Goal: Task Accomplishment & Management: Manage account settings

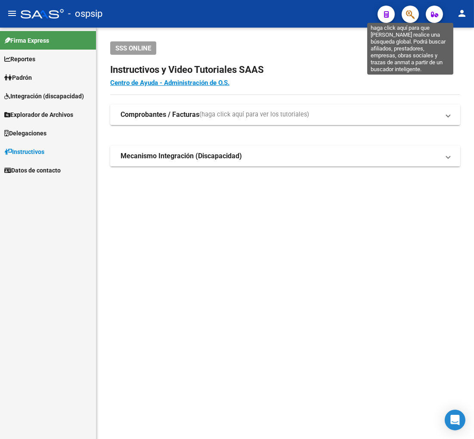
click at [413, 16] on icon "button" at bounding box center [410, 14] width 9 height 10
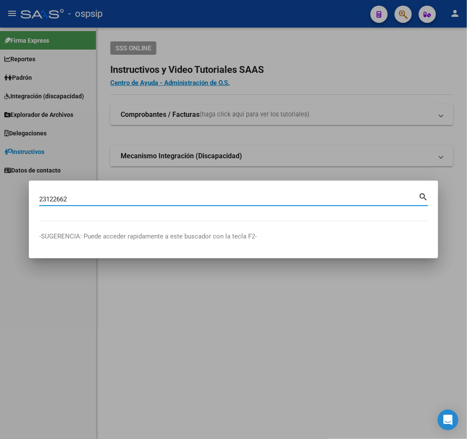
type input "23122662"
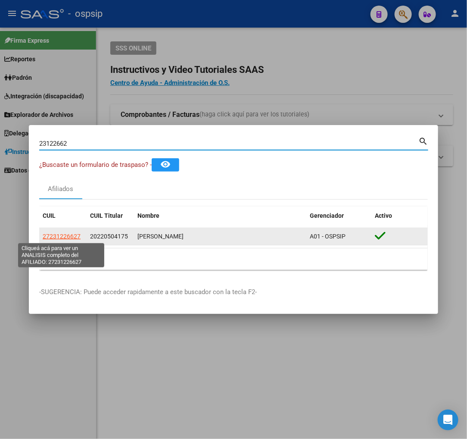
click at [69, 238] on span "27231226627" at bounding box center [62, 236] width 38 height 7
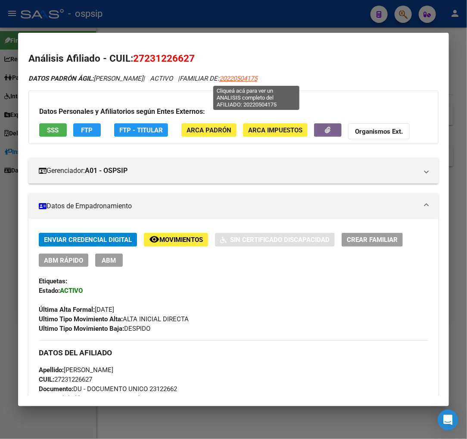
click at [257, 80] on span "20220504175" at bounding box center [238, 79] width 38 height 8
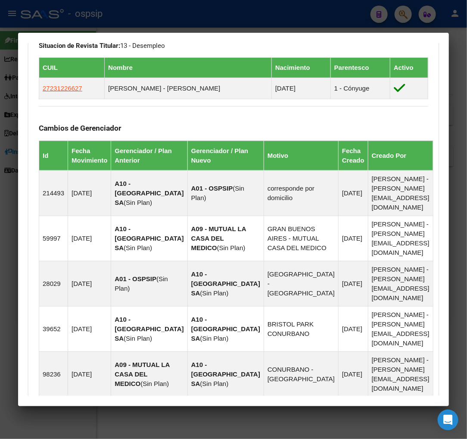
scroll to position [668, 0]
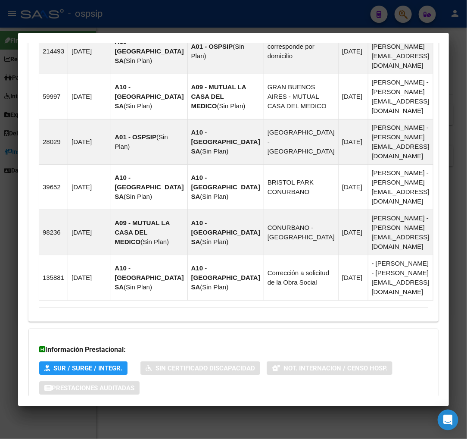
click at [100, 418] on span "Aportes y Contribuciones del Afiliado: 20220504175" at bounding box center [133, 422] width 162 height 8
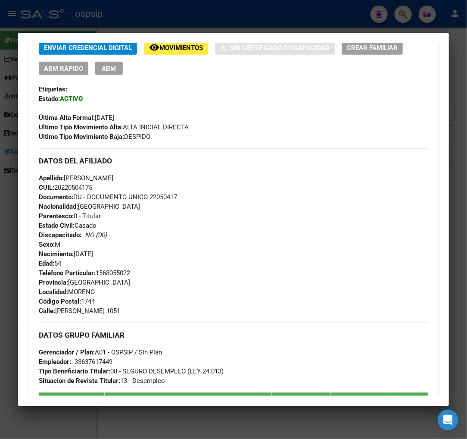
scroll to position [0, 0]
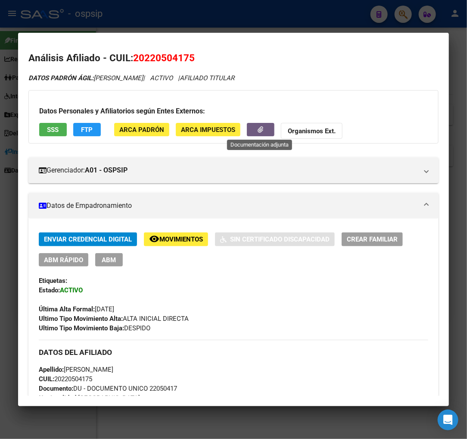
click at [253, 128] on button "button" at bounding box center [261, 129] width 28 height 13
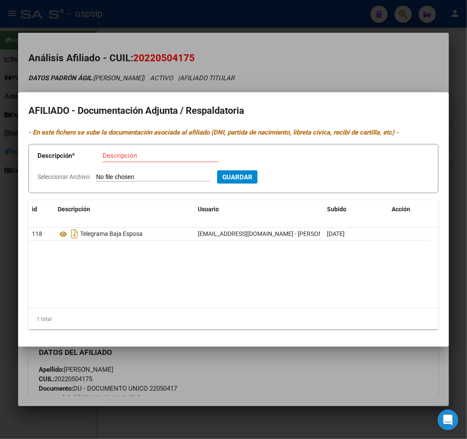
click at [303, 58] on div at bounding box center [233, 219] width 467 height 439
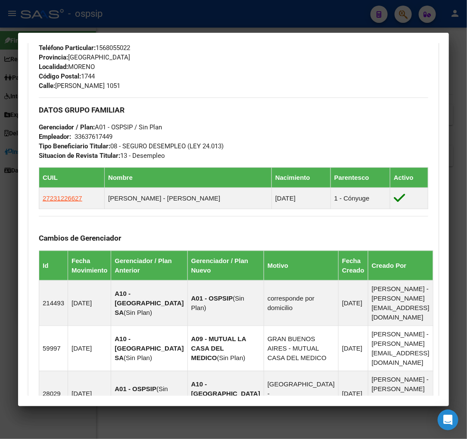
scroll to position [431, 0]
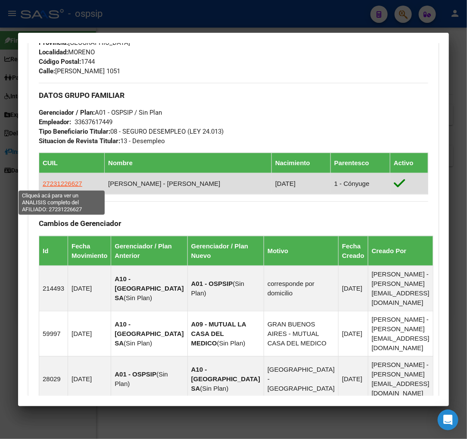
click at [59, 181] on span "27231226627" at bounding box center [63, 183] width 40 height 7
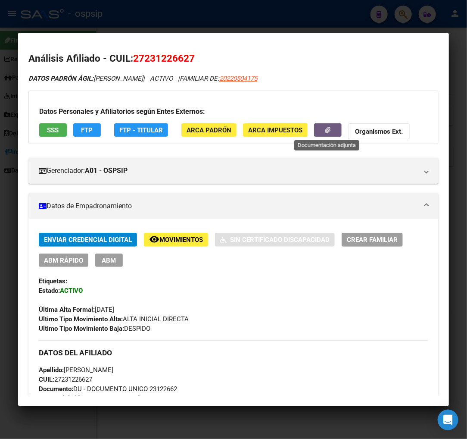
click at [319, 132] on button "button" at bounding box center [328, 129] width 28 height 13
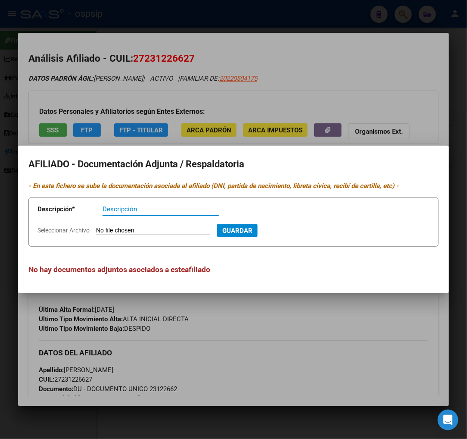
click at [338, 75] on div at bounding box center [233, 219] width 467 height 439
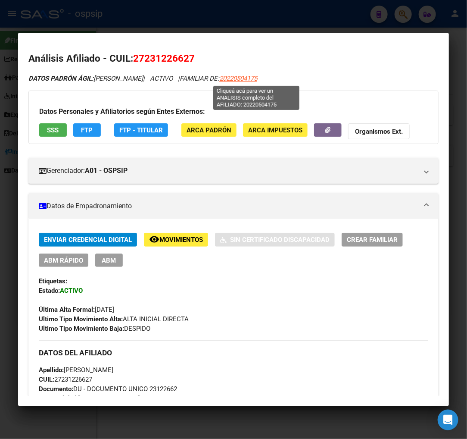
click at [257, 78] on span "20220504175" at bounding box center [238, 79] width 38 height 8
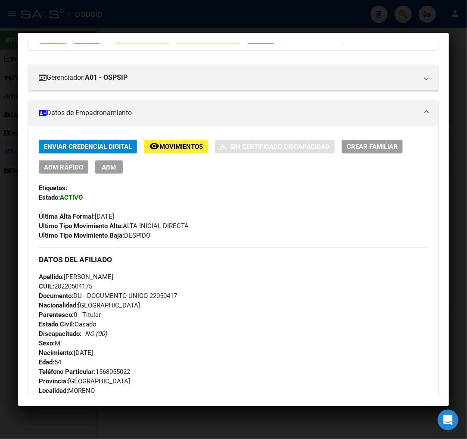
scroll to position [0, 0]
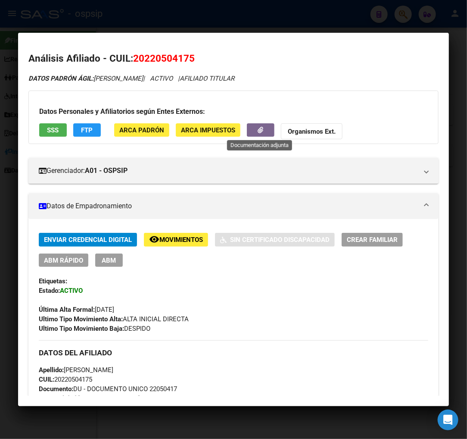
click at [249, 125] on button "button" at bounding box center [261, 129] width 28 height 13
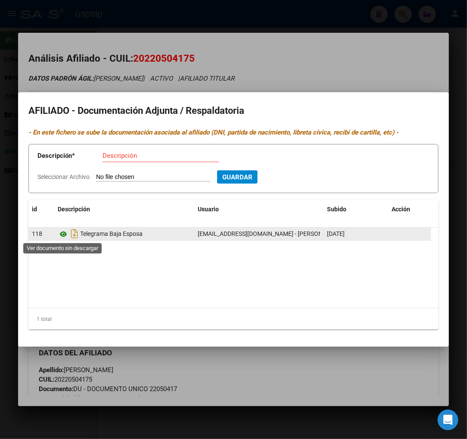
click at [65, 232] on icon at bounding box center [63, 234] width 11 height 10
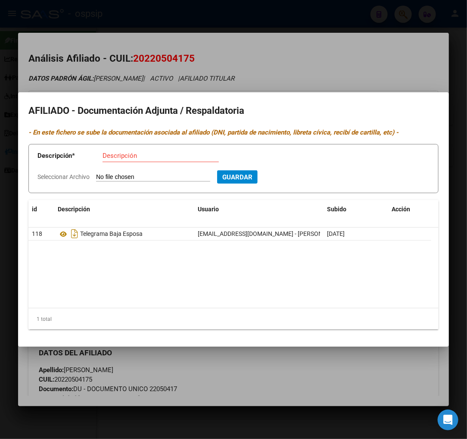
click at [320, 57] on div at bounding box center [233, 219] width 467 height 439
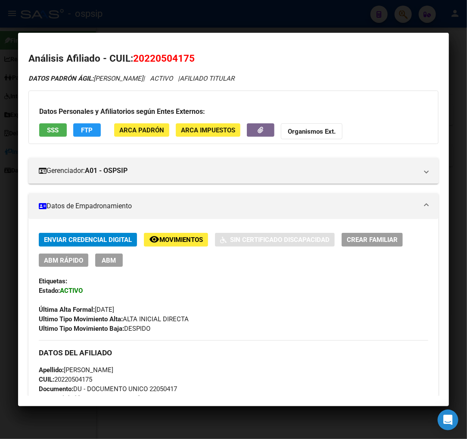
click at [167, 241] on span "Movimientos" at bounding box center [181, 240] width 44 height 8
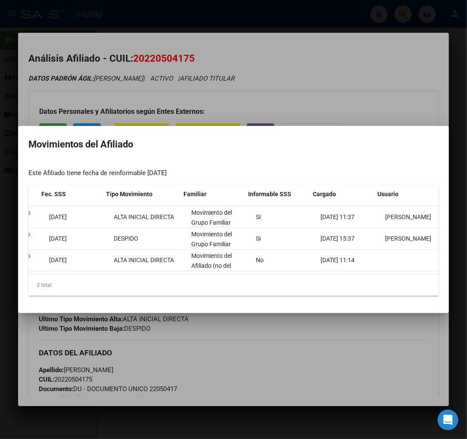
scroll to position [0, 141]
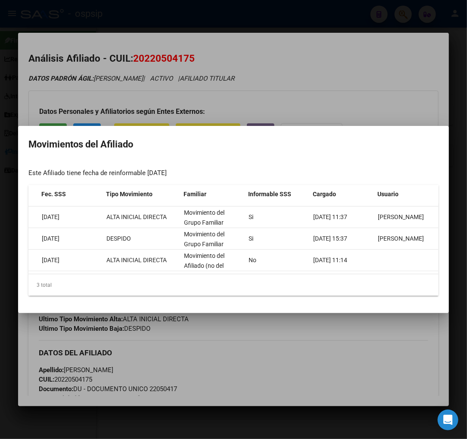
click at [321, 334] on div at bounding box center [233, 219] width 467 height 439
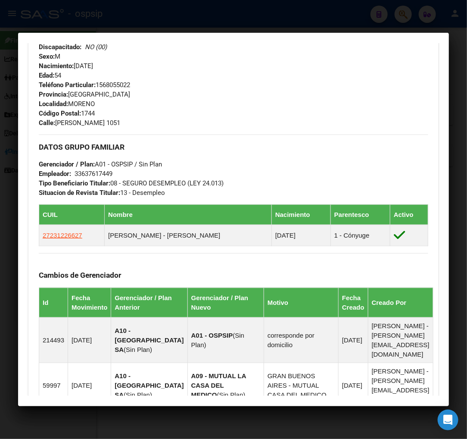
scroll to position [383, 0]
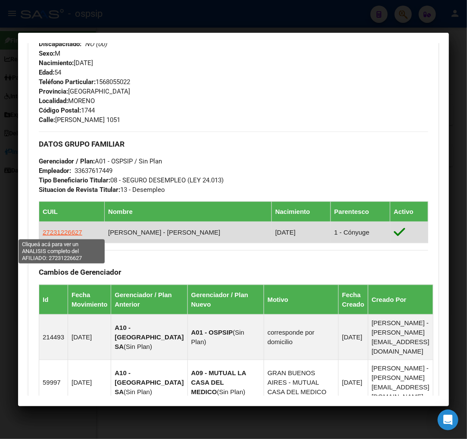
click at [55, 234] on span "27231226627" at bounding box center [63, 231] width 40 height 7
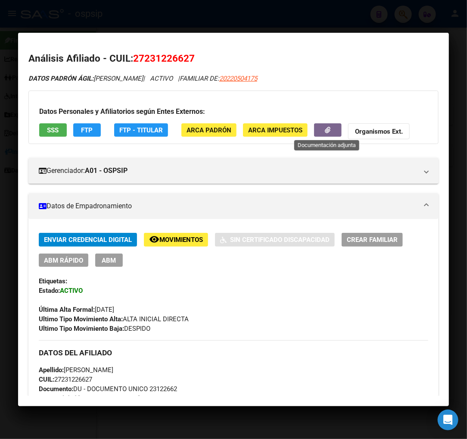
click at [315, 136] on button "button" at bounding box center [328, 129] width 28 height 13
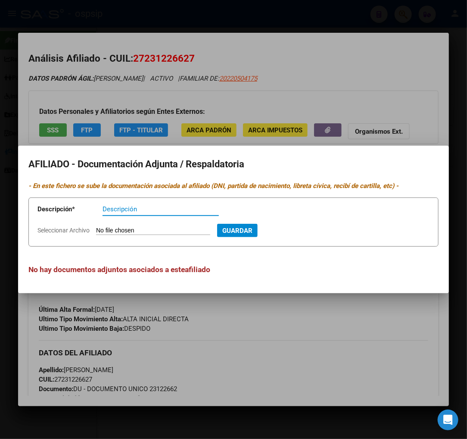
click at [358, 68] on div at bounding box center [233, 219] width 467 height 439
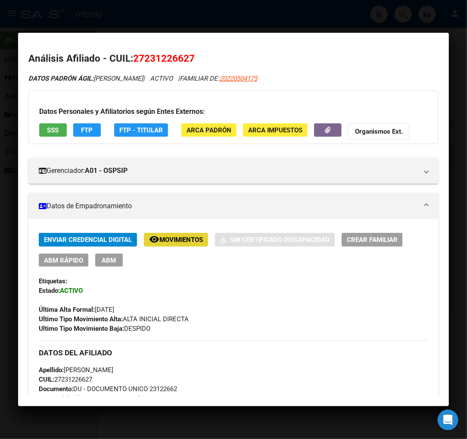
click at [181, 243] on span "Movimientos" at bounding box center [181, 240] width 44 height 8
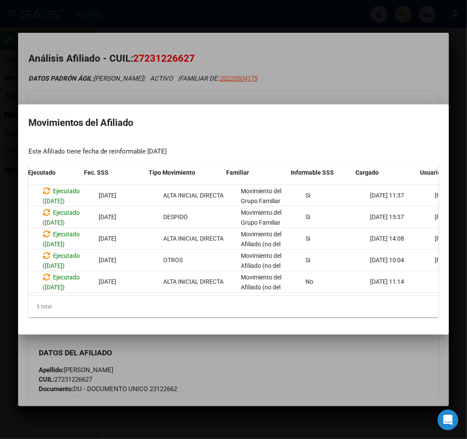
scroll to position [0, 141]
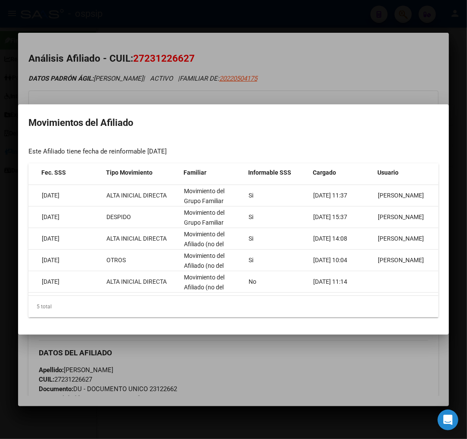
click at [313, 58] on div at bounding box center [233, 219] width 467 height 439
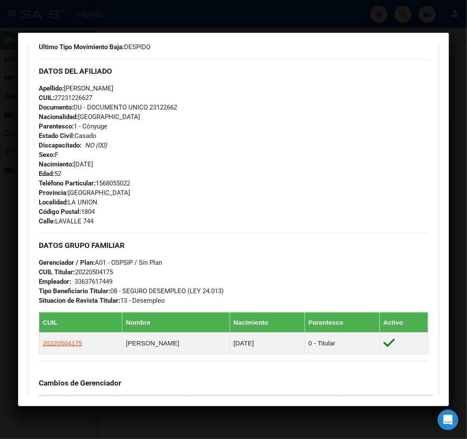
scroll to position [287, 0]
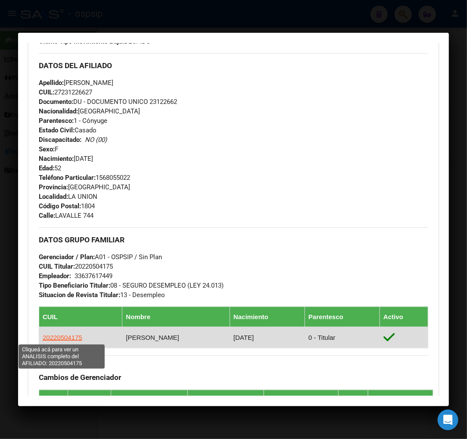
click at [69, 338] on span "20220504175" at bounding box center [63, 337] width 40 height 7
type textarea "20220504175"
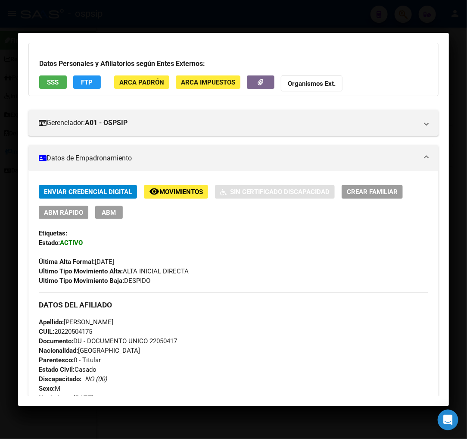
scroll to position [0, 0]
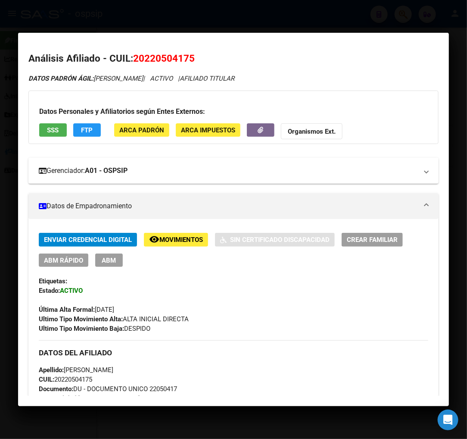
click at [278, 173] on mat-panel-title "Gerenciador: A01 - OSPSIP" at bounding box center [228, 170] width 379 height 10
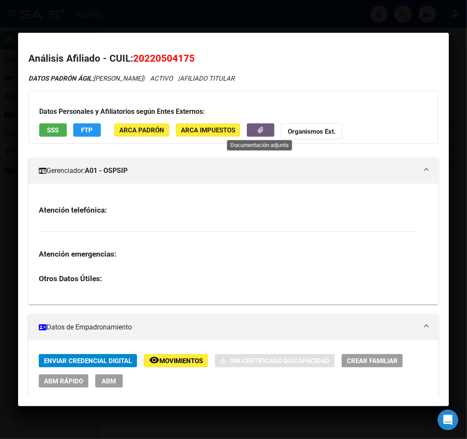
click at [250, 131] on button "button" at bounding box center [261, 129] width 28 height 13
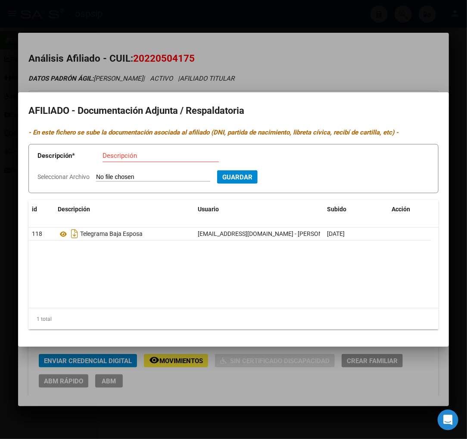
click at [368, 65] on div at bounding box center [233, 219] width 467 height 439
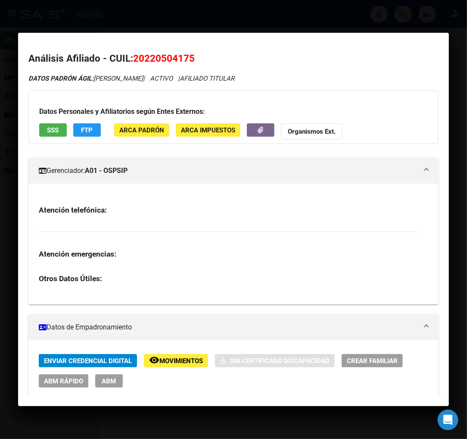
click at [390, 21] on div at bounding box center [233, 219] width 467 height 439
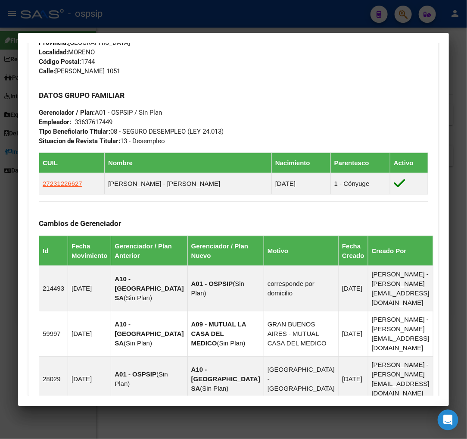
click at [401, 10] on div at bounding box center [233, 219] width 467 height 439
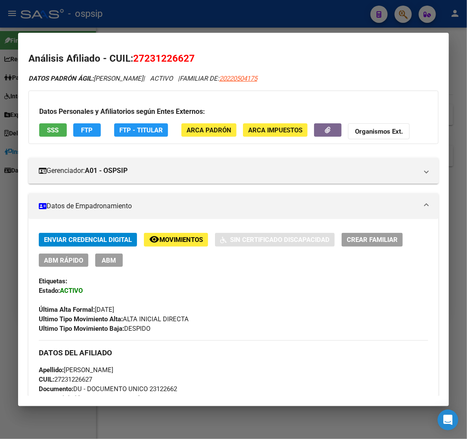
click at [405, 19] on div at bounding box center [233, 219] width 467 height 439
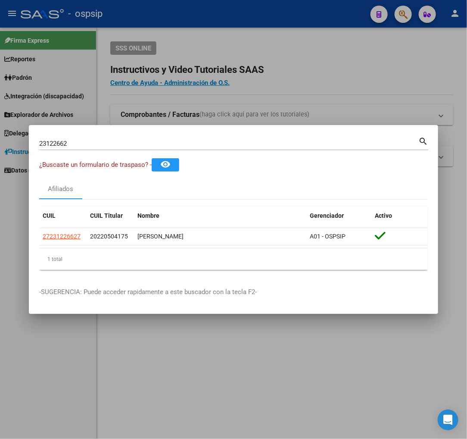
click at [82, 147] on input "23122662" at bounding box center [228, 144] width 379 height 8
type input "2"
type input "95811396"
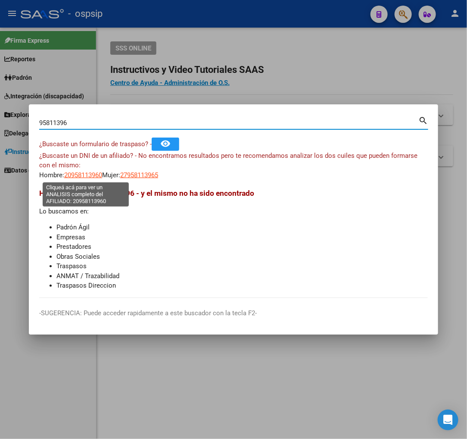
click at [89, 175] on span "20958113960" at bounding box center [83, 175] width 38 height 8
type textarea "20958113960"
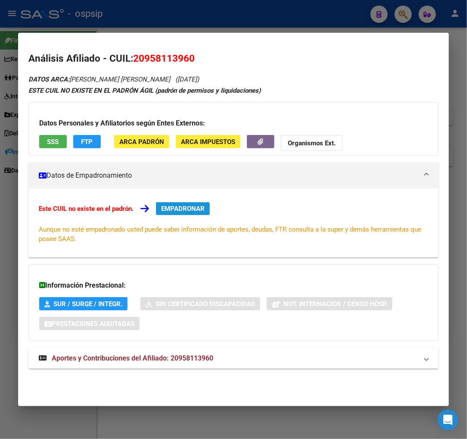
click at [174, 206] on span "EMPADRONAR" at bounding box center [183, 209] width 44 height 8
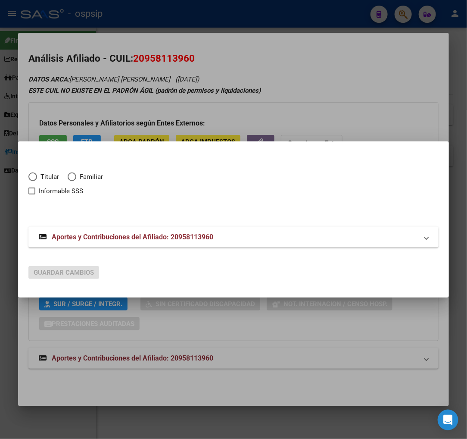
click at [34, 175] on span "Elija una opción" at bounding box center [32, 176] width 9 height 9
click at [34, 175] on input "Titular" at bounding box center [32, 176] width 9 height 9
radio input "true"
checkbox input "true"
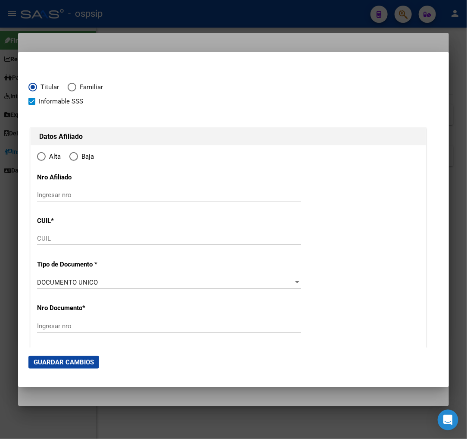
type input "20-95811396-0"
type input "95811396"
type input "[PERSON_NAME]"
type input "[DATE]"
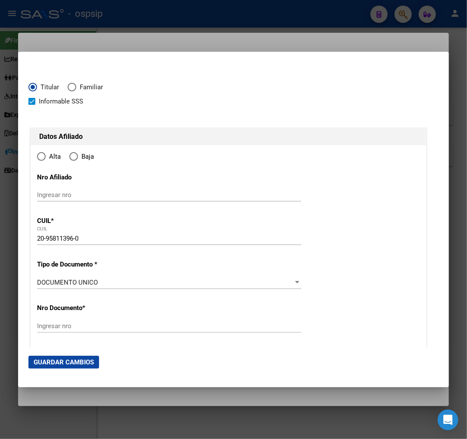
type input "CABA"
type input "1414"
type input "SERRANO"
type input "1474"
type input "6"
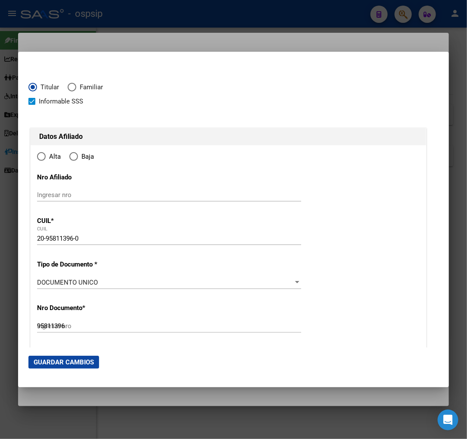
radio input "true"
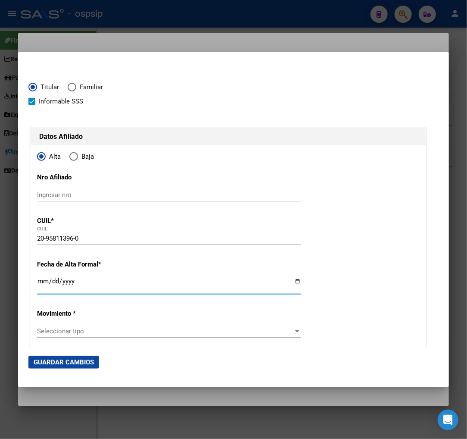
click at [41, 287] on input "Ingresar fecha" at bounding box center [169, 285] width 264 height 14
type input "[DATE]"
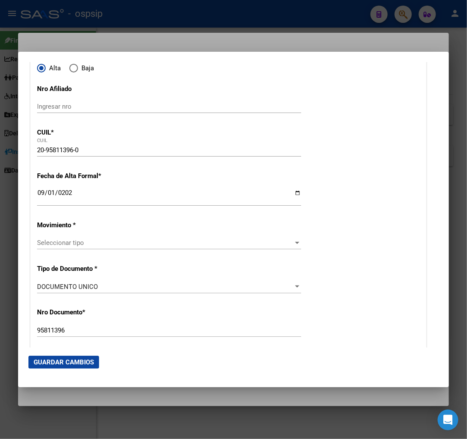
scroll to position [96, 0]
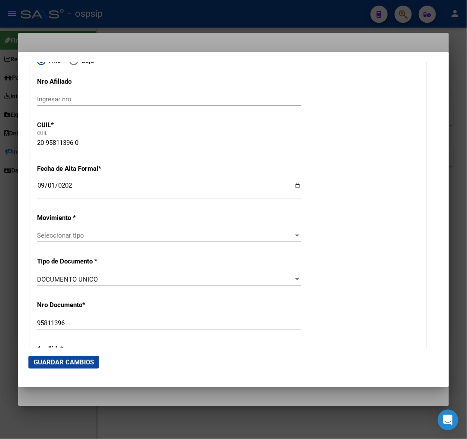
click at [112, 236] on span "Seleccionar tipo" at bounding box center [165, 235] width 256 height 8
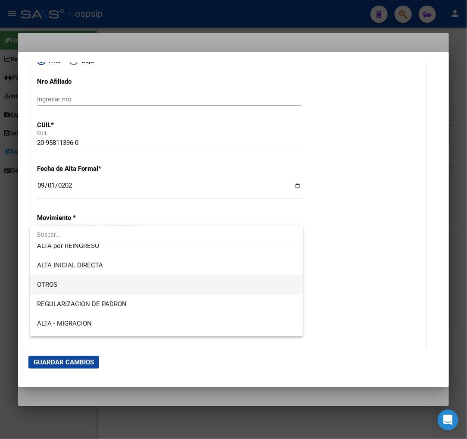
scroll to position [0, 0]
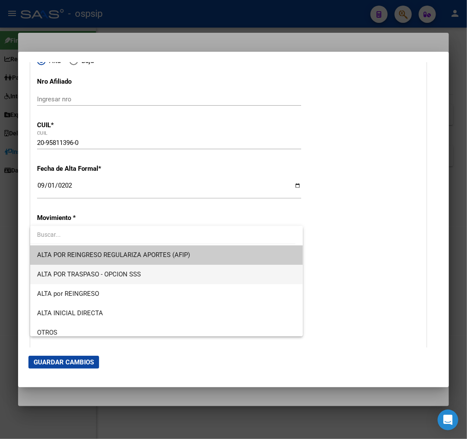
click at [150, 274] on span "ALTA POR TRASPASO - OPCION SSS" at bounding box center [166, 274] width 259 height 19
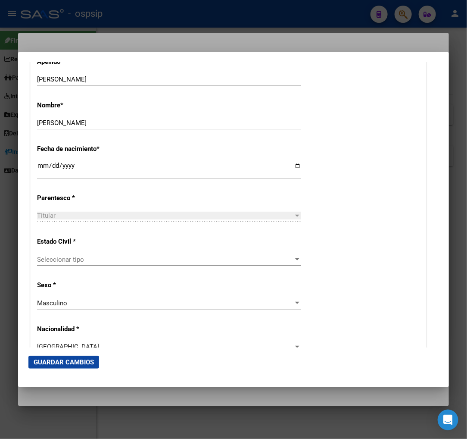
scroll to position [431, 0]
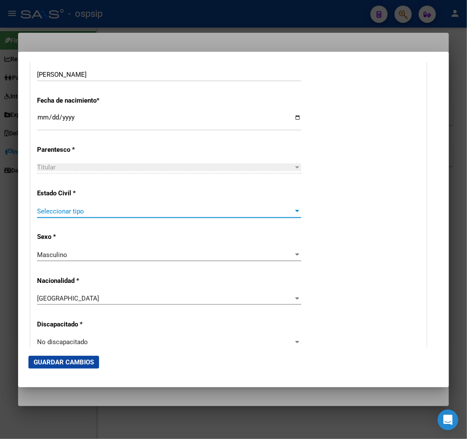
click at [113, 210] on span "Seleccionar tipo" at bounding box center [165, 211] width 256 height 8
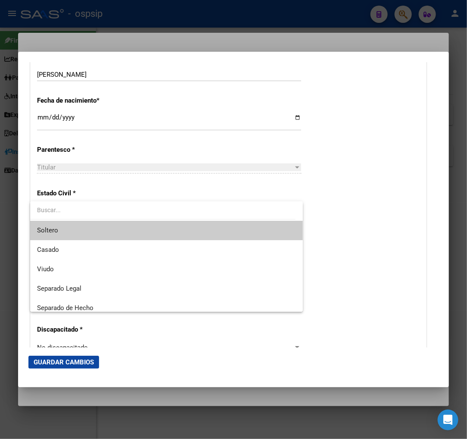
click at [116, 237] on span "Soltero" at bounding box center [166, 230] width 259 height 19
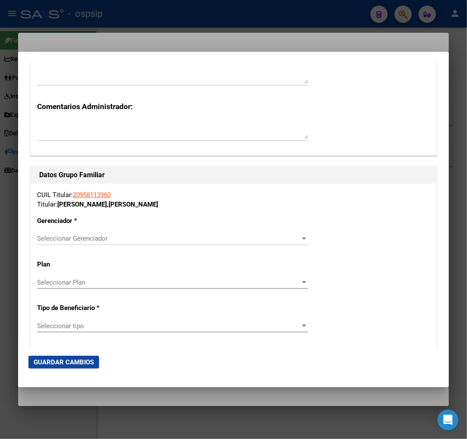
scroll to position [1388, 0]
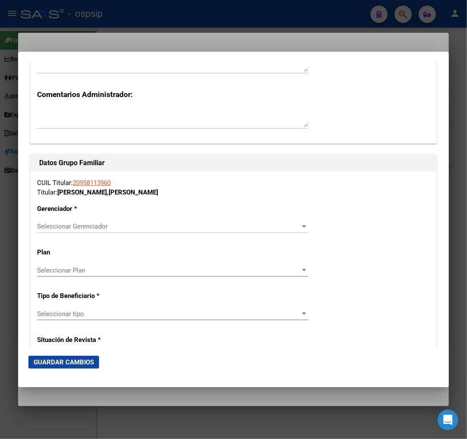
click at [262, 233] on div "Seleccionar Gerenciador Seleccionar Gerenciador" at bounding box center [172, 230] width 271 height 21
click at [265, 229] on span "Seleccionar Gerenciador" at bounding box center [168, 226] width 263 height 8
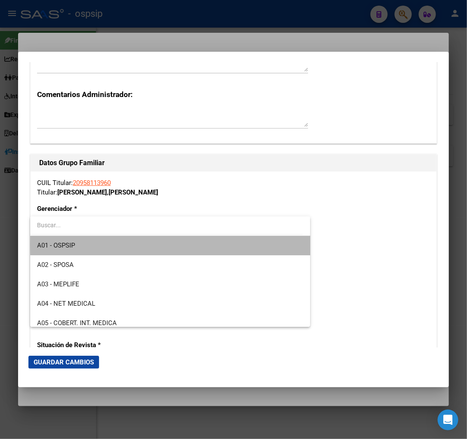
click at [212, 244] on span "A01 - OSPSIP" at bounding box center [170, 245] width 266 height 19
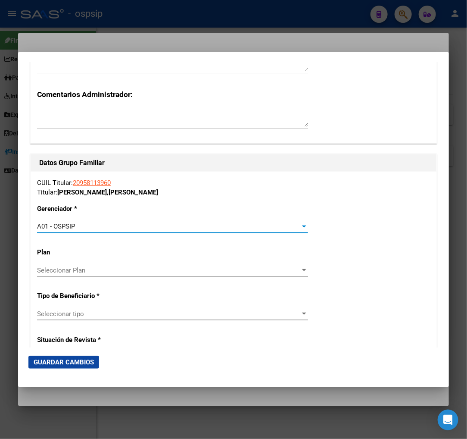
scroll to position [1436, 0]
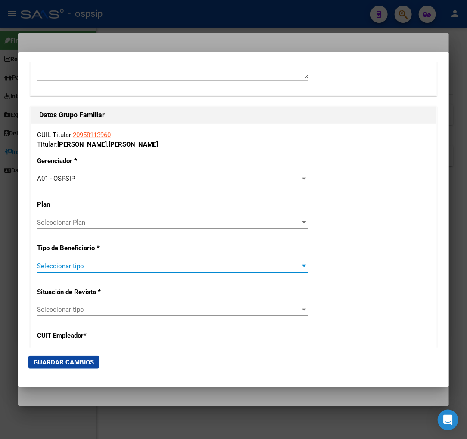
click at [176, 265] on span "Seleccionar tipo" at bounding box center [168, 266] width 263 height 8
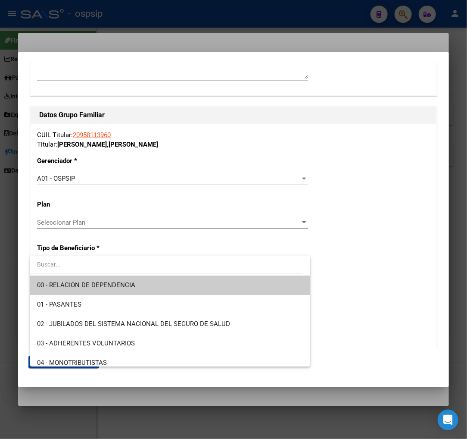
click at [137, 286] on span "00 - RELACION DE DEPENDENCIA" at bounding box center [170, 284] width 266 height 19
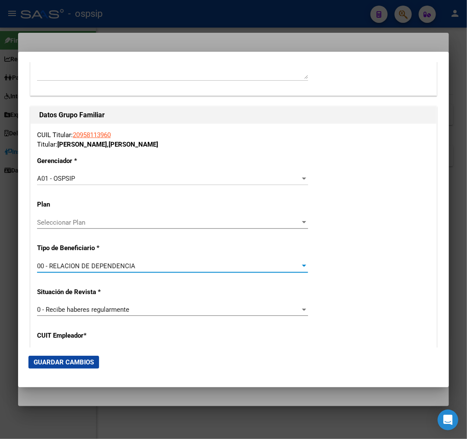
type input "30-71446731-6"
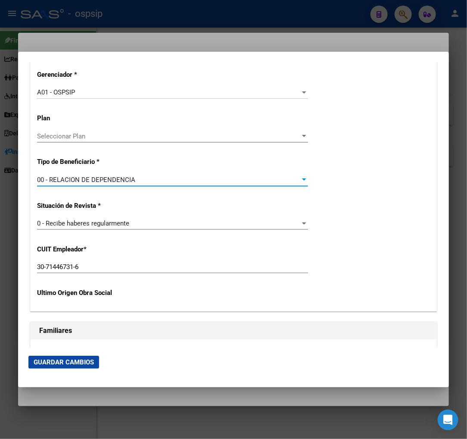
scroll to position [1532, 0]
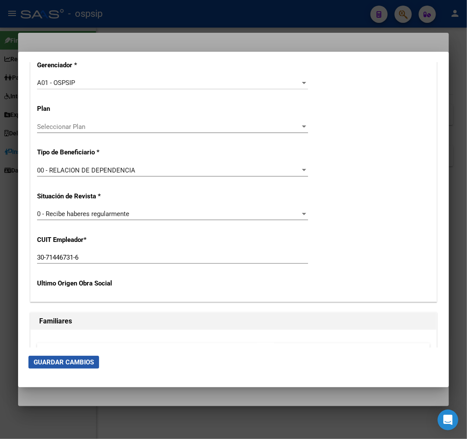
click at [65, 360] on span "Guardar Cambios" at bounding box center [64, 362] width 60 height 8
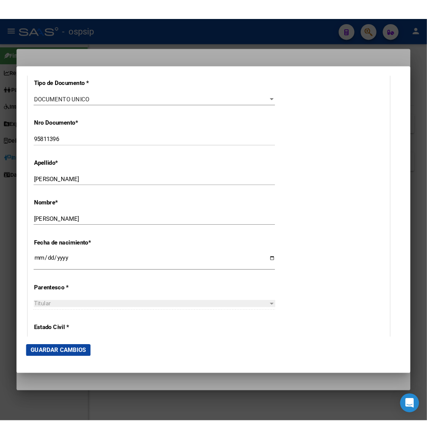
scroll to position [239, 0]
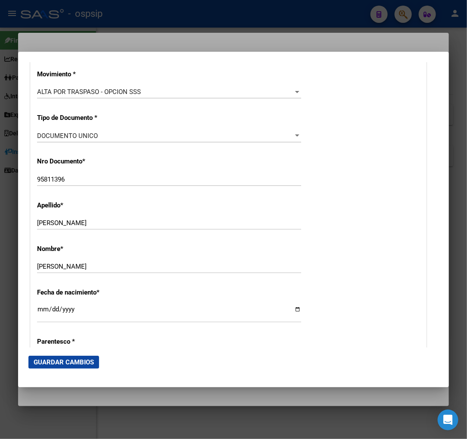
click at [401, 15] on div at bounding box center [233, 219] width 467 height 439
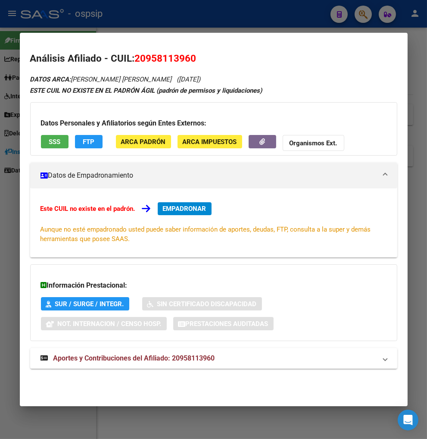
click at [356, 11] on div at bounding box center [213, 219] width 427 height 439
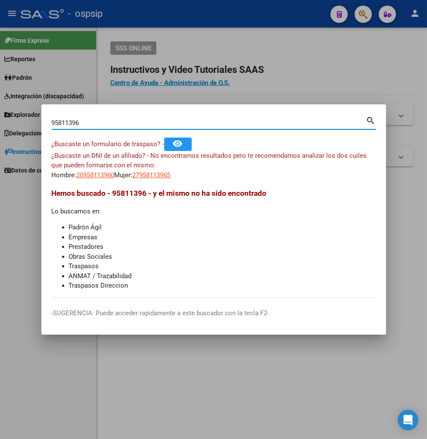
click at [84, 122] on input "95811396" at bounding box center [209, 123] width 315 height 8
type input "9"
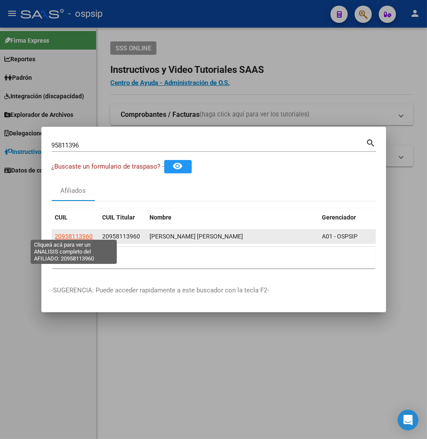
click at [75, 233] on span "20958113960" at bounding box center [74, 236] width 38 height 7
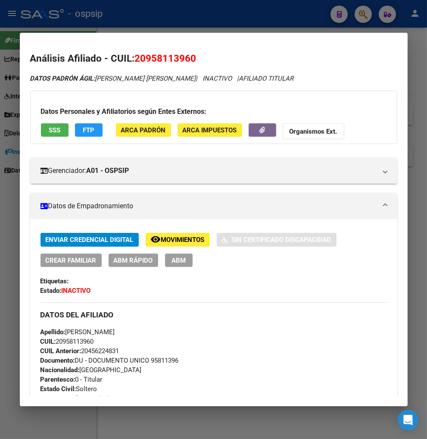
click at [174, 237] on span "Movimientos" at bounding box center [183, 240] width 44 height 8
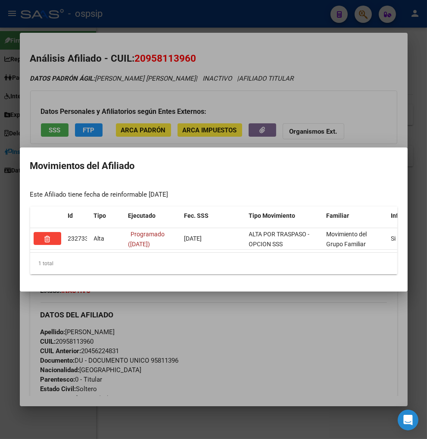
scroll to position [0, 184]
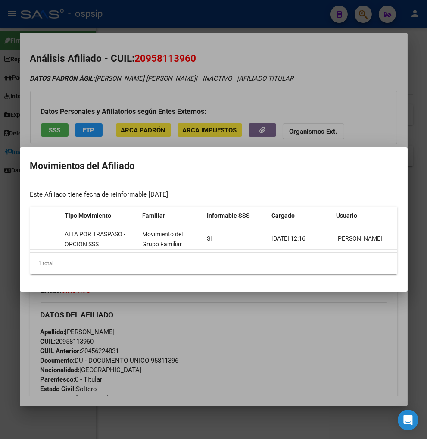
click at [319, 348] on div at bounding box center [213, 219] width 427 height 439
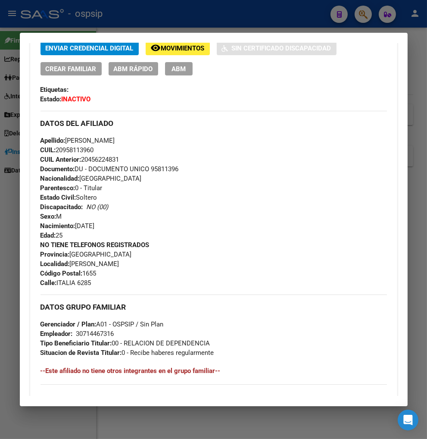
scroll to position [143, 0]
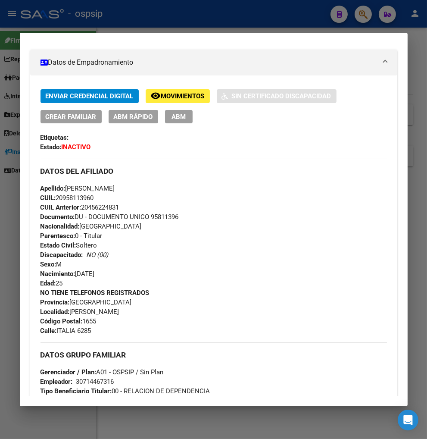
click at [359, 22] on div at bounding box center [213, 219] width 427 height 439
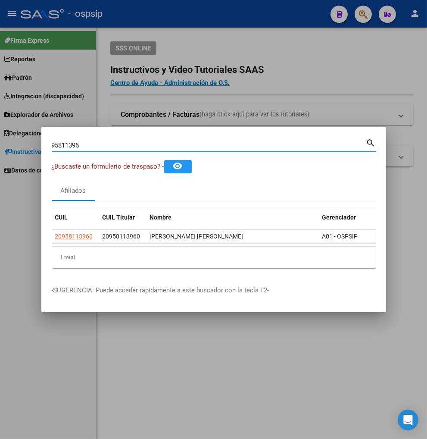
click at [86, 141] on input "95811396" at bounding box center [209, 145] width 315 height 8
type input "9"
type input "33888486"
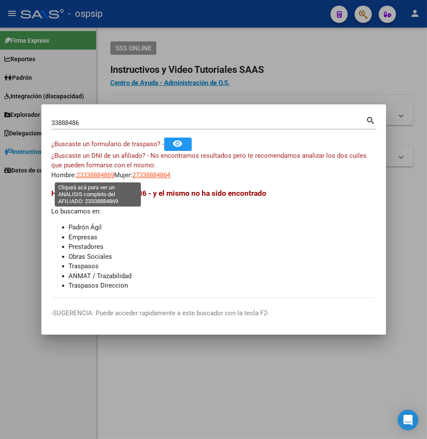
click at [97, 175] on span "23338884869" at bounding box center [96, 175] width 38 height 8
type textarea "23338884869"
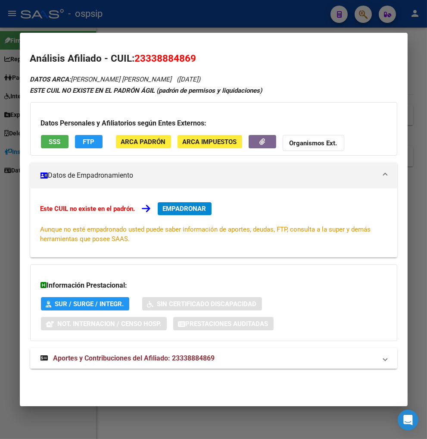
click at [75, 361] on span "Aportes y Contribuciones del Afiliado: 23338884869" at bounding box center [134, 358] width 162 height 8
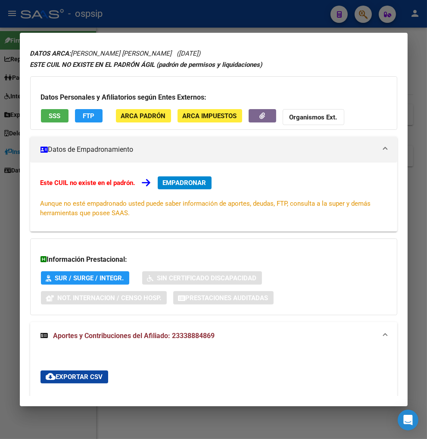
scroll to position [0, 0]
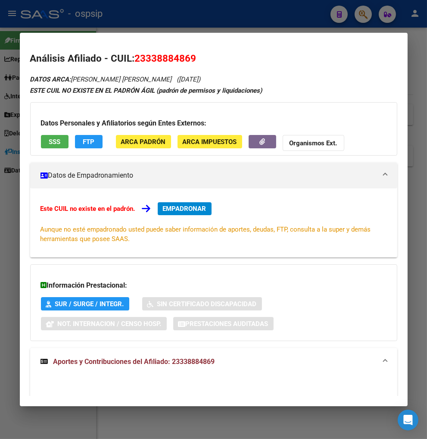
click at [363, 8] on div at bounding box center [213, 219] width 427 height 439
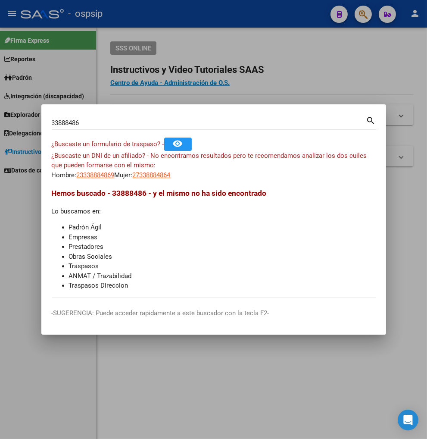
click at [93, 120] on div "33888486 Buscar (apellido, dni, [PERSON_NAME], [PERSON_NAME], cuit, obra social)" at bounding box center [209, 122] width 315 height 13
type input "3"
type input "37268884"
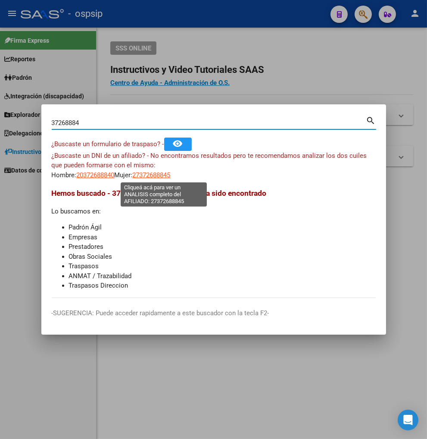
click at [160, 175] on span "27372688845" at bounding box center [152, 175] width 38 height 8
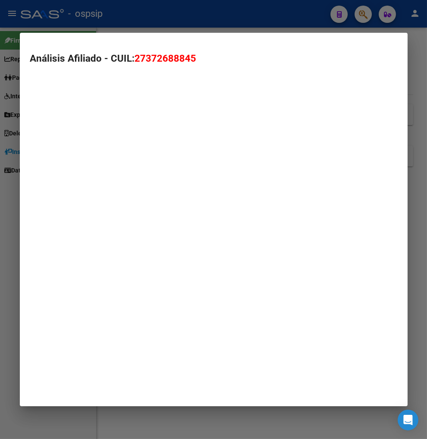
type textarea "27372688845"
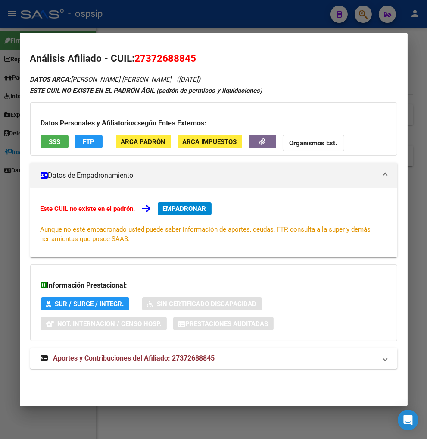
click at [109, 359] on span "Aportes y Contribuciones del Afiliado: 27372688845" at bounding box center [134, 358] width 162 height 8
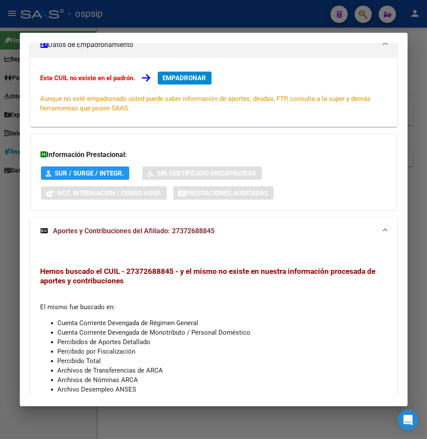
scroll to position [179, 0]
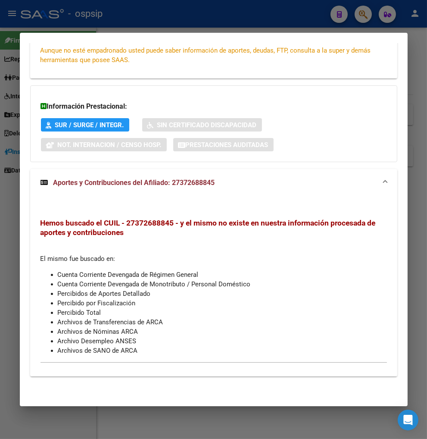
click at [359, 16] on div at bounding box center [213, 219] width 427 height 439
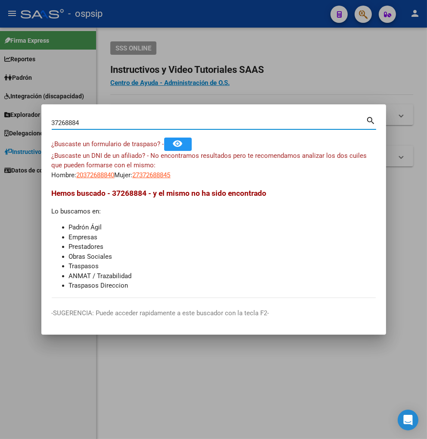
click at [106, 125] on input "37268884" at bounding box center [209, 123] width 315 height 8
type input "3"
type input "33888486"
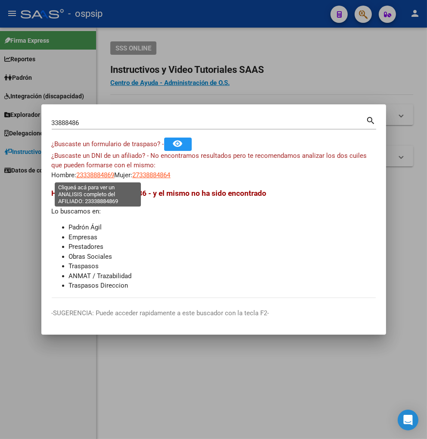
click at [79, 175] on span "23338884869" at bounding box center [96, 175] width 38 height 8
type textarea "23338884869"
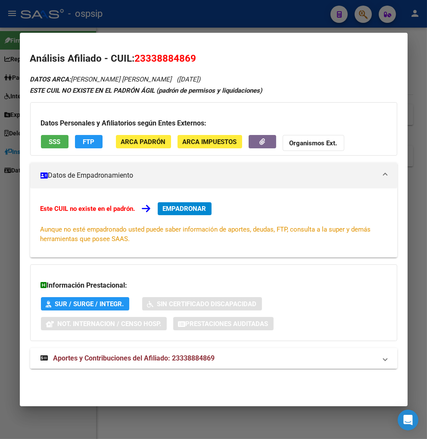
click at [118, 359] on span "Aportes y Contribuciones del Afiliado: 23338884869" at bounding box center [134, 358] width 162 height 8
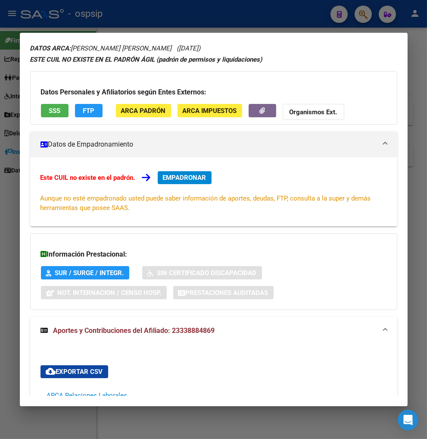
scroll to position [48, 0]
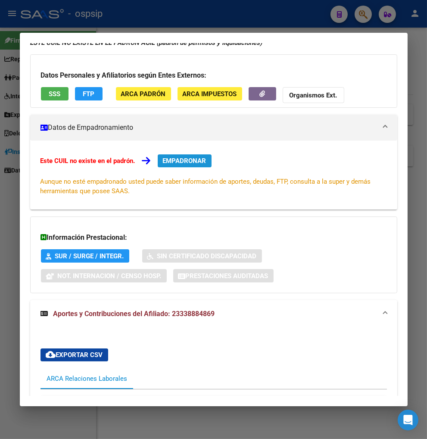
click at [191, 160] on span "EMPADRONAR" at bounding box center [185, 161] width 44 height 8
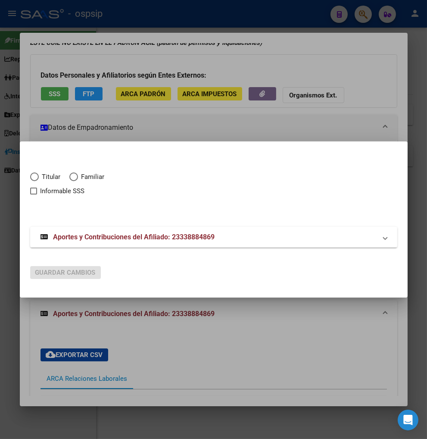
click at [32, 177] on span "Elija una opción" at bounding box center [34, 176] width 9 height 9
click at [32, 177] on input "Titular" at bounding box center [34, 176] width 9 height 9
radio input "true"
checkbox input "true"
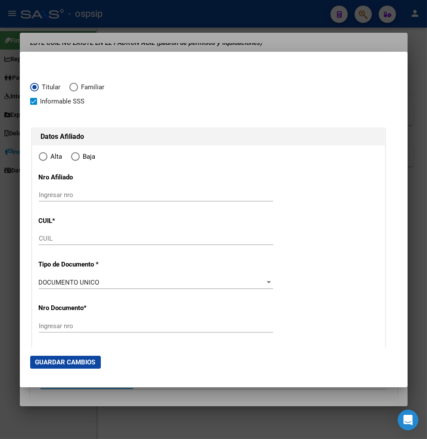
type input "23-33888486-9"
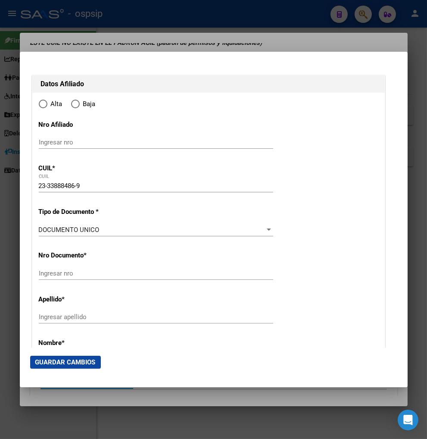
radio input "true"
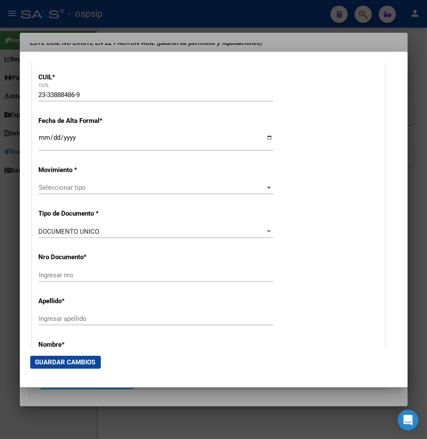
type input "33888486"
type input "[PERSON_NAME]"
type input "[DATE]"
type input "CASEROS"
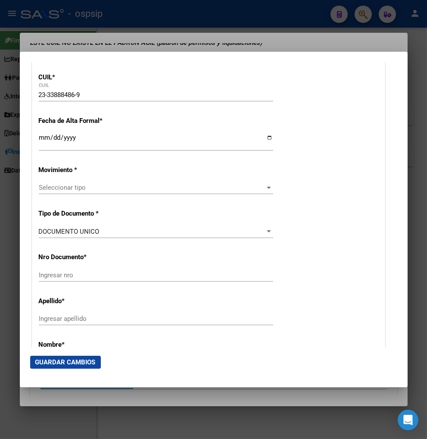
type input "1678"
type input "AV [PERSON_NAME]"
type input "5320"
type input "1"
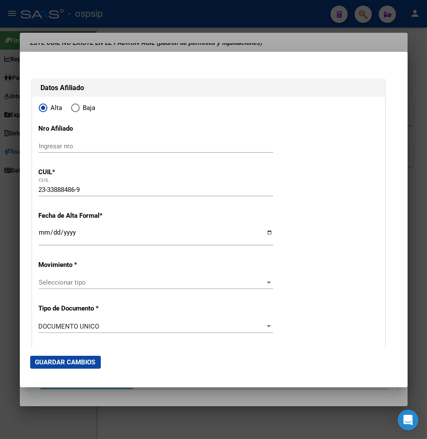
scroll to position [48, 0]
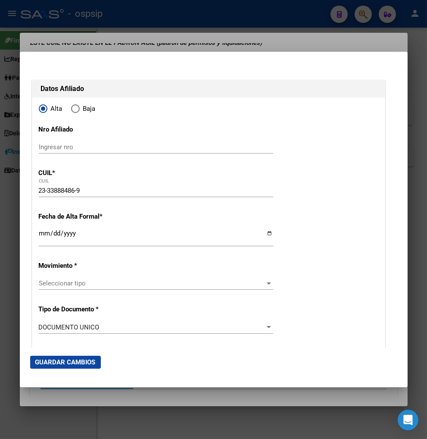
click at [44, 235] on input "Ingresar fecha" at bounding box center [156, 237] width 234 height 14
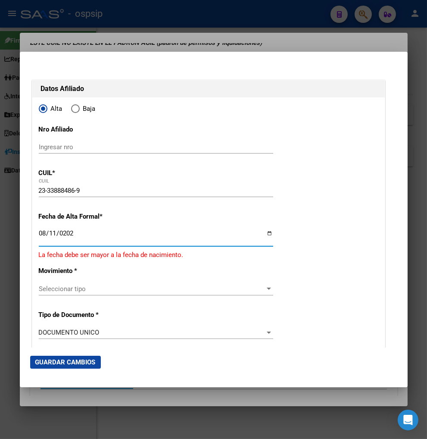
type input "[DATE]"
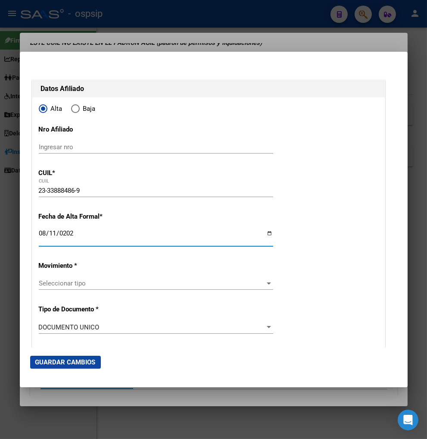
click at [89, 283] on span "Seleccionar tipo" at bounding box center [152, 283] width 227 height 8
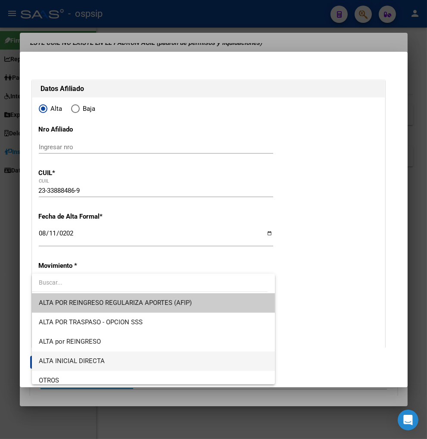
click at [114, 359] on span "ALTA INICIAL DIRECTA" at bounding box center [153, 360] width 229 height 19
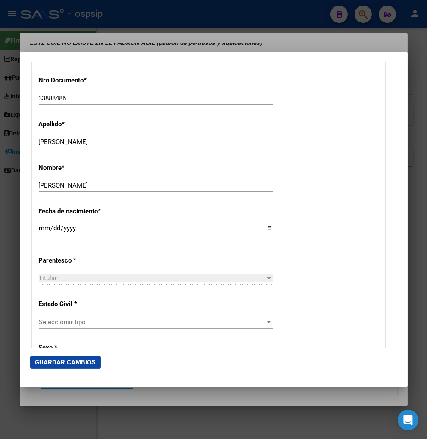
scroll to position [335, 0]
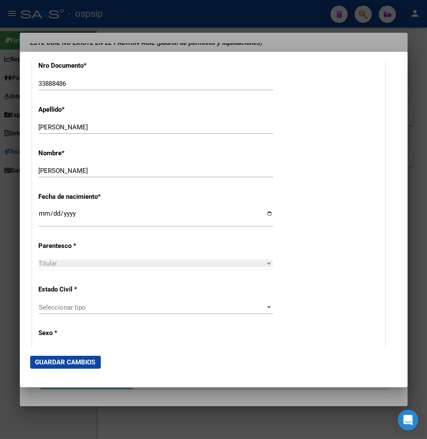
click at [121, 311] on div "Seleccionar tipo Seleccionar tipo" at bounding box center [156, 307] width 234 height 13
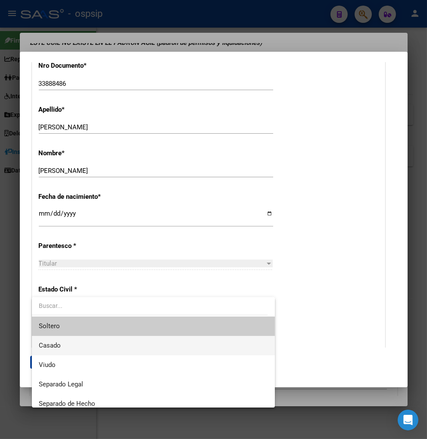
click at [100, 346] on span "Casado" at bounding box center [153, 345] width 229 height 19
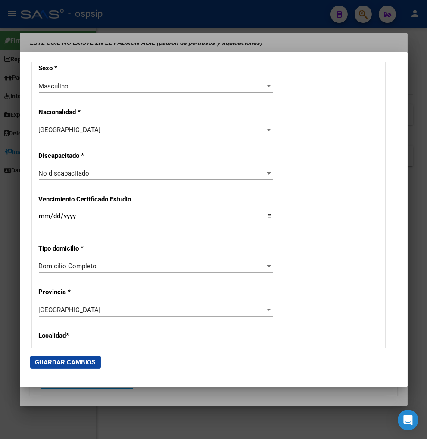
scroll to position [622, 0]
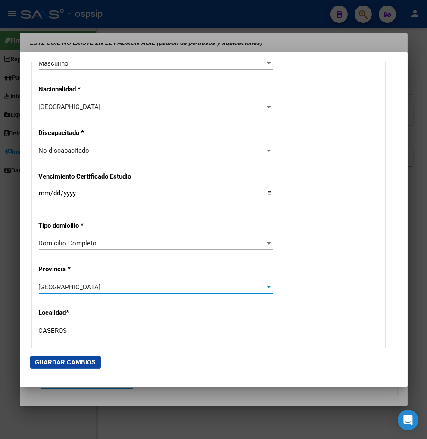
click at [83, 285] on div "[GEOGRAPHIC_DATA]" at bounding box center [152, 287] width 227 height 8
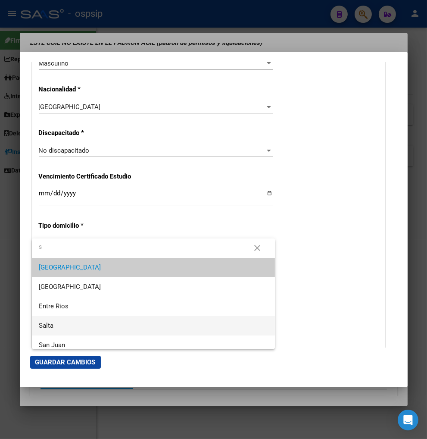
scroll to position [48, 0]
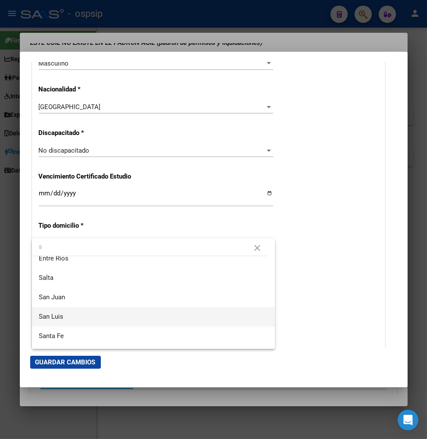
type input "s"
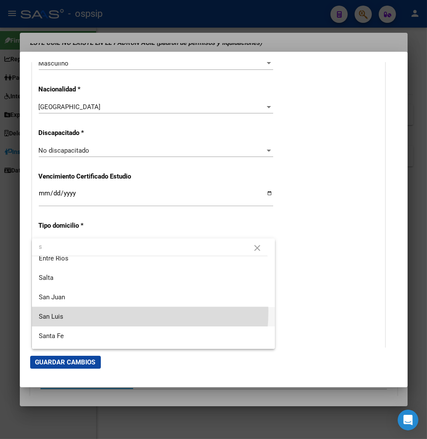
click at [82, 311] on span "San Luis" at bounding box center [153, 316] width 229 height 19
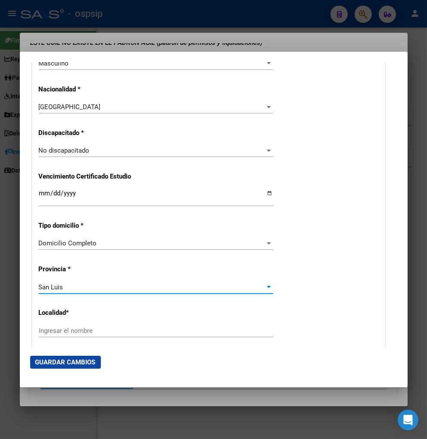
click at [78, 324] on div "Ingresar el nombre" at bounding box center [156, 330] width 234 height 13
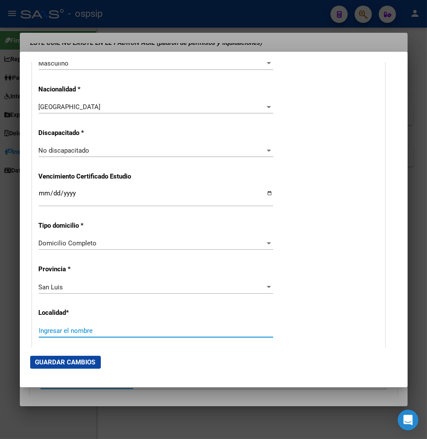
type input "s"
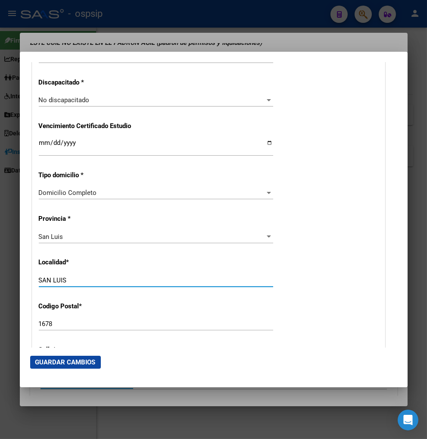
scroll to position [718, 0]
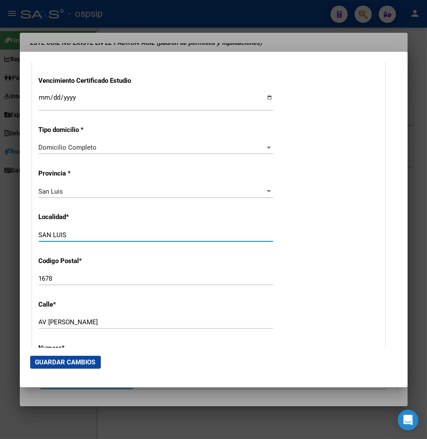
type input "SAN LUIS"
click at [97, 324] on input "AV [PERSON_NAME]" at bounding box center [156, 322] width 234 height 8
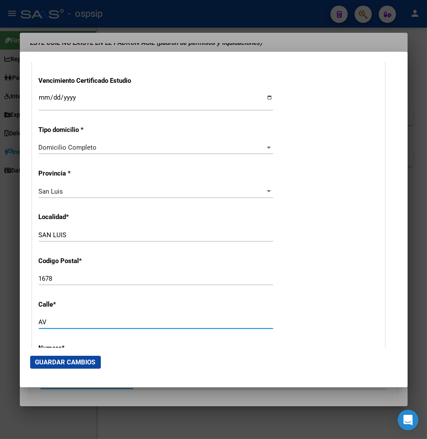
type input "A"
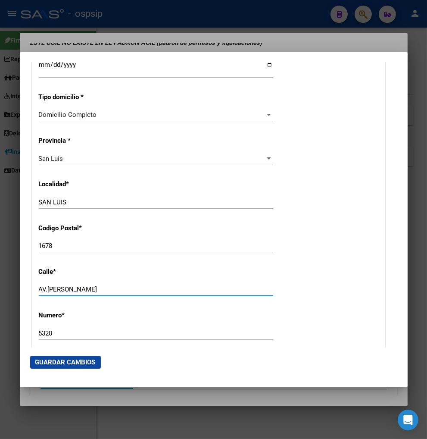
scroll to position [766, 0]
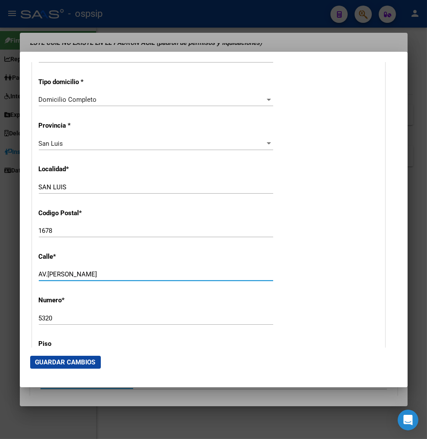
type input "AV.[PERSON_NAME]"
click at [58, 320] on input "5320" at bounding box center [156, 318] width 234 height 8
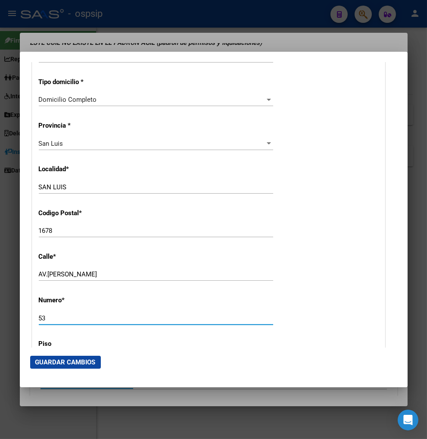
type input "5"
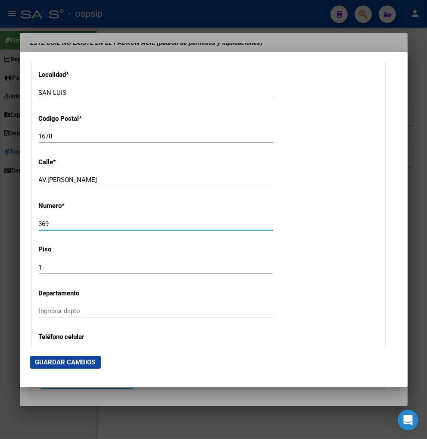
scroll to position [862, 0]
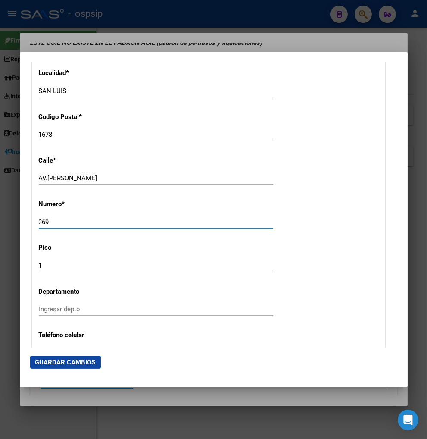
type input "369"
click at [65, 309] on input "Ingresar depto" at bounding box center [156, 309] width 234 height 8
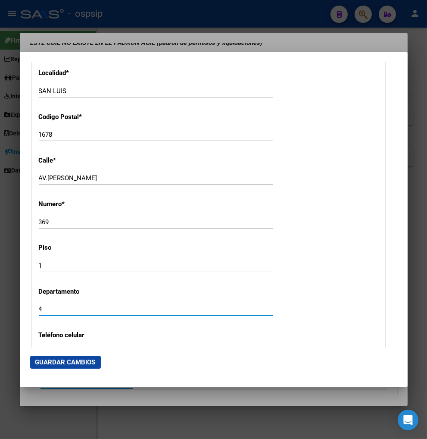
type input "4"
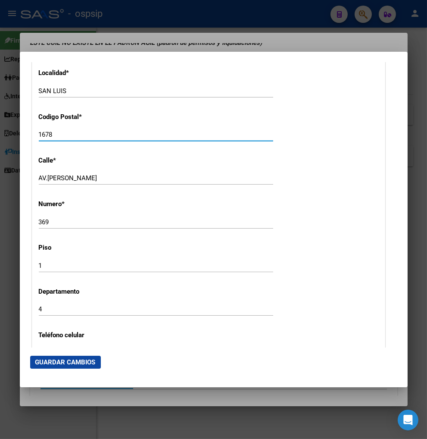
click at [64, 137] on input "1678" at bounding box center [156, 135] width 234 height 8
type input "1"
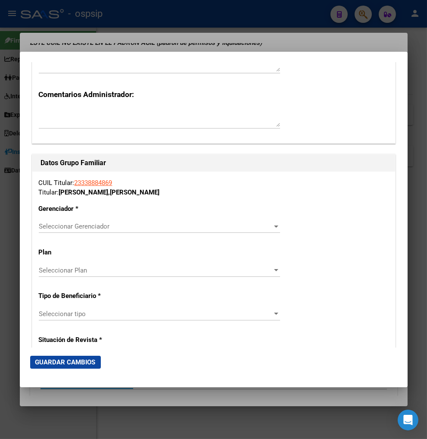
scroll to position [1436, 0]
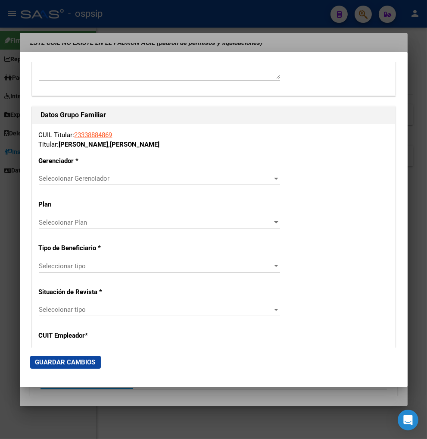
type input "5700"
click at [272, 175] on div at bounding box center [276, 178] width 8 height 7
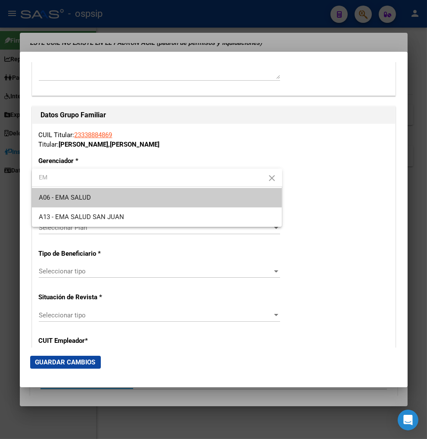
type input "EM"
click at [132, 197] on span "A06 - EMA SALUD" at bounding box center [157, 197] width 237 height 19
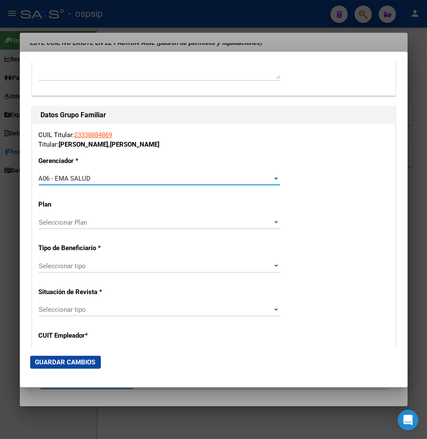
click at [119, 268] on span "Seleccionar tipo" at bounding box center [156, 266] width 234 height 8
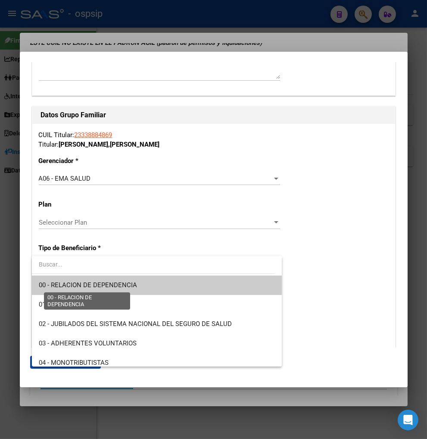
click at [118, 286] on span "00 - RELACION DE DEPENDENCIA" at bounding box center [88, 285] width 98 height 8
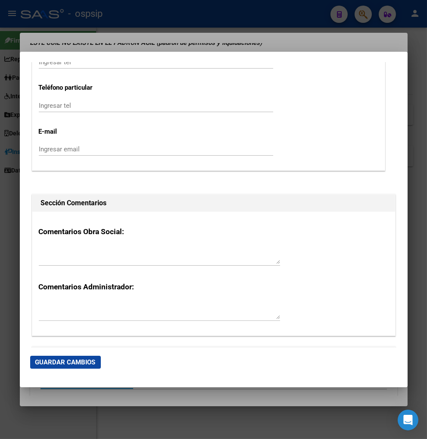
scroll to position [1197, 0]
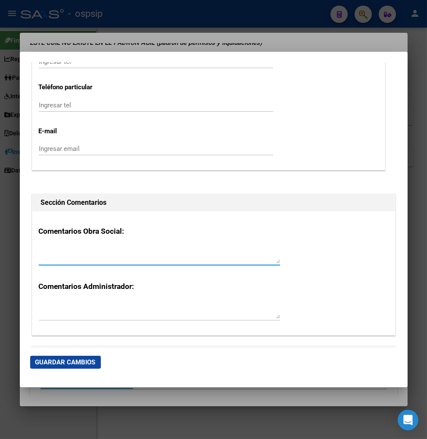
click at [73, 257] on textarea at bounding box center [159, 254] width 241 height 17
click at [89, 251] on textarea "[PERSON_NAME]" at bounding box center [159, 254] width 241 height 17
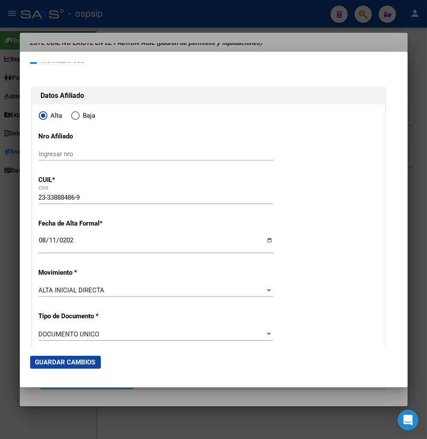
scroll to position [0, 0]
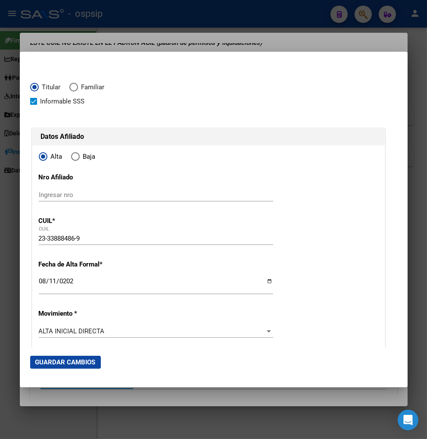
type textarea "[PERSON_NAME] [DATE]"
click at [59, 358] on span "Guardar Cambios" at bounding box center [65, 362] width 60 height 8
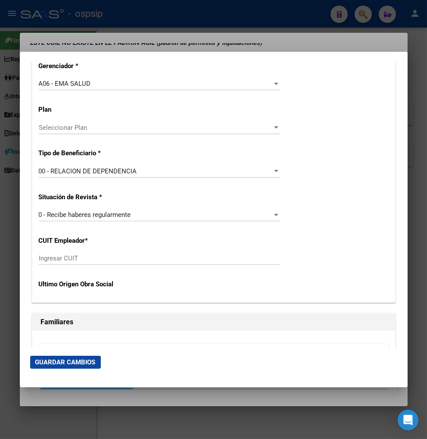
scroll to position [1532, 0]
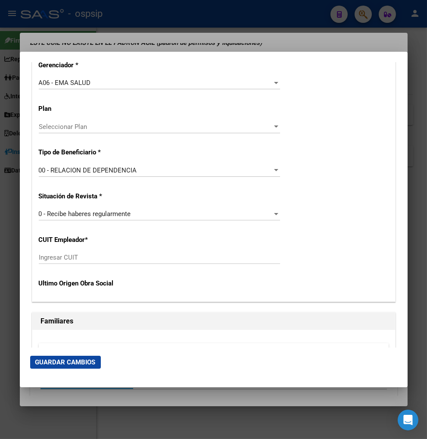
click at [54, 256] on input "Ingresar CUIT" at bounding box center [159, 257] width 241 height 8
drag, startPoint x: 80, startPoint y: 261, endPoint x: 81, endPoint y: 256, distance: 4.8
click at [79, 260] on input "Ingresar CUIT" at bounding box center [159, 257] width 241 height 8
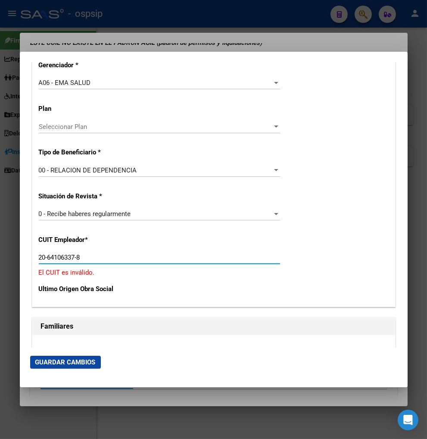
click at [71, 362] on span "Guardar Cambios" at bounding box center [65, 362] width 60 height 8
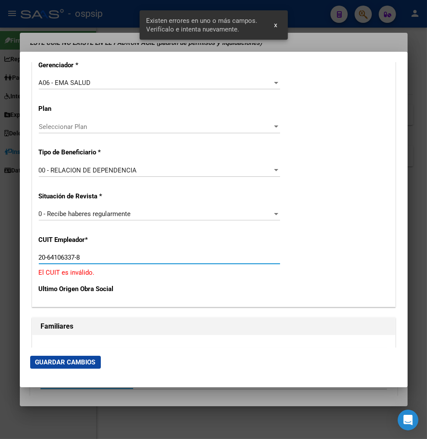
click at [82, 256] on input "20-64106337-8" at bounding box center [159, 257] width 241 height 8
type input "2"
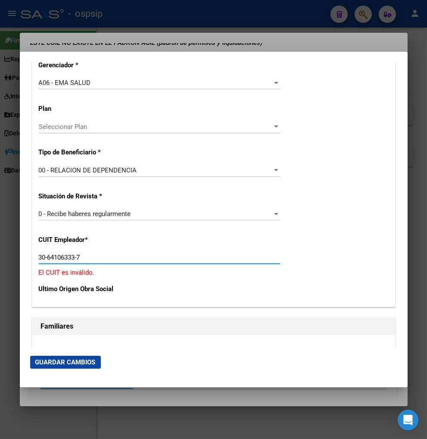
click at [72, 361] on span "Guardar Cambios" at bounding box center [65, 362] width 60 height 8
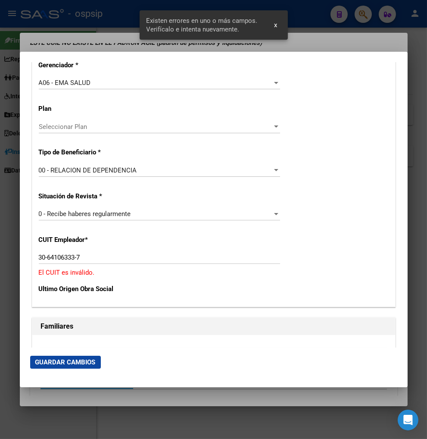
drag, startPoint x: 36, startPoint y: 255, endPoint x: 154, endPoint y: 244, distance: 118.6
click at [154, 244] on div "CUIL Titular: 23338884869 Titular: [PERSON_NAME] [PERSON_NAME] Gerenciador * A0…" at bounding box center [213, 167] width 363 height 278
drag, startPoint x: 41, startPoint y: 259, endPoint x: 117, endPoint y: 248, distance: 77.0
click at [117, 248] on div "CUIL Titular: 23338884869 Titular: [PERSON_NAME] [PERSON_NAME] Gerenciador * A0…" at bounding box center [213, 167] width 363 height 278
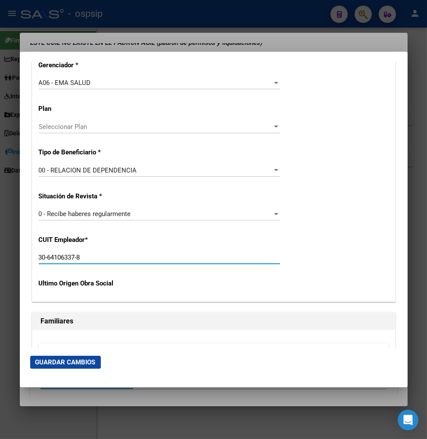
type input "30-64106337-8"
click at [72, 359] on span "Guardar Cambios" at bounding box center [65, 362] width 60 height 8
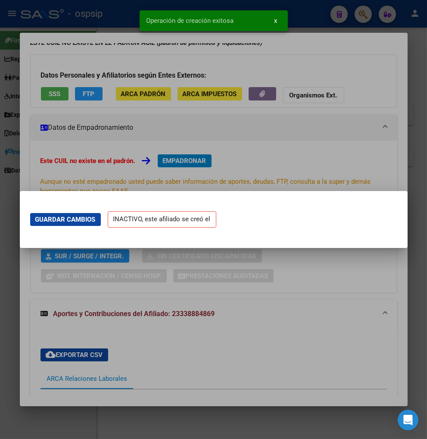
scroll to position [0, 0]
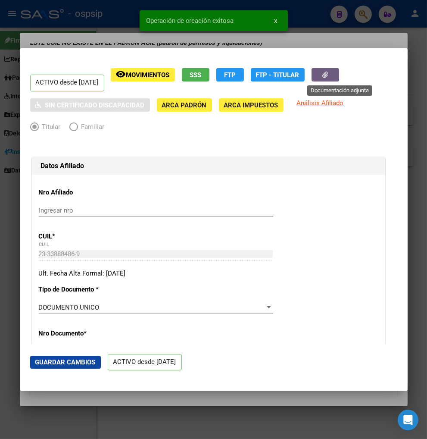
click at [330, 77] on button "button" at bounding box center [326, 74] width 28 height 13
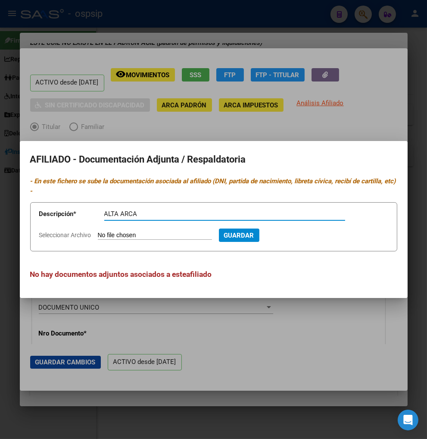
type input "ALTA ARCA"
click at [159, 235] on input "Seleccionar Archivo" at bounding box center [155, 235] width 114 height 8
type input "C:\fakepath\1000348690 (1).jpg"
click at [301, 234] on span "Guardar" at bounding box center [286, 235] width 30 height 8
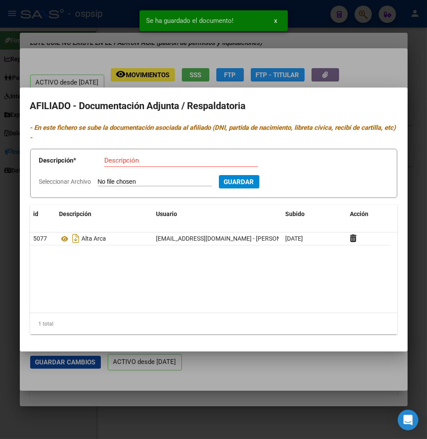
click at [266, 369] on div at bounding box center [213, 219] width 427 height 439
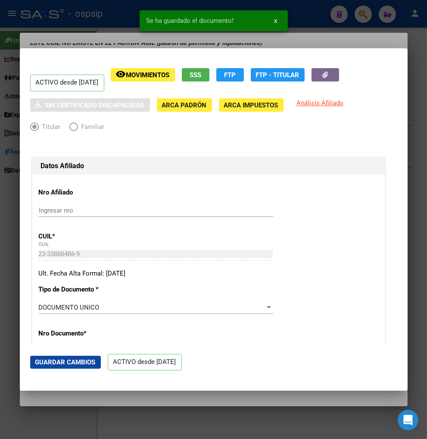
click at [70, 363] on span "Guardar Cambios" at bounding box center [65, 362] width 60 height 8
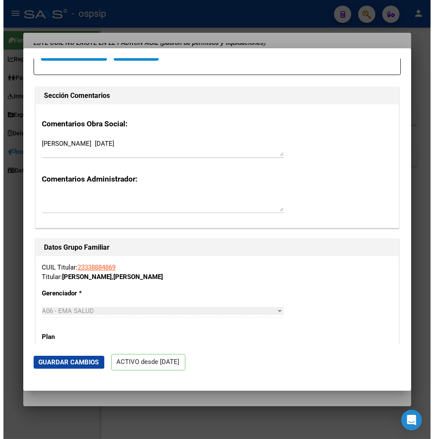
scroll to position [1293, 0]
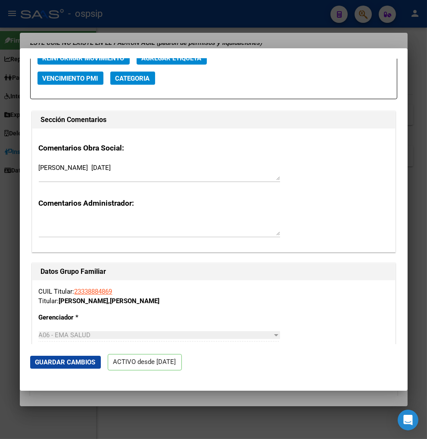
click at [265, 287] on div "CUIL Titular: 23338884869 Titular: [PERSON_NAME] [PERSON_NAME]" at bounding box center [214, 296] width 350 height 19
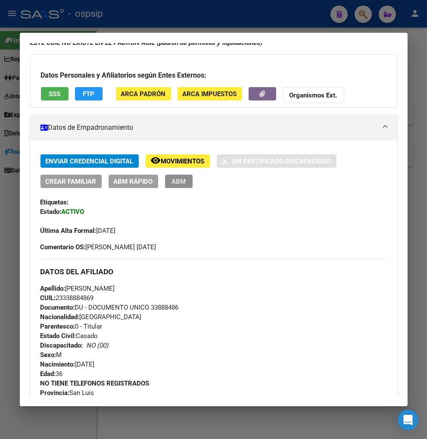
click at [174, 182] on span "ABM" at bounding box center [179, 182] width 14 height 8
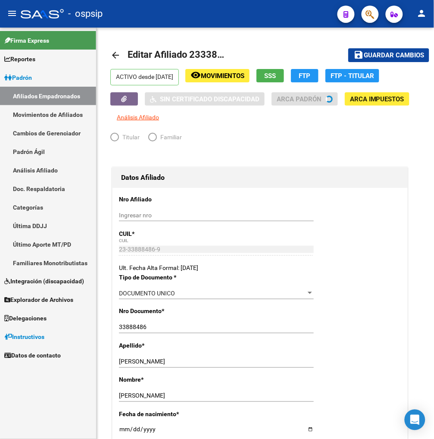
radio input "true"
type input "30-64106337-8"
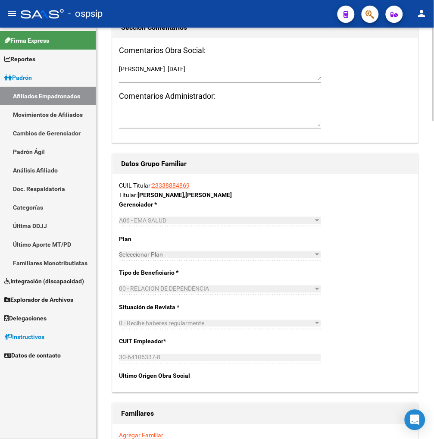
scroll to position [1276, 0]
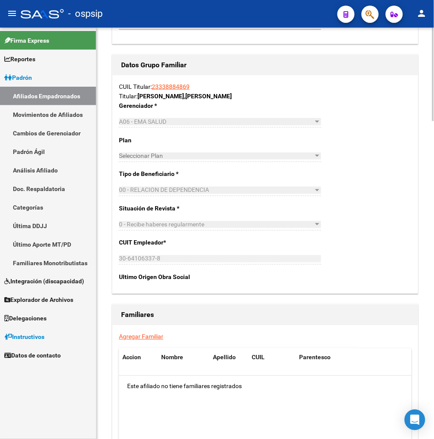
click at [140, 337] on link "Agregar Familiar" at bounding box center [141, 336] width 44 height 7
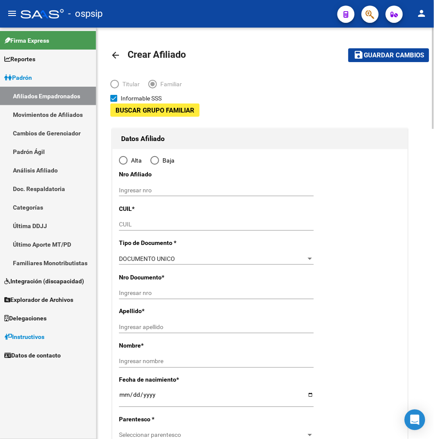
type input "30-64106337-8"
type input "SAN LUIS"
type input "5700"
type input "AV.[PERSON_NAME]"
type input "369"
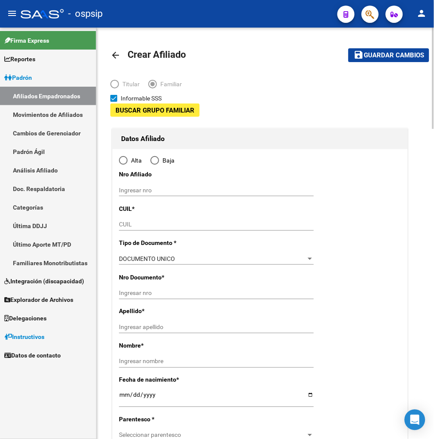
type input "1"
type input "4"
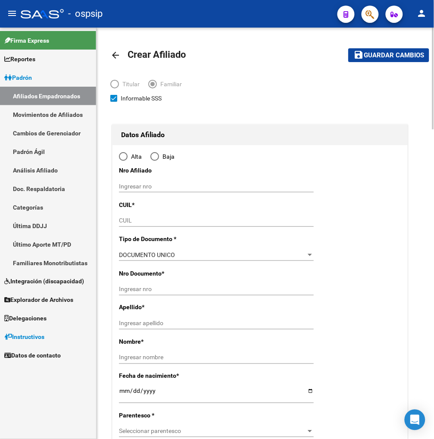
radio input "true"
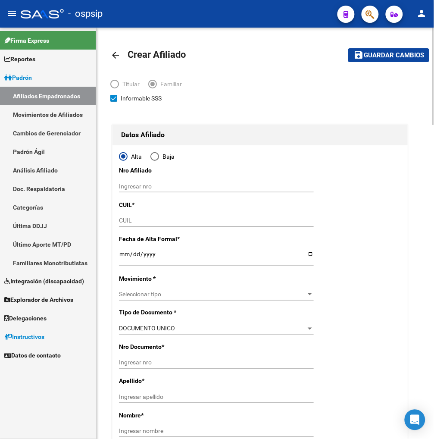
type input "30-64106337-8"
click at [136, 220] on input "CUIL" at bounding box center [216, 220] width 195 height 7
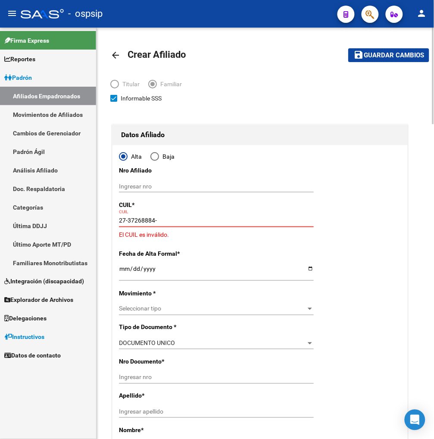
type input "27-37268884-5"
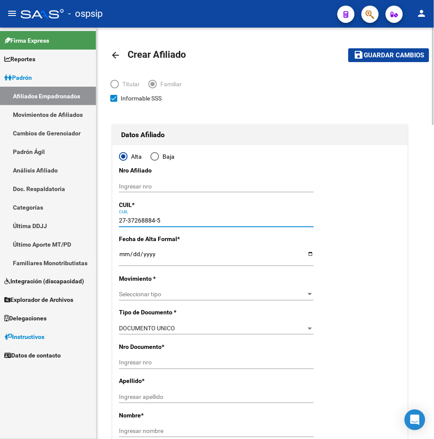
type input "37268884"
type input "[PERSON_NAME]"
type input "[DATE]"
type input "CASEROS"
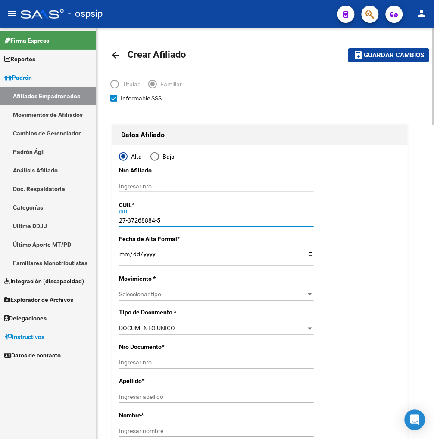
type input "1678"
type input "AV [PERSON_NAME]"
type input "5320"
type input "27-37268884-5"
click at [126, 253] on input "Ingresar fecha" at bounding box center [216, 256] width 195 height 13
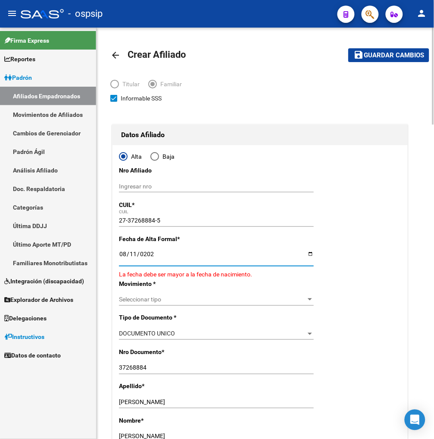
type input "[DATE]"
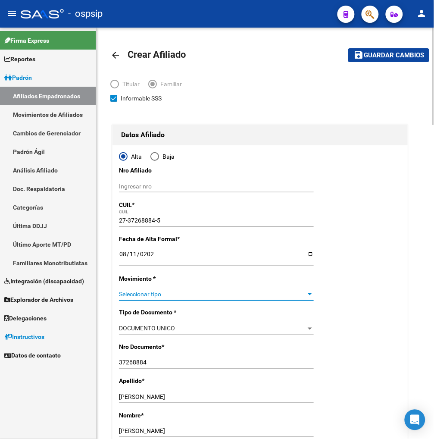
click at [150, 295] on span "Seleccionar tipo" at bounding box center [212, 293] width 187 height 7
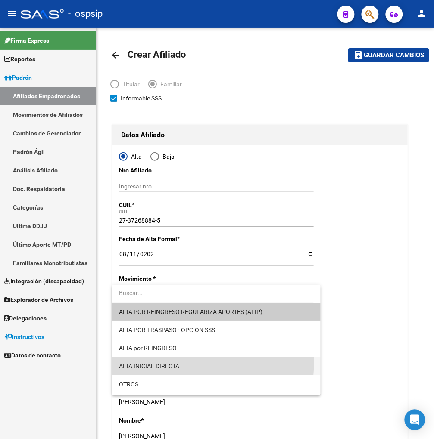
click at [186, 363] on span "ALTA INICIAL DIRECTA" at bounding box center [216, 366] width 195 height 18
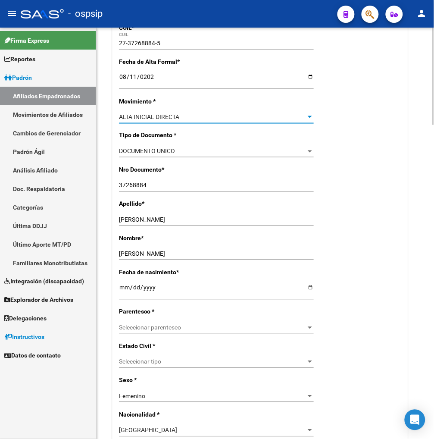
scroll to position [191, 0]
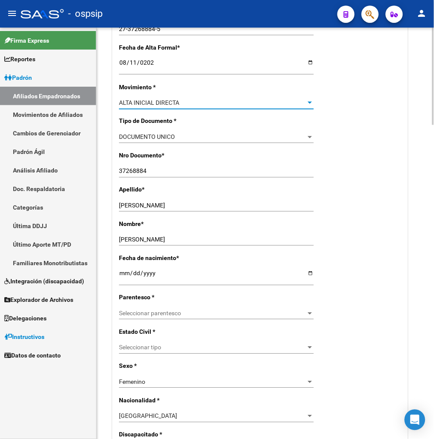
click at [203, 315] on span "Seleccionar parentesco" at bounding box center [212, 313] width 187 height 7
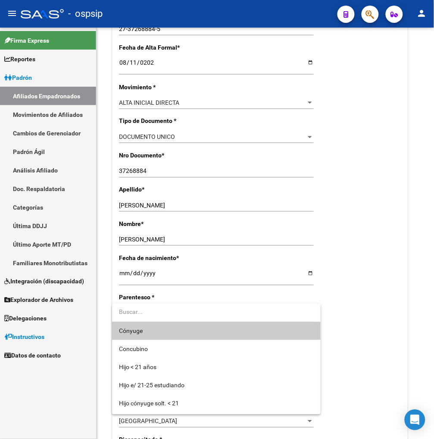
click at [184, 334] on span "Cónyuge" at bounding box center [216, 331] width 195 height 18
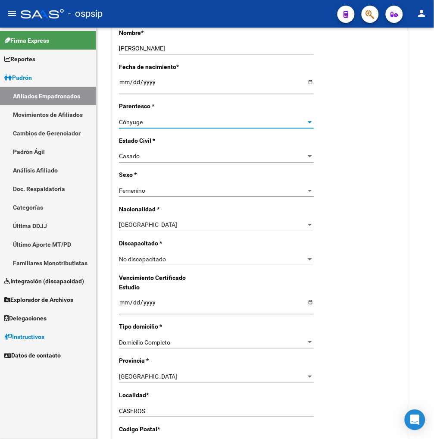
scroll to position [431, 0]
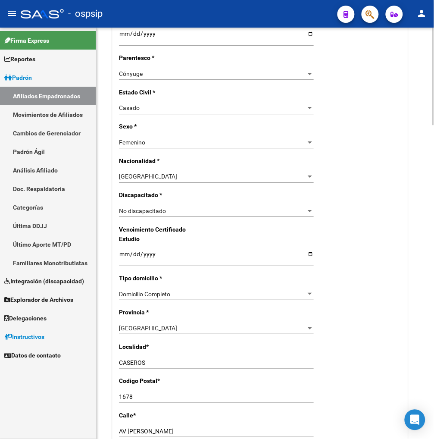
click at [178, 330] on div "[GEOGRAPHIC_DATA]" at bounding box center [212, 327] width 187 height 7
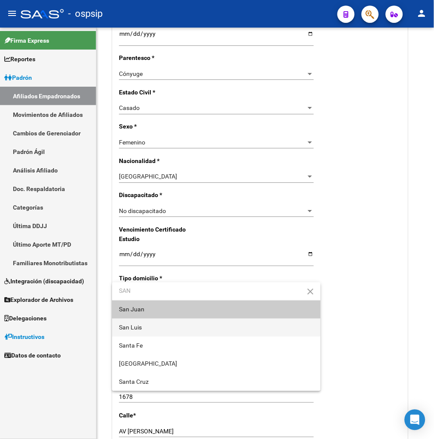
type input "SAN"
click at [158, 329] on span "San Luis" at bounding box center [216, 327] width 195 height 18
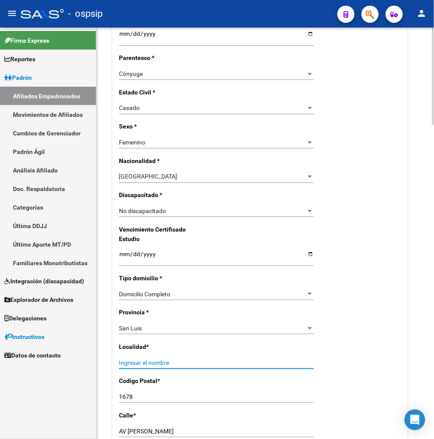
click at [150, 365] on input "Ingresar el nombre" at bounding box center [216, 362] width 195 height 7
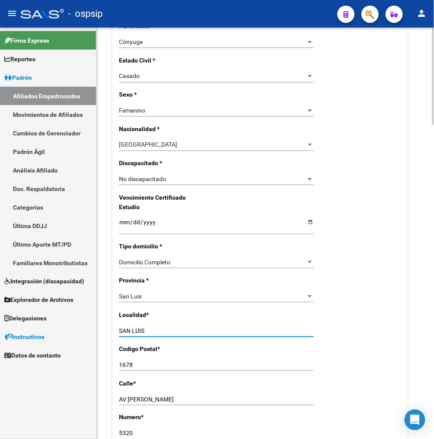
scroll to position [479, 0]
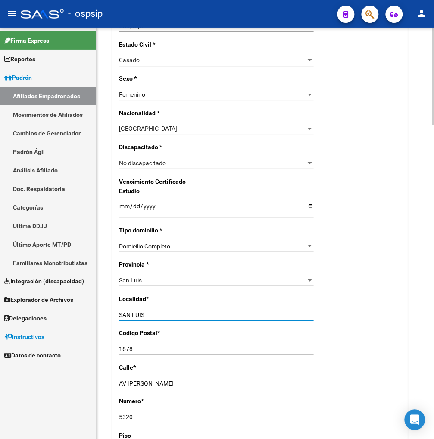
type input "SAN LUIS"
click at [147, 352] on input "1678" at bounding box center [216, 348] width 195 height 7
type input "1"
type input "5700"
click at [173, 378] on div "AV [PERSON_NAME] Ingresar calle" at bounding box center [216, 383] width 195 height 12
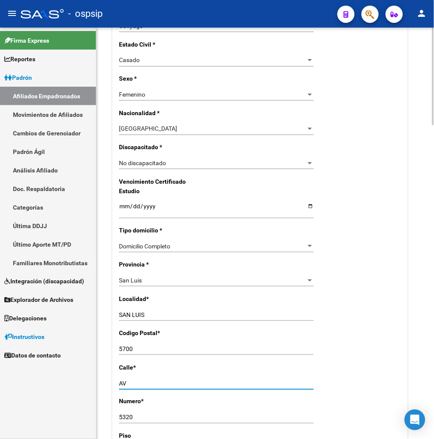
type input "A"
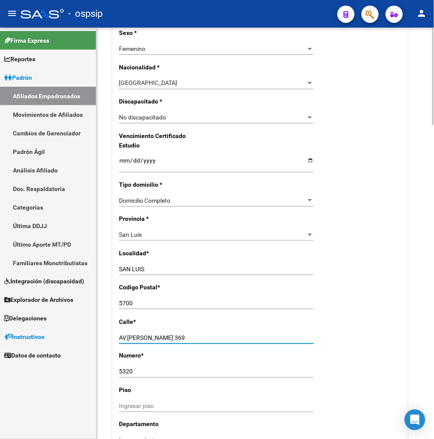
scroll to position [574, 0]
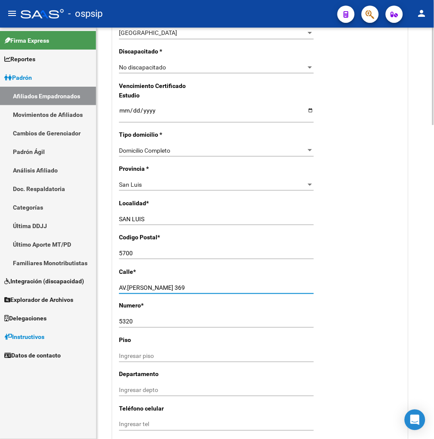
type input "AV.[PERSON_NAME] 369"
click at [134, 359] on input "Ingresar piso" at bounding box center [216, 355] width 195 height 7
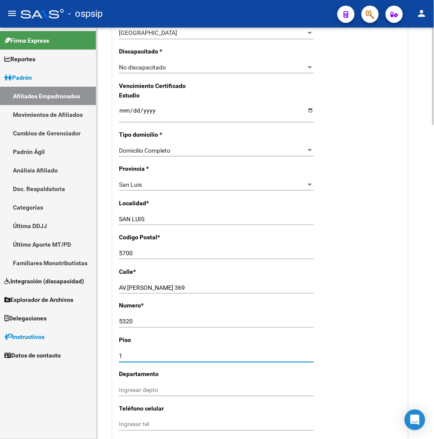
type input "1"
click at [134, 391] on input "Ingresar depto" at bounding box center [216, 390] width 195 height 7
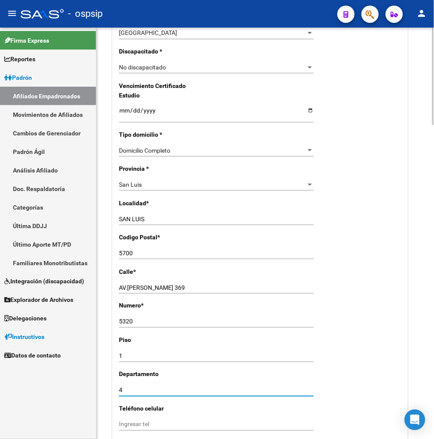
type input "4"
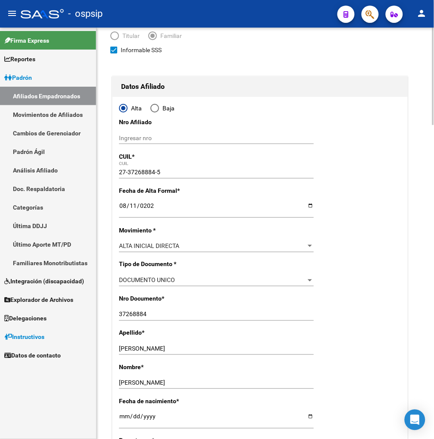
scroll to position [0, 0]
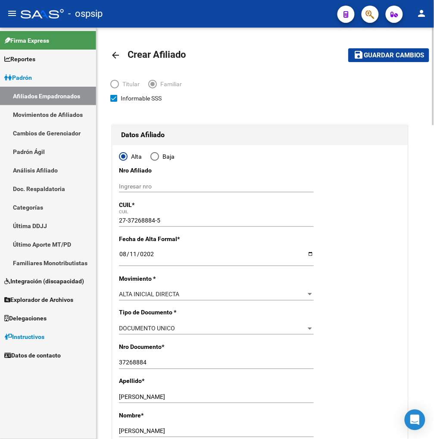
click at [391, 59] on span "Guardar cambios" at bounding box center [394, 56] width 60 height 8
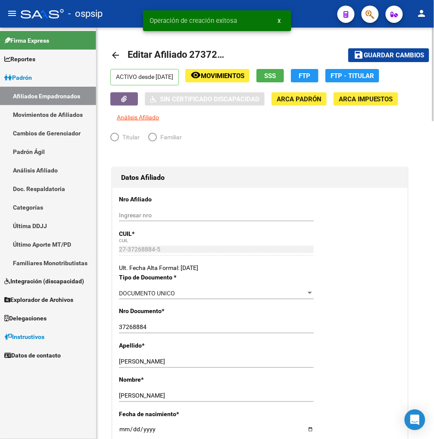
radio input "true"
type input "30-64106337-8"
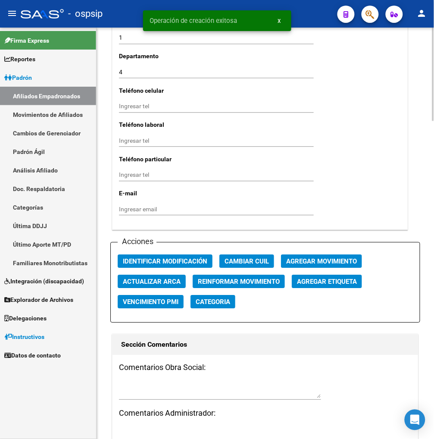
scroll to position [862, 0]
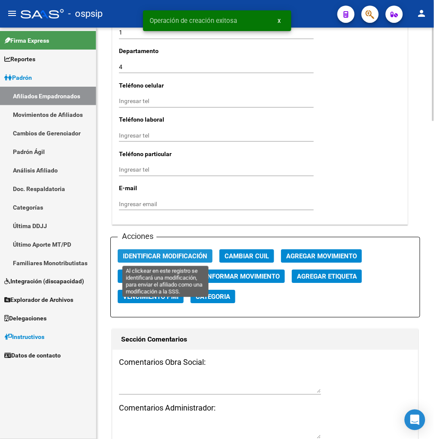
click at [151, 257] on span "Identificar Modificación" at bounding box center [165, 257] width 84 height 8
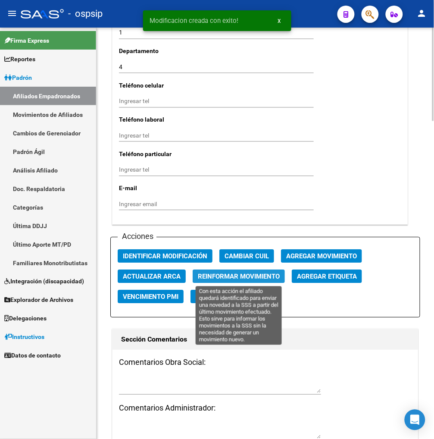
click at [236, 276] on span "Reinformar Movimiento" at bounding box center [239, 277] width 82 height 8
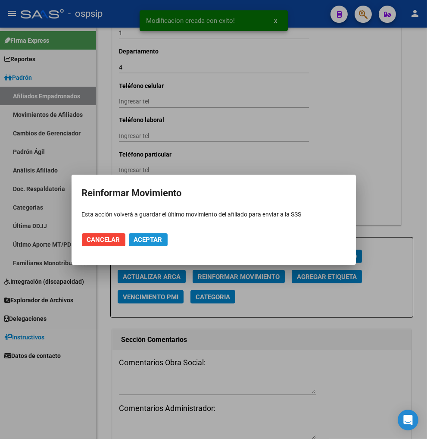
click at [144, 238] on span "Aceptar" at bounding box center [148, 240] width 28 height 8
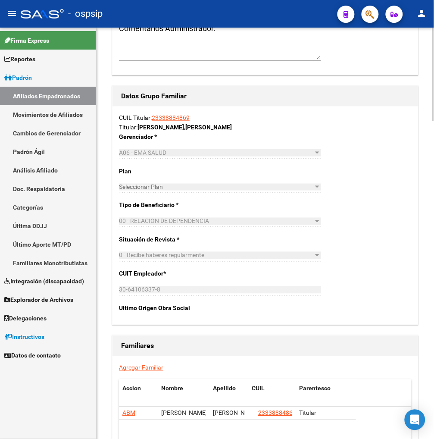
scroll to position [1245, 0]
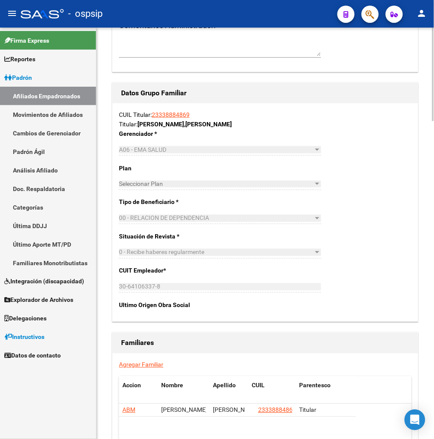
click at [137, 362] on link "Agregar Familiar" at bounding box center [141, 364] width 44 height 7
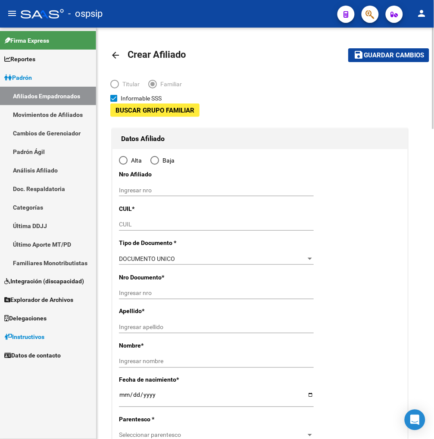
type input "30-64106337-8"
type input "SAN LUIS"
type input "5700"
type input "AV.[PERSON_NAME]"
type input "369"
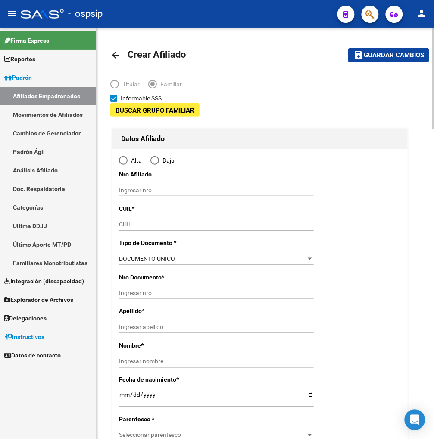
type input "1"
type input "4"
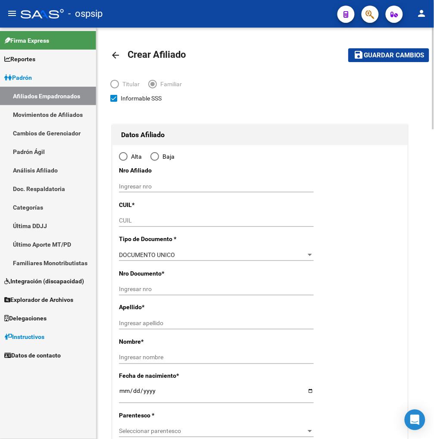
radio input "true"
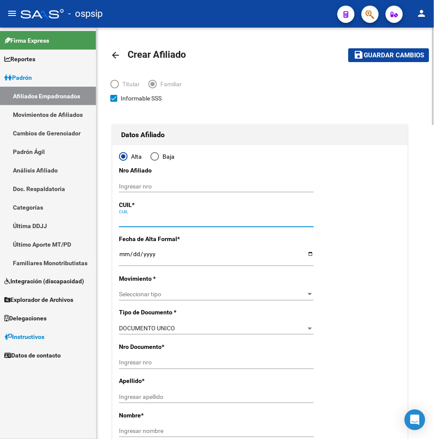
click at [134, 223] on input "CUIL" at bounding box center [216, 220] width 195 height 7
type input "30-64106337-8"
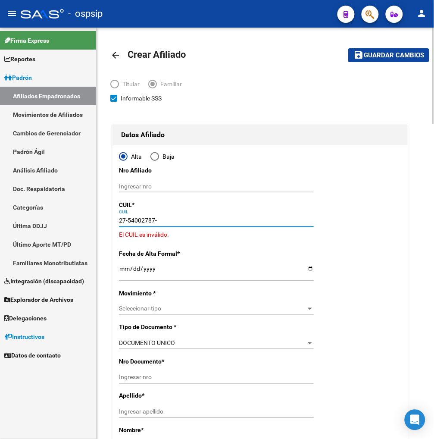
type input "27-54002787-6"
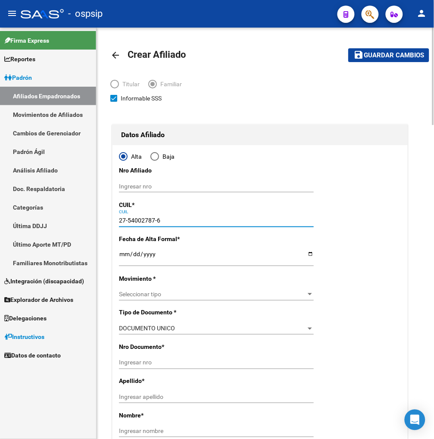
type input "54002787"
type input "[PERSON_NAME] [PERSON_NAME]"
type input "[DATE]"
type input "SAN LUIS"
type input "MZNA C CASA"
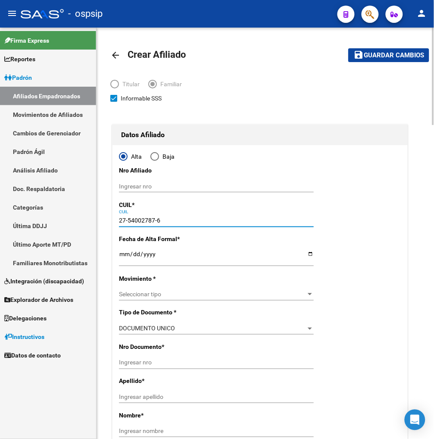
type input "25"
type input "27-54002787-6"
click at [123, 255] on input "Ingresar fecha" at bounding box center [216, 256] width 195 height 13
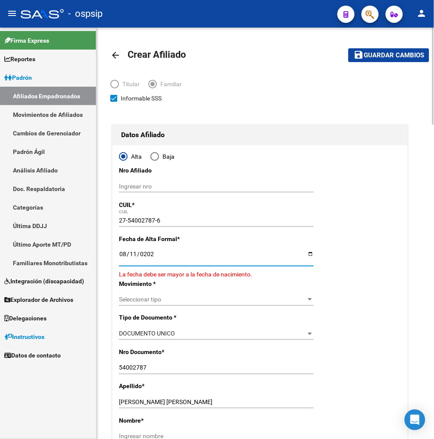
type input "[DATE]"
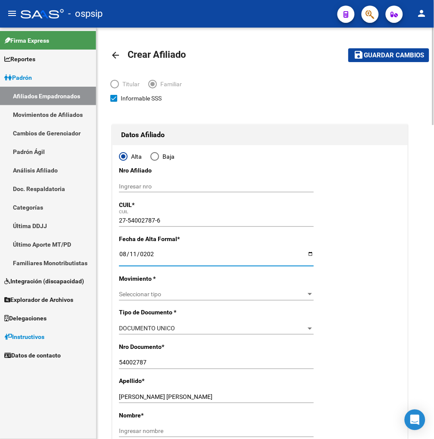
click at [180, 295] on span "Seleccionar tipo" at bounding box center [212, 293] width 187 height 7
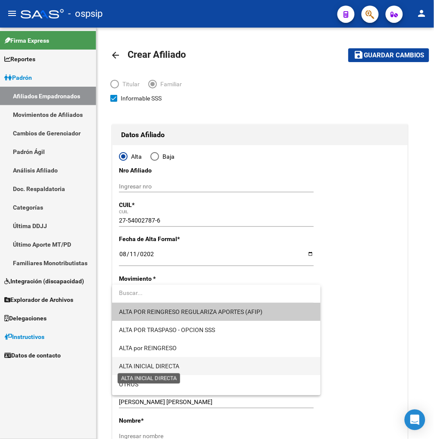
click at [175, 365] on span "ALTA INICIAL DIRECTA" at bounding box center [149, 366] width 60 height 7
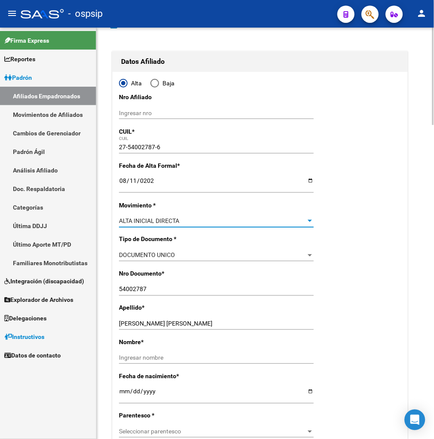
scroll to position [96, 0]
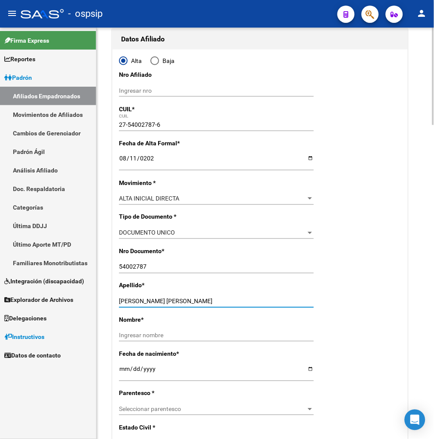
drag, startPoint x: 184, startPoint y: 303, endPoint x: 235, endPoint y: 299, distance: 50.6
click at [235, 299] on input "[PERSON_NAME] [PERSON_NAME]" at bounding box center [216, 301] width 195 height 7
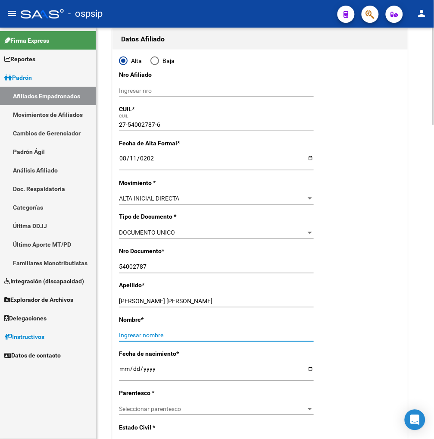
click at [135, 333] on input "Ingresar nombre" at bounding box center [216, 335] width 195 height 7
paste input "[PERSON_NAME]"
type input "[PERSON_NAME]"
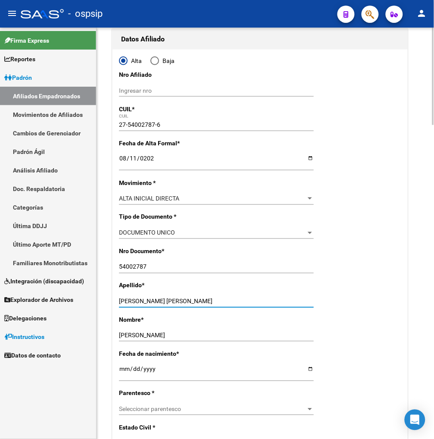
drag, startPoint x: 186, startPoint y: 301, endPoint x: 283, endPoint y: 287, distance: 97.9
click at [283, 287] on div "Apellido * [PERSON_NAME] [PERSON_NAME] Ingresar apellido" at bounding box center [260, 298] width 282 height 34
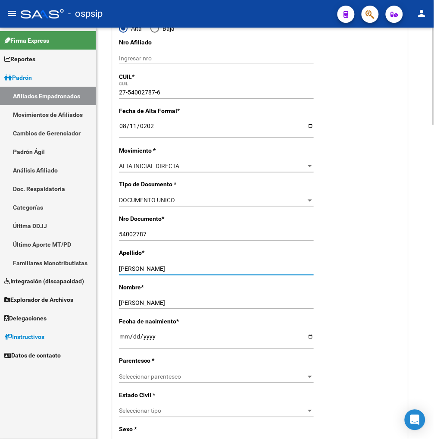
scroll to position [191, 0]
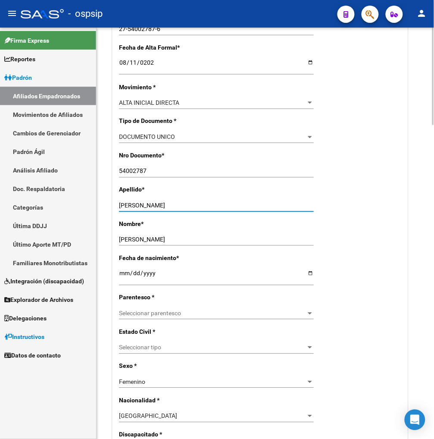
type input "[PERSON_NAME]"
click at [182, 316] on span "Seleccionar parentesco" at bounding box center [212, 313] width 187 height 7
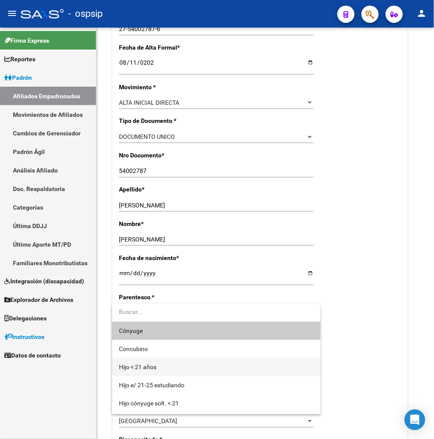
click at [168, 366] on span "Hijo < 21 años" at bounding box center [216, 367] width 195 height 18
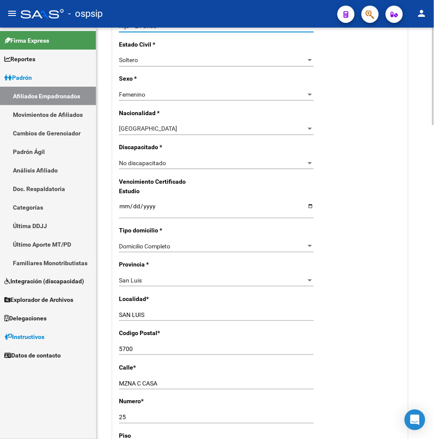
scroll to position [527, 0]
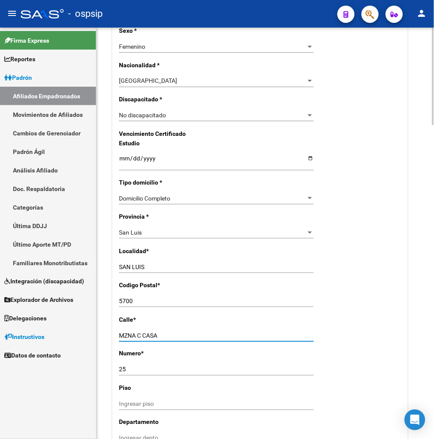
click at [163, 335] on input "MZNA C CASA" at bounding box center [216, 335] width 195 height 7
type input "M"
click at [147, 335] on input "Ingresar calle" at bounding box center [216, 335] width 195 height 7
type input "AV.[PERSON_NAME]"
click at [131, 368] on input "25" at bounding box center [216, 369] width 195 height 7
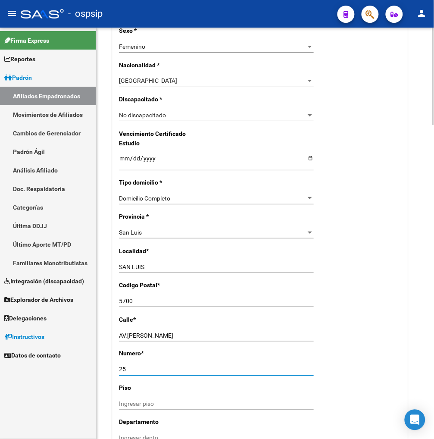
type input "2"
type input "369"
click at [140, 400] on input "Ingresar piso" at bounding box center [216, 403] width 195 height 7
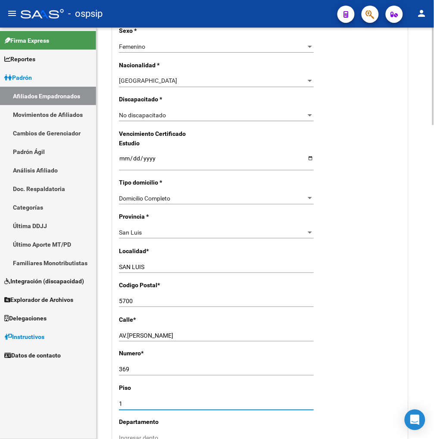
scroll to position [574, 0]
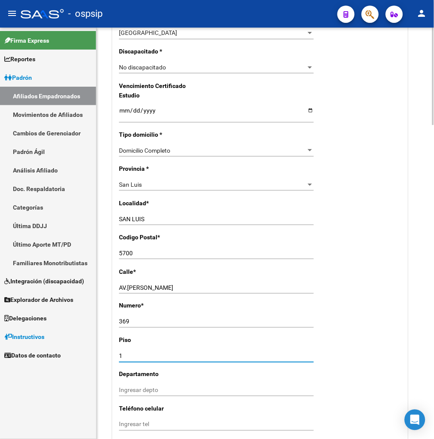
type input "1"
click at [133, 396] on div "Ingresar depto" at bounding box center [216, 393] width 195 height 19
click at [132, 388] on input "Ingresar depto" at bounding box center [216, 390] width 195 height 7
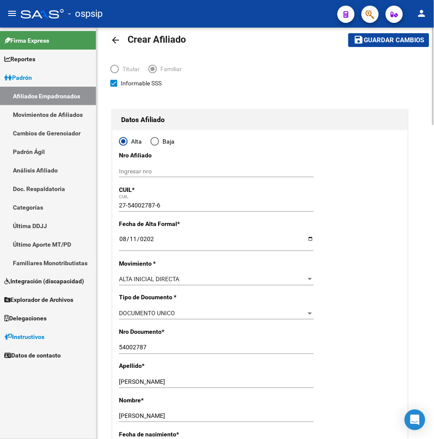
scroll to position [0, 0]
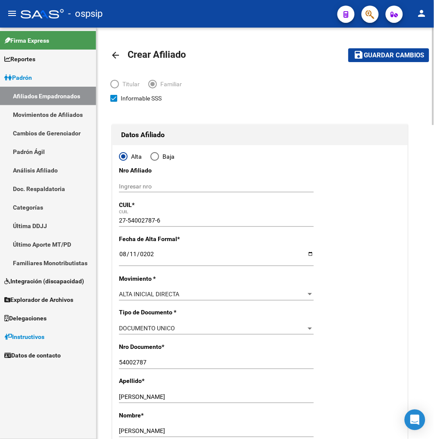
type input "4"
click at [384, 54] on span "Guardar cambios" at bounding box center [394, 56] width 60 height 8
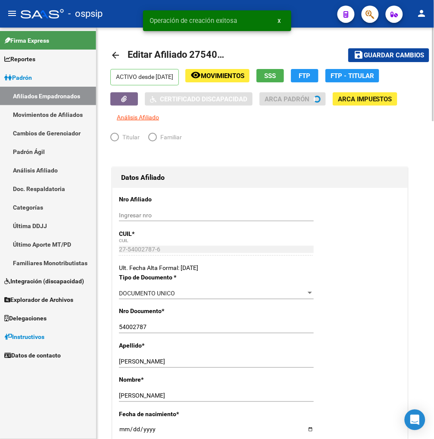
radio input "true"
type input "30-64106337-8"
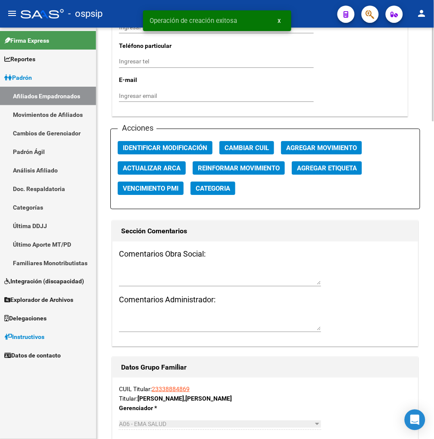
scroll to position [1005, 0]
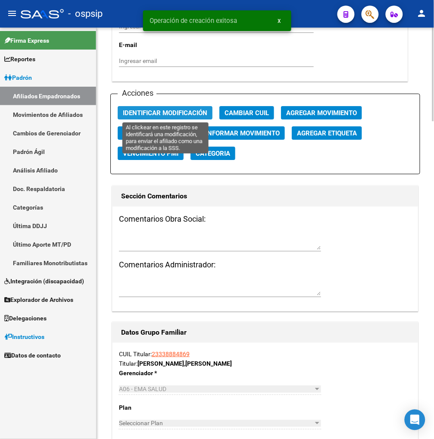
drag, startPoint x: 164, startPoint y: 109, endPoint x: 194, endPoint y: 130, distance: 36.7
click at [170, 111] on span "Identificar Modificación" at bounding box center [165, 113] width 84 height 8
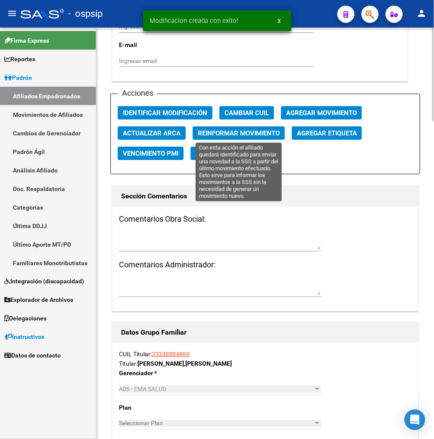
click at [214, 132] on span "Reinformar Movimiento" at bounding box center [239, 133] width 82 height 8
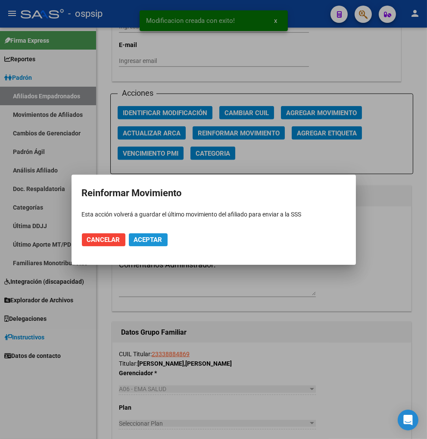
click at [134, 239] on span "Aceptar" at bounding box center [148, 240] width 28 height 8
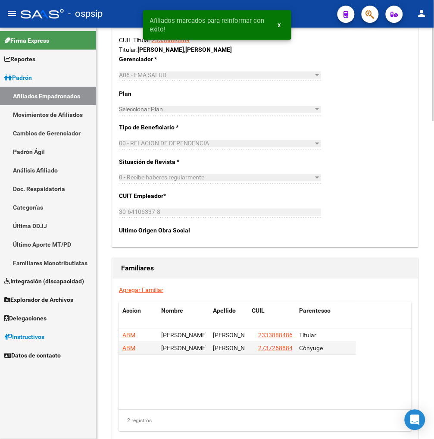
scroll to position [1397, 0]
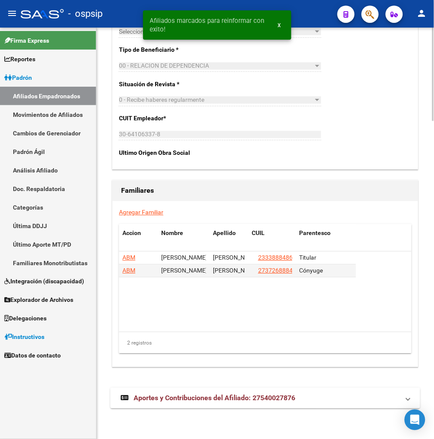
click at [135, 215] on link "Agregar Familiar" at bounding box center [141, 212] width 44 height 7
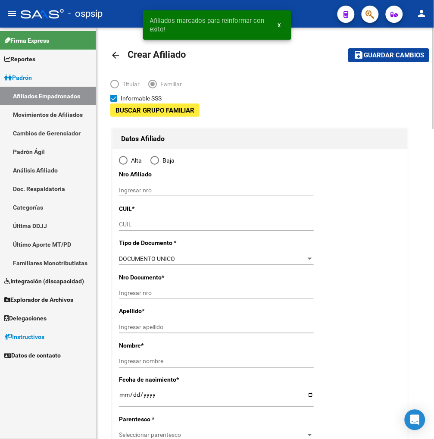
type input "30-64106337-8"
type input "SAN LUIS"
type input "5700"
type input "AV.[PERSON_NAME]"
type input "369"
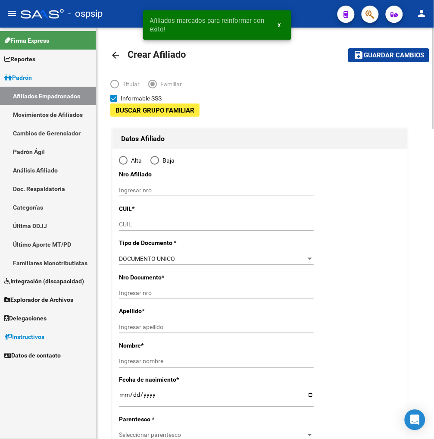
type input "1"
type input "4"
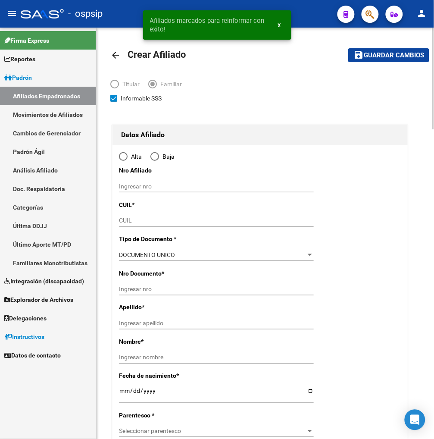
radio input "true"
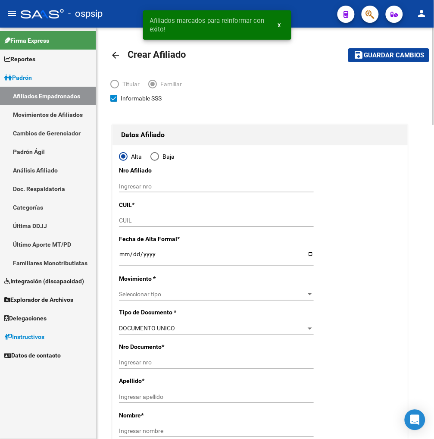
type input "30-64106337-8"
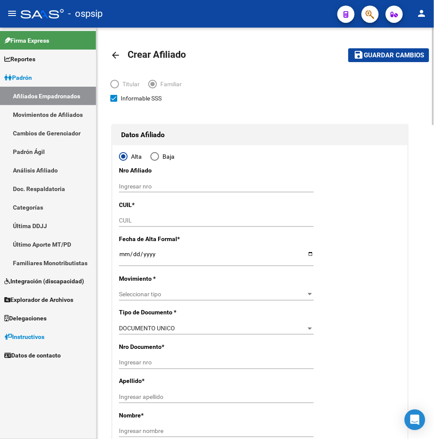
click at [143, 225] on div "CUIL" at bounding box center [216, 221] width 195 height 12
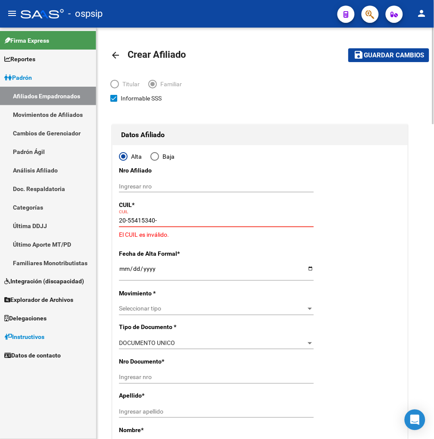
click at [162, 220] on input "20-55415340-" at bounding box center [216, 220] width 195 height 7
type input "20-55415340-3"
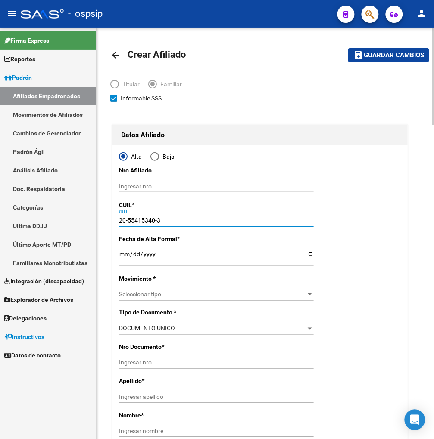
type input "55415340"
type input "[PERSON_NAME]"
type input "[DATE]"
type input "SAN LUIS"
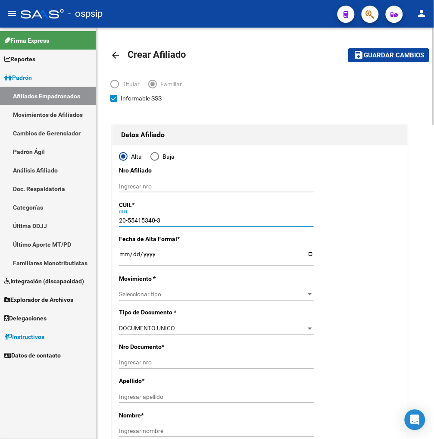
type input "PASAJE [GEOGRAPHIC_DATA][PERSON_NAME]"
type input "20-55415340-3"
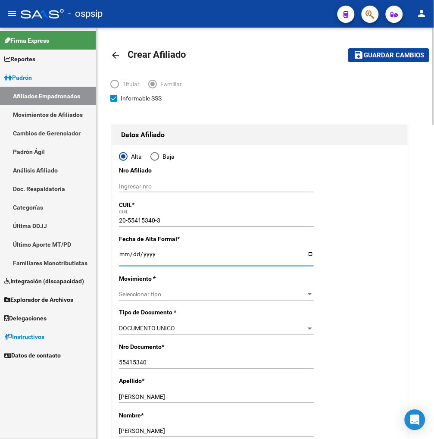
click at [125, 260] on input "Ingresar fecha" at bounding box center [216, 256] width 195 height 13
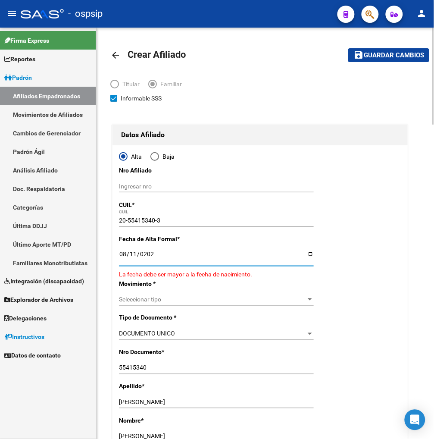
type input "[DATE]"
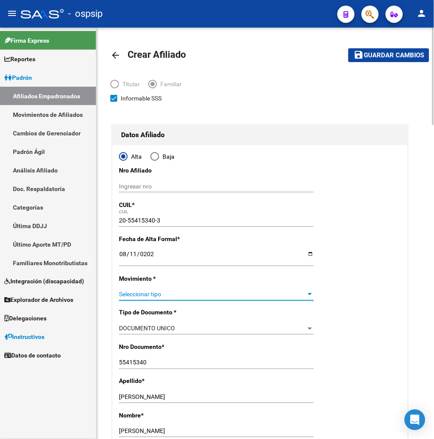
click at [231, 296] on span "Seleccionar tipo" at bounding box center [212, 293] width 187 height 7
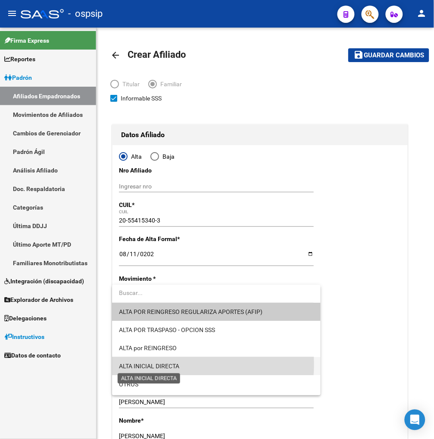
click at [172, 365] on span "ALTA INICIAL DIRECTA" at bounding box center [149, 366] width 60 height 7
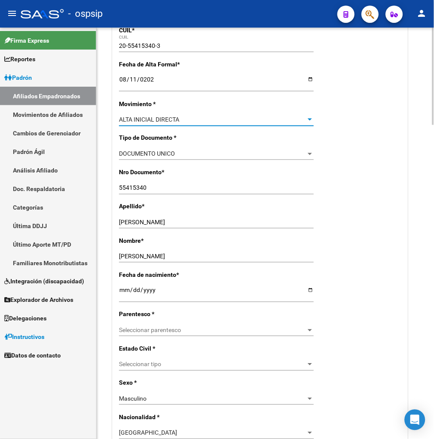
scroll to position [191, 0]
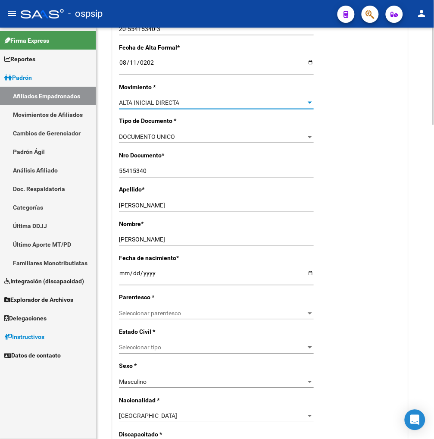
click at [188, 313] on span "Seleccionar parentesco" at bounding box center [212, 313] width 187 height 7
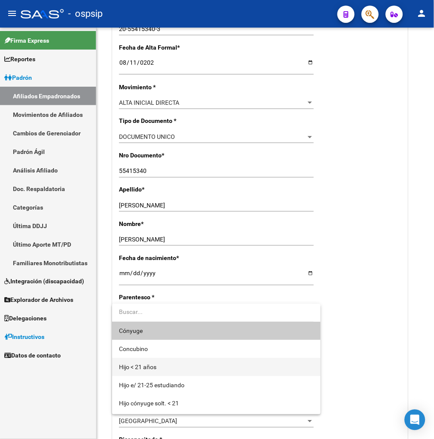
click at [176, 365] on span "Hijo < 21 años" at bounding box center [216, 367] width 195 height 18
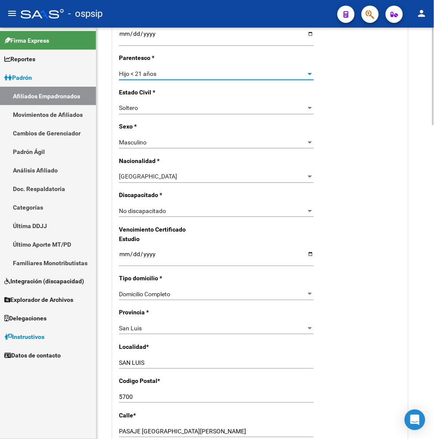
scroll to position [479, 0]
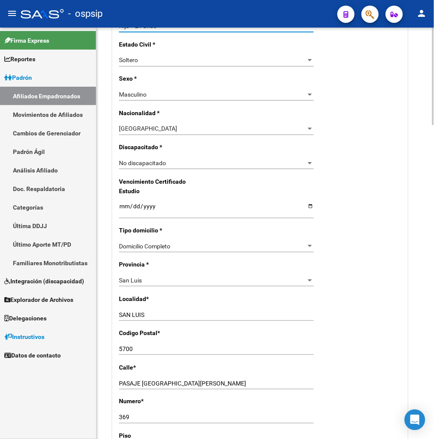
click at [184, 383] on input "PASAJE [GEOGRAPHIC_DATA][PERSON_NAME]" at bounding box center [216, 383] width 195 height 7
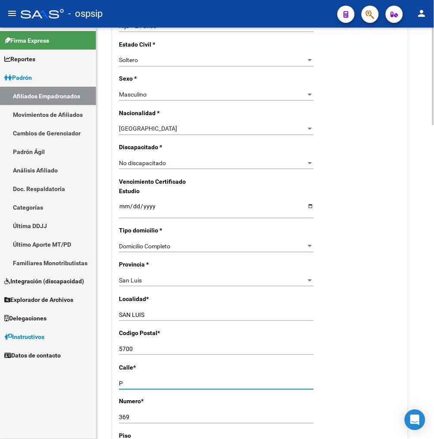
type input "P"
click at [145, 384] on input "Ingresar calle" at bounding box center [216, 383] width 195 height 7
type input "AVDA.[PERSON_NAME]"
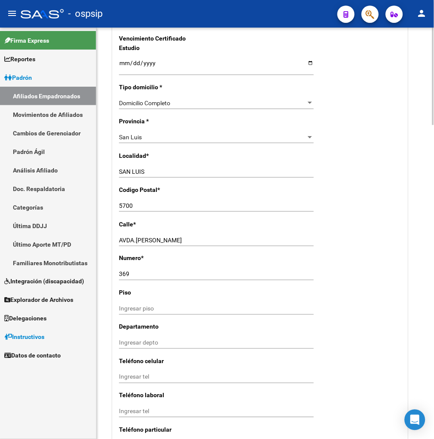
scroll to position [622, 0]
click at [132, 308] on input "Ingresar piso" at bounding box center [216, 308] width 195 height 7
type input "1"
click at [139, 344] on input "Ingresar depto" at bounding box center [216, 342] width 195 height 7
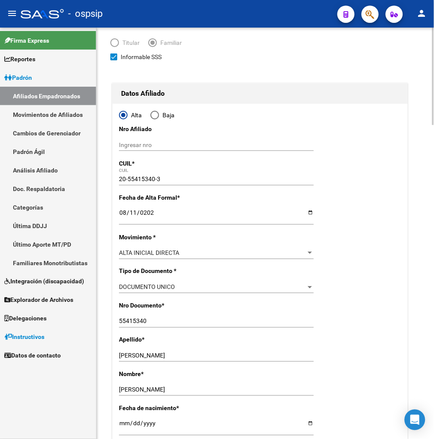
scroll to position [0, 0]
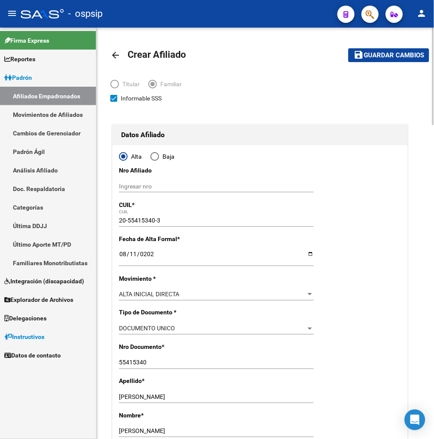
type input "4"
click at [377, 57] on span "Guardar cambios" at bounding box center [394, 56] width 60 height 8
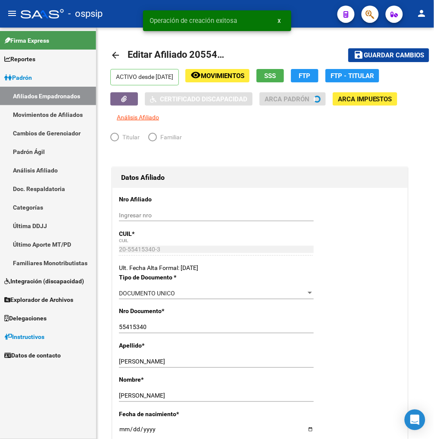
radio input "true"
type input "30-64106337-8"
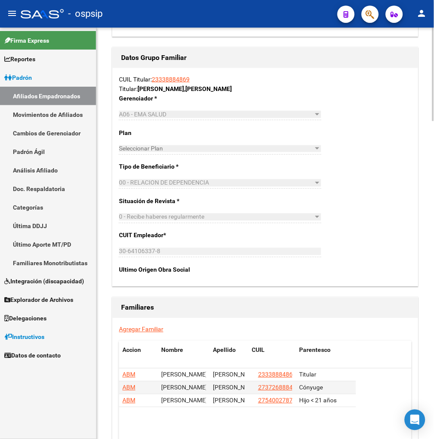
scroll to position [1293, 0]
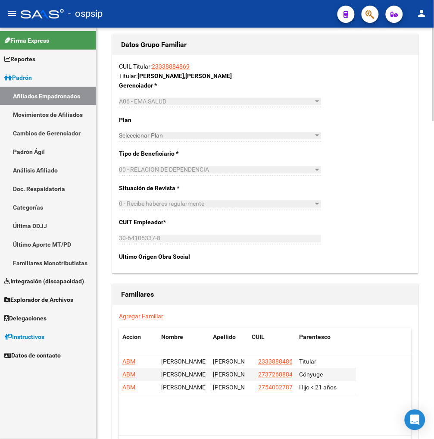
click at [129, 319] on link "Agregar Familiar" at bounding box center [141, 316] width 44 height 7
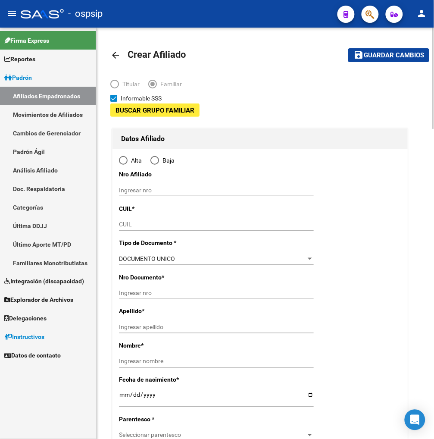
type input "30-64106337-8"
type input "SAN LUIS"
type input "5700"
type input "AV.[PERSON_NAME]"
type input "369"
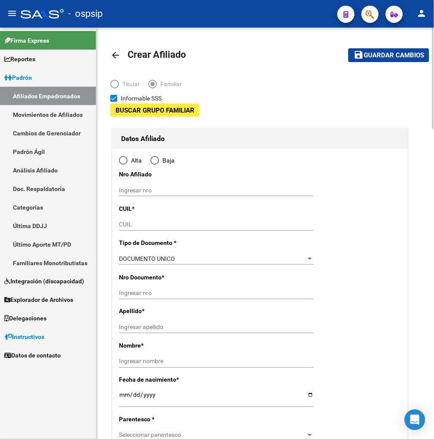
type input "1"
type input "4"
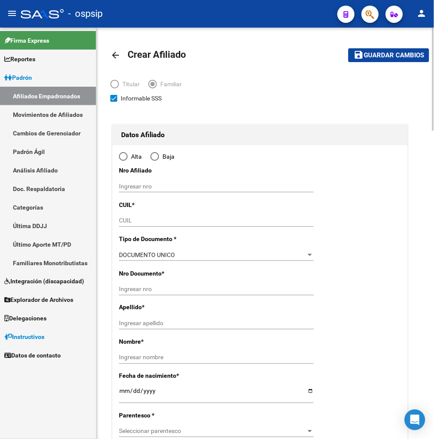
radio input "true"
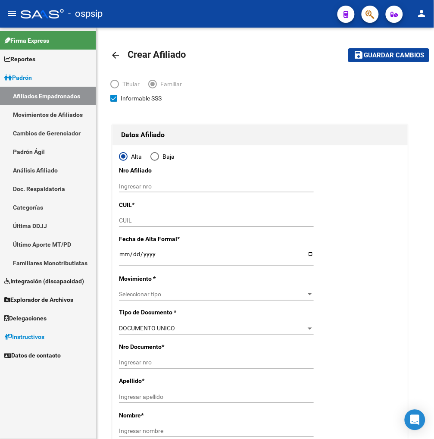
type input "30-64106337-8"
click at [125, 223] on input "CUIL" at bounding box center [216, 220] width 195 height 7
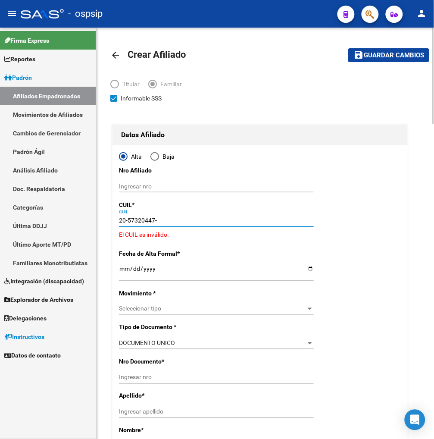
type input "20-57320447-7"
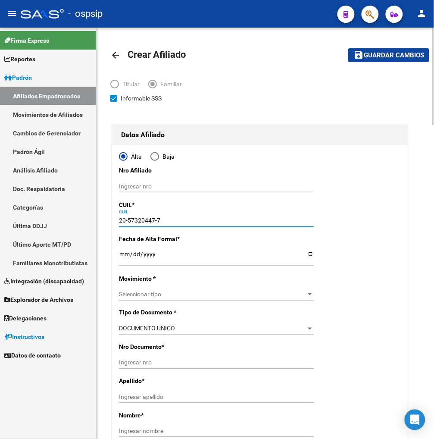
type input "57320447"
type input "[PERSON_NAME]"
type input "[DATE]"
type input "SAN LUIS"
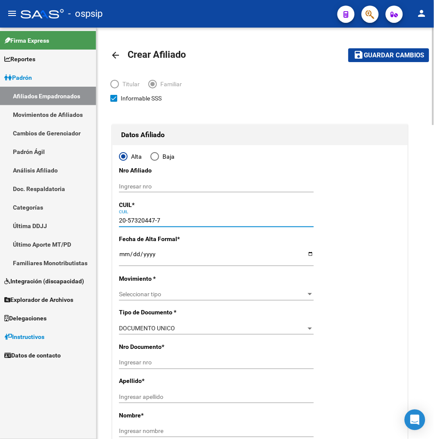
type input "[DATE]"
type input "1270"
type input "00"
type input "20-57320447-7"
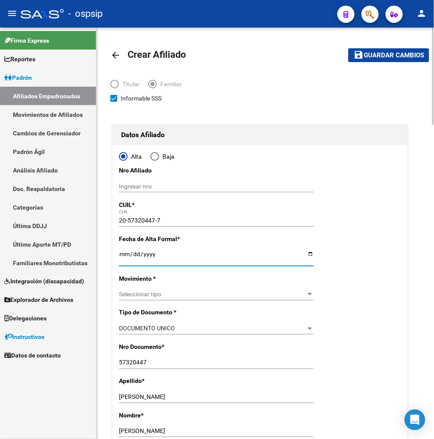
click at [124, 253] on input "Ingresar fecha" at bounding box center [216, 256] width 195 height 13
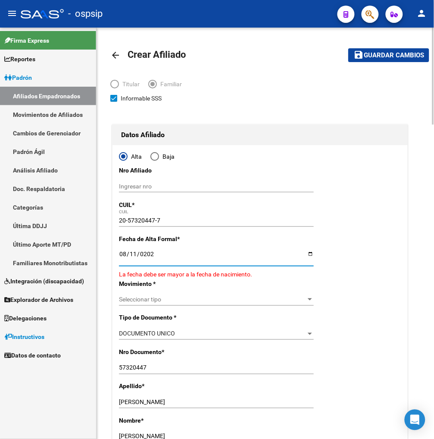
type input "[DATE]"
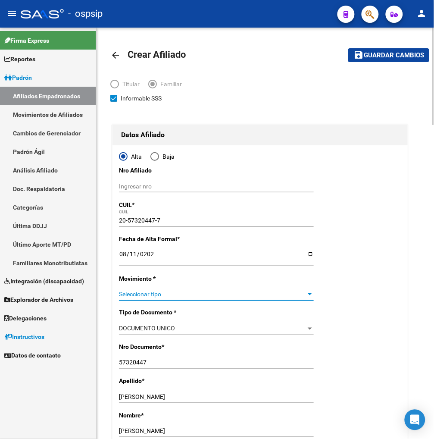
click at [162, 294] on span "Seleccionar tipo" at bounding box center [212, 293] width 187 height 7
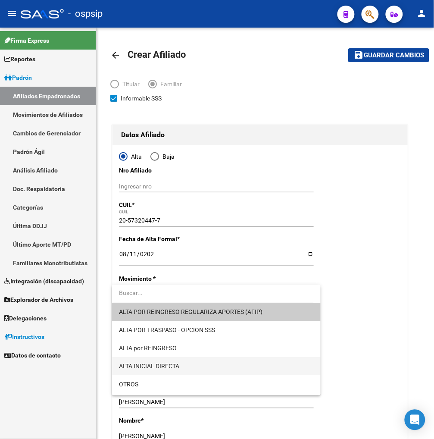
click at [183, 365] on span "ALTA INICIAL DIRECTA" at bounding box center [216, 366] width 195 height 18
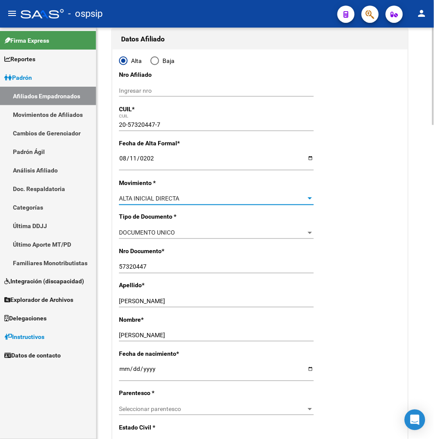
scroll to position [143, 0]
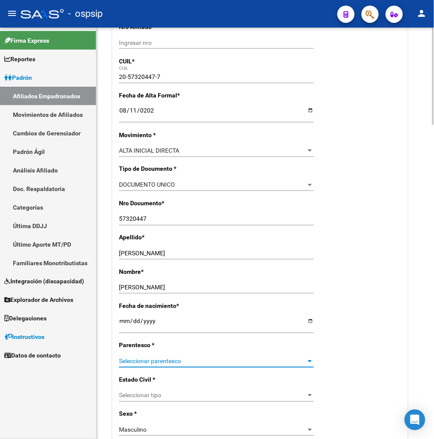
click at [181, 362] on span "Seleccionar parentesco" at bounding box center [212, 361] width 187 height 7
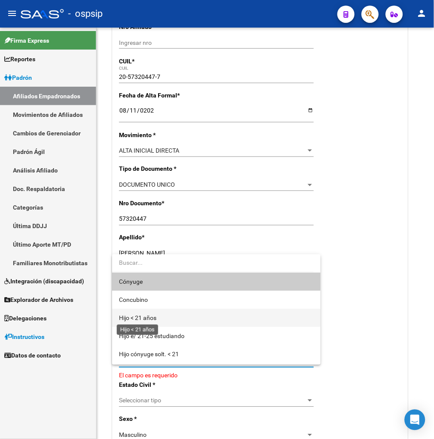
click at [156, 318] on span "Hijo < 21 años" at bounding box center [137, 317] width 37 height 7
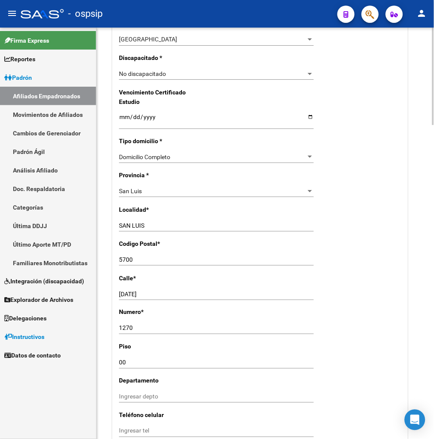
scroll to position [574, 0]
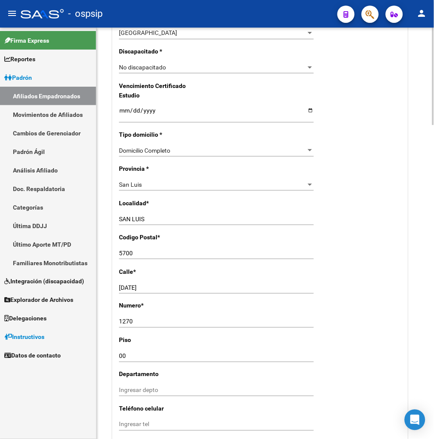
click at [183, 294] on div "[DATE] Ingresar calle" at bounding box center [216, 290] width 195 height 19
click at [174, 289] on input "[DATE]" at bounding box center [216, 287] width 195 height 7
type input "1"
type input "AVDA.[PERSON_NAME]"
click at [148, 322] on input "1270" at bounding box center [216, 321] width 195 height 7
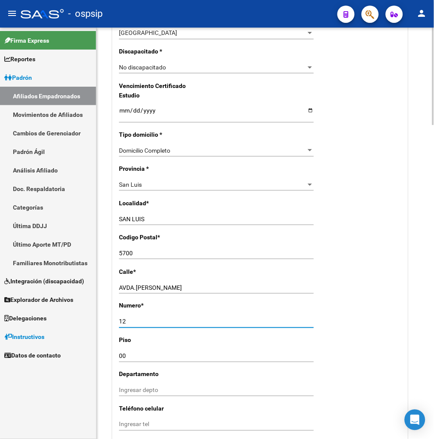
type input "1"
type input "369"
click at [132, 354] on input "00" at bounding box center [216, 355] width 195 height 7
type input "0"
type input "1"
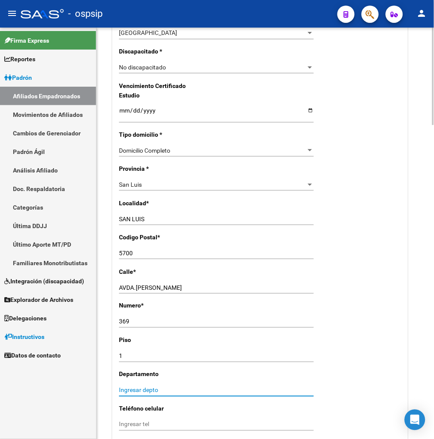
click at [128, 387] on input "Ingresar depto" at bounding box center [216, 390] width 195 height 7
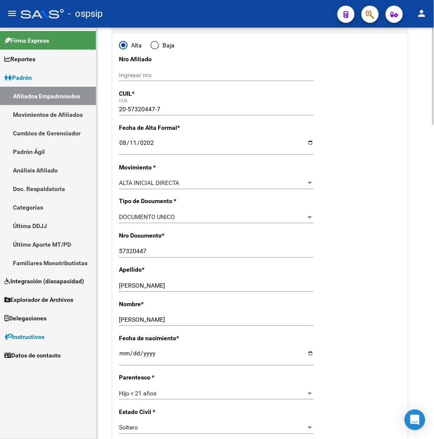
scroll to position [0, 0]
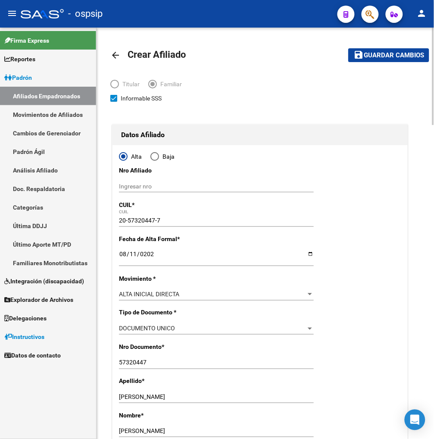
type input "4"
click at [380, 53] on span "Guardar cambios" at bounding box center [394, 56] width 60 height 8
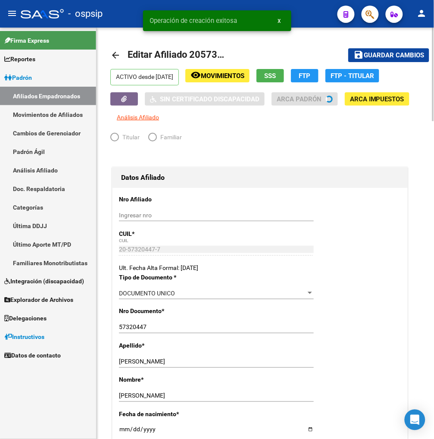
radio input "true"
type input "30-64106337-8"
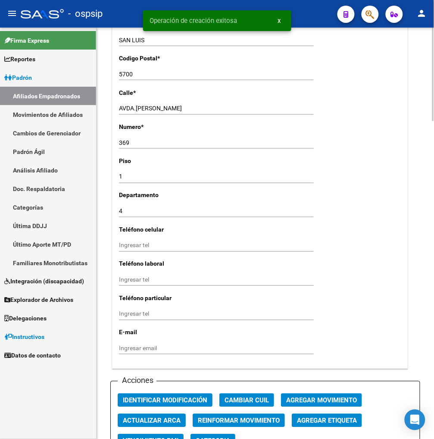
scroll to position [862, 0]
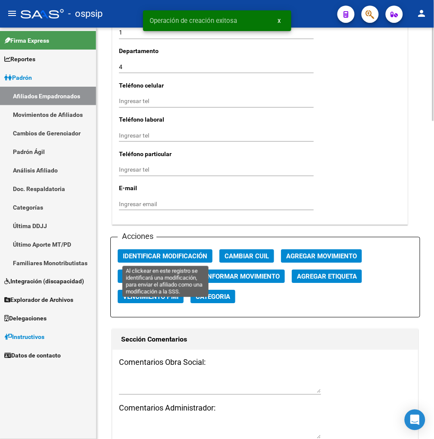
click at [156, 256] on span "Identificar Modificación" at bounding box center [165, 257] width 84 height 8
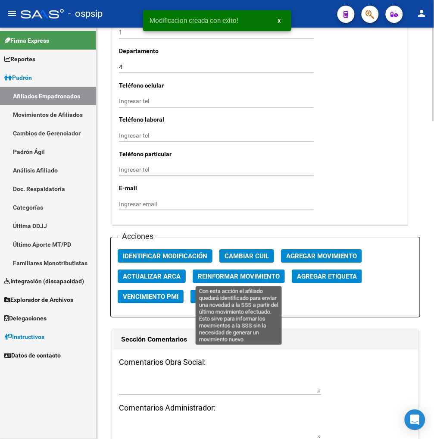
click at [227, 277] on span "Reinformar Movimiento" at bounding box center [239, 277] width 82 height 8
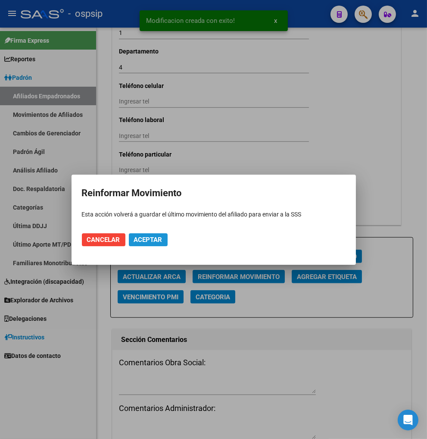
click at [135, 237] on span "Aceptar" at bounding box center [148, 240] width 28 height 8
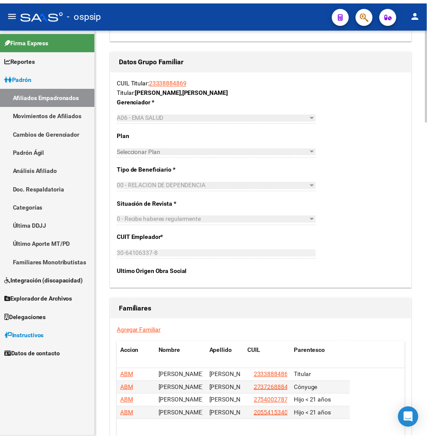
scroll to position [1293, 0]
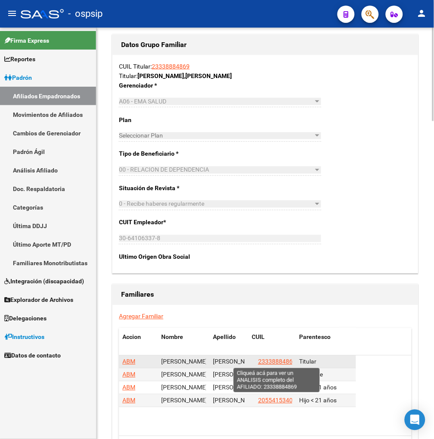
click at [269, 361] on span "23338884869" at bounding box center [277, 361] width 38 height 7
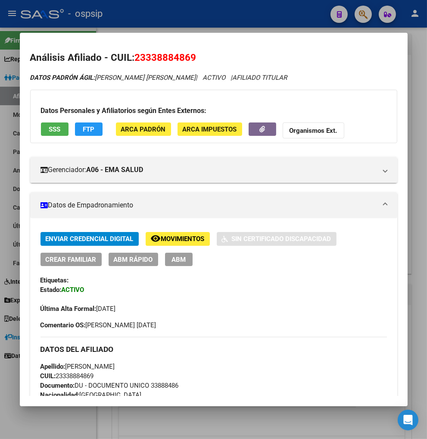
scroll to position [0, 0]
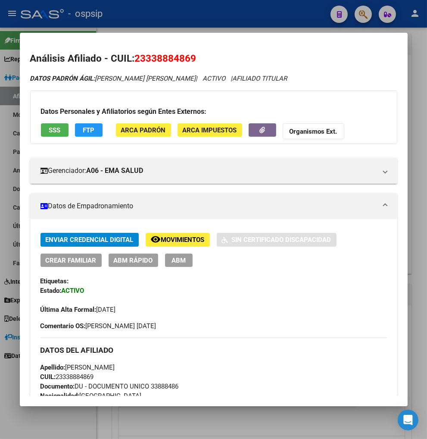
drag, startPoint x: 145, startPoint y: 59, endPoint x: 178, endPoint y: 58, distance: 33.2
click at [187, 56] on span "23338884869" at bounding box center [166, 58] width 62 height 11
copy span "33888486"
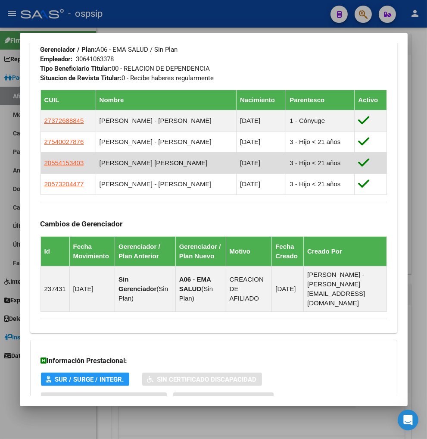
scroll to position [569, 0]
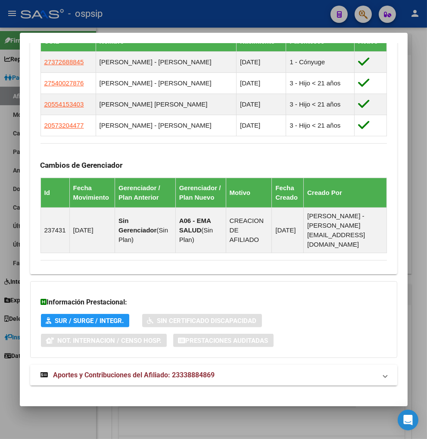
click at [131, 371] on span "Aportes y Contribuciones del Afiliado: 23338884869" at bounding box center [134, 375] width 162 height 8
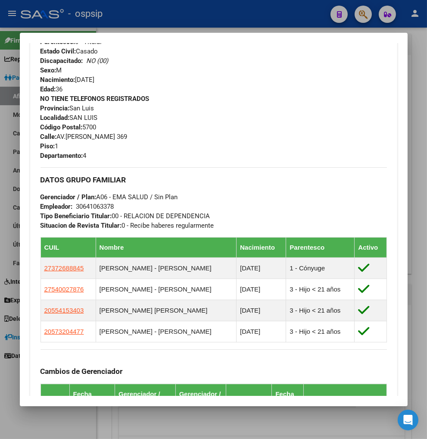
scroll to position [315, 0]
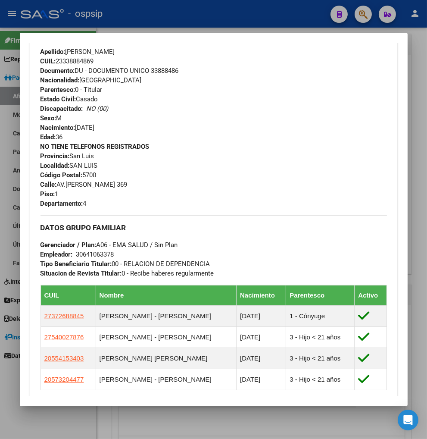
drag, startPoint x: 74, startPoint y: 253, endPoint x: 117, endPoint y: 258, distance: 42.9
click at [125, 253] on div "DATOS GRUPO FAMILIAR Gerenciador / Plan: A06 - EMA SALUD / Sin Plan Empleador: …" at bounding box center [214, 246] width 346 height 63
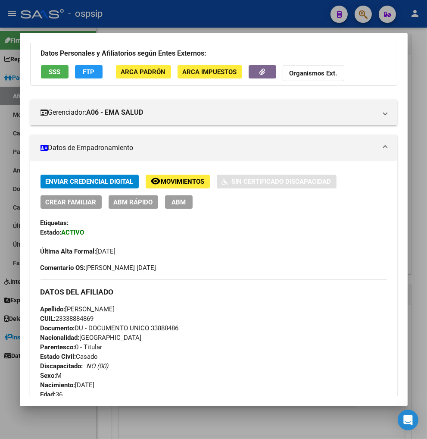
scroll to position [0, 0]
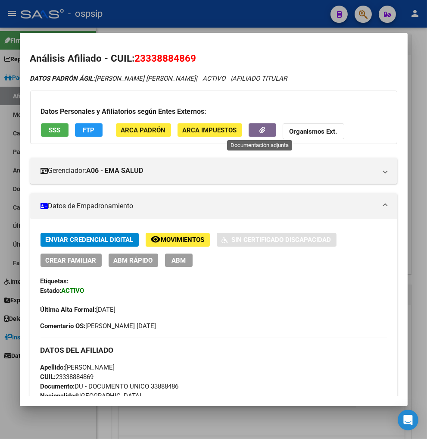
click at [255, 128] on button "button" at bounding box center [263, 129] width 28 height 13
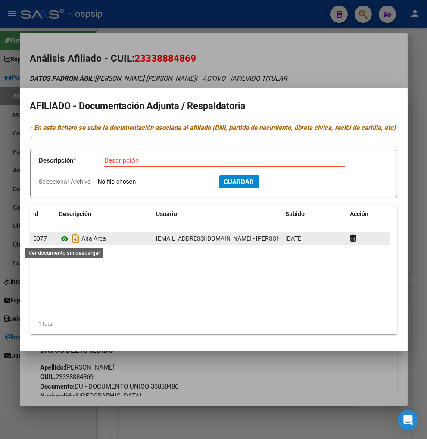
click at [64, 240] on icon at bounding box center [64, 239] width 11 height 10
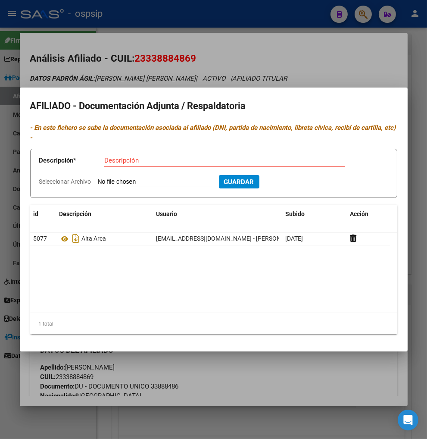
click at [251, 72] on div at bounding box center [213, 219] width 427 height 439
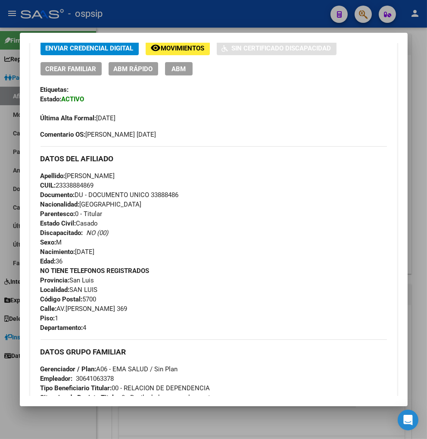
scroll to position [383, 0]
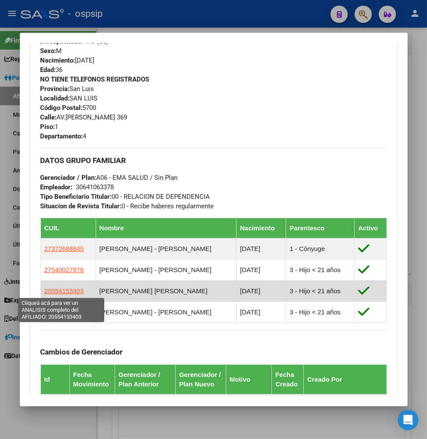
click at [56, 290] on span "20554153403" at bounding box center [64, 290] width 40 height 7
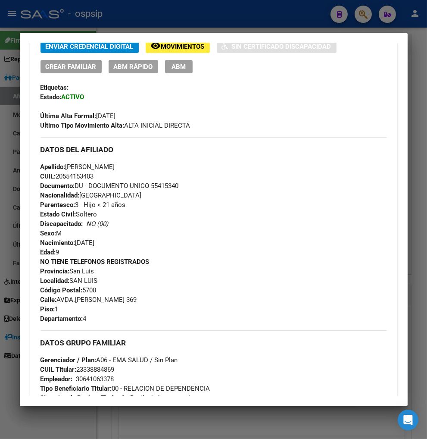
scroll to position [335, 0]
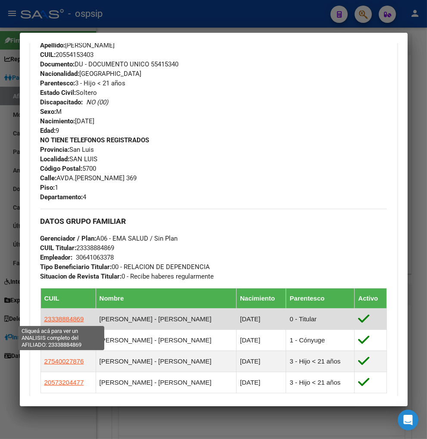
click at [62, 319] on span "23338884869" at bounding box center [64, 318] width 40 height 7
type textarea "23338884869"
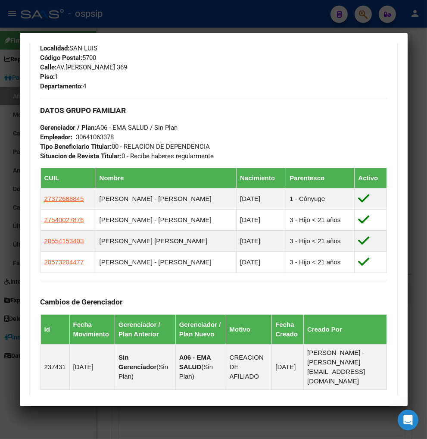
scroll to position [479, 0]
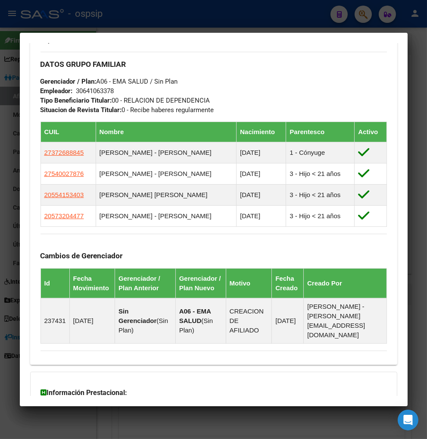
click at [361, 18] on div at bounding box center [213, 219] width 427 height 439
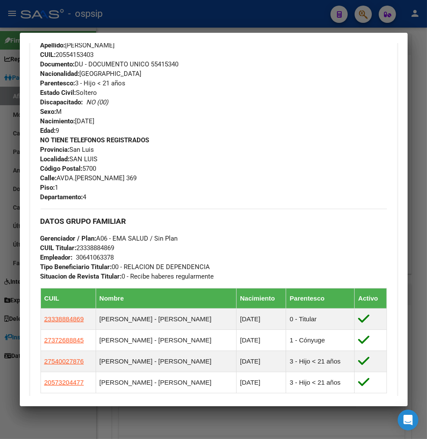
click at [363, 15] on div at bounding box center [213, 219] width 427 height 439
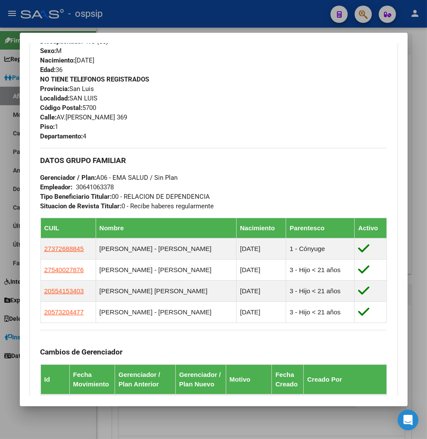
click at [359, 15] on div at bounding box center [213, 219] width 427 height 439
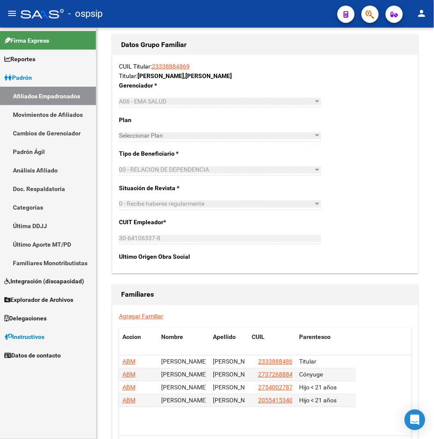
click at [365, 11] on button "button" at bounding box center [370, 14] width 17 height 17
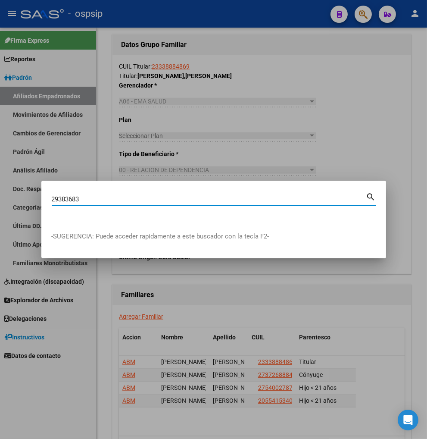
type input "29383683"
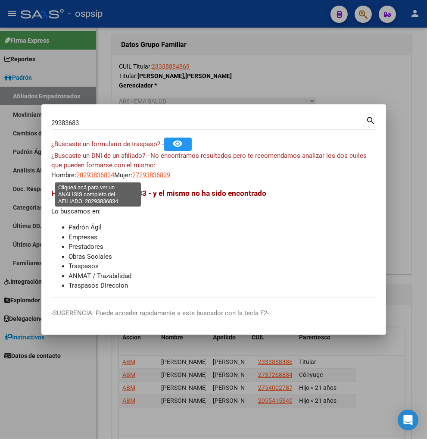
click at [95, 173] on span "20293836834" at bounding box center [96, 175] width 38 height 8
type textarea "20293836834"
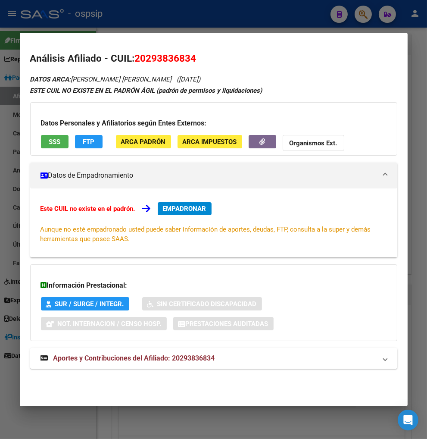
click at [113, 360] on span "Aportes y Contribuciones del Afiliado: 20293836834" at bounding box center [134, 358] width 162 height 8
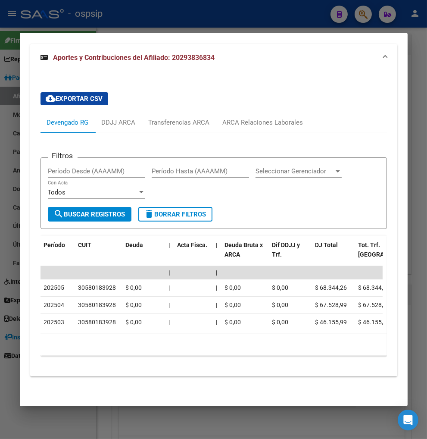
scroll to position [312, 0]
click at [288, 118] on div "ARCA Relaciones Laborales" at bounding box center [263, 122] width 81 height 9
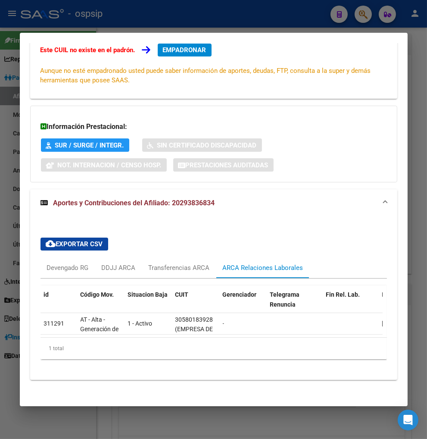
scroll to position [169, 0]
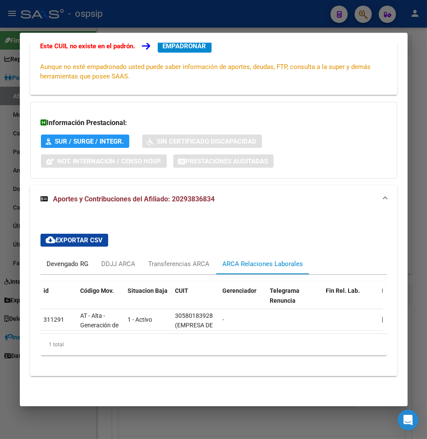
click at [53, 262] on div "Devengado RG" at bounding box center [68, 263] width 55 height 21
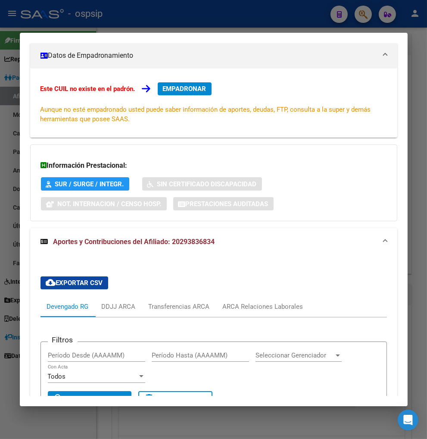
scroll to position [24, 0]
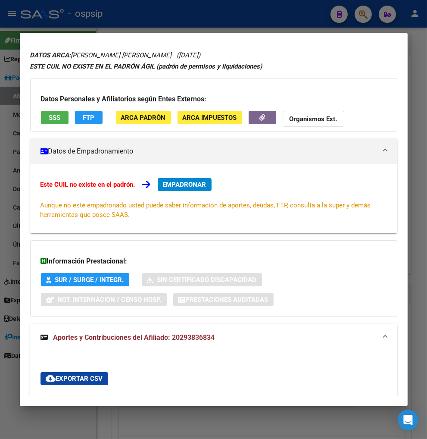
click at [183, 181] on span "EMPADRONAR" at bounding box center [185, 185] width 44 height 8
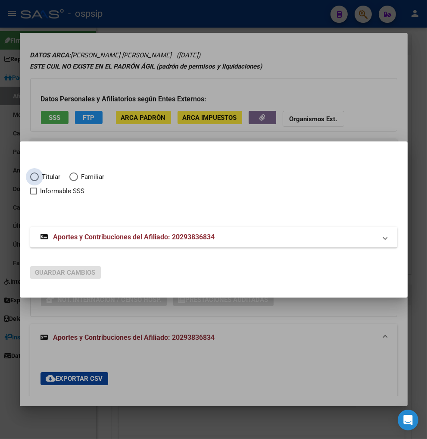
click at [35, 175] on span "Elija una opción" at bounding box center [34, 176] width 9 height 9
click at [35, 175] on input "Titular" at bounding box center [34, 176] width 9 height 9
radio input "true"
checkbox input "true"
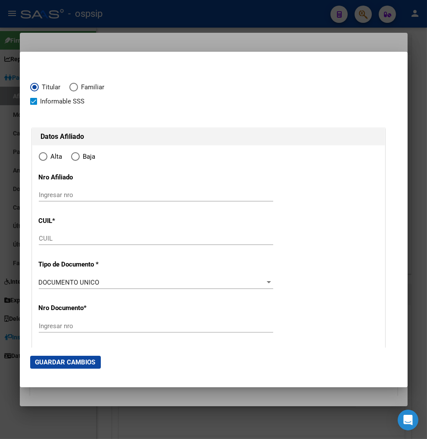
type input "20-29383683-4"
type input "29383683"
type input "[PERSON_NAME]"
type input "[DATE]"
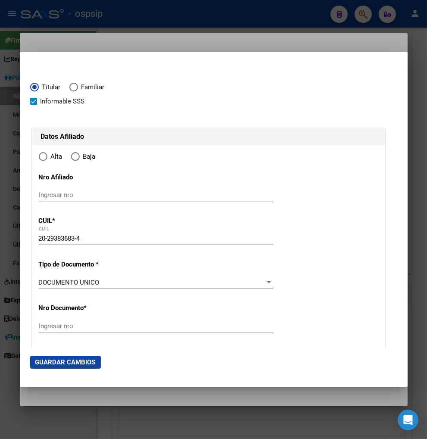
type input "CABA"
type input "1406"
type input "PRES TORRES Y TENORI"
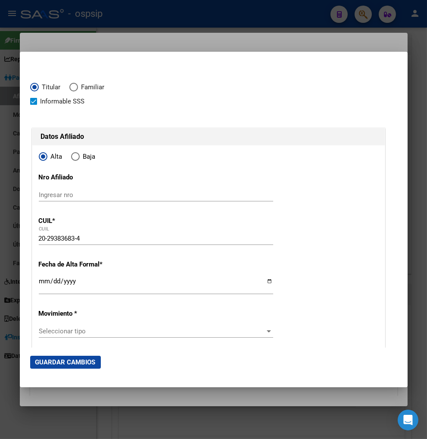
scroll to position [48, 0]
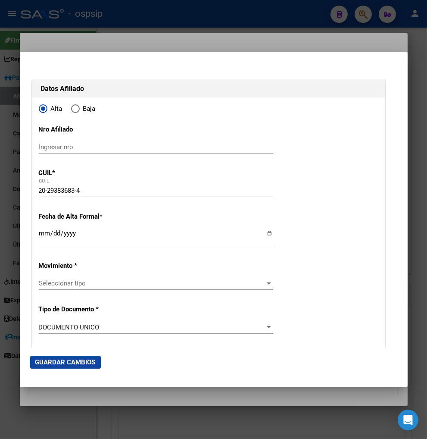
click at [39, 236] on input "Ingresar fecha" at bounding box center [156, 237] width 234 height 14
click at [89, 283] on span "Seleccionar tipo" at bounding box center [152, 283] width 227 height 8
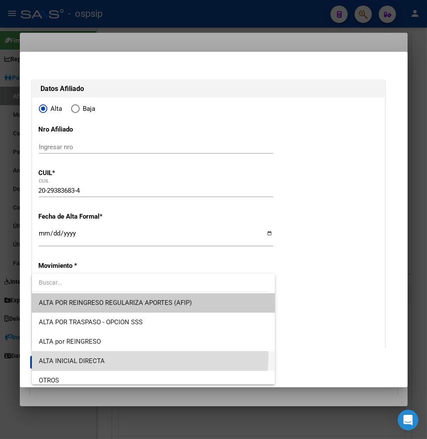
click at [112, 356] on span "ALTA INICIAL DIRECTA" at bounding box center [153, 360] width 229 height 19
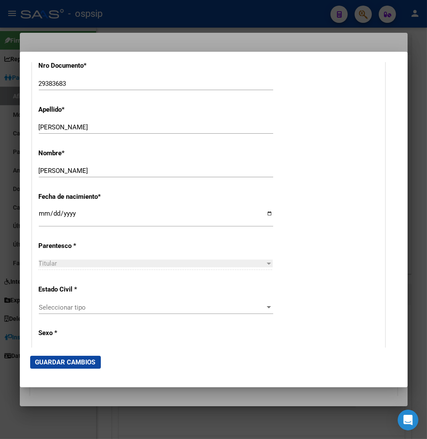
scroll to position [383, 0]
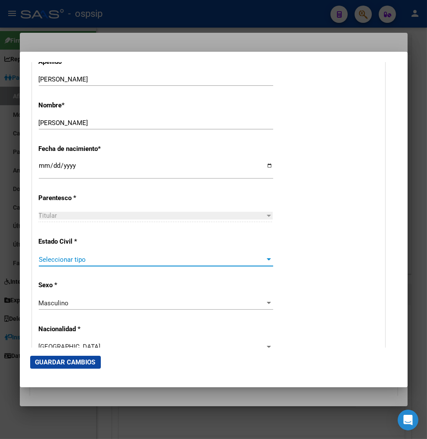
click at [128, 256] on span "Seleccionar tipo" at bounding box center [152, 260] width 227 height 8
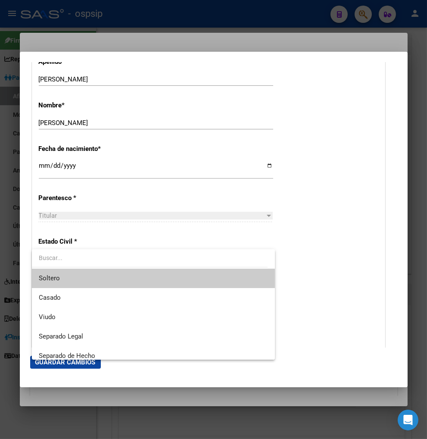
click at [117, 283] on span "Soltero" at bounding box center [153, 277] width 229 height 19
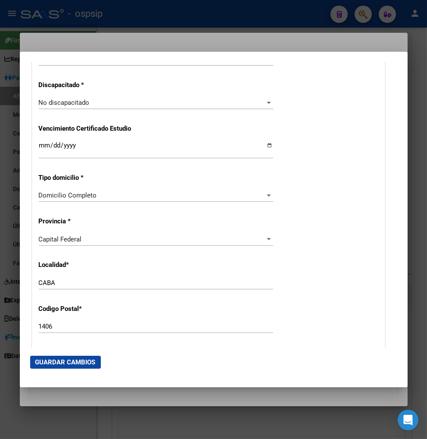
scroll to position [766, 0]
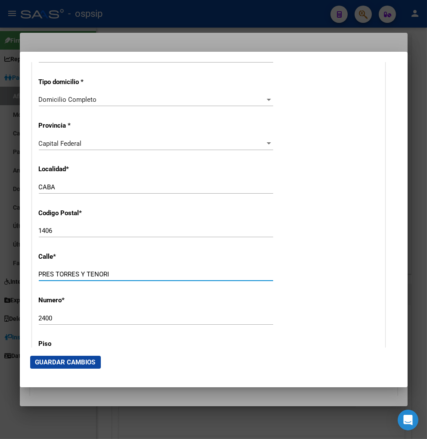
click at [120, 274] on input "PRES TORRES Y TENORI" at bounding box center [156, 274] width 234 height 8
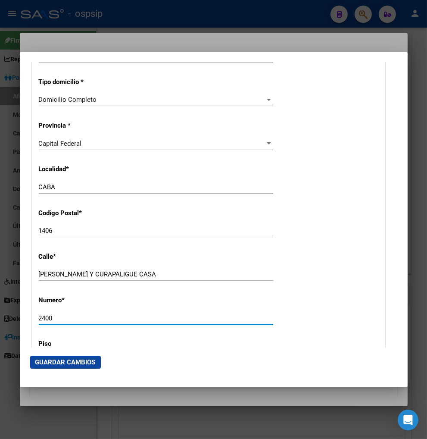
click at [63, 317] on input "2400" at bounding box center [156, 318] width 234 height 8
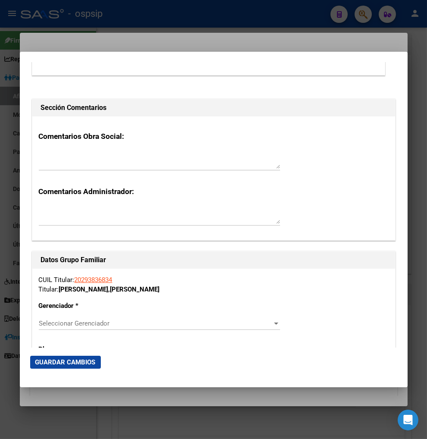
scroll to position [1293, 0]
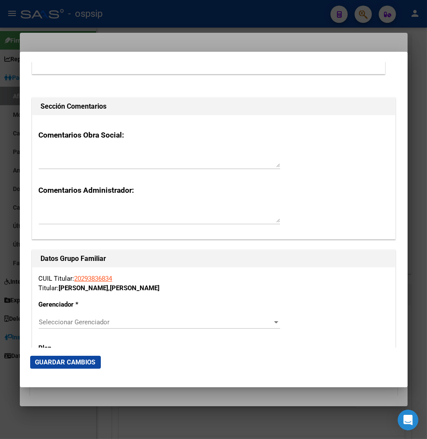
click at [223, 323] on span "Seleccionar Gerenciador" at bounding box center [156, 322] width 234 height 8
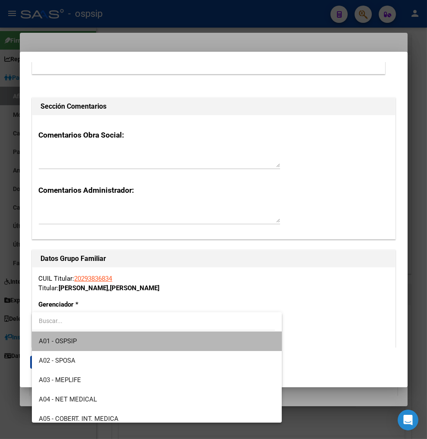
click at [192, 341] on span "A01 - OSPSIP" at bounding box center [157, 340] width 237 height 19
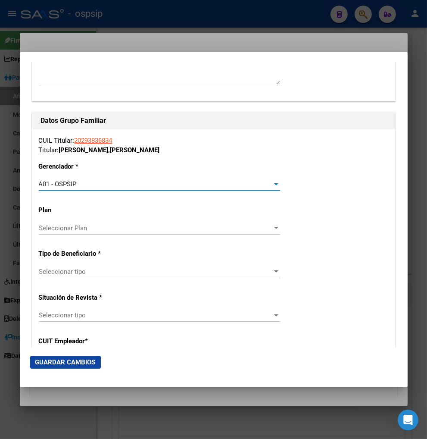
scroll to position [1436, 0]
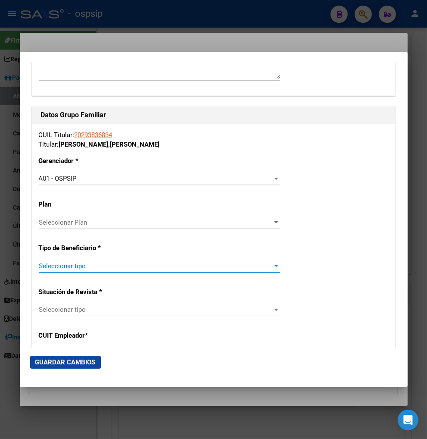
click at [144, 268] on span "Seleccionar tipo" at bounding box center [156, 266] width 234 height 8
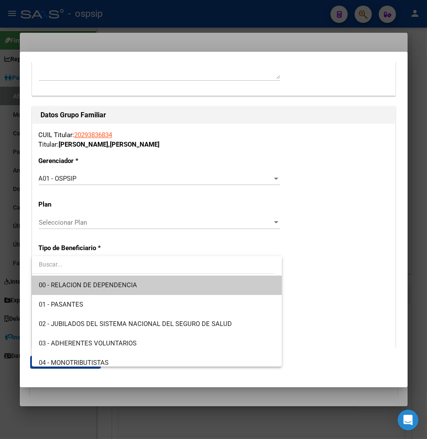
click at [140, 280] on span "00 - RELACION DE DEPENDENCIA" at bounding box center [157, 284] width 237 height 19
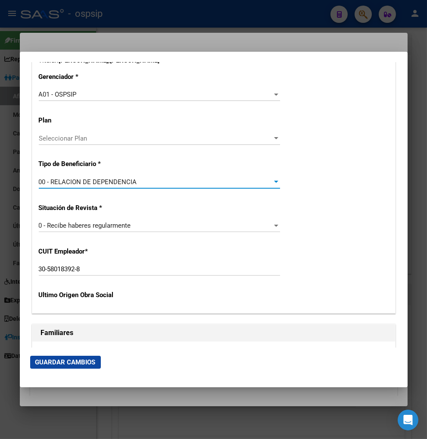
scroll to position [1532, 0]
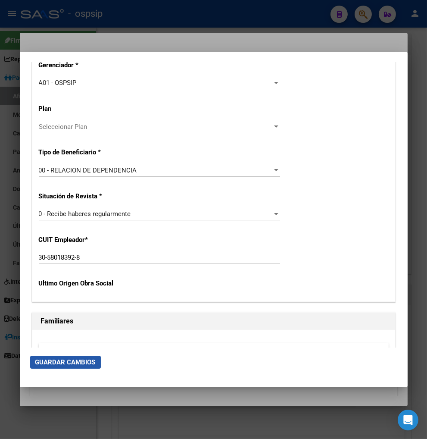
click at [74, 359] on span "Guardar Cambios" at bounding box center [65, 362] width 60 height 8
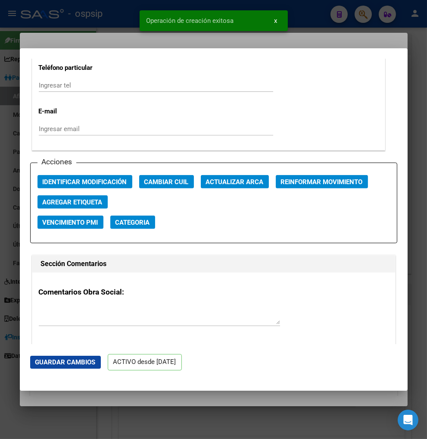
scroll to position [1388, 0]
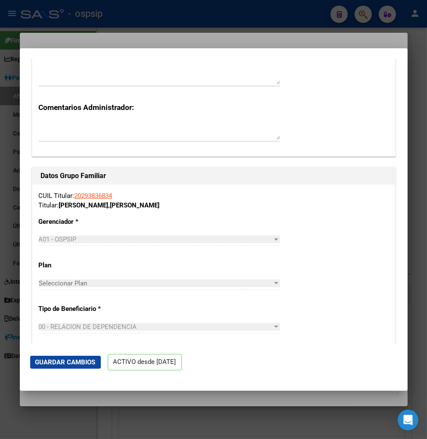
click at [320, 262] on div "CUIL Titular: 20293836834 Titular: [PERSON_NAME] [PERSON_NAME] Gerenciador * A0…" at bounding box center [213, 320] width 363 height 273
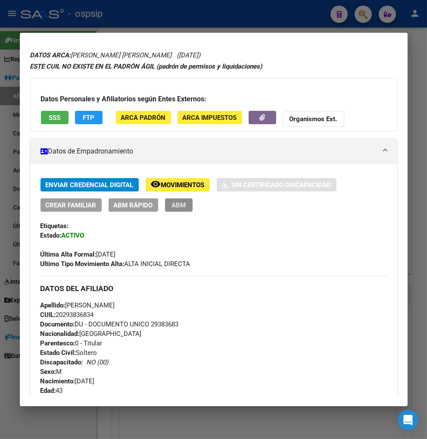
click at [175, 207] on span "ABM" at bounding box center [179, 205] width 14 height 8
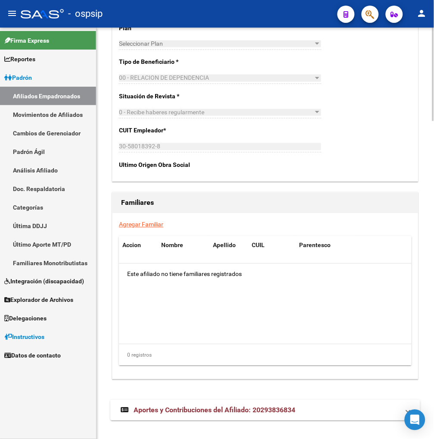
scroll to position [1401, 0]
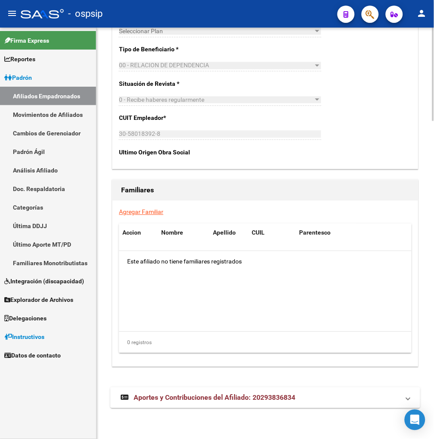
click at [211, 400] on span "Aportes y Contribuciones del Afiliado: 20293836834" at bounding box center [215, 397] width 162 height 8
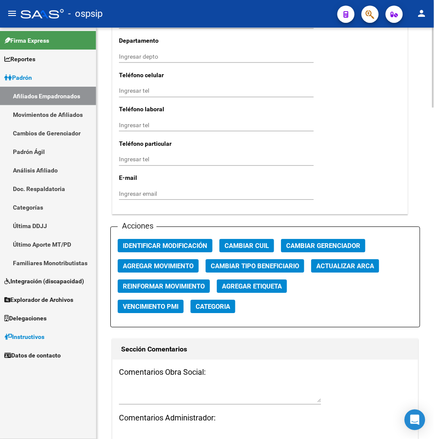
scroll to position [808, 0]
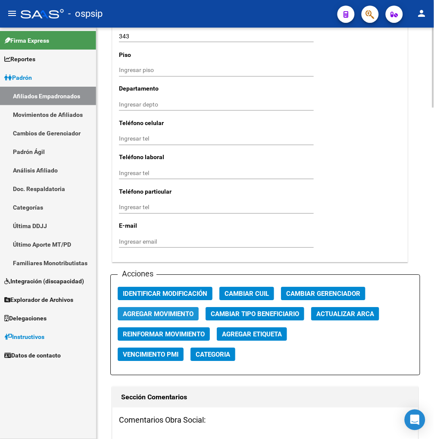
click at [153, 310] on span "Agregar Movimiento" at bounding box center [158, 314] width 71 height 8
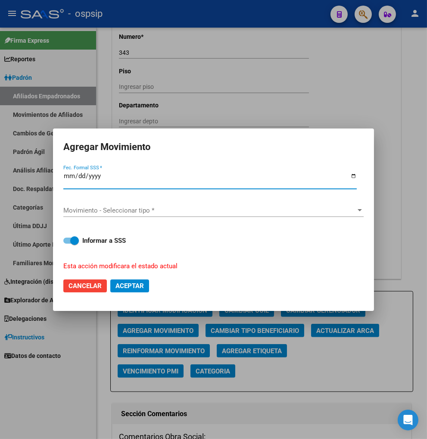
drag, startPoint x: 83, startPoint y: 281, endPoint x: 86, endPoint y: 271, distance: 10.4
click at [84, 279] on button "Cancelar" at bounding box center [85, 285] width 44 height 13
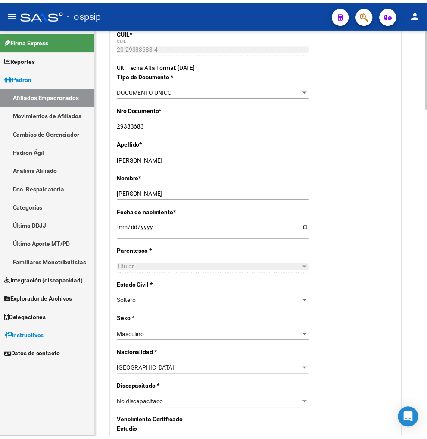
scroll to position [0, 0]
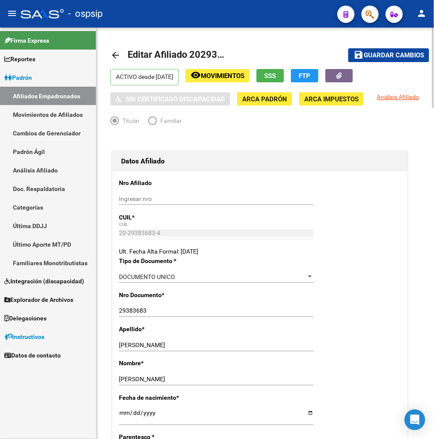
click at [234, 75] on span "Movimientos" at bounding box center [223, 76] width 44 height 8
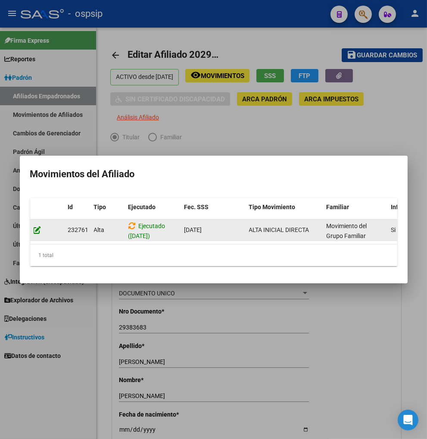
click at [37, 226] on icon at bounding box center [38, 230] width 8 height 8
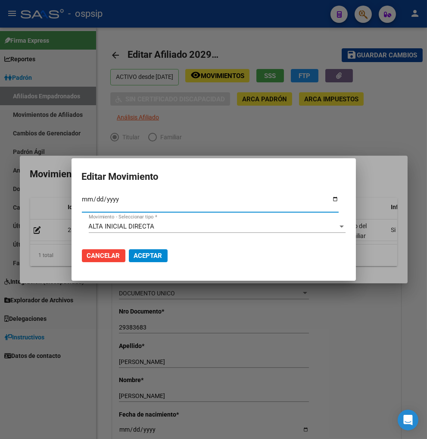
click at [182, 230] on div "ALTA INICIAL DIRECTA" at bounding box center [213, 226] width 249 height 8
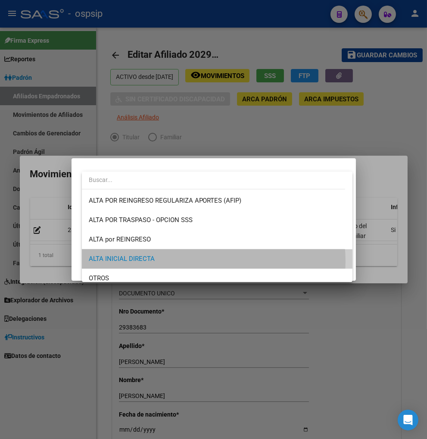
click at [193, 261] on span "ALTA INICIAL DIRECTA" at bounding box center [217, 258] width 257 height 19
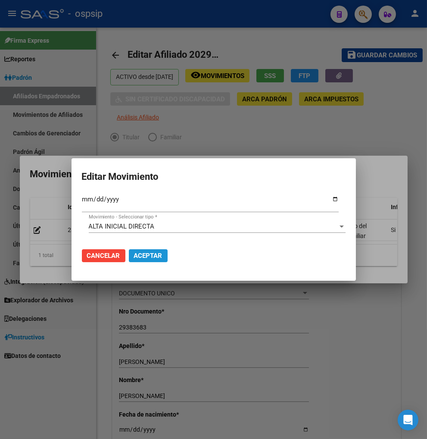
click at [146, 253] on span "Aceptar" at bounding box center [148, 256] width 28 height 8
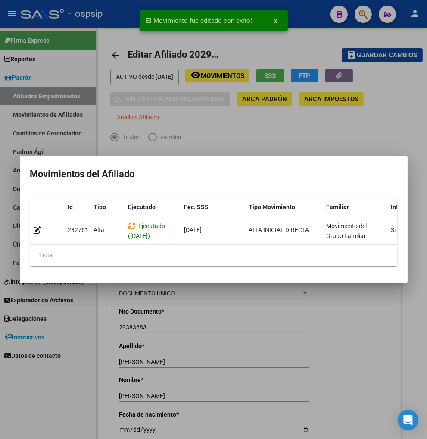
click at [278, 324] on div at bounding box center [213, 219] width 427 height 439
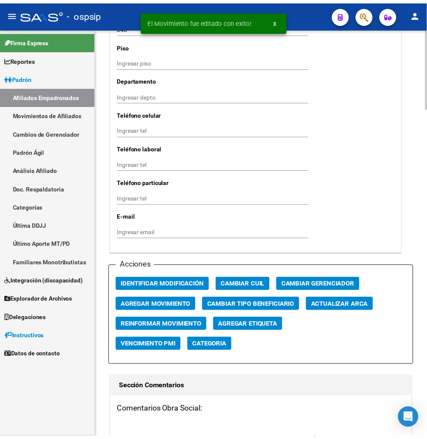
scroll to position [958, 0]
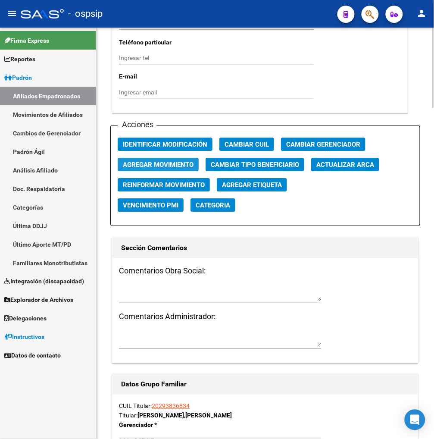
click at [160, 161] on span "Agregar Movimiento" at bounding box center [158, 165] width 71 height 8
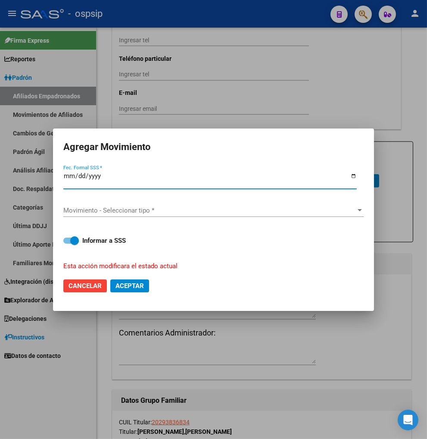
click at [205, 209] on span "Movimiento - Seleccionar tipo *" at bounding box center [209, 210] width 293 height 8
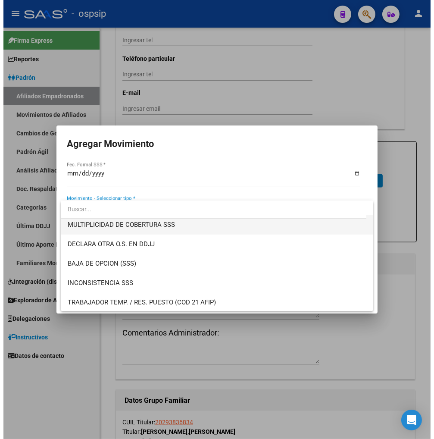
scroll to position [335, 0]
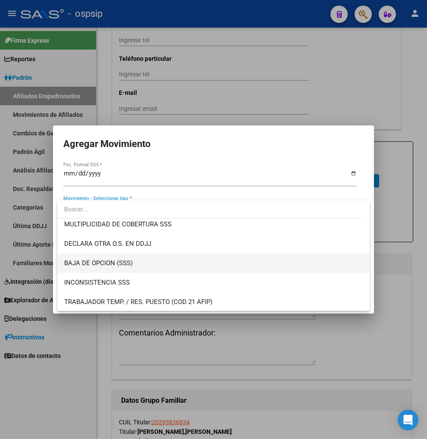
click at [143, 262] on span "BAJA DE OPCION (SSS)" at bounding box center [213, 262] width 299 height 19
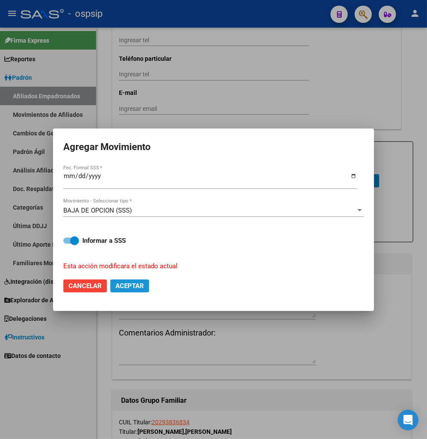
click at [137, 286] on span "Aceptar" at bounding box center [129, 286] width 28 height 8
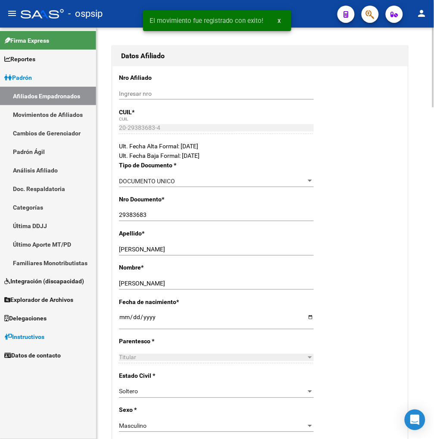
scroll to position [0, 0]
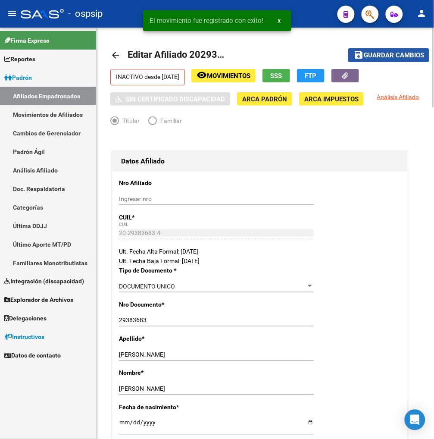
click at [385, 54] on span "Guardar cambios" at bounding box center [394, 56] width 60 height 8
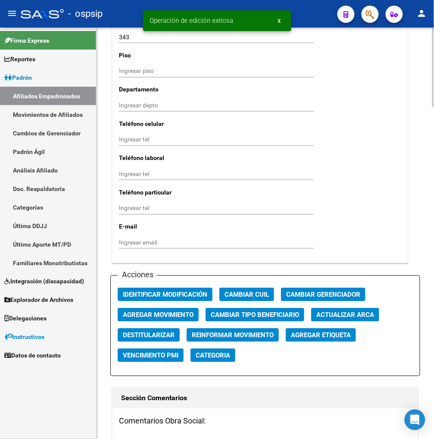
scroll to position [910, 0]
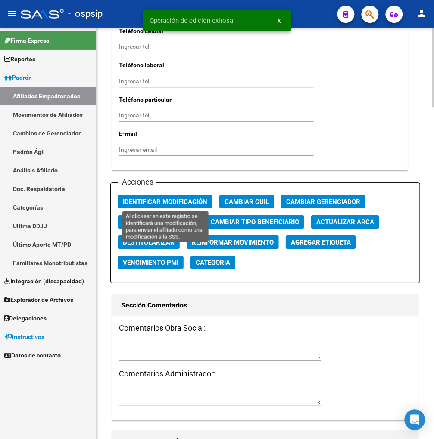
click at [165, 199] on span "Identificar Modificación" at bounding box center [165, 202] width 84 height 8
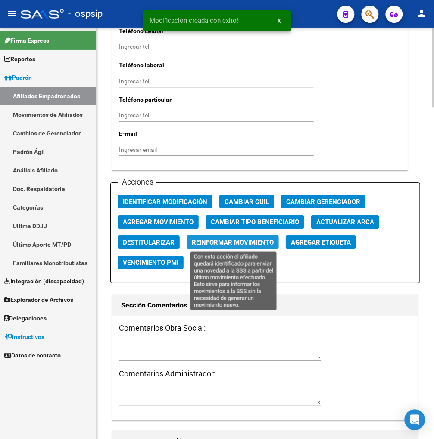
click at [197, 238] on span "Reinformar Movimiento" at bounding box center [233, 242] width 82 height 8
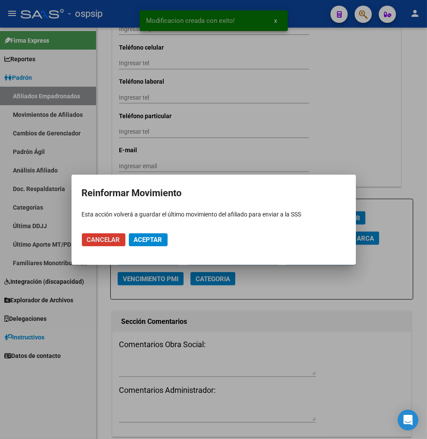
click at [150, 242] on span "Aceptar" at bounding box center [148, 240] width 28 height 8
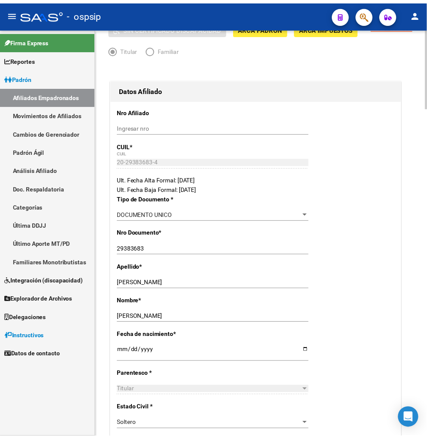
scroll to position [0, 0]
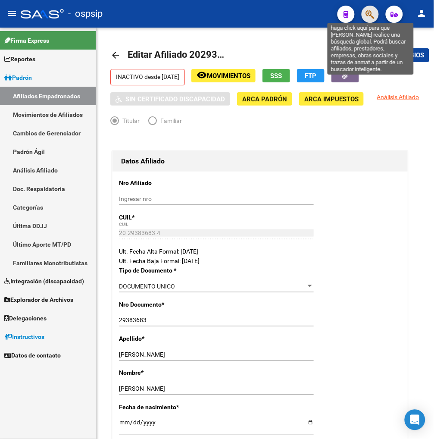
click at [369, 12] on icon "button" at bounding box center [370, 14] width 9 height 10
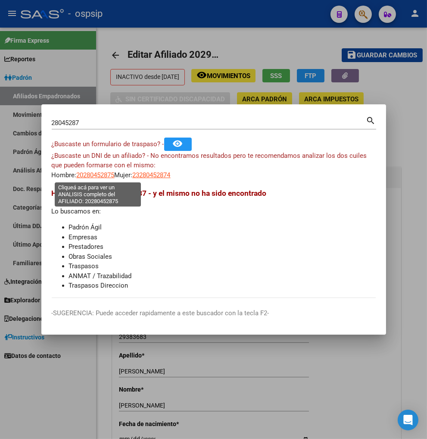
click at [92, 173] on span "20280452875" at bounding box center [96, 175] width 38 height 8
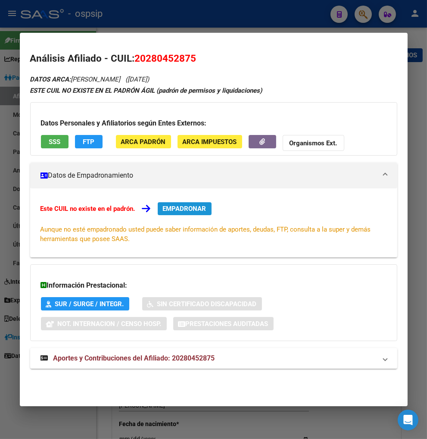
click at [186, 209] on span "EMPADRONAR" at bounding box center [185, 209] width 44 height 8
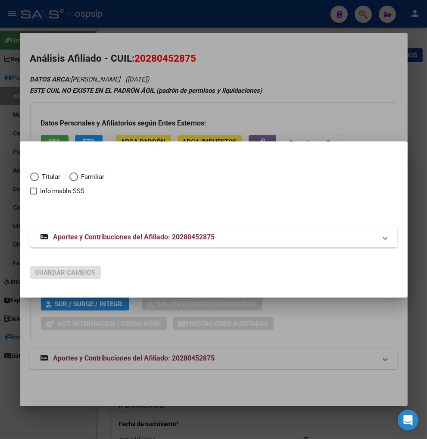
click at [32, 175] on span "Elija una opción" at bounding box center [34, 176] width 9 height 9
click at [32, 175] on input "Titular" at bounding box center [34, 176] width 9 height 9
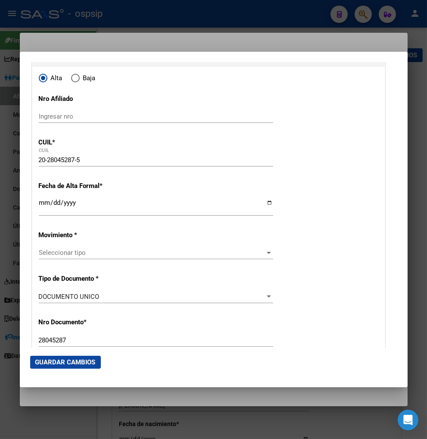
scroll to position [96, 0]
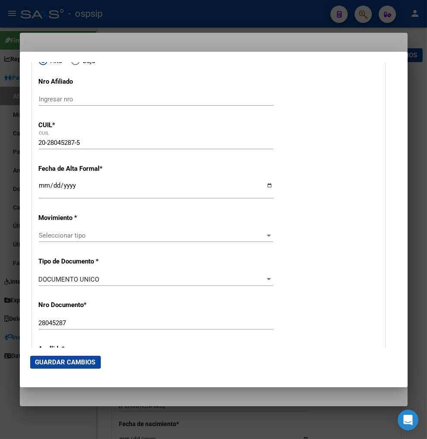
click at [43, 188] on input "Ingresar fecha" at bounding box center [156, 189] width 234 height 14
click at [147, 235] on span "Seleccionar tipo" at bounding box center [152, 235] width 227 height 8
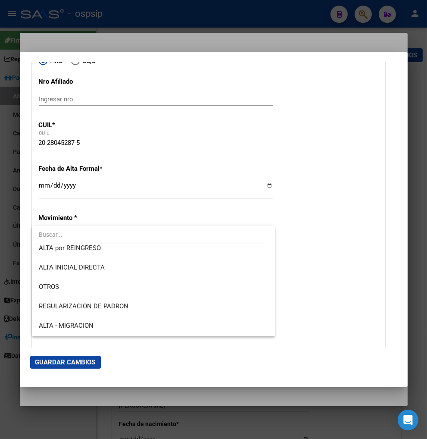
scroll to position [0, 0]
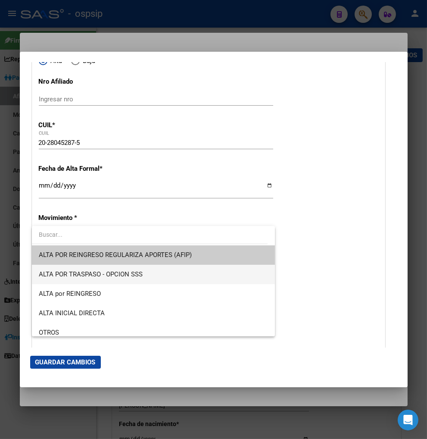
click at [149, 274] on span "ALTA POR TRASPASO - OPCION SSS" at bounding box center [153, 274] width 229 height 19
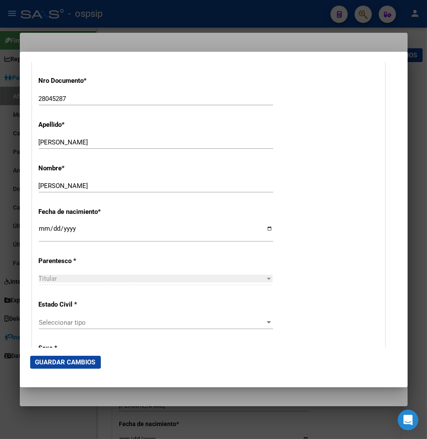
scroll to position [335, 0]
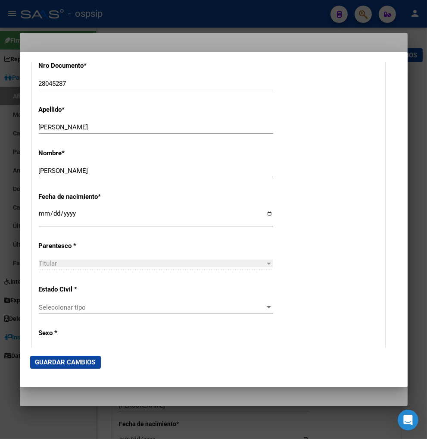
click at [149, 309] on span "Seleccionar tipo" at bounding box center [152, 307] width 227 height 8
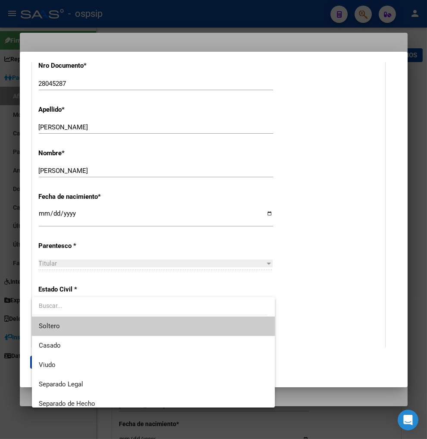
click at [136, 330] on span "Soltero" at bounding box center [153, 325] width 229 height 19
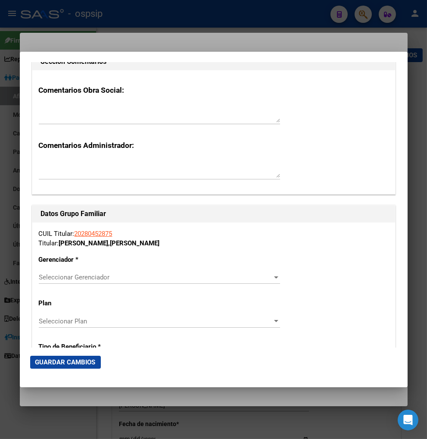
scroll to position [1341, 0]
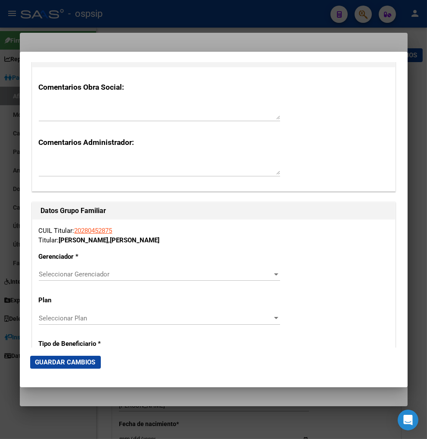
click at [249, 273] on span "Seleccionar Gerenciador" at bounding box center [156, 274] width 234 height 8
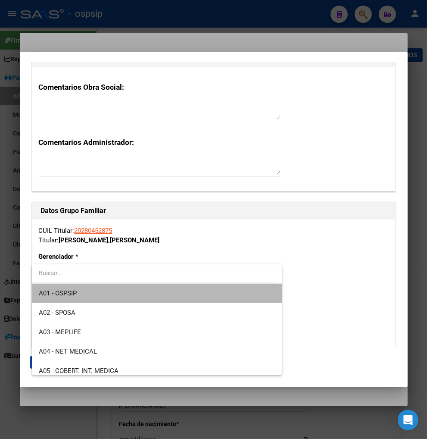
click at [218, 299] on span "A01 - OSPSIP" at bounding box center [157, 293] width 237 height 19
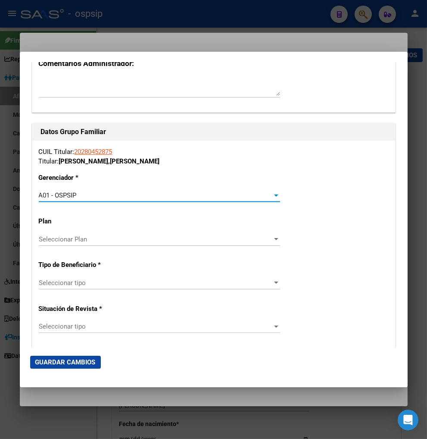
scroll to position [1436, 0]
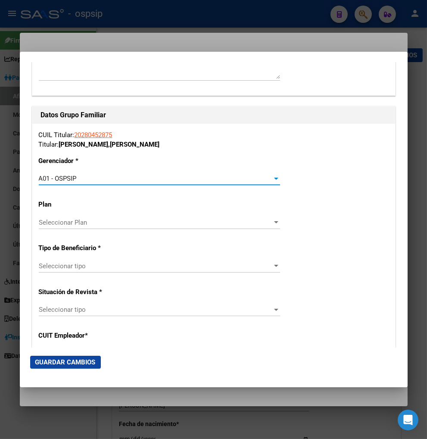
click at [208, 263] on span "Seleccionar tipo" at bounding box center [156, 266] width 234 height 8
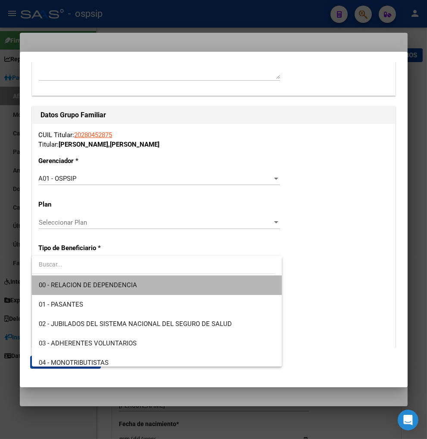
click at [187, 285] on span "00 - RELACION DE DEPENDENCIA" at bounding box center [157, 284] width 237 height 19
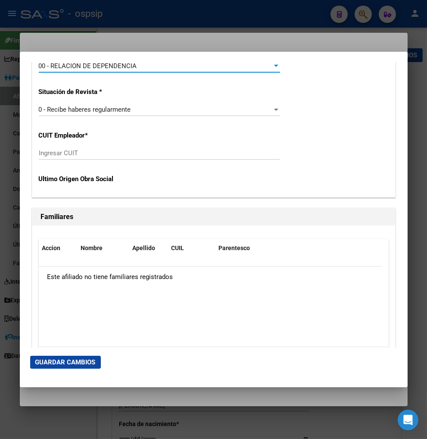
scroll to position [1675, 0]
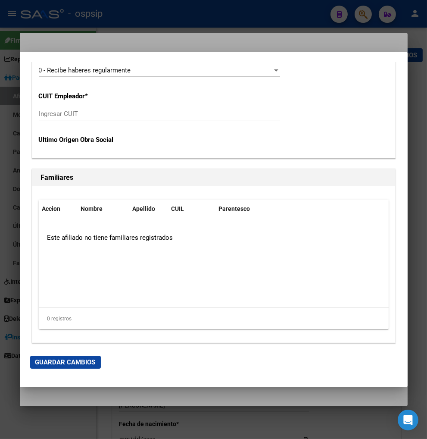
click at [59, 105] on div "CUIL Titular: 20280452875 Titular: [PERSON_NAME] [PERSON_NAME] Gerenciador * A0…" at bounding box center [213, 21] width 363 height 273
click at [65, 110] on input "Ingresar CUIT" at bounding box center [159, 114] width 241 height 8
click at [58, 358] on span "Guardar Cambios" at bounding box center [65, 362] width 60 height 8
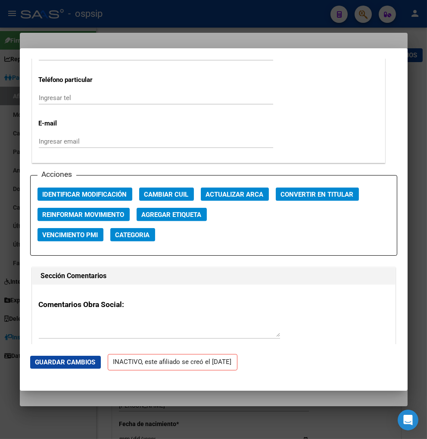
scroll to position [1149, 0]
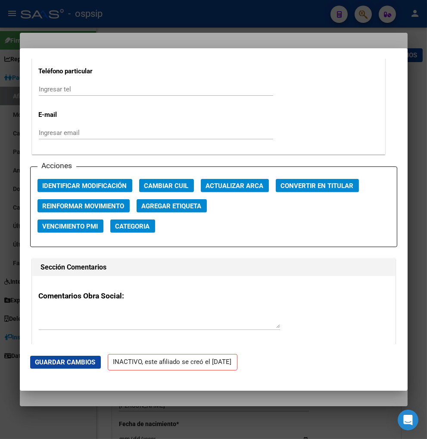
click at [63, 309] on div at bounding box center [159, 319] width 241 height 21
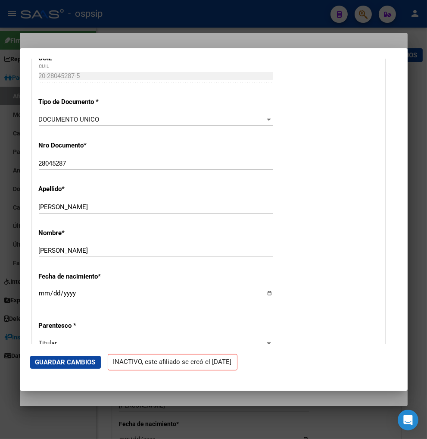
scroll to position [0, 0]
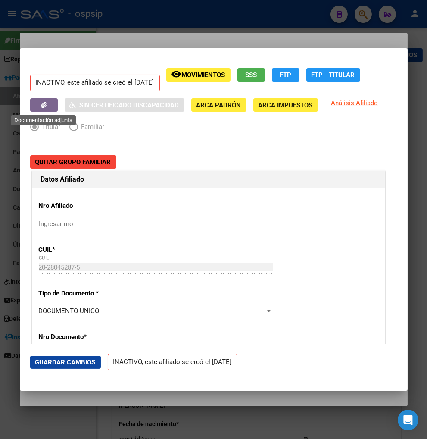
click at [51, 106] on button "button" at bounding box center [44, 104] width 28 height 13
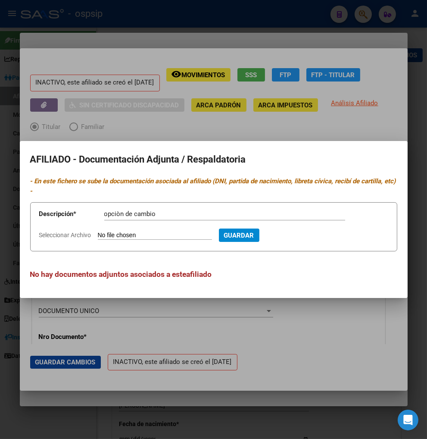
click at [161, 231] on app-file-uploader "Seleccionar Archivo" at bounding box center [129, 235] width 180 height 8
click at [109, 236] on input "Seleccionar Archivo" at bounding box center [155, 235] width 114 height 8
click at [301, 234] on span "Guardar" at bounding box center [286, 235] width 30 height 8
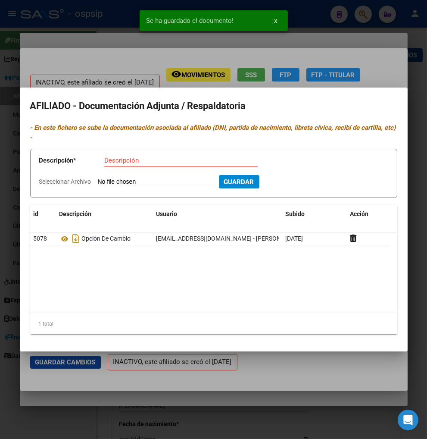
click at [70, 58] on div at bounding box center [213, 219] width 427 height 439
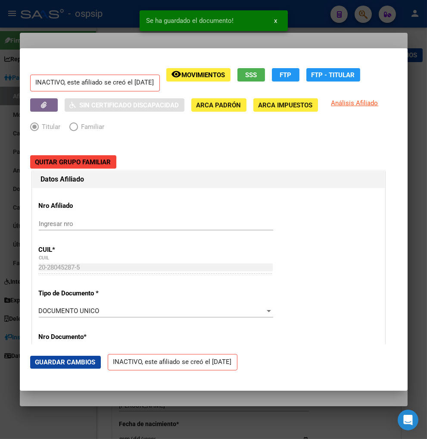
click at [69, 359] on span "Guardar Cambios" at bounding box center [65, 362] width 60 height 8
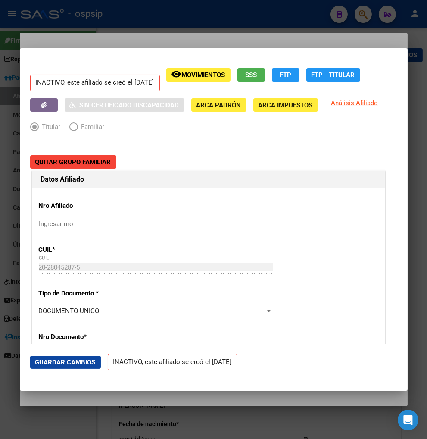
click at [364, 16] on div at bounding box center [213, 219] width 427 height 439
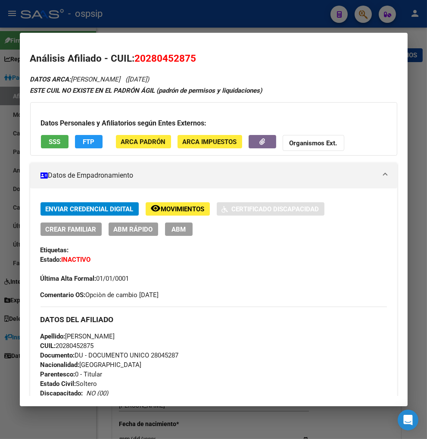
click at [364, 16] on div at bounding box center [213, 219] width 427 height 439
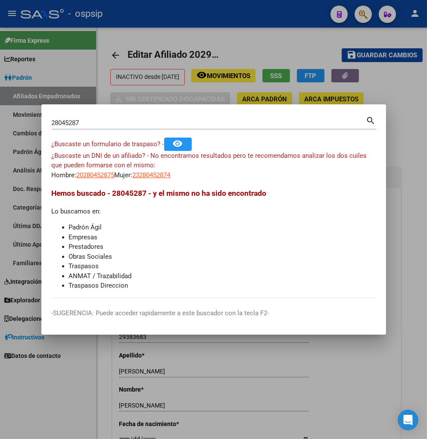
click at [85, 122] on input "28045287" at bounding box center [209, 123] width 315 height 8
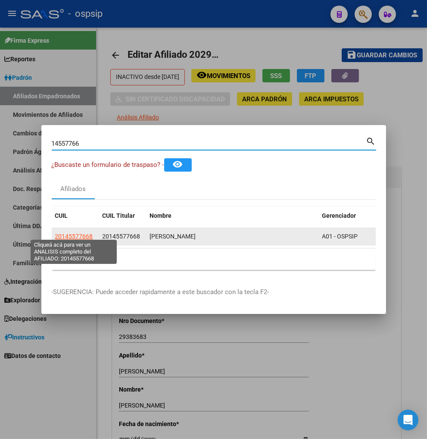
click at [68, 233] on span "20145577668" at bounding box center [74, 236] width 38 height 7
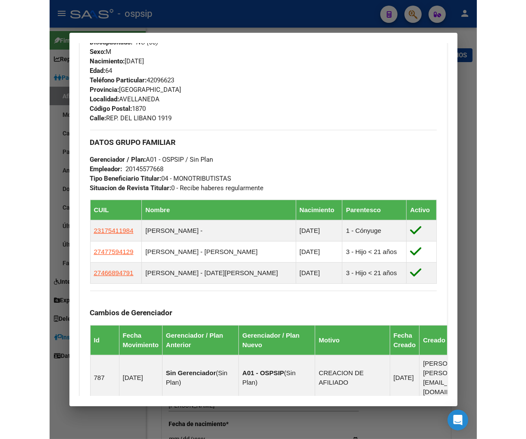
scroll to position [383, 0]
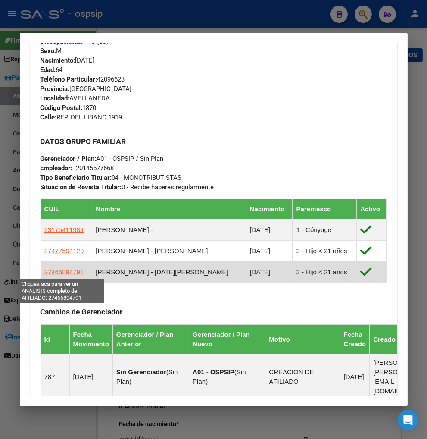
click at [63, 274] on span "27466894791" at bounding box center [64, 271] width 40 height 7
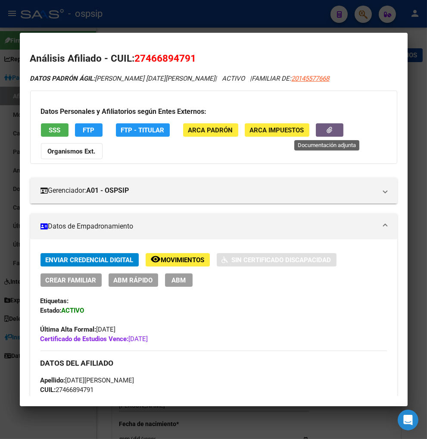
click at [330, 128] on icon "button" at bounding box center [330, 130] width 6 height 6
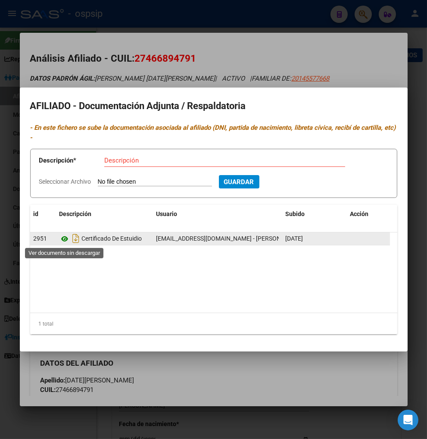
click at [63, 240] on icon at bounding box center [64, 239] width 11 height 10
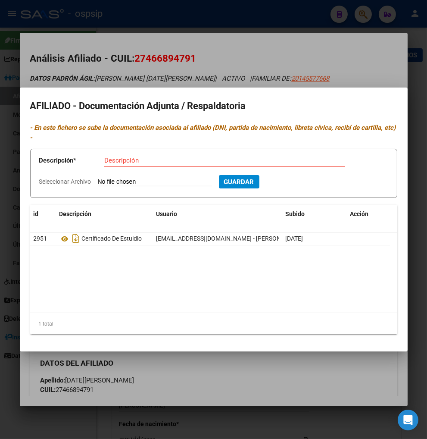
click at [264, 37] on div at bounding box center [213, 219] width 427 height 439
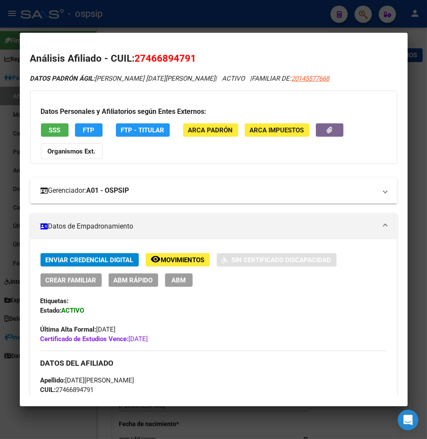
click at [248, 202] on mat-expansion-panel-header "Gerenciador: A01 - OSPSIP" at bounding box center [213, 191] width 367 height 26
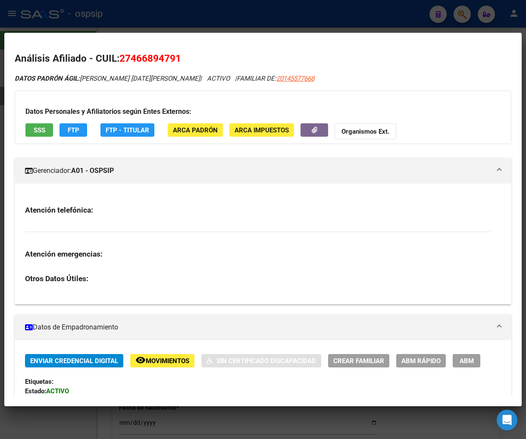
scroll to position [362, 0]
click at [301, 132] on button "button" at bounding box center [314, 129] width 28 height 13
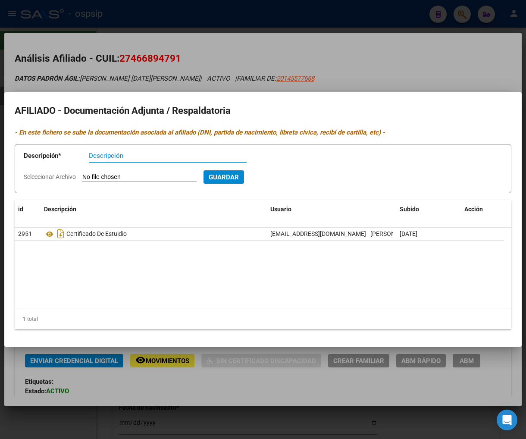
click at [121, 157] on input "Descripción" at bounding box center [168, 156] width 158 height 8
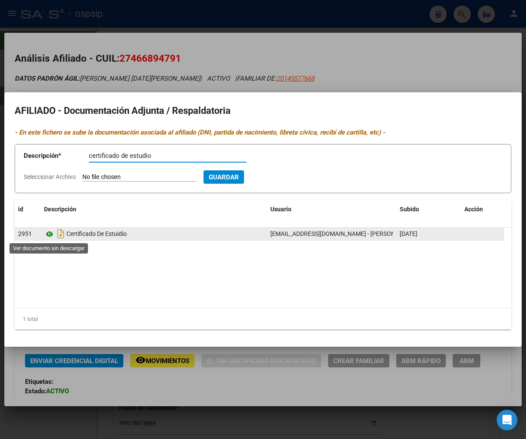
click at [47, 234] on icon at bounding box center [49, 234] width 11 height 10
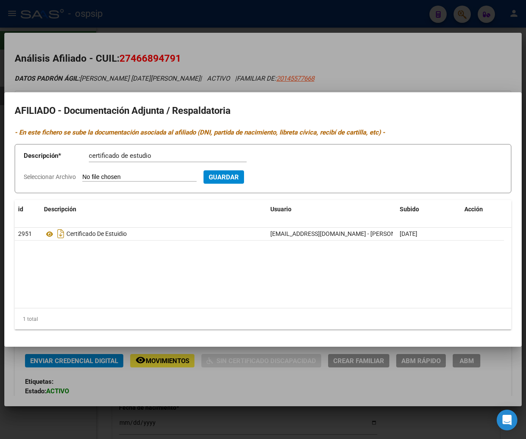
click at [136, 174] on input "Seleccionar Archivo" at bounding box center [139, 177] width 114 height 8
click at [290, 171] on button "Guardar" at bounding box center [270, 176] width 41 height 13
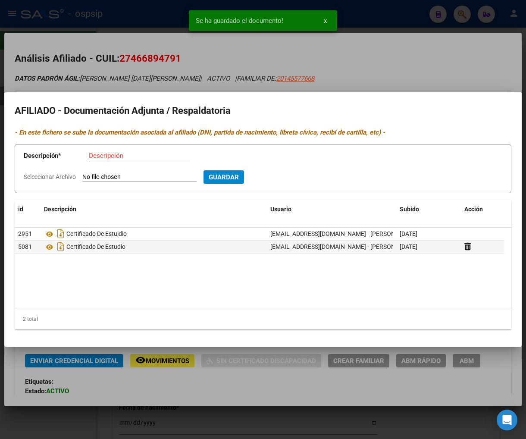
click at [412, 66] on div at bounding box center [263, 219] width 526 height 439
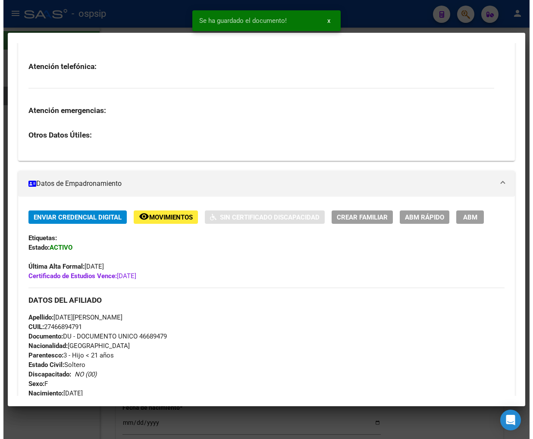
scroll to position [191, 0]
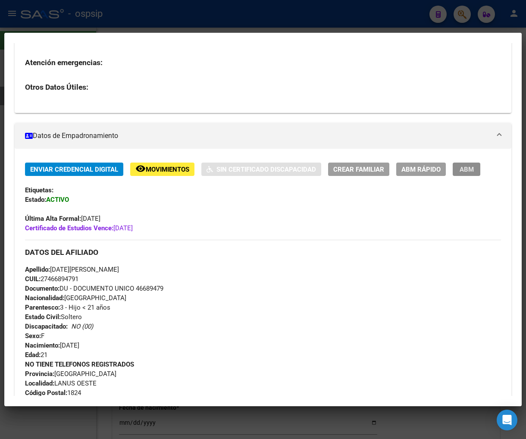
click at [462, 170] on span "ABM" at bounding box center [466, 169] width 14 height 8
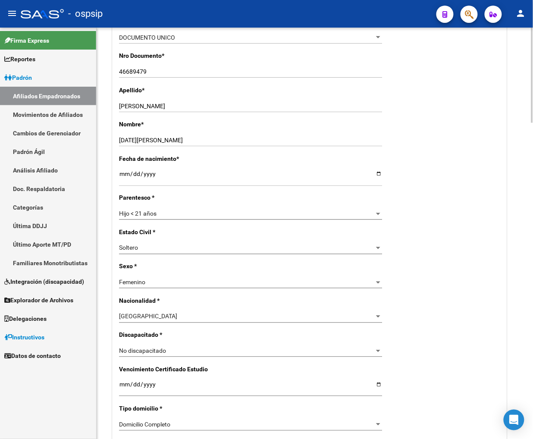
click at [186, 272] on div "Nro Afiliado Ingresar nro CUIL * 27-46689479-1 CUIL ARCA Padrón Ult. Fecha Alta…" at bounding box center [309, 376] width 394 height 889
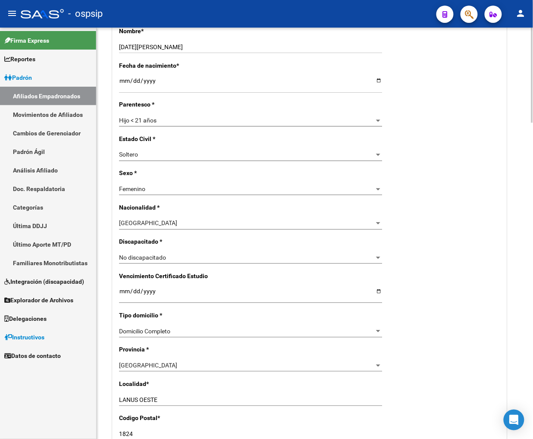
scroll to position [335, 0]
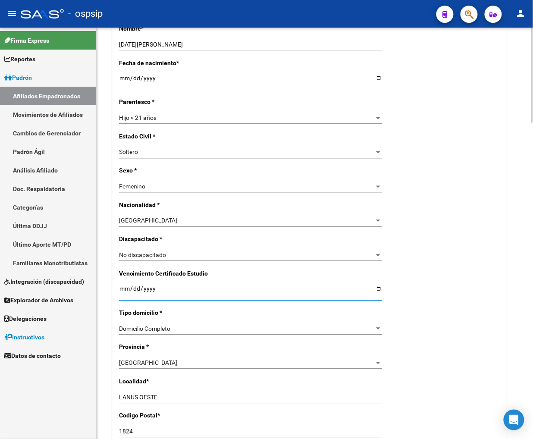
click at [128, 292] on input "[DATE]" at bounding box center [250, 291] width 263 height 13
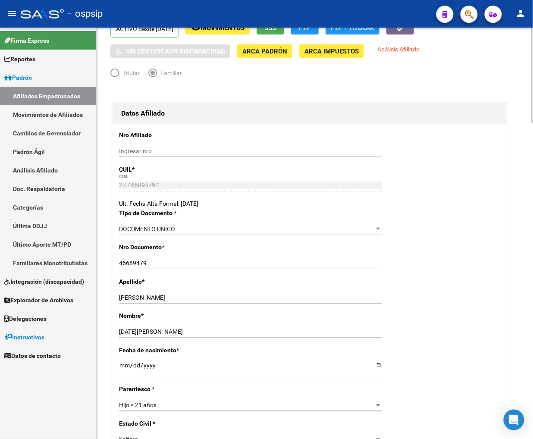
scroll to position [0, 0]
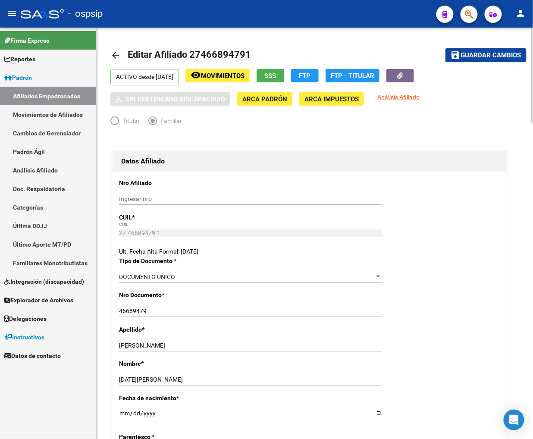
click at [474, 56] on span "Guardar cambios" at bounding box center [491, 56] width 60 height 8
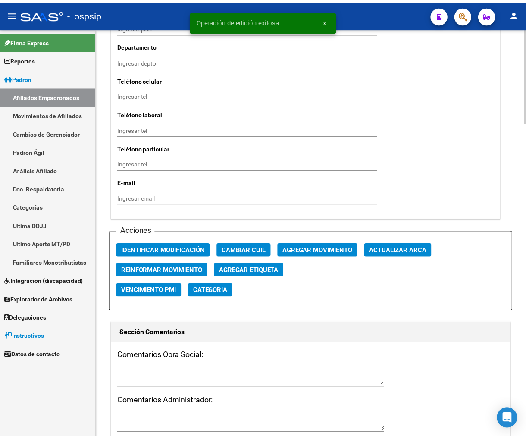
scroll to position [862, 0]
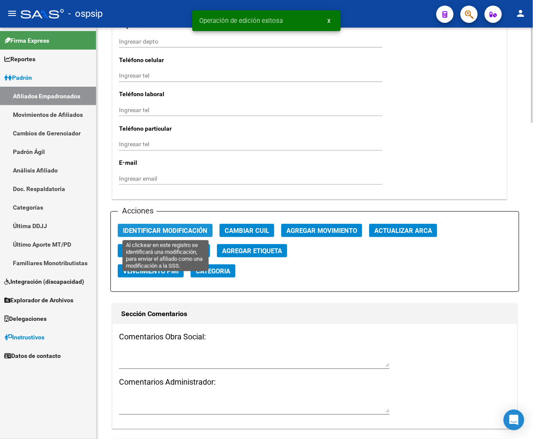
click at [169, 231] on span "Identificar Modificación" at bounding box center [165, 231] width 84 height 8
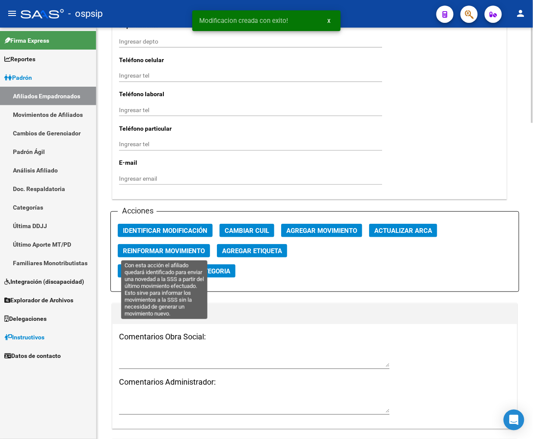
click at [166, 250] on span "Reinformar Movimiento" at bounding box center [164, 251] width 82 height 8
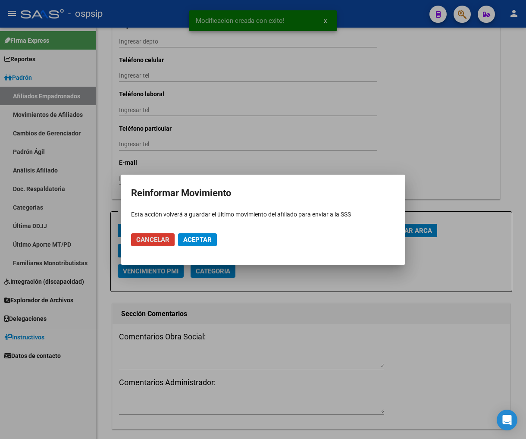
click at [190, 234] on button "Aceptar" at bounding box center [197, 239] width 39 height 13
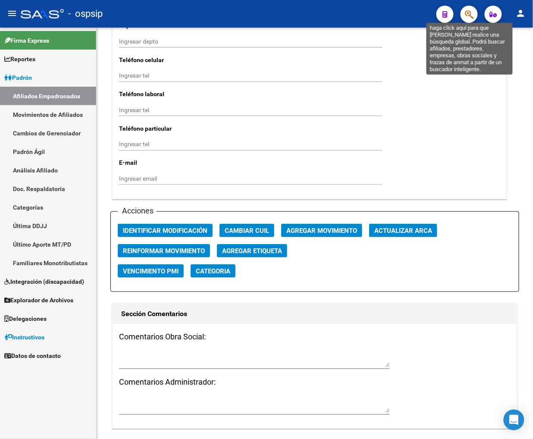
click at [471, 13] on icon "button" at bounding box center [469, 14] width 9 height 10
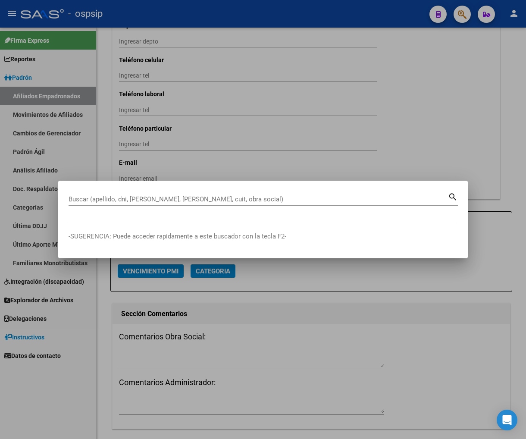
drag, startPoint x: 168, startPoint y: 186, endPoint x: 218, endPoint y: 151, distance: 60.5
click at [168, 186] on mat-dialog-container "Buscar (apellido, dni, [PERSON_NAME], nro traspaso, cuit, obra social) search -…" at bounding box center [262, 219] width 409 height 77
click at [74, 199] on input "Buscar (apellido, dni, [PERSON_NAME], [PERSON_NAME], cuit, obra social)" at bounding box center [258, 199] width 379 height 8
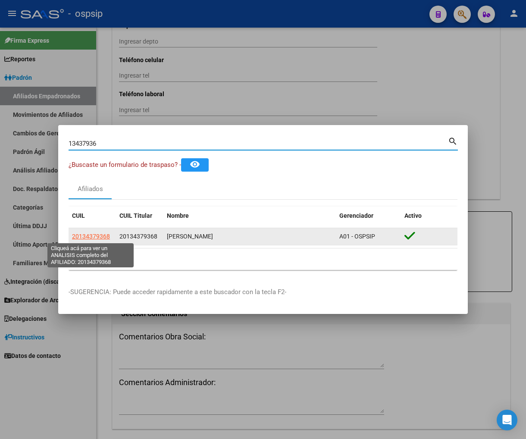
click at [87, 238] on span "20134379368" at bounding box center [91, 236] width 38 height 7
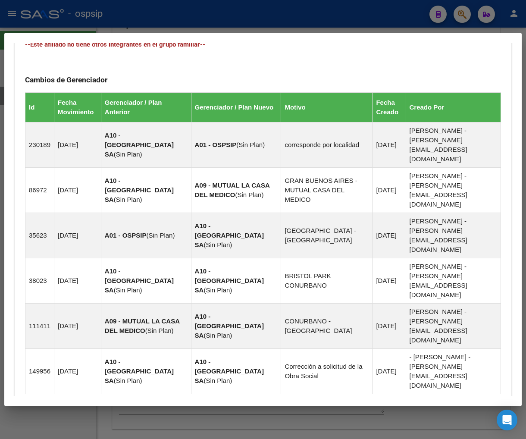
scroll to position [558, 0]
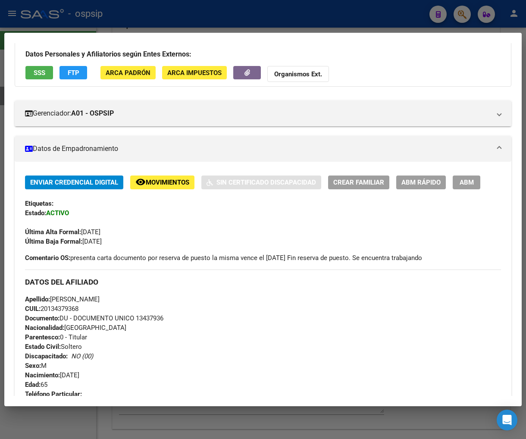
scroll to position [0, 0]
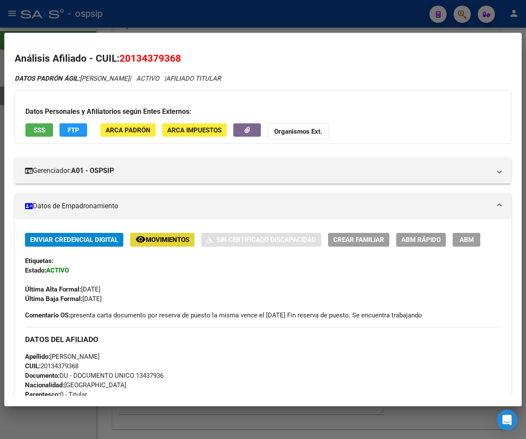
click at [171, 240] on span "Movimientos" at bounding box center [168, 240] width 44 height 8
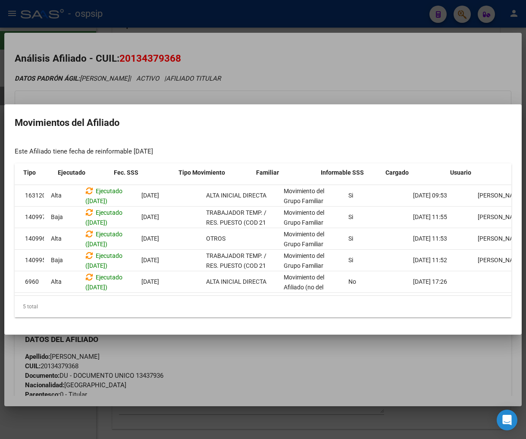
scroll to position [0, 55]
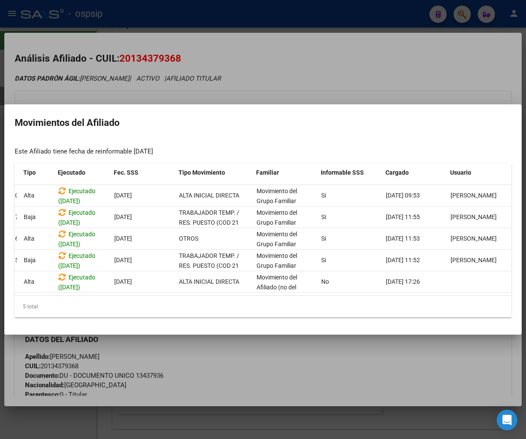
click at [407, 353] on div at bounding box center [263, 219] width 526 height 439
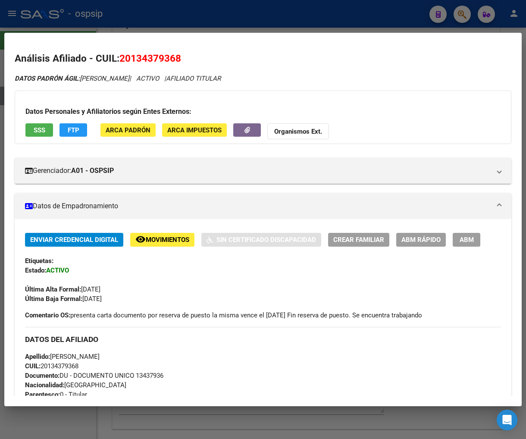
click at [295, 340] on h3 "DATOS DEL AFILIADO" at bounding box center [263, 338] width 476 height 9
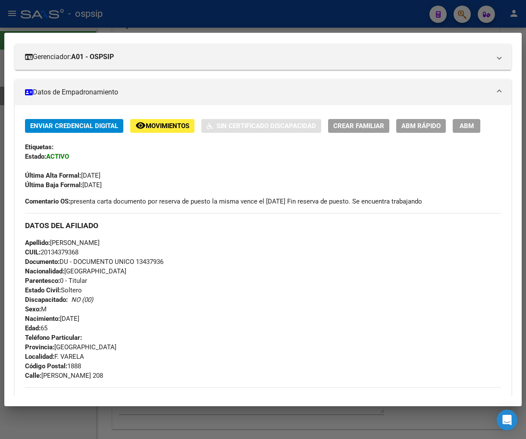
scroll to position [0, 0]
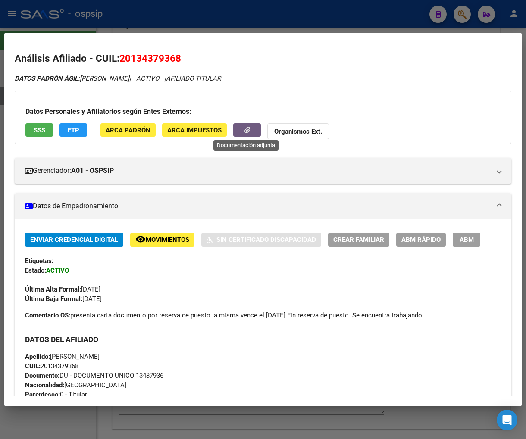
click at [237, 128] on button "button" at bounding box center [247, 129] width 28 height 13
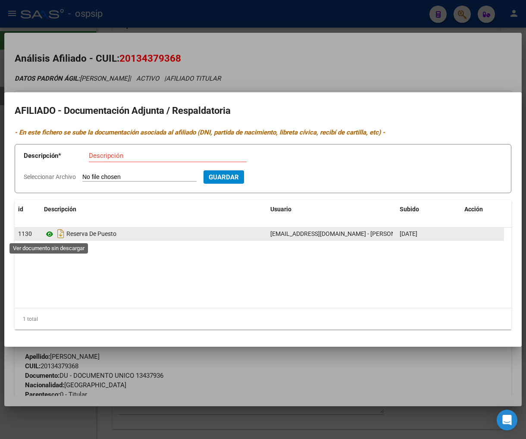
click at [47, 231] on icon at bounding box center [49, 234] width 11 height 10
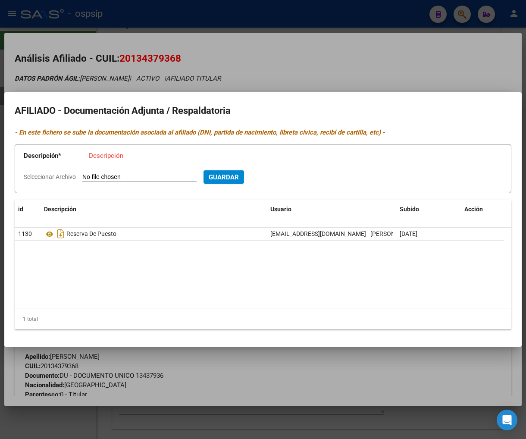
click at [323, 58] on div at bounding box center [263, 219] width 526 height 439
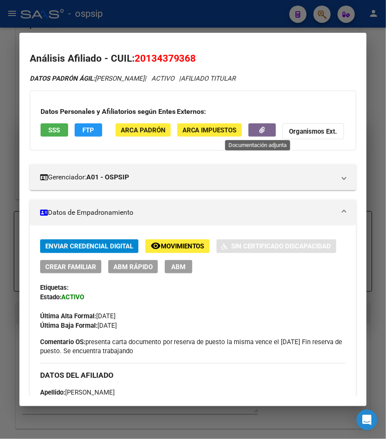
click at [251, 130] on button "button" at bounding box center [262, 129] width 28 height 13
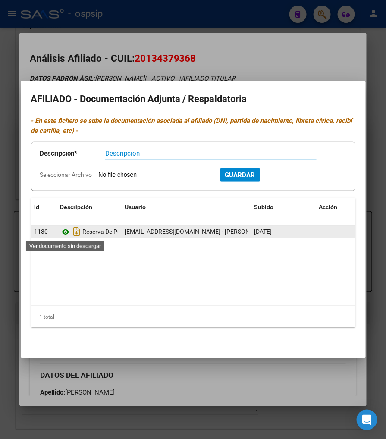
click at [68, 232] on icon at bounding box center [65, 232] width 11 height 10
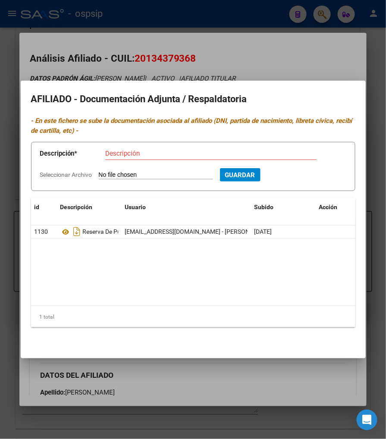
click at [256, 52] on div at bounding box center [193, 219] width 386 height 439
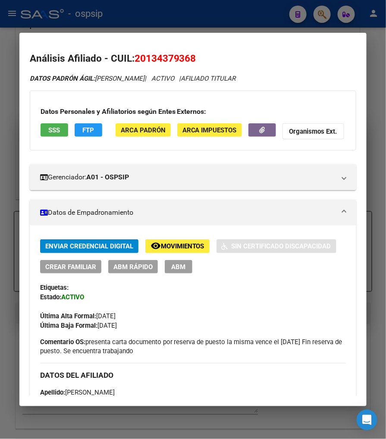
click at [322, 10] on div at bounding box center [193, 219] width 386 height 439
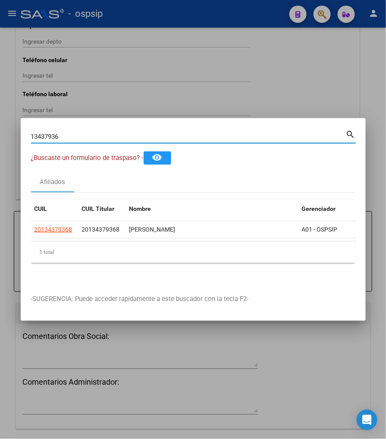
click at [93, 135] on input "13437936" at bounding box center [188, 137] width 315 height 8
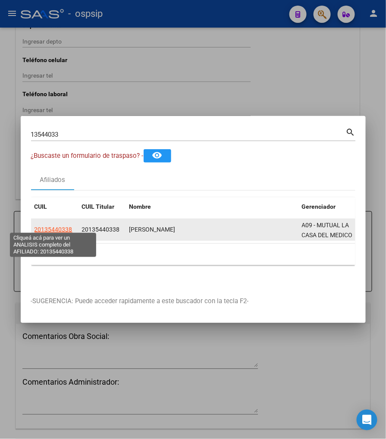
click at [57, 226] on span "20135440338" at bounding box center [53, 229] width 38 height 7
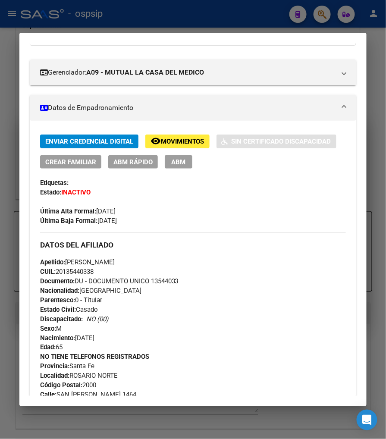
scroll to position [143, 0]
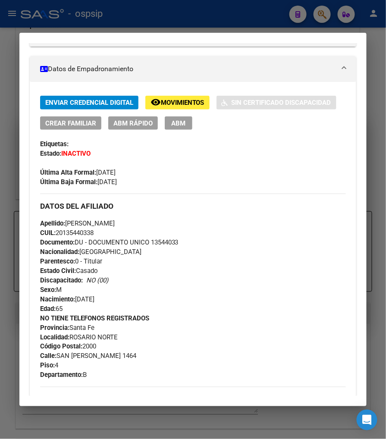
click at [327, 16] on div at bounding box center [193, 219] width 386 height 439
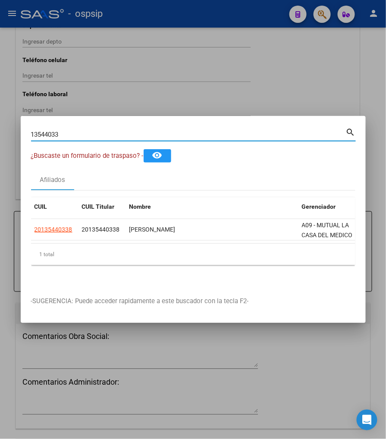
click at [84, 131] on input "13544033" at bounding box center [188, 135] width 315 height 8
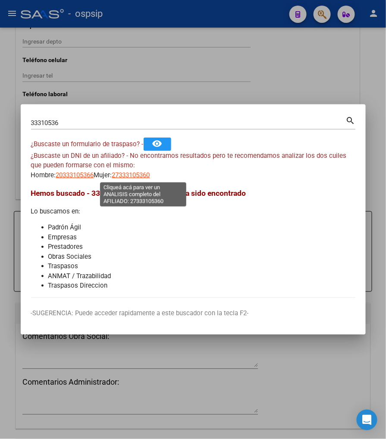
click at [147, 177] on span "27333105360" at bounding box center [131, 175] width 38 height 8
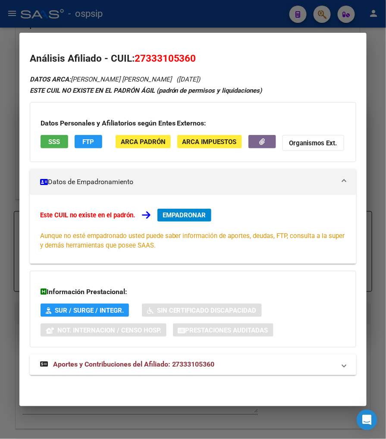
click at [134, 362] on span "Aportes y Contribuciones del Afiliado: 27333105360" at bounding box center [134, 364] width 162 height 8
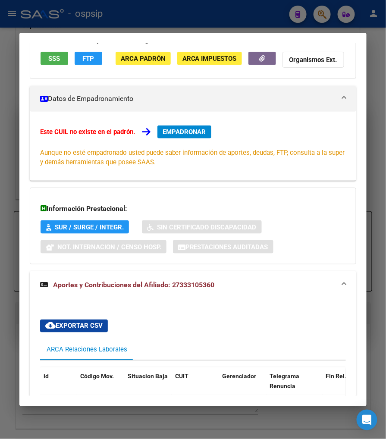
scroll to position [0, 0]
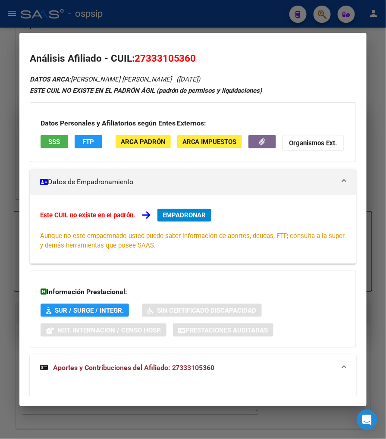
click at [326, 12] on div at bounding box center [193, 219] width 386 height 439
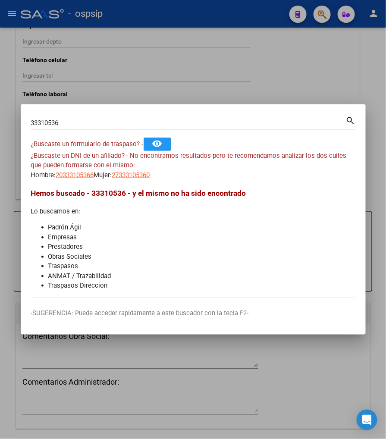
click at [75, 122] on input "33310536" at bounding box center [188, 123] width 315 height 8
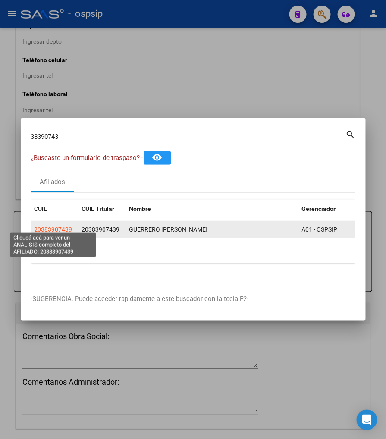
click at [54, 226] on span "20383907439" at bounding box center [53, 229] width 38 height 7
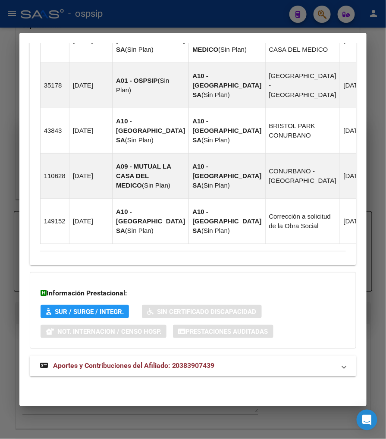
scroll to position [757, 0]
click at [124, 367] on span "Aportes y Contribuciones del Afiliado: 20383907439" at bounding box center [134, 366] width 162 height 8
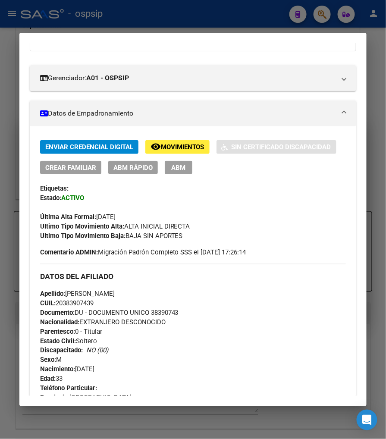
scroll to position [0, 0]
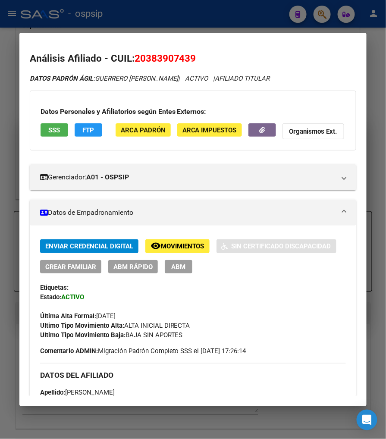
drag, startPoint x: 141, startPoint y: 59, endPoint x: 188, endPoint y: 49, distance: 47.6
click at [188, 49] on mat-dialog-content "Análisis Afiliado - CUIL: 20383907439 DATOS PADRÓN ÁGIL: GUERRERO [PERSON_NAME]…" at bounding box center [192, 219] width 347 height 352
copy span "38390743"
click at [320, 12] on div at bounding box center [193, 219] width 386 height 439
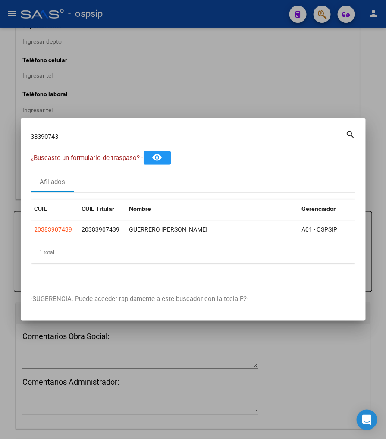
click at [84, 133] on input "38390743" at bounding box center [188, 137] width 315 height 8
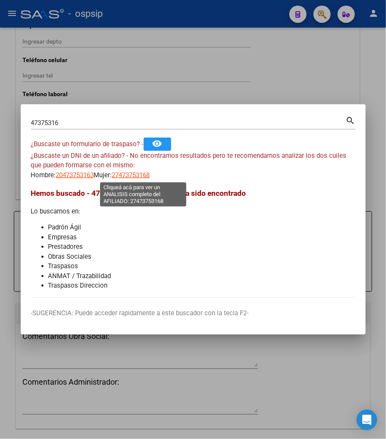
click at [148, 173] on span "27473753168" at bounding box center [131, 175] width 38 height 8
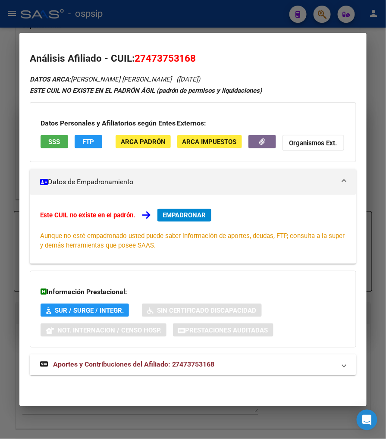
click at [102, 361] on span "Aportes y Contribuciones del Afiliado: 27473753168" at bounding box center [134, 364] width 162 height 8
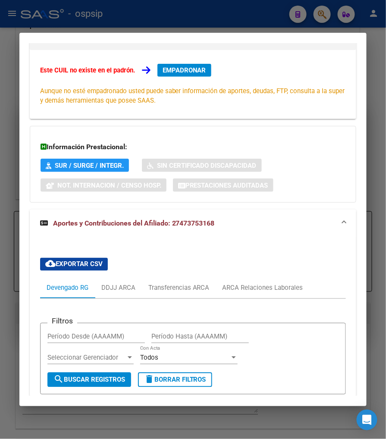
scroll to position [240, 0]
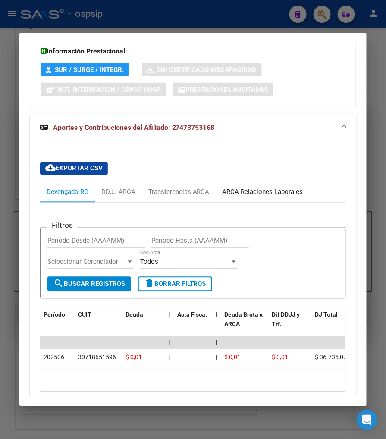
click at [253, 192] on div "ARCA Relaciones Laborales" at bounding box center [262, 191] width 81 height 9
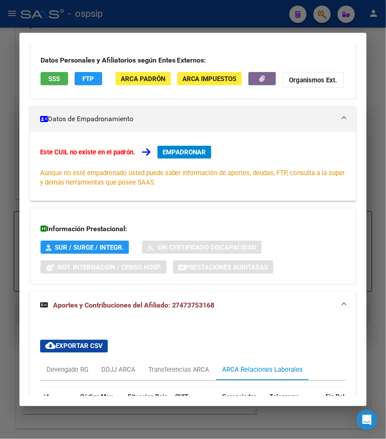
scroll to position [0, 0]
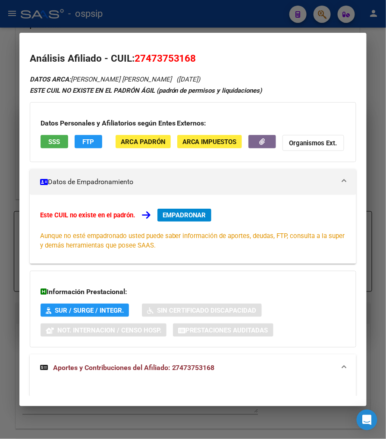
click at [167, 212] on span "EMPADRONAR" at bounding box center [184, 215] width 44 height 8
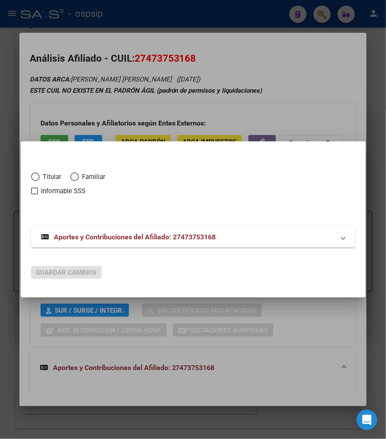
click at [33, 172] on span "Elija una opción" at bounding box center [35, 176] width 9 height 9
click at [33, 172] on input "Titular" at bounding box center [35, 176] width 9 height 9
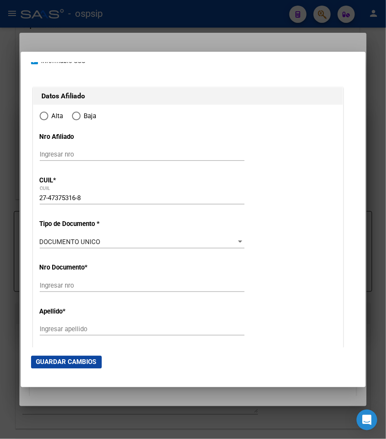
scroll to position [96, 0]
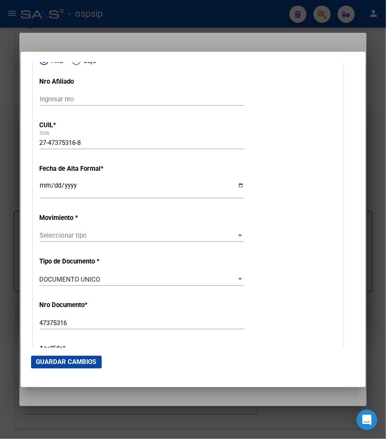
click at [42, 192] on input "Ingresar fecha" at bounding box center [142, 189] width 205 height 14
click at [89, 239] on span "Seleccionar tipo" at bounding box center [138, 235] width 197 height 8
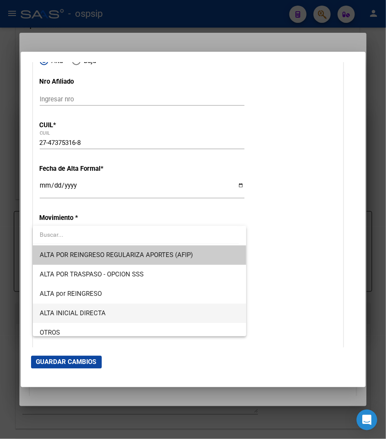
click at [128, 309] on span "ALTA INICIAL DIRECTA" at bounding box center [140, 312] width 200 height 19
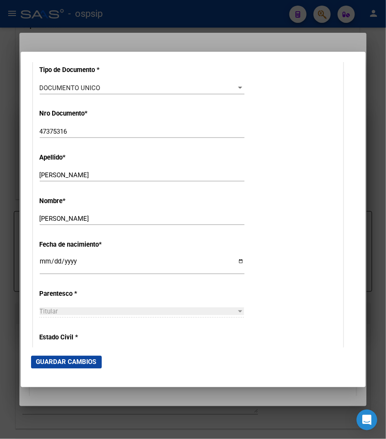
scroll to position [383, 0]
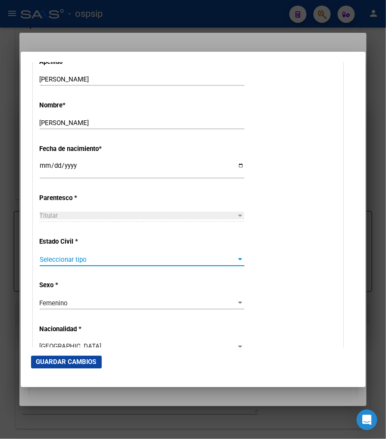
click at [97, 261] on span "Seleccionar tipo" at bounding box center [138, 260] width 197 height 8
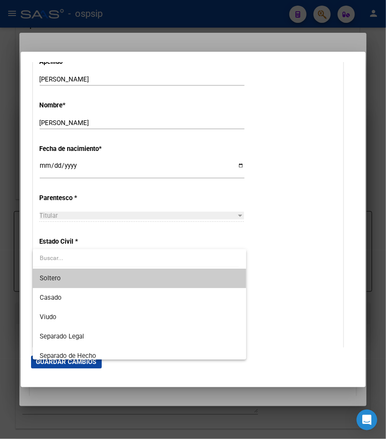
click at [96, 281] on span "Soltero" at bounding box center [140, 277] width 200 height 19
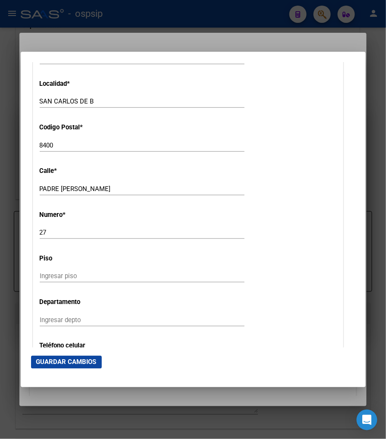
scroll to position [862, 0]
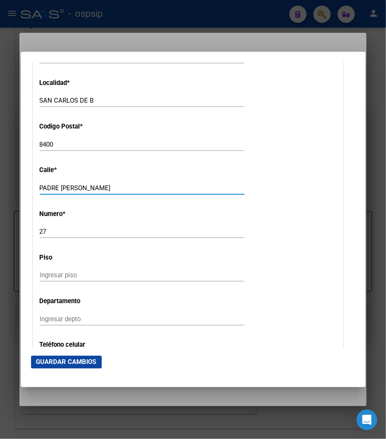
click at [119, 186] on input "PADRE [PERSON_NAME]" at bounding box center [142, 188] width 205 height 8
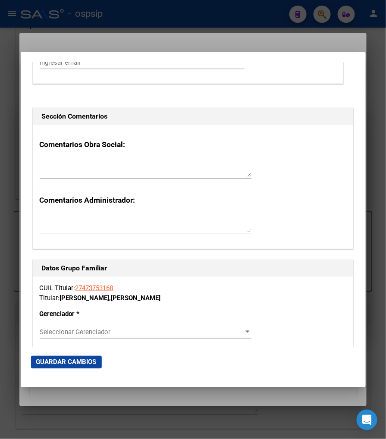
scroll to position [1388, 0]
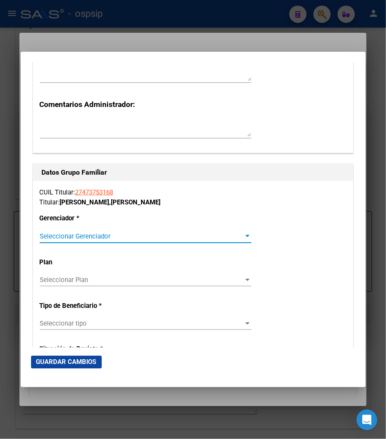
click at [202, 235] on span "Seleccionar Gerenciador" at bounding box center [142, 236] width 204 height 8
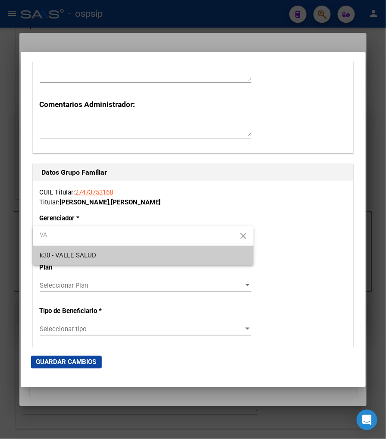
click at [115, 257] on span "k30 - VALLE SALUD" at bounding box center [143, 255] width 207 height 19
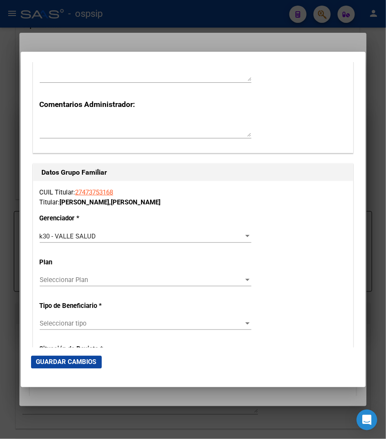
click at [109, 318] on div "Seleccionar tipo Seleccionar tipo" at bounding box center [146, 323] width 212 height 13
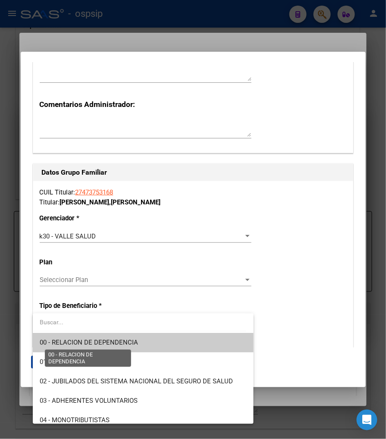
click at [105, 340] on span "00 - RELACION DE DEPENDENCIA" at bounding box center [89, 342] width 98 height 8
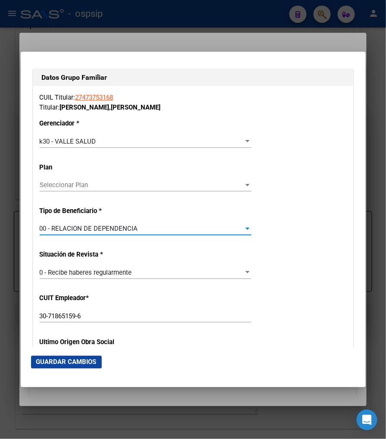
scroll to position [1484, 0]
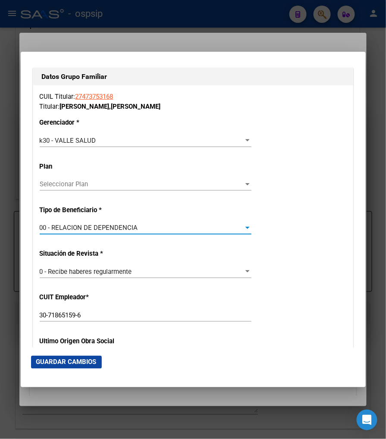
click at [81, 362] on span "Guardar Cambios" at bounding box center [66, 362] width 60 height 8
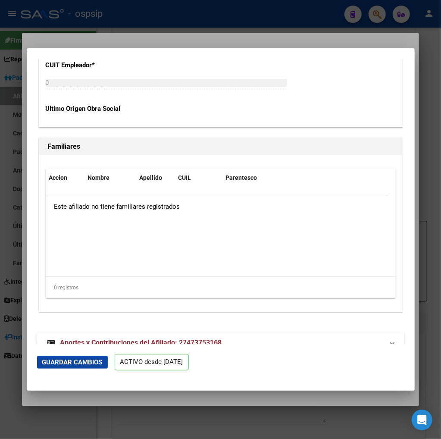
scroll to position [1738, 0]
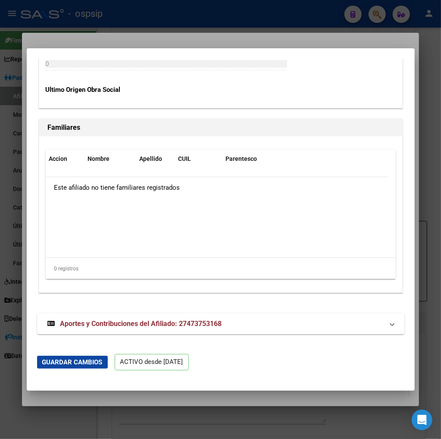
click at [102, 325] on span "Aportes y Contribuciones del Afiliado: 27473753168" at bounding box center [141, 323] width 162 height 8
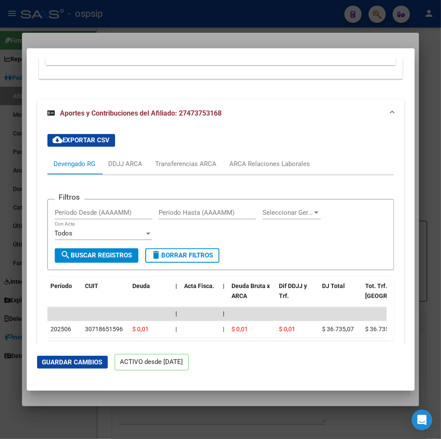
scroll to position [2002, 0]
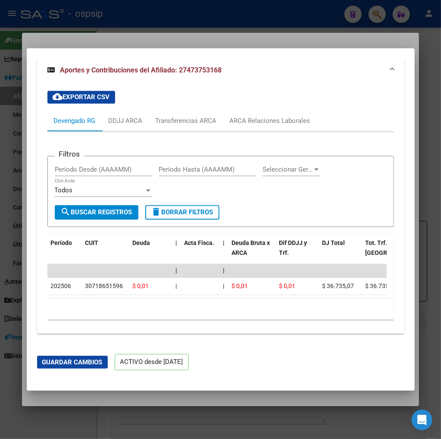
click at [377, 12] on div at bounding box center [220, 219] width 441 height 439
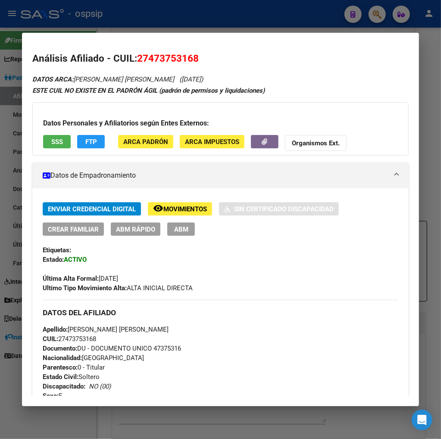
drag, startPoint x: 377, startPoint y: 18, endPoint x: 319, endPoint y: 50, distance: 66.7
click at [377, 18] on div at bounding box center [220, 219] width 441 height 439
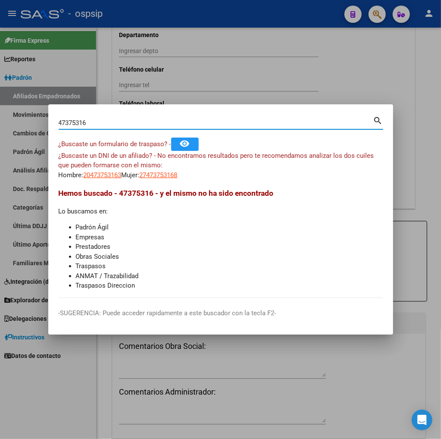
click at [103, 125] on input "47375316" at bounding box center [216, 123] width 315 height 8
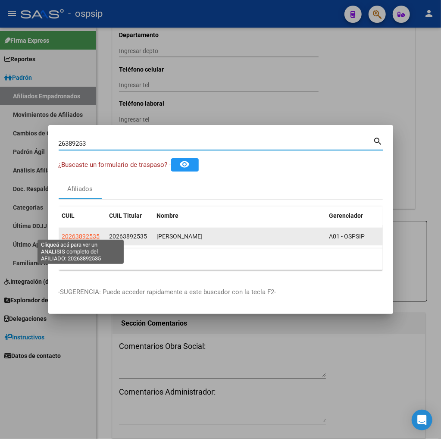
click at [78, 233] on span "20263892535" at bounding box center [81, 236] width 38 height 7
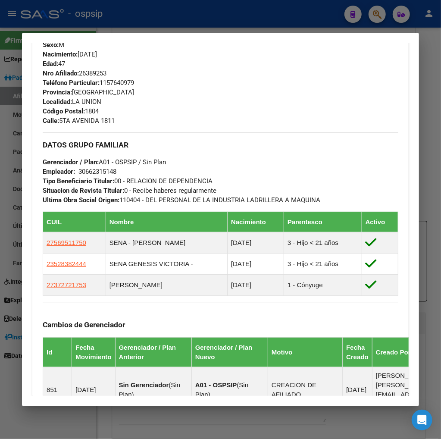
scroll to position [431, 0]
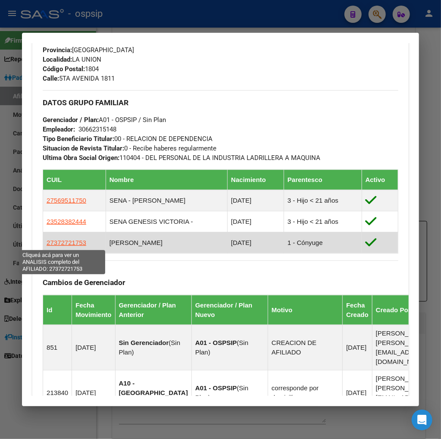
click at [66, 242] on span "27372721753" at bounding box center [67, 242] width 40 height 7
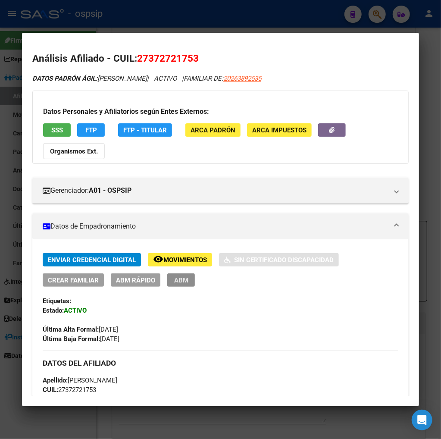
click at [174, 281] on span "ABM" at bounding box center [181, 280] width 14 height 8
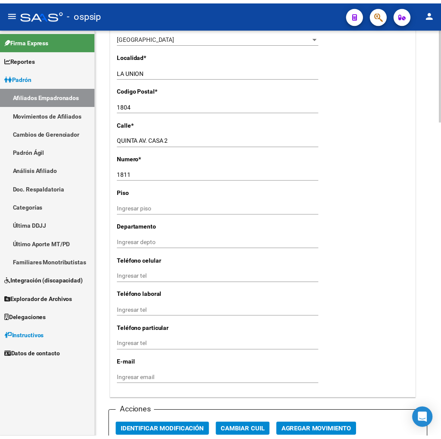
scroll to position [814, 0]
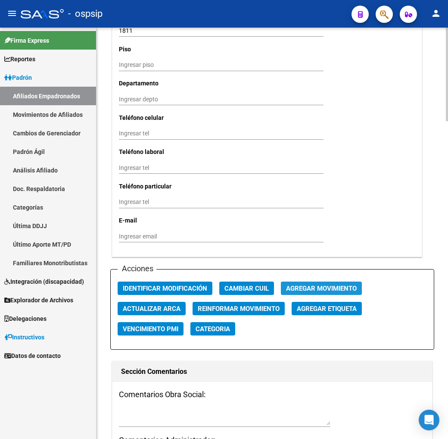
click at [311, 292] on span "Agregar Movimiento" at bounding box center [321, 288] width 71 height 8
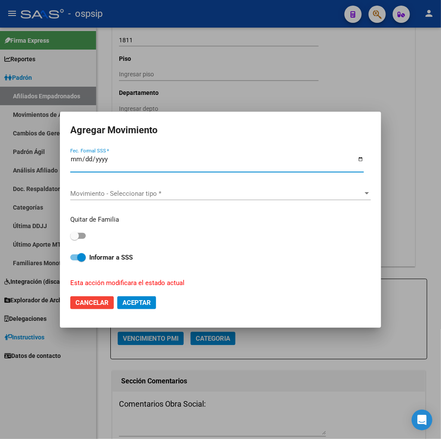
click at [210, 193] on span "Movimiento - Seleccionar tipo *" at bounding box center [216, 194] width 293 height 8
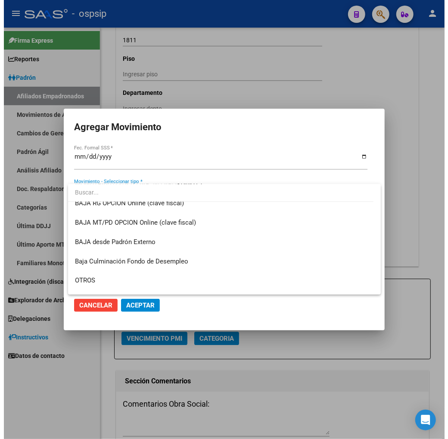
scroll to position [622, 0]
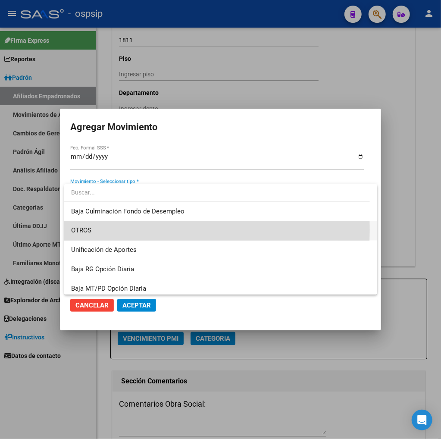
click at [134, 230] on span "OTROS" at bounding box center [220, 230] width 299 height 19
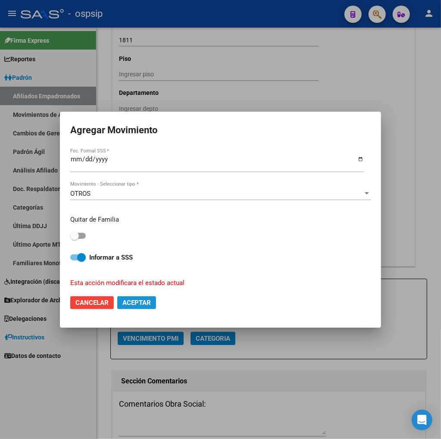
click at [128, 299] on span "Aceptar" at bounding box center [136, 303] width 28 height 8
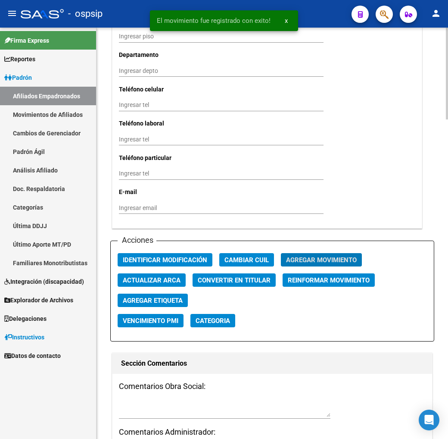
scroll to position [910, 0]
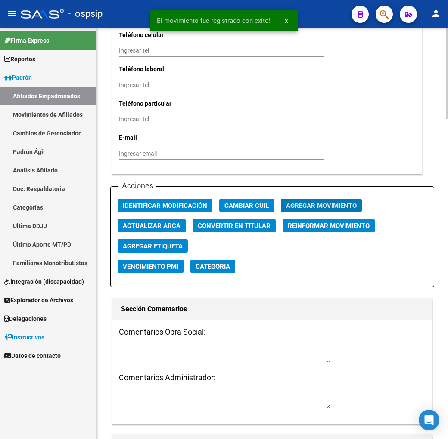
click at [153, 363] on textarea at bounding box center [225, 354] width 212 height 16
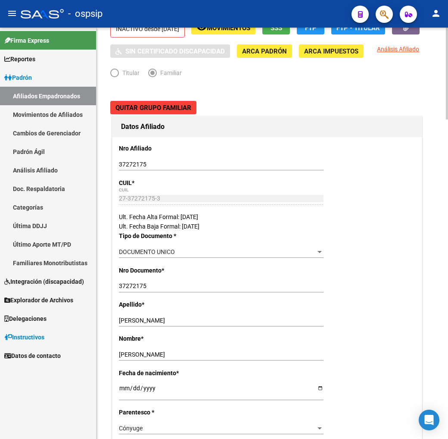
scroll to position [0, 0]
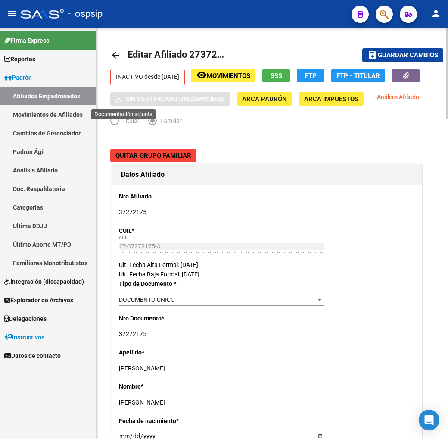
click at [392, 82] on button "button" at bounding box center [406, 75] width 28 height 13
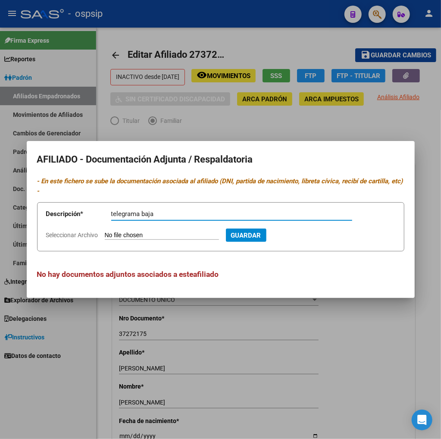
click at [148, 237] on input "Seleccionar Archivo" at bounding box center [162, 235] width 114 height 8
click at [308, 234] on span "Guardar" at bounding box center [293, 235] width 30 height 8
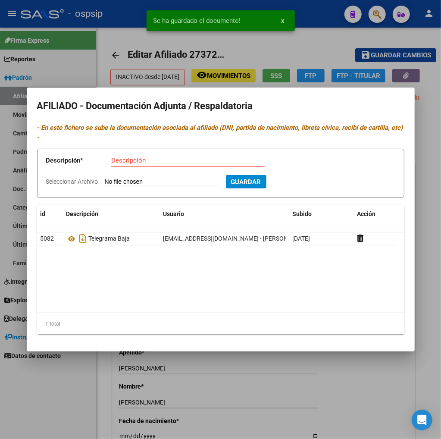
click at [389, 410] on div at bounding box center [220, 219] width 441 height 439
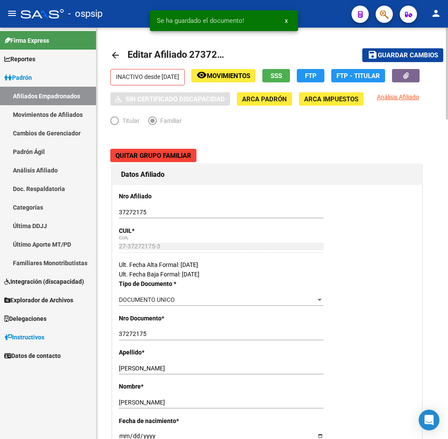
click at [401, 52] on span "Guardar cambios" at bounding box center [408, 56] width 60 height 8
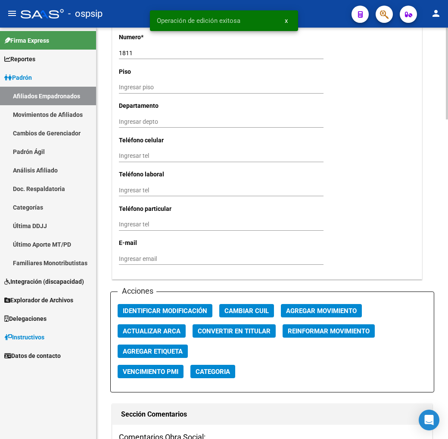
scroll to position [862, 0]
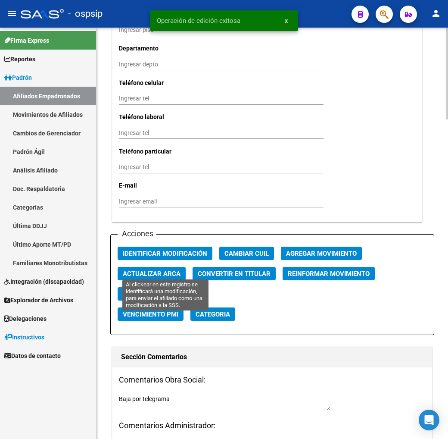
click at [171, 257] on span "Identificar Modificación" at bounding box center [165, 254] width 84 height 8
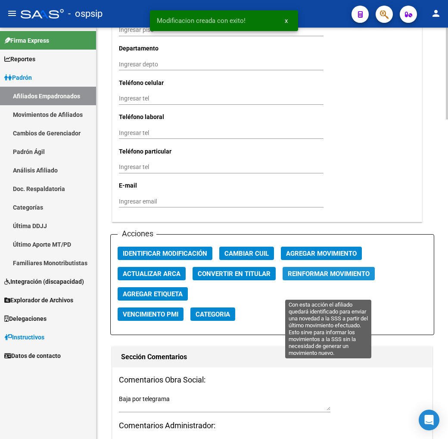
click at [326, 278] on span "Reinformar Movimiento" at bounding box center [329, 274] width 82 height 8
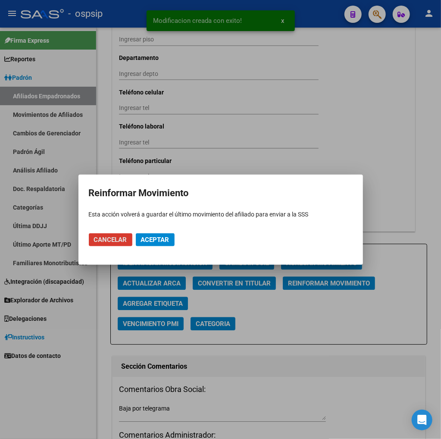
click at [149, 241] on span "Aceptar" at bounding box center [155, 240] width 28 height 8
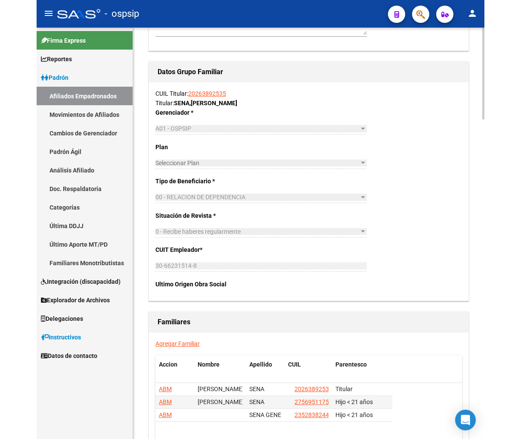
scroll to position [1427, 0]
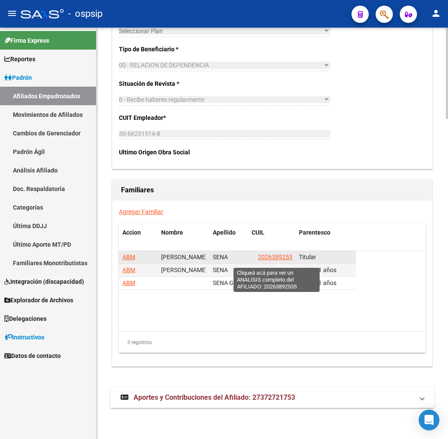
click at [274, 260] on span "20263892535" at bounding box center [277, 256] width 38 height 7
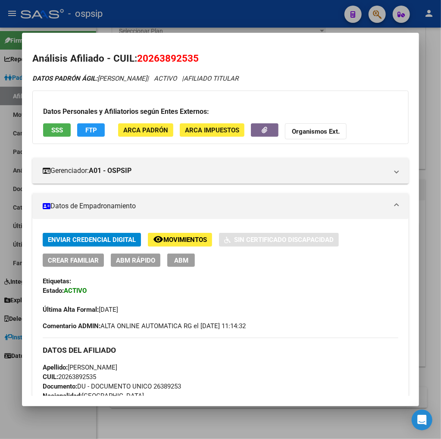
drag, startPoint x: 145, startPoint y: 56, endPoint x: 192, endPoint y: 49, distance: 47.2
click at [192, 49] on mat-dialog-content "Análisis Afiliado - CUIL: 20263892535 DATOS PADRÓN ÁGIL: [PERSON_NAME] | ACTIVO…" at bounding box center [220, 219] width 397 height 352
copy span "26389253"
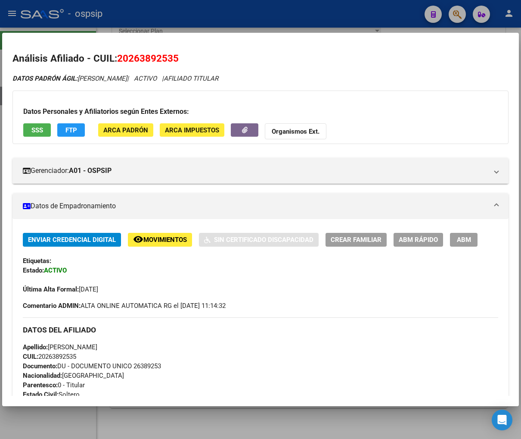
scroll to position [1394, 0]
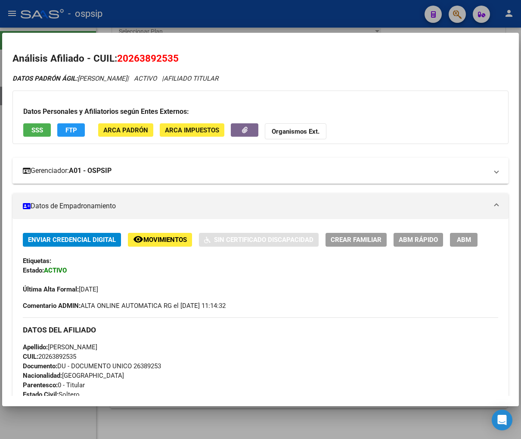
click at [201, 177] on mat-expansion-panel-header "Gerenciador: A01 - OSPSIP" at bounding box center [260, 171] width 496 height 26
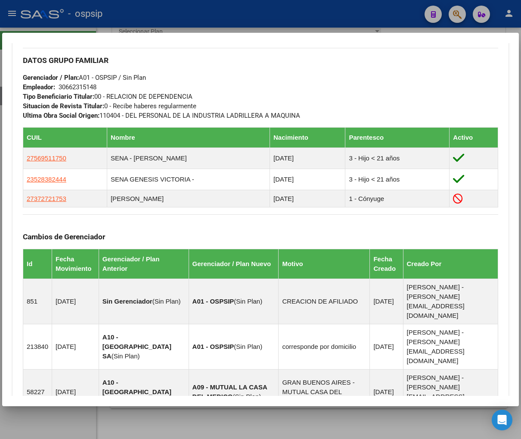
scroll to position [574, 0]
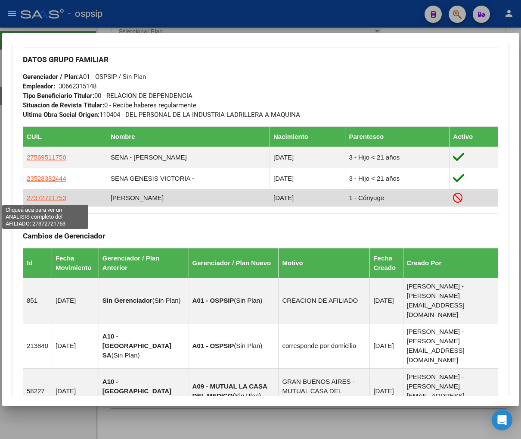
click at [53, 196] on span "27372721753" at bounding box center [47, 197] width 40 height 7
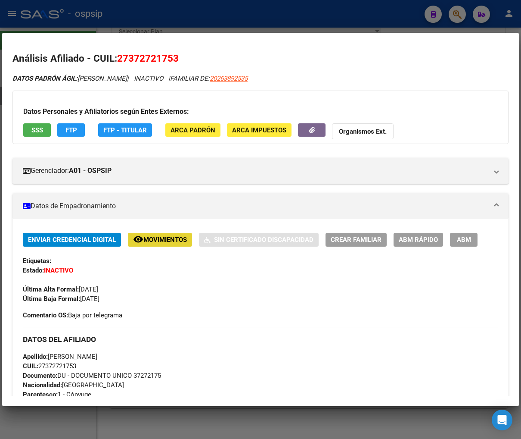
click at [178, 238] on span "Movimientos" at bounding box center [165, 240] width 44 height 8
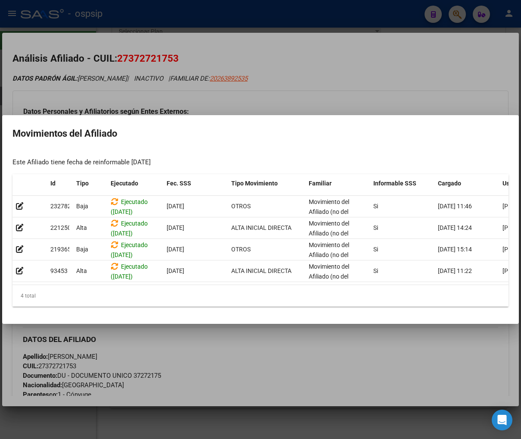
drag, startPoint x: 214, startPoint y: 342, endPoint x: 213, endPoint y: 336, distance: 5.7
click at [215, 342] on div at bounding box center [260, 219] width 521 height 439
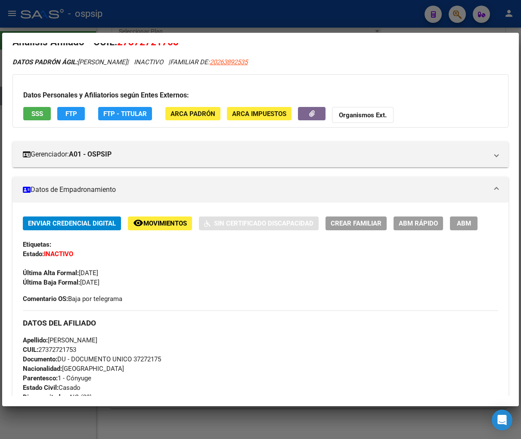
scroll to position [0, 0]
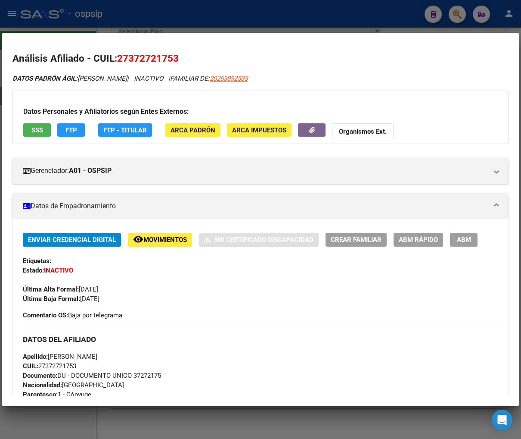
click at [349, 298] on div "Enviar Credencial Digital remove_red_eye Movimientos Sin Certificado Discapacid…" at bounding box center [261, 268] width 476 height 70
click at [248, 81] on span "20263892535" at bounding box center [229, 79] width 38 height 8
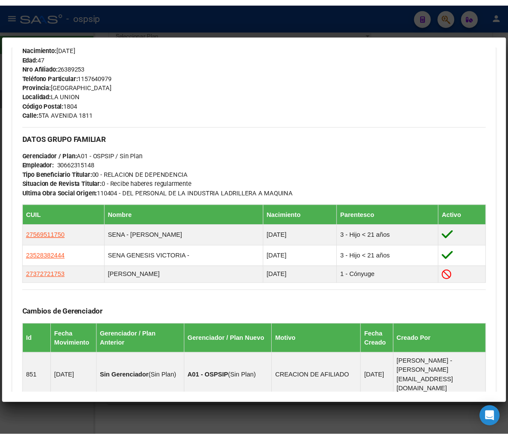
scroll to position [383, 0]
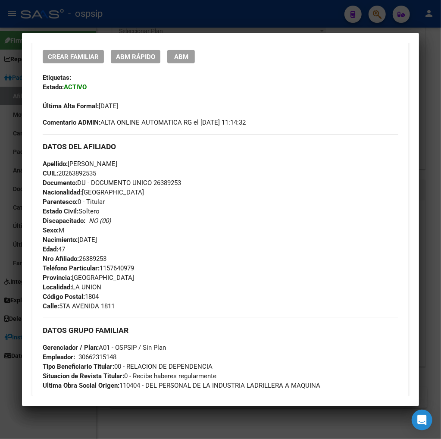
scroll to position [287, 0]
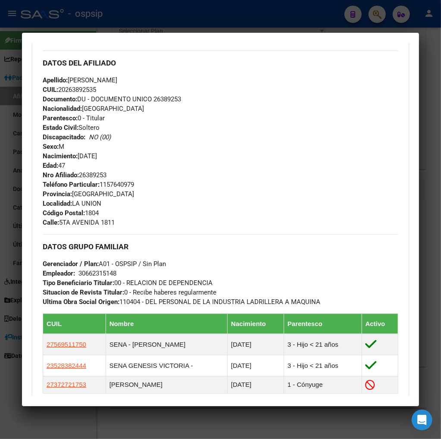
click at [374, 14] on div at bounding box center [220, 219] width 441 height 439
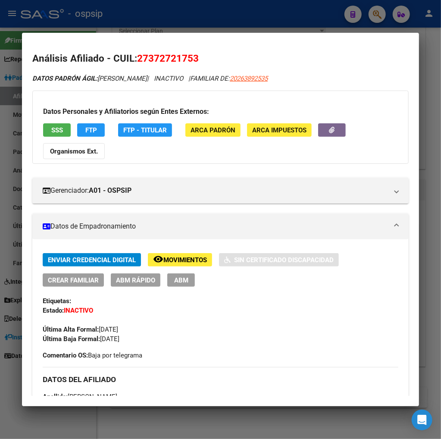
click at [374, 14] on div at bounding box center [220, 219] width 441 height 439
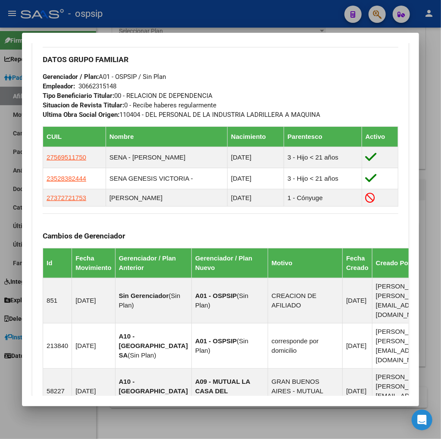
click at [376, 13] on div at bounding box center [220, 219] width 441 height 439
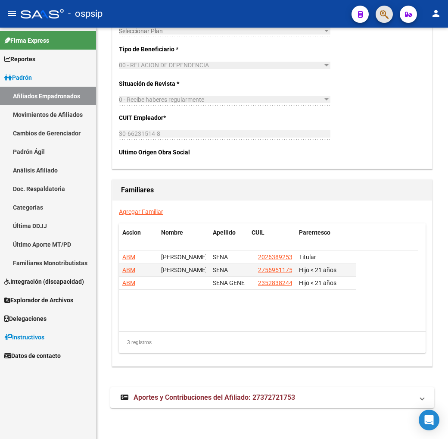
click at [390, 13] on button "button" at bounding box center [384, 14] width 17 height 17
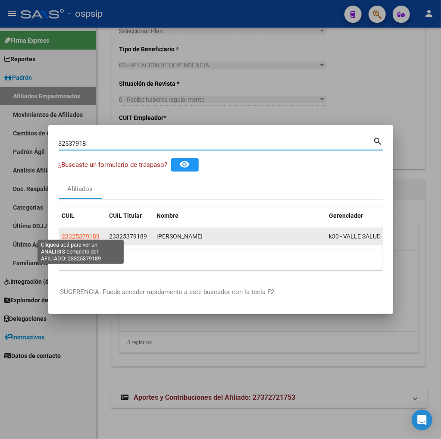
click at [94, 234] on span "23325379189" at bounding box center [81, 236] width 38 height 7
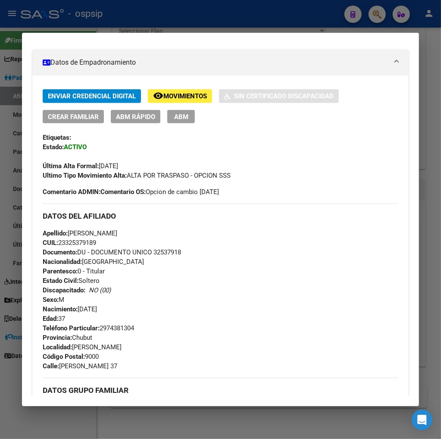
scroll to position [0, 0]
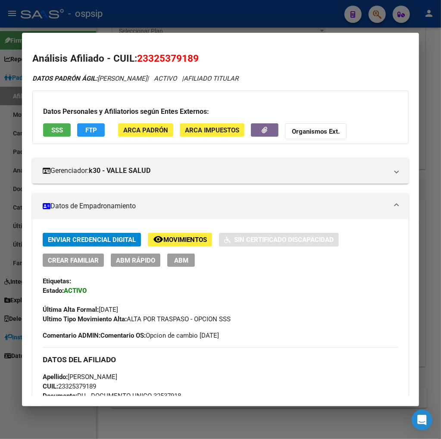
drag, startPoint x: 313, startPoint y: 190, endPoint x: 381, endPoint y: 76, distance: 133.2
click at [376, 18] on div at bounding box center [220, 219] width 441 height 439
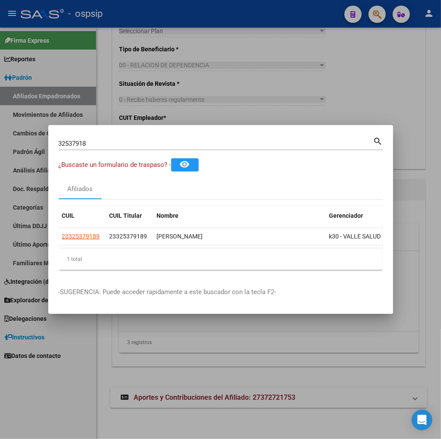
click at [113, 142] on input "32537918" at bounding box center [216, 144] width 315 height 8
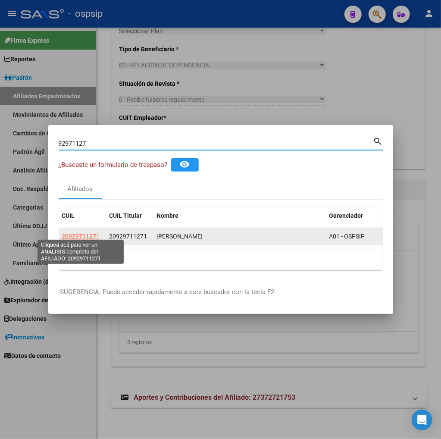
click at [80, 233] on span "20929711271" at bounding box center [81, 236] width 38 height 7
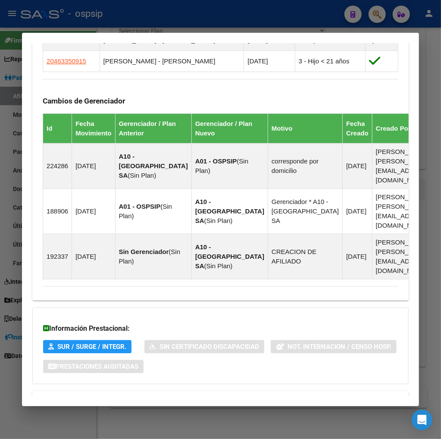
scroll to position [598, 0]
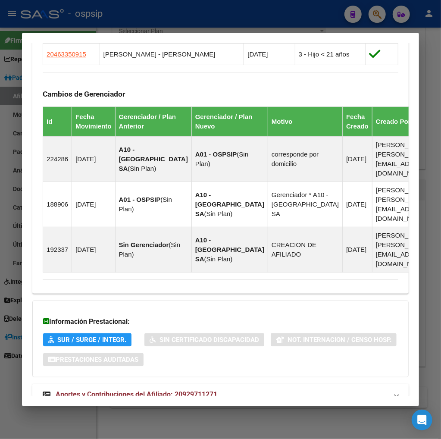
click at [127, 389] on strong "Aportes y Contribuciones del Afiliado: 20929711271" at bounding box center [130, 394] width 175 height 10
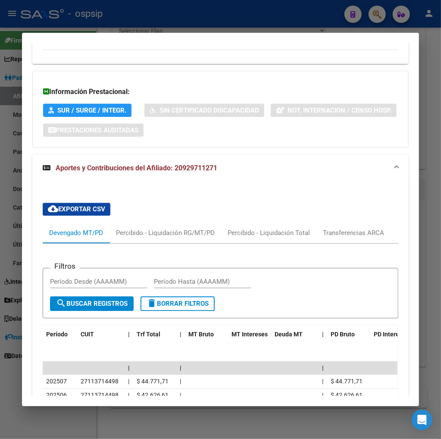
scroll to position [838, 0]
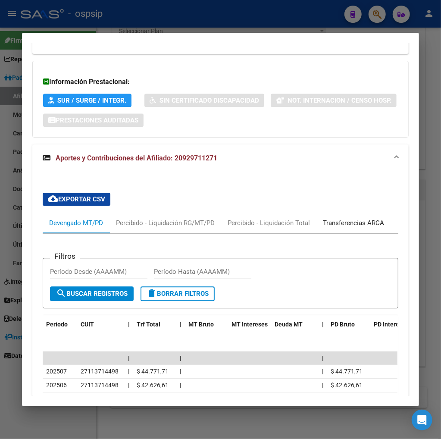
click at [351, 218] on div "Transferencias ARCA" at bounding box center [353, 222] width 61 height 9
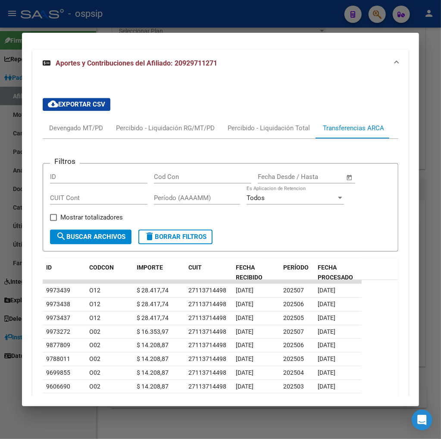
scroll to position [933, 0]
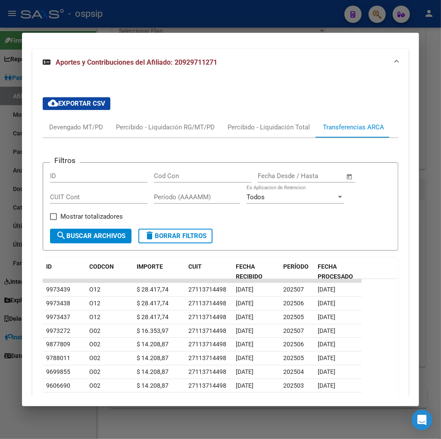
click at [307, 192] on div "Filtros ID Cod Con Start date – End date Fecha Desde / Hasta CUIT Cont Período …" at bounding box center [220, 198] width 341 height 59
click at [72, 122] on div "Devengado MT/PD" at bounding box center [76, 126] width 54 height 9
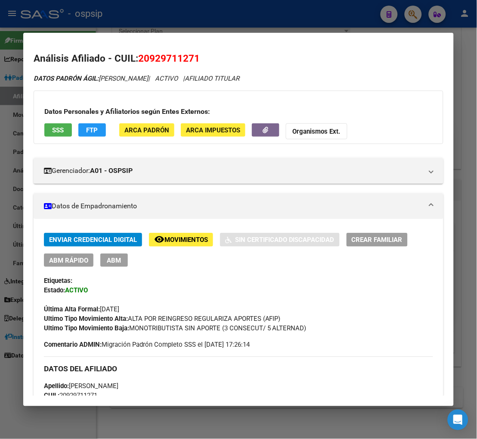
scroll to position [1394, 0]
click at [254, 132] on button "button" at bounding box center [266, 129] width 28 height 13
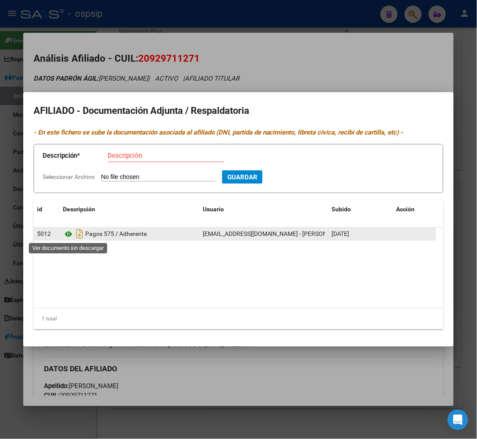
click at [69, 234] on icon at bounding box center [68, 234] width 11 height 10
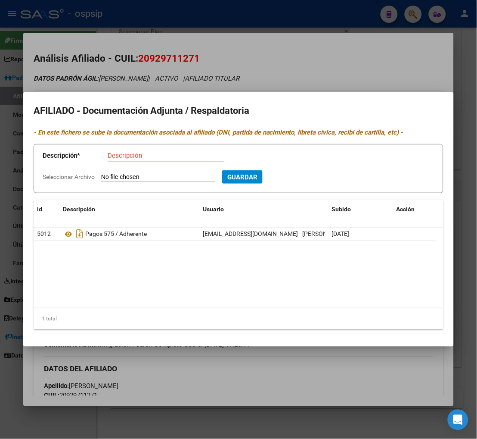
click at [132, 155] on input "Descripción" at bounding box center [166, 156] width 116 height 8
click at [131, 178] on input "Seleccionar Archivo" at bounding box center [158, 177] width 114 height 8
click at [304, 175] on span "Guardar" at bounding box center [289, 177] width 30 height 8
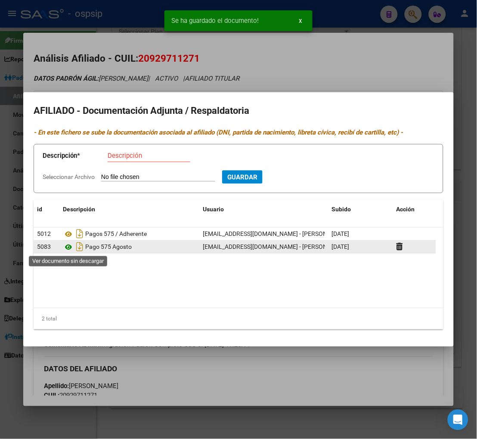
click at [67, 248] on icon at bounding box center [68, 247] width 11 height 10
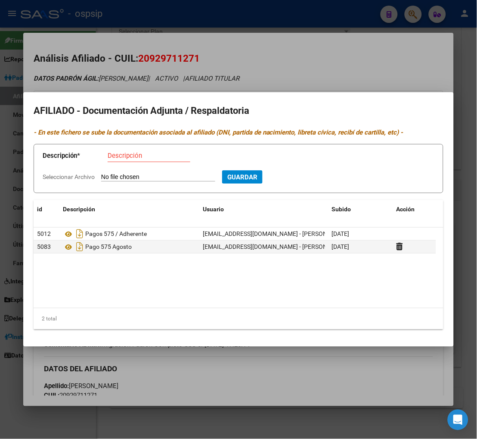
click at [303, 59] on div at bounding box center [238, 219] width 477 height 439
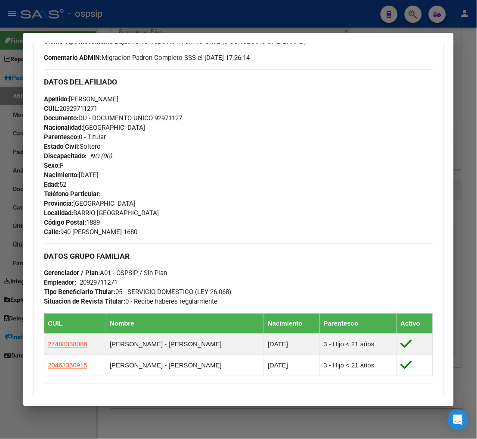
scroll to position [335, 0]
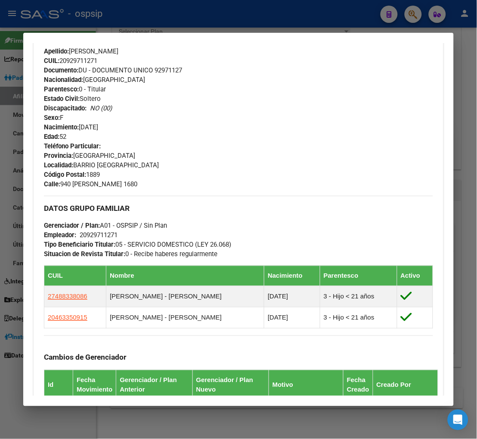
click at [412, 14] on div at bounding box center [238, 219] width 477 height 439
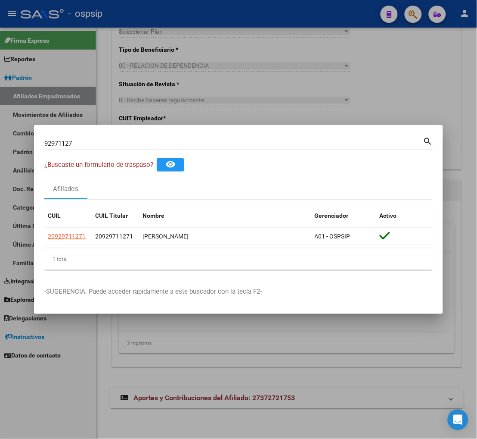
click at [75, 142] on input "92971127" at bounding box center [233, 144] width 379 height 8
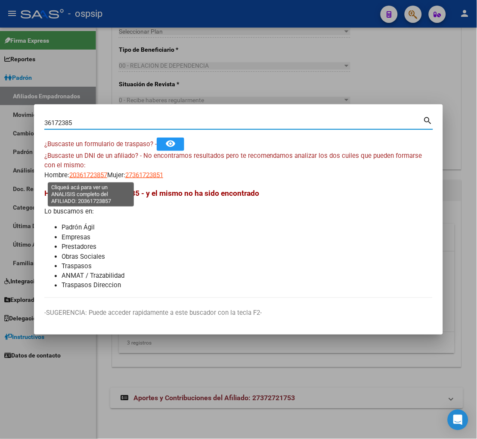
click at [94, 178] on span "20361723857" at bounding box center [88, 175] width 38 height 8
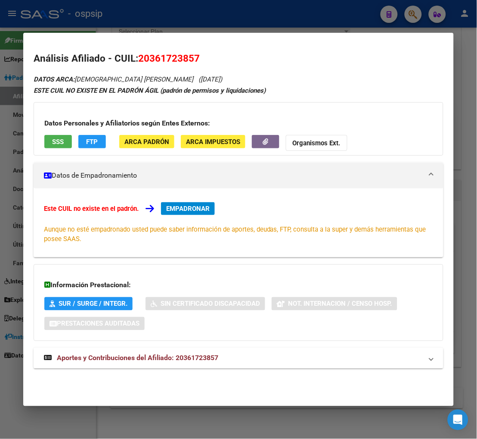
click at [111, 359] on span "Aportes y Contribuciones del Afiliado: 20361723857" at bounding box center [138, 358] width 162 height 8
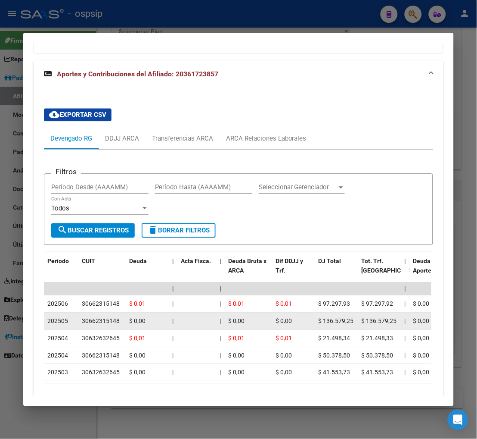
scroll to position [330, 0]
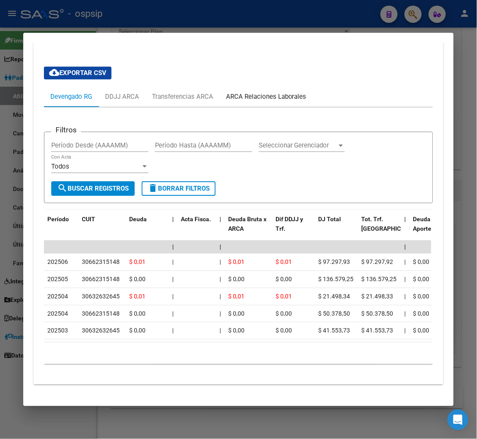
click at [248, 99] on div "ARCA Relaciones Laborales" at bounding box center [266, 96] width 81 height 9
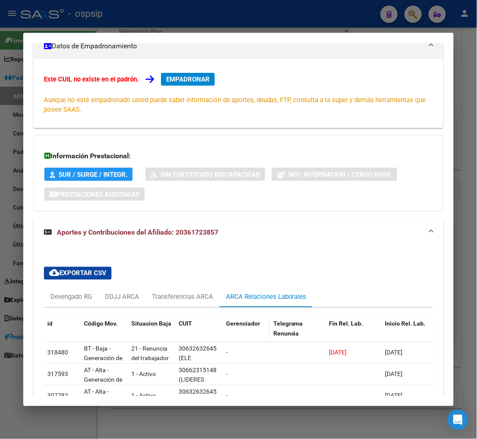
scroll to position [213, 0]
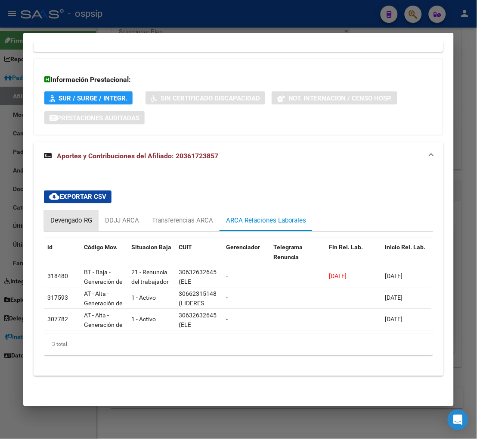
click at [56, 216] on div "Devengado RG" at bounding box center [71, 220] width 42 height 9
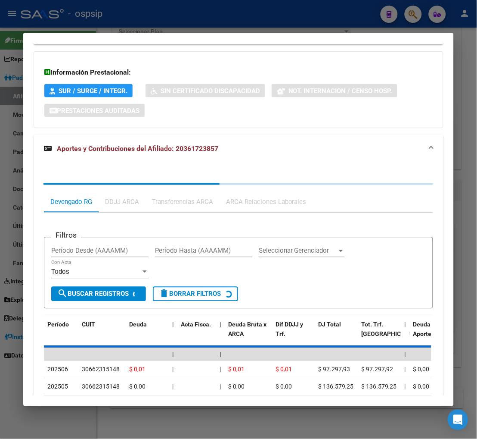
click at [56, 216] on div "Filtros Período Desde (AAAAMM) Período Hasta (AAAAMM) Seleccionar Gerenciador S…" at bounding box center [239, 345] width 390 height 265
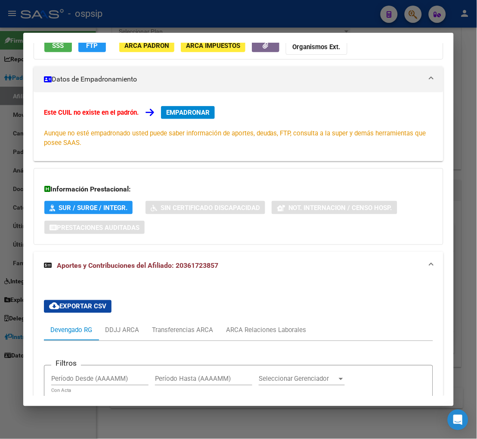
scroll to position [0, 0]
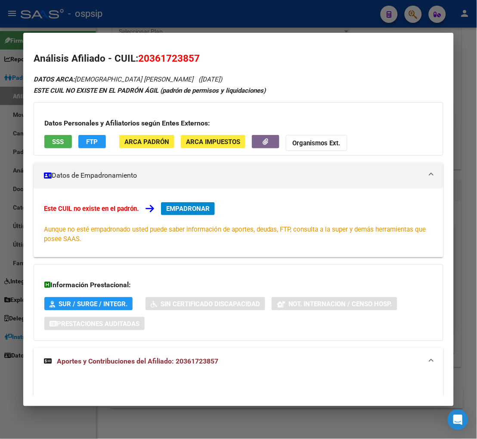
click at [192, 209] on span "EMPADRONAR" at bounding box center [188, 209] width 44 height 8
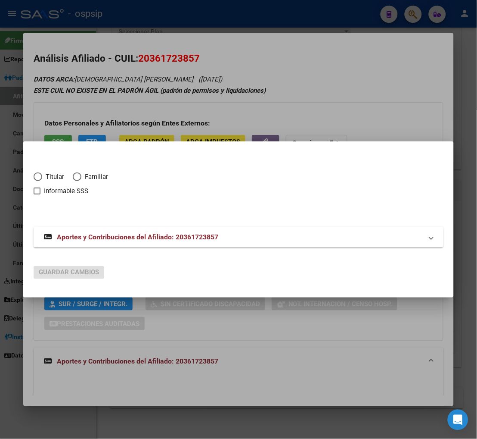
click at [40, 179] on span "Elija una opción" at bounding box center [38, 176] width 9 height 9
click at [40, 179] on input "Titular" at bounding box center [38, 176] width 9 height 9
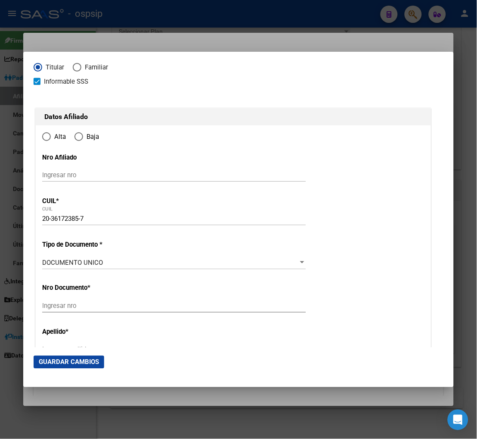
scroll to position [96, 0]
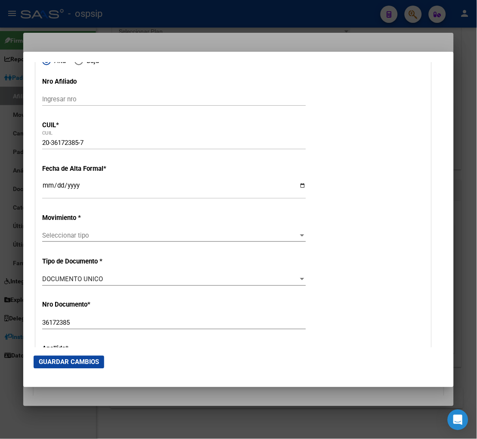
click at [44, 187] on input "Ingresar fecha" at bounding box center [174, 189] width 264 height 14
click at [151, 236] on span "Seleccionar tipo" at bounding box center [170, 235] width 256 height 8
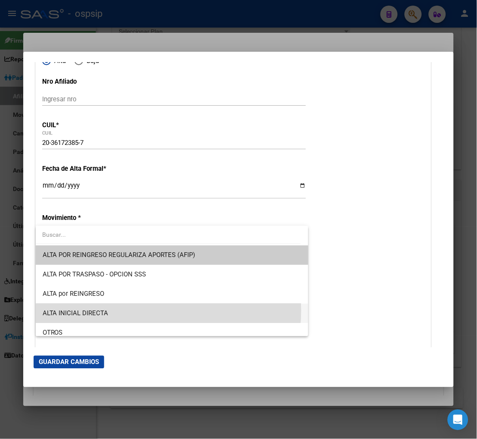
click at [131, 310] on span "ALTA INICIAL DIRECTA" at bounding box center [172, 312] width 259 height 19
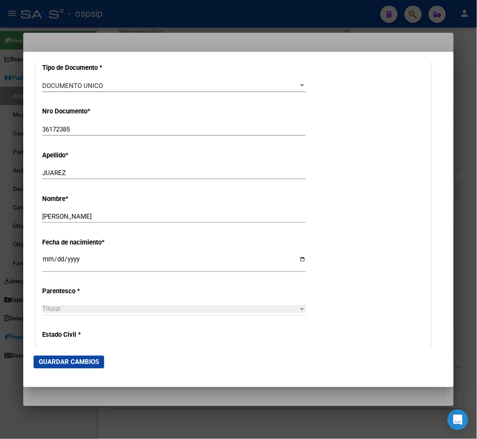
scroll to position [335, 0]
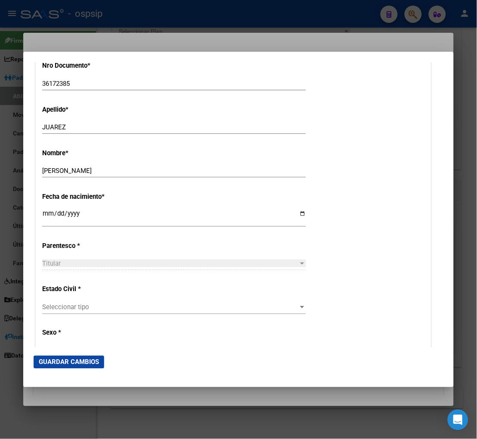
click at [121, 309] on span "Seleccionar tipo" at bounding box center [170, 307] width 256 height 8
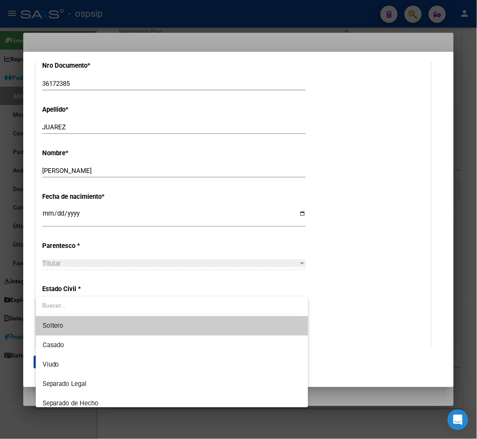
click at [111, 328] on span "Soltero" at bounding box center [172, 325] width 259 height 19
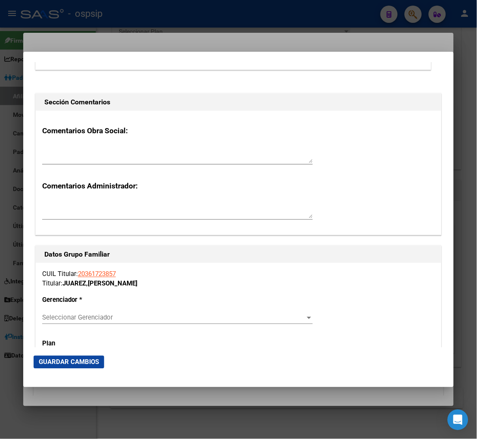
scroll to position [1341, 0]
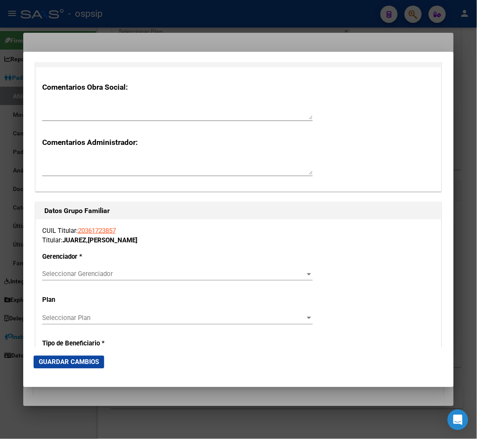
click at [187, 278] on div "Seleccionar Gerenciador Seleccionar Gerenciador" at bounding box center [177, 274] width 271 height 13
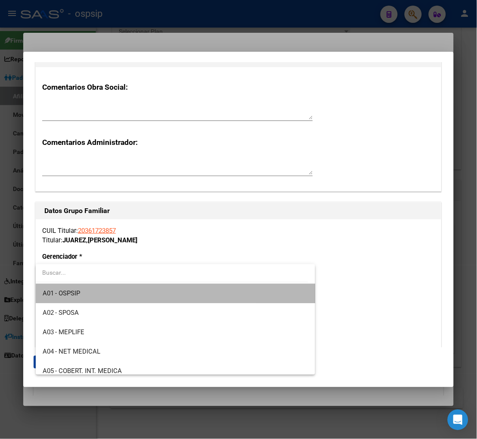
click at [177, 290] on span "A01 - OSPSIP" at bounding box center [176, 293] width 266 height 19
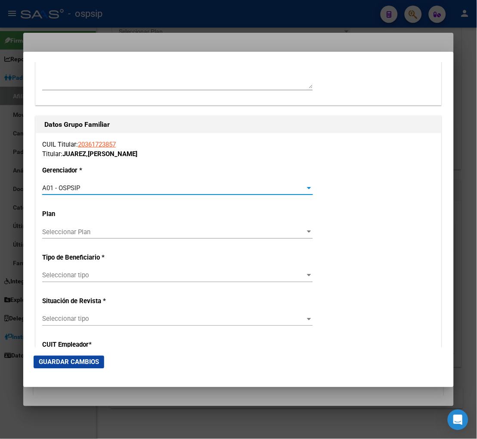
scroll to position [1436, 0]
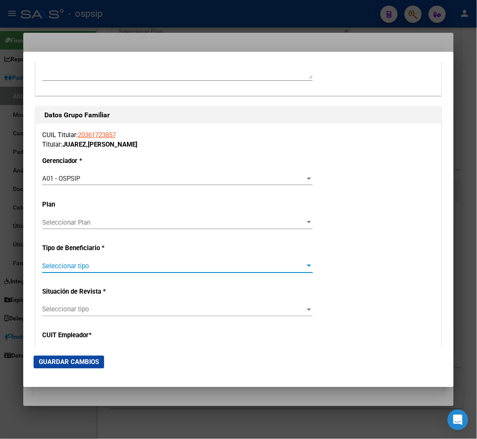
click at [146, 265] on span "Seleccionar tipo" at bounding box center [173, 266] width 263 height 8
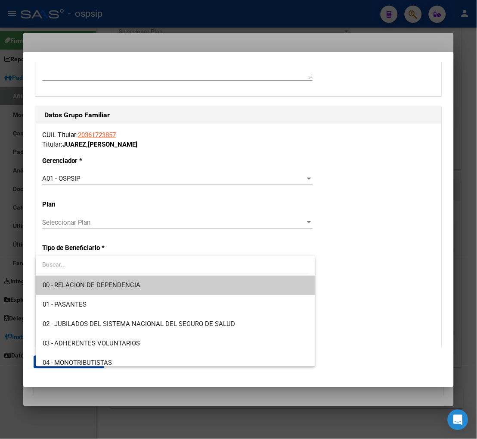
click at [138, 290] on span "00 - RELACION DE DEPENDENCIA" at bounding box center [176, 284] width 266 height 19
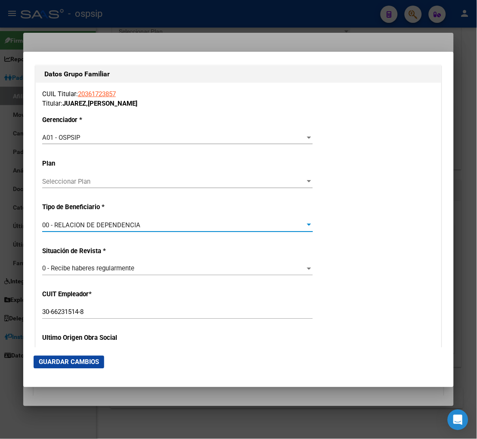
scroll to position [1532, 0]
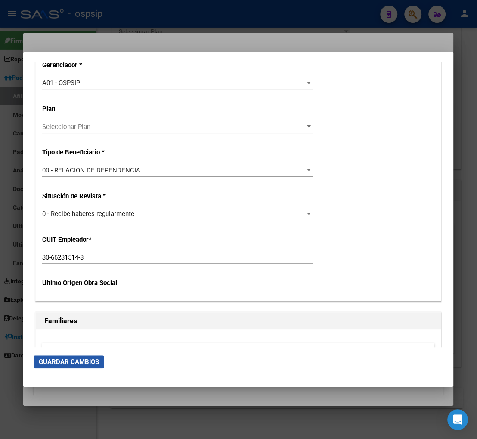
click at [66, 360] on span "Guardar Cambios" at bounding box center [69, 362] width 60 height 8
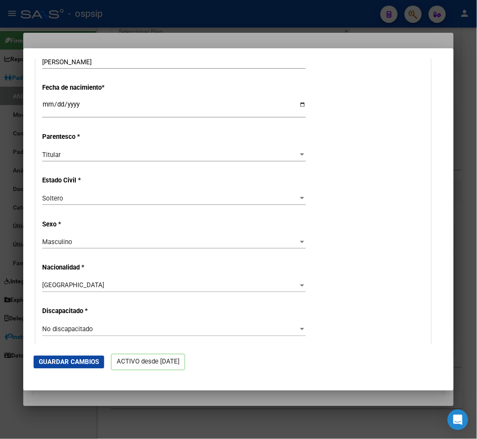
scroll to position [431, 0]
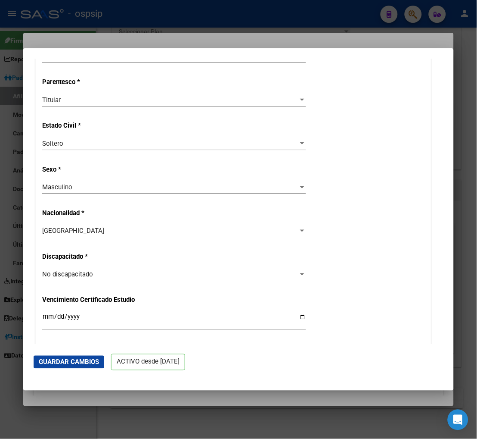
click at [225, 296] on div "Nro Afiliado Ingresar nro CUIL * 20-36172385-7 CUIL ARCA Padrón Ult. Fecha Alta…" at bounding box center [234, 306] width 396 height 1124
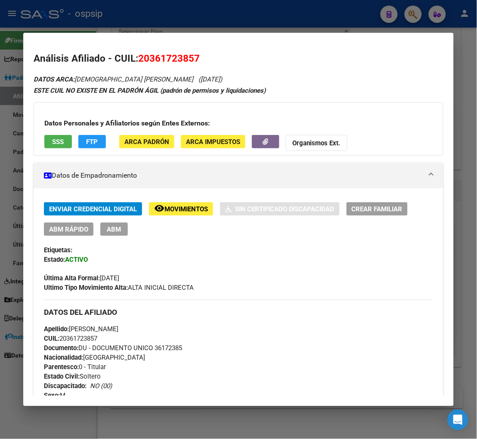
click at [107, 229] on span "ABM" at bounding box center [114, 229] width 14 height 8
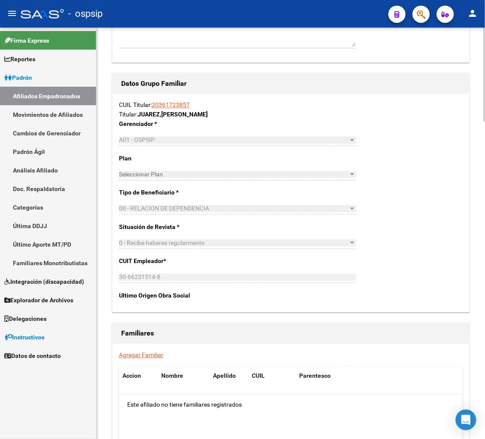
scroll to position [1388, 0]
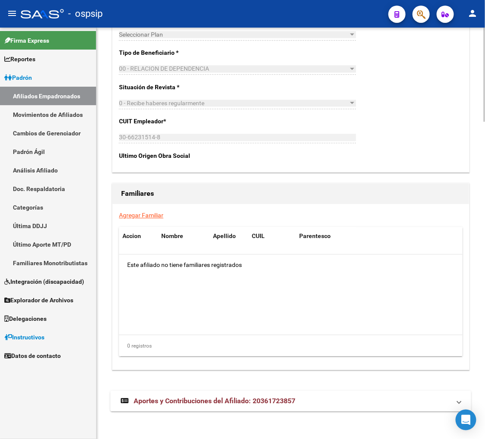
click at [125, 214] on link "Agregar Familiar" at bounding box center [141, 215] width 44 height 7
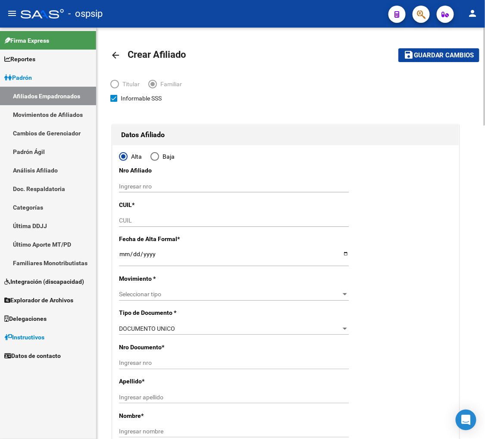
click at [121, 218] on input "CUIL" at bounding box center [234, 220] width 230 height 7
click at [123, 250] on div "Ingresar fecha" at bounding box center [234, 257] width 230 height 17
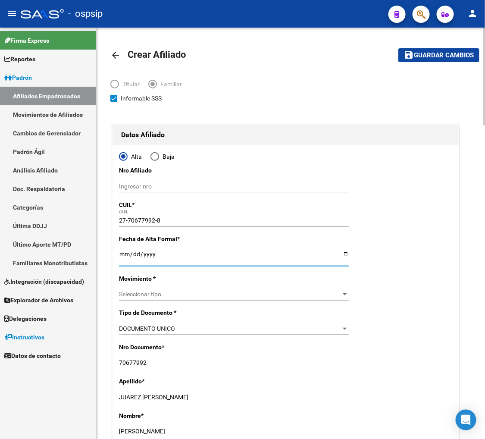
click at [295, 296] on span "Seleccionar tipo" at bounding box center [230, 293] width 222 height 7
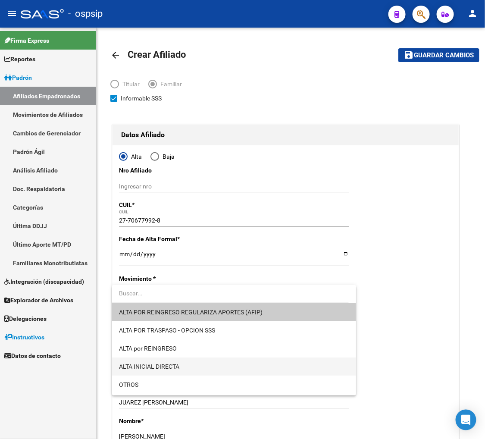
click at [199, 362] on span "ALTA INICIAL DIRECTA" at bounding box center [234, 366] width 230 height 18
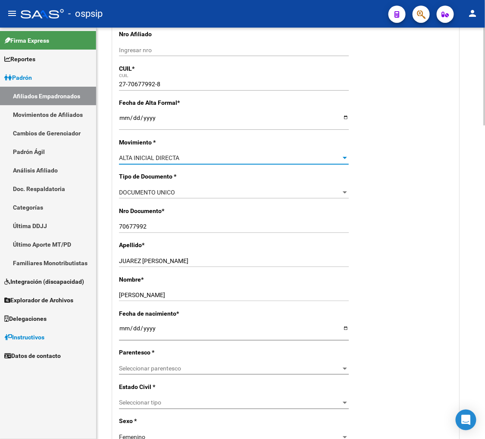
scroll to position [143, 0]
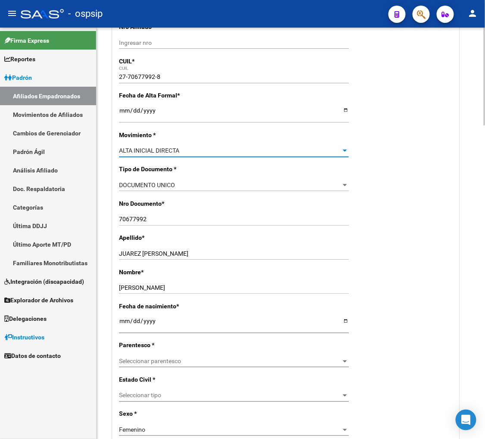
click at [205, 360] on span "Seleccionar parentesco" at bounding box center [230, 361] width 222 height 7
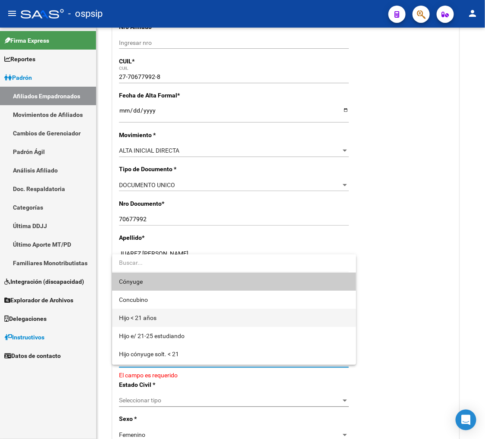
click at [177, 317] on span "Hijo < 21 años" at bounding box center [234, 318] width 230 height 18
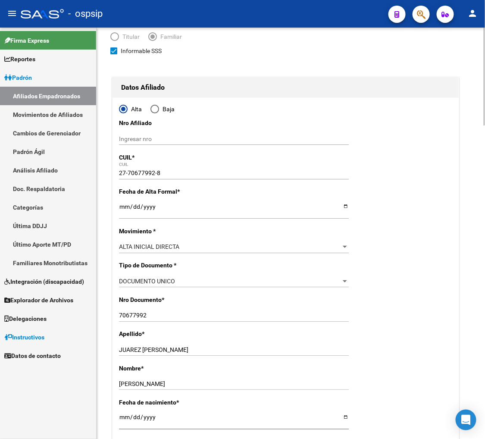
scroll to position [0, 0]
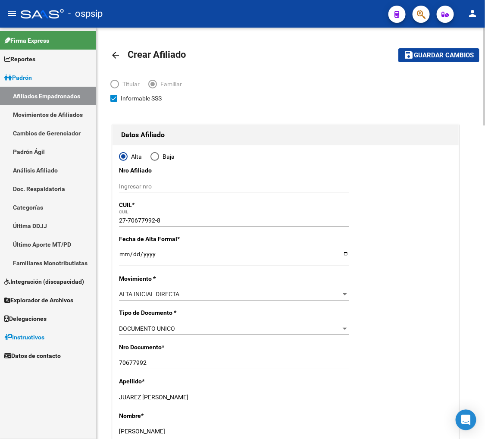
click at [425, 56] on span "Guardar cambios" at bounding box center [444, 56] width 60 height 8
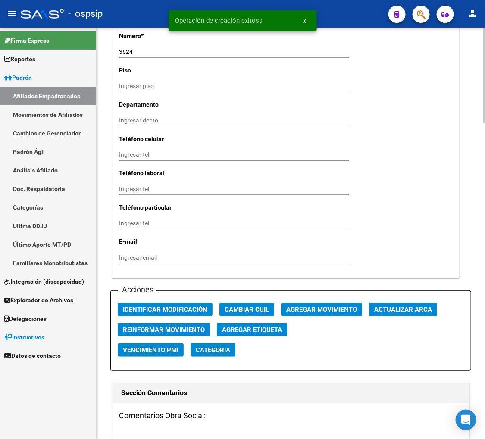
scroll to position [814, 0]
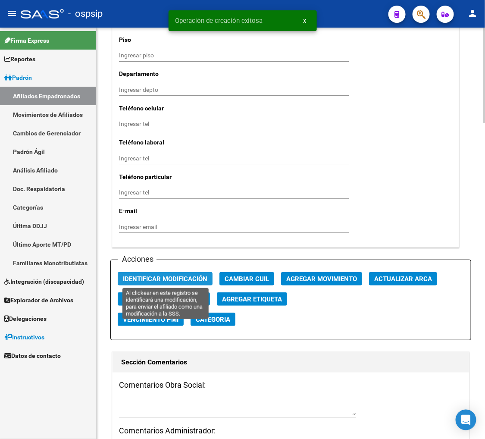
click at [147, 277] on span "Identificar Modificación" at bounding box center [165, 279] width 84 height 8
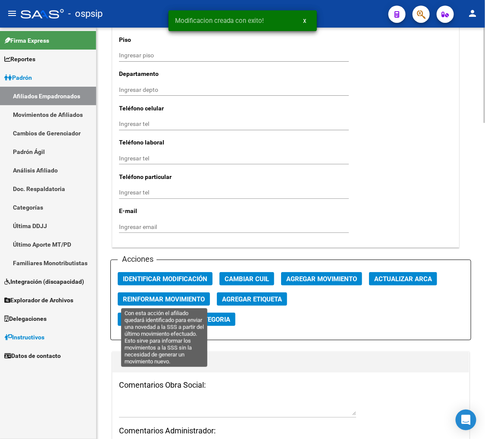
click at [152, 297] on span "Reinformar Movimiento" at bounding box center [164, 299] width 82 height 8
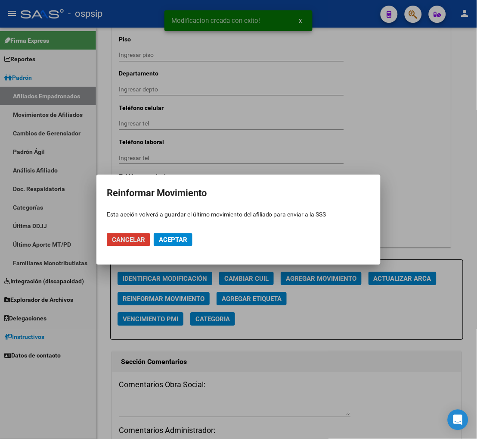
click at [174, 240] on span "Aceptar" at bounding box center [173, 240] width 28 height 8
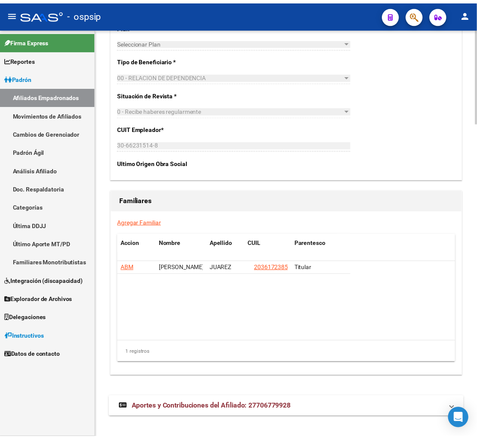
scroll to position [1371, 0]
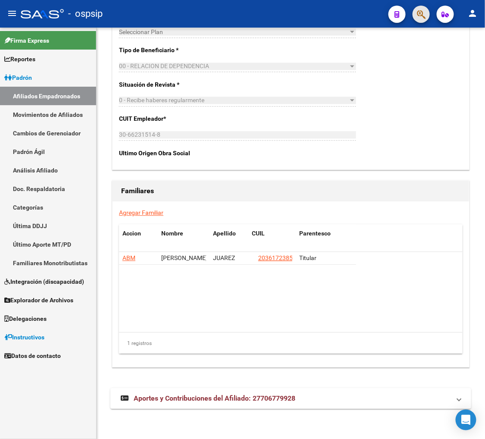
click at [415, 9] on button "button" at bounding box center [420, 14] width 17 height 17
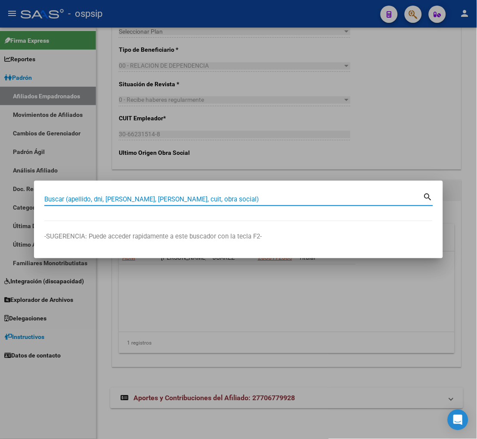
click at [101, 197] on input "Buscar (apellido, dni, [PERSON_NAME], [PERSON_NAME], cuit, obra social)" at bounding box center [233, 199] width 379 height 8
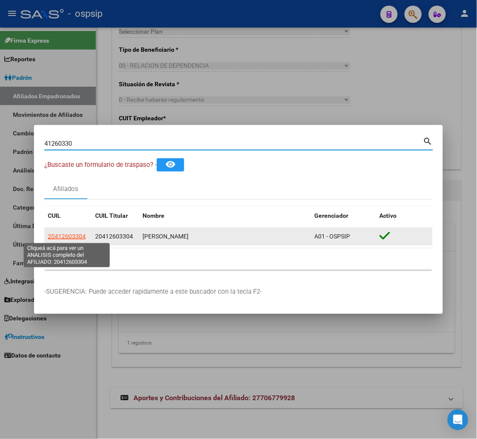
click at [65, 234] on span "20412603304" at bounding box center [67, 236] width 38 height 7
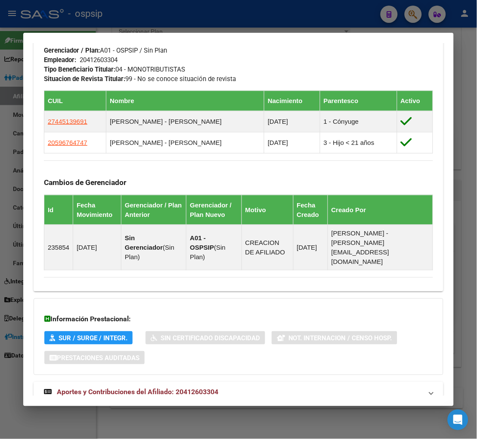
scroll to position [492, 0]
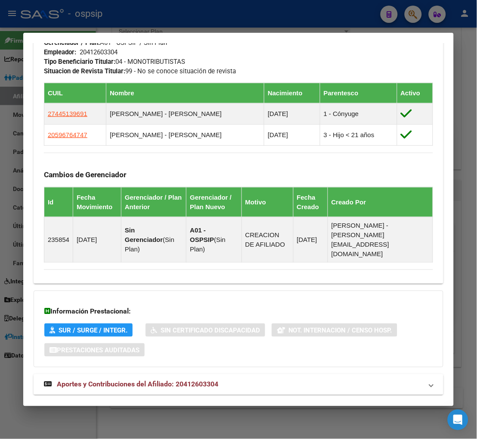
click at [154, 380] on span "Aportes y Contribuciones del Afiliado: 20412603304" at bounding box center [138, 384] width 162 height 8
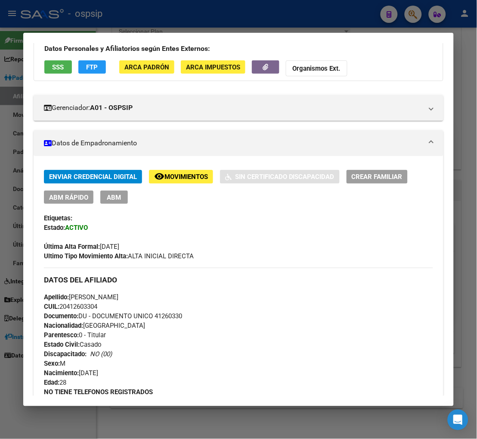
scroll to position [0, 0]
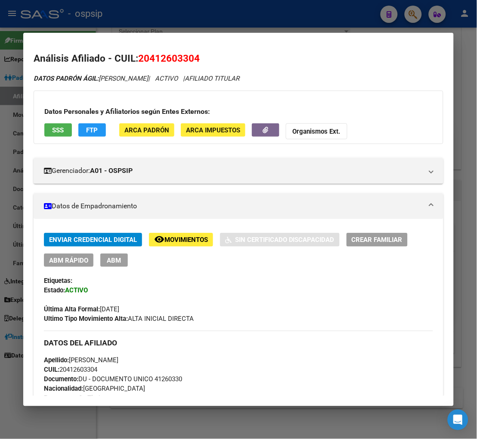
click at [412, 14] on div at bounding box center [238, 219] width 477 height 439
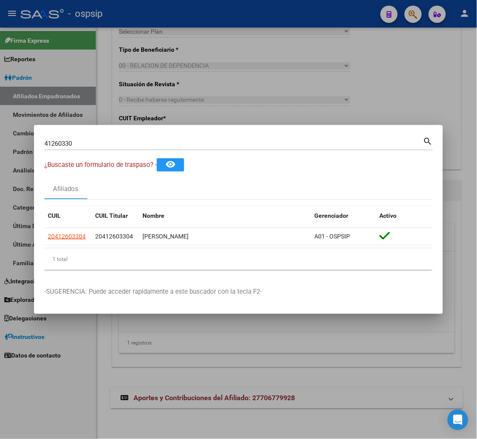
click at [82, 144] on input "41260330" at bounding box center [233, 144] width 379 height 8
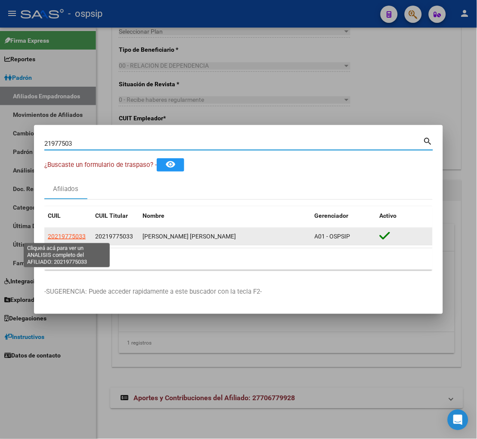
click at [66, 236] on span "20219775033" at bounding box center [67, 236] width 38 height 7
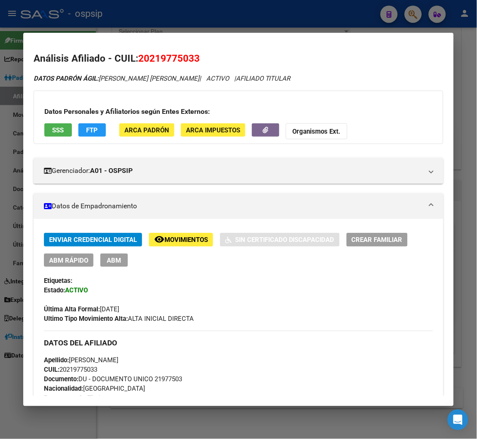
click at [194, 236] on span "Movimientos" at bounding box center [187, 240] width 44 height 8
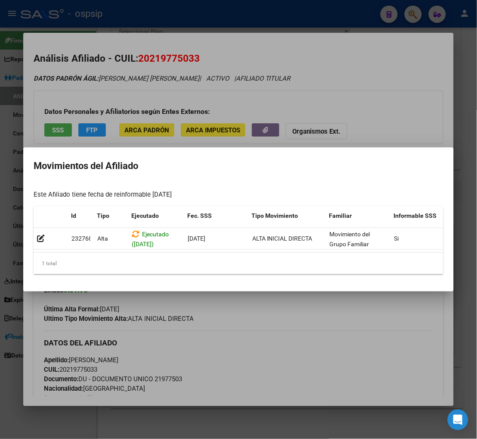
scroll to position [0, 141]
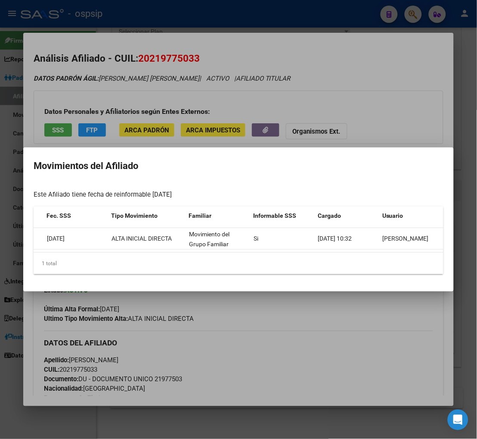
click at [300, 301] on div at bounding box center [238, 219] width 477 height 439
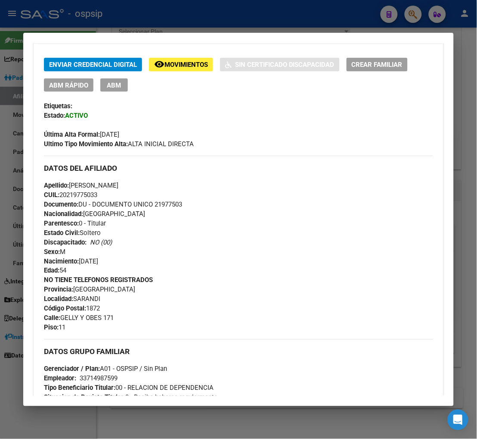
scroll to position [96, 0]
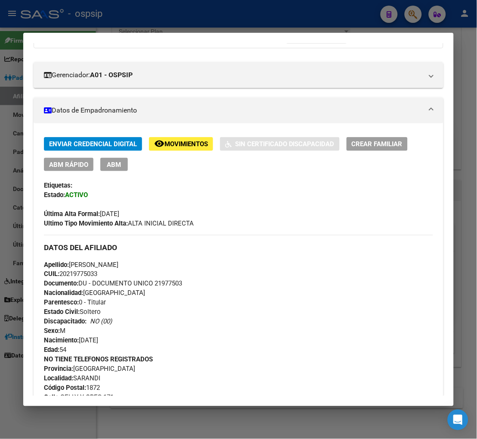
click at [415, 13] on div at bounding box center [238, 219] width 477 height 439
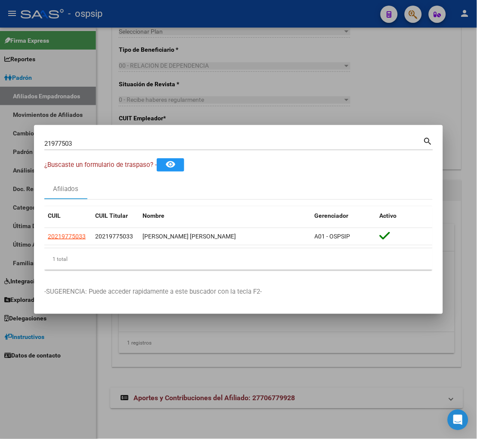
click at [90, 148] on div "21977503 Buscar (apellido, dni, [PERSON_NAME], [PERSON_NAME], cuit, obra social)" at bounding box center [233, 143] width 379 height 13
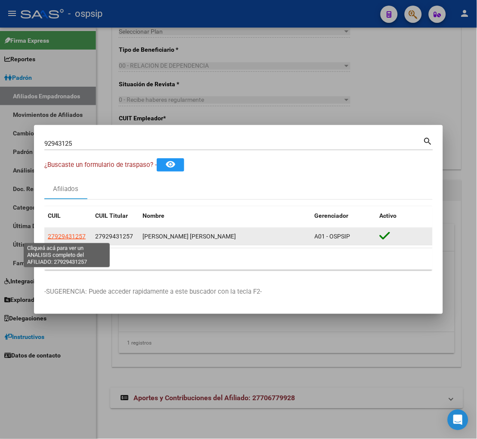
click at [68, 236] on span "27929431257" at bounding box center [67, 236] width 38 height 7
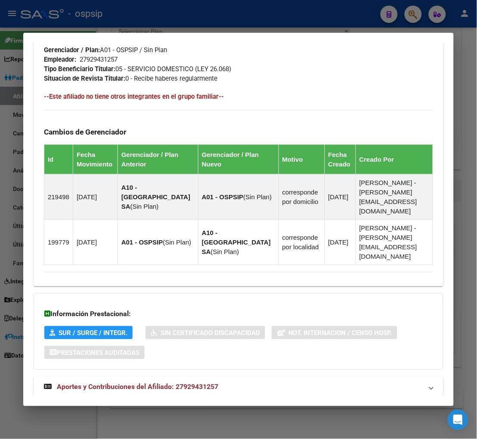
scroll to position [503, 0]
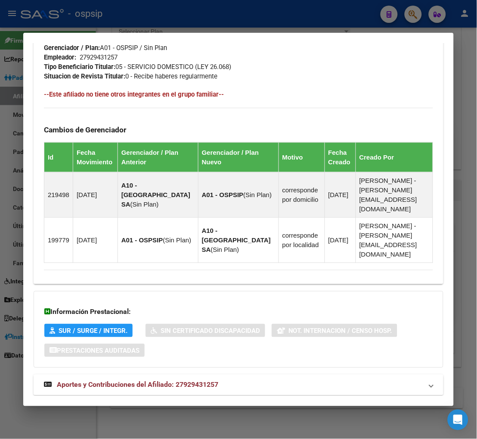
click at [114, 381] on span "Aportes y Contribuciones del Afiliado: 27929431257" at bounding box center [138, 385] width 162 height 8
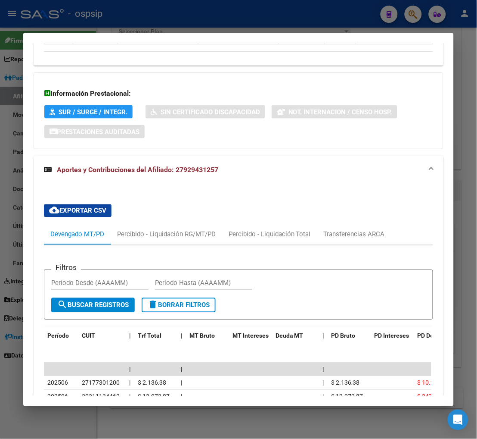
scroll to position [745, 0]
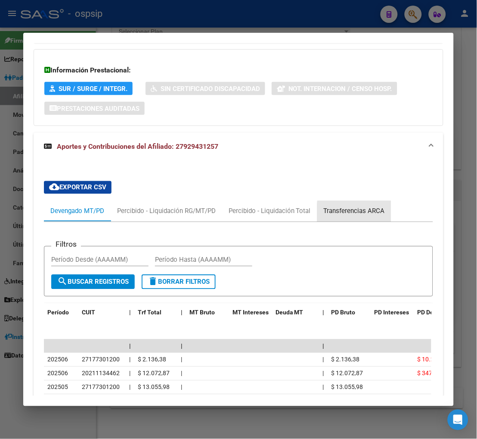
click at [367, 206] on div "Transferencias ARCA" at bounding box center [354, 210] width 61 height 9
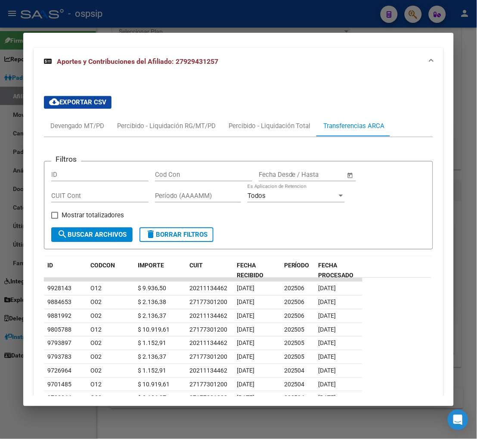
scroll to position [841, 0]
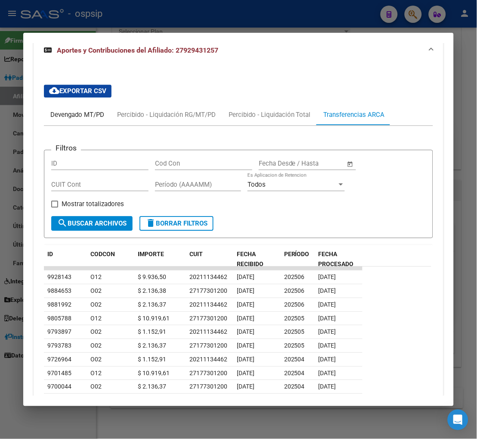
click at [61, 110] on div "Devengado MT/PD" at bounding box center [77, 114] width 54 height 9
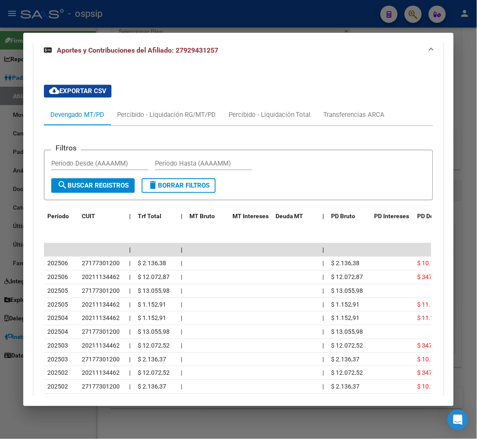
click at [415, 16] on div at bounding box center [238, 219] width 477 height 439
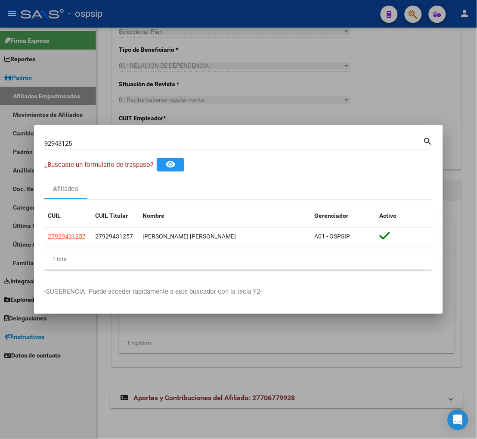
click at [81, 143] on input "92943125" at bounding box center [233, 144] width 379 height 8
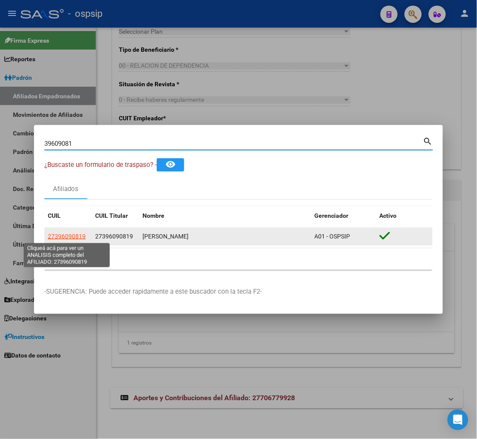
click at [56, 234] on span "27396090819" at bounding box center [67, 236] width 38 height 7
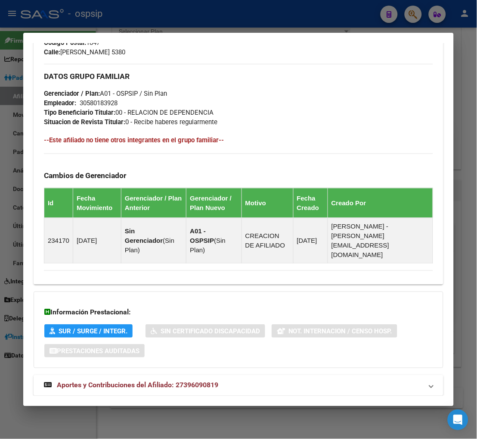
scroll to position [441, 0]
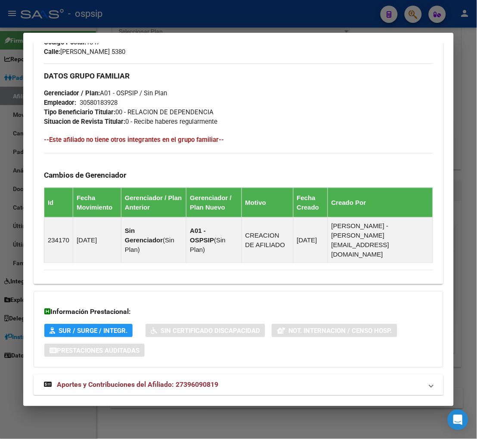
click at [150, 381] on span "Aportes y Contribuciones del Afiliado: 27396090819" at bounding box center [138, 385] width 162 height 8
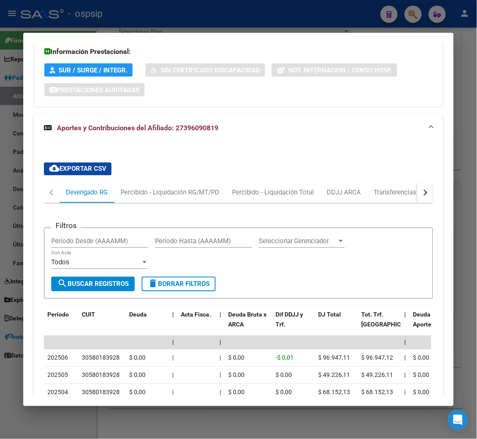
scroll to position [723, 0]
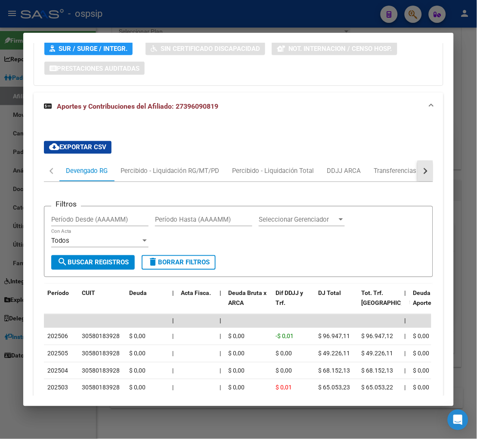
click at [425, 161] on button "button" at bounding box center [426, 171] width 16 height 21
click at [389, 166] on div "ARCA Relaciones Laborales" at bounding box center [372, 170] width 81 height 9
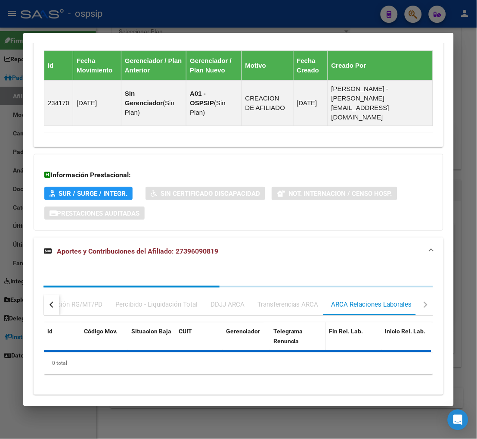
scroll to position [662, 0]
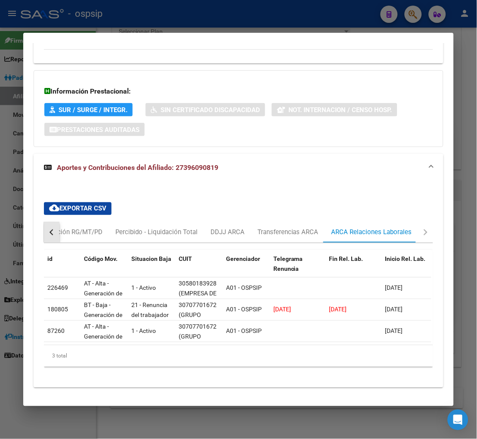
click at [46, 222] on button "button" at bounding box center [52, 232] width 16 height 21
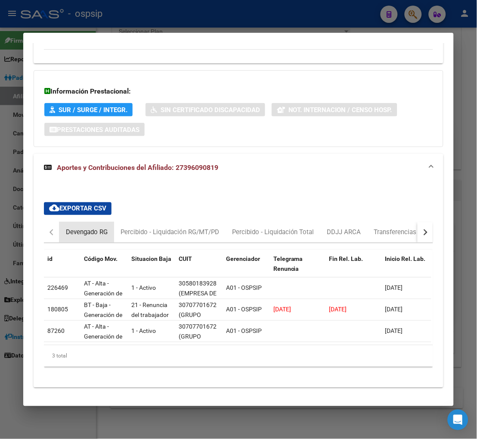
click at [78, 228] on div "Devengado RG" at bounding box center [87, 232] width 42 height 9
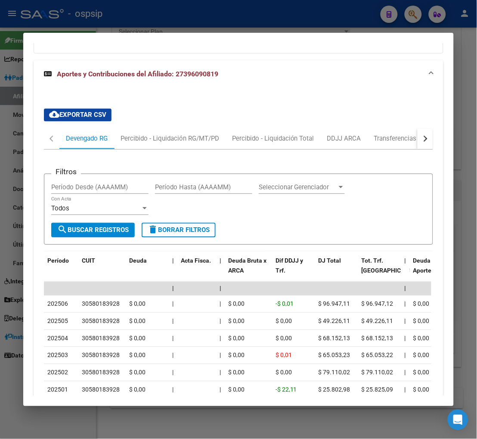
scroll to position [758, 0]
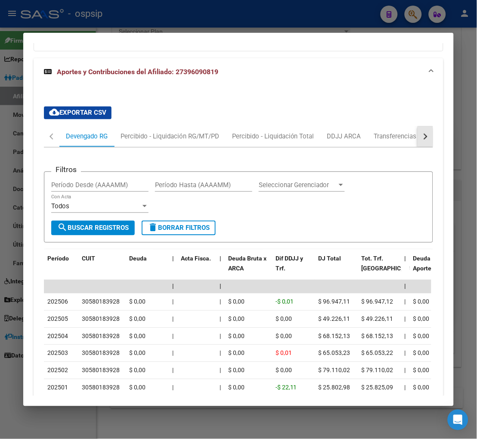
click at [425, 126] on button "button" at bounding box center [426, 136] width 16 height 21
click at [374, 132] on div "ARCA Relaciones Laborales" at bounding box center [372, 136] width 81 height 9
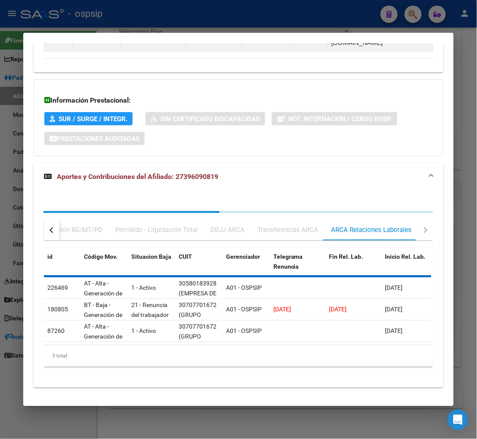
scroll to position [662, 0]
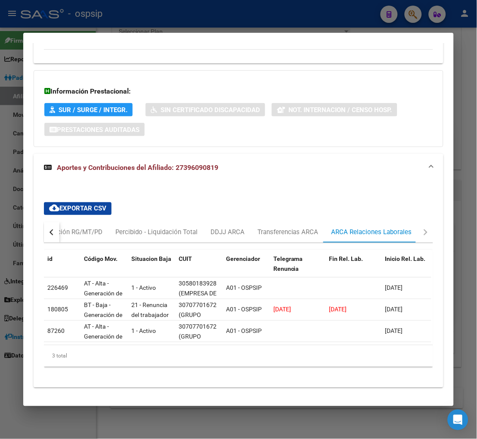
click at [49, 222] on button "button" at bounding box center [52, 232] width 16 height 21
click at [75, 228] on div "Devengado RG" at bounding box center [87, 232] width 42 height 9
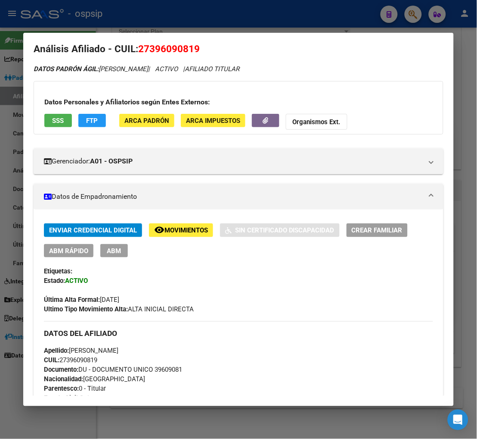
scroll to position [0, 0]
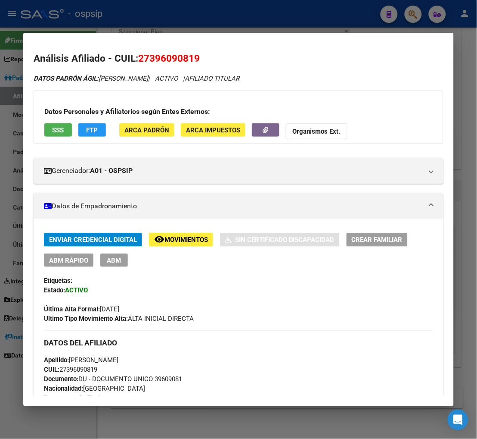
click at [166, 237] on span "Movimientos" at bounding box center [187, 240] width 44 height 8
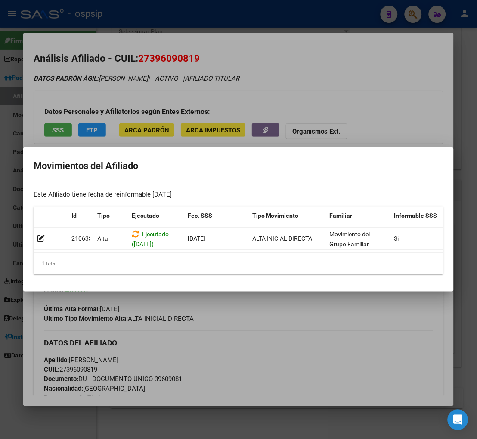
scroll to position [0, 141]
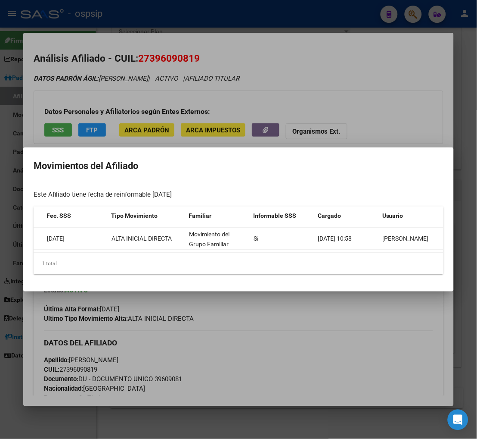
click at [371, 326] on div at bounding box center [238, 219] width 477 height 439
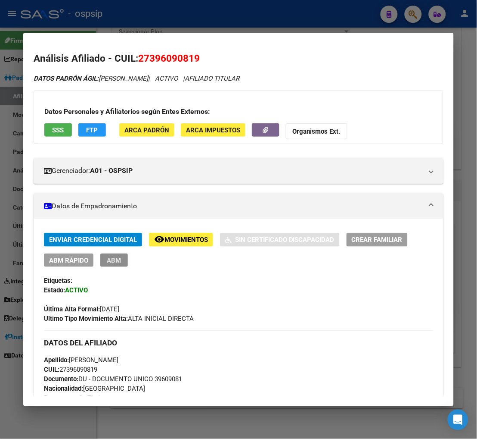
click at [103, 261] on button "ABM" at bounding box center [114, 259] width 28 height 13
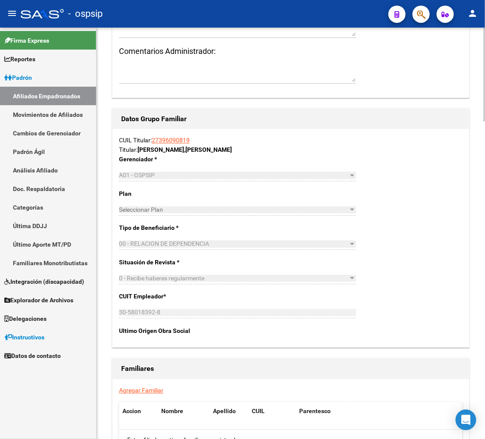
scroll to position [1341, 0]
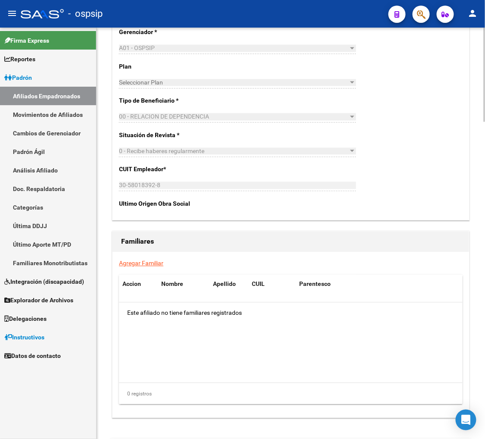
click at [142, 265] on link "Agregar Familiar" at bounding box center [141, 262] width 44 height 7
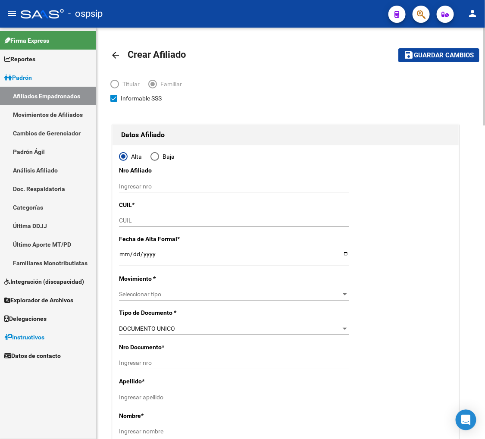
click at [123, 218] on input "CUIL" at bounding box center [234, 220] width 230 height 7
click at [123, 261] on input "Ingresar fecha" at bounding box center [234, 256] width 230 height 13
click at [212, 298] on div "Seleccionar tipo Seleccionar tipo" at bounding box center [234, 294] width 230 height 12
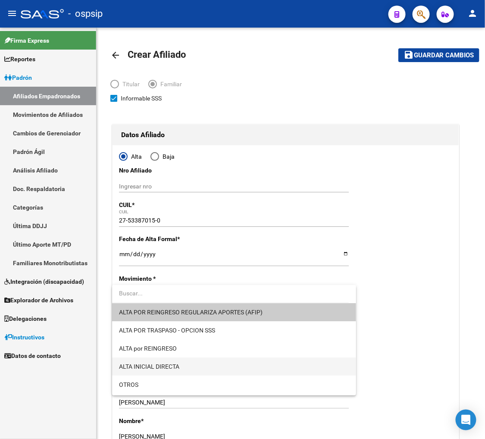
click at [191, 363] on span "ALTA INICIAL DIRECTA" at bounding box center [234, 366] width 230 height 18
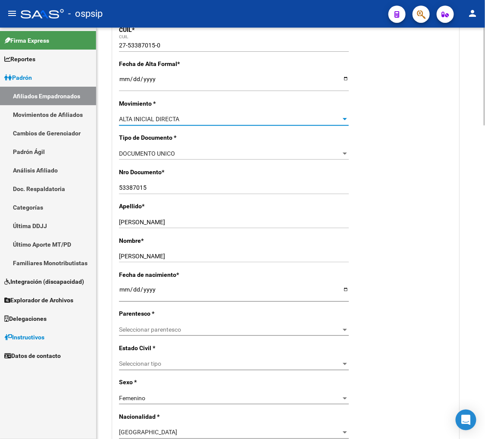
scroll to position [191, 0]
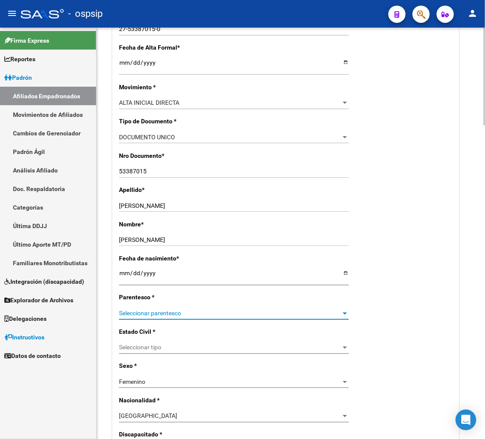
click at [196, 312] on span "Seleccionar parentesco" at bounding box center [230, 313] width 222 height 7
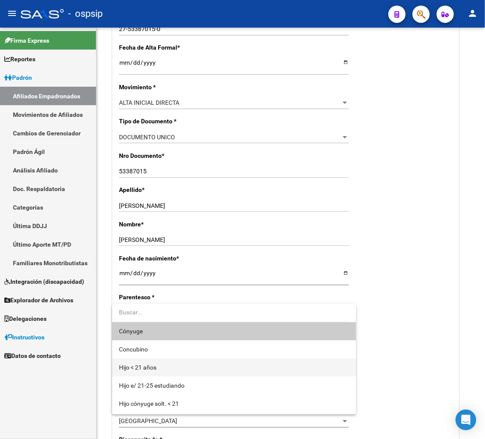
click at [178, 368] on span "Hijo < 21 años" at bounding box center [234, 367] width 230 height 18
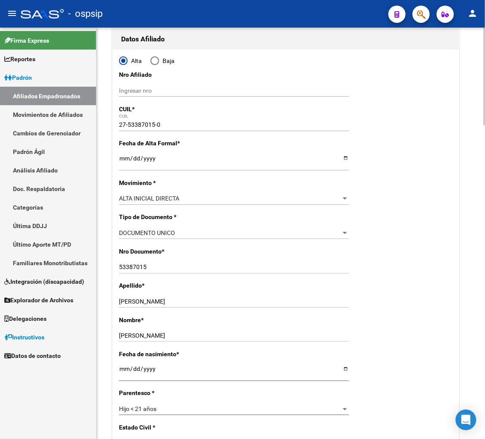
scroll to position [0, 0]
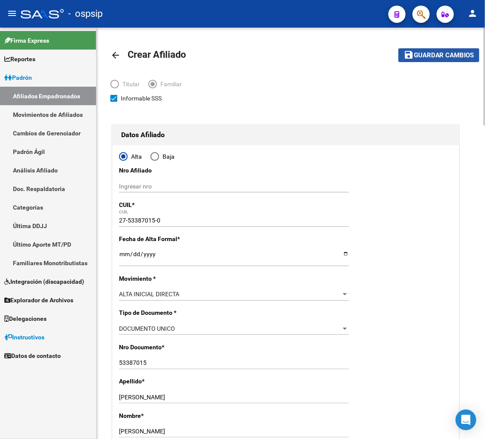
drag, startPoint x: 432, startPoint y: 56, endPoint x: 429, endPoint y: 63, distance: 7.9
click at [432, 56] on span "Guardar cambios" at bounding box center [444, 56] width 60 height 8
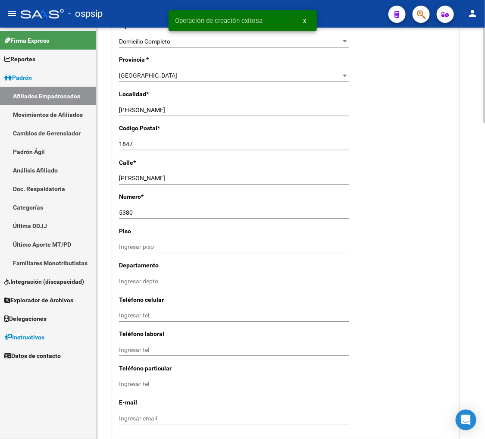
scroll to position [814, 0]
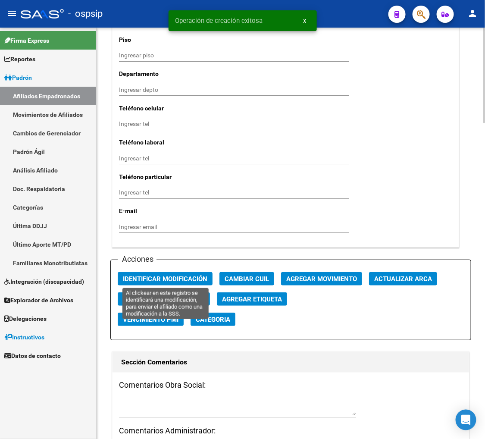
click at [175, 273] on button "Identificar Modificación" at bounding box center [165, 278] width 95 height 13
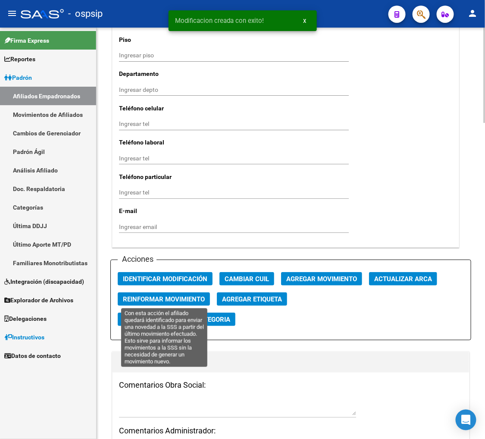
click at [174, 298] on span "Reinformar Movimiento" at bounding box center [164, 299] width 82 height 8
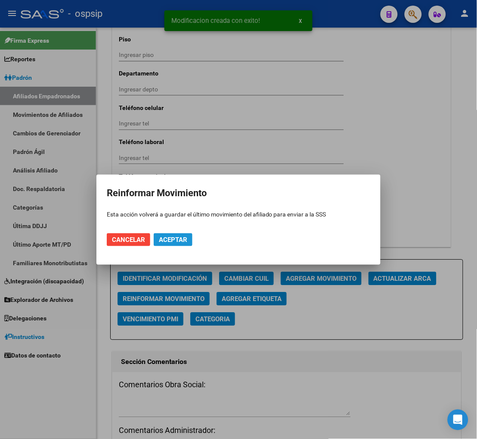
click at [169, 240] on span "Aceptar" at bounding box center [173, 240] width 28 height 8
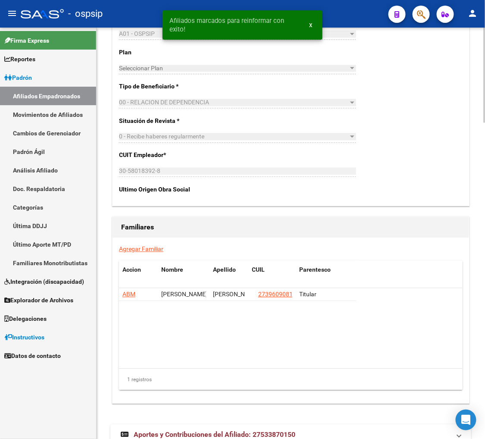
scroll to position [1341, 0]
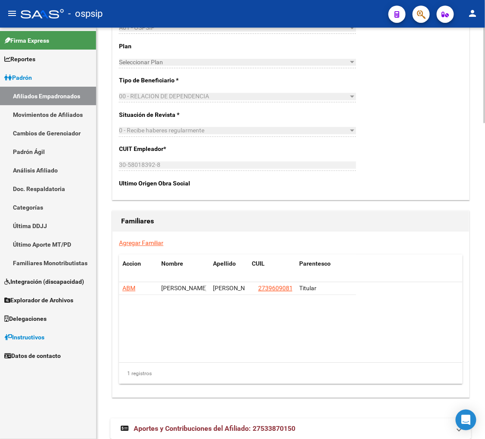
click at [142, 243] on link "Agregar Familiar" at bounding box center [141, 242] width 44 height 7
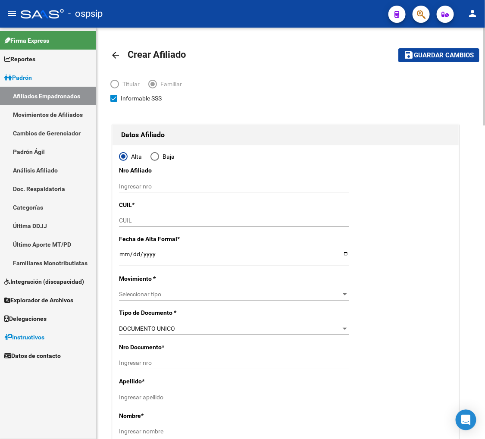
click at [140, 221] on input "CUIL" at bounding box center [234, 220] width 230 height 7
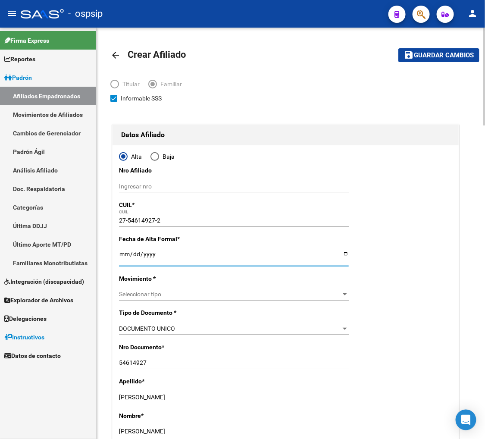
click at [122, 260] on input "Ingresar fecha" at bounding box center [234, 256] width 230 height 13
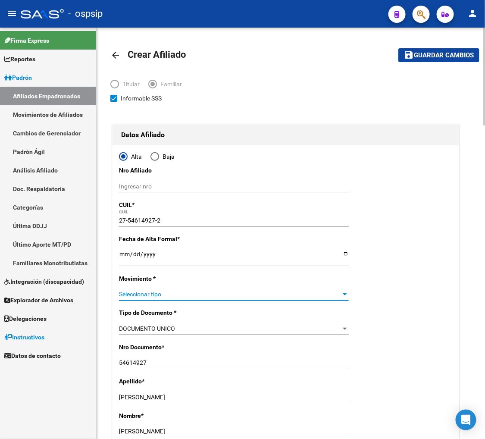
click at [153, 294] on span "Seleccionar tipo" at bounding box center [230, 293] width 222 height 7
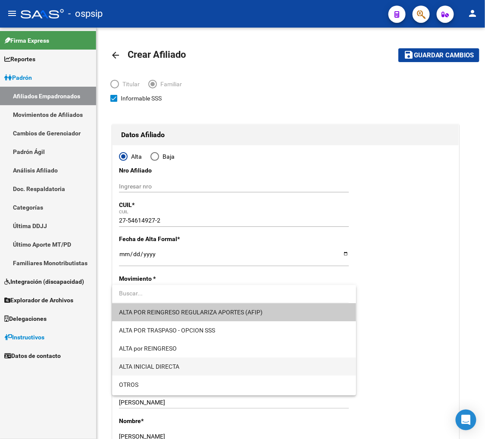
click at [204, 365] on span "ALTA INICIAL DIRECTA" at bounding box center [234, 366] width 230 height 18
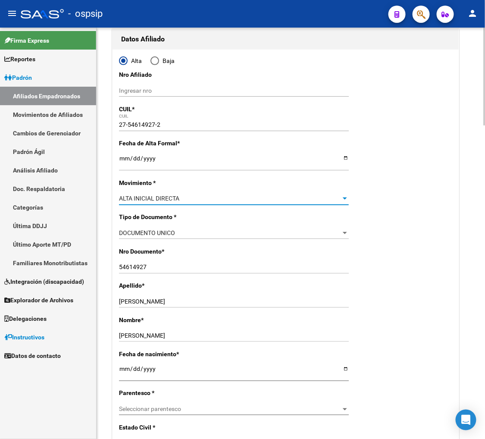
scroll to position [143, 0]
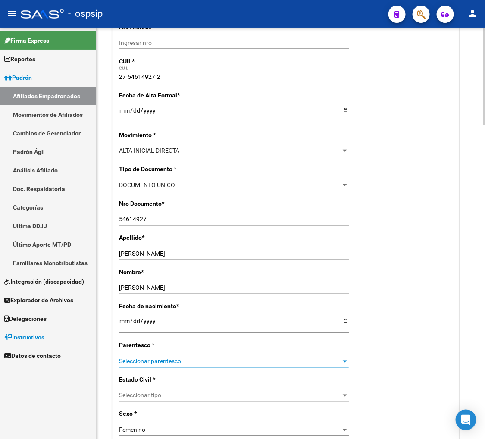
click at [187, 362] on span "Seleccionar parentesco" at bounding box center [230, 361] width 222 height 7
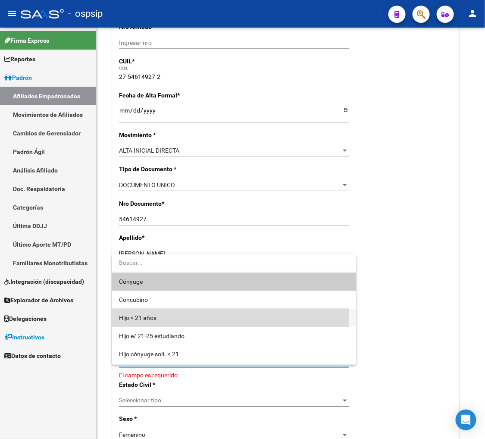
click at [178, 319] on span "Hijo < 21 años" at bounding box center [234, 318] width 230 height 18
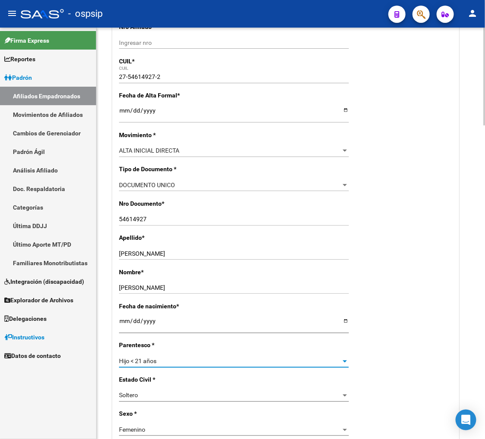
scroll to position [0, 0]
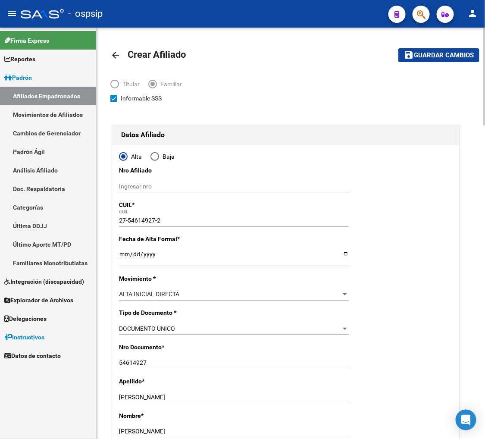
click at [425, 57] on span "Guardar cambios" at bounding box center [444, 56] width 60 height 8
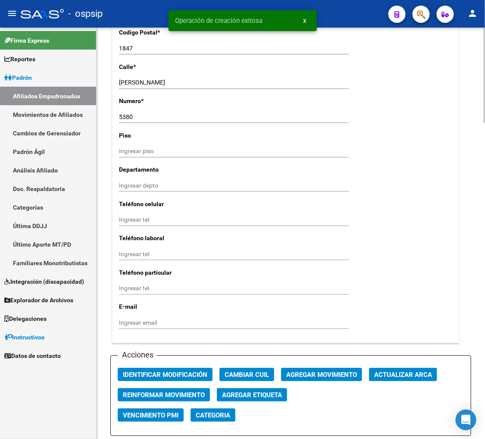
scroll to position [814, 0]
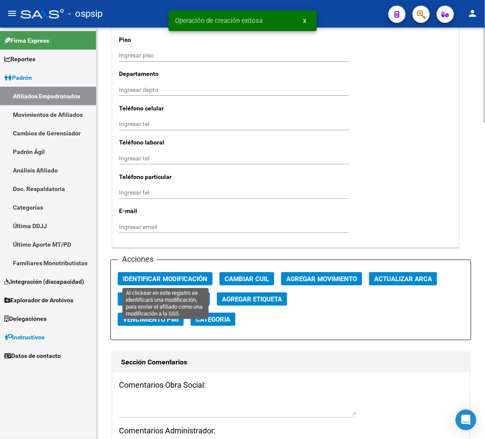
click at [178, 278] on span "Identificar Modificación" at bounding box center [165, 279] width 84 height 8
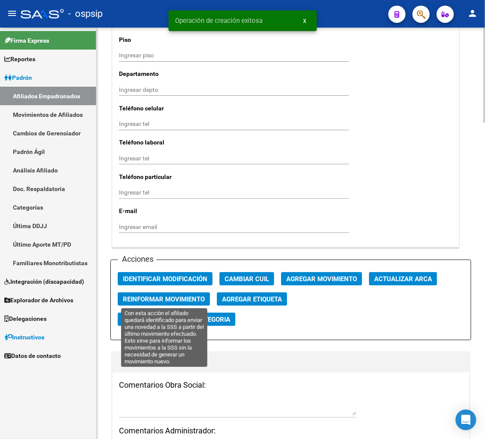
click at [167, 295] on span "Reinformar Movimiento" at bounding box center [164, 299] width 82 height 8
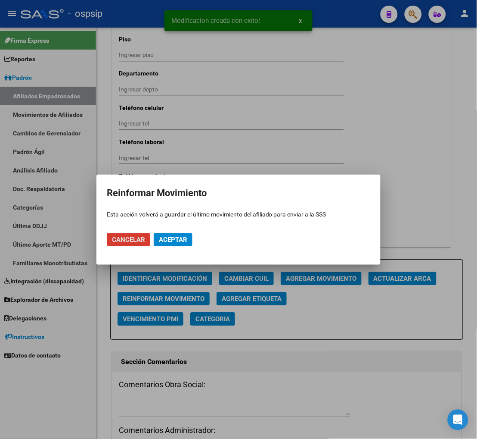
click at [164, 238] on span "Aceptar" at bounding box center [173, 240] width 28 height 8
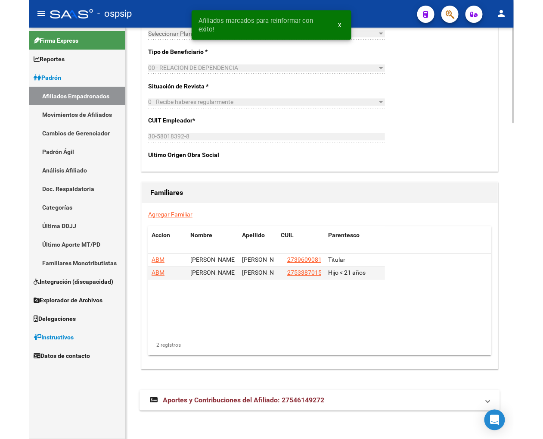
scroll to position [1371, 0]
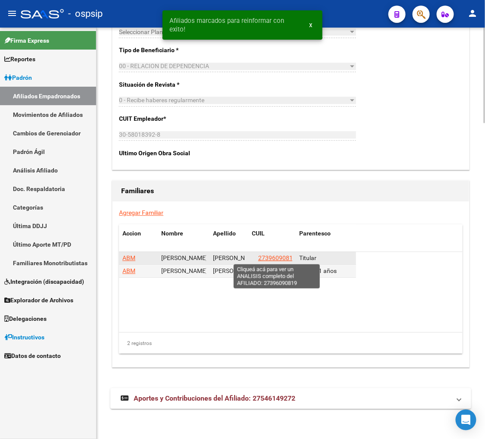
click at [273, 258] on span "27396090819" at bounding box center [277, 257] width 38 height 7
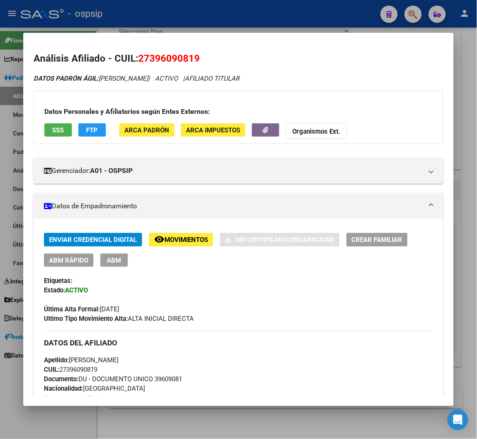
drag, startPoint x: 147, startPoint y: 57, endPoint x: 193, endPoint y: 58, distance: 45.7
click at [193, 58] on span "27396090819" at bounding box center [169, 58] width 62 height 11
copy span "39609081"
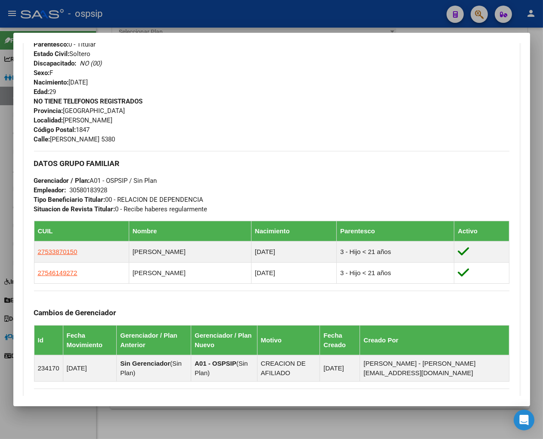
scroll to position [335, 0]
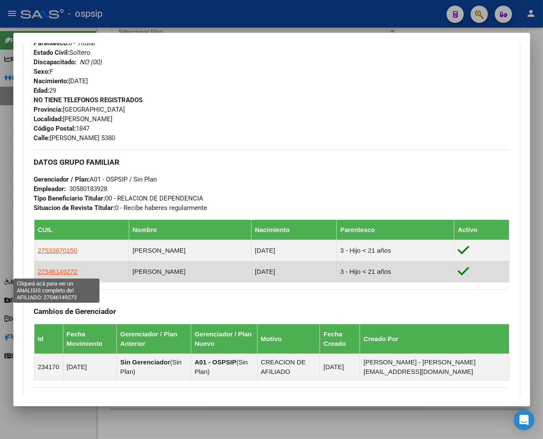
click at [62, 273] on span "27546149272" at bounding box center [58, 271] width 40 height 7
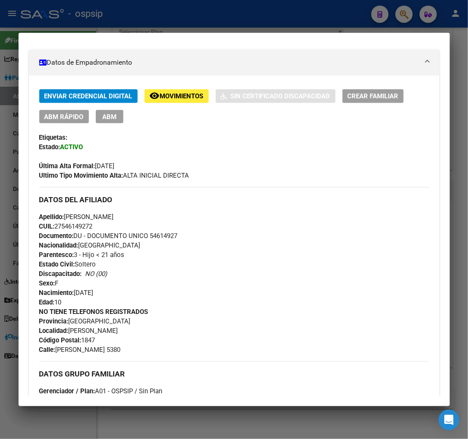
scroll to position [356, 0]
click at [401, 14] on div at bounding box center [234, 219] width 468 height 439
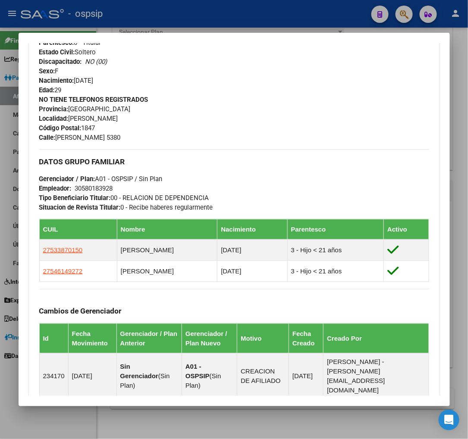
click at [401, 15] on div at bounding box center [234, 219] width 468 height 439
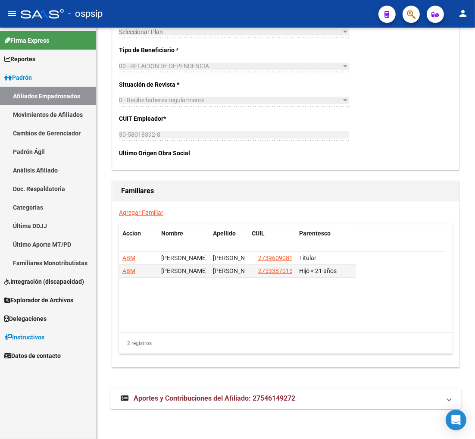
click at [410, 7] on span "button" at bounding box center [411, 15] width 9 height 18
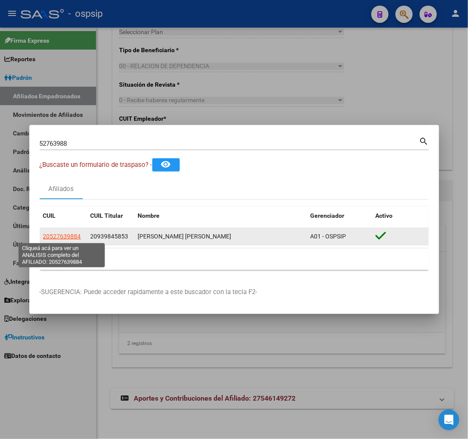
click at [53, 237] on span "20527639884" at bounding box center [62, 236] width 38 height 7
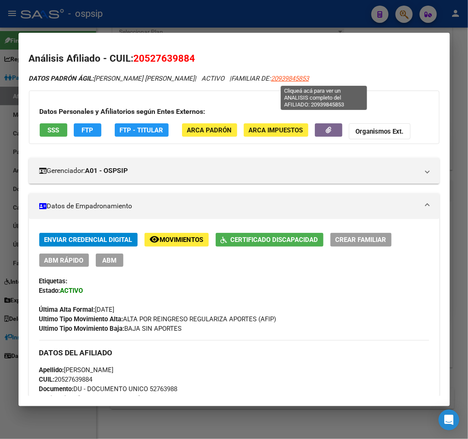
click at [309, 81] on span "20939845853" at bounding box center [290, 79] width 38 height 8
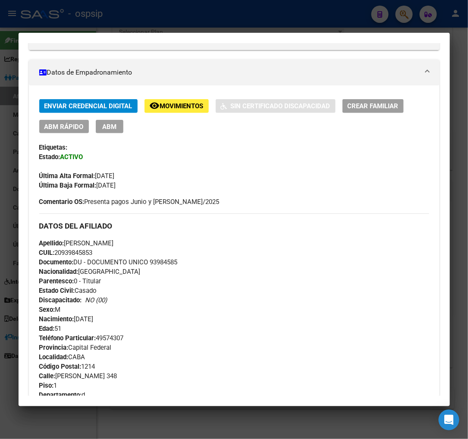
scroll to position [48, 0]
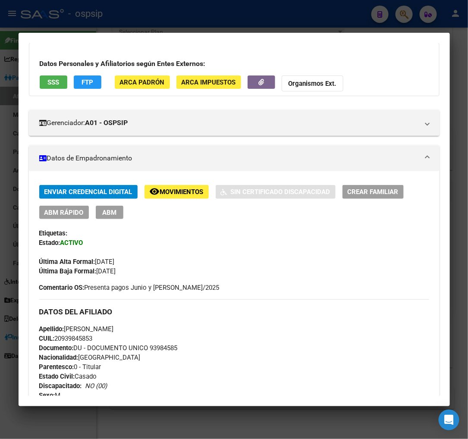
click at [171, 193] on span "Movimientos" at bounding box center [182, 192] width 44 height 8
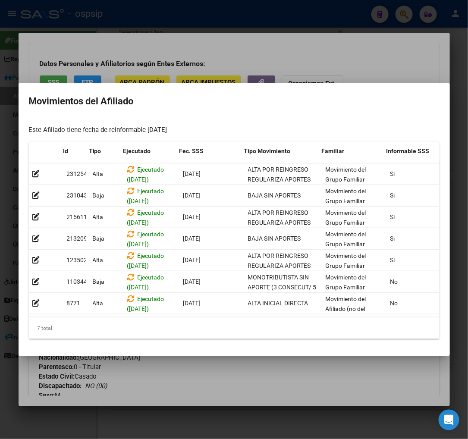
scroll to position [0, 141]
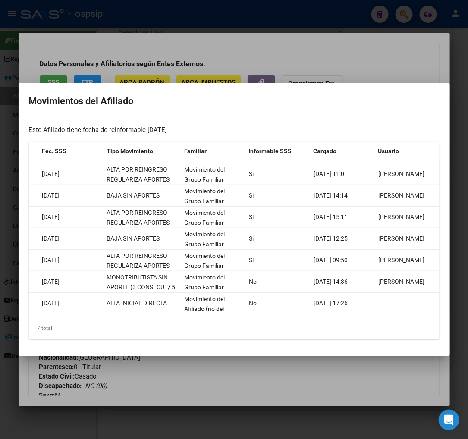
click at [374, 388] on div at bounding box center [234, 219] width 468 height 439
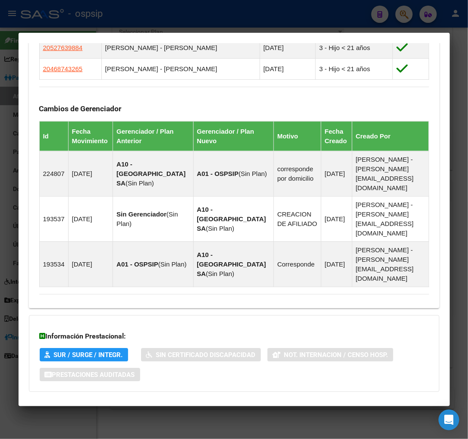
scroll to position [608, 0]
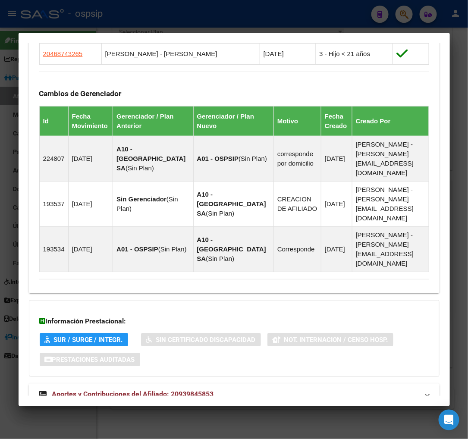
click at [124, 390] on span "Aportes y Contribuciones del Afiliado: 20939845853" at bounding box center [133, 394] width 162 height 8
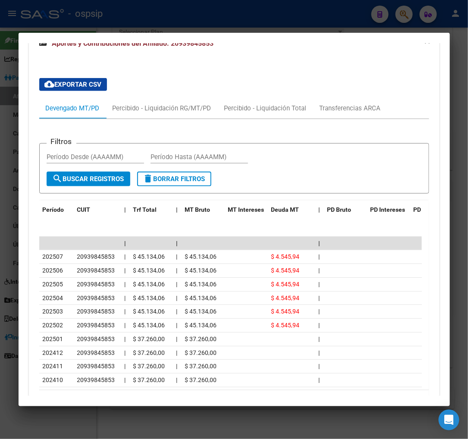
scroll to position [970, 0]
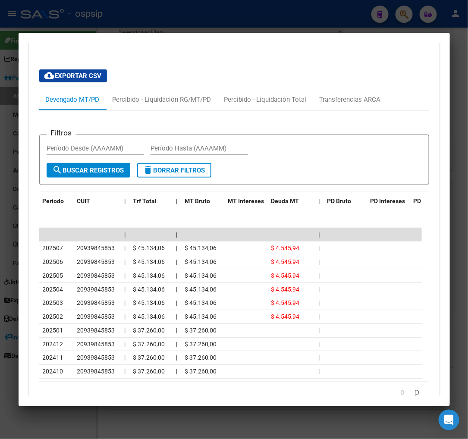
click at [408, 15] on div at bounding box center [234, 219] width 468 height 439
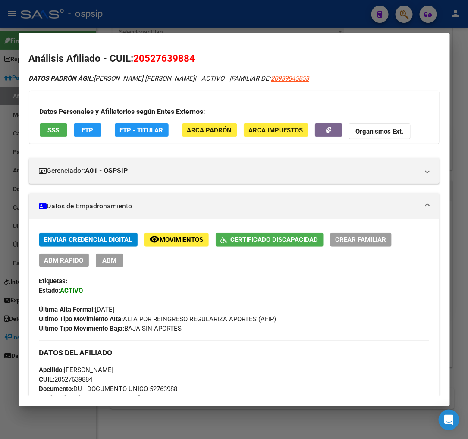
click at [408, 16] on div at bounding box center [234, 219] width 468 height 439
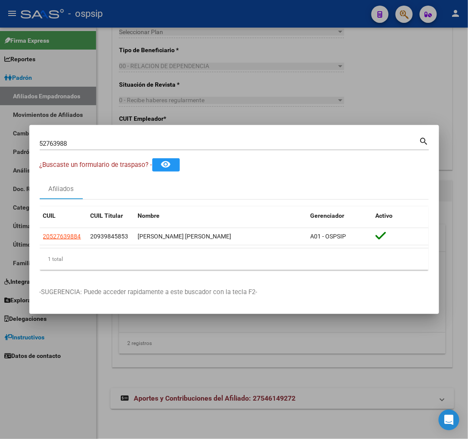
click at [81, 144] on input "52763988" at bounding box center [229, 144] width 379 height 8
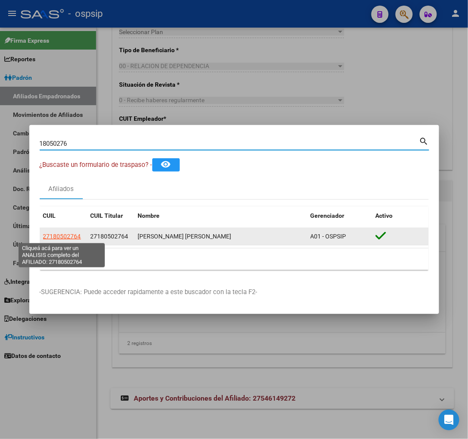
click at [55, 236] on span "27180502764" at bounding box center [62, 236] width 38 height 7
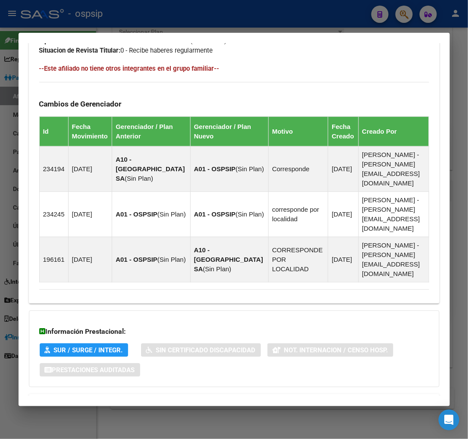
scroll to position [529, 0]
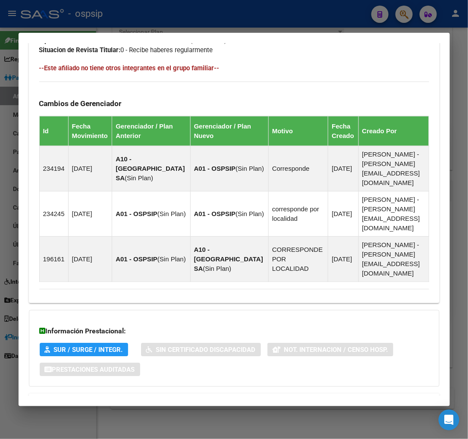
click at [112, 399] on span "Aportes y Contribuciones del Afiliado: 27180502764" at bounding box center [133, 403] width 162 height 8
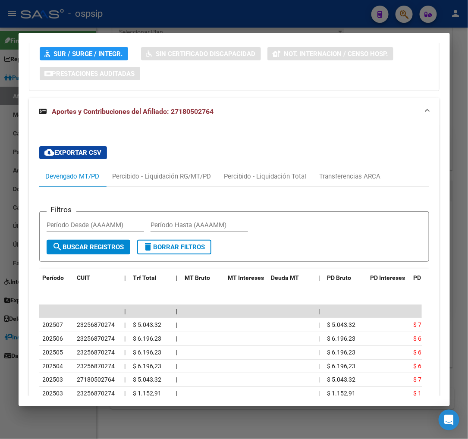
scroll to position [844, 0]
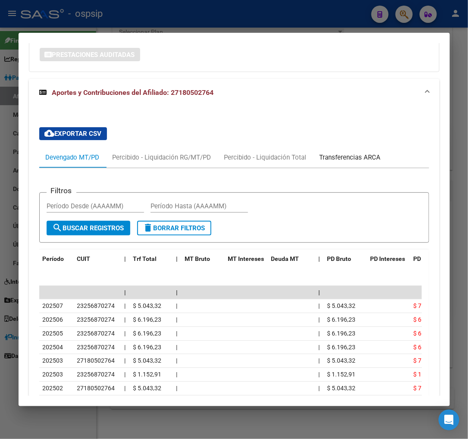
click at [338, 153] on div "Transferencias ARCA" at bounding box center [349, 157] width 61 height 9
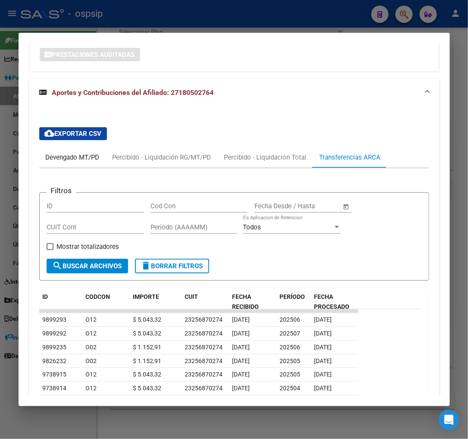
click at [50, 153] on div "Devengado MT/PD" at bounding box center [73, 157] width 54 height 9
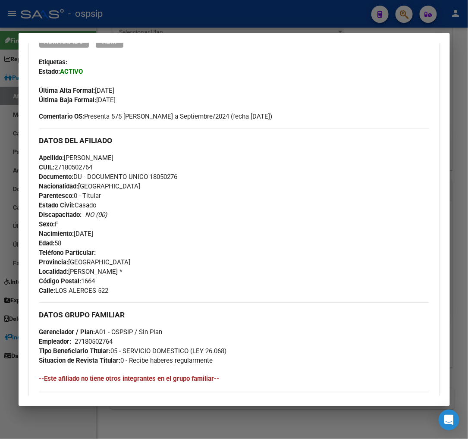
scroll to position [126, 0]
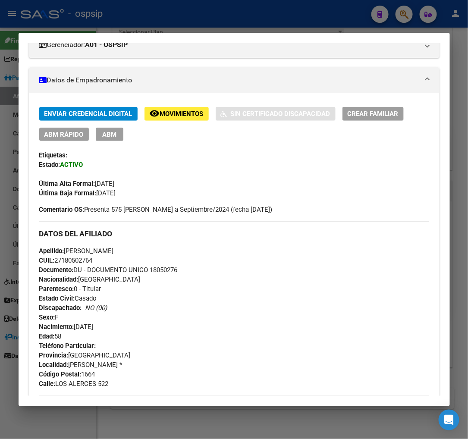
click at [111, 135] on span "ABM" at bounding box center [109, 135] width 14 height 8
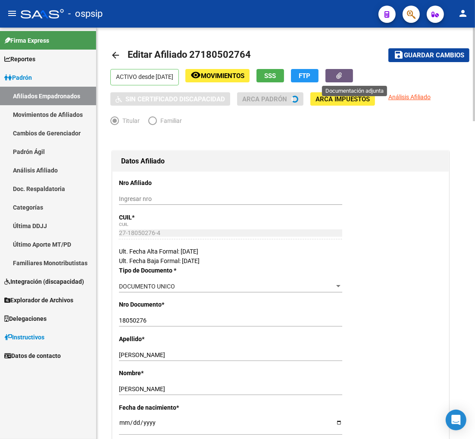
click at [348, 75] on button "button" at bounding box center [339, 75] width 28 height 13
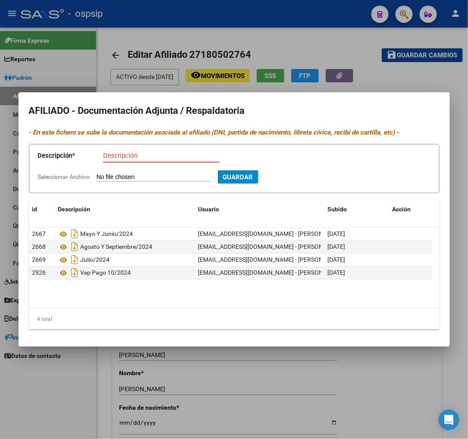
click at [121, 156] on input "Descripción" at bounding box center [161, 156] width 116 height 8
type input "Dif.Mayo y Junio/2025"
click at [145, 178] on input "Seleccionar Archivo" at bounding box center [154, 177] width 114 height 8
type input "C:\fakepath\1000629911.jpg"
click at [296, 178] on span "Guardar" at bounding box center [284, 177] width 30 height 8
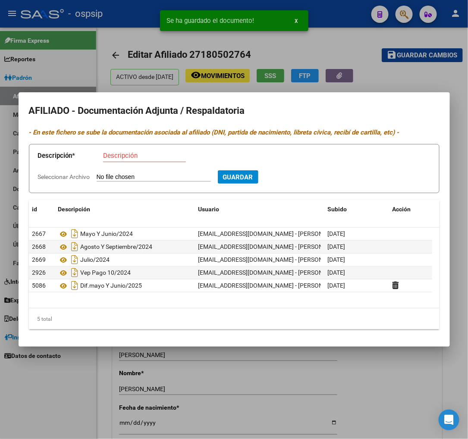
click at [153, 155] on input "Descripción" at bounding box center [144, 156] width 83 height 8
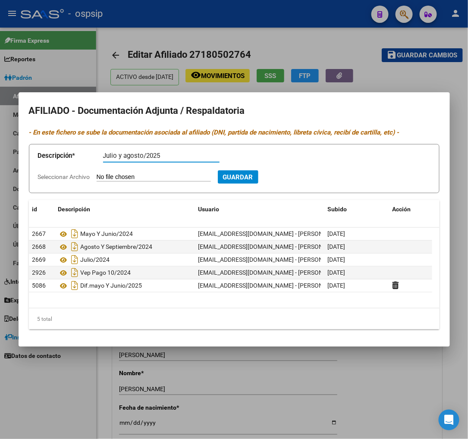
type input "Julio y agosto/2025"
click at [160, 178] on input "Seleccionar Archivo" at bounding box center [154, 177] width 114 height 8
click at [131, 175] on input "Seleccionar Archivo" at bounding box center [154, 177] width 114 height 8
type input "C:\fakepath\1000629912.jpg"
click at [299, 175] on span "Guardar" at bounding box center [284, 177] width 30 height 8
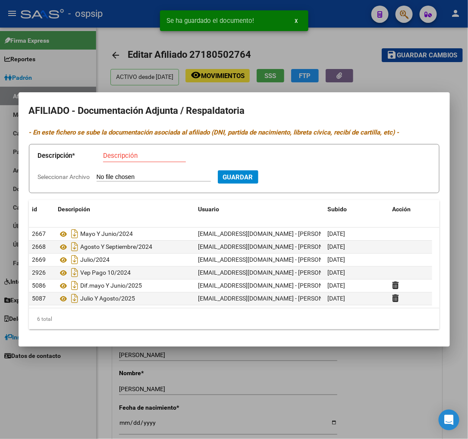
click at [412, 70] on div at bounding box center [234, 219] width 468 height 439
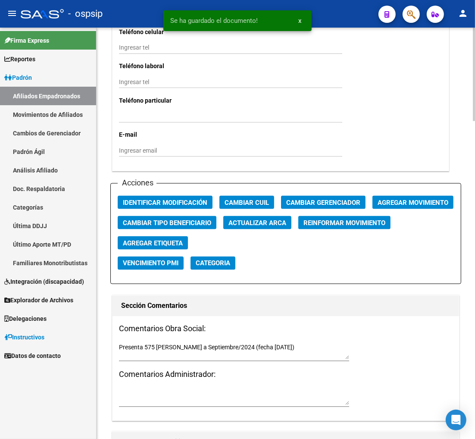
scroll to position [910, 0]
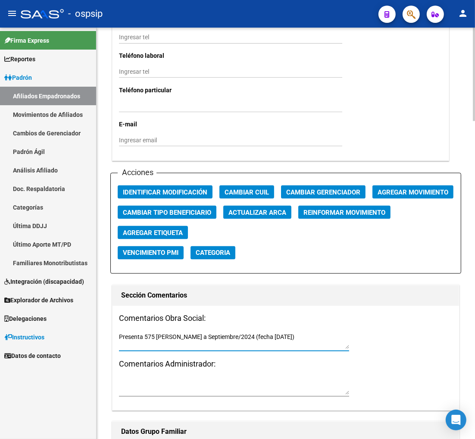
drag, startPoint x: 119, startPoint y: 337, endPoint x: 411, endPoint y: 337, distance: 292.6
click at [411, 337] on div "Comentarios Obra Social: Presenta 575 de Mayo a Septiembre/2024 (fecha 08/10/20…" at bounding box center [285, 358] width 346 height 105
click at [153, 337] on textarea "Presenta difrencias de Mayo, junio, Julio/2025 ypago Agosto/2025" at bounding box center [234, 341] width 230 height 16
click at [308, 338] on textarea "Presenta diferencias de Mayo, junio, Julio/2025 ypago Agosto/2025" at bounding box center [234, 341] width 230 height 16
click at [250, 337] on textarea "Presenta diferencias de Mayo, junio, Julio/2025 ypago Agosto/2025" at bounding box center [234, 341] width 230 height 16
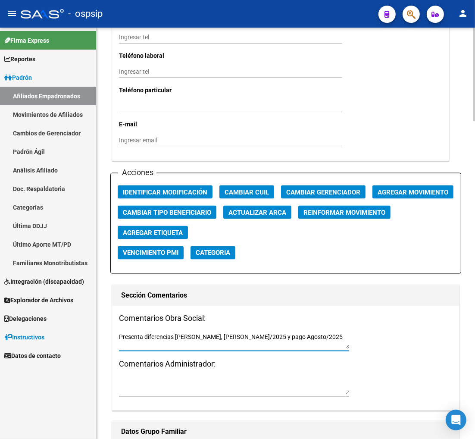
click at [318, 340] on textarea "Presenta diferencias de Mayo, junio, Julio/2025 y pago Agosto/2025" at bounding box center [234, 341] width 230 height 16
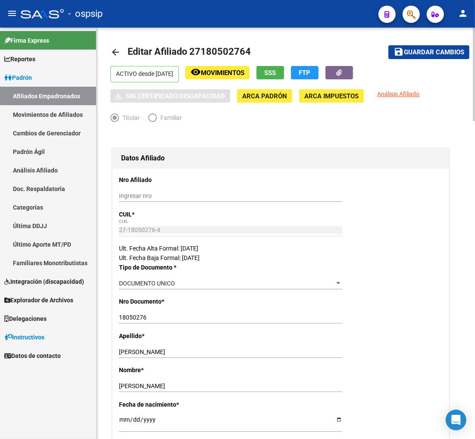
scroll to position [0, 0]
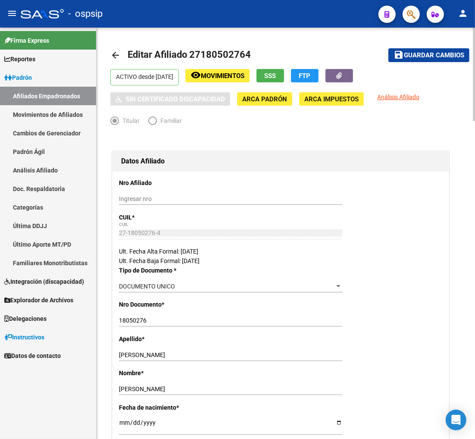
type textarea "Presenta diferencias de Mayo, junio, Julio/2025 y pago Agosto/2025"
click at [427, 55] on span "Guardar cambios" at bounding box center [434, 56] width 60 height 8
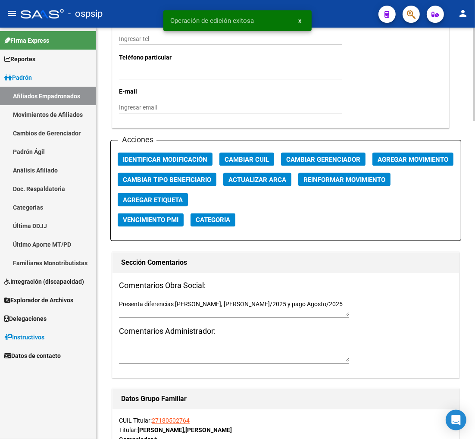
scroll to position [862, 0]
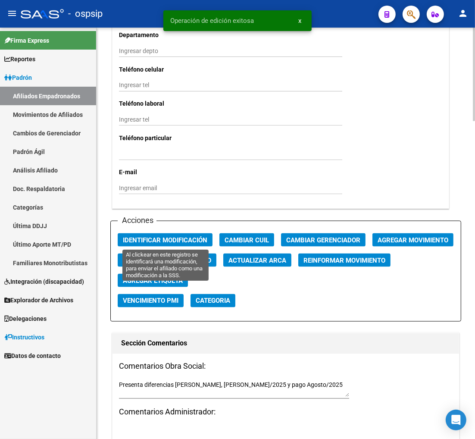
click at [169, 239] on span "Identificar Modificación" at bounding box center [165, 240] width 84 height 8
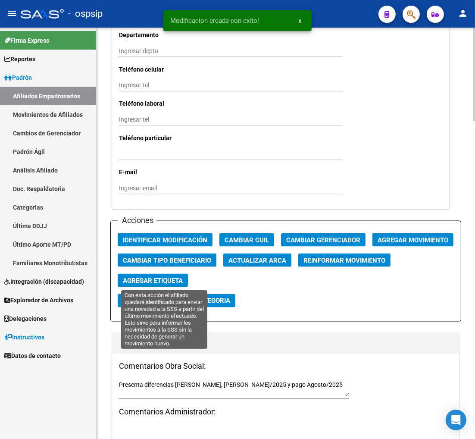
click at [303, 264] on span "Reinformar Movimiento" at bounding box center [344, 260] width 82 height 8
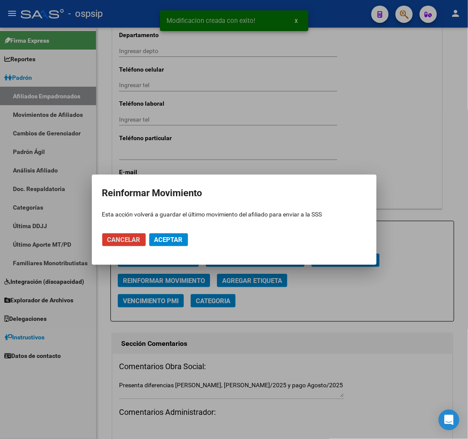
click at [166, 242] on span "Aceptar" at bounding box center [168, 240] width 28 height 8
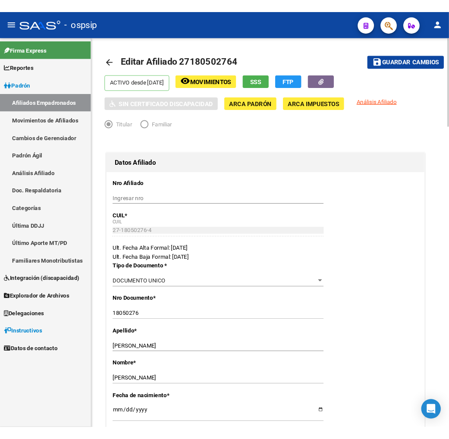
scroll to position [0, 0]
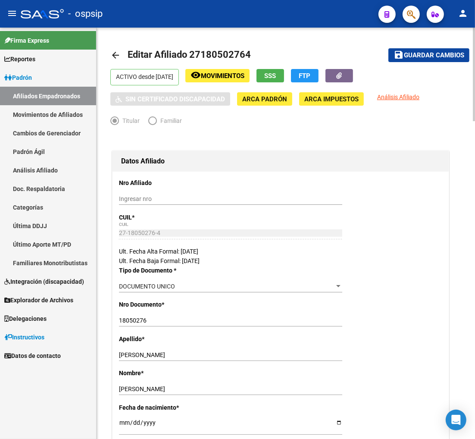
drag, startPoint x: 202, startPoint y: 56, endPoint x: 247, endPoint y: 48, distance: 46.1
click at [247, 48] on h1 "Editar Afiliado 27180502764" at bounding box center [190, 55] width 125 height 17
copy span "18050276"
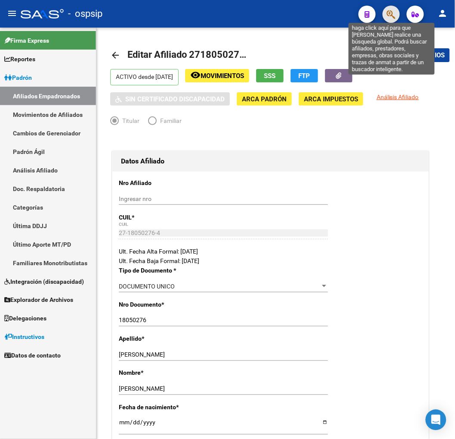
click at [393, 17] on icon "button" at bounding box center [391, 14] width 9 height 10
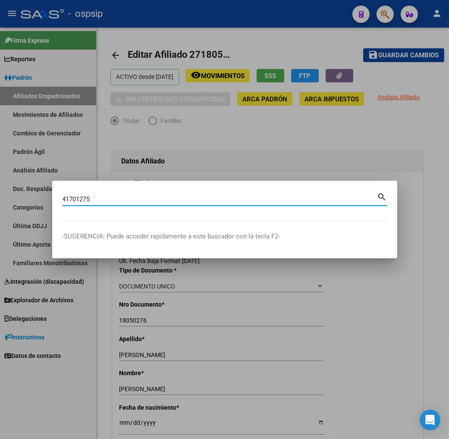
type input "41701275"
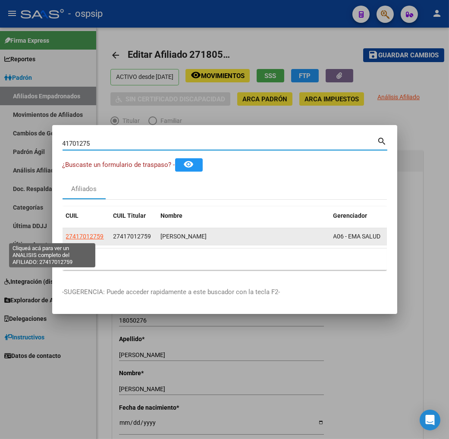
click at [66, 239] on span "27417012759" at bounding box center [85, 236] width 38 height 7
type textarea "27417012759"
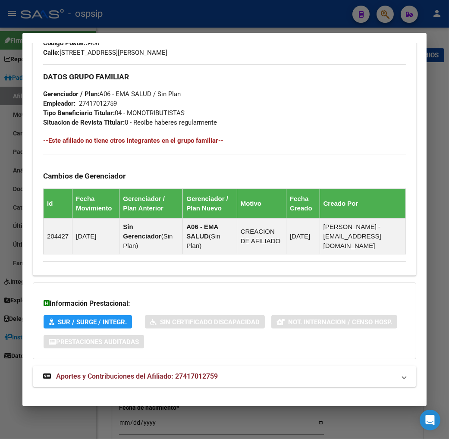
scroll to position [467, 0]
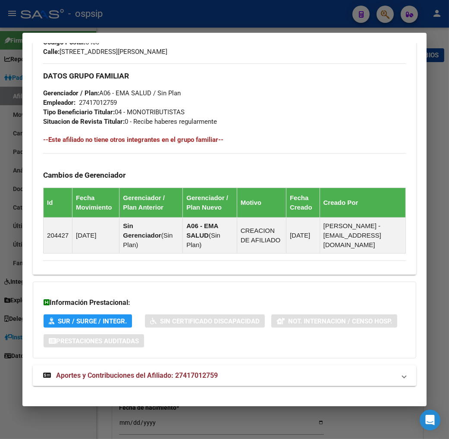
click at [389, 13] on div at bounding box center [224, 219] width 449 height 439
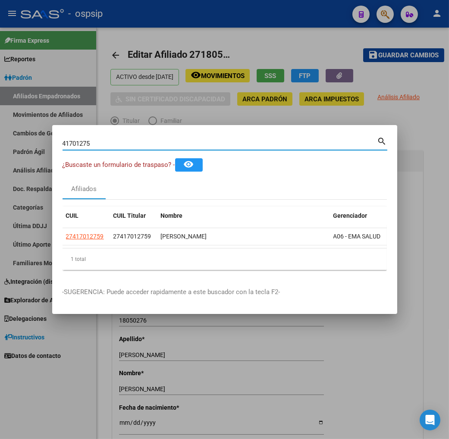
click at [64, 141] on input "41701275" at bounding box center [219, 144] width 315 height 8
type input "4"
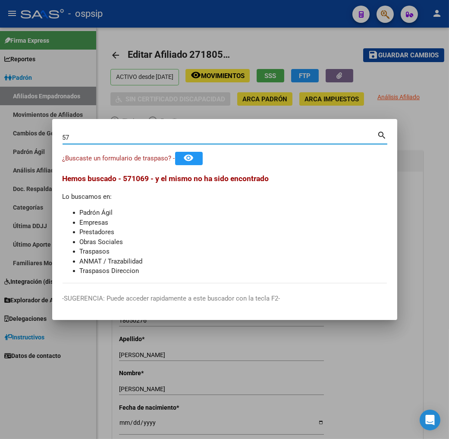
type input "5"
type input "57106968"
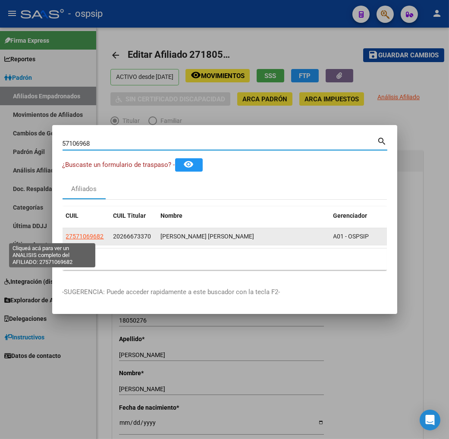
click at [66, 236] on span "27571069682" at bounding box center [85, 236] width 38 height 7
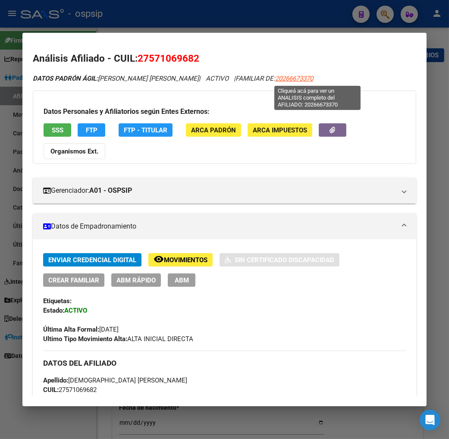
click at [313, 80] on span "20266673370" at bounding box center [294, 79] width 38 height 8
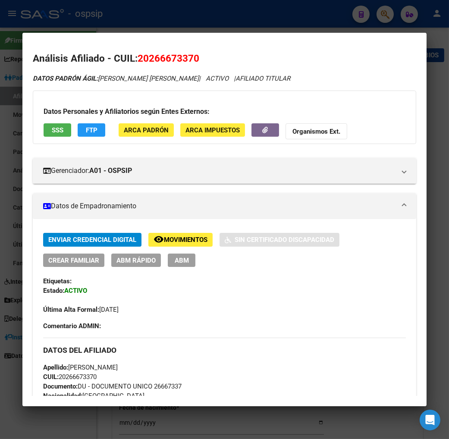
click at [167, 238] on span "Movimientos" at bounding box center [186, 240] width 44 height 8
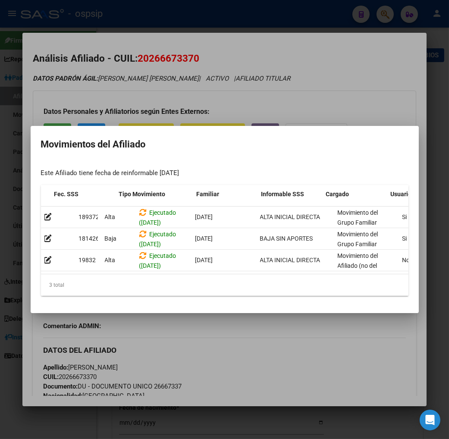
scroll to position [0, 141]
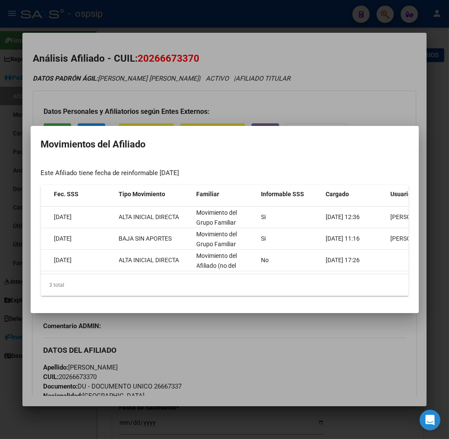
click at [349, 381] on div at bounding box center [224, 219] width 449 height 439
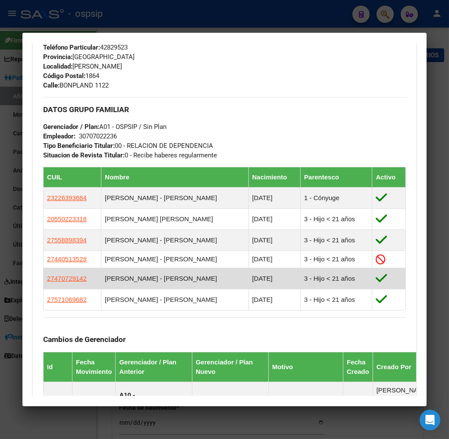
scroll to position [431, 0]
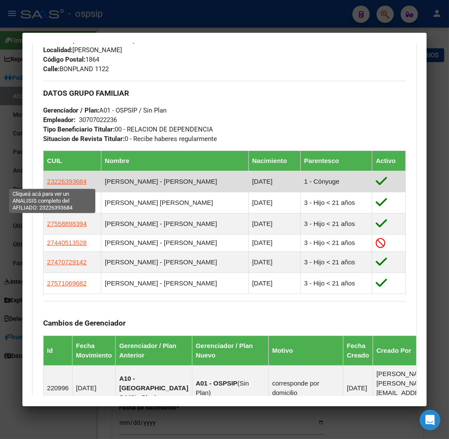
click at [61, 181] on span "23226393684" at bounding box center [67, 181] width 40 height 7
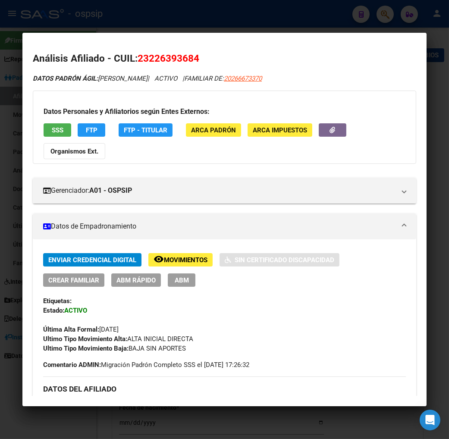
click at [165, 253] on button "remove_red_eye Movimientos" at bounding box center [180, 259] width 64 height 13
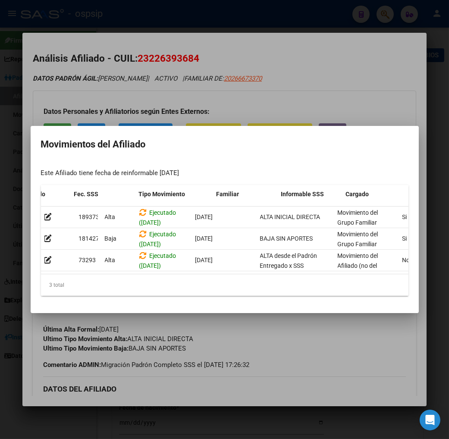
scroll to position [0, 141]
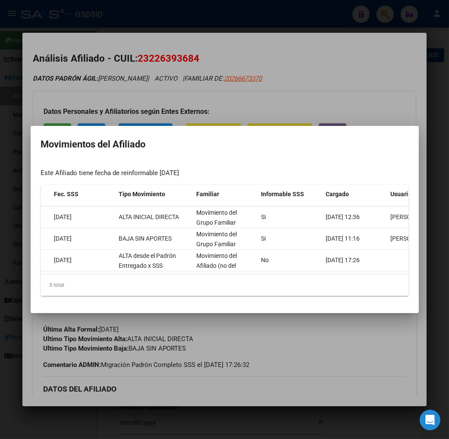
click at [345, 330] on div at bounding box center [224, 219] width 449 height 439
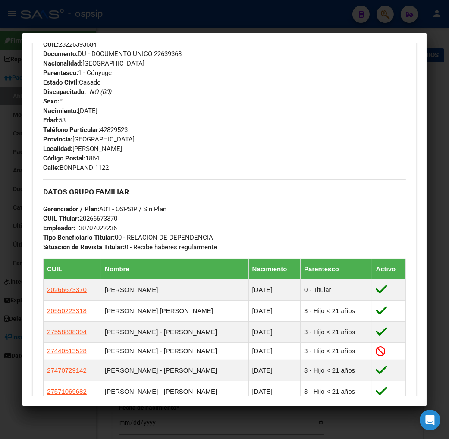
scroll to position [479, 0]
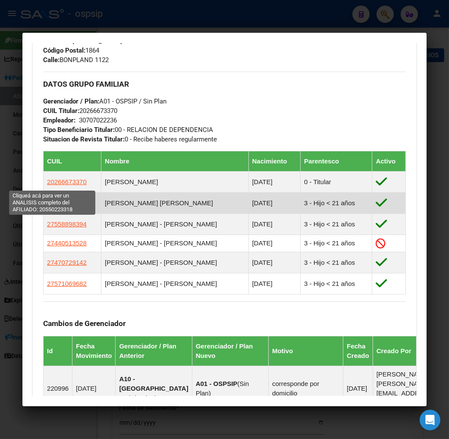
click at [58, 199] on span "20550223318" at bounding box center [67, 202] width 40 height 7
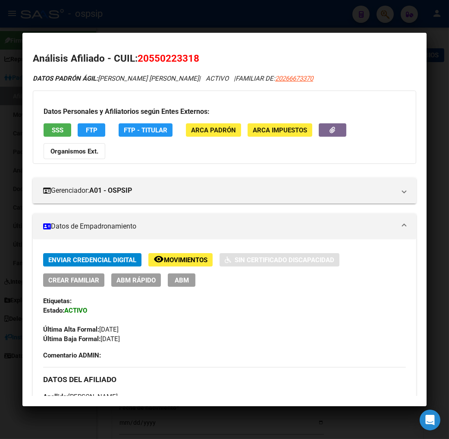
click at [165, 256] on span "Movimientos" at bounding box center [186, 260] width 44 height 8
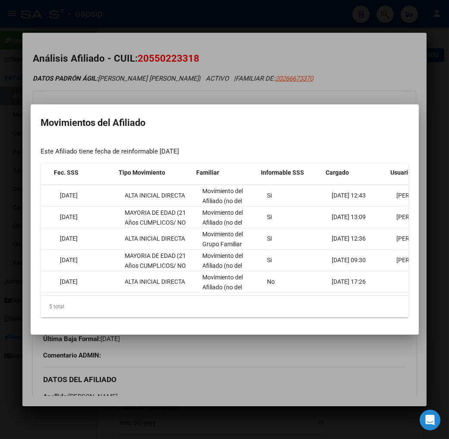
scroll to position [0, 141]
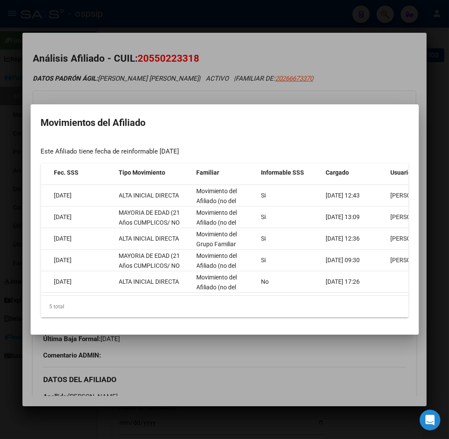
click at [316, 345] on div at bounding box center [224, 219] width 449 height 439
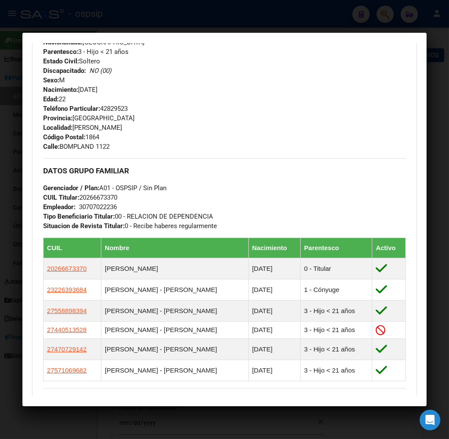
scroll to position [431, 0]
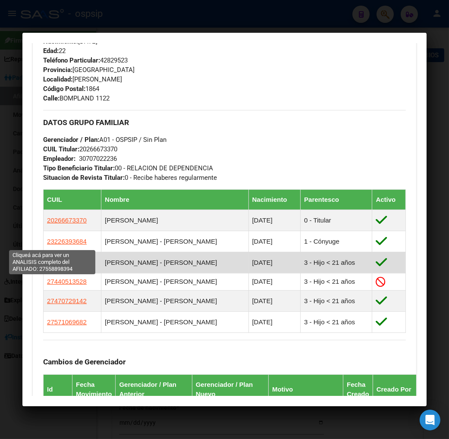
click at [52, 259] on span "27558898394" at bounding box center [67, 262] width 40 height 7
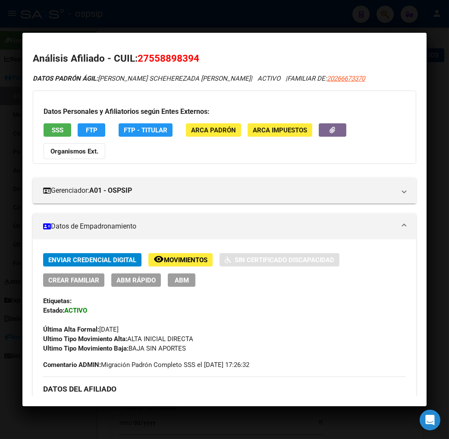
click at [164, 256] on span "Movimientos" at bounding box center [186, 260] width 44 height 8
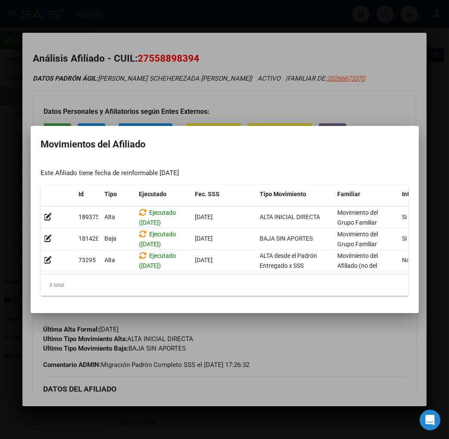
scroll to position [0, 141]
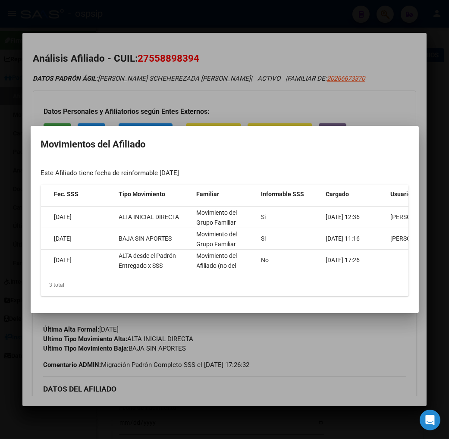
click at [309, 344] on div at bounding box center [224, 219] width 449 height 439
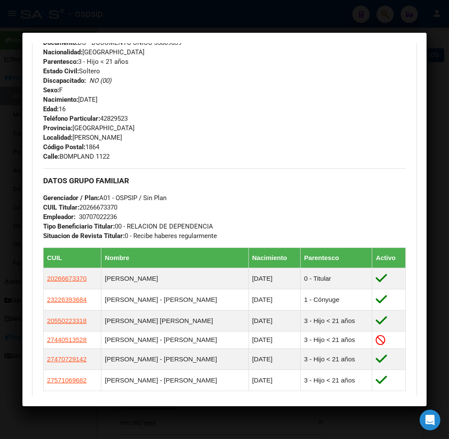
scroll to position [479, 0]
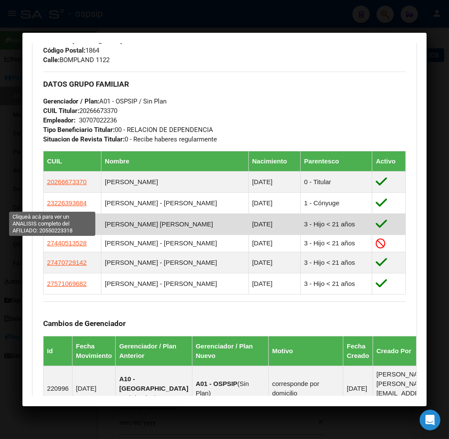
click at [47, 220] on span "20550223318" at bounding box center [67, 223] width 40 height 7
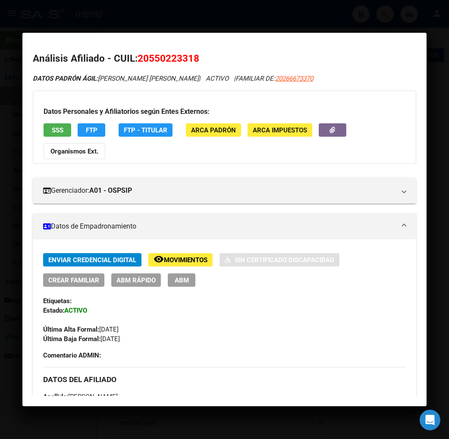
click at [164, 256] on span "Movimientos" at bounding box center [186, 260] width 44 height 8
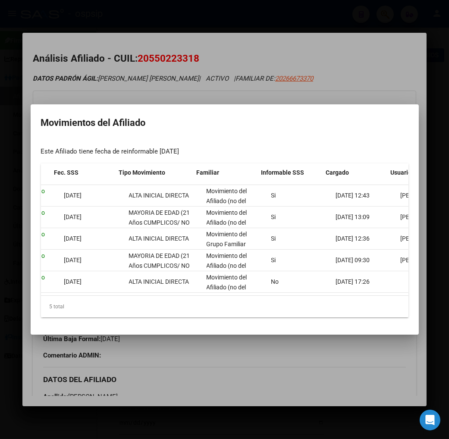
scroll to position [0, 141]
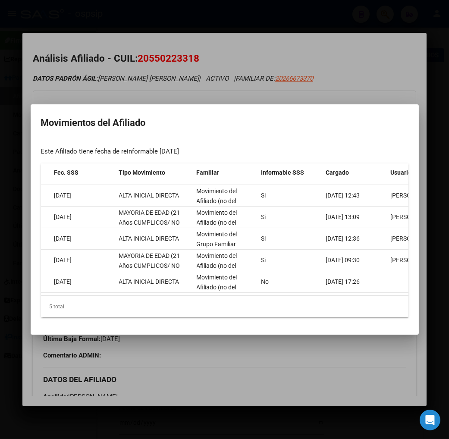
click at [363, 353] on div at bounding box center [224, 219] width 449 height 439
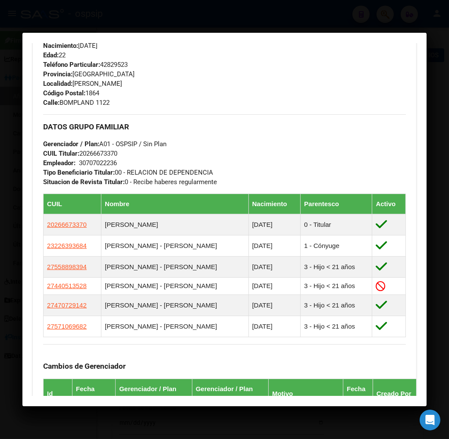
scroll to position [431, 0]
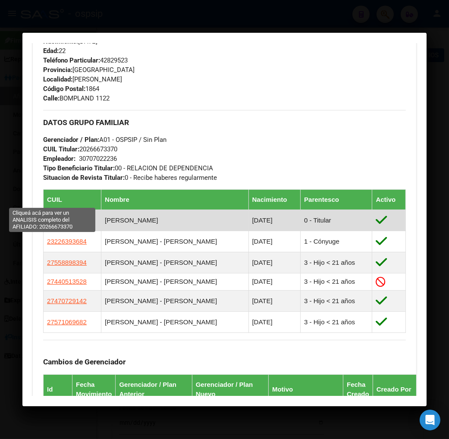
click at [47, 216] on span "20266673370" at bounding box center [67, 219] width 40 height 7
type textarea "20266673370"
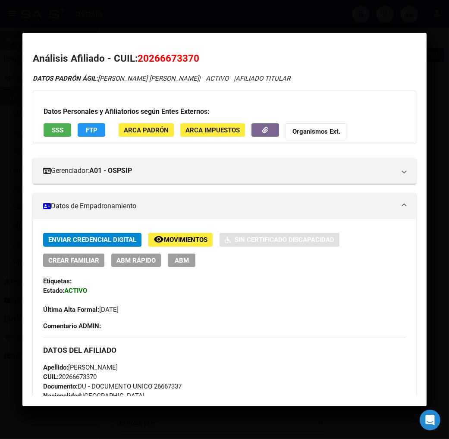
click at [321, 82] on div "DATOS PADRÓN ÁGIL: GEREZ JUAN EDUARDO | ACTIVO | AFILIADO TITULAR" at bounding box center [224, 79] width 383 height 10
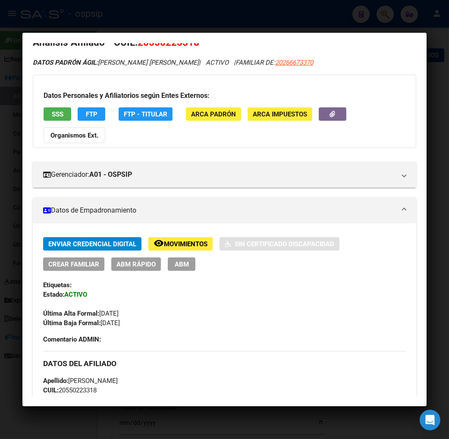
scroll to position [0, 0]
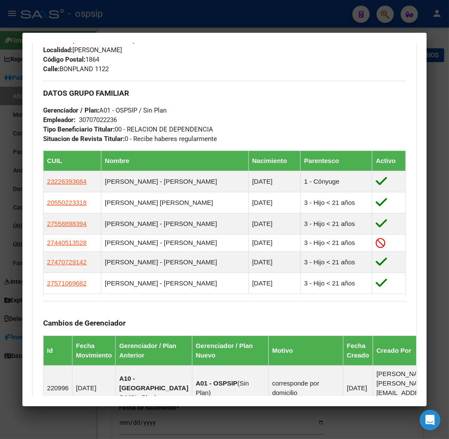
click at [385, 17] on div at bounding box center [224, 219] width 449 height 439
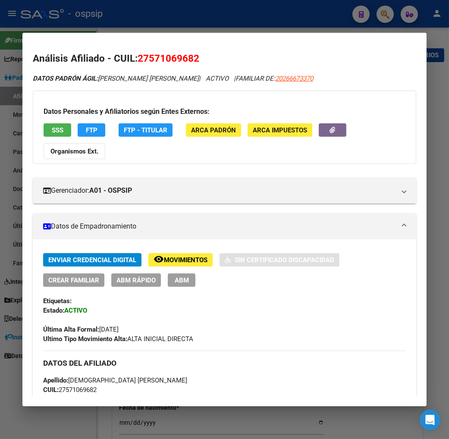
click at [385, 17] on div at bounding box center [224, 219] width 449 height 439
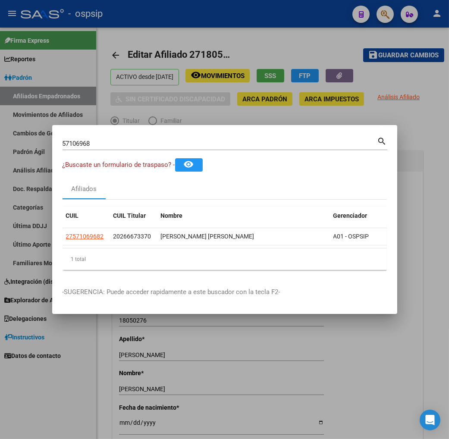
click at [73, 142] on input "57106968" at bounding box center [219, 144] width 315 height 8
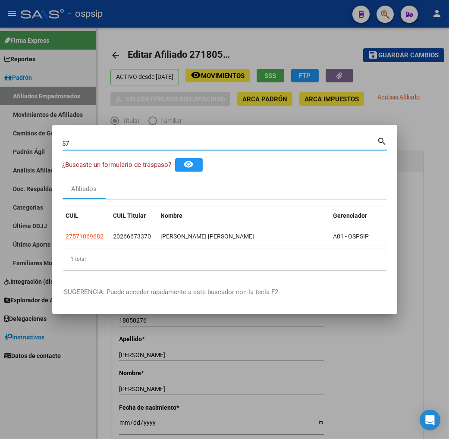
type input "5"
type input "17978735"
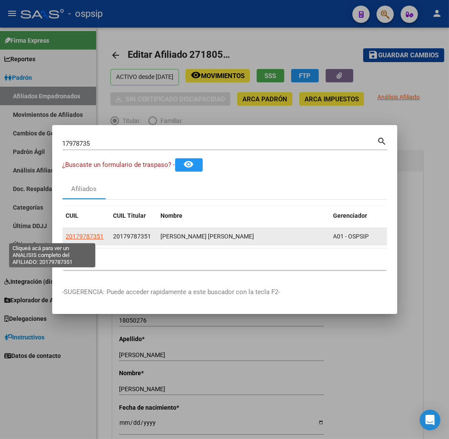
click at [66, 237] on span "20179787351" at bounding box center [85, 236] width 38 height 7
type textarea "20179787351"
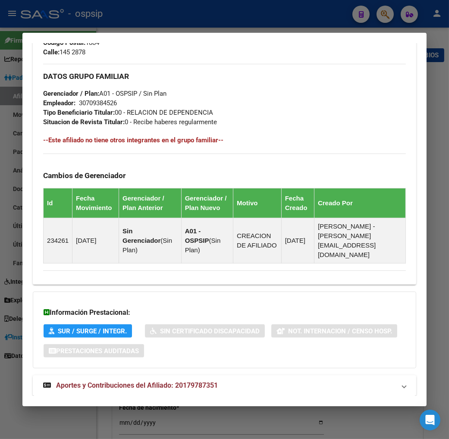
scroll to position [441, 0]
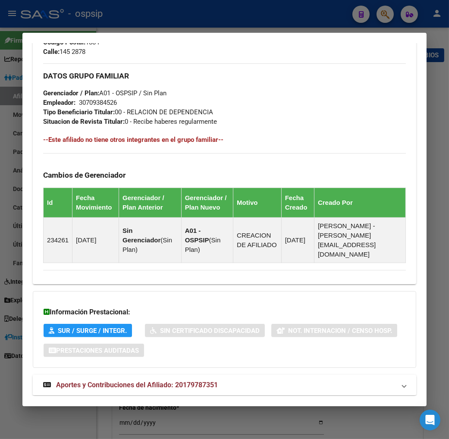
click at [106, 381] on span "Aportes y Contribuciones del Afiliado: 20179787351" at bounding box center [137, 385] width 162 height 8
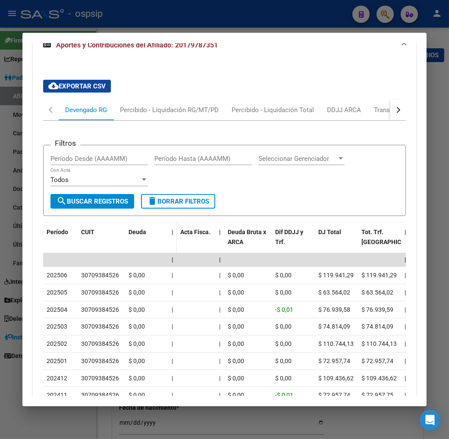
scroll to position [819, 0]
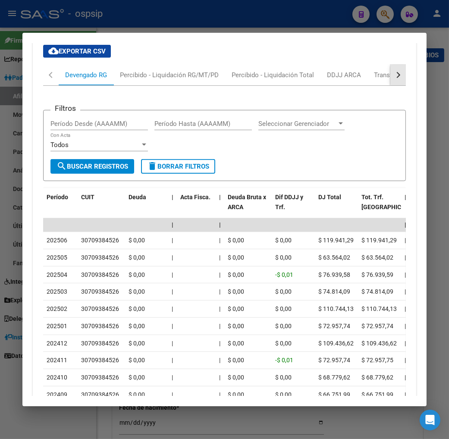
click at [404, 65] on button "button" at bounding box center [398, 75] width 16 height 21
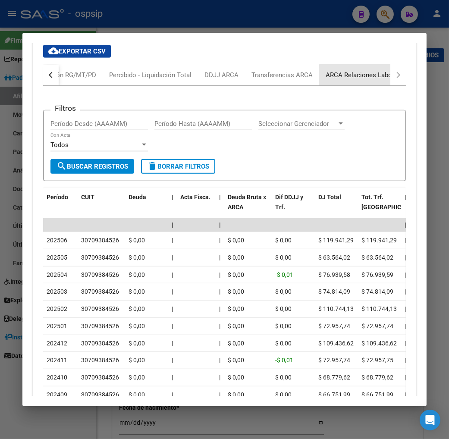
click at [389, 70] on div "ARCA Relaciones Laborales" at bounding box center [365, 74] width 81 height 9
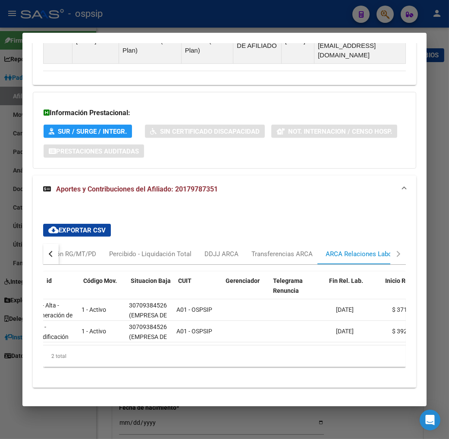
scroll to position [0, 0]
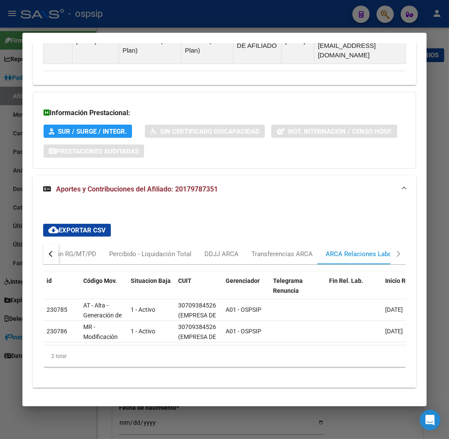
click at [43, 243] on button "button" at bounding box center [51, 253] width 16 height 21
click at [49, 251] on div "button" at bounding box center [52, 254] width 6 height 6
click at [73, 249] on div "Devengado RG" at bounding box center [86, 253] width 42 height 9
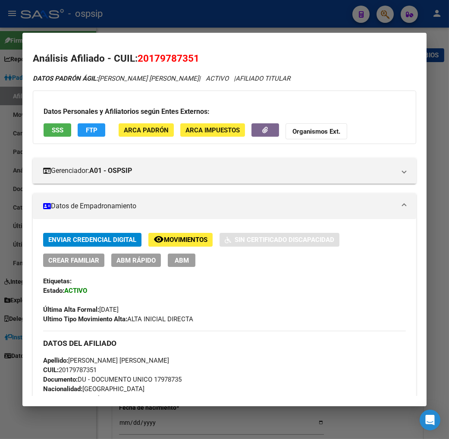
click at [388, 18] on div at bounding box center [224, 219] width 449 height 439
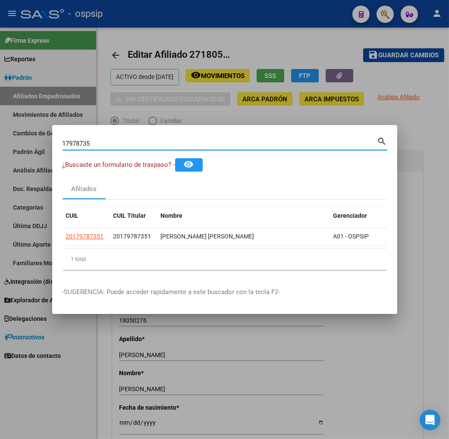
click at [76, 144] on input "17978735" at bounding box center [219, 144] width 315 height 8
type input "1"
type input "40017272"
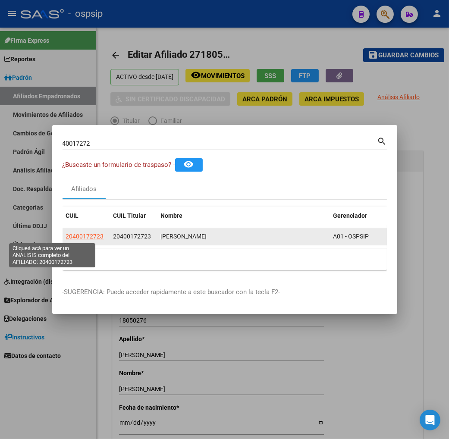
click at [66, 236] on span "20400172723" at bounding box center [85, 236] width 38 height 7
type textarea "20400172723"
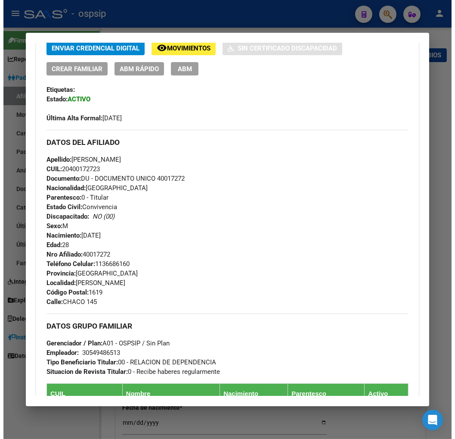
scroll to position [96, 0]
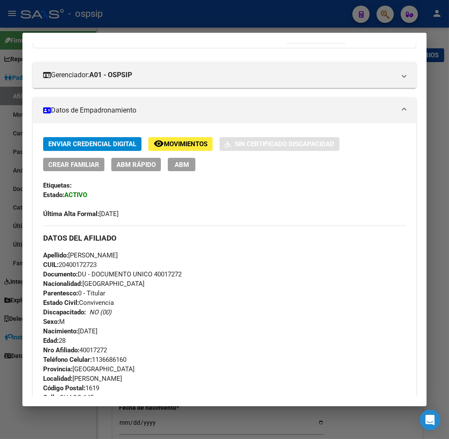
click at [175, 165] on span "ABM" at bounding box center [182, 165] width 14 height 8
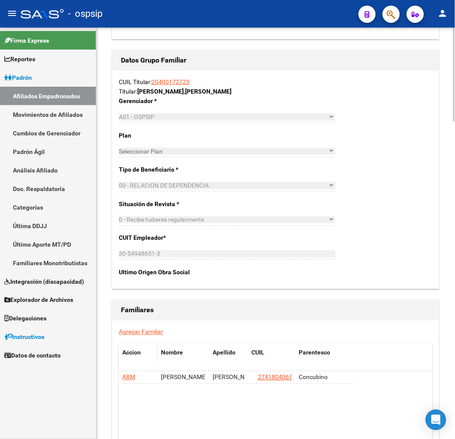
scroll to position [1293, 0]
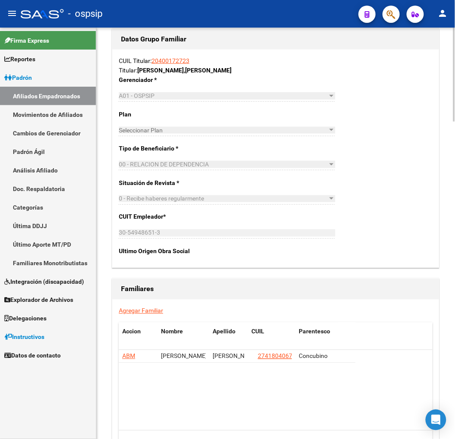
click at [147, 310] on link "Agregar Familiar" at bounding box center [141, 310] width 44 height 7
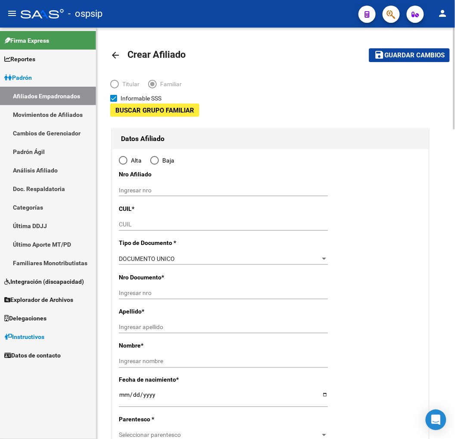
type input "30-54948651-3"
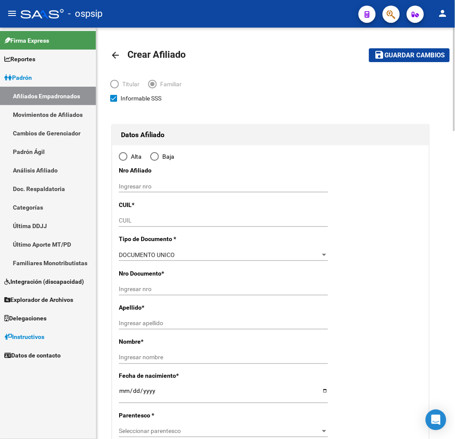
type input "GAR­IN"
type input "1619"
type input "CHACO"
type input "145"
radio input "true"
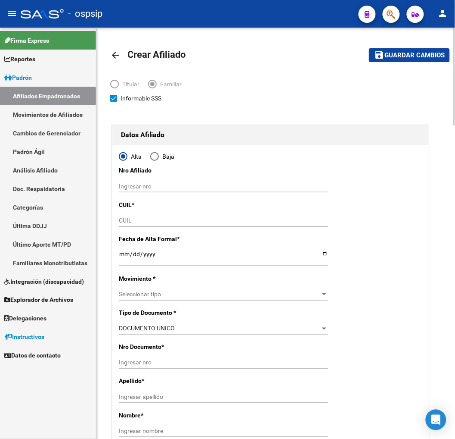
type input "30-54948651-3"
click at [128, 217] on input "CUIL" at bounding box center [223, 220] width 209 height 7
type input "27-70769748-8"
drag, startPoint x: 121, startPoint y: 256, endPoint x: 164, endPoint y: 253, distance: 42.8
click at [122, 256] on input "Ingresar fecha" at bounding box center [223, 256] width 209 height 13
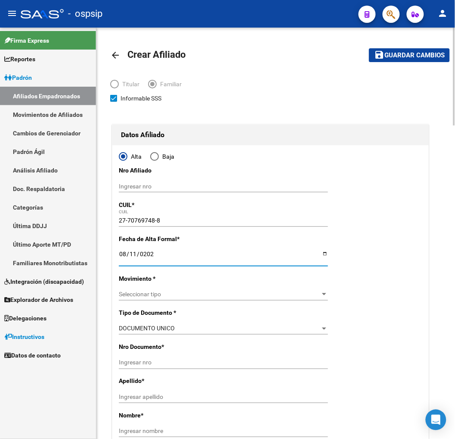
type input "[DATE]"
click at [176, 295] on span "Seleccionar tipo" at bounding box center [220, 293] width 202 height 7
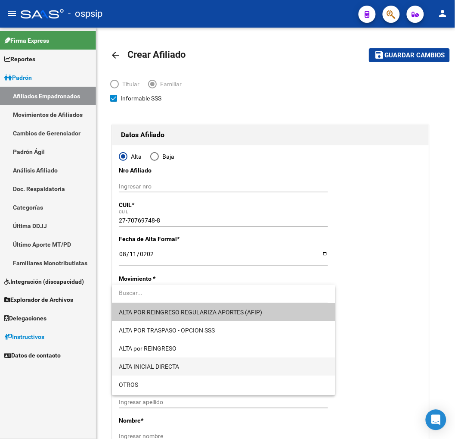
click at [190, 367] on span "ALTA INICIAL DIRECTA" at bounding box center [224, 366] width 210 height 18
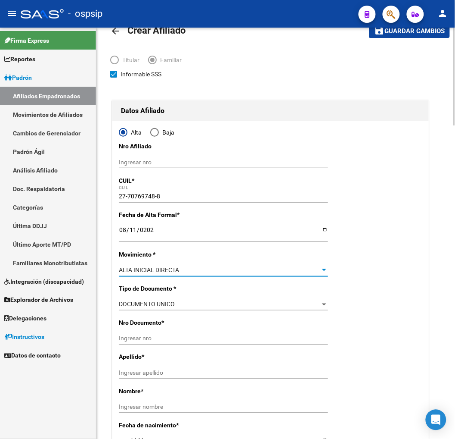
scroll to position [48, 0]
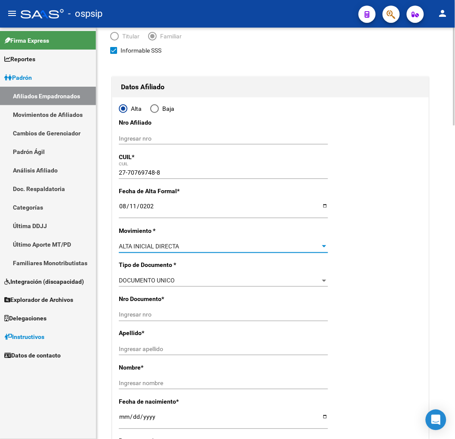
click at [147, 313] on input "Ingresar nro" at bounding box center [223, 314] width 209 height 7
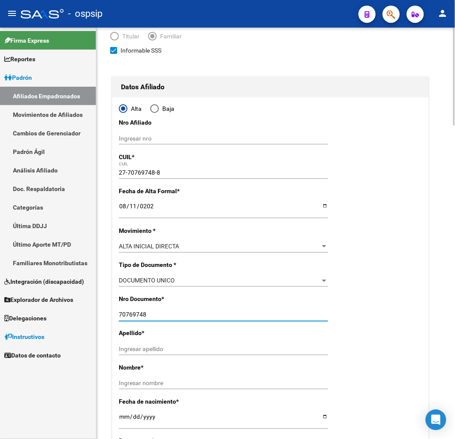
type input "70769748"
click at [149, 346] on input "Ingresar apellido" at bounding box center [223, 349] width 209 height 7
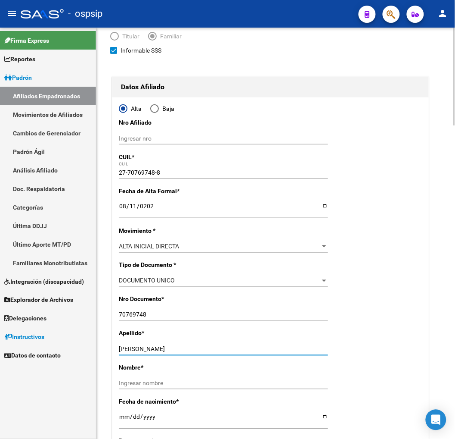
type input "SANCHEZ"
click at [130, 385] on input "Ingresar nombre" at bounding box center [223, 383] width 209 height 7
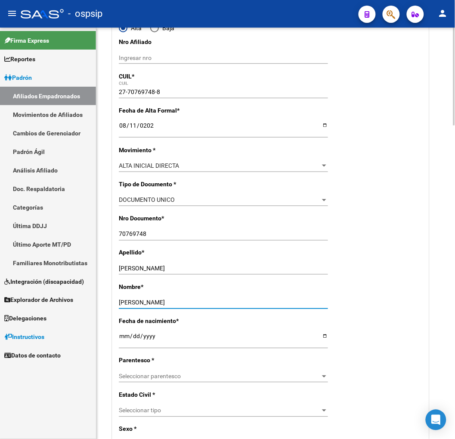
scroll to position [143, 0]
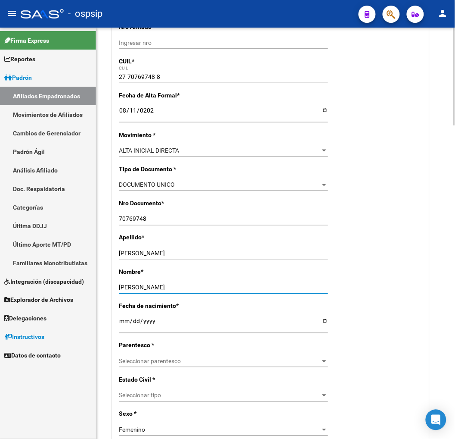
type input "ISABELLA ANTONELLA"
click at [123, 325] on input "Ingresar fecha" at bounding box center [223, 324] width 209 height 13
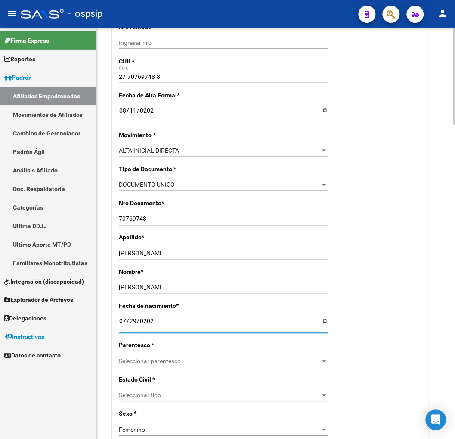
type input "2025-07-29"
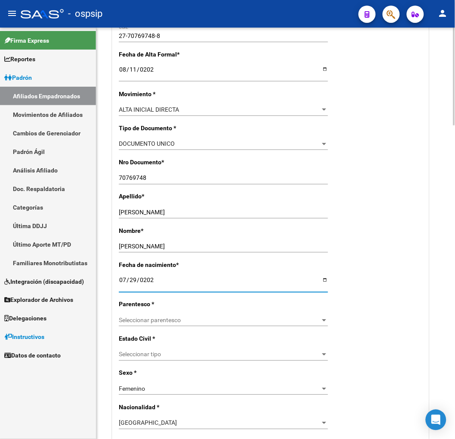
scroll to position [239, 0]
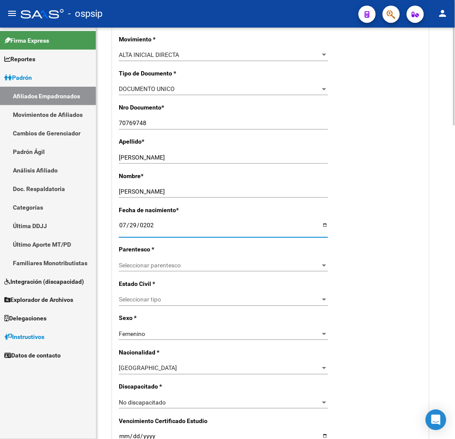
click at [196, 265] on span "Seleccionar parentesco" at bounding box center [220, 265] width 202 height 7
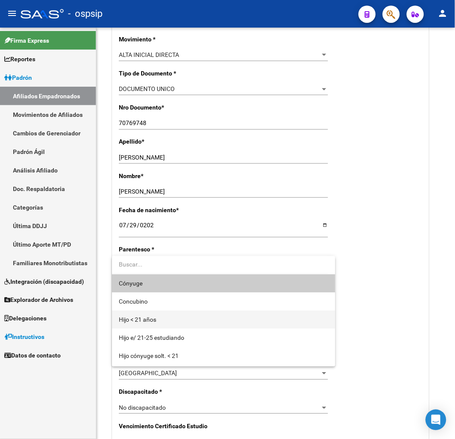
click at [194, 320] on span "Hijo < 21 años" at bounding box center [224, 319] width 210 height 18
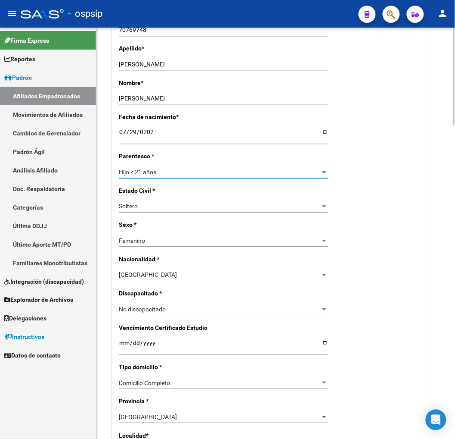
scroll to position [335, 0]
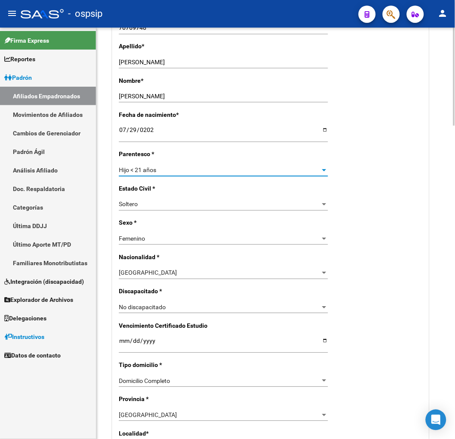
click at [186, 268] on div "ARGENTINA Seleccionar tipo" at bounding box center [223, 273] width 209 height 12
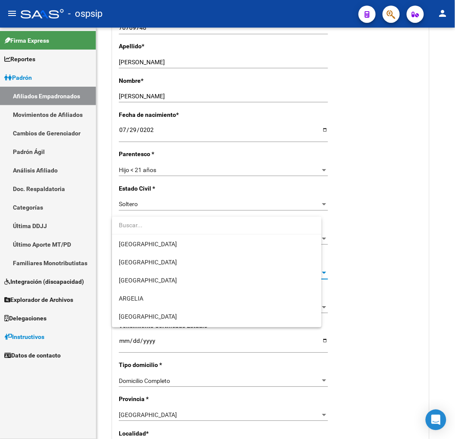
scroll to position [117, 0]
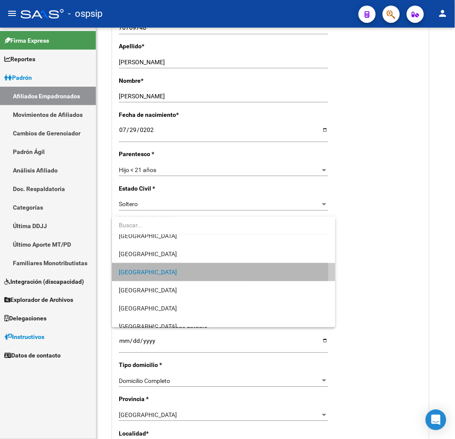
click at [178, 272] on span "[GEOGRAPHIC_DATA]" at bounding box center [224, 272] width 210 height 18
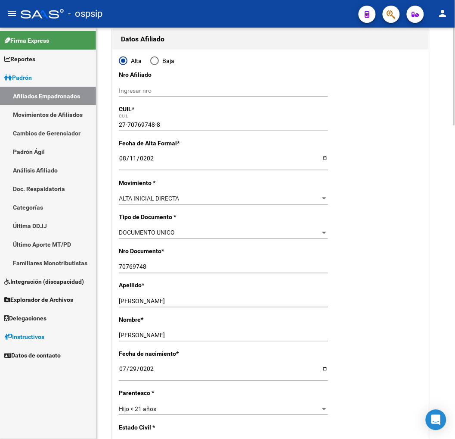
scroll to position [0, 0]
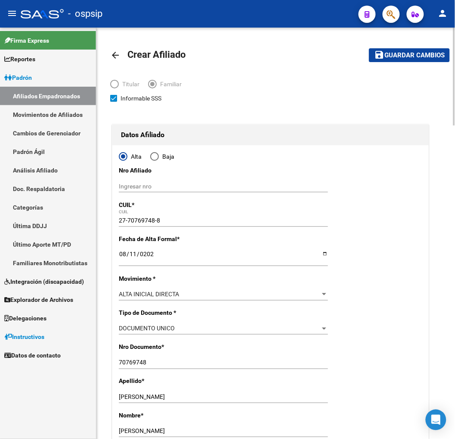
click at [411, 56] on span "Guardar cambios" at bounding box center [415, 56] width 60 height 8
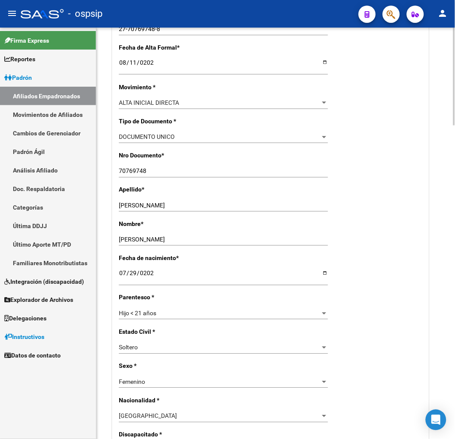
scroll to position [212, 0]
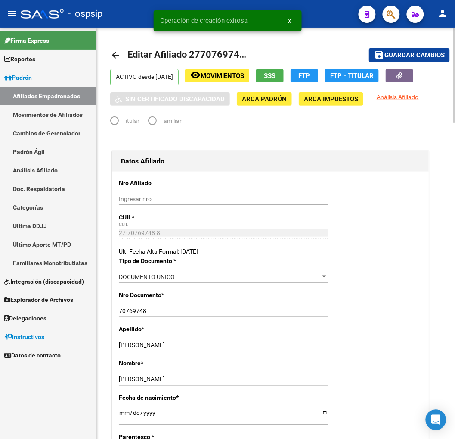
radio input "true"
type input "30-54948651-3"
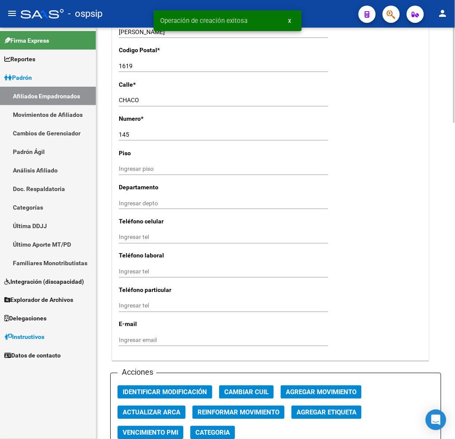
scroll to position [862, 0]
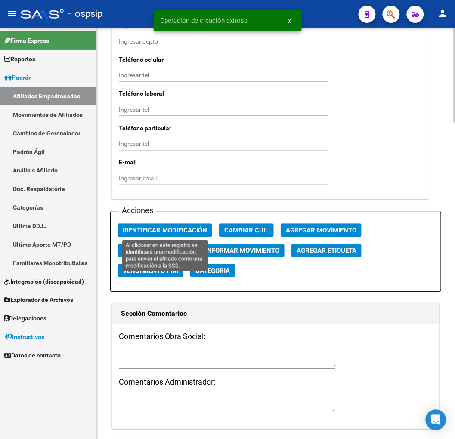
click at [175, 227] on span "Identificar Modificación" at bounding box center [165, 231] width 84 height 8
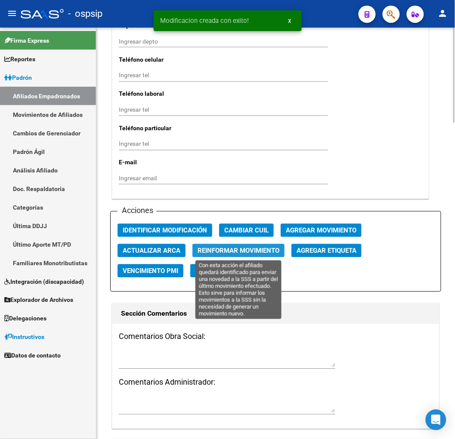
click at [221, 251] on span "Reinformar Movimiento" at bounding box center [239, 251] width 82 height 8
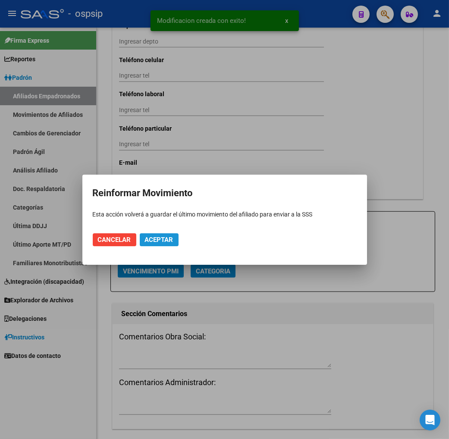
click at [157, 243] on button "Aceptar" at bounding box center [159, 239] width 39 height 13
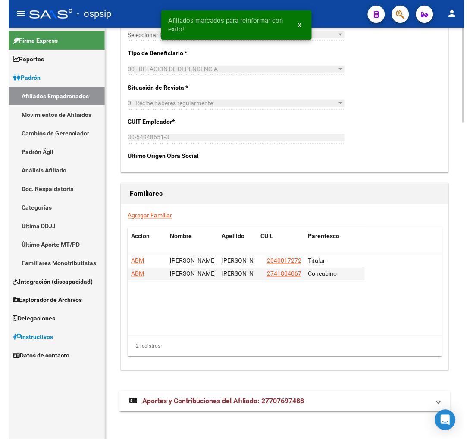
scroll to position [1371, 0]
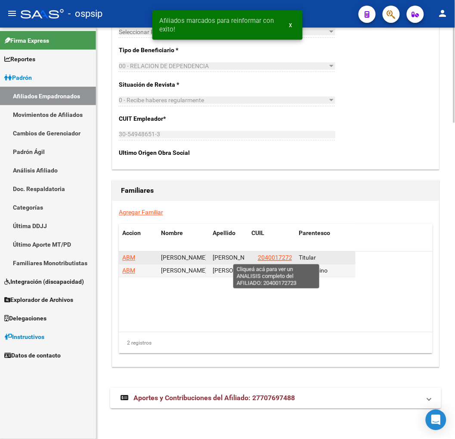
click at [270, 258] on span "20400172723" at bounding box center [277, 257] width 38 height 7
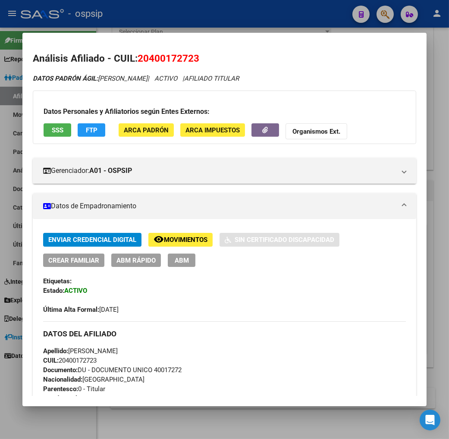
drag, startPoint x: 136, startPoint y: 59, endPoint x: 179, endPoint y: 50, distance: 43.7
click at [179, 50] on mat-dialog-content "Análisis Afiliado - CUIL: 20400172723 DATOS PADRÓN ÁGIL: SANCHEZ EMANUEL HORACI…" at bounding box center [224, 219] width 404 height 352
copy span "40017272"
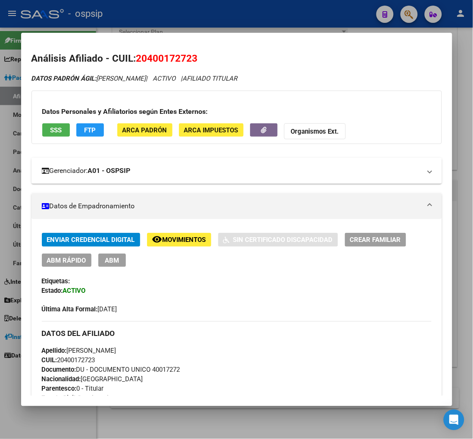
click at [253, 165] on mat-expansion-panel-header "Gerenciador: A01 - OSPSIP" at bounding box center [236, 171] width 410 height 26
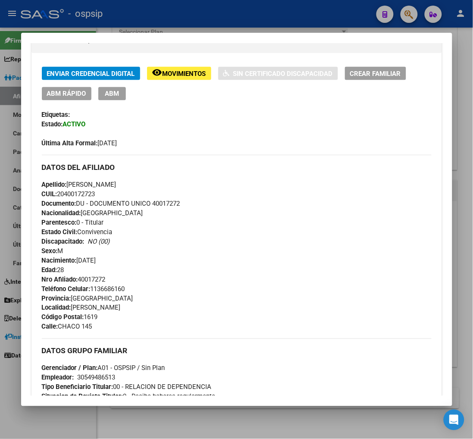
scroll to position [479, 0]
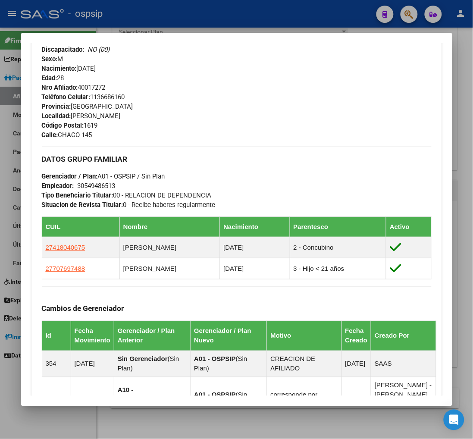
click at [408, 16] on div at bounding box center [236, 219] width 473 height 439
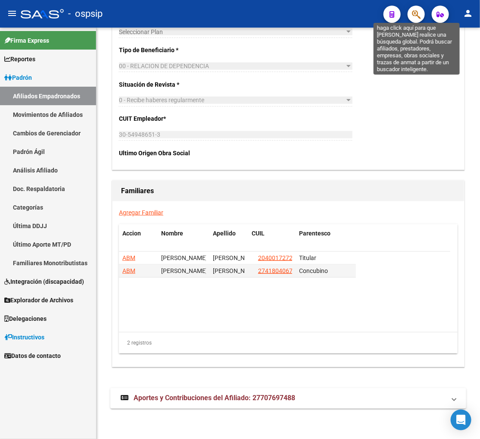
click at [415, 15] on icon "button" at bounding box center [416, 14] width 9 height 10
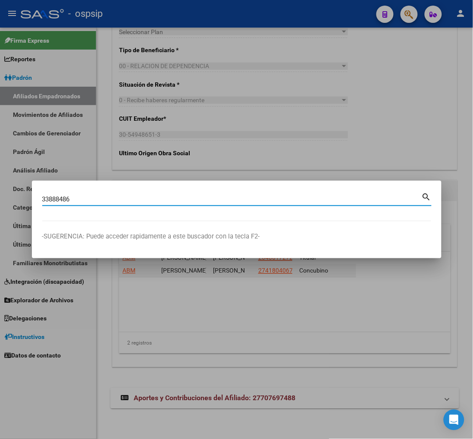
type input "33888486"
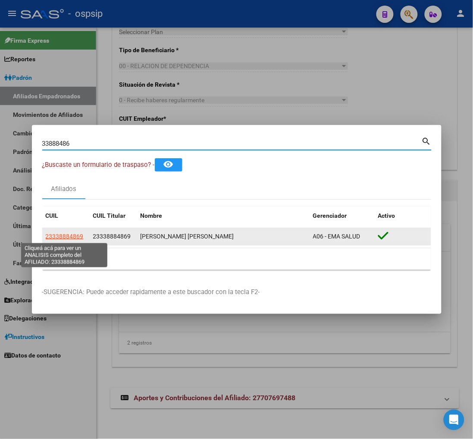
click at [59, 238] on span "23338884869" at bounding box center [65, 236] width 38 height 7
type textarea "23338884869"
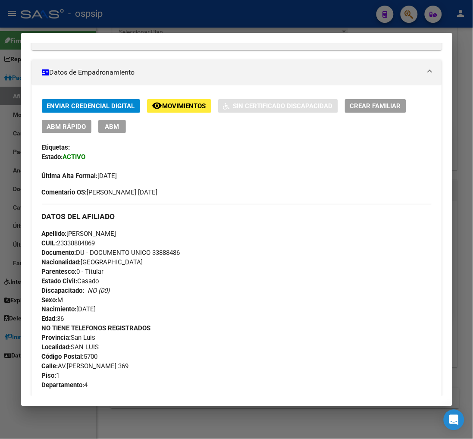
scroll to position [191, 0]
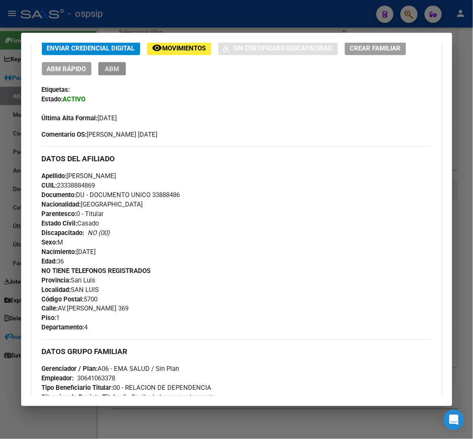
click at [118, 69] on span "ABM" at bounding box center [112, 69] width 14 height 8
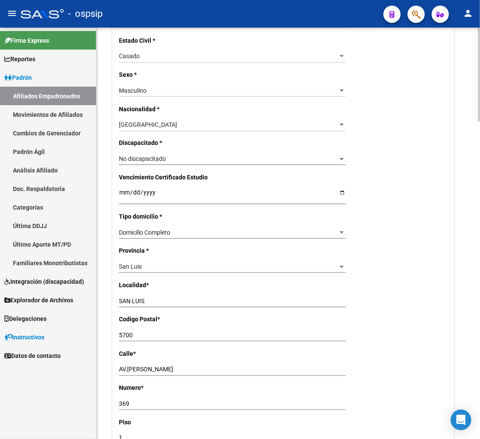
scroll to position [574, 0]
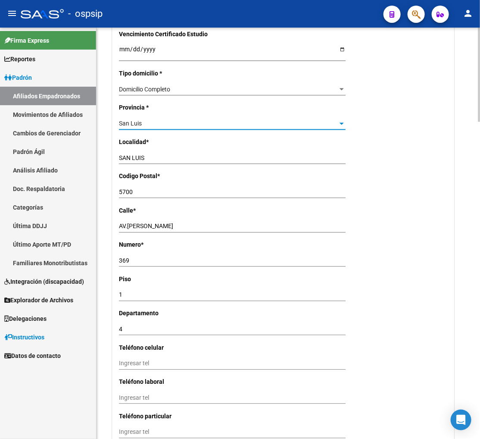
click at [172, 123] on div "San Luis" at bounding box center [228, 123] width 219 height 7
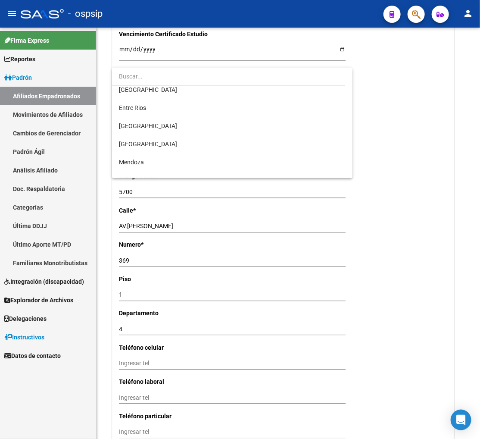
scroll to position [43, 0]
click at [270, 260] on div at bounding box center [240, 219] width 480 height 439
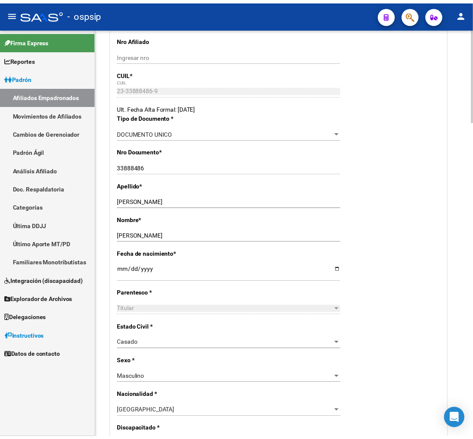
scroll to position [0, 0]
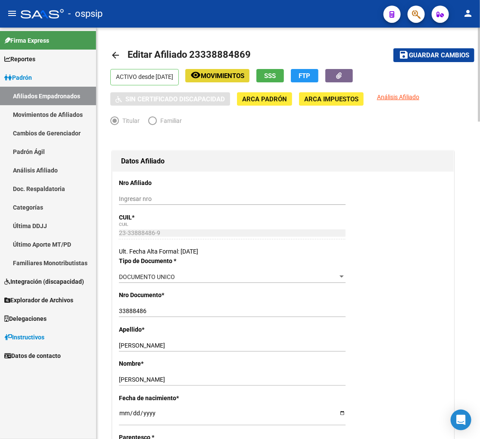
click at [241, 75] on span "Movimientos" at bounding box center [223, 76] width 44 height 8
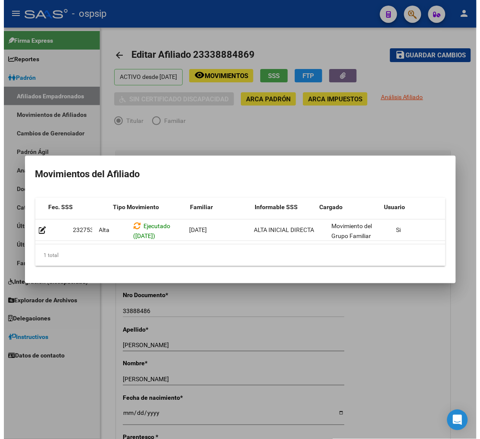
scroll to position [0, 141]
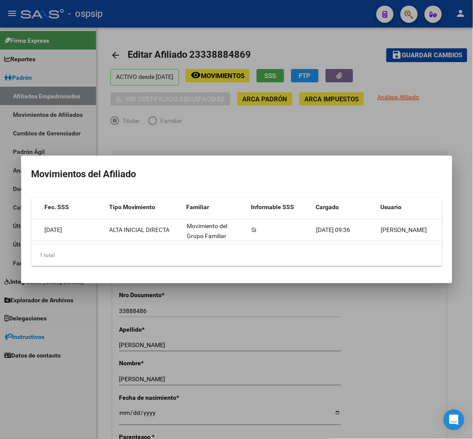
click at [350, 288] on div at bounding box center [236, 219] width 473 height 439
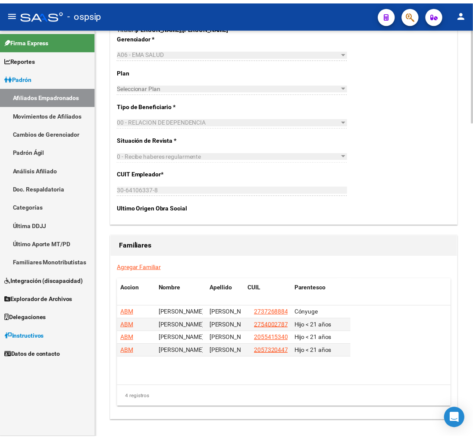
scroll to position [1341, 0]
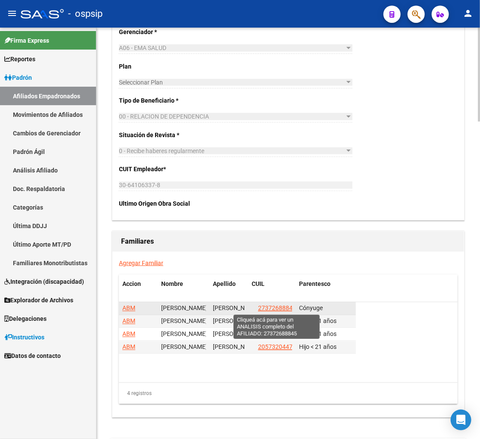
click at [280, 309] on span "27372688845" at bounding box center [277, 308] width 38 height 7
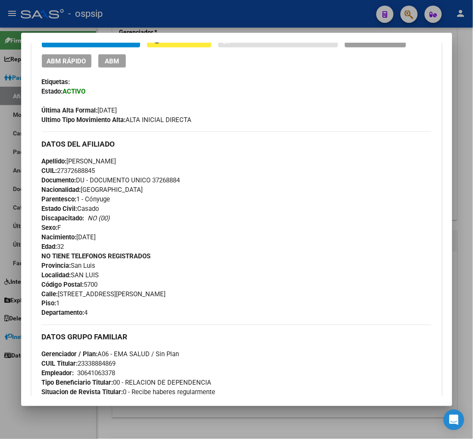
scroll to position [335, 0]
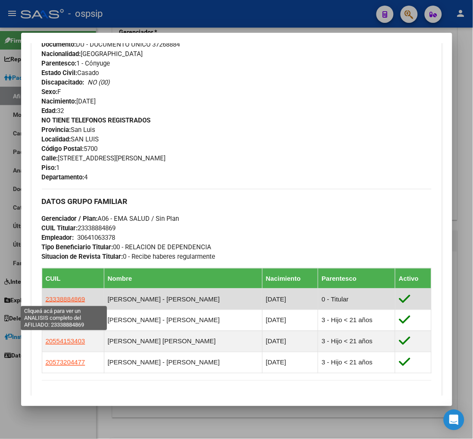
click at [69, 299] on span "23338884869" at bounding box center [66, 298] width 40 height 7
type textarea "23338884869"
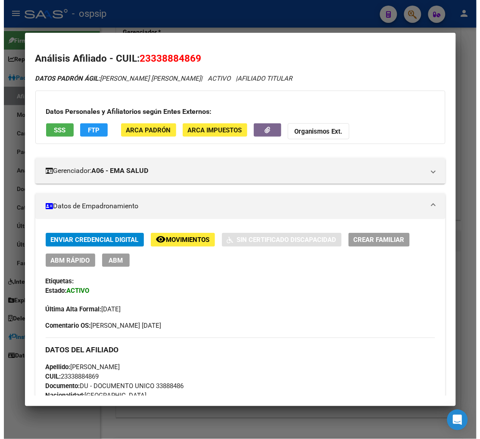
scroll to position [96, 0]
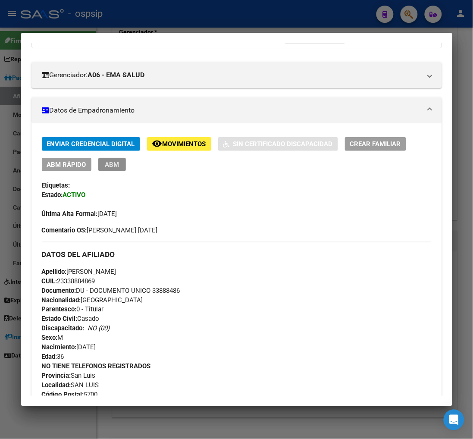
click at [112, 166] on span "ABM" at bounding box center [112, 165] width 14 height 8
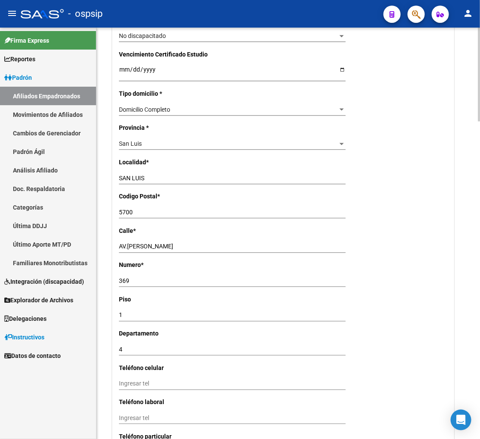
scroll to position [527, 0]
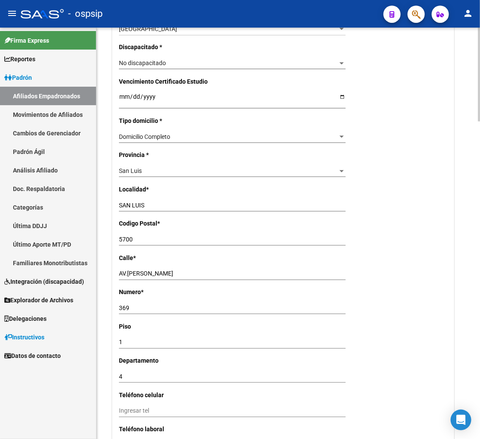
click at [193, 173] on div "San Luis" at bounding box center [228, 171] width 219 height 7
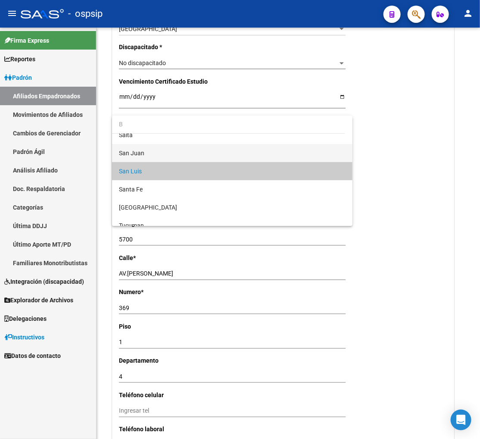
scroll to position [0, 0]
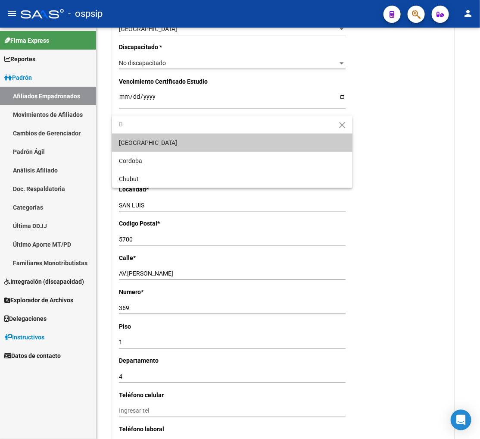
type input "B"
click at [193, 146] on span "[GEOGRAPHIC_DATA]" at bounding box center [232, 143] width 227 height 18
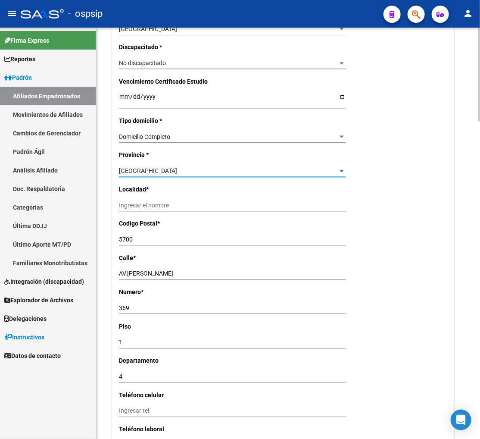
click at [173, 208] on input "Ingresar el nombre" at bounding box center [232, 205] width 227 height 7
type input "CASEROS"
click at [193, 268] on div "AV.HUMBERTO ILLIA Ingresar calle" at bounding box center [232, 274] width 227 height 12
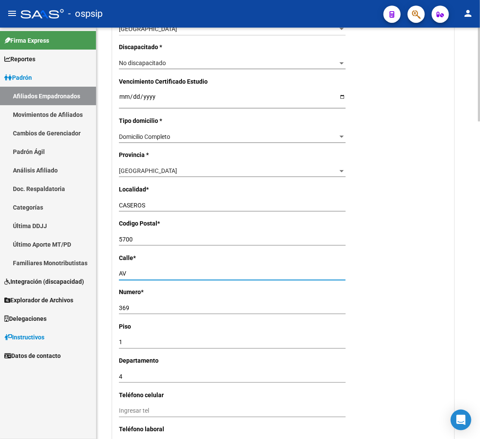
type input "A"
type input "PRESIDENTE KENEDY"
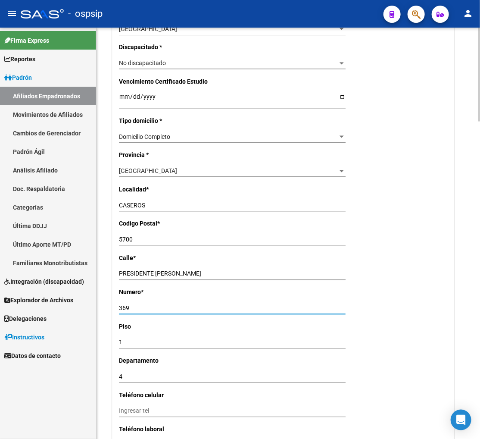
click at [134, 308] on input "369" at bounding box center [232, 308] width 227 height 7
type input "3"
type input "5320"
click at [127, 380] on input "4" at bounding box center [232, 376] width 227 height 7
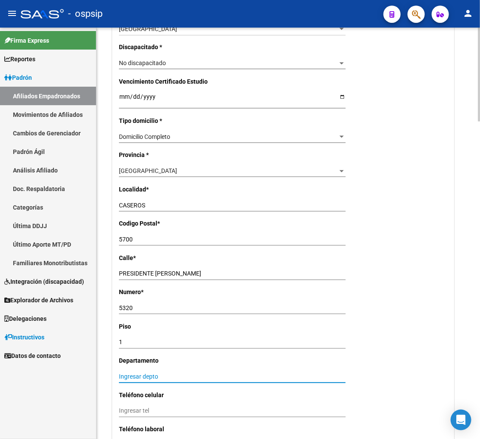
type input "1"
type input "2"
click at [153, 309] on input "5320" at bounding box center [232, 308] width 227 height 7
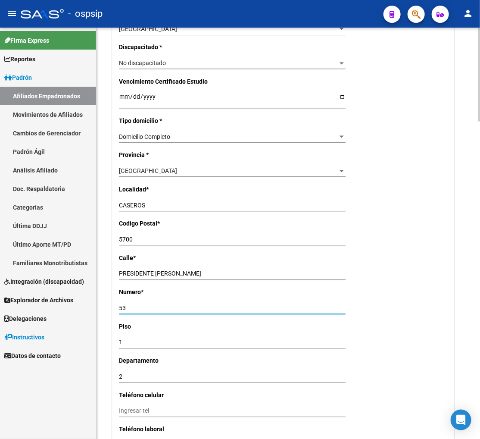
type input "5"
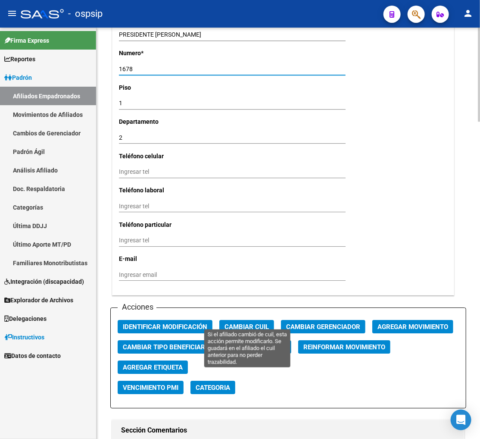
scroll to position [862, 0]
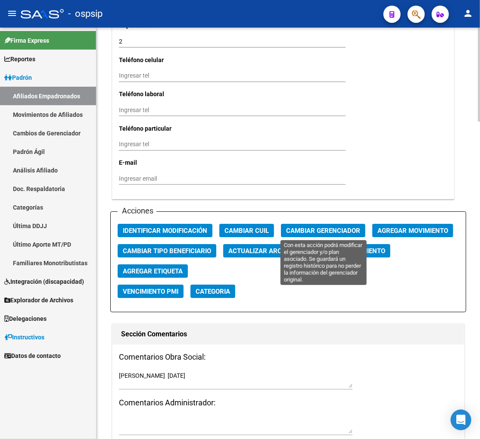
type input "1678"
click at [310, 233] on span "Cambiar Gerenciador" at bounding box center [323, 231] width 74 height 8
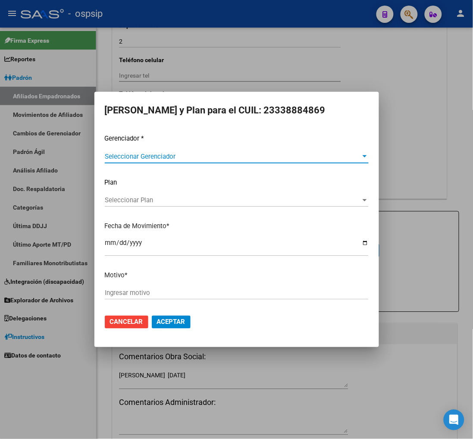
click at [354, 159] on span "Seleccionar Gerenciador" at bounding box center [233, 157] width 256 height 8
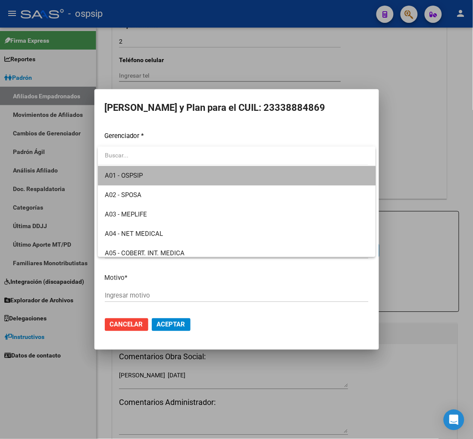
click at [290, 175] on span "A01 - OSPSIP" at bounding box center [237, 175] width 264 height 19
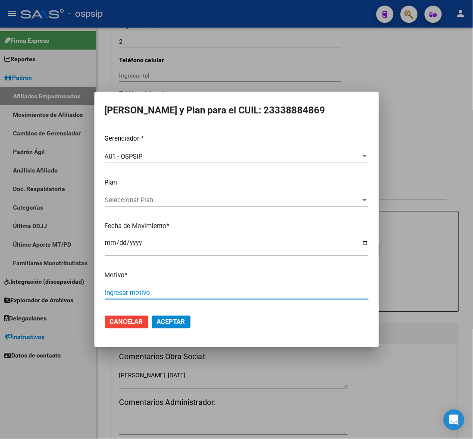
click at [130, 292] on input "Ingresar motivo" at bounding box center [237, 293] width 264 height 8
type input "CORRESPONDE"
click at [157, 322] on span "Aceptar" at bounding box center [171, 322] width 28 height 8
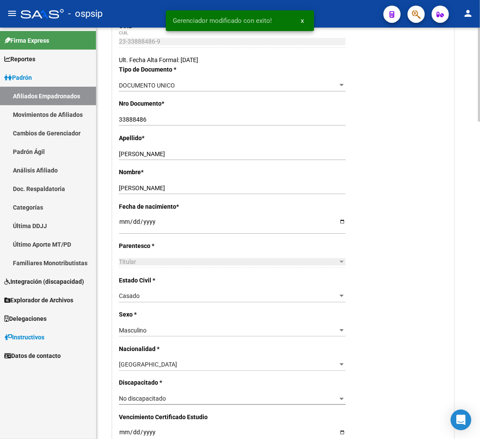
scroll to position [0, 0]
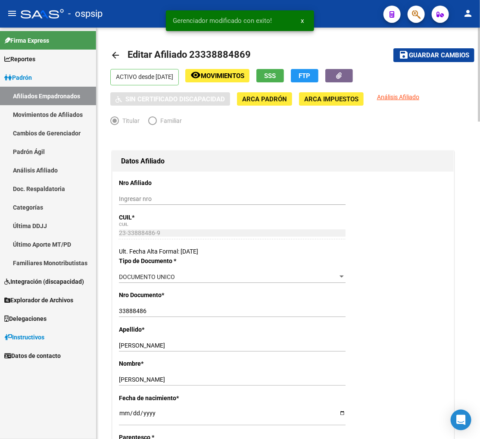
click at [419, 55] on span "Guardar cambios" at bounding box center [439, 56] width 60 height 8
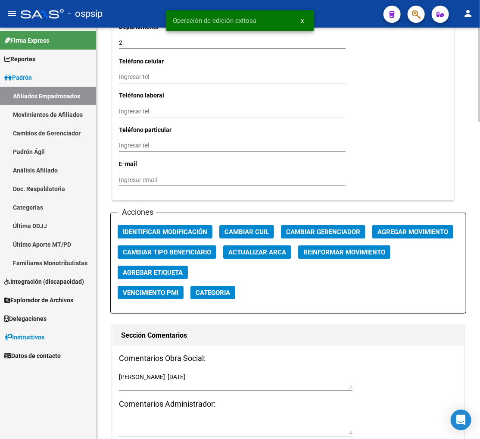
scroll to position [862, 0]
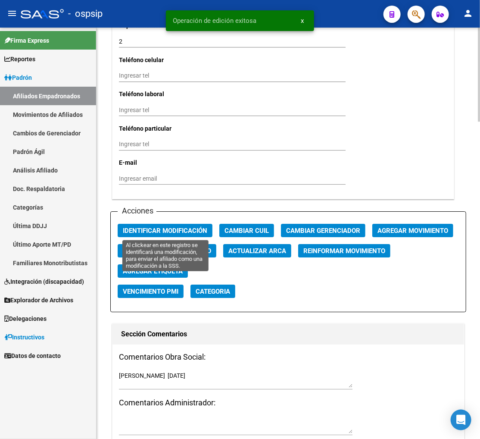
click at [184, 230] on span "Identificar Modificación" at bounding box center [165, 231] width 84 height 8
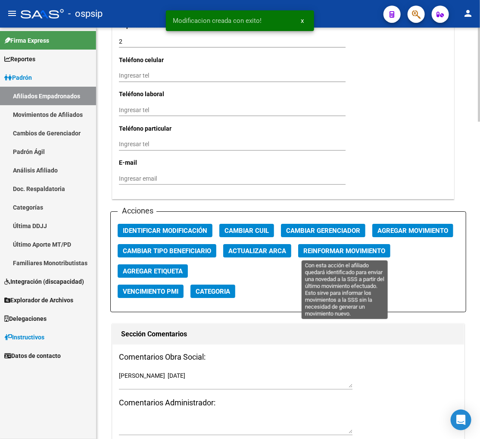
click at [326, 250] on span "Reinformar Movimiento" at bounding box center [344, 251] width 82 height 8
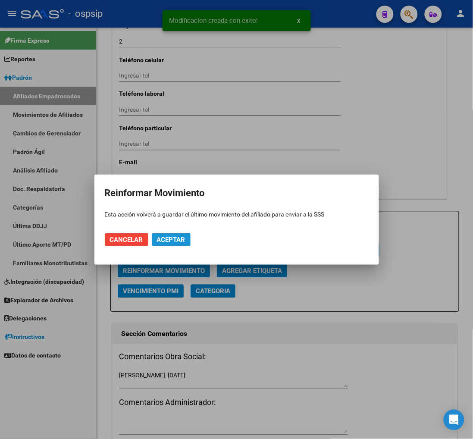
click at [181, 242] on span "Aceptar" at bounding box center [171, 240] width 28 height 8
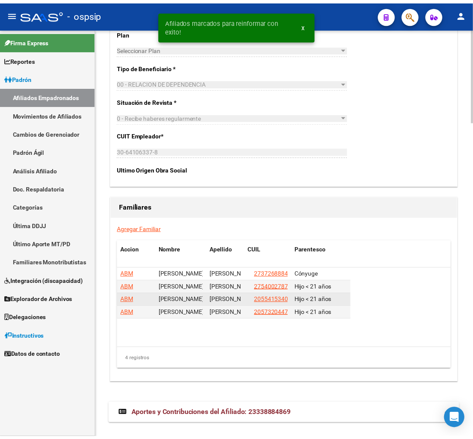
scroll to position [1388, 0]
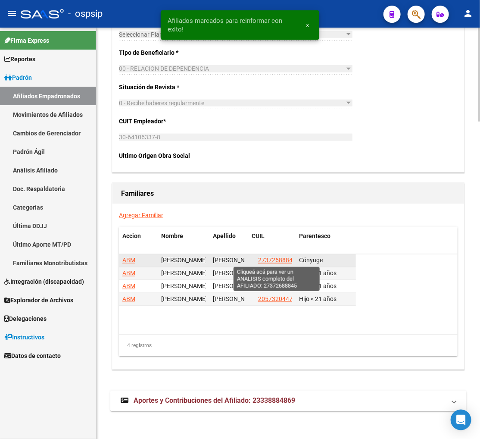
click at [272, 259] on span "27372688845" at bounding box center [277, 260] width 38 height 7
type textarea "27372688845"
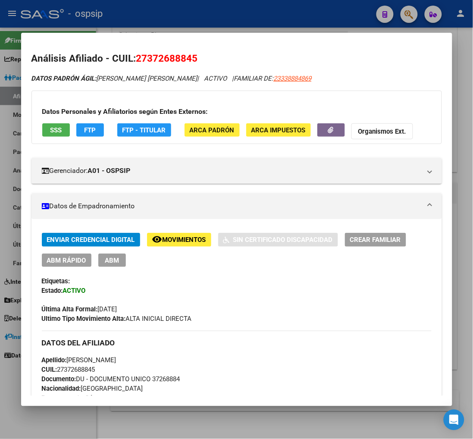
click at [105, 261] on span "ABM" at bounding box center [112, 260] width 14 height 8
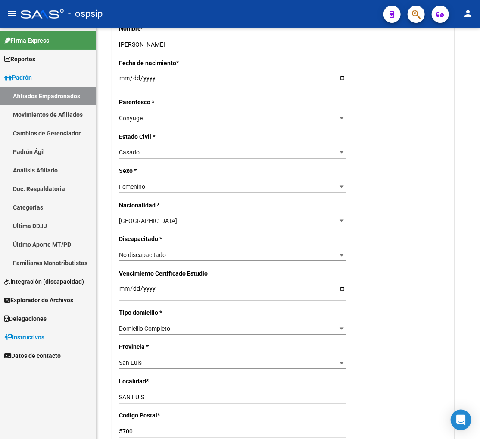
scroll to position [383, 0]
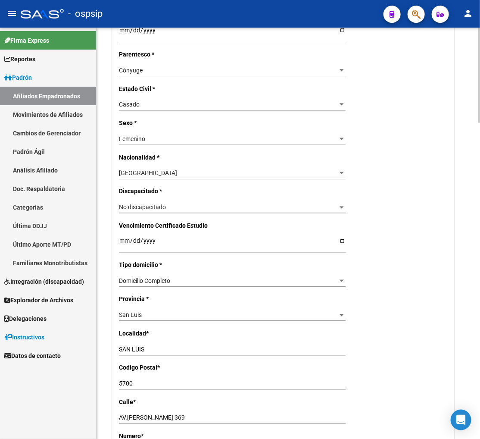
click at [147, 315] on div "San Luis" at bounding box center [228, 315] width 219 height 7
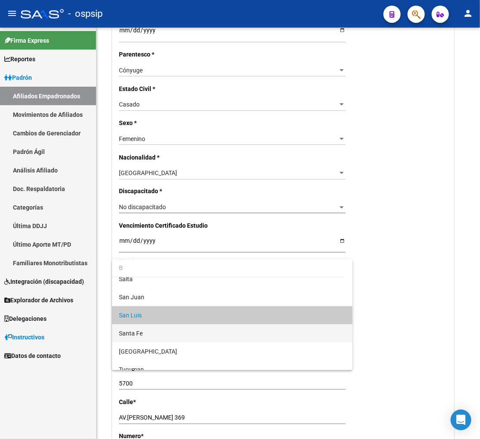
scroll to position [0, 0]
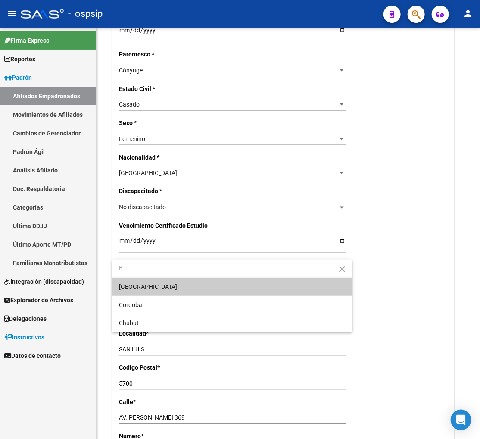
type input "B"
click at [165, 283] on span "[GEOGRAPHIC_DATA]" at bounding box center [232, 287] width 227 height 18
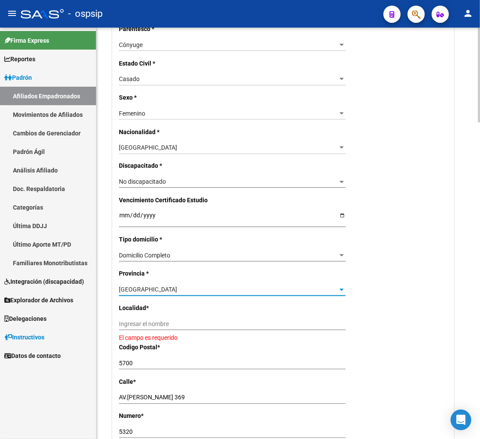
scroll to position [431, 0]
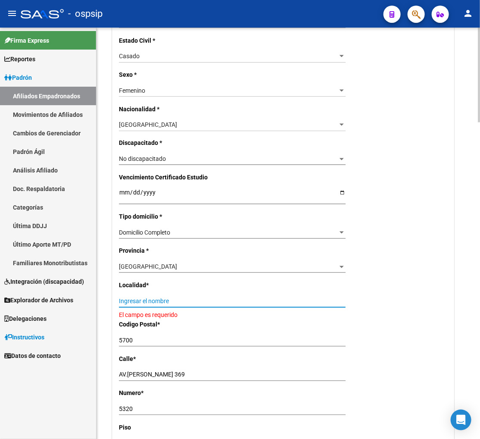
click at [147, 304] on input "Ingresar el nombre" at bounding box center [232, 301] width 227 height 7
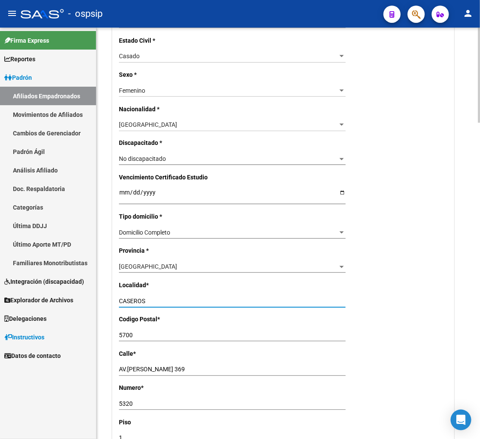
type input "CASEROS"
click at [141, 334] on input "5700" at bounding box center [232, 335] width 227 height 7
type input "5"
type input "1678"
click at [201, 364] on div "AV.HUMBERTO ILLIA 369 Ingresar calle" at bounding box center [232, 370] width 227 height 12
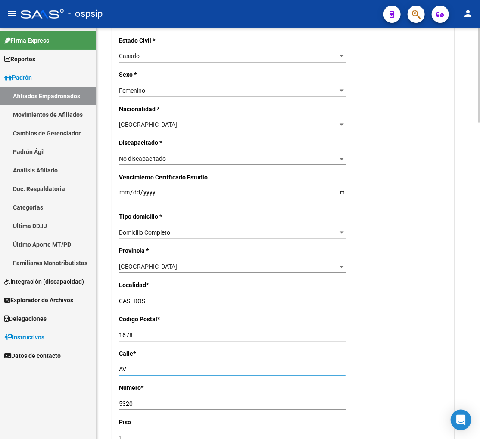
type input "A"
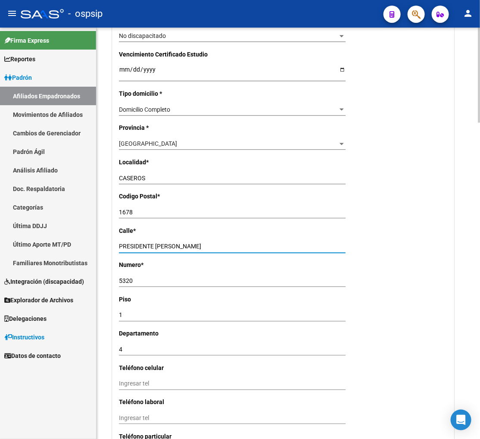
scroll to position [574, 0]
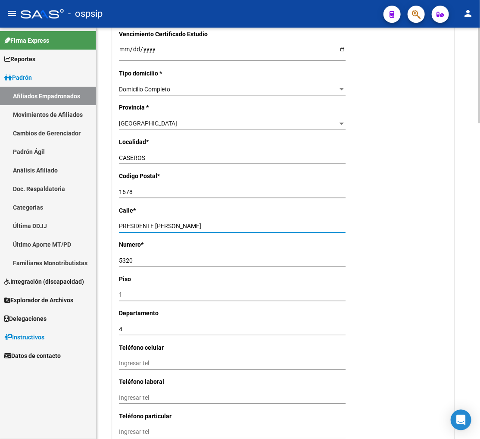
type input "PRESIDENTE KENNEDY"
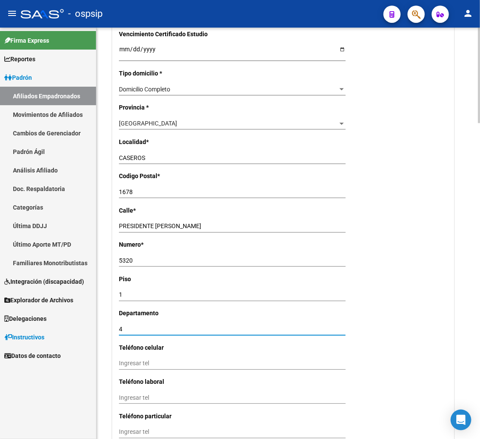
click at [125, 332] on input "4" at bounding box center [232, 328] width 227 height 7
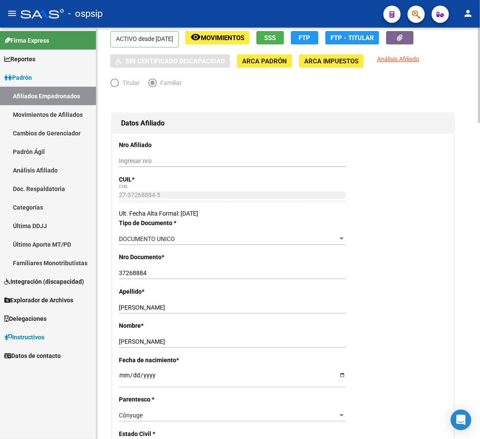
scroll to position [0, 0]
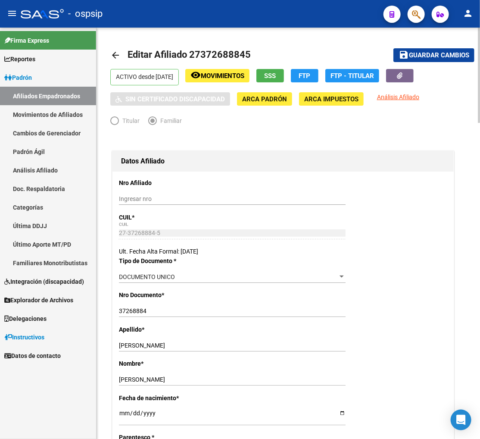
type input "2"
click at [417, 53] on span "Guardar cambios" at bounding box center [439, 56] width 60 height 8
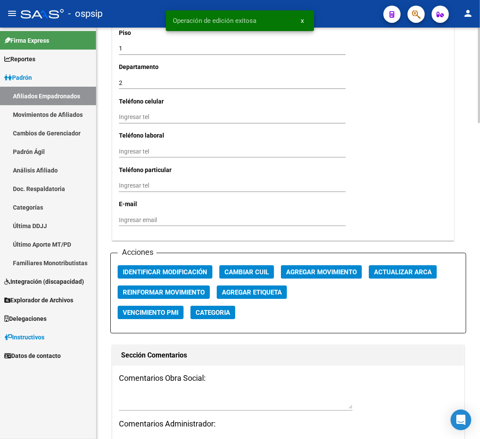
scroll to position [910, 0]
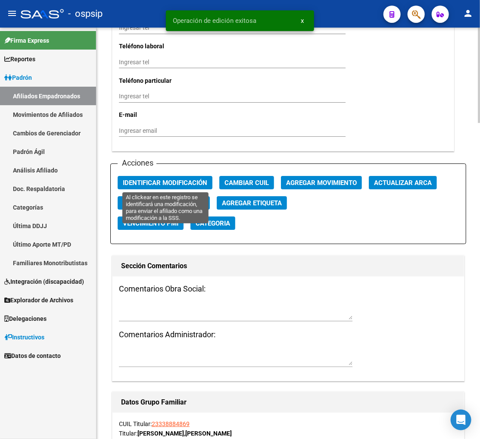
click at [165, 181] on span "Identificar Modificación" at bounding box center [165, 183] width 84 height 8
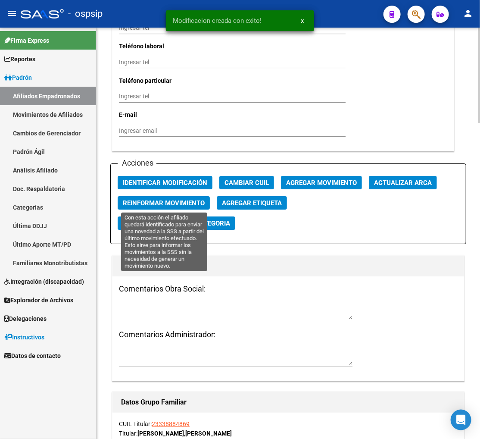
click at [167, 201] on span "Reinformar Movimiento" at bounding box center [164, 203] width 82 height 8
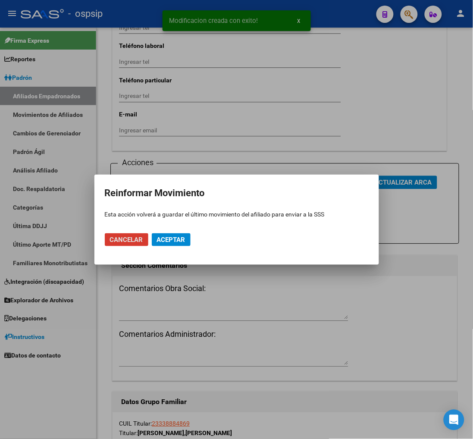
click at [177, 240] on span "Aceptar" at bounding box center [171, 240] width 28 height 8
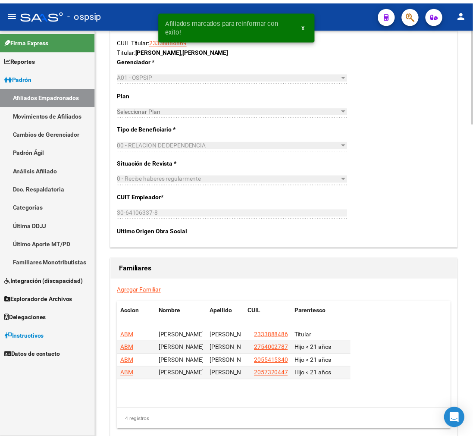
scroll to position [1371, 0]
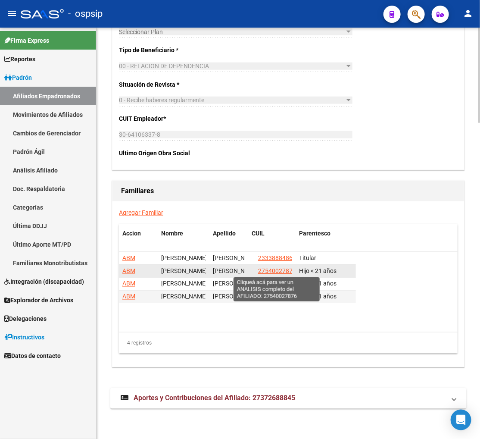
click at [272, 270] on span "27540027876" at bounding box center [277, 270] width 38 height 7
type textarea "27540027876"
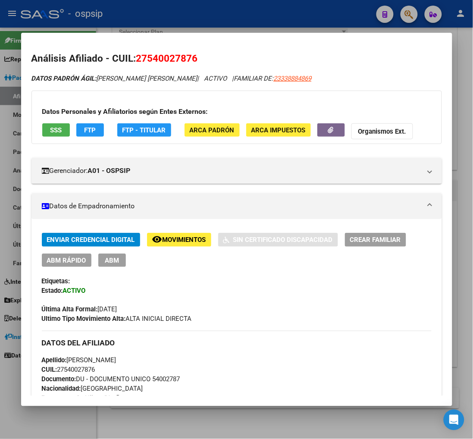
click at [108, 262] on span "ABM" at bounding box center [112, 260] width 14 height 8
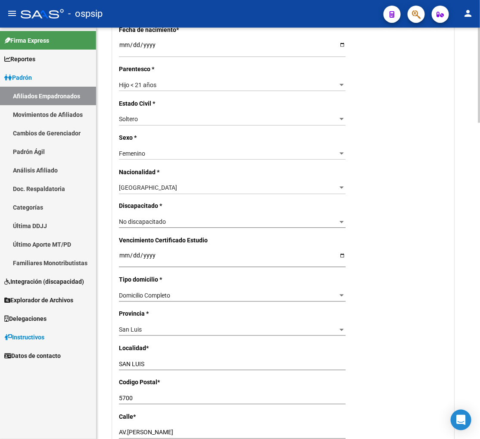
scroll to position [383, 0]
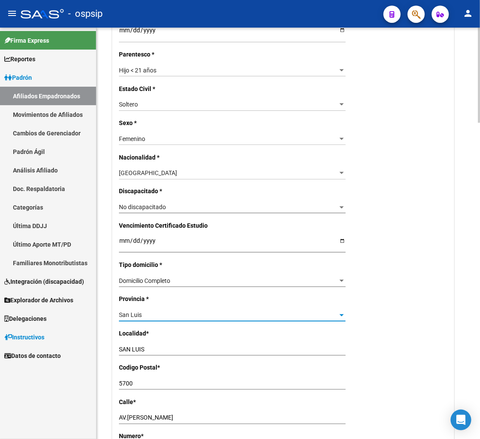
click at [235, 317] on div "San Luis" at bounding box center [228, 315] width 219 height 7
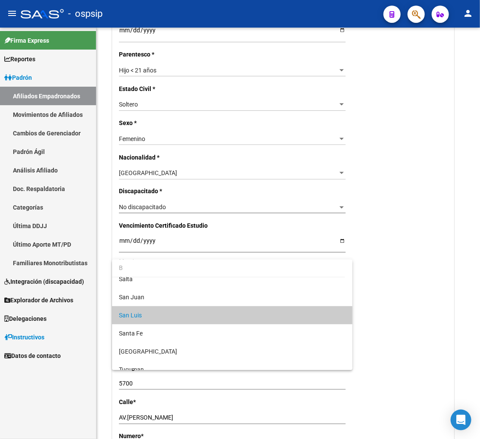
scroll to position [0, 0]
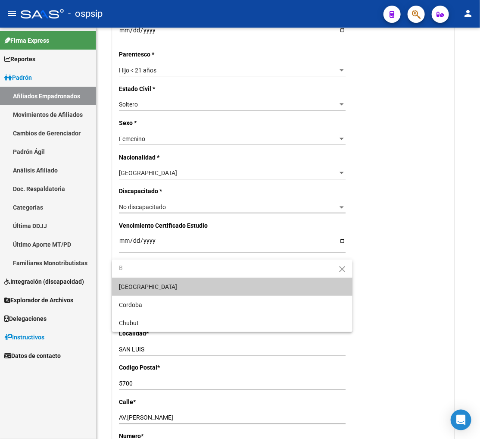
type input "B"
click at [169, 286] on span "[GEOGRAPHIC_DATA]" at bounding box center [232, 287] width 227 height 18
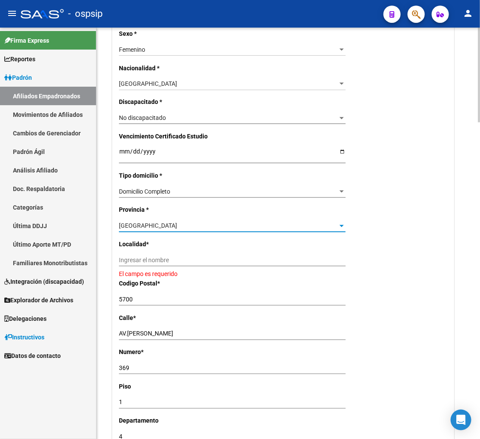
scroll to position [479, 0]
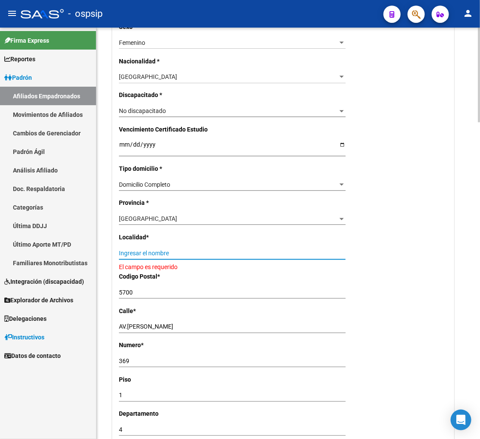
click at [145, 256] on input "Ingresar el nombre" at bounding box center [232, 253] width 227 height 7
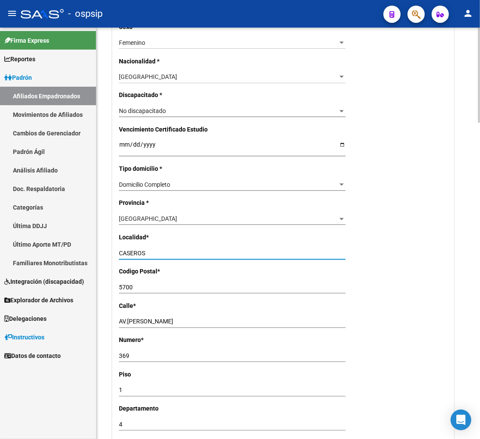
type input "CASEROS"
click at [139, 285] on input "5700" at bounding box center [232, 287] width 227 height 7
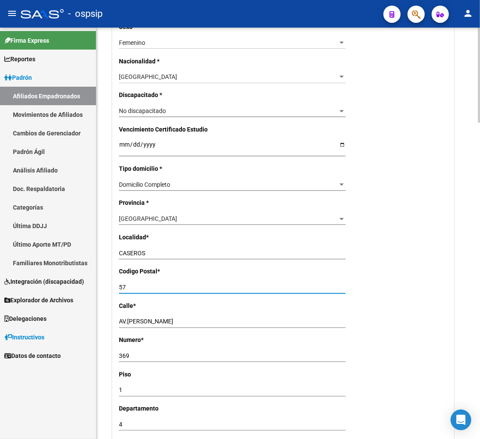
type input "5"
type input "1670"
click at [174, 319] on input "AV.[PERSON_NAME]" at bounding box center [232, 321] width 227 height 7
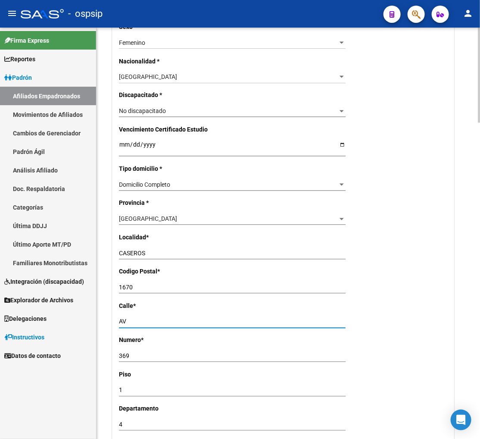
type input "A"
type input "PRESIDENTE KENEDY"
click at [145, 352] on div "369 Ingresar nro" at bounding box center [232, 356] width 227 height 12
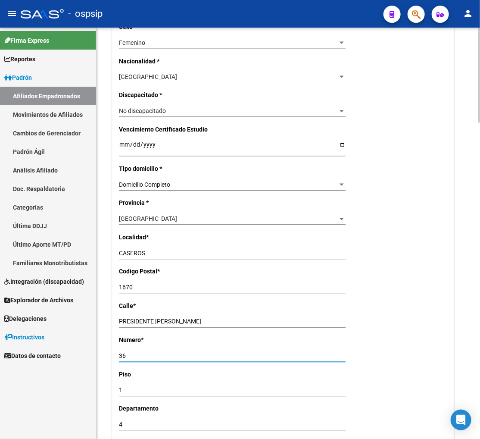
type input "3"
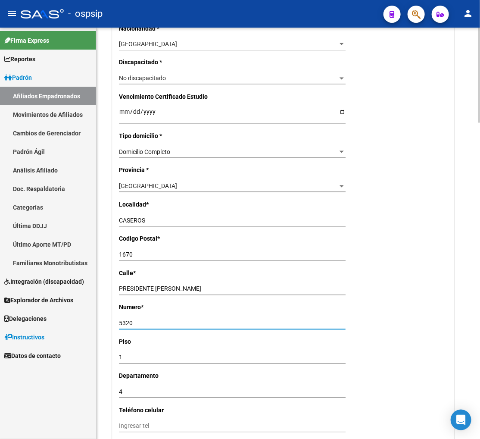
scroll to position [527, 0]
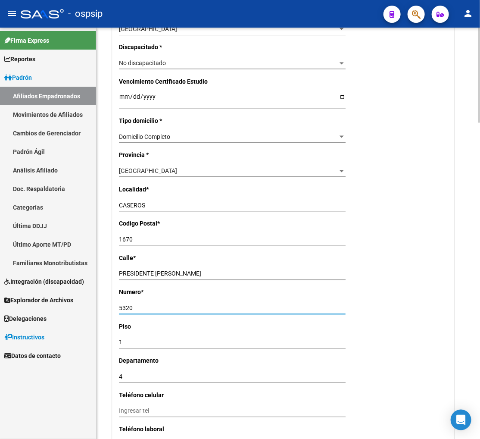
type input "5320"
click at [132, 380] on input "4" at bounding box center [232, 376] width 227 height 7
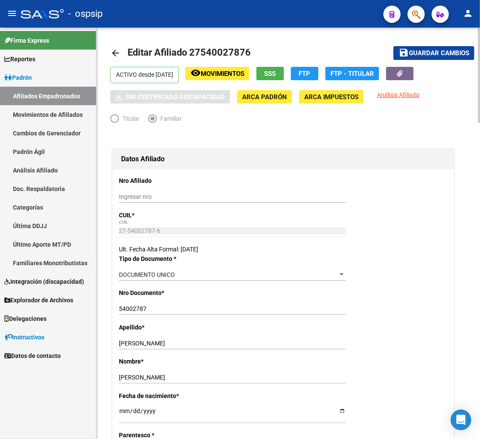
scroll to position [0, 0]
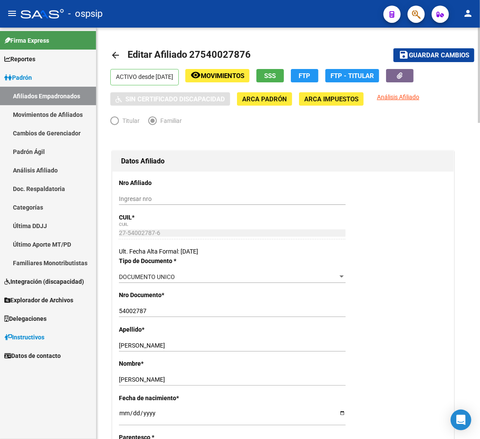
type input "2"
click at [428, 58] on span "Guardar cambios" at bounding box center [439, 56] width 60 height 8
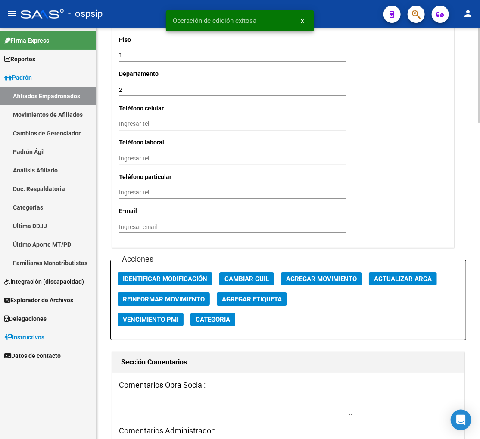
scroll to position [1005, 0]
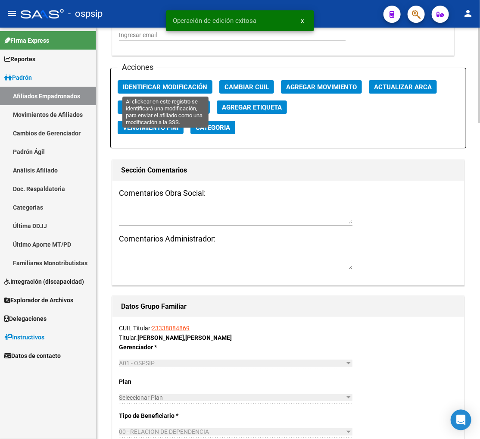
click at [197, 85] on span "Identificar Modificación" at bounding box center [165, 87] width 84 height 8
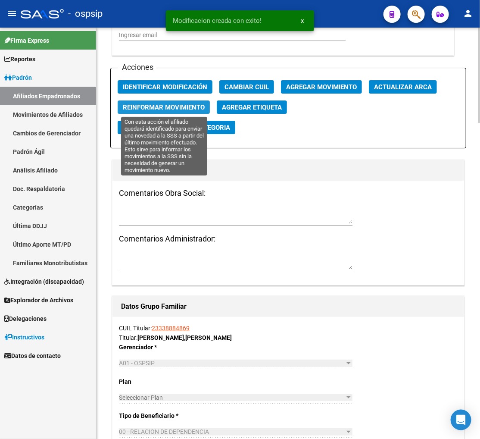
click at [172, 103] on span "Reinformar Movimiento" at bounding box center [164, 107] width 82 height 8
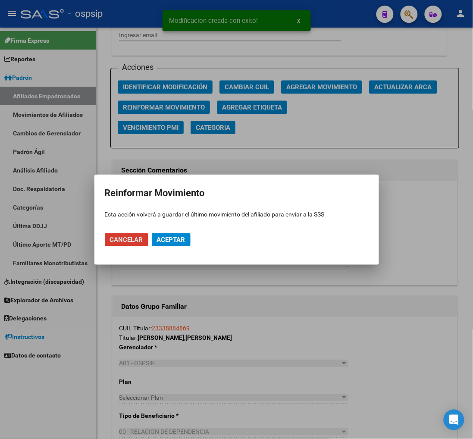
click at [173, 236] on span "Aceptar" at bounding box center [171, 240] width 28 height 8
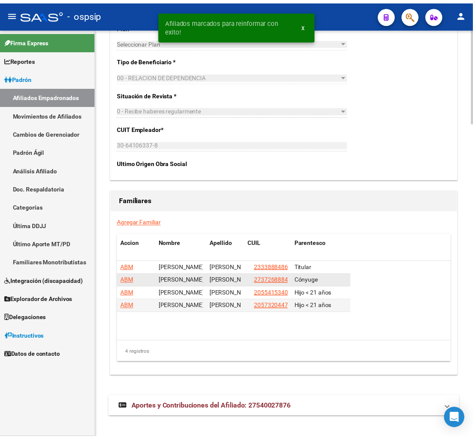
scroll to position [1371, 0]
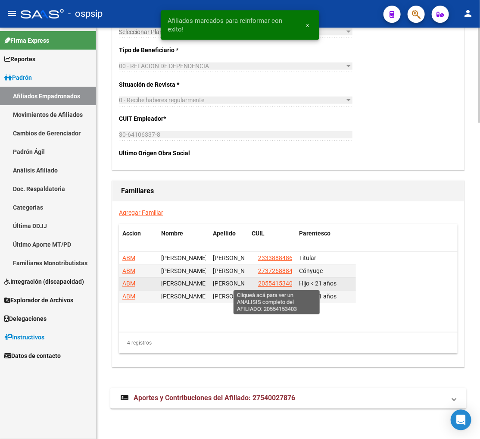
click at [272, 284] on span "20554153403" at bounding box center [277, 283] width 38 height 7
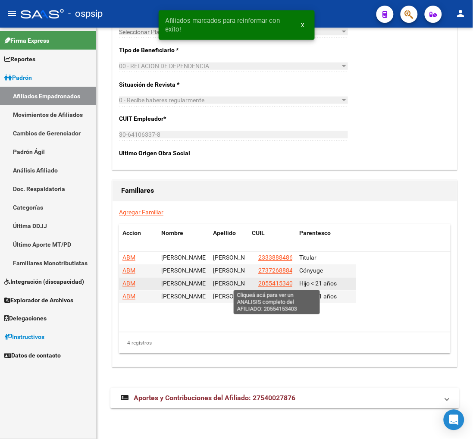
type textarea "20554153403"
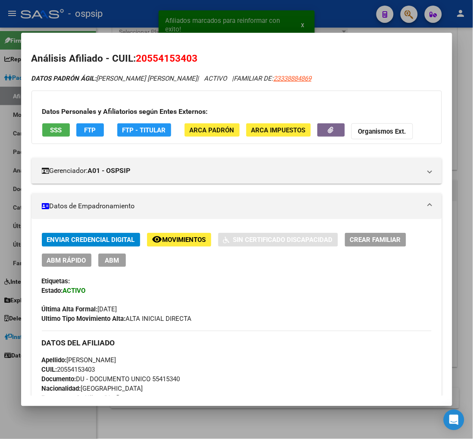
click at [114, 262] on span "ABM" at bounding box center [112, 260] width 14 height 8
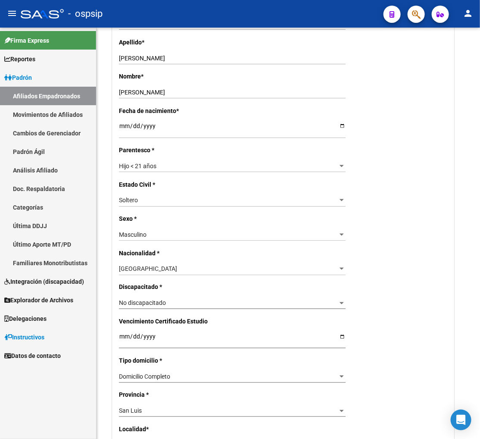
scroll to position [335, 0]
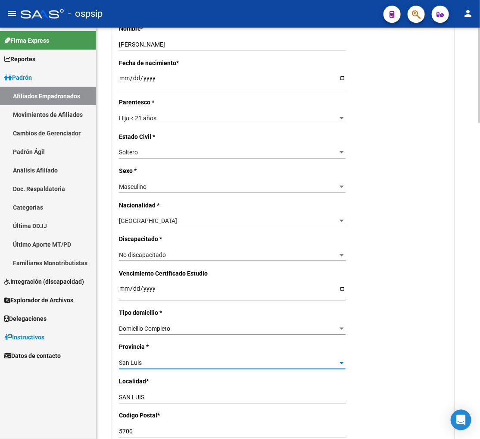
click at [165, 362] on div "San Luis" at bounding box center [228, 362] width 219 height 7
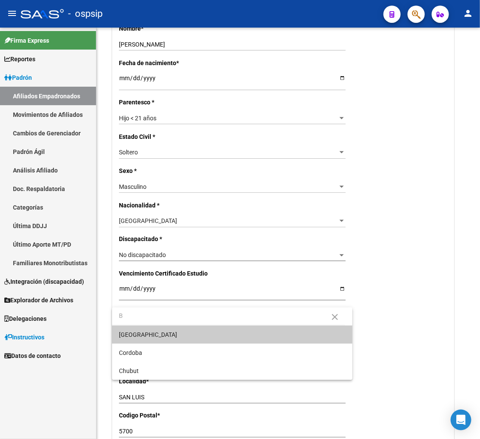
scroll to position [0, 0]
type input "B"
click at [162, 335] on span "[GEOGRAPHIC_DATA]" at bounding box center [232, 334] width 227 height 18
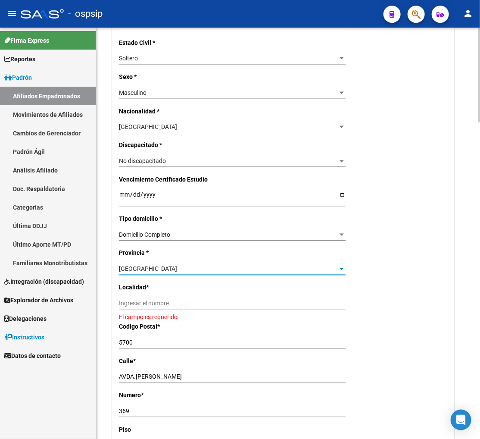
scroll to position [431, 0]
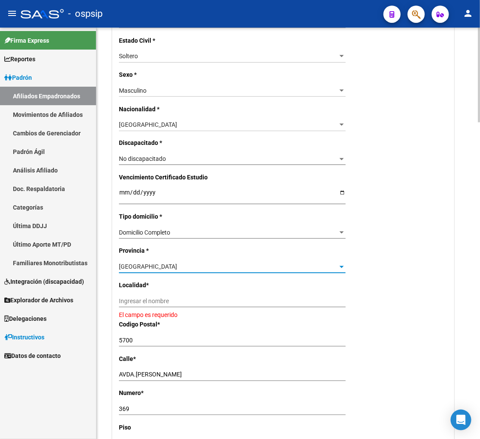
click at [156, 303] on input "Ingresar el nombre" at bounding box center [232, 301] width 227 height 7
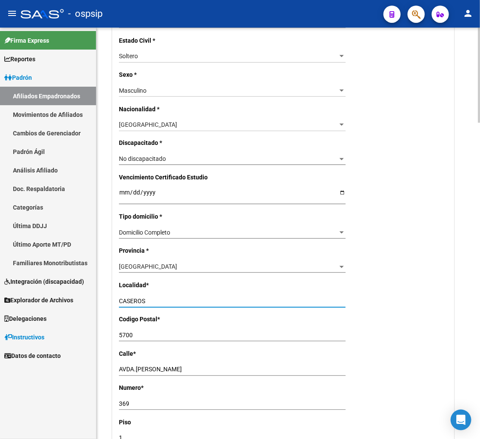
type input "CASEROS"
click at [140, 333] on input "5700" at bounding box center [232, 335] width 227 height 7
type input "5"
type input "1670"
click at [188, 367] on input "AVDA.[PERSON_NAME]" at bounding box center [232, 369] width 227 height 7
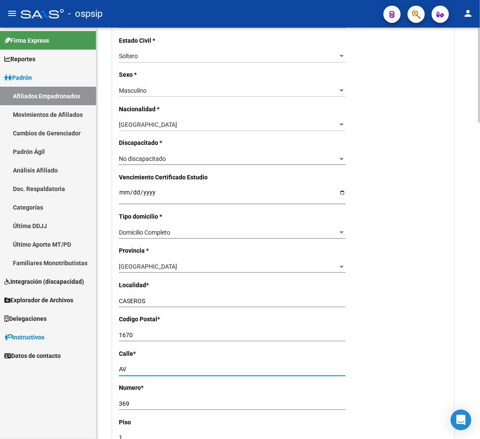
type input "A"
type input "PRESIDENTE KENNEDY"
click at [135, 404] on input "369" at bounding box center [232, 403] width 227 height 7
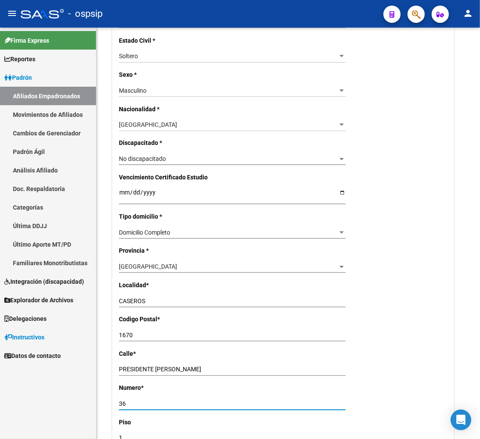
type input "3"
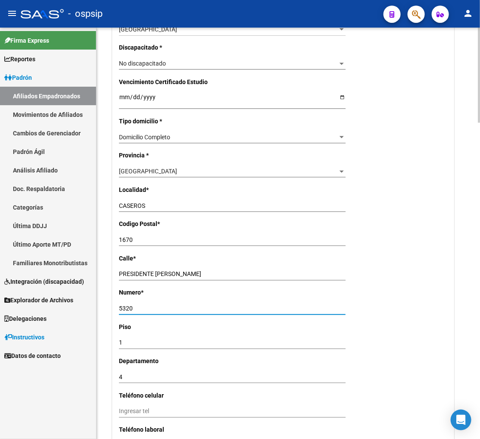
scroll to position [527, 0]
type input "5320"
click at [132, 378] on input "4" at bounding box center [232, 376] width 227 height 7
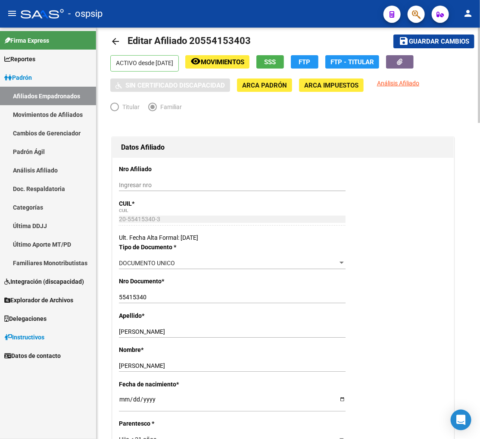
scroll to position [0, 0]
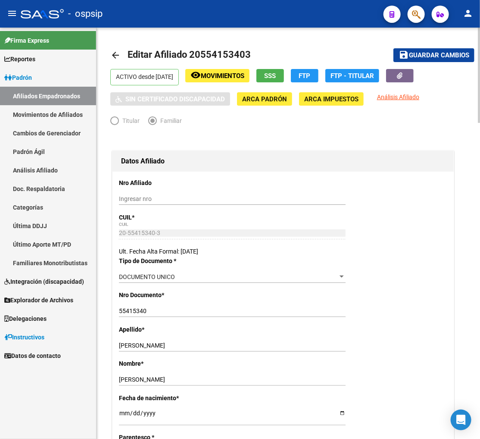
type input "2"
click at [433, 55] on span "Guardar cambios" at bounding box center [439, 56] width 60 height 8
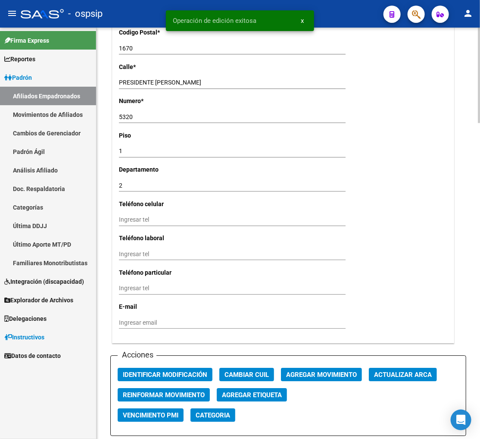
scroll to position [910, 0]
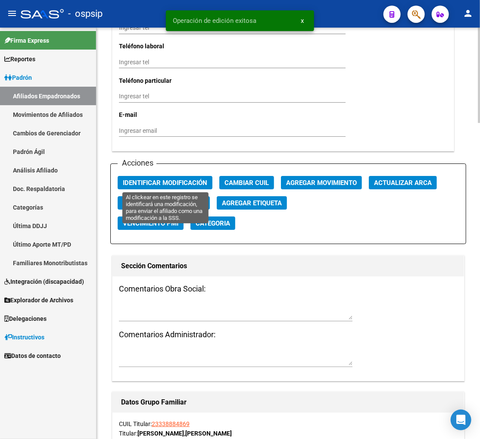
click at [156, 182] on span "Identificar Modificación" at bounding box center [165, 183] width 84 height 8
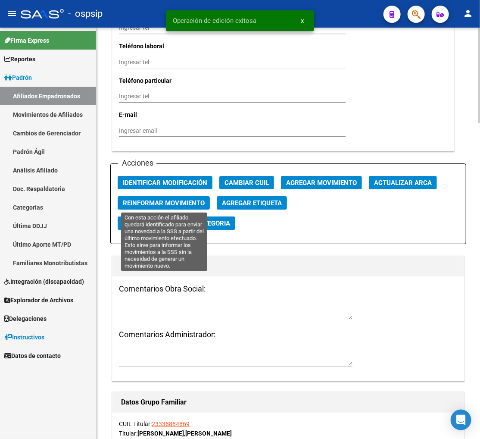
click at [158, 201] on span "Reinformar Movimiento" at bounding box center [164, 203] width 82 height 8
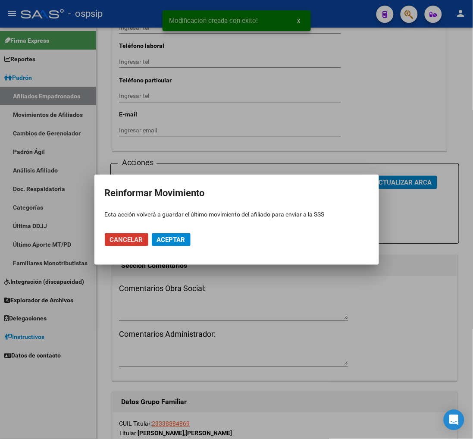
click at [171, 239] on span "Aceptar" at bounding box center [171, 240] width 28 height 8
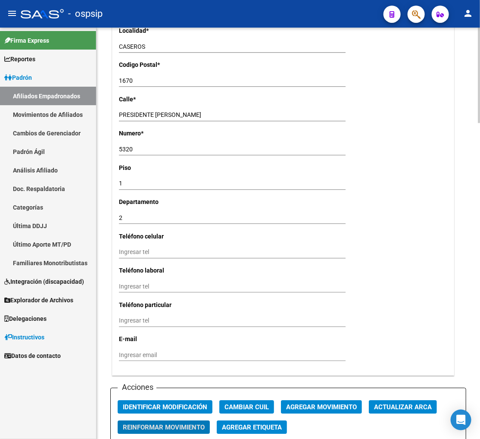
scroll to position [670, 0]
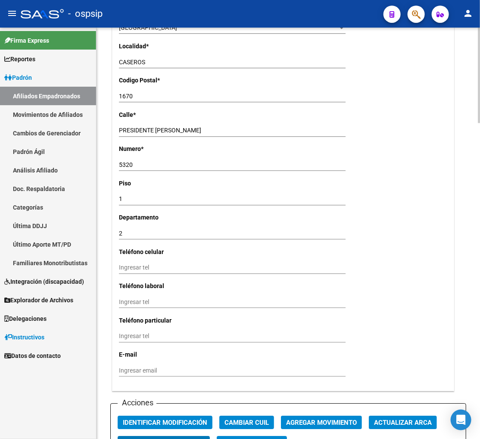
click at [138, 97] on input "1670" at bounding box center [232, 96] width 227 height 7
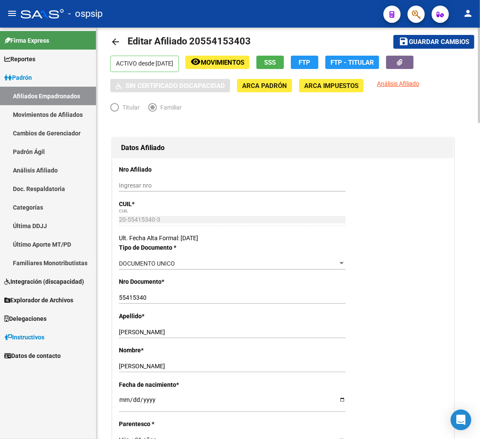
scroll to position [0, 0]
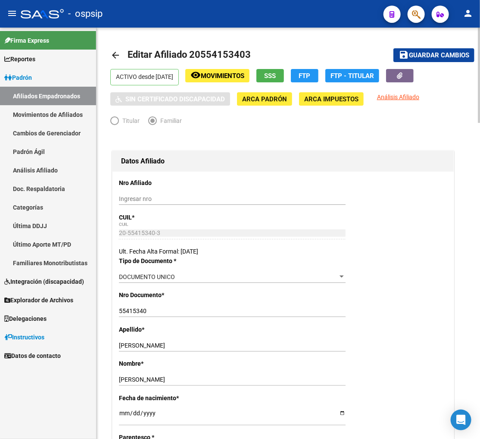
type input "1678"
click at [429, 58] on span "Guardar cambios" at bounding box center [439, 56] width 60 height 8
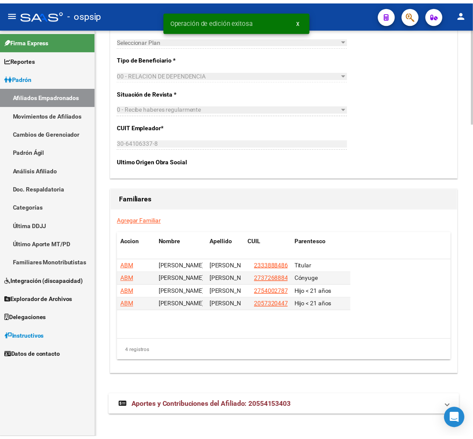
scroll to position [1371, 0]
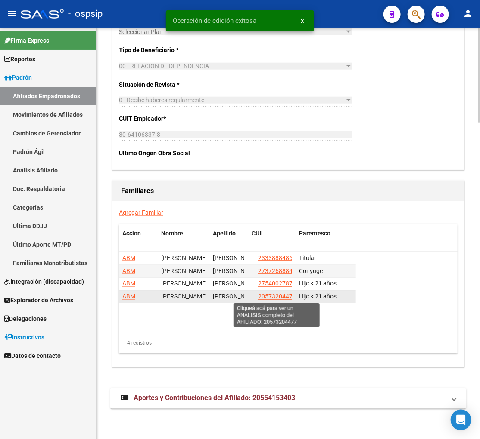
click at [274, 298] on span "20573204477" at bounding box center [277, 296] width 38 height 7
type textarea "20573204477"
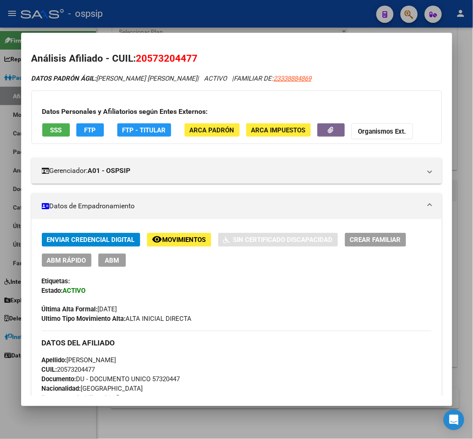
click at [106, 259] on span "ABM" at bounding box center [112, 260] width 14 height 8
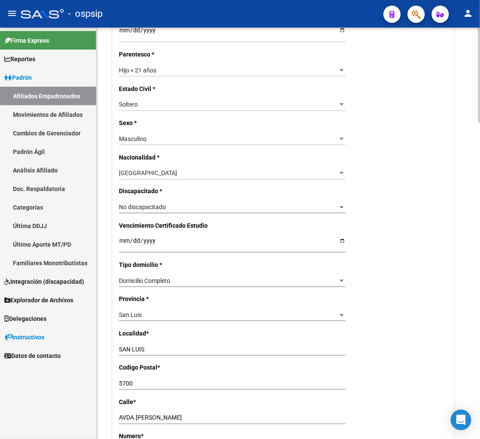
scroll to position [431, 0]
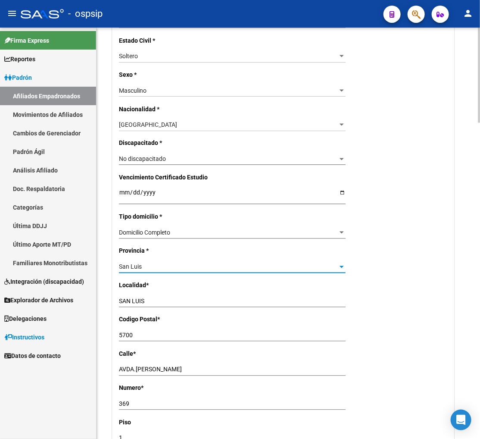
click at [204, 269] on div "San Luis" at bounding box center [228, 266] width 219 height 7
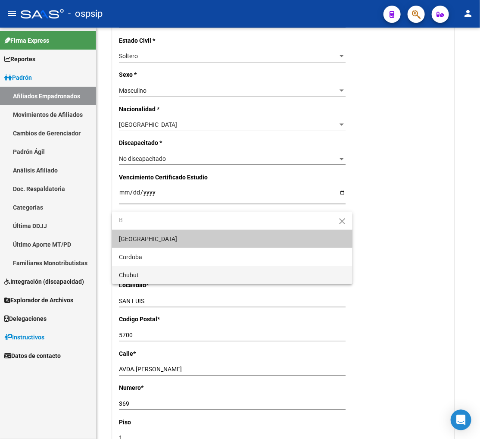
scroll to position [0, 0]
type input "B"
click at [169, 236] on span "[GEOGRAPHIC_DATA]" at bounding box center [232, 239] width 227 height 18
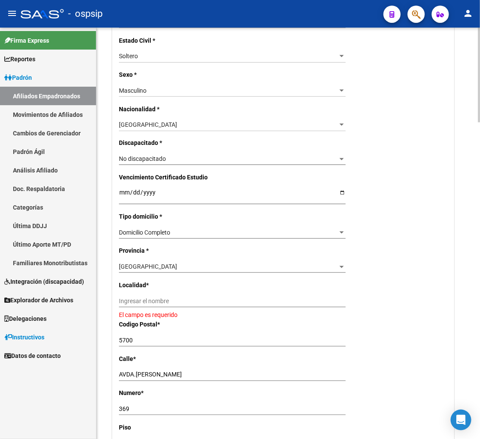
click at [149, 296] on div "Ingresar el nombre" at bounding box center [232, 301] width 227 height 12
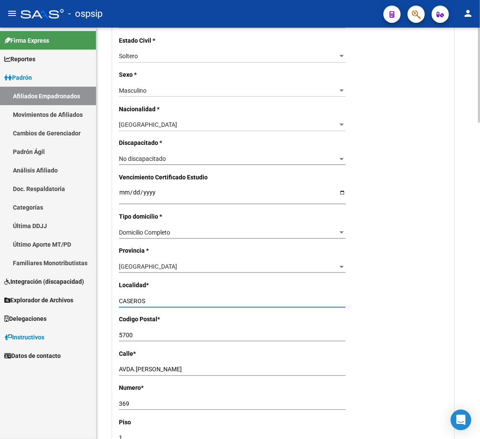
type input "CASEROS"
click at [141, 333] on input "5700" at bounding box center [232, 335] width 227 height 7
type input "5"
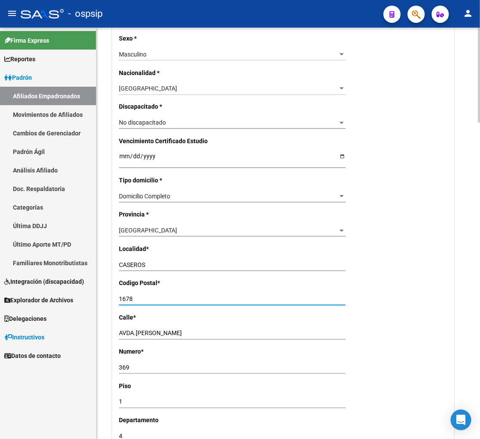
scroll to position [527, 0]
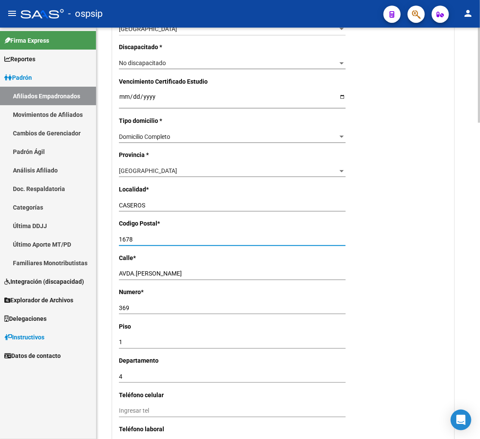
type input "1678"
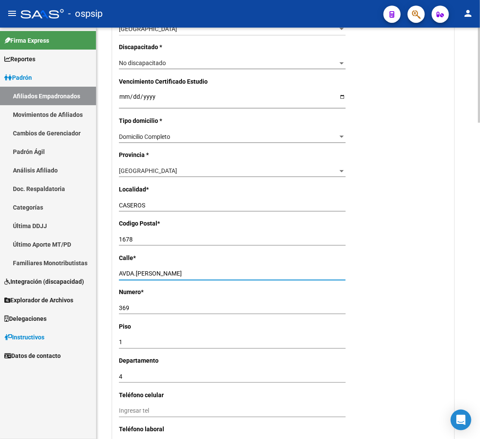
click at [190, 273] on input "AVDA.[PERSON_NAME]" at bounding box center [232, 273] width 227 height 7
type input "A"
type input "PRESIDENTE KENEDY"
drag, startPoint x: 137, startPoint y: 309, endPoint x: 134, endPoint y: 300, distance: 8.9
click at [137, 307] on input "369" at bounding box center [232, 308] width 227 height 7
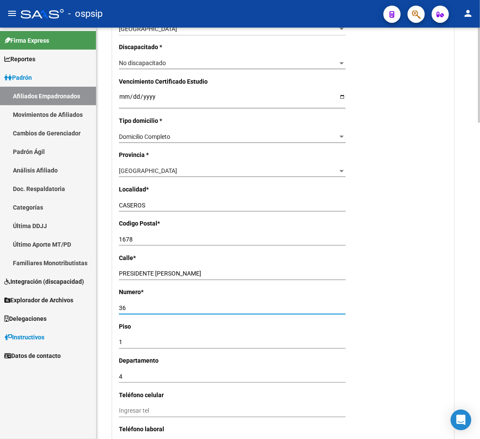
type input "3"
type input "5320"
click at [128, 381] on div "4 Ingresar depto" at bounding box center [232, 377] width 227 height 12
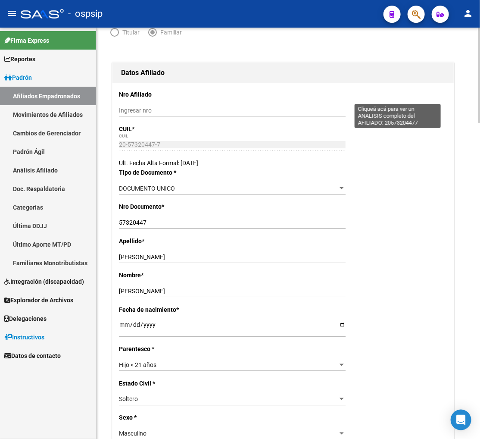
scroll to position [0, 0]
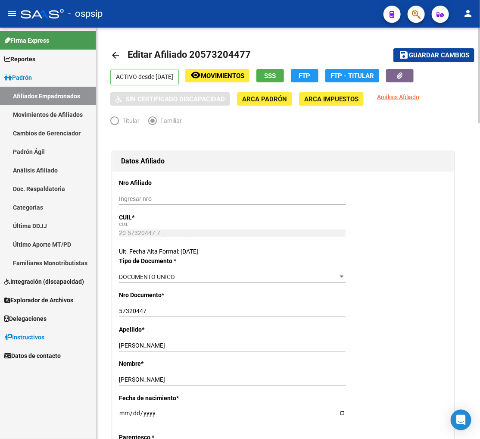
type input "2"
click at [417, 57] on span "Guardar cambios" at bounding box center [439, 56] width 60 height 8
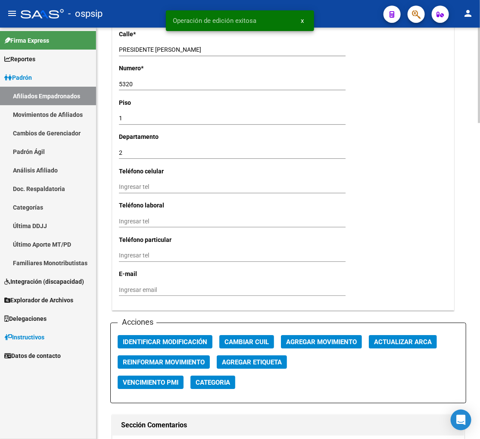
scroll to position [766, 0]
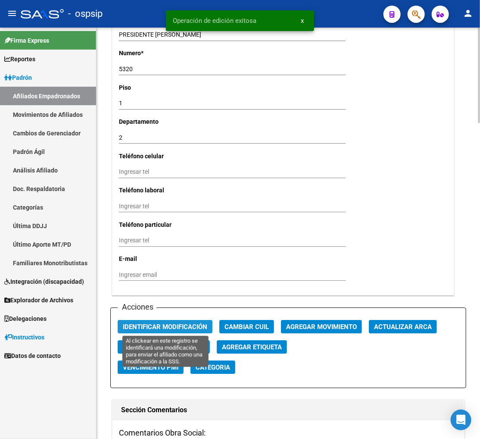
click at [178, 323] on span "Identificar Modificación" at bounding box center [165, 327] width 84 height 8
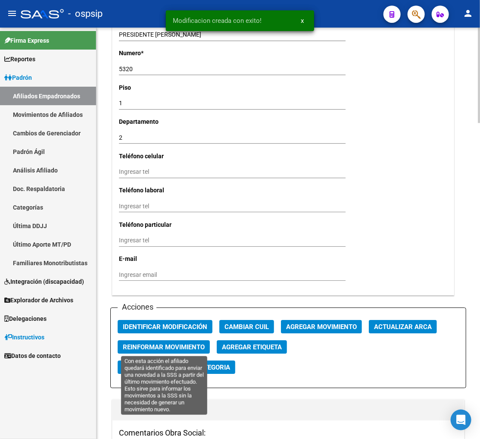
click at [165, 347] on span "Reinformar Movimiento" at bounding box center [164, 347] width 82 height 8
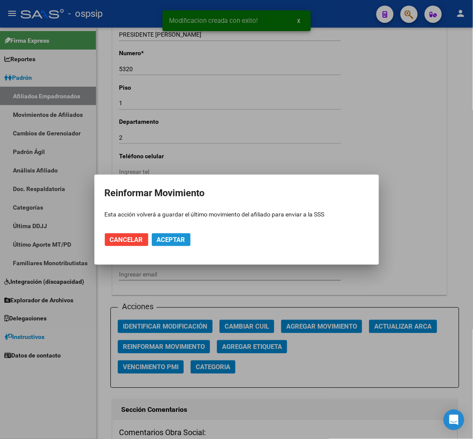
click at [165, 237] on span "Aceptar" at bounding box center [171, 240] width 28 height 8
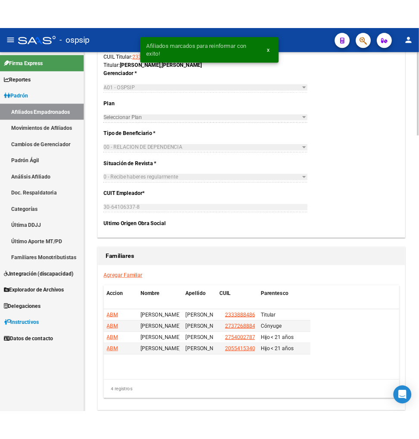
scroll to position [1371, 0]
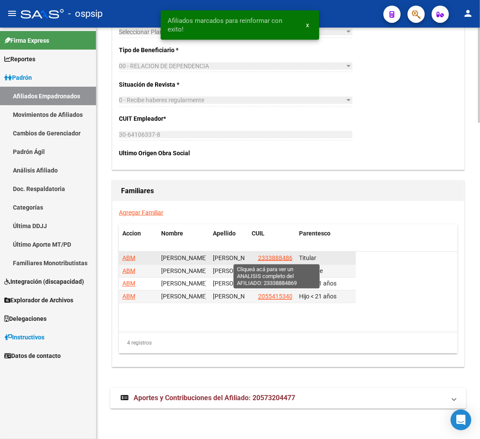
click at [271, 257] on span "23338884869" at bounding box center [277, 257] width 38 height 7
type textarea "23338884869"
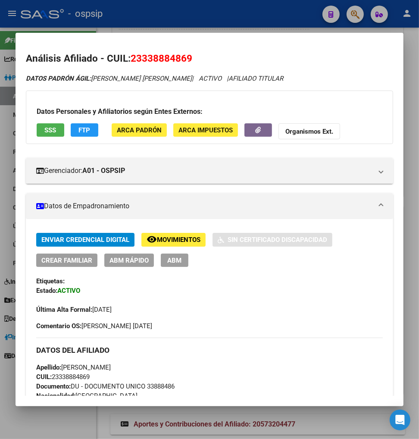
click at [352, 9] on div at bounding box center [209, 219] width 419 height 439
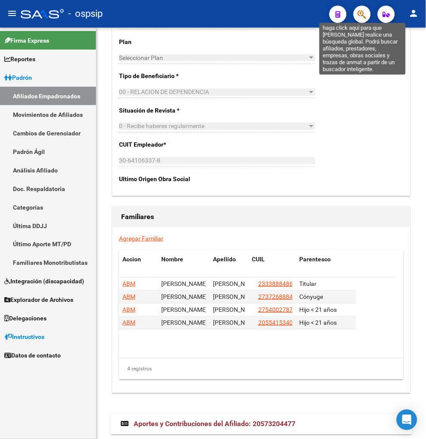
click at [365, 16] on icon "button" at bounding box center [362, 14] width 9 height 10
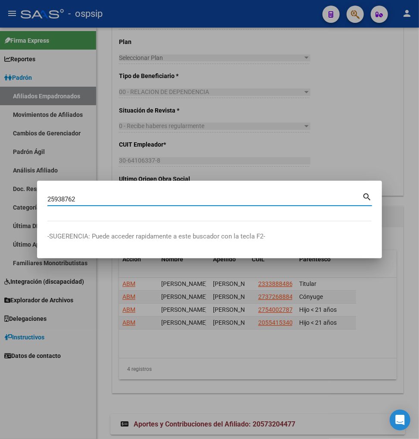
type input "25938762"
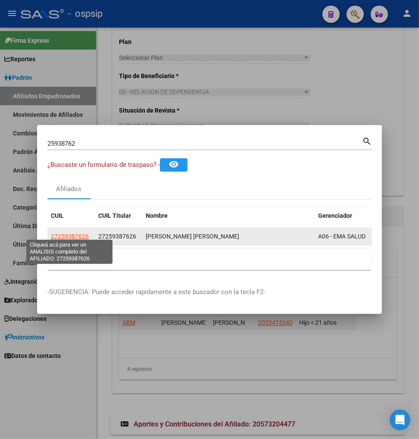
click at [68, 234] on span "27259387626" at bounding box center [70, 236] width 38 height 7
type textarea "27259387626"
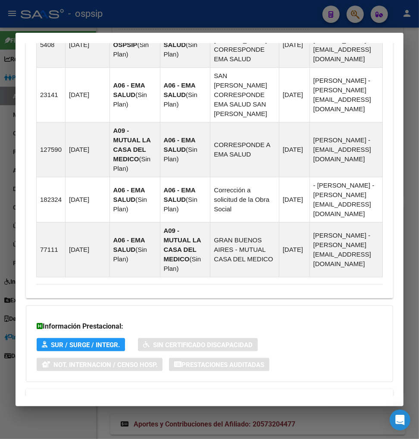
scroll to position [648, 0]
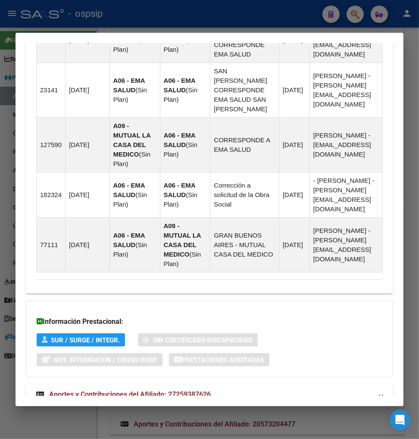
click at [122, 390] on span "Aportes y Contribuciones del Afiliado: 27259387626" at bounding box center [130, 394] width 162 height 8
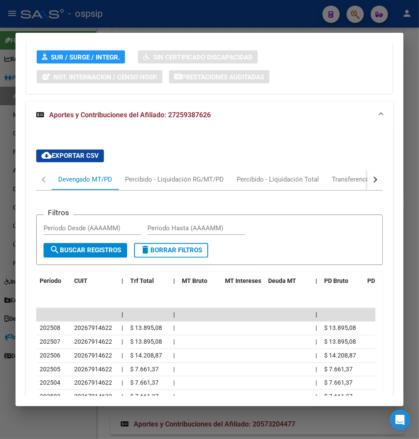
scroll to position [963, 0]
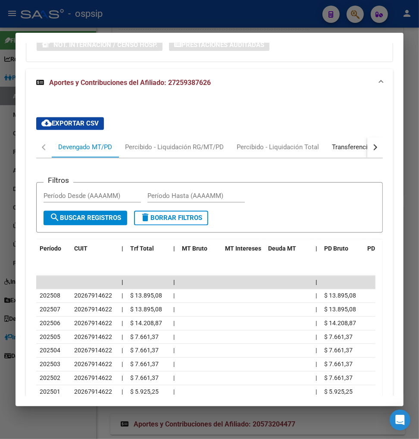
click at [353, 143] on div "Transferencias ARCA" at bounding box center [362, 147] width 61 height 9
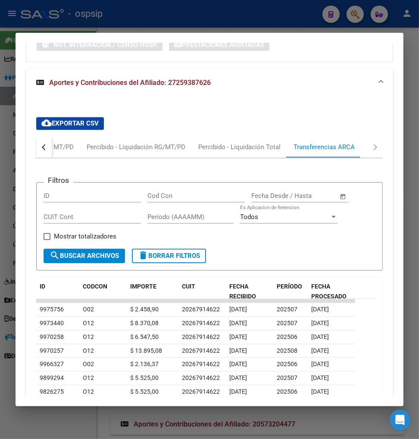
click at [44, 144] on div "button" at bounding box center [45, 147] width 6 height 6
click at [70, 143] on div "Devengado MT/PD" at bounding box center [85, 147] width 54 height 9
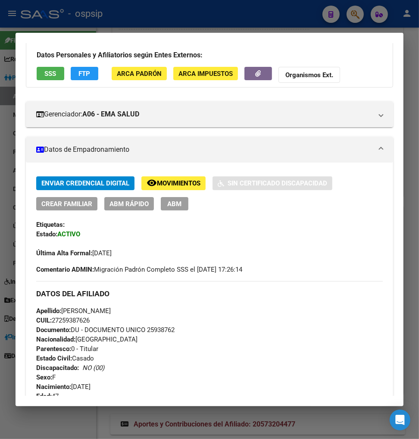
scroll to position [53, 0]
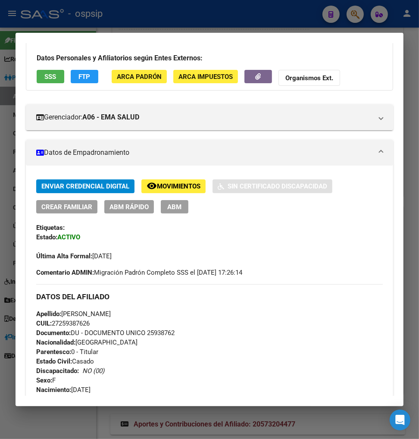
click at [175, 206] on span "ABM" at bounding box center [175, 207] width 14 height 8
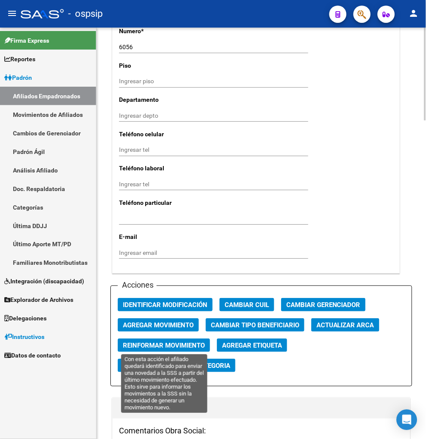
scroll to position [1005, 0]
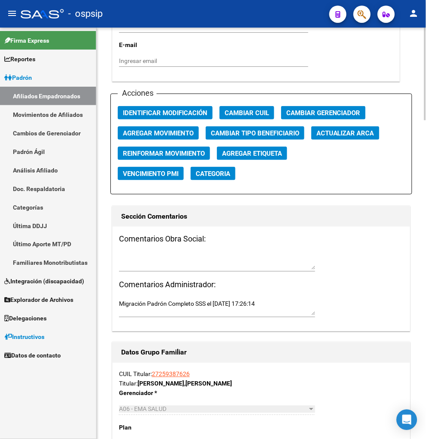
click at [137, 259] on textarea at bounding box center [217, 261] width 196 height 16
type textarea "Presenta diferencias de aportes"
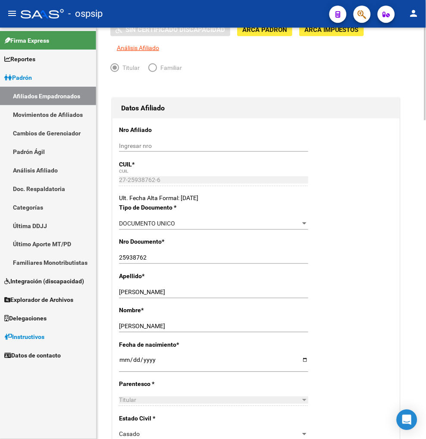
scroll to position [0, 0]
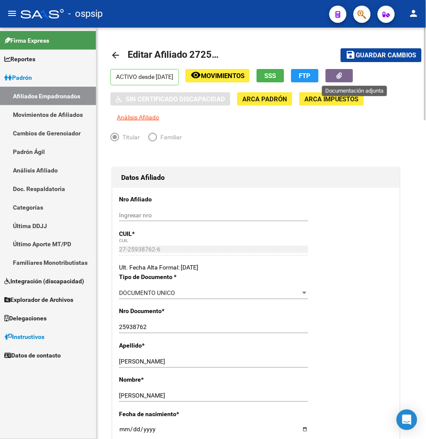
click at [345, 73] on button "button" at bounding box center [339, 75] width 28 height 13
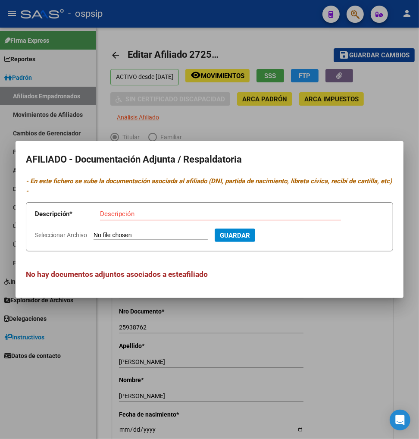
click at [138, 220] on div "Descripción" at bounding box center [220, 213] width 241 height 13
type input "575 julio/2025"
click at [145, 236] on input "Seleccionar Archivo" at bounding box center [151, 235] width 114 height 8
type input "C:\fakepath\WhatsApp Image 2025-07-31 at 08.38.03.jpeg"
click at [287, 235] on span "Guardar" at bounding box center [281, 235] width 30 height 8
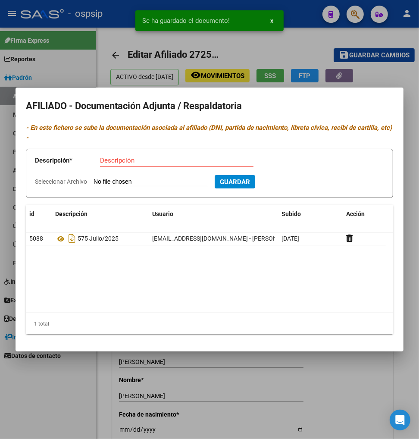
click at [124, 161] on input "Descripción" at bounding box center [176, 160] width 153 height 8
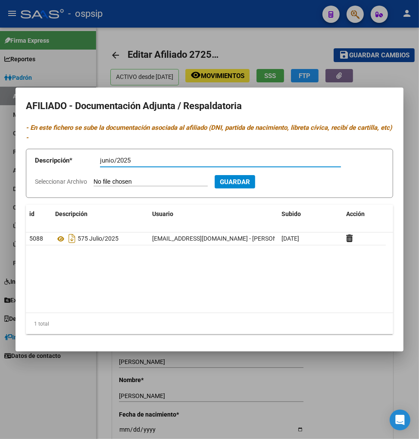
type input "junio/2025"
click at [157, 178] on input "Seleccionar Archivo" at bounding box center [151, 182] width 114 height 8
type input "C:\fakepath\WhatsApp Image 2025-07-31 at 08.38.03.jpeg"
click at [296, 179] on span "Guardar" at bounding box center [281, 182] width 30 height 8
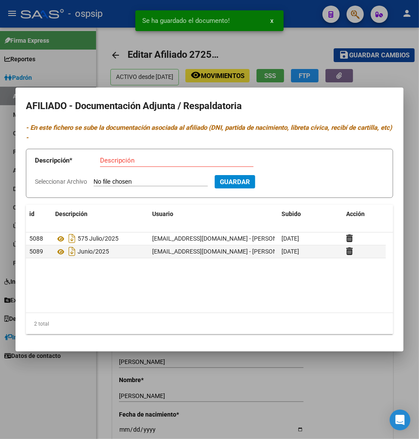
click at [109, 157] on input "Descripción" at bounding box center [176, 160] width 153 height 8
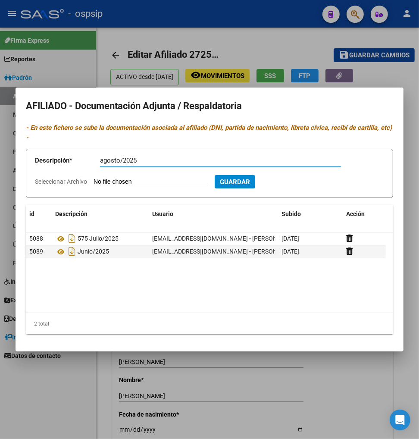
type input "agosto/2025"
click at [125, 181] on input "Seleccionar Archivo" at bounding box center [151, 182] width 114 height 8
click at [151, 179] on input "Seleccionar Archivo" at bounding box center [151, 182] width 114 height 8
type input "C:\fakepath\Imagen de WhatsApp 2025-08-01 a las 19.41.55_f33917b0.jpg"
click at [293, 180] on span "Guardar" at bounding box center [281, 182] width 30 height 8
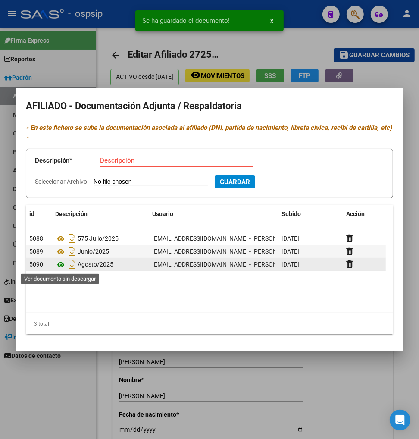
click at [62, 264] on icon at bounding box center [60, 264] width 11 height 10
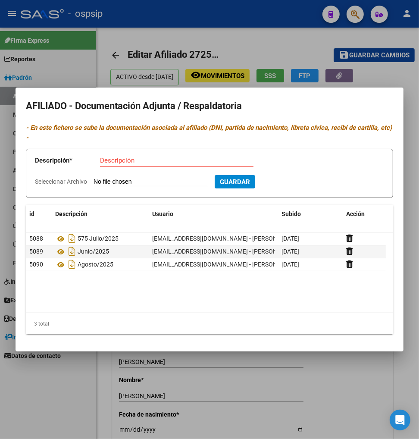
click at [255, 52] on div at bounding box center [209, 219] width 419 height 439
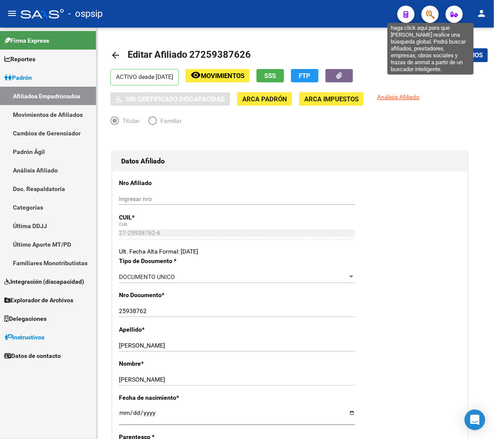
click at [430, 16] on icon "button" at bounding box center [430, 14] width 9 height 10
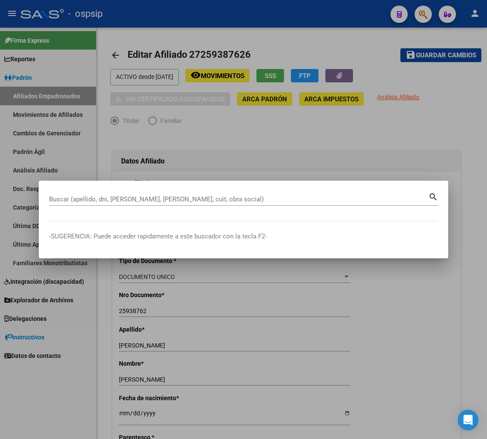
click at [76, 194] on div "Buscar (apellido, dni, [PERSON_NAME], [PERSON_NAME], cuit, obra social)" at bounding box center [238, 199] width 379 height 13
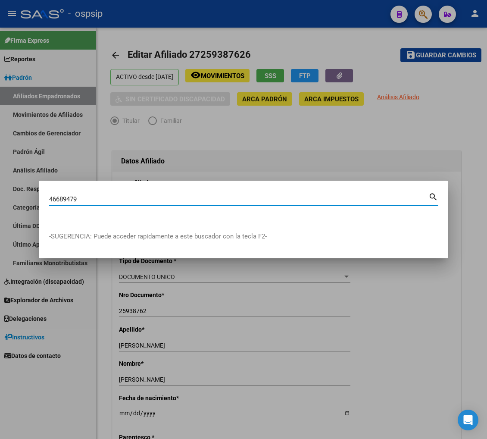
type input "46689479"
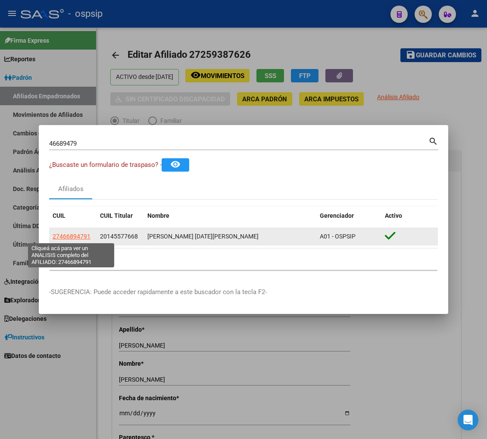
click at [67, 234] on span "27466894791" at bounding box center [72, 236] width 38 height 7
type textarea "27466894791"
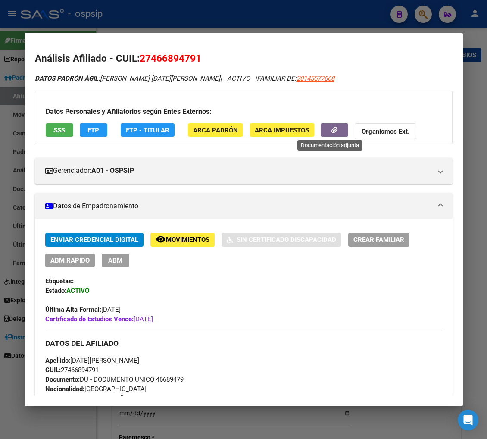
click at [321, 131] on button "button" at bounding box center [335, 129] width 28 height 13
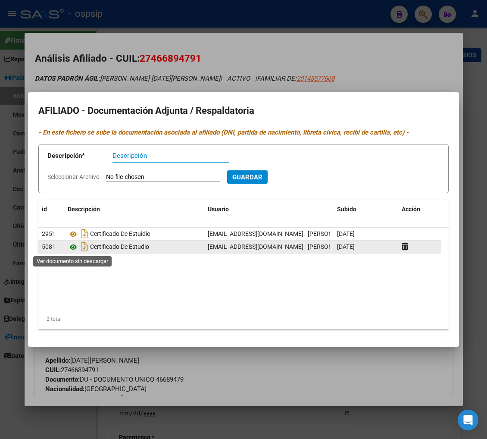
click at [75, 246] on icon at bounding box center [73, 247] width 11 height 10
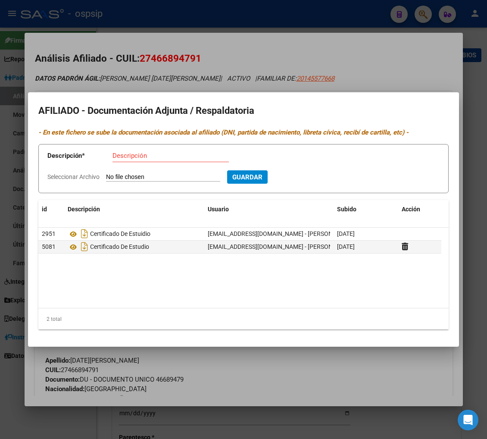
click at [425, 19] on div at bounding box center [243, 219] width 487 height 439
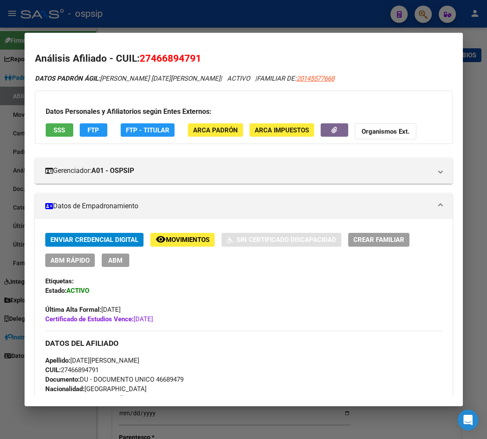
click at [424, 19] on div at bounding box center [243, 219] width 487 height 439
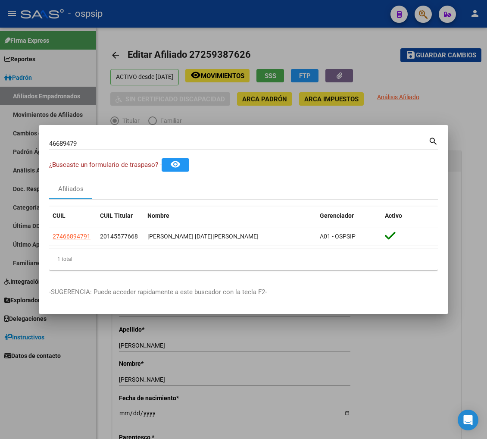
click at [100, 146] on input "46689479" at bounding box center [238, 144] width 379 height 8
type input "4"
type input "37972643"
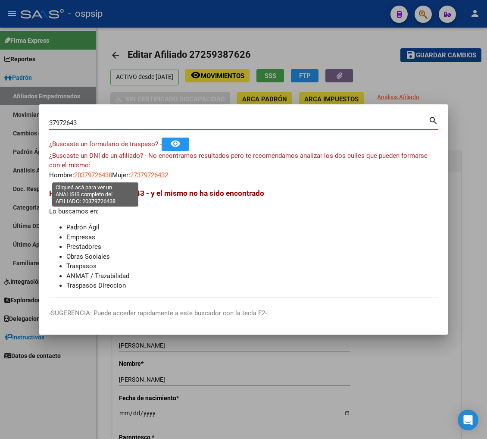
click at [102, 175] on span "20379726438" at bounding box center [93, 175] width 38 height 8
type textarea "20379726438"
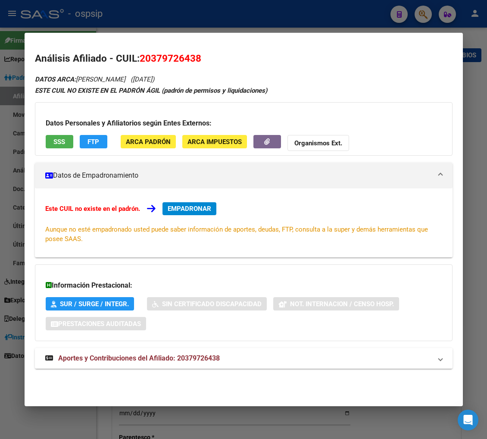
click at [112, 361] on span "Aportes y Contribuciones del Afiliado: 20379726438" at bounding box center [139, 358] width 162 height 8
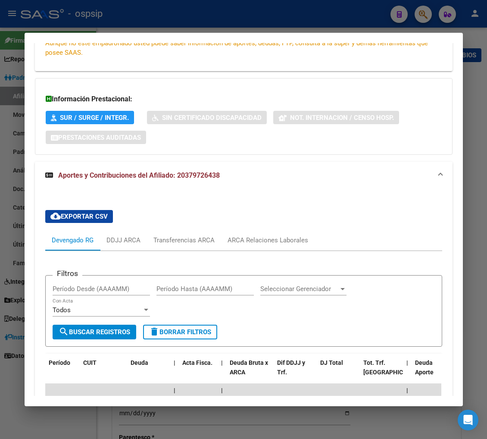
scroll to position [282, 0]
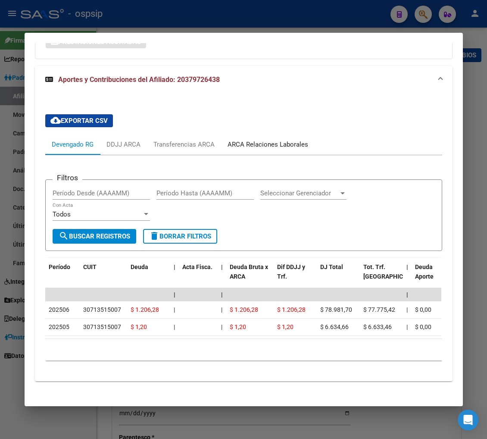
click at [271, 148] on div "ARCA Relaciones Laborales" at bounding box center [268, 144] width 81 height 9
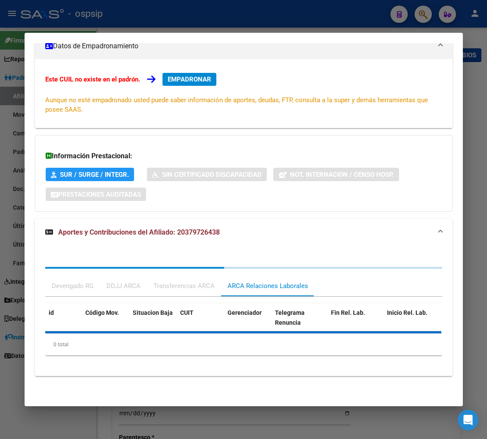
scroll to position [213, 0]
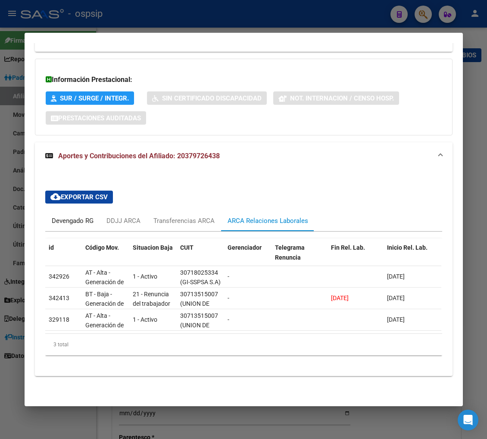
click at [56, 216] on div "Devengado RG" at bounding box center [73, 220] width 42 height 9
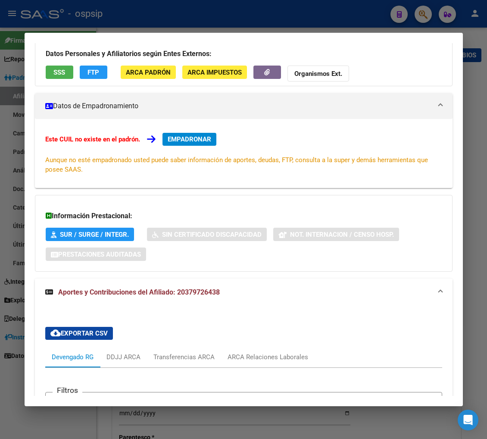
scroll to position [0, 0]
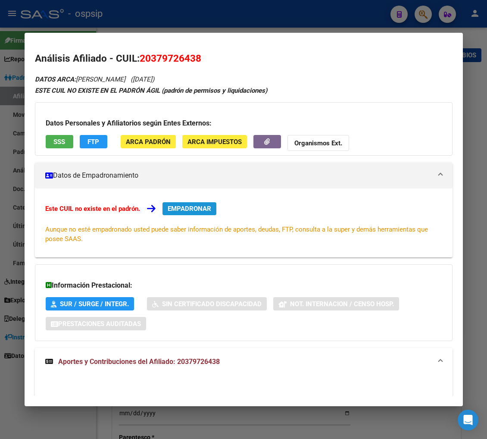
click at [190, 210] on span "EMPADRONAR" at bounding box center [190, 209] width 44 height 8
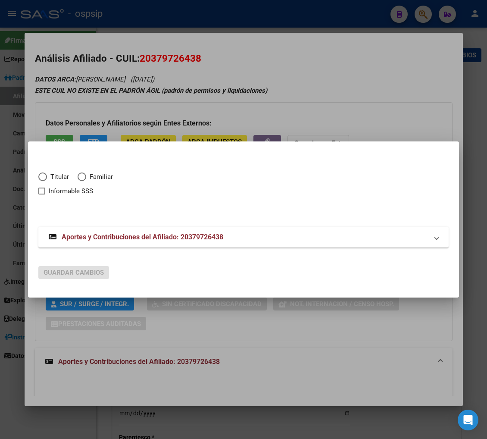
click at [45, 177] on span "Elija una opción" at bounding box center [42, 176] width 9 height 9
click at [45, 177] on input "Titular" at bounding box center [42, 176] width 9 height 9
radio input "true"
checkbox input "true"
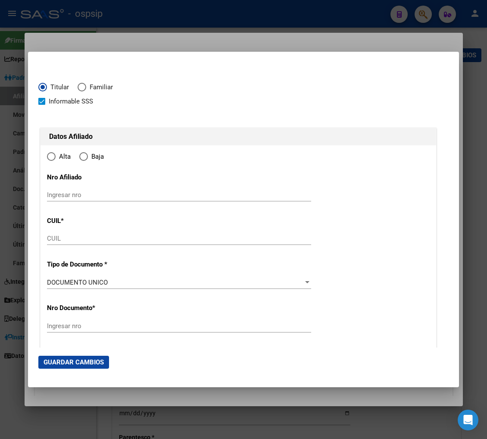
type input "20-37972643-8"
type input "37972643"
type input "TORRES"
type input "MATIAS GONZALO"
type input "1994-03-28"
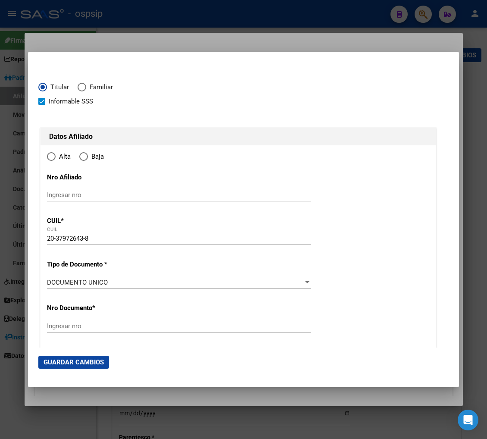
type input "JOSE CLEMENTE P"
type input "1665"
type input "AV JOSE ALTUBE"
type input "1370"
radio input "true"
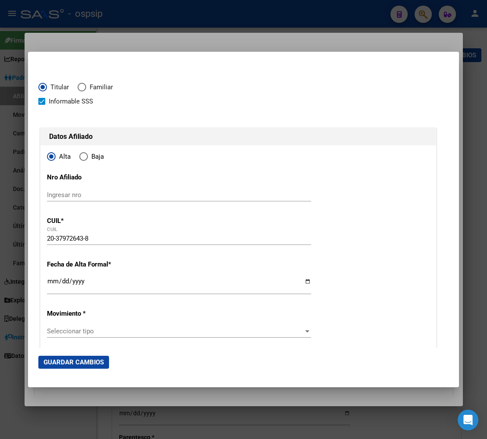
scroll to position [48, 0]
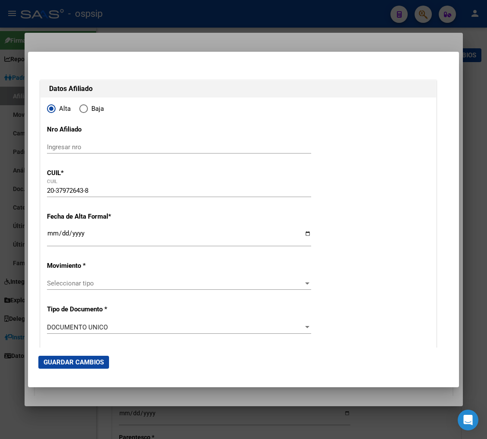
click at [53, 237] on input "Ingresar fecha" at bounding box center [179, 237] width 264 height 14
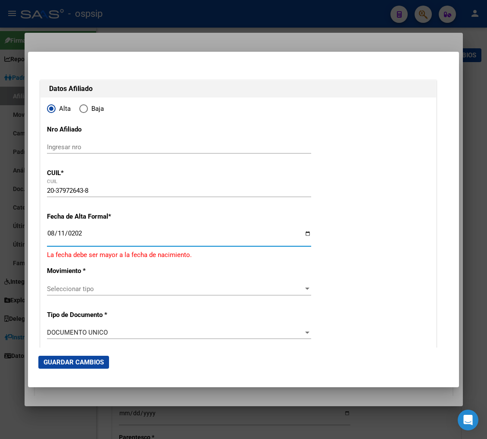
type input "[DATE]"
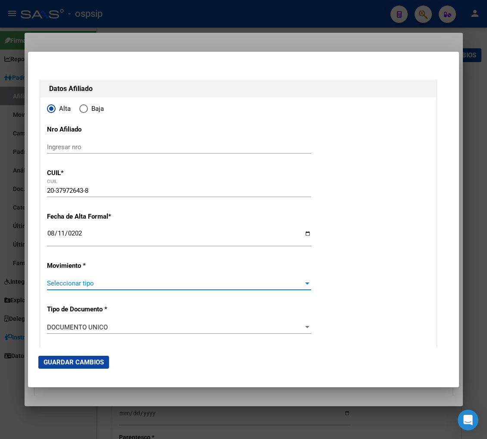
click at [109, 285] on span "Seleccionar tipo" at bounding box center [175, 283] width 256 height 8
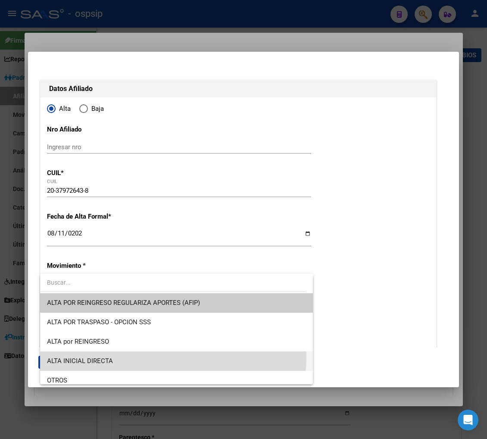
drag, startPoint x: 108, startPoint y: 355, endPoint x: 127, endPoint y: 319, distance: 40.5
click at [108, 355] on span "ALTA INICIAL DIRECTA" at bounding box center [176, 360] width 259 height 19
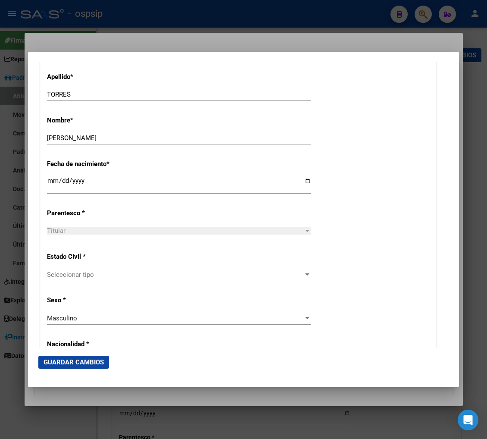
scroll to position [383, 0]
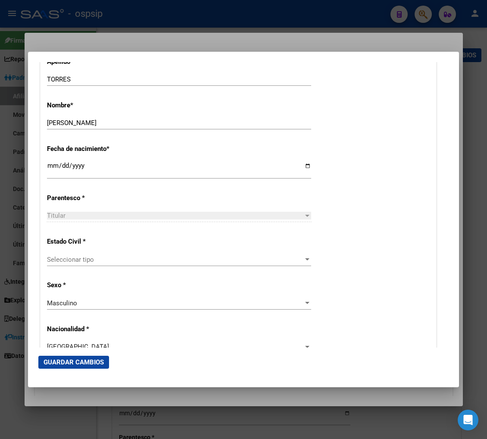
click at [121, 250] on div "Estado Civil * Seleccionar tipo Seleccionar tipo" at bounding box center [238, 252] width 383 height 44
click at [118, 262] on span "Seleccionar tipo" at bounding box center [175, 260] width 256 height 8
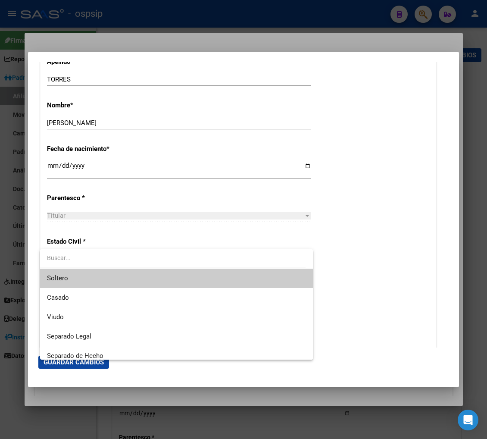
click at [111, 281] on span "Soltero" at bounding box center [176, 277] width 259 height 19
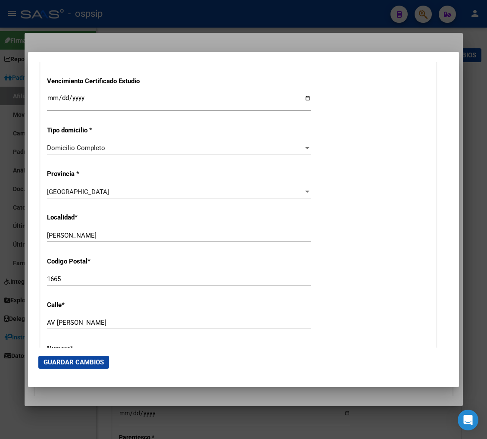
scroll to position [718, 0]
click at [182, 315] on div "Alta Baja Nro Afiliado Ingresar nro CUIL * 20-37972643-8 CUIL ARCA Padrón Fecha…" at bounding box center [239, 37] width 396 height 1221
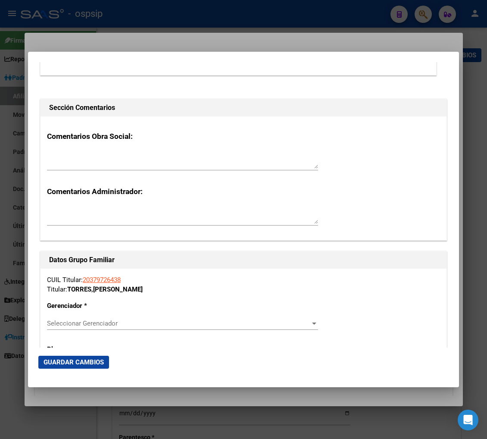
scroll to position [1293, 0]
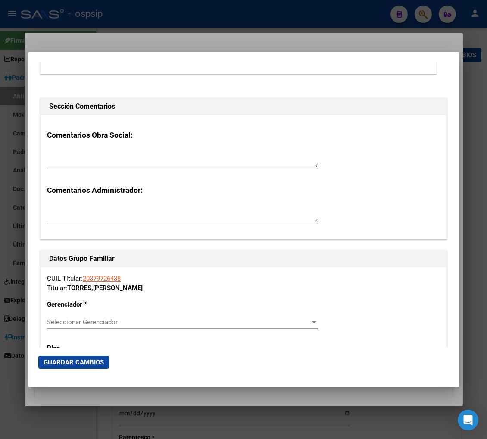
click at [205, 322] on span "Seleccionar Gerenciador" at bounding box center [178, 322] width 263 height 8
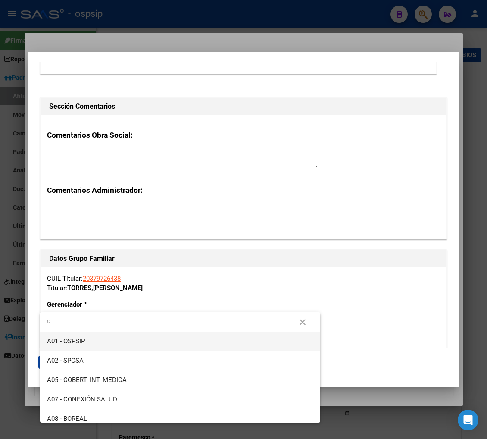
type input "o"
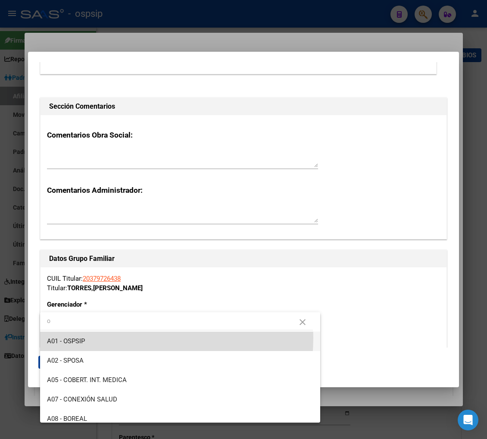
click at [122, 337] on span "A01 - OSPSIP" at bounding box center [180, 340] width 266 height 19
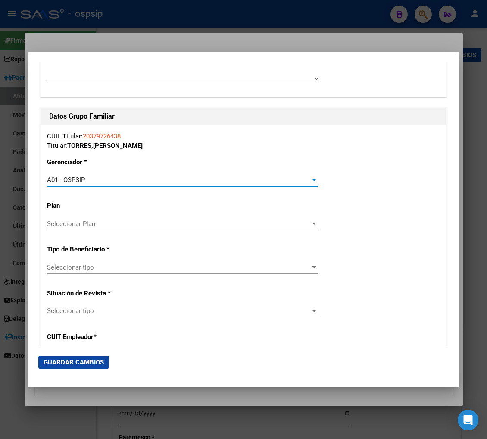
scroll to position [1436, 0]
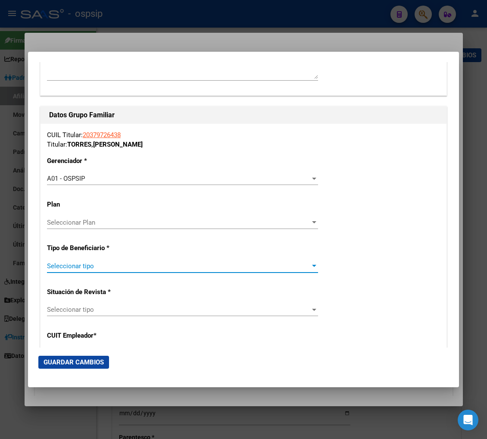
click at [129, 264] on span "Seleccionar tipo" at bounding box center [178, 266] width 263 height 8
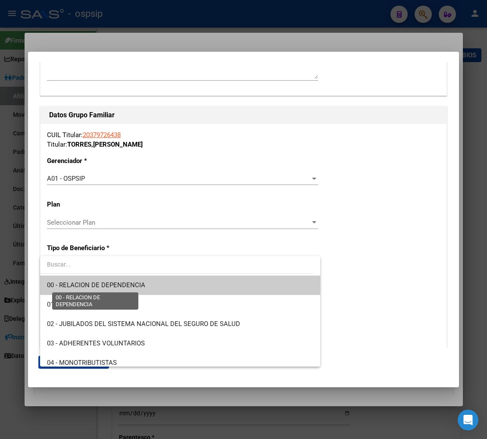
click at [130, 283] on span "00 - RELACION DE DEPENDENCIA" at bounding box center [96, 285] width 98 height 8
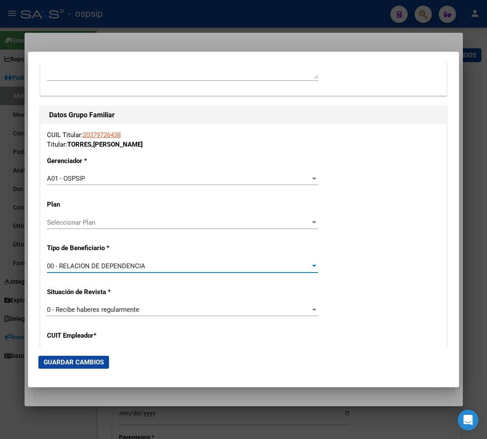
type input "30-71351500-7"
click at [84, 362] on span "Guardar Cambios" at bounding box center [74, 362] width 60 height 8
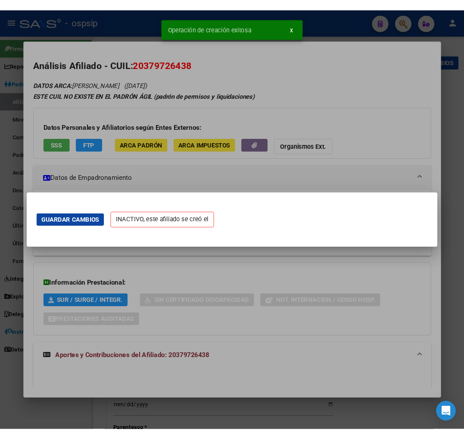
scroll to position [0, 0]
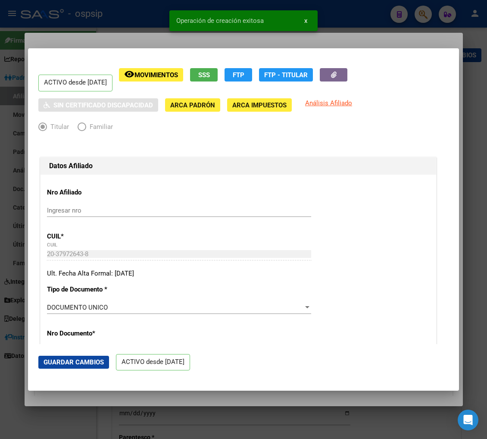
click at [216, 220] on div "Ingresar nro" at bounding box center [179, 214] width 264 height 21
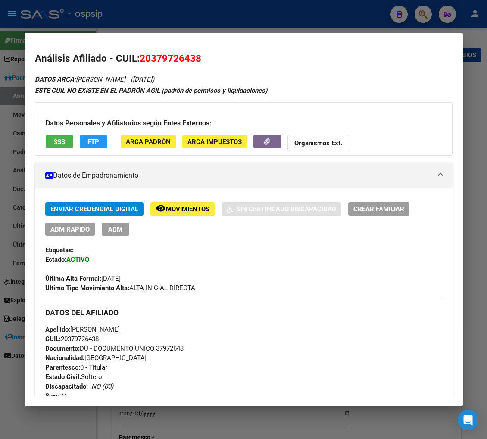
drag, startPoint x: 148, startPoint y: 58, endPoint x: 193, endPoint y: 53, distance: 45.2
click at [193, 53] on span "20379726438" at bounding box center [171, 58] width 62 height 11
copy span "37972643"
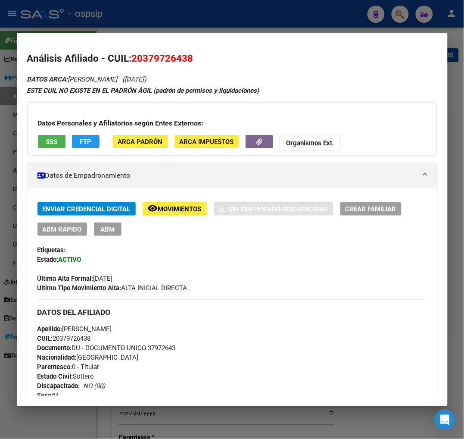
click at [401, 15] on div at bounding box center [232, 219] width 464 height 439
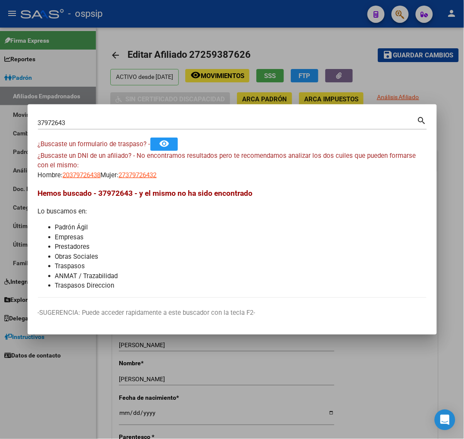
click at [69, 122] on input "37972643" at bounding box center [227, 123] width 379 height 8
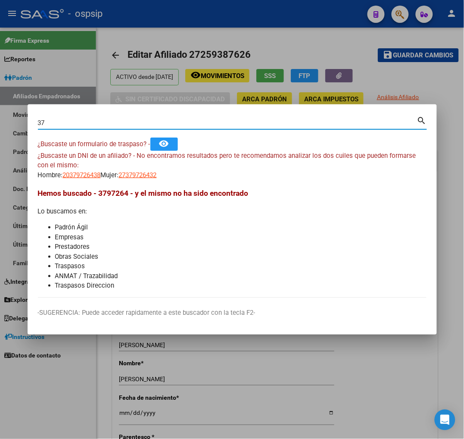
type input "3"
type input "28319787"
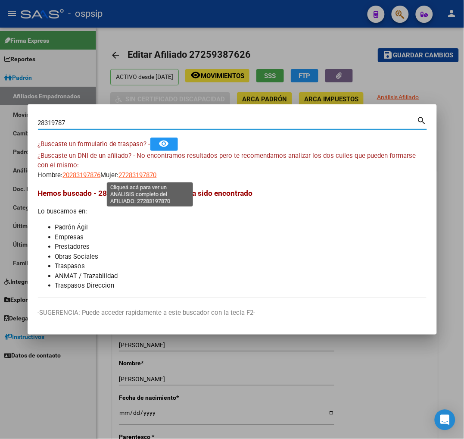
click at [149, 175] on span "27283197870" at bounding box center [138, 175] width 38 height 8
type textarea "27283197870"
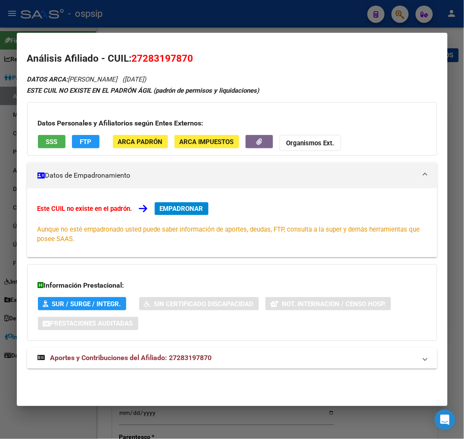
click at [118, 359] on span "Aportes y Contribuciones del Afiliado: 27283197870" at bounding box center [131, 358] width 162 height 8
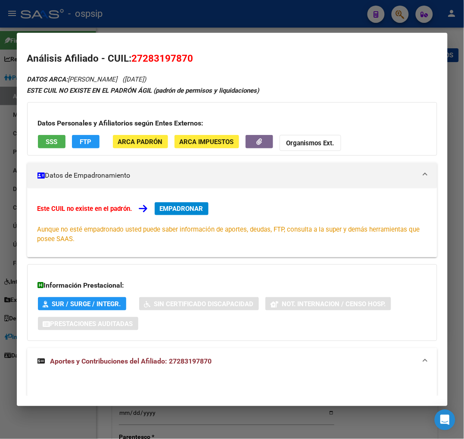
click at [399, 15] on div at bounding box center [232, 219] width 464 height 439
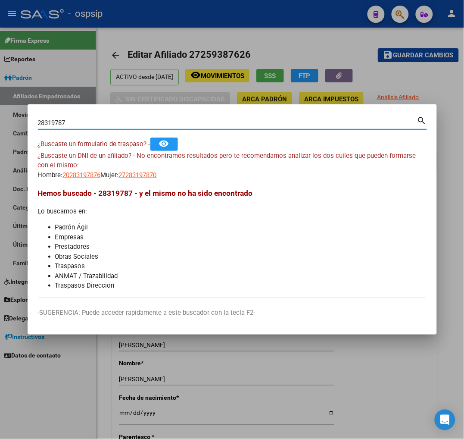
click at [86, 121] on input "28319787" at bounding box center [227, 123] width 379 height 8
type input "2"
type input "94868180"
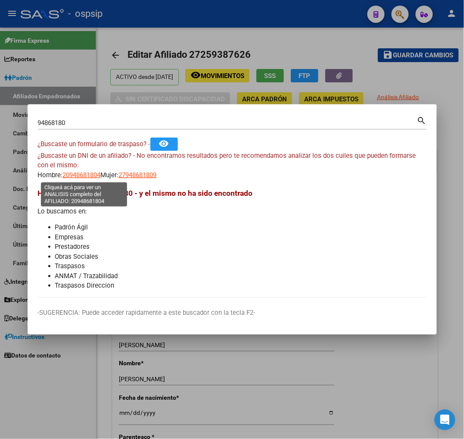
click at [77, 175] on span "20948681804" at bounding box center [82, 175] width 38 height 8
type textarea "20948681804"
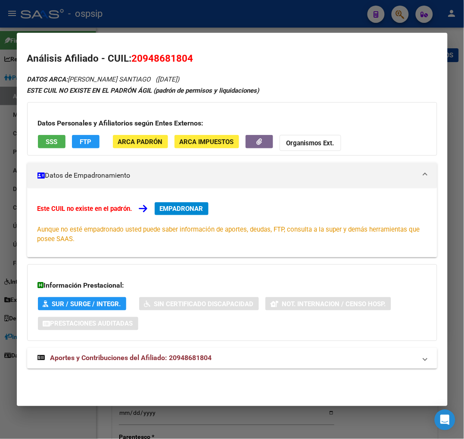
click at [110, 359] on span "Aportes y Contribuciones del Afiliado: 20948681804" at bounding box center [131, 358] width 162 height 8
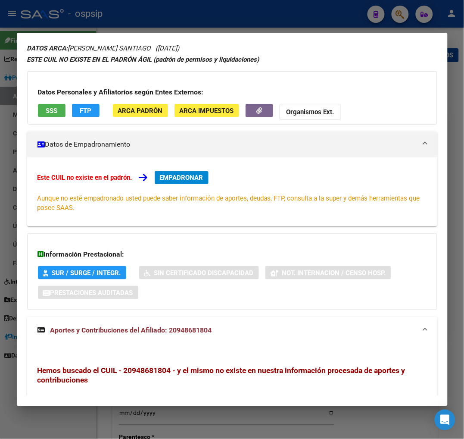
scroll to position [48, 0]
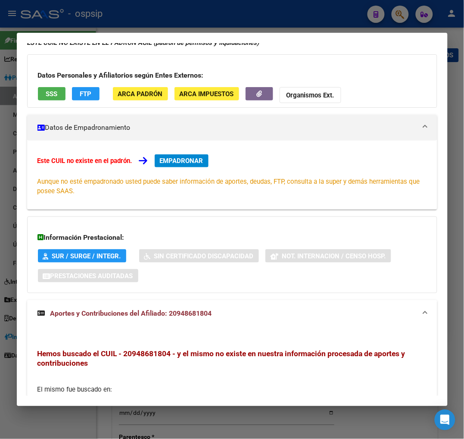
click at [398, 15] on div at bounding box center [232, 219] width 464 height 439
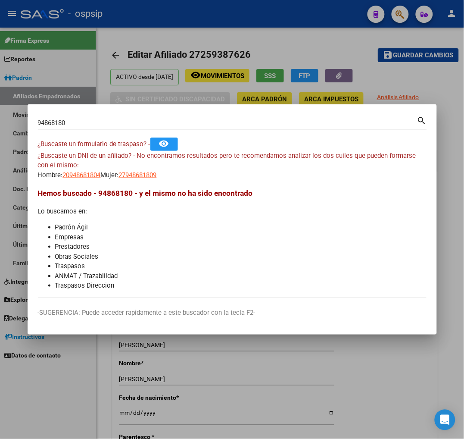
click at [67, 125] on input "94868180" at bounding box center [227, 123] width 379 height 8
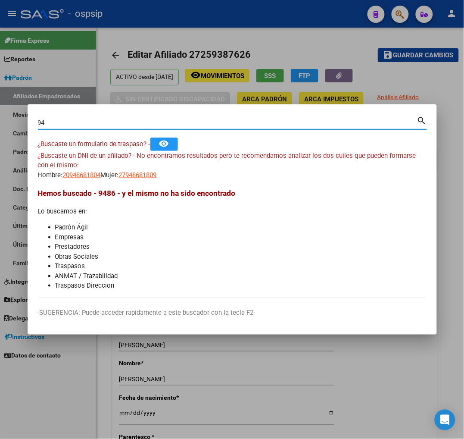
type input "9"
type input "23819787"
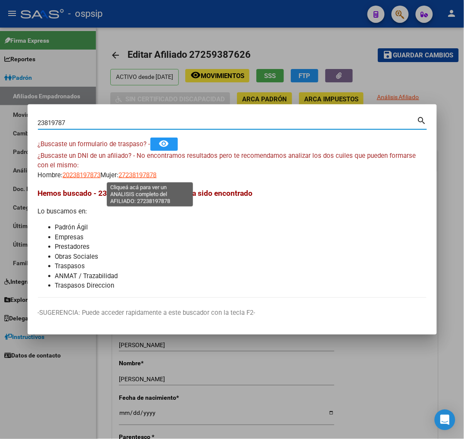
click at [150, 177] on span "27238197878" at bounding box center [138, 175] width 38 height 8
type textarea "27238197878"
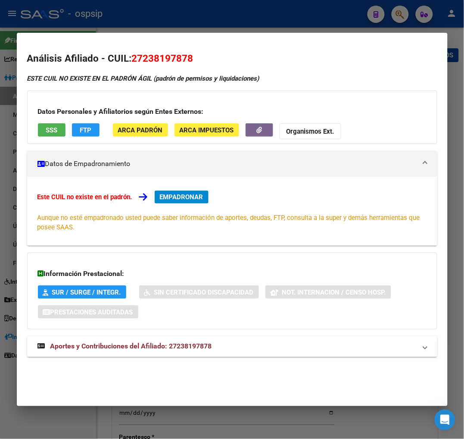
click at [398, 13] on div at bounding box center [232, 219] width 464 height 439
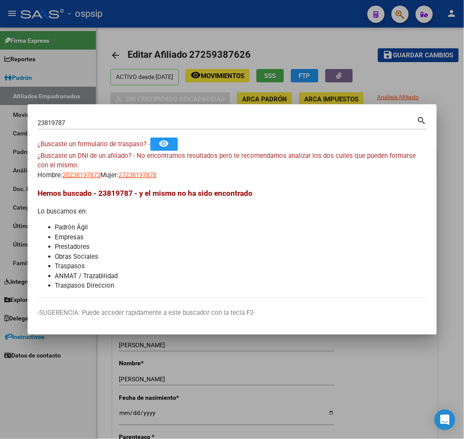
click at [81, 123] on input "23819787" at bounding box center [227, 123] width 379 height 8
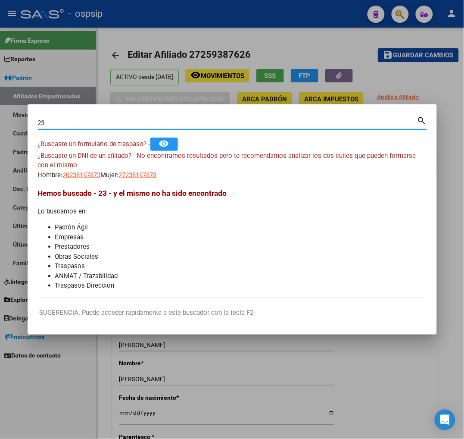
type input "2"
type input "28319787"
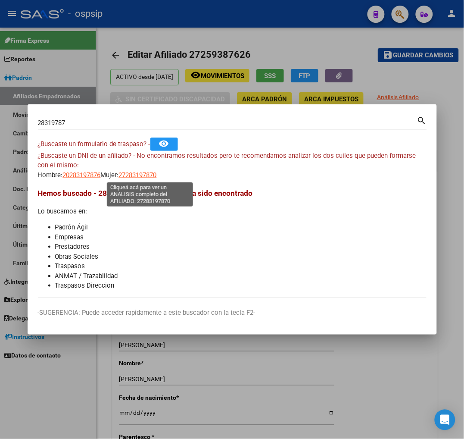
click at [150, 174] on span "27283197870" at bounding box center [138, 175] width 38 height 8
type textarea "27283197870"
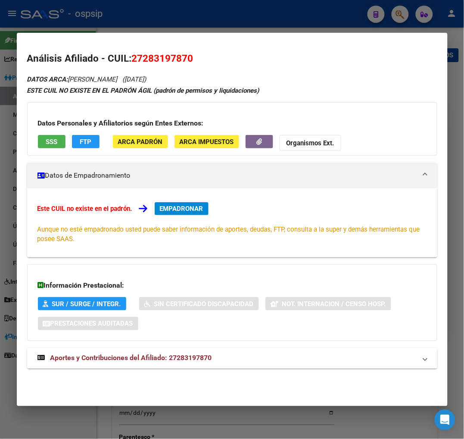
click at [400, 13] on div at bounding box center [232, 219] width 464 height 439
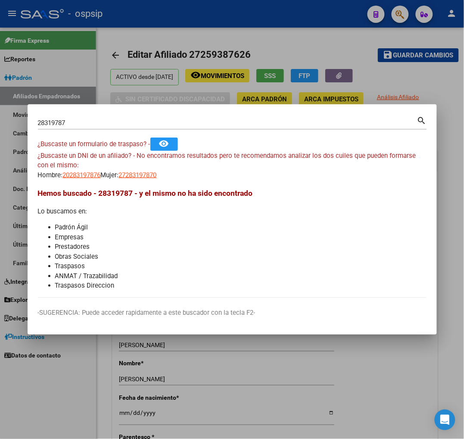
click at [90, 124] on input "28319787" at bounding box center [227, 123] width 379 height 8
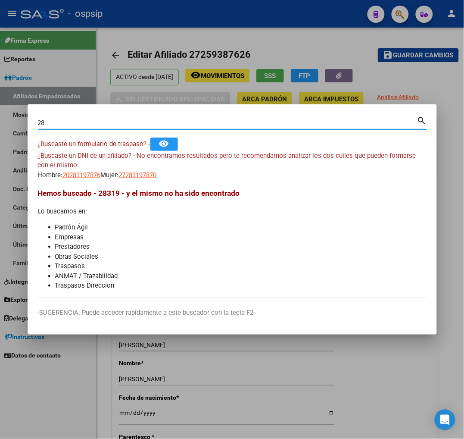
type input "2"
type input "31791165"
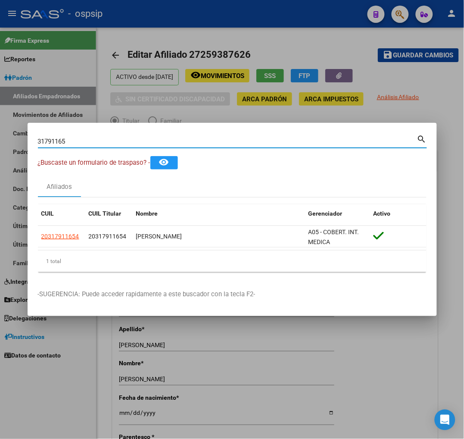
click at [74, 143] on input "31791165" at bounding box center [227, 141] width 379 height 8
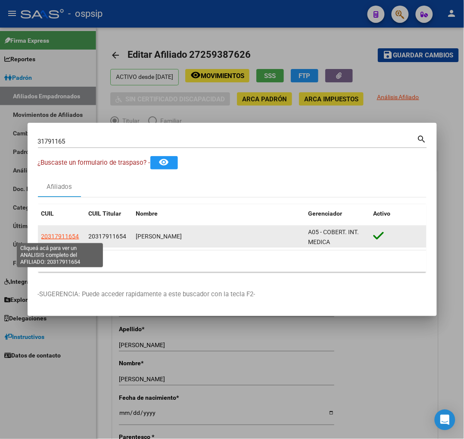
click at [64, 237] on span "20317911654" at bounding box center [60, 236] width 38 height 7
type textarea "20317911654"
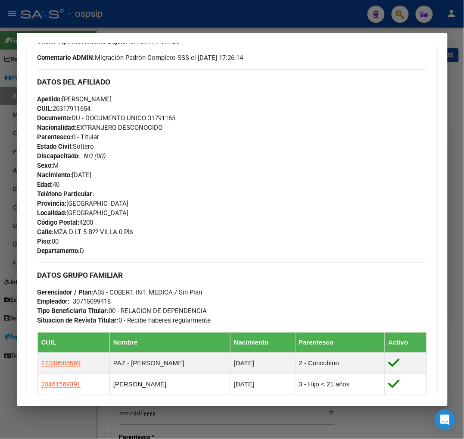
scroll to position [431, 0]
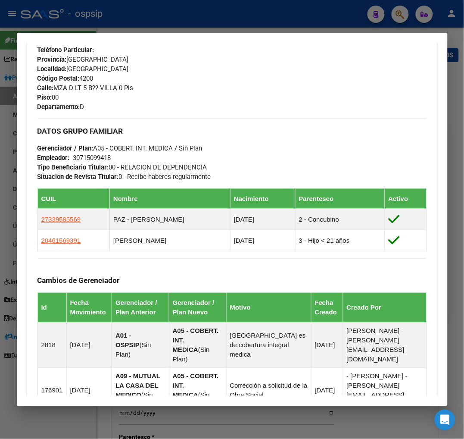
click at [402, 17] on div at bounding box center [232, 219] width 464 height 439
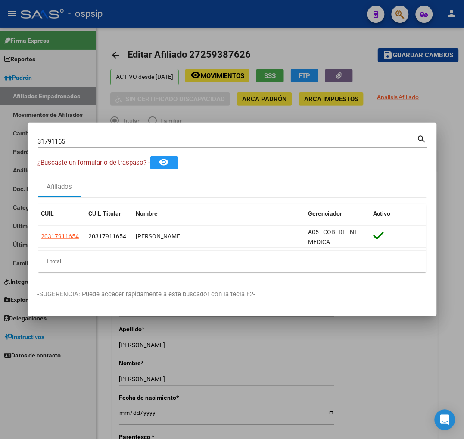
click at [94, 147] on div "31791165 Buscar (apellido, dni, cuil, nro traspaso, cuit, obra social)" at bounding box center [227, 141] width 379 height 13
type input "3"
type input "31259564"
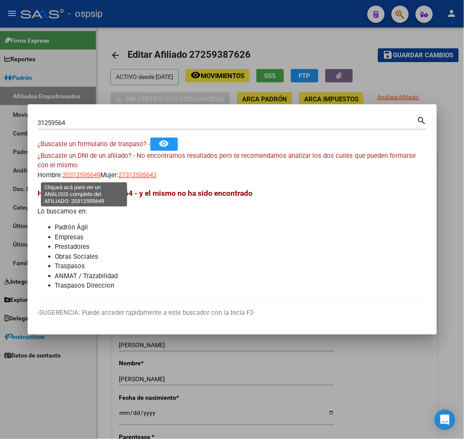
click at [90, 176] on span "20312595649" at bounding box center [82, 175] width 38 height 8
type textarea "20312595649"
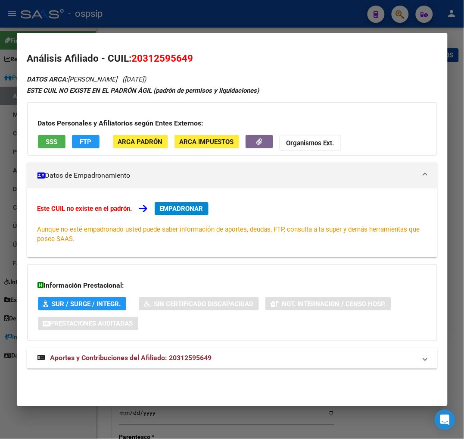
click at [126, 359] on span "Aportes y Contribuciones del Afiliado: 20312595649" at bounding box center [131, 358] width 162 height 8
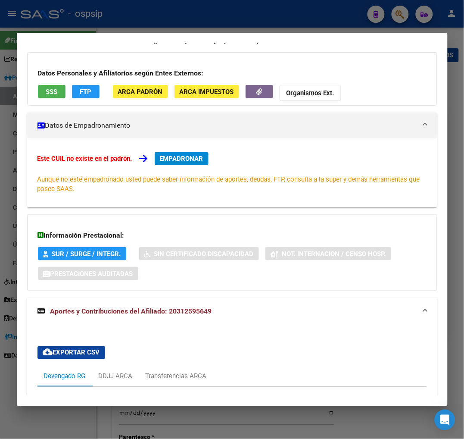
scroll to position [48, 0]
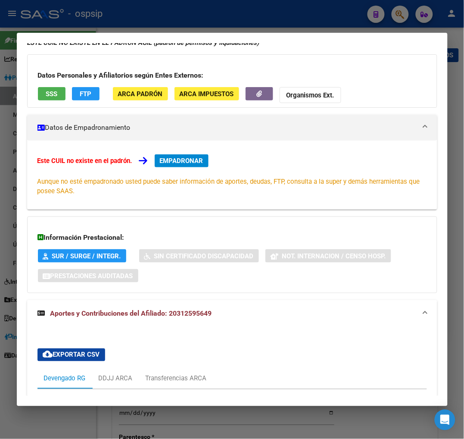
click at [406, 13] on div at bounding box center [232, 219] width 464 height 439
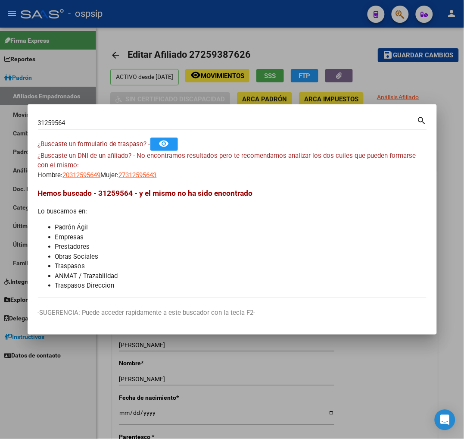
click at [77, 123] on input "31259564" at bounding box center [227, 123] width 379 height 8
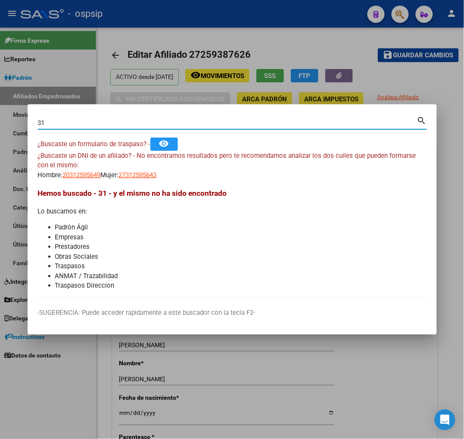
type input "3"
type input "31791165"
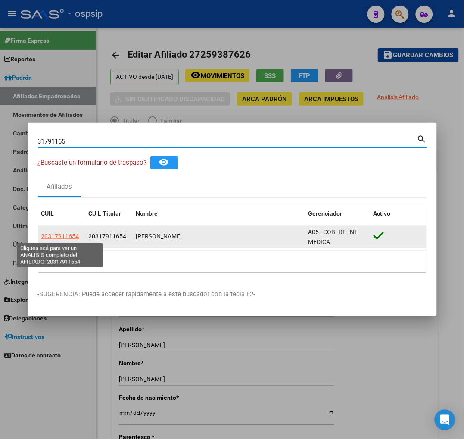
click at [55, 236] on span "20317911654" at bounding box center [60, 236] width 38 height 7
type textarea "20317911654"
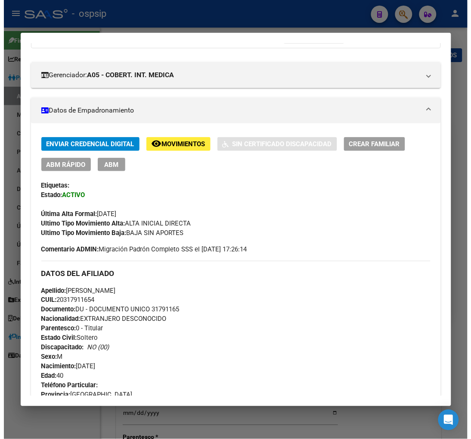
scroll to position [0, 0]
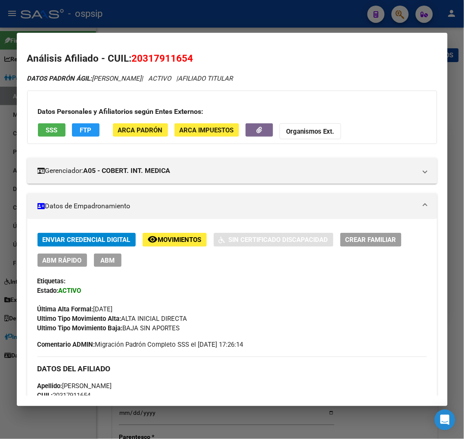
click at [110, 261] on span "ABM" at bounding box center [107, 260] width 14 height 8
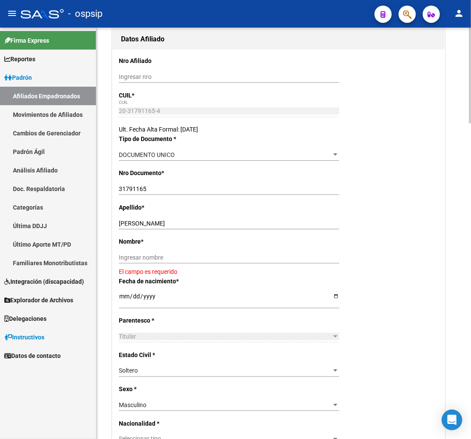
scroll to position [143, 0]
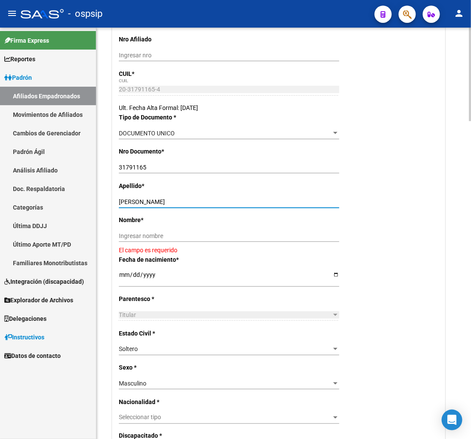
drag, startPoint x: 144, startPoint y: 199, endPoint x: 195, endPoint y: 198, distance: 50.9
click at [195, 198] on input "PEREYRA SANTOS MOISES" at bounding box center [229, 201] width 221 height 7
click at [133, 235] on input "Ingresar nombre" at bounding box center [229, 235] width 221 height 7
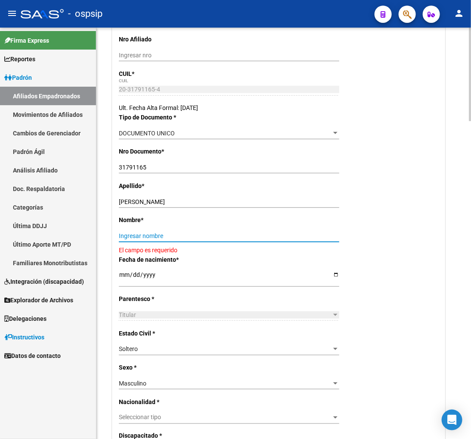
paste input "SANTOS MOISES"
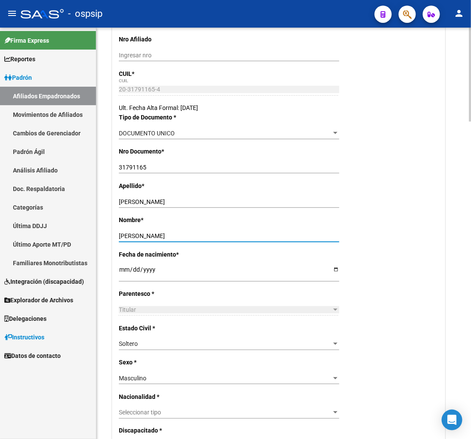
type input "SANTOS MOISES"
click at [147, 197] on div "PEREYRA SANTOS MOISES Ingresar apellido" at bounding box center [229, 202] width 221 height 12
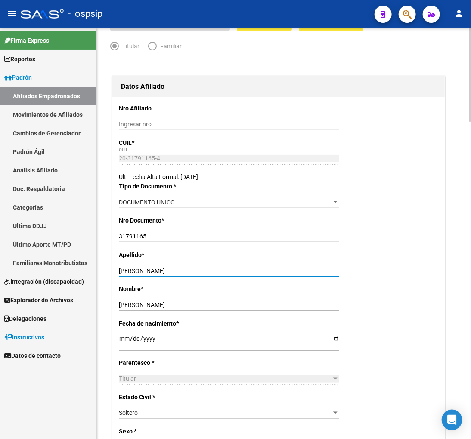
scroll to position [0, 0]
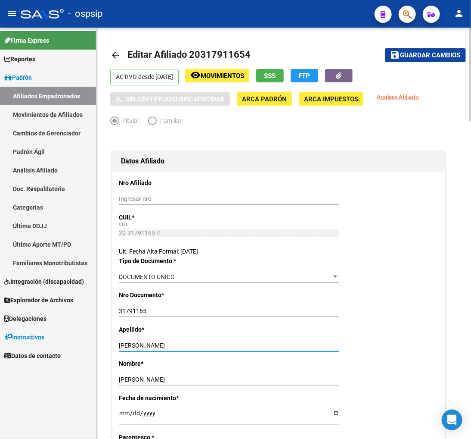
type input "PEREYRA"
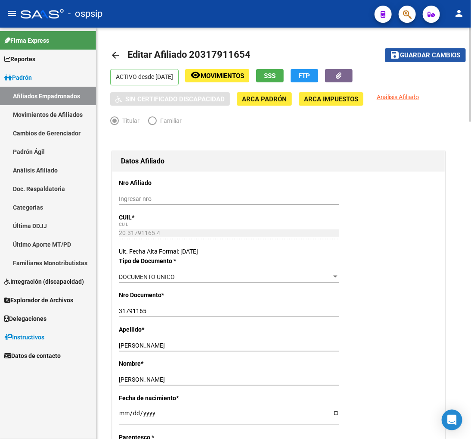
click at [425, 55] on span "Guardar cambios" at bounding box center [431, 56] width 60 height 8
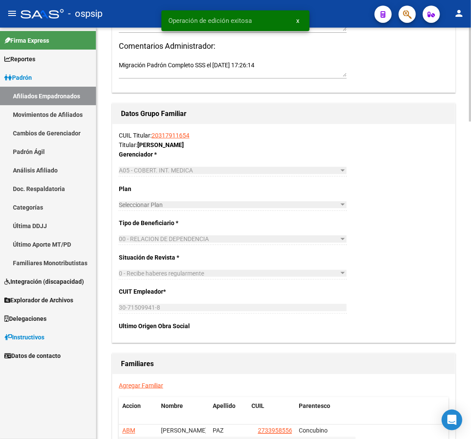
scroll to position [1341, 0]
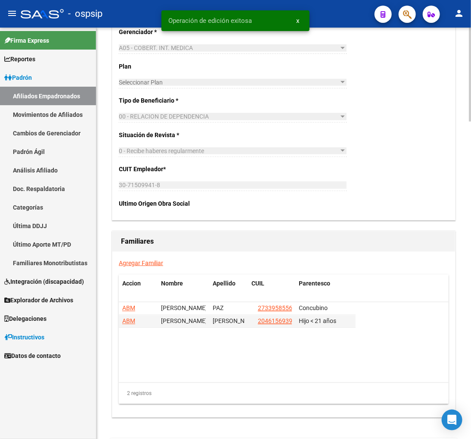
click at [135, 261] on link "Agregar Familiar" at bounding box center [141, 262] width 44 height 7
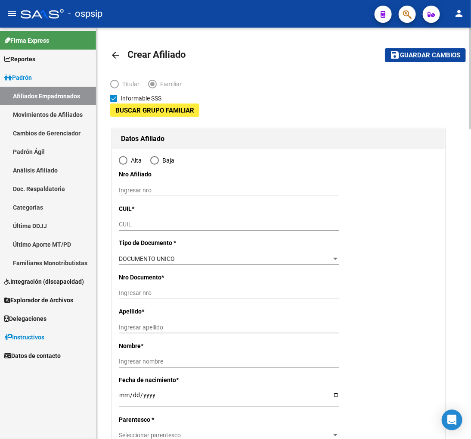
type input "30-71509941-8"
type input "SANTIAGO DEL ES"
type input "4200"
type input "MZA D LT 5 B?? VILLA"
type input "0 Pis"
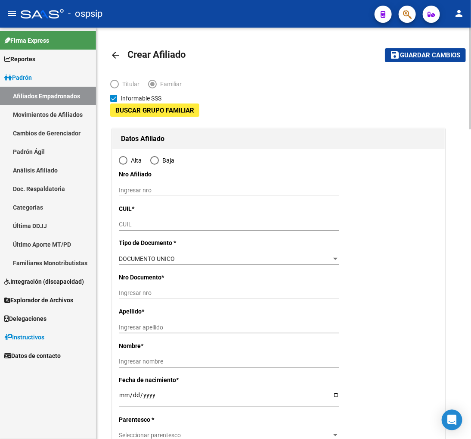
type input "D"
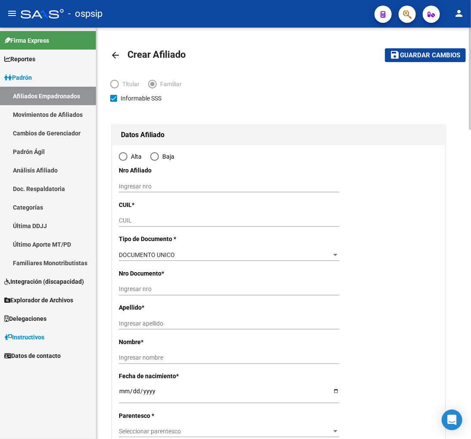
radio input "true"
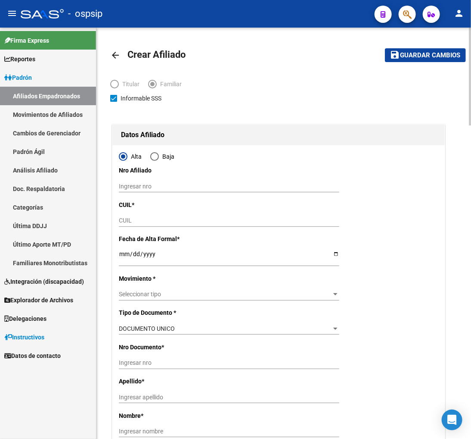
click at [131, 219] on input "CUIL" at bounding box center [229, 220] width 221 height 7
type input "30-71509941-8"
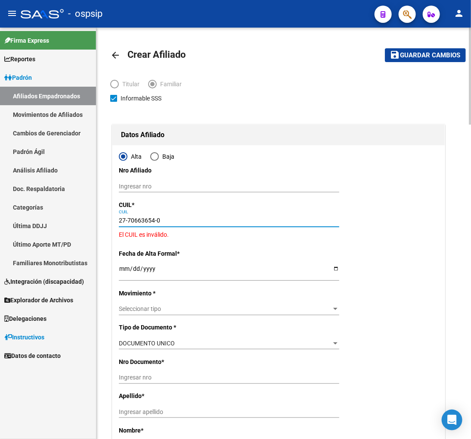
drag, startPoint x: 119, startPoint y: 218, endPoint x: 217, endPoint y: 220, distance: 98.7
click at [217, 220] on input "27-70663654-0" at bounding box center [229, 220] width 221 height 7
type input "27-70663354-0"
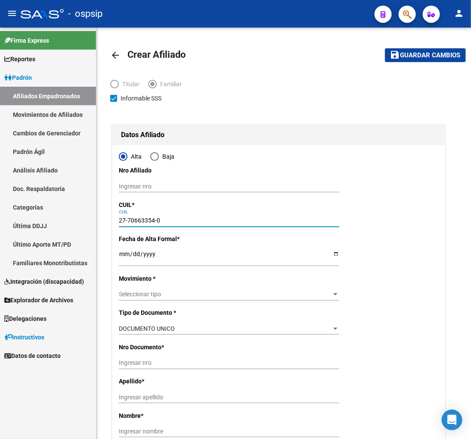
type input "70663354"
type input "PEREYRA"
type input "RENATA ISABEL DEL VALLE"
type input "2025-07-18"
type input "SANTIAGO DEL ES"
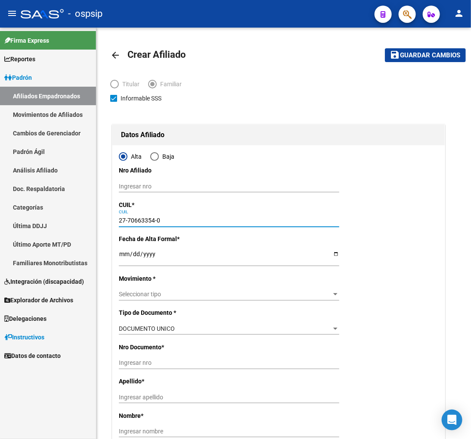
type input "BETEL"
type input "756"
type input "27-70663354-0"
click at [125, 258] on input "Ingresar fecha" at bounding box center [229, 256] width 221 height 13
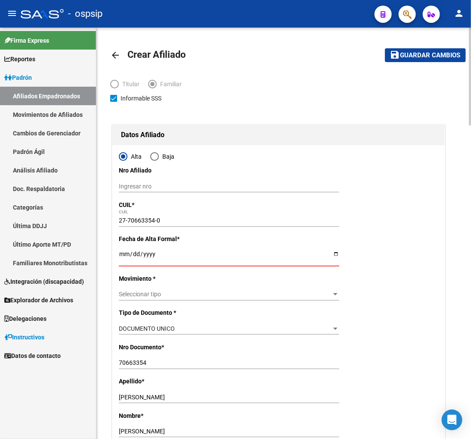
click at [126, 255] on input "Ingresar fecha" at bounding box center [229, 256] width 221 height 13
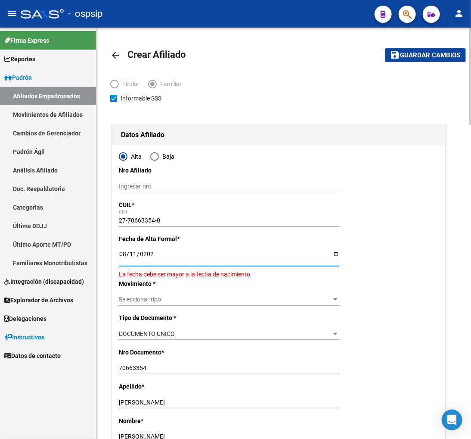
type input "[DATE]"
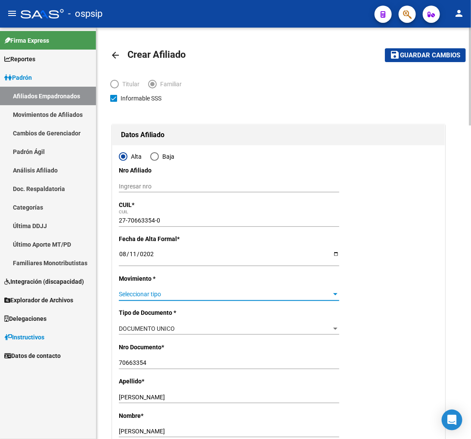
click at [264, 297] on span "Seleccionar tipo" at bounding box center [225, 293] width 213 height 7
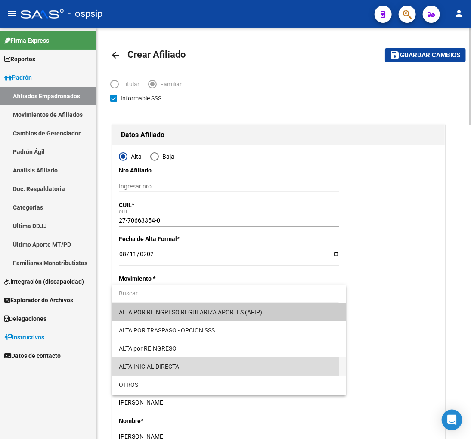
click at [185, 365] on span "ALTA INICIAL DIRECTA" at bounding box center [229, 366] width 221 height 18
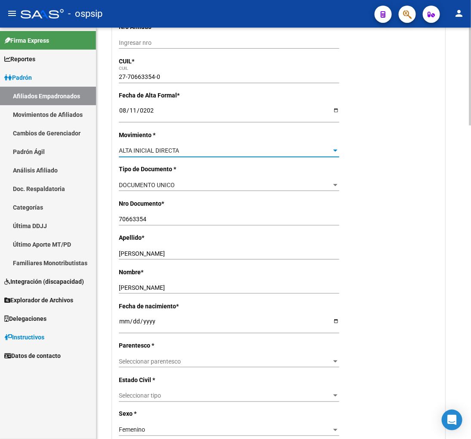
scroll to position [191, 0]
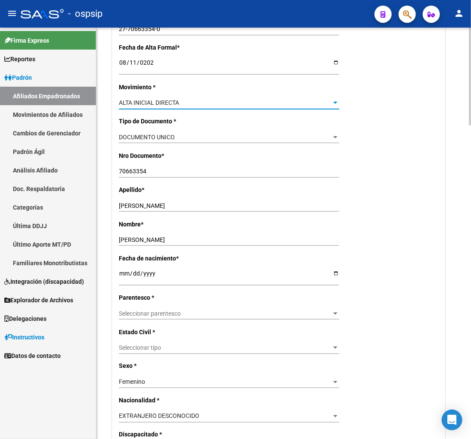
click at [187, 315] on span "Seleccionar parentesco" at bounding box center [225, 313] width 213 height 7
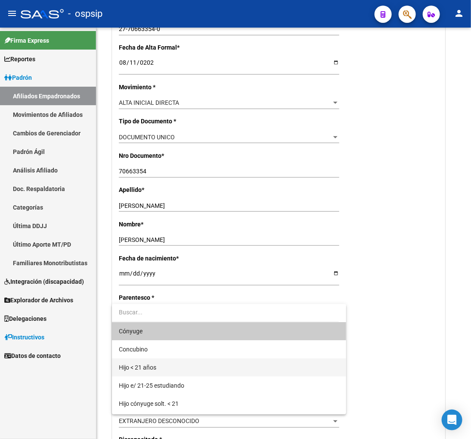
click at [178, 364] on span "Hijo < 21 años" at bounding box center [229, 367] width 221 height 18
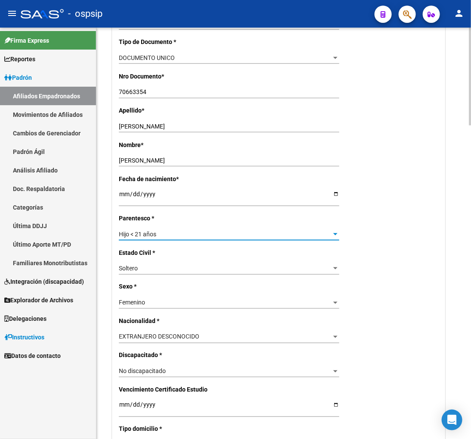
scroll to position [287, 0]
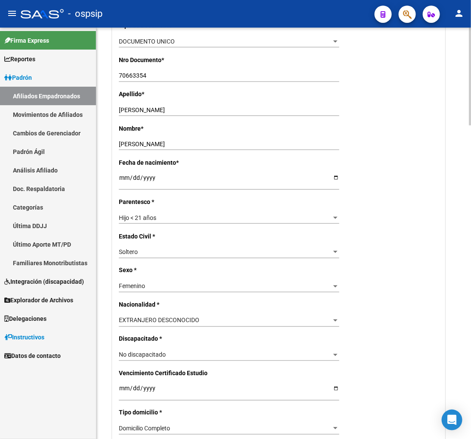
click at [217, 324] on div "EXTRANJERO DESCONOCIDO Seleccionar tipo" at bounding box center [229, 321] width 221 height 12
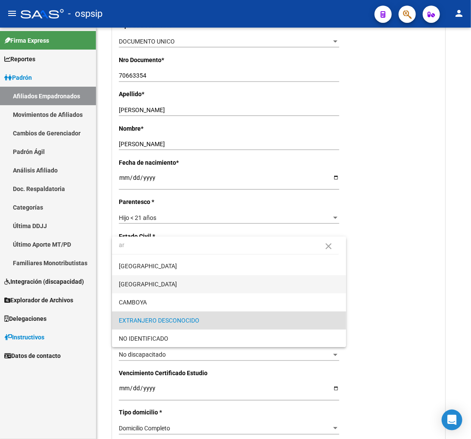
scroll to position [0, 0]
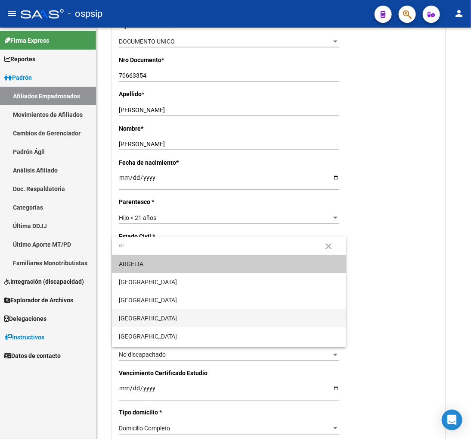
type input "ar"
click at [162, 315] on span "[GEOGRAPHIC_DATA]" at bounding box center [229, 318] width 221 height 18
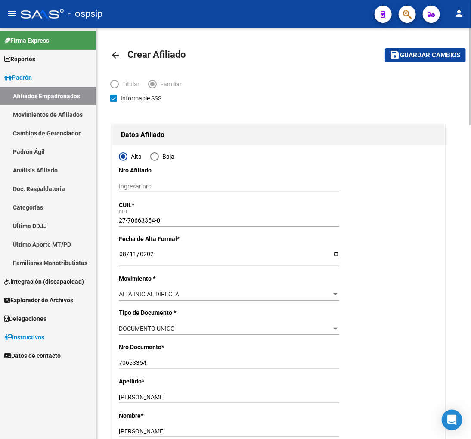
click at [430, 54] on span "Guardar cambios" at bounding box center [431, 56] width 60 height 8
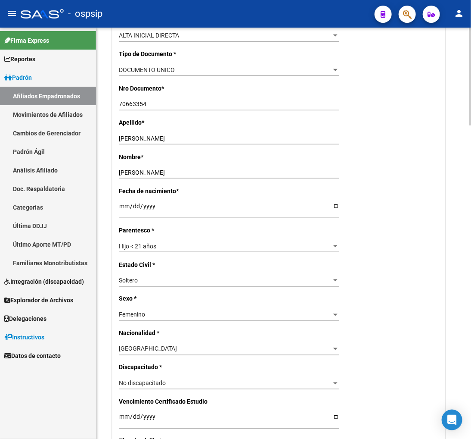
scroll to position [335, 0]
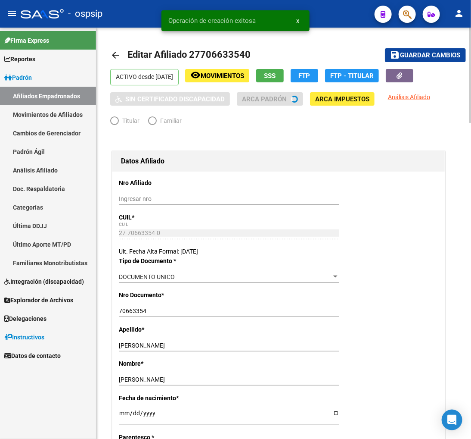
radio input "true"
type input "30-71509941-8"
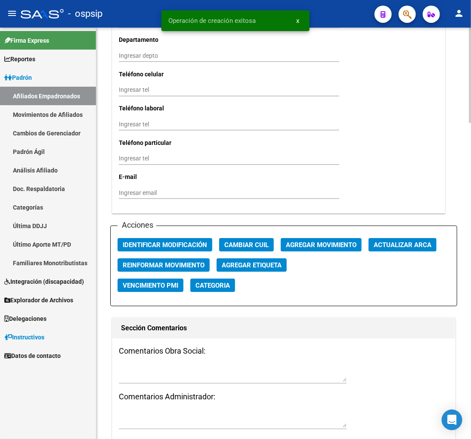
scroll to position [862, 0]
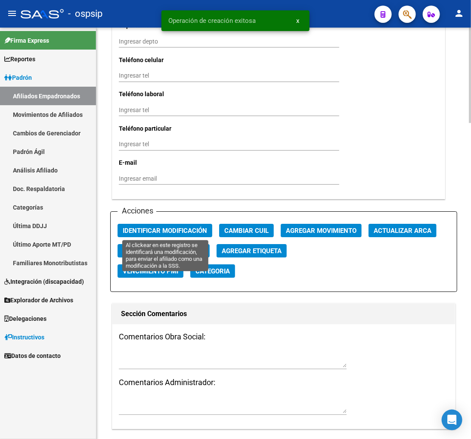
click at [175, 233] on span "Identificar Modificación" at bounding box center [165, 231] width 84 height 8
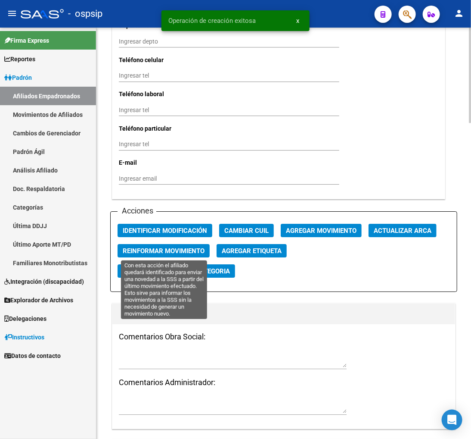
click at [175, 250] on span "Reinformar Movimiento" at bounding box center [164, 251] width 82 height 8
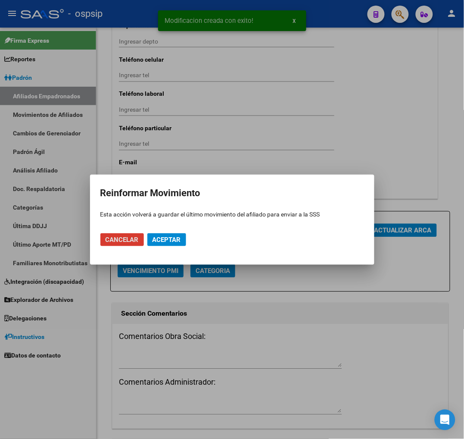
click at [173, 243] on span "Aceptar" at bounding box center [167, 240] width 28 height 8
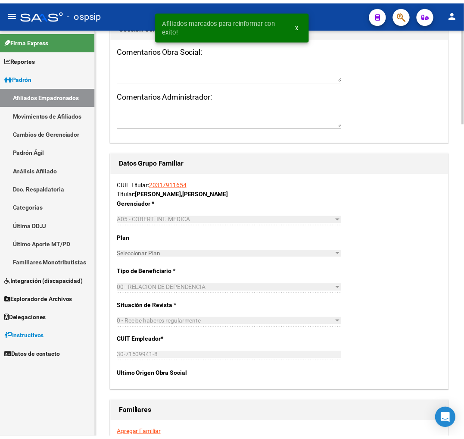
scroll to position [1341, 0]
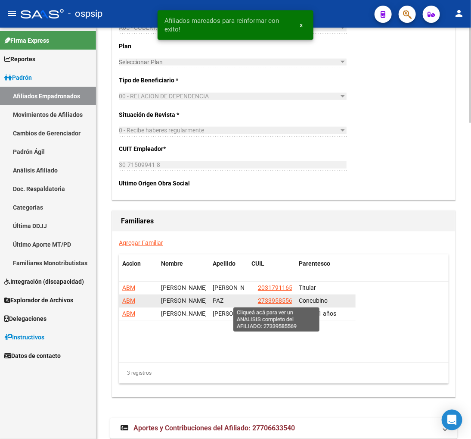
click at [276, 299] on span "27339585569" at bounding box center [277, 300] width 38 height 7
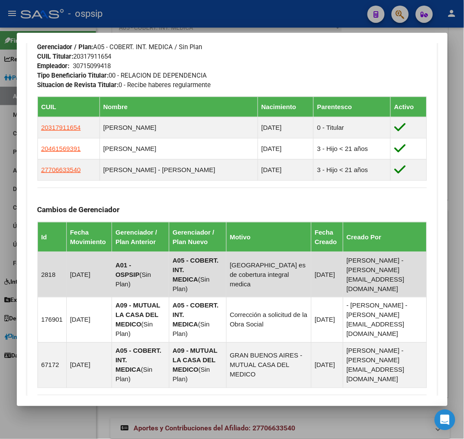
scroll to position [527, 0]
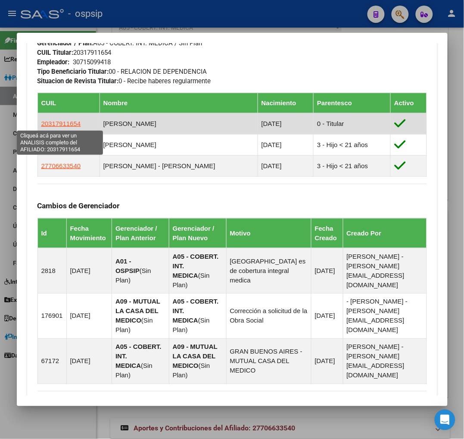
click at [49, 122] on span "20317911654" at bounding box center [61, 123] width 40 height 7
type textarea "20317911654"
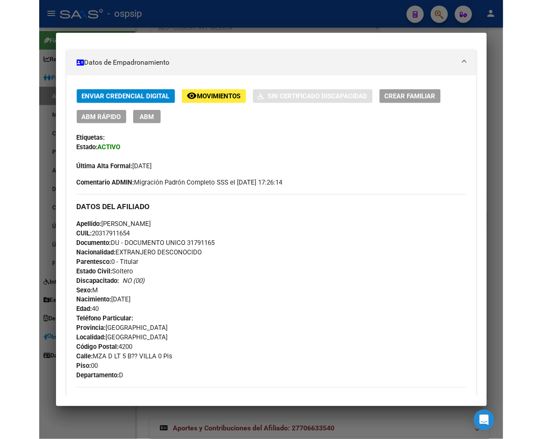
scroll to position [0, 0]
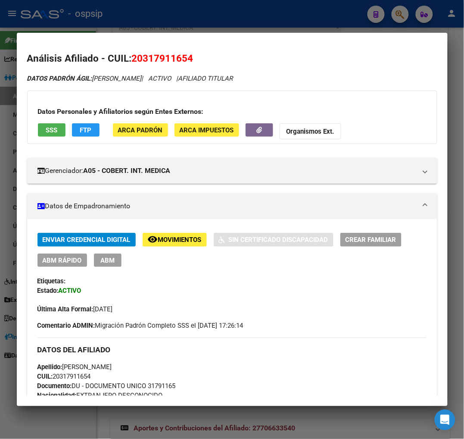
drag, startPoint x: 143, startPoint y: 57, endPoint x: 188, endPoint y: 53, distance: 44.6
click at [188, 53] on span "20317911654" at bounding box center [163, 58] width 62 height 11
copy span "31791165"
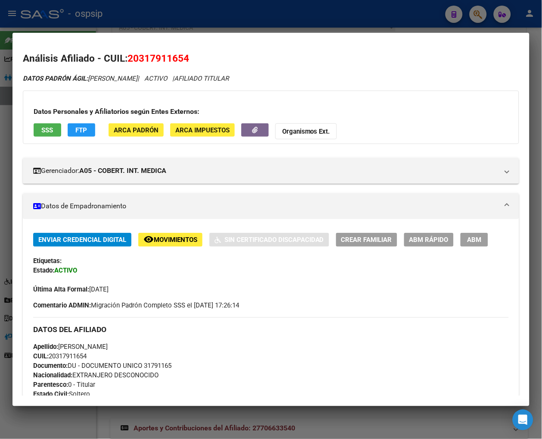
scroll to position [506, 0]
click at [257, 58] on h2 "Análisis Afiliado - CUIL: 20317911654" at bounding box center [271, 58] width 496 height 15
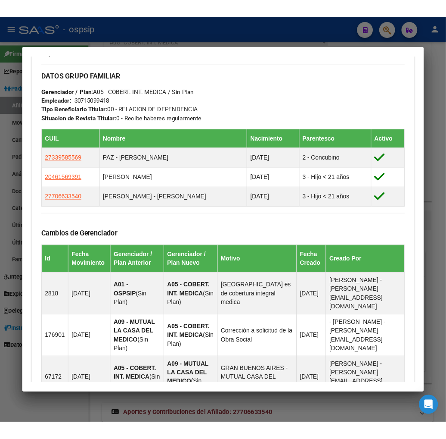
scroll to position [499, 0]
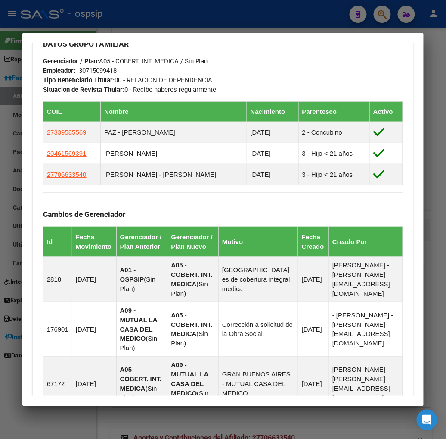
click at [389, 16] on div at bounding box center [223, 219] width 446 height 439
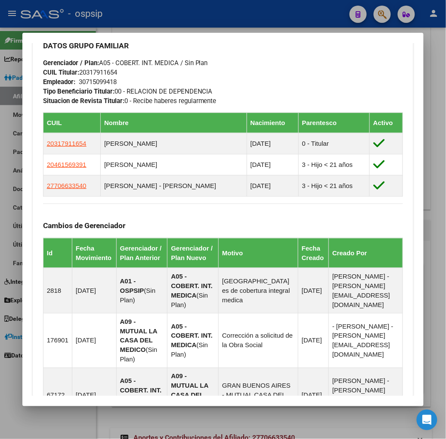
click at [389, 16] on div at bounding box center [223, 219] width 446 height 439
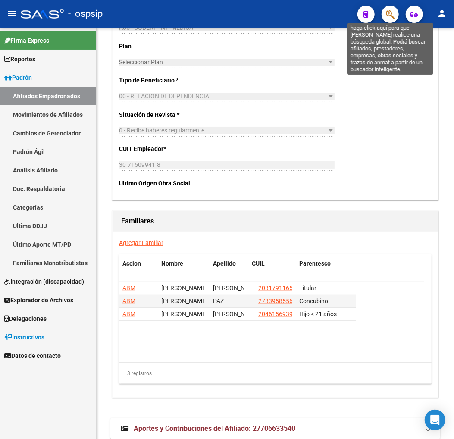
click at [389, 16] on icon "button" at bounding box center [390, 14] width 9 height 10
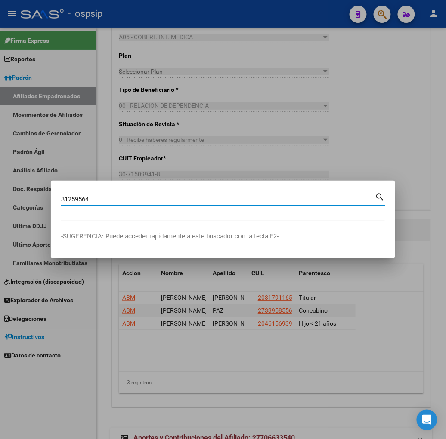
type input "31259564"
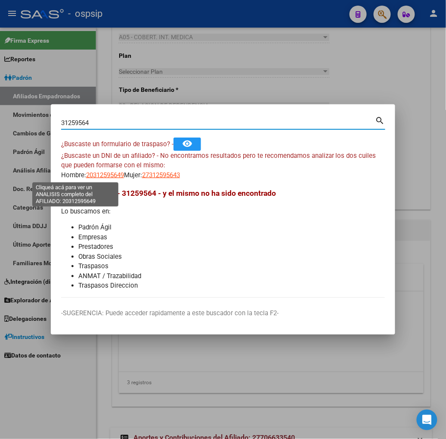
click at [86, 177] on span "20312595649" at bounding box center [105, 175] width 38 height 8
type textarea "20312595649"
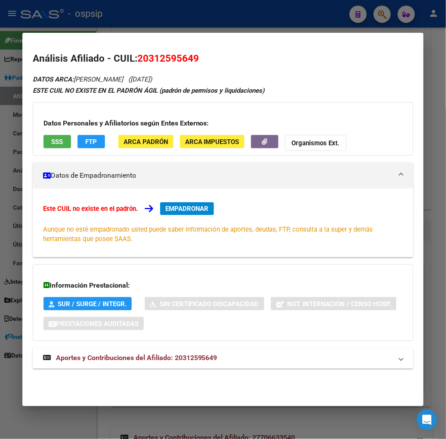
click at [103, 359] on span "Aportes y Contribuciones del Afiliado: 20312595649" at bounding box center [137, 358] width 162 height 8
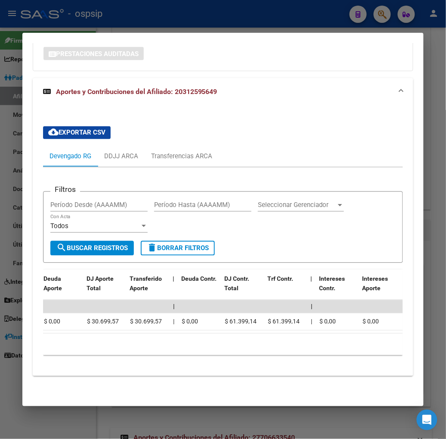
scroll to position [0, 0]
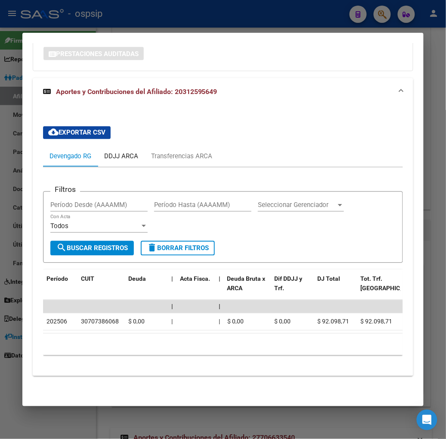
click at [104, 152] on div "DDJJ ARCA" at bounding box center [121, 156] width 34 height 9
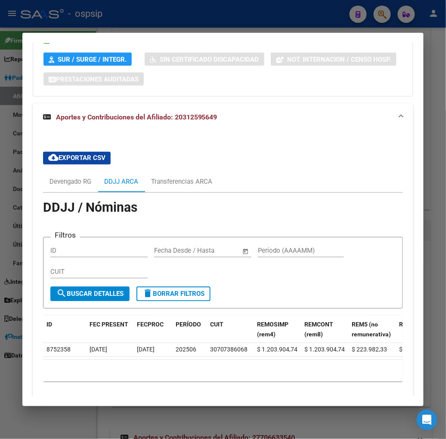
scroll to position [277, 0]
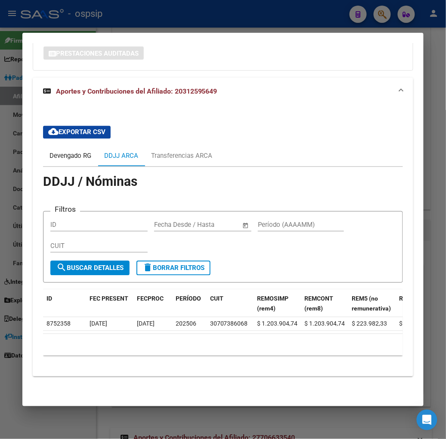
click at [52, 151] on div "Devengado RG" at bounding box center [71, 155] width 42 height 9
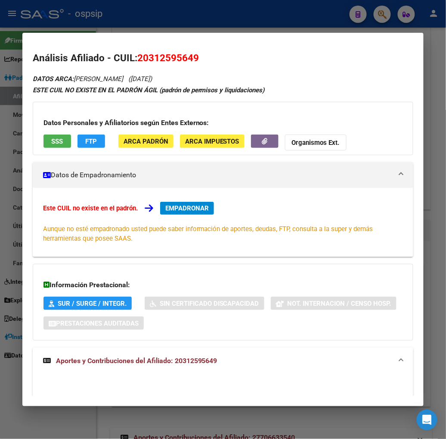
scroll to position [0, 0]
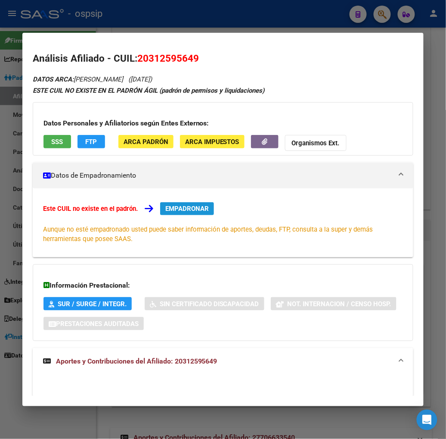
click at [175, 212] on button "EMPADRONAR" at bounding box center [187, 208] width 54 height 13
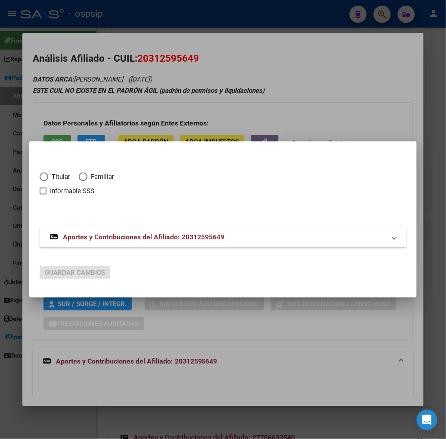
click at [40, 175] on span "Elija una opción" at bounding box center [44, 176] width 9 height 9
click at [40, 175] on input "Titular" at bounding box center [44, 176] width 9 height 9
radio input "true"
checkbox input "true"
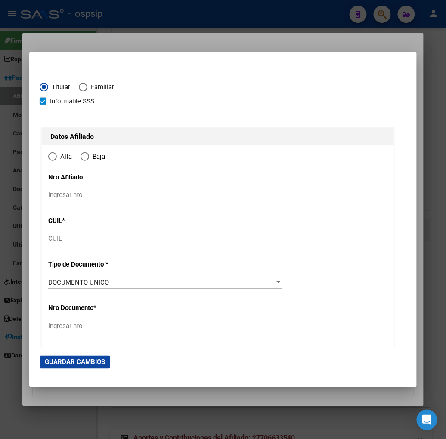
type input "20-31259564-9"
radio input "true"
type input "31259564"
type input "SURACE"
type input "NICOLAS DANIEL"
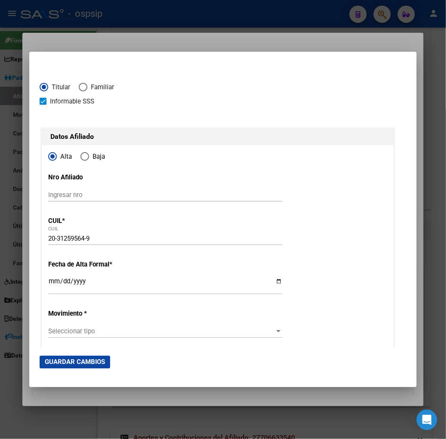
type input "1984-12-04"
type input "PUNTA LARA"
type input "1931"
type input "94"
type input "580"
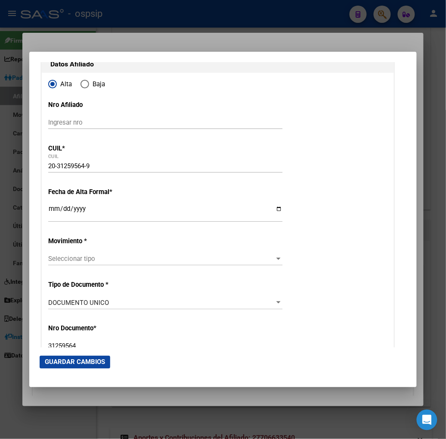
scroll to position [96, 0]
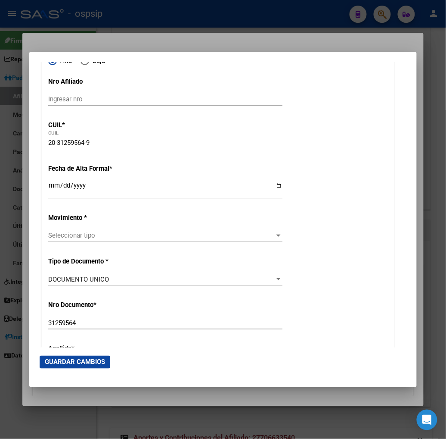
click at [48, 190] on input "Ingresar fecha" at bounding box center [165, 189] width 234 height 14
drag, startPoint x: 28, startPoint y: 187, endPoint x: 13, endPoint y: 226, distance: 42.1
click at [48, 187] on input "Ingresar fecha" at bounding box center [165, 189] width 234 height 14
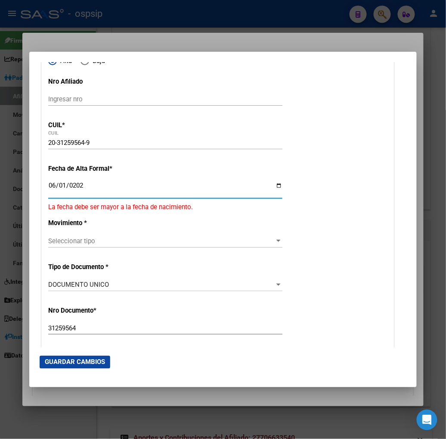
type input "[DATE]"
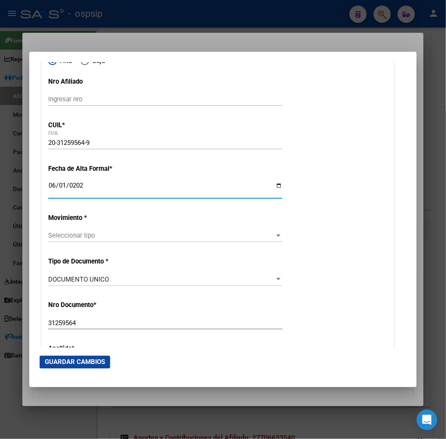
click at [84, 231] on div "Seleccionar tipo Seleccionar tipo" at bounding box center [165, 235] width 234 height 13
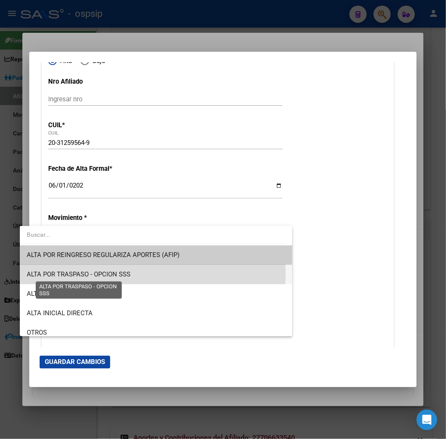
click at [111, 272] on span "ALTA POR TRASPASO - OPCION SSS" at bounding box center [79, 274] width 104 height 8
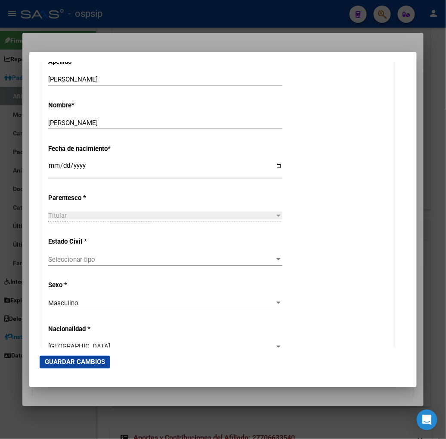
scroll to position [431, 0]
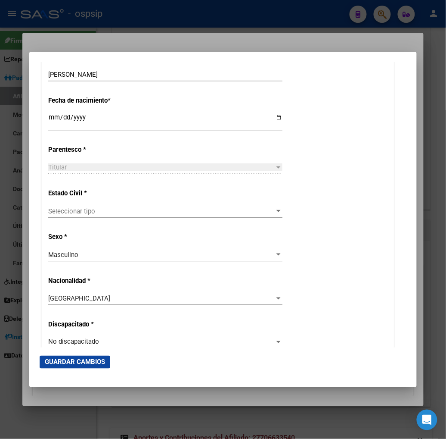
click at [167, 207] on div "Seleccionar tipo Seleccionar tipo" at bounding box center [165, 211] width 234 height 13
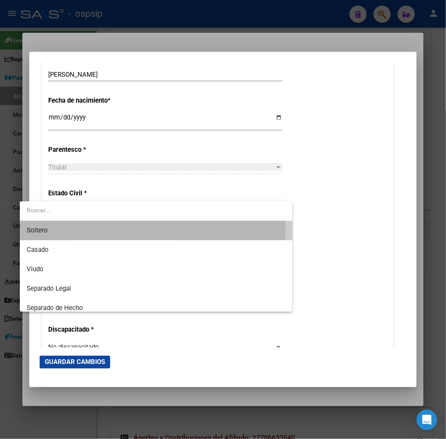
click at [122, 228] on span "Soltero" at bounding box center [156, 230] width 259 height 19
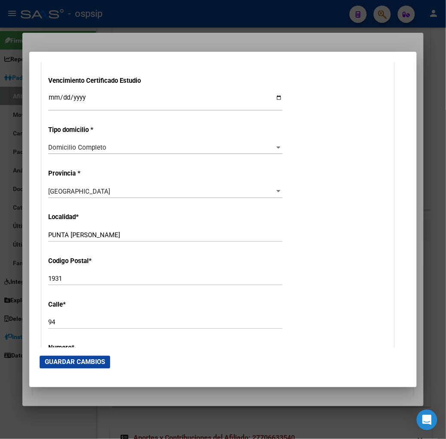
scroll to position [814, 0]
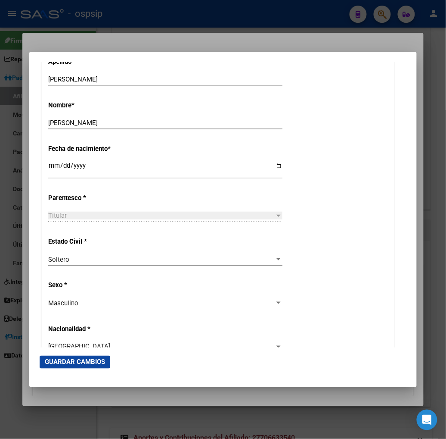
click at [162, 211] on div "Titular Seleccionar parentesco" at bounding box center [165, 215] width 234 height 13
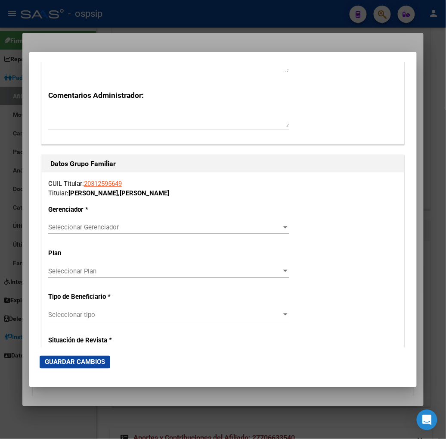
scroll to position [1388, 0]
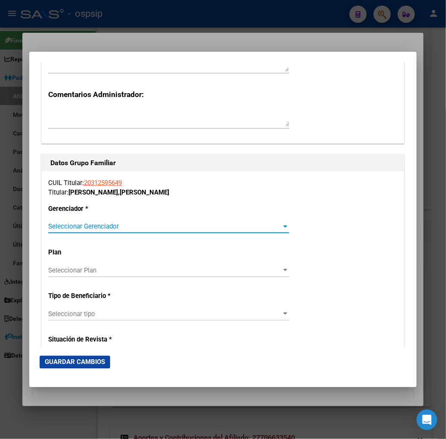
click at [228, 229] on span "Seleccionar Gerenciador" at bounding box center [165, 226] width 234 height 8
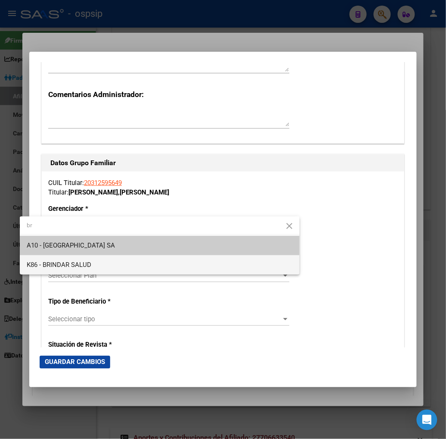
type input "br"
click at [96, 269] on span "K86 - BRINDAR SALUD" at bounding box center [160, 264] width 266 height 19
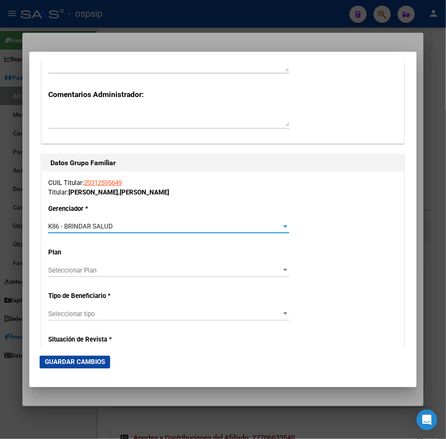
click at [94, 313] on span "Seleccionar tipo" at bounding box center [165, 314] width 234 height 8
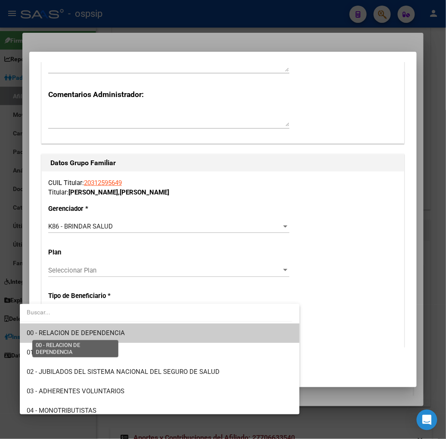
click at [90, 333] on span "00 - RELACION DE DEPENDENCIA" at bounding box center [76, 333] width 98 height 8
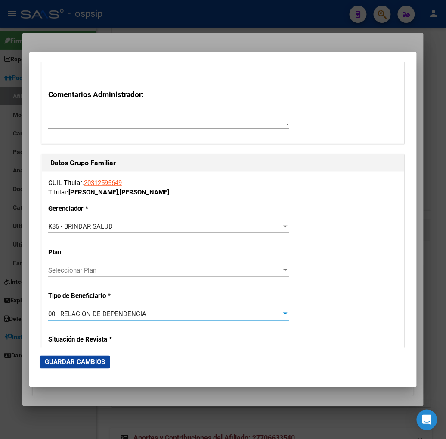
type input "30-70738606-8"
click at [65, 364] on span "Guardar Cambios" at bounding box center [75, 362] width 60 height 8
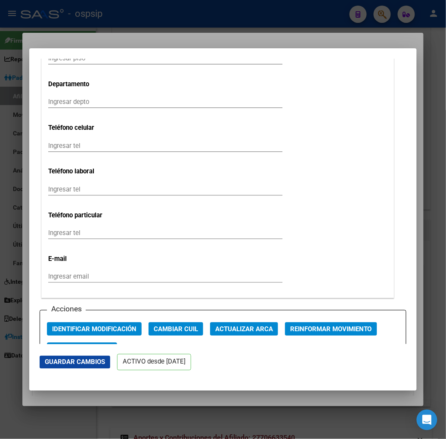
scroll to position [1005, 0]
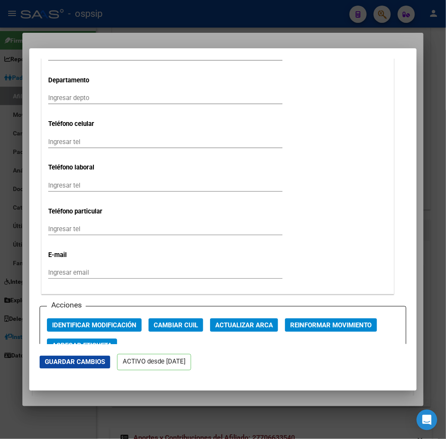
drag, startPoint x: 65, startPoint y: 361, endPoint x: 159, endPoint y: 278, distance: 126.1
click at [65, 360] on span "Guardar Cambios" at bounding box center [75, 362] width 60 height 8
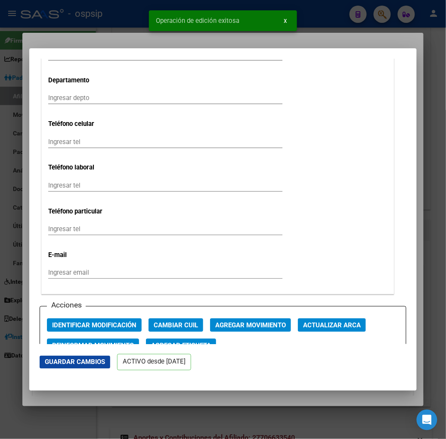
click at [377, 19] on div at bounding box center [223, 219] width 446 height 439
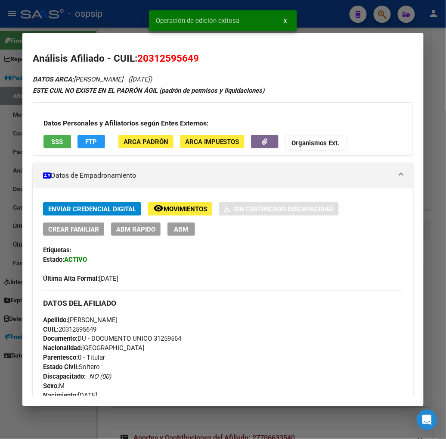
click at [381, 17] on div at bounding box center [223, 219] width 446 height 439
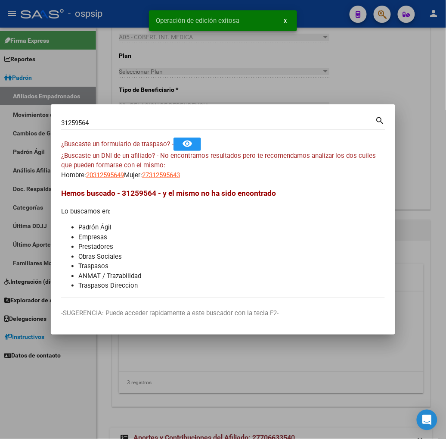
click at [73, 126] on input "31259564" at bounding box center [218, 123] width 315 height 8
type input "3"
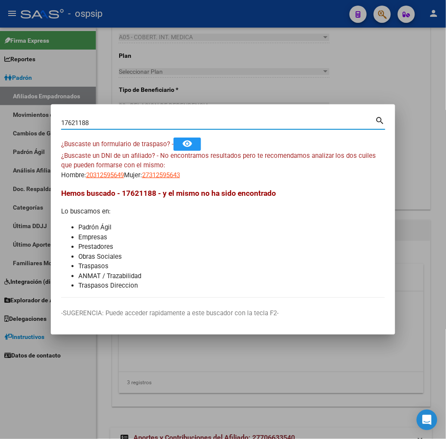
type input "17621188"
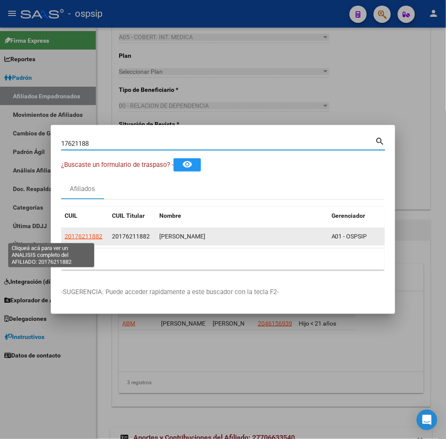
click at [65, 238] on span "20176211882" at bounding box center [84, 236] width 38 height 7
type textarea "20176211882"
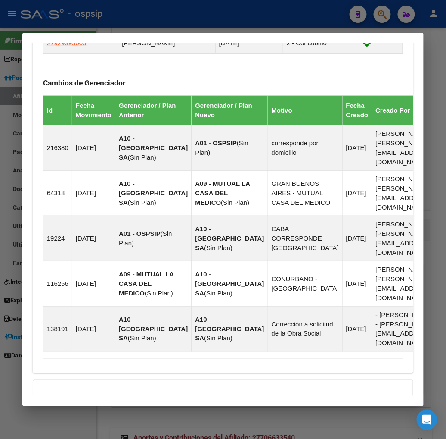
scroll to position [632, 0]
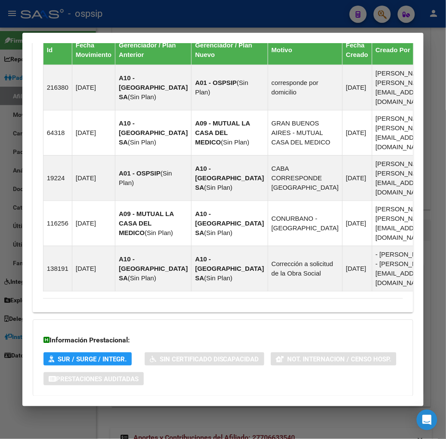
click at [104, 409] on span "Aportes y Contribuciones del Afiliado: 20176211882" at bounding box center [137, 413] width 162 height 8
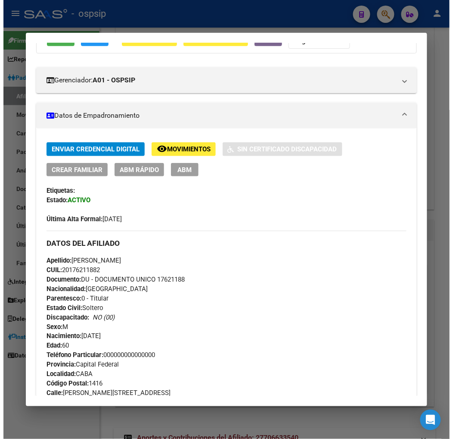
scroll to position [0, 0]
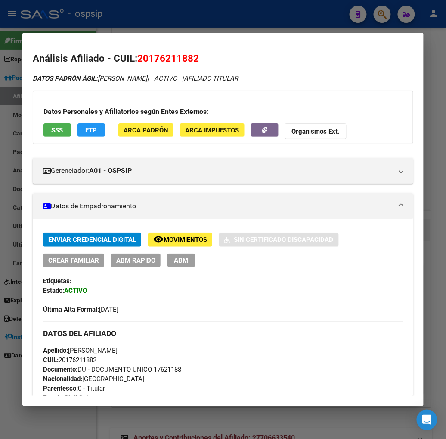
drag, startPoint x: 135, startPoint y: 58, endPoint x: 179, endPoint y: 52, distance: 44.7
click at [179, 52] on h2 "Análisis Afiliado - CUIL: 20176211882" at bounding box center [223, 58] width 381 height 15
copy span "17621188"
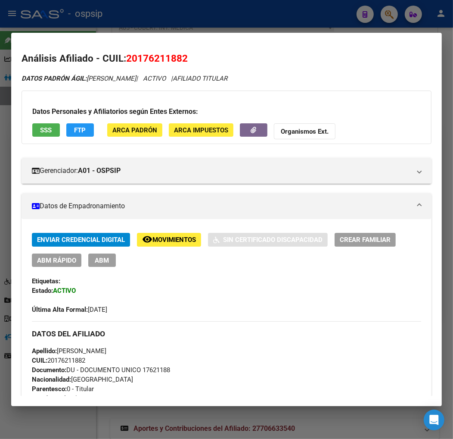
click at [386, 14] on div at bounding box center [226, 219] width 453 height 439
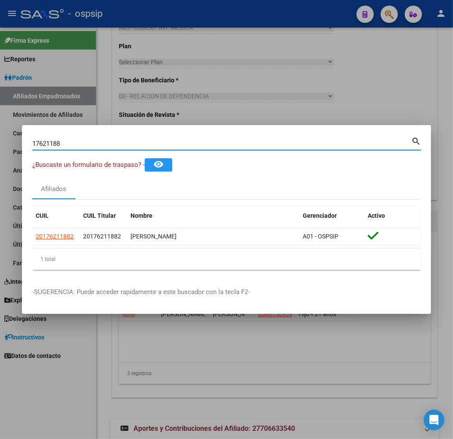
click at [75, 141] on input "17621188" at bounding box center [221, 144] width 379 height 8
type input "1"
type input "31259564"
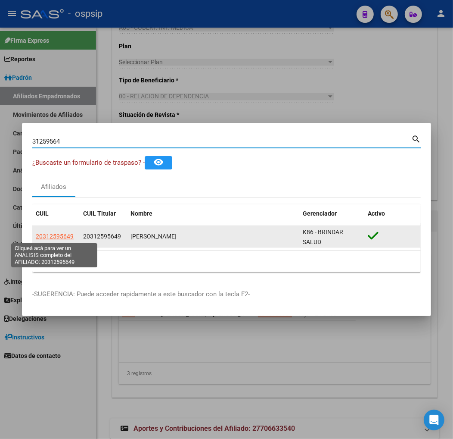
click at [54, 239] on span "20312595649" at bounding box center [55, 236] width 38 height 7
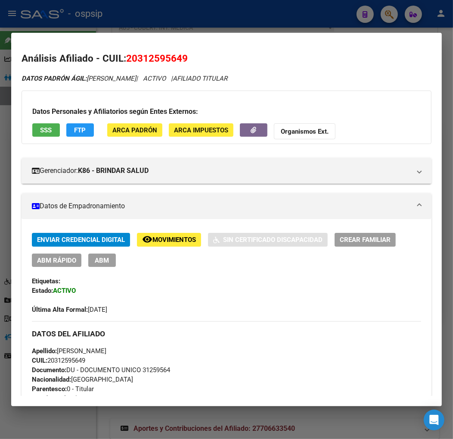
click at [113, 257] on button "ABM" at bounding box center [102, 259] width 28 height 13
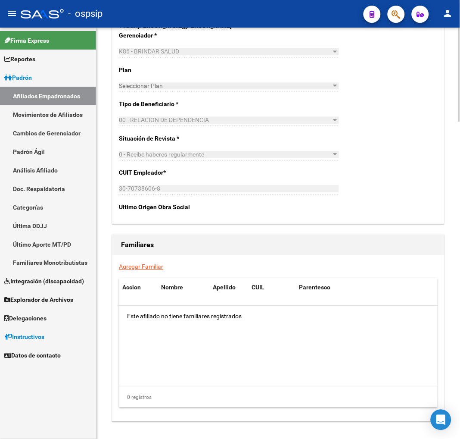
scroll to position [1341, 0]
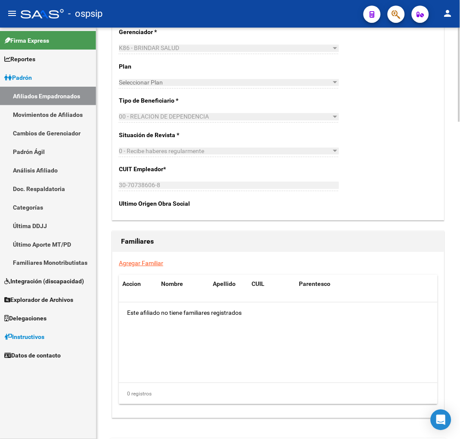
click at [143, 262] on link "Agregar Familiar" at bounding box center [141, 262] width 44 height 7
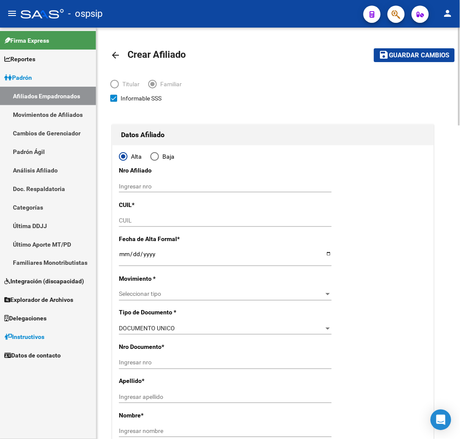
click at [135, 219] on input "CUIL" at bounding box center [225, 220] width 213 height 7
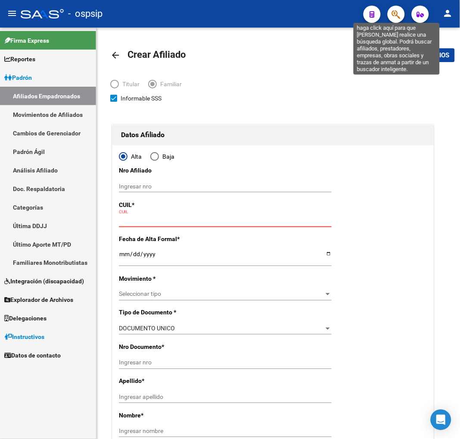
click at [396, 15] on icon "button" at bounding box center [396, 14] width 9 height 10
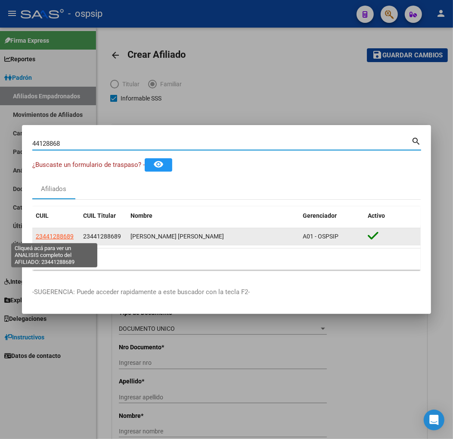
click at [51, 235] on span "23441288689" at bounding box center [55, 236] width 38 height 7
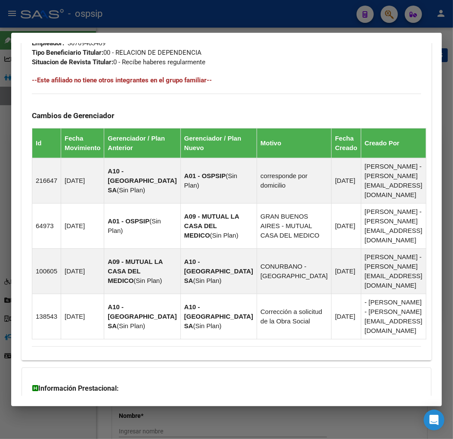
scroll to position [584, 0]
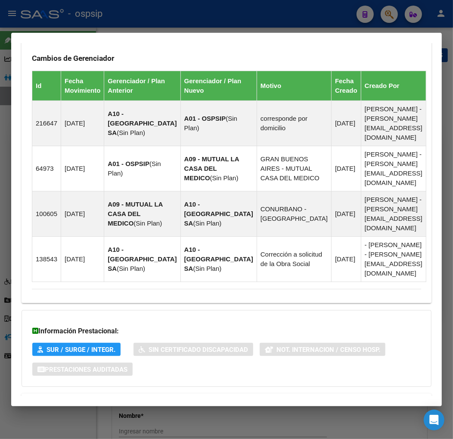
click at [118, 399] on span "Aportes y Contribuciones del Afiliado: 23441288689" at bounding box center [126, 403] width 162 height 8
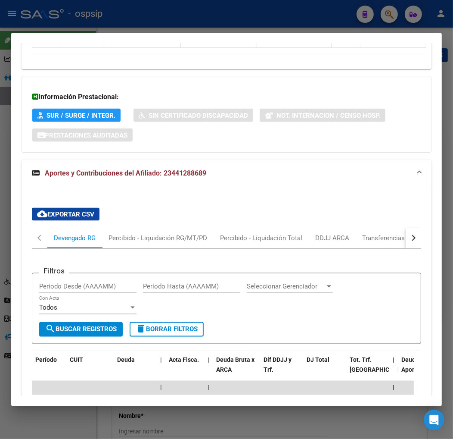
scroll to position [866, 0]
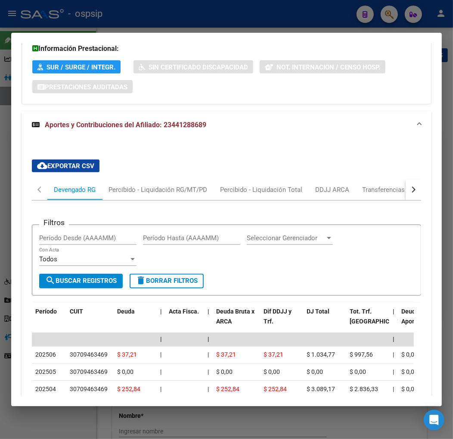
click at [411, 179] on button "button" at bounding box center [414, 189] width 16 height 21
click at [370, 185] on div "ARCA Relaciones Laborales" at bounding box center [354, 189] width 81 height 9
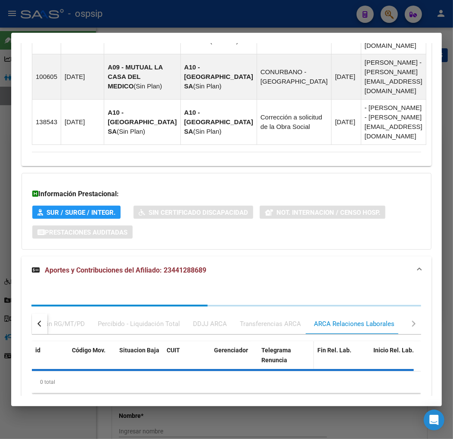
scroll to position [783, 0]
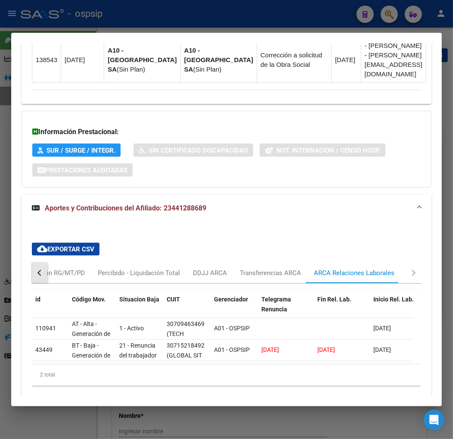
click at [41, 262] on button "button" at bounding box center [40, 272] width 16 height 21
click at [41, 270] on div "button" at bounding box center [40, 273] width 6 height 6
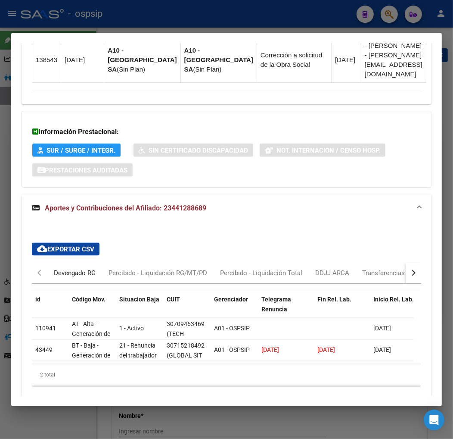
click at [55, 268] on div "Devengado RG" at bounding box center [75, 272] width 42 height 9
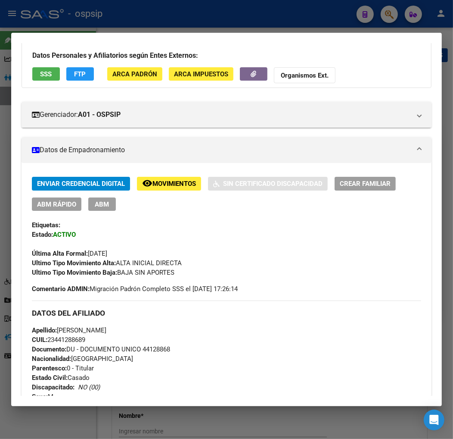
scroll to position [0, 0]
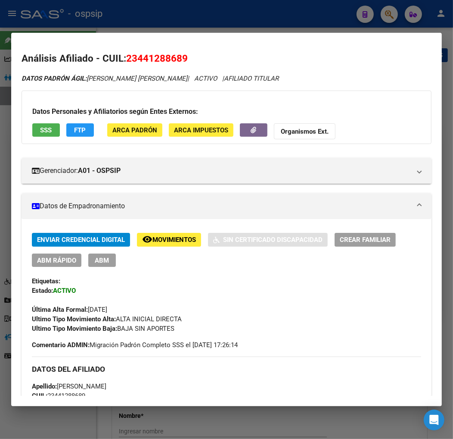
click at [390, 19] on div at bounding box center [226, 219] width 453 height 439
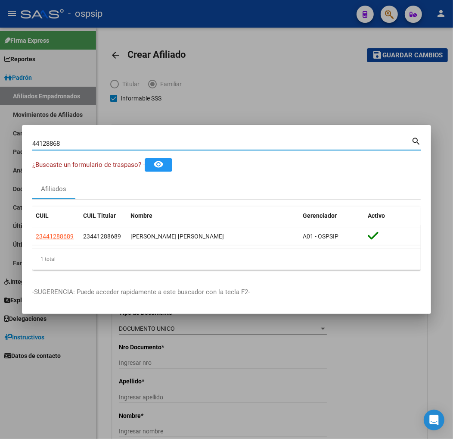
click at [69, 140] on input "44128868" at bounding box center [221, 144] width 379 height 8
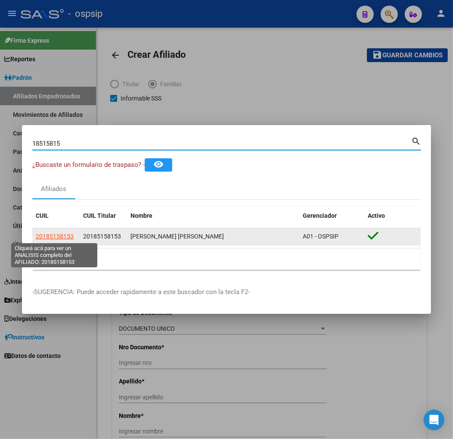
click at [57, 235] on span "20185158153" at bounding box center [55, 236] width 38 height 7
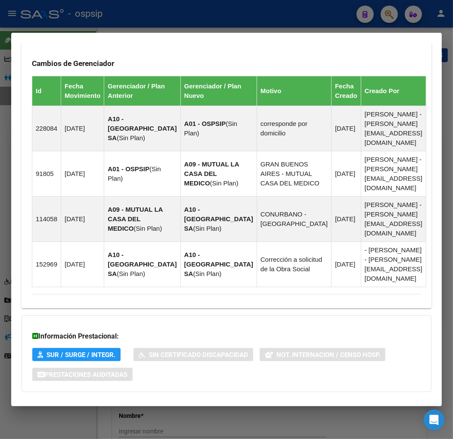
scroll to position [584, 0]
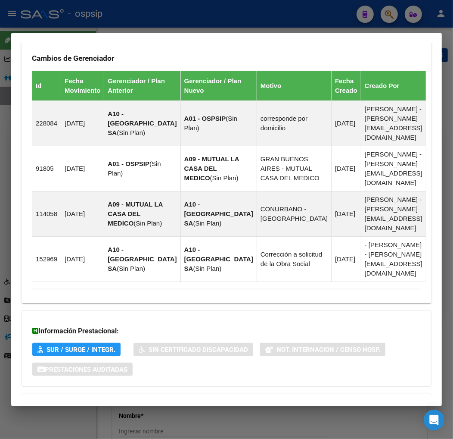
click at [152, 399] on span "Aportes y Contribuciones del Afiliado: 20185158153" at bounding box center [126, 403] width 162 height 8
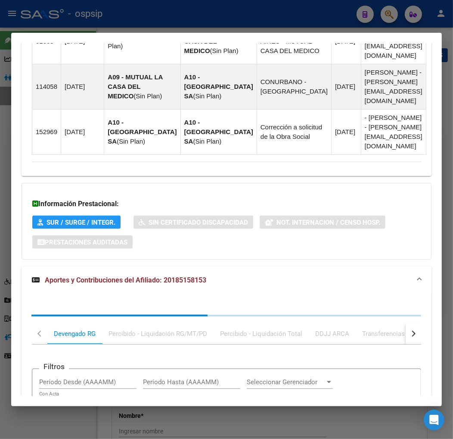
scroll to position [818, 0]
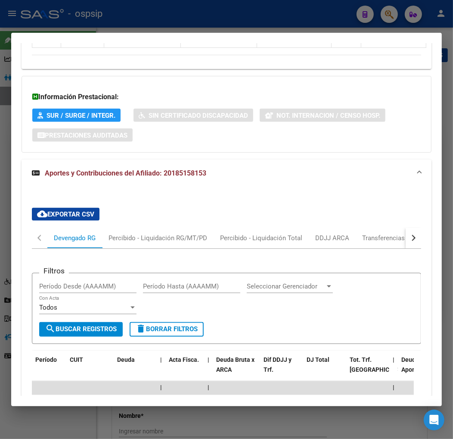
click at [409, 228] on button "button" at bounding box center [414, 238] width 16 height 21
click at [395, 228] on div "ARCA Relaciones Laborales" at bounding box center [355, 238] width 94 height 21
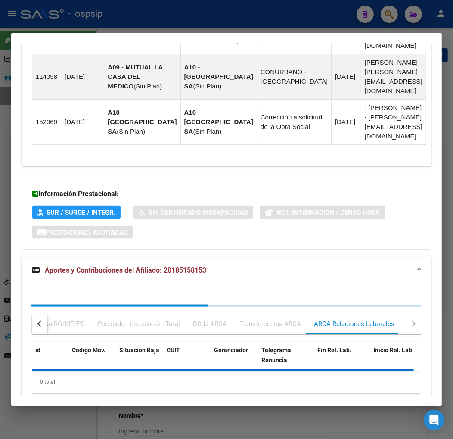
scroll to position [761, 0]
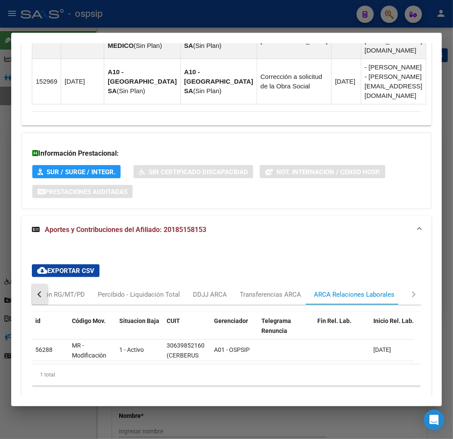
click at [41, 291] on div "button" at bounding box center [40, 294] width 6 height 6
click at [55, 290] on div "Devengado RG" at bounding box center [75, 294] width 42 height 9
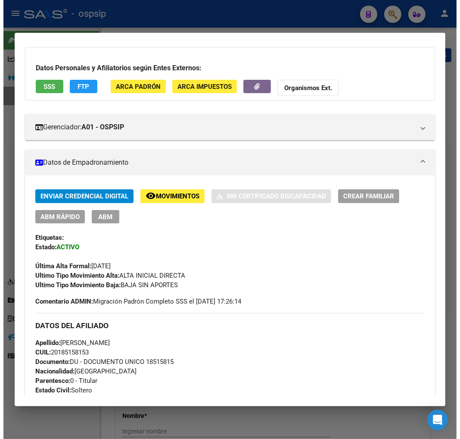
scroll to position [0, 0]
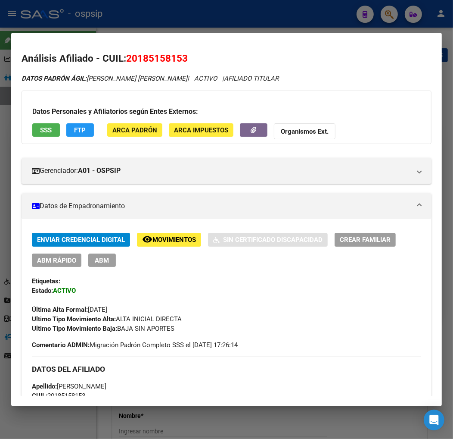
click at [72, 130] on button "FTP" at bounding box center [80, 129] width 28 height 13
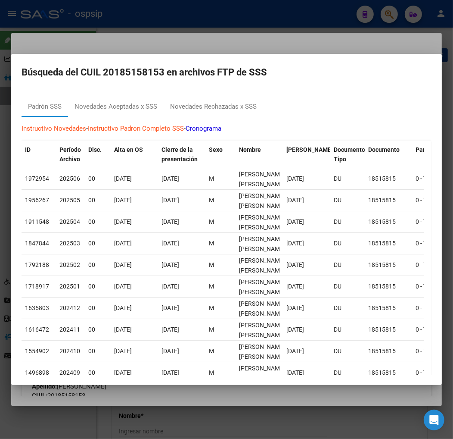
click at [390, 15] on div at bounding box center [226, 219] width 453 height 439
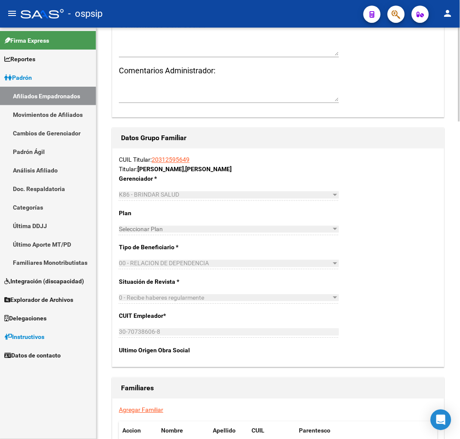
scroll to position [1341, 0]
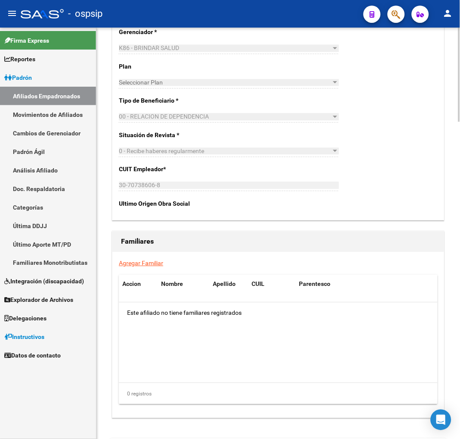
click at [137, 261] on link "Agregar Familiar" at bounding box center [141, 262] width 44 height 7
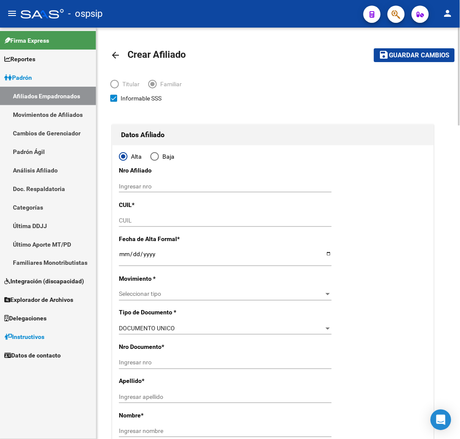
click at [126, 220] on input "CUIL" at bounding box center [225, 220] width 213 height 7
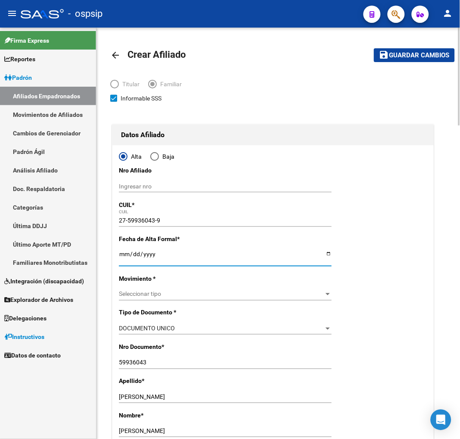
click at [128, 255] on input "Ingresar fecha" at bounding box center [225, 256] width 213 height 13
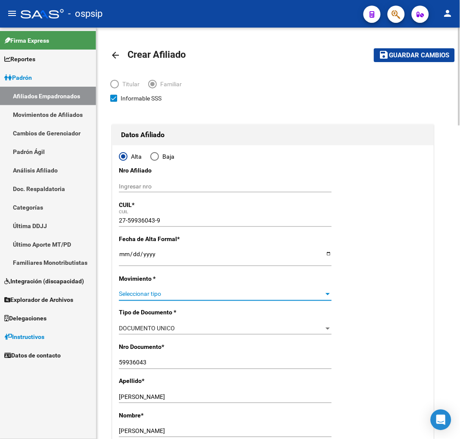
click at [174, 290] on span "Seleccionar tipo" at bounding box center [221, 293] width 205 height 7
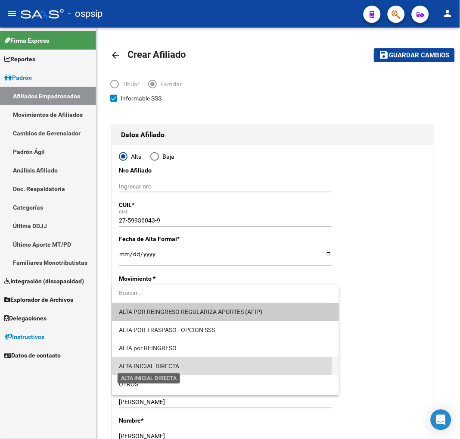
click at [169, 364] on span "ALTA INICIAL DIRECTA" at bounding box center [149, 366] width 60 height 7
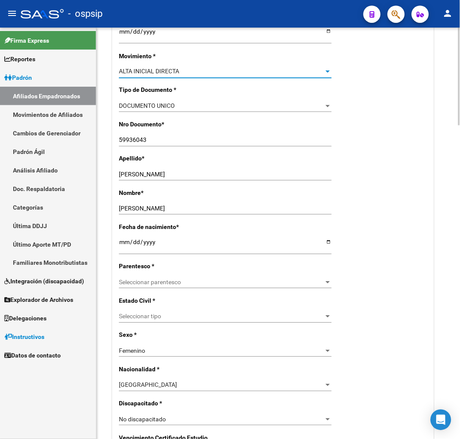
scroll to position [239, 0]
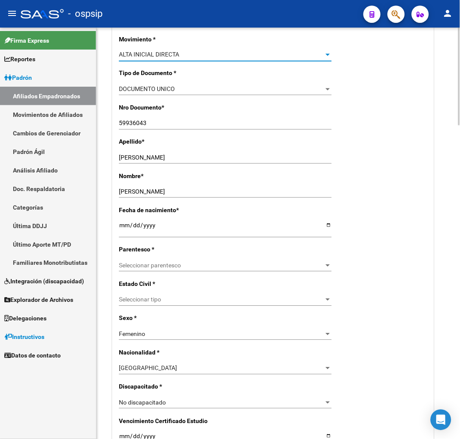
click at [194, 263] on span "Seleccionar parentesco" at bounding box center [221, 265] width 205 height 7
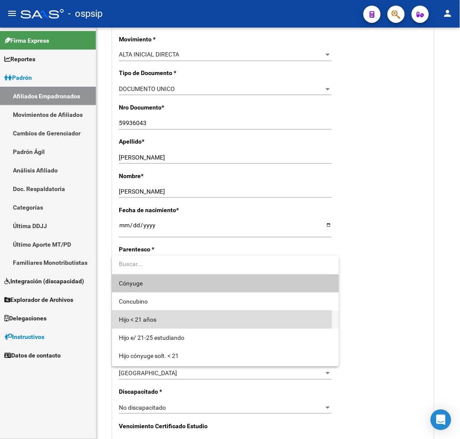
click at [194, 319] on span "Hijo < 21 años" at bounding box center [225, 319] width 213 height 18
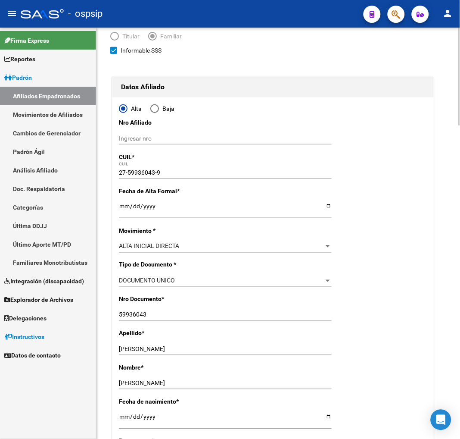
scroll to position [0, 0]
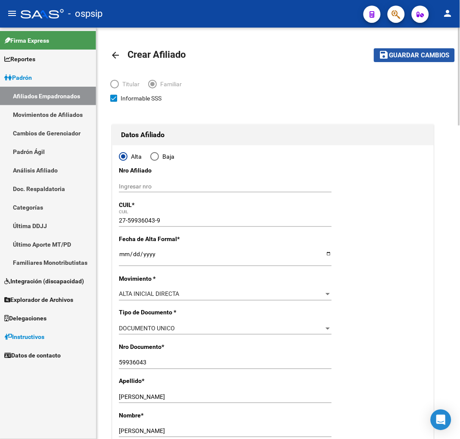
click at [406, 56] on span "Guardar cambios" at bounding box center [420, 56] width 60 height 8
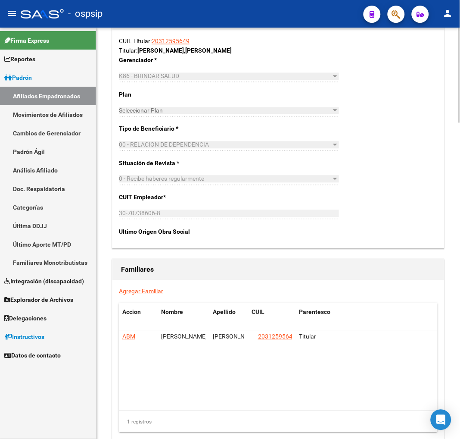
scroll to position [1293, 0]
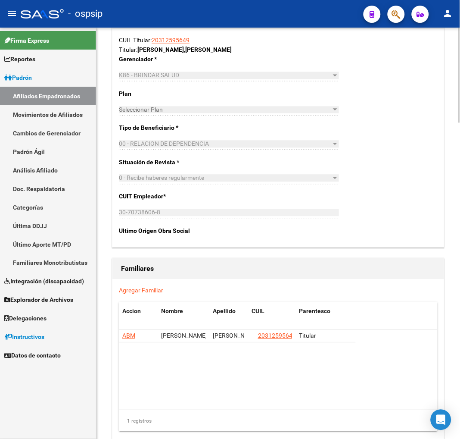
click at [143, 292] on link "Agregar Familiar" at bounding box center [141, 290] width 44 height 7
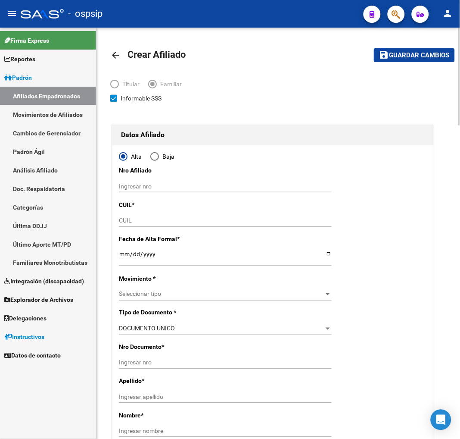
click at [145, 222] on input "CUIL" at bounding box center [225, 220] width 213 height 7
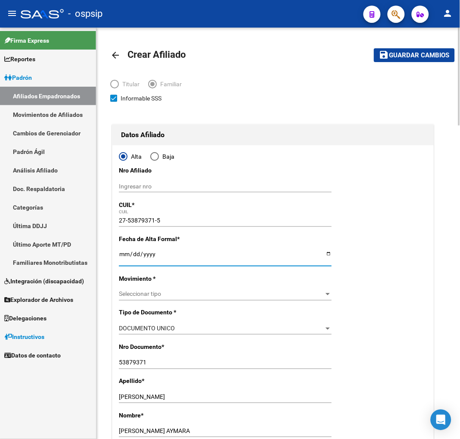
click at [127, 256] on input "Ingresar fecha" at bounding box center [225, 256] width 213 height 13
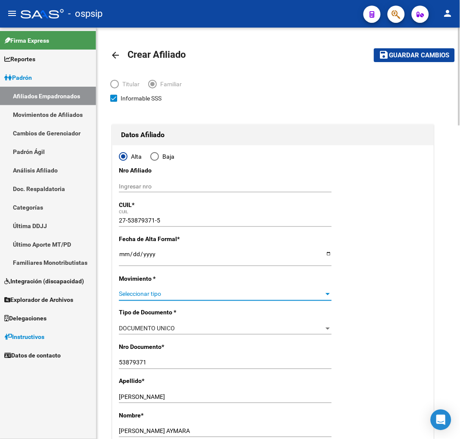
click at [170, 295] on span "Seleccionar tipo" at bounding box center [221, 293] width 205 height 7
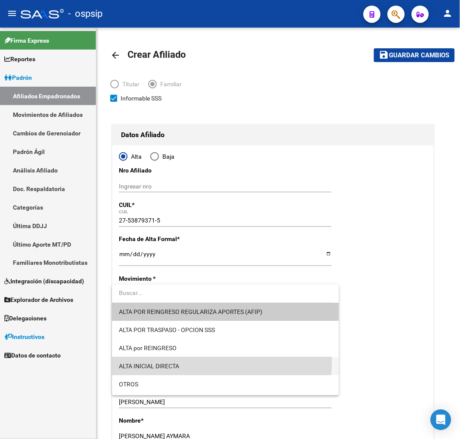
click at [172, 361] on span "ALTA INICIAL DIRECTA" at bounding box center [225, 366] width 213 height 18
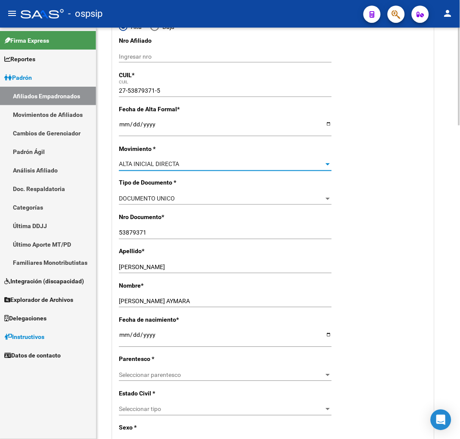
scroll to position [143, 0]
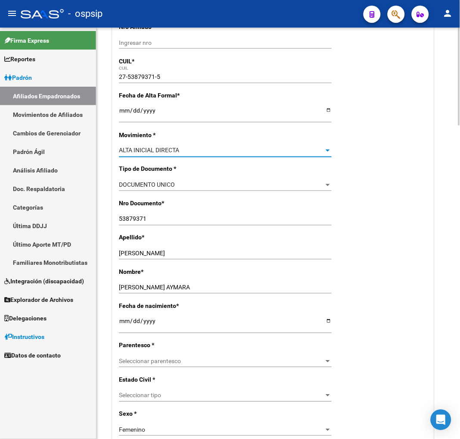
click at [190, 363] on span "Seleccionar parentesco" at bounding box center [221, 361] width 205 height 7
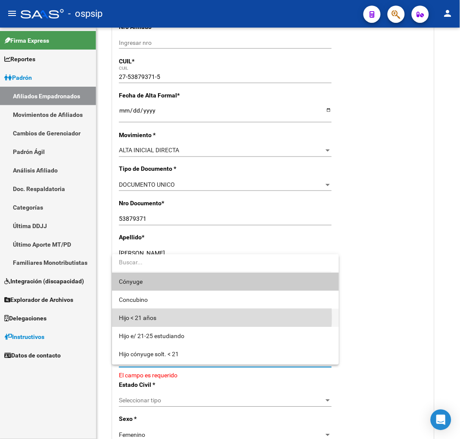
click at [192, 317] on span "Hijo < 21 años" at bounding box center [225, 318] width 213 height 18
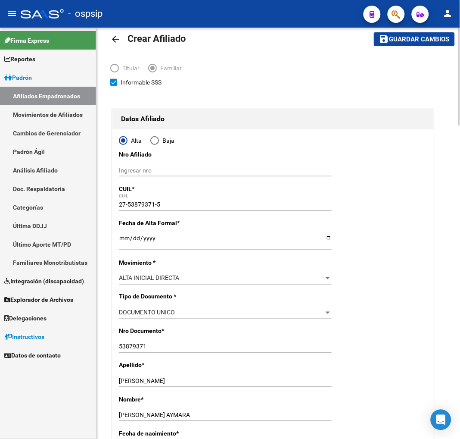
scroll to position [0, 0]
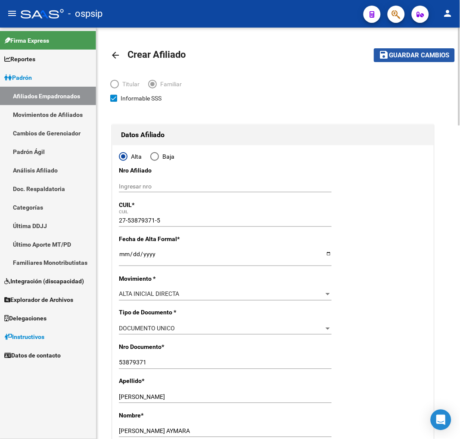
click at [416, 57] on span "Guardar cambios" at bounding box center [420, 56] width 60 height 8
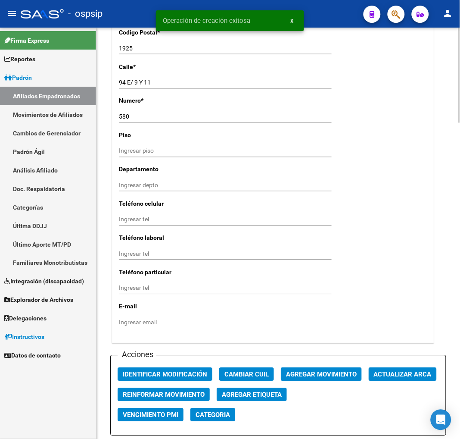
scroll to position [814, 0]
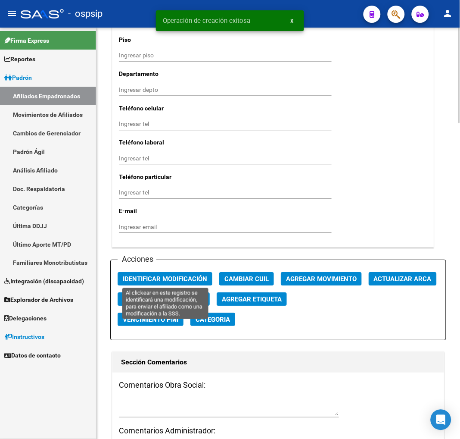
click at [190, 282] on button "Identificar Modificación" at bounding box center [165, 278] width 95 height 13
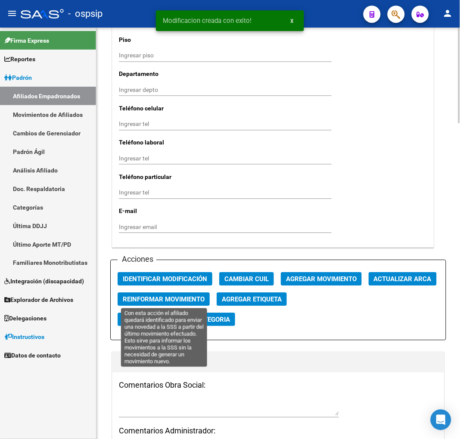
click at [175, 297] on span "Reinformar Movimiento" at bounding box center [164, 299] width 82 height 8
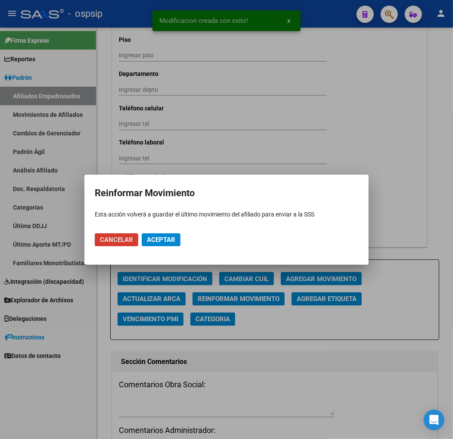
click at [150, 236] on span "Aceptar" at bounding box center [161, 240] width 28 height 8
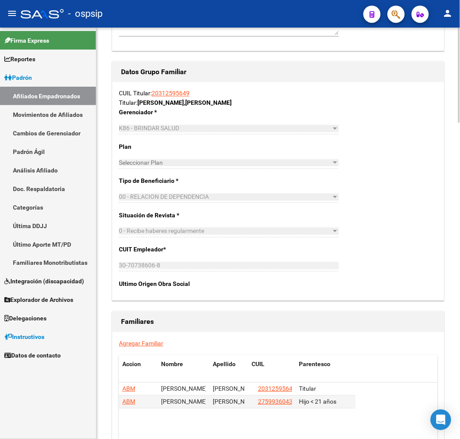
scroll to position [1245, 0]
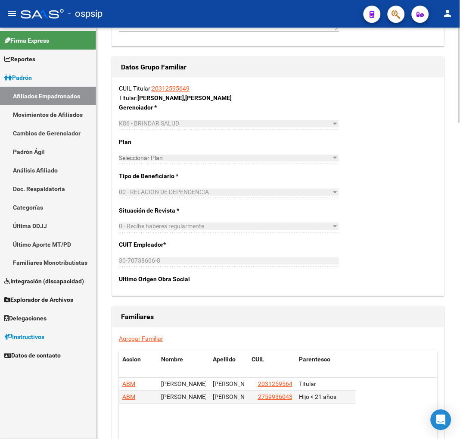
click at [151, 339] on link "Agregar Familiar" at bounding box center [141, 338] width 44 height 7
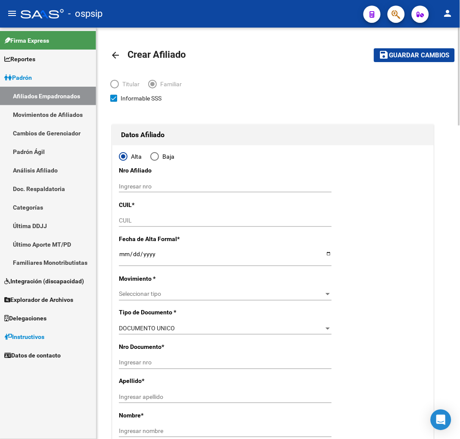
click at [138, 217] on input "CUIL" at bounding box center [225, 220] width 213 height 7
click at [126, 256] on input "Ingresar fecha" at bounding box center [225, 256] width 213 height 13
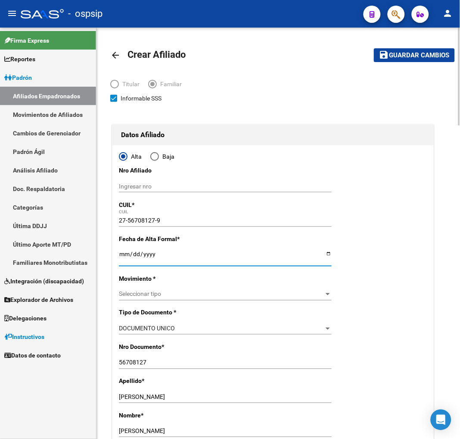
click at [147, 292] on span "Seleccionar tipo" at bounding box center [221, 293] width 205 height 7
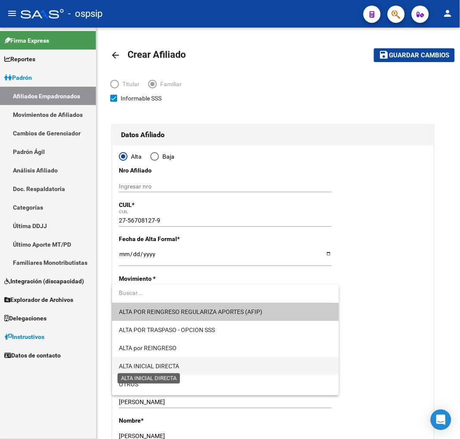
click at [174, 368] on span "ALTA INICIAL DIRECTA" at bounding box center [149, 366] width 60 height 7
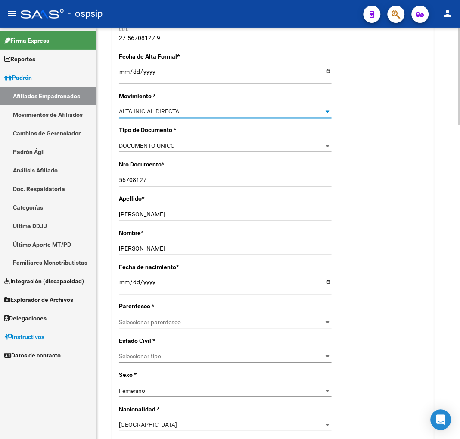
scroll to position [191, 0]
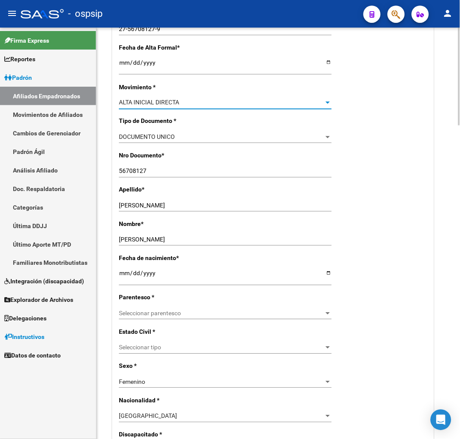
click at [203, 313] on span "Seleccionar parentesco" at bounding box center [221, 313] width 205 height 7
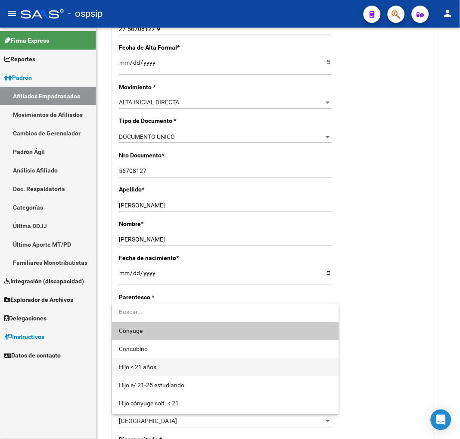
click at [184, 366] on span "Hijo < 21 años" at bounding box center [225, 367] width 213 height 18
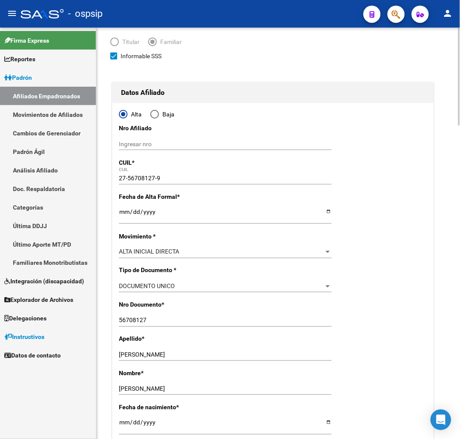
scroll to position [0, 0]
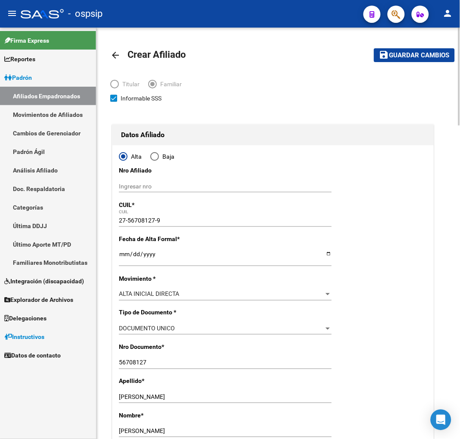
click at [426, 57] on span "Guardar cambios" at bounding box center [420, 56] width 60 height 8
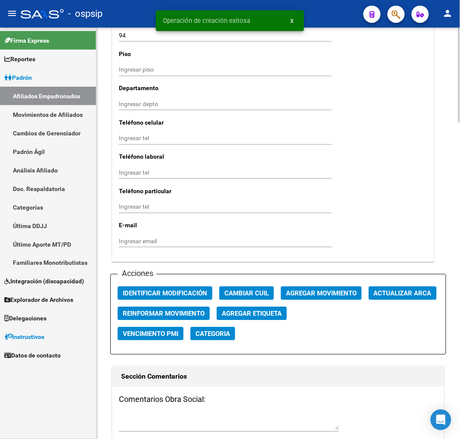
scroll to position [814, 0]
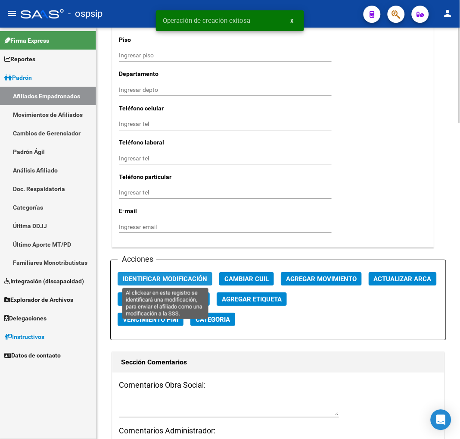
click at [168, 278] on span "Identificar Modificación" at bounding box center [165, 279] width 84 height 8
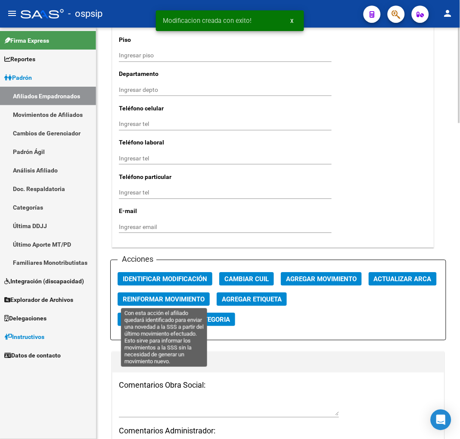
click at [163, 295] on span "Reinformar Movimiento" at bounding box center [164, 299] width 82 height 8
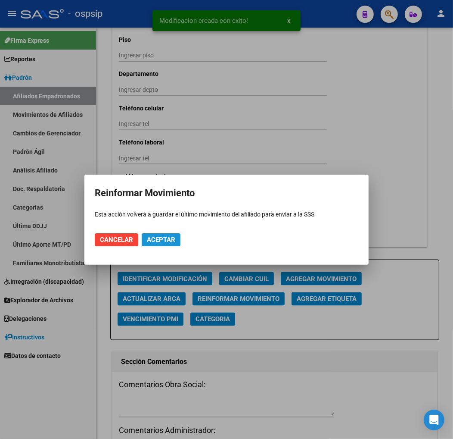
click at [159, 236] on span "Aceptar" at bounding box center [161, 240] width 28 height 8
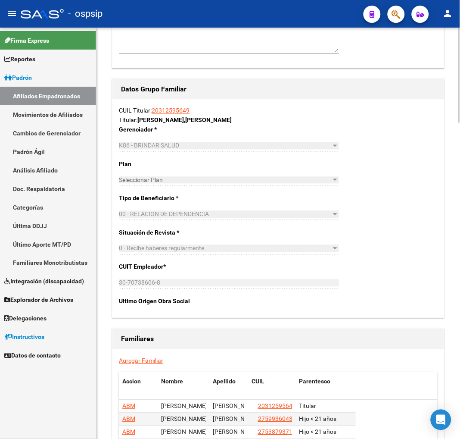
scroll to position [1227, 0]
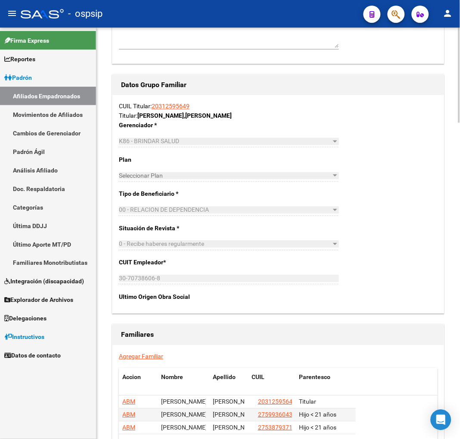
click at [137, 356] on link "Agregar Familiar" at bounding box center [141, 356] width 44 height 7
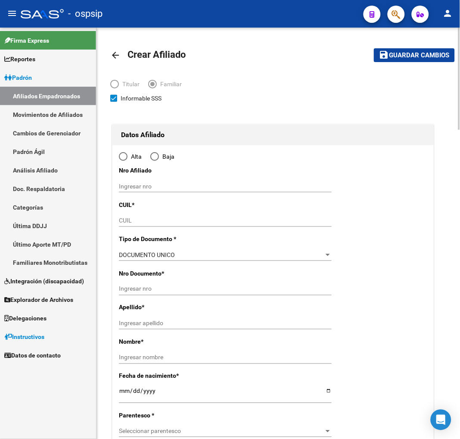
click at [143, 221] on input "CUIL" at bounding box center [225, 220] width 213 height 7
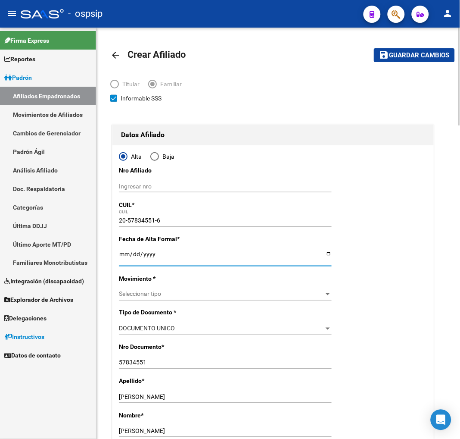
click at [122, 259] on input "Ingresar fecha" at bounding box center [225, 256] width 213 height 13
click at [190, 294] on span "Seleccionar tipo" at bounding box center [221, 293] width 205 height 7
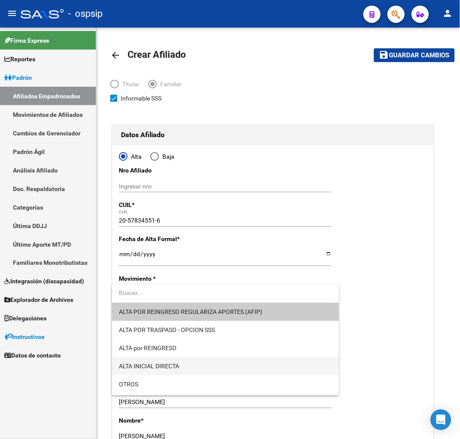
click at [171, 363] on span "ALTA INICIAL DIRECTA" at bounding box center [149, 366] width 60 height 7
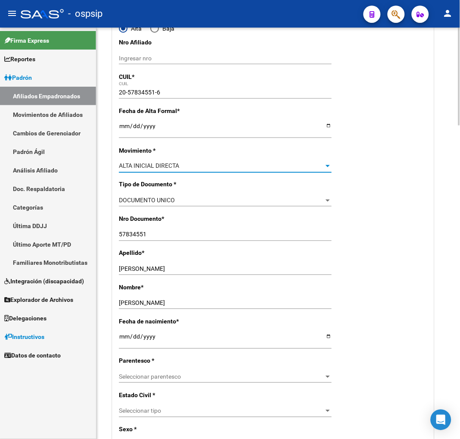
scroll to position [143, 0]
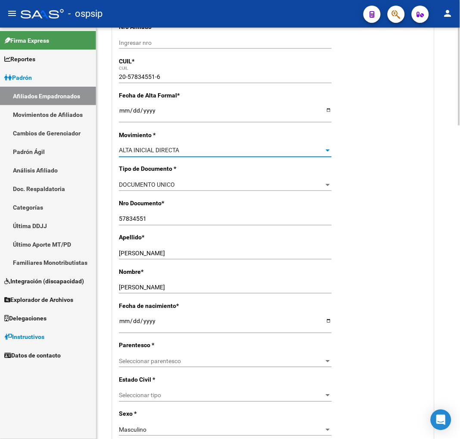
click at [192, 359] on span "Seleccionar parentesco" at bounding box center [221, 361] width 205 height 7
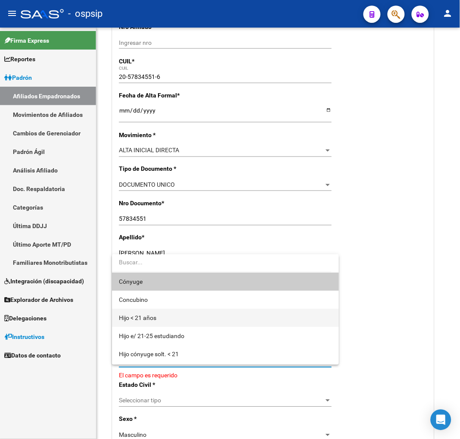
click at [182, 316] on span "Hijo < 21 años" at bounding box center [225, 318] width 213 height 18
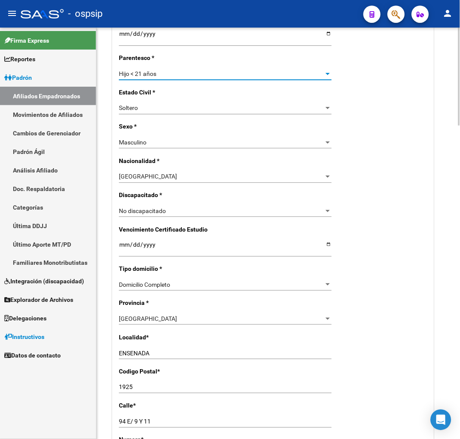
scroll to position [479, 0]
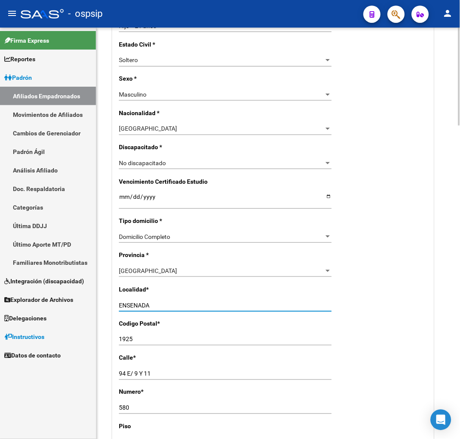
click at [163, 306] on input "ENSENADA" at bounding box center [225, 305] width 213 height 7
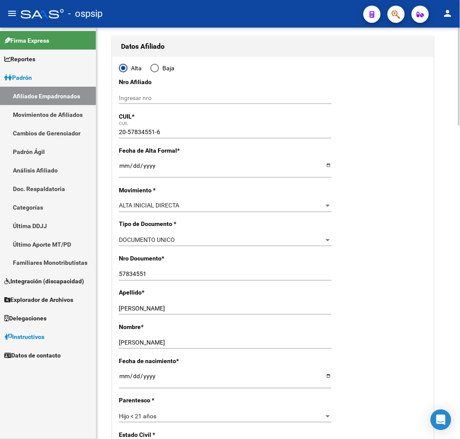
scroll to position [0, 0]
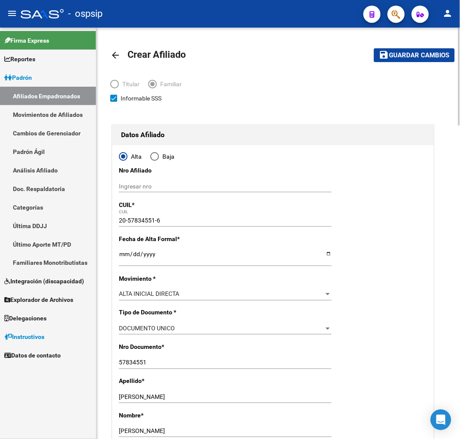
click at [406, 55] on span "Guardar cambios" at bounding box center [420, 56] width 60 height 8
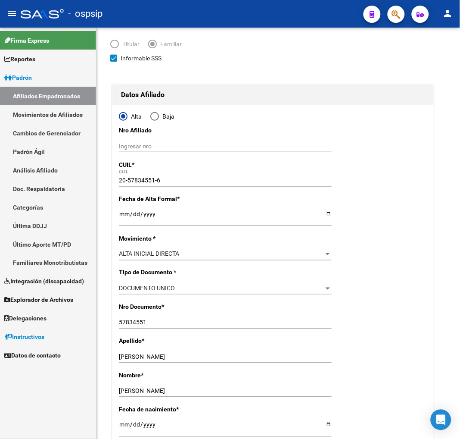
scroll to position [139, 0]
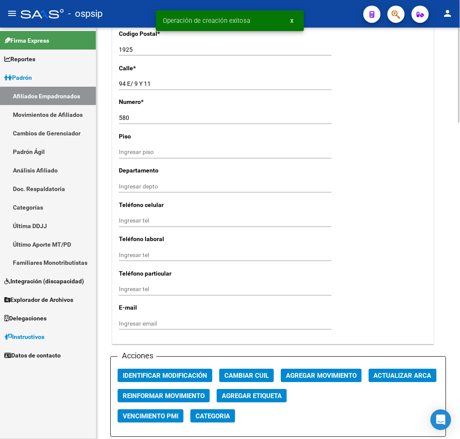
scroll to position [766, 0]
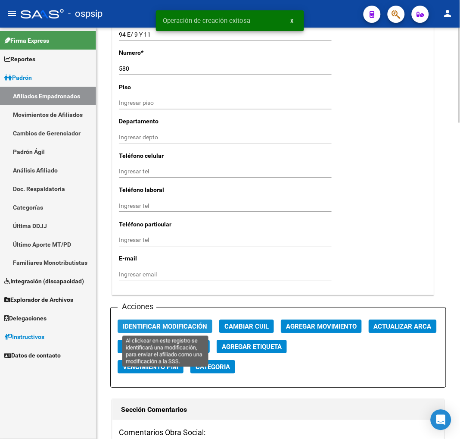
click at [180, 323] on span "Identificar Modificación" at bounding box center [165, 327] width 84 height 8
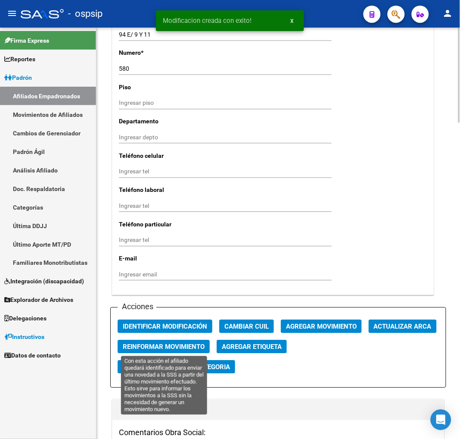
click at [174, 347] on span "Reinformar Movimiento" at bounding box center [164, 347] width 82 height 8
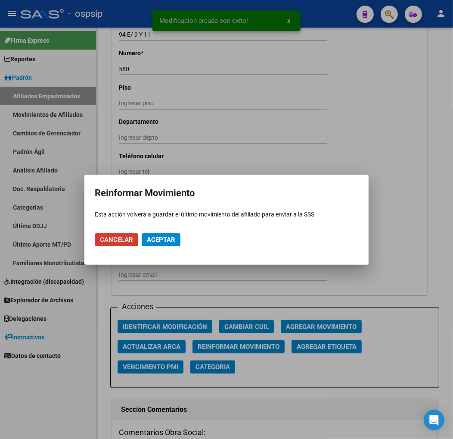
click at [166, 245] on button "Aceptar" at bounding box center [161, 239] width 39 height 13
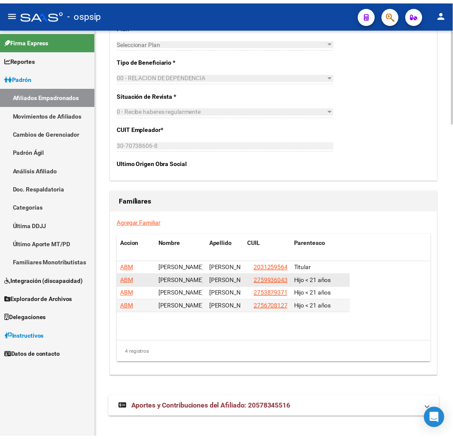
scroll to position [1371, 0]
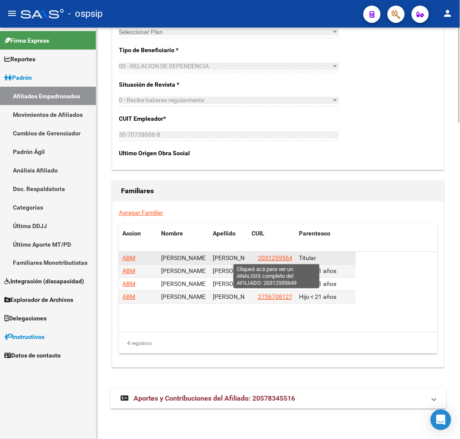
click at [265, 258] on span "20312595649" at bounding box center [277, 257] width 38 height 7
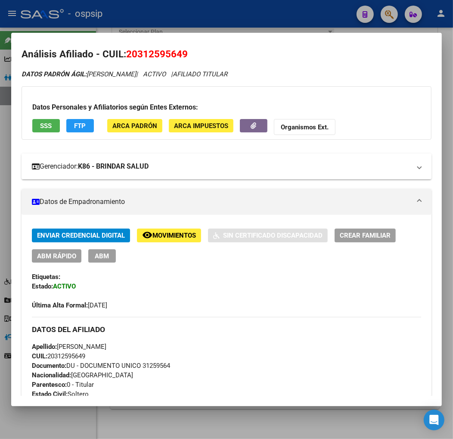
scroll to position [0, 0]
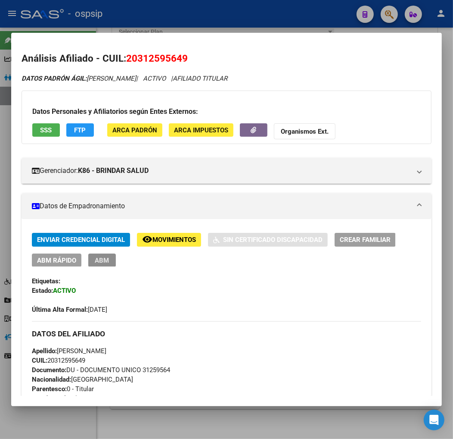
click at [96, 260] on span "ABM" at bounding box center [102, 260] width 14 height 8
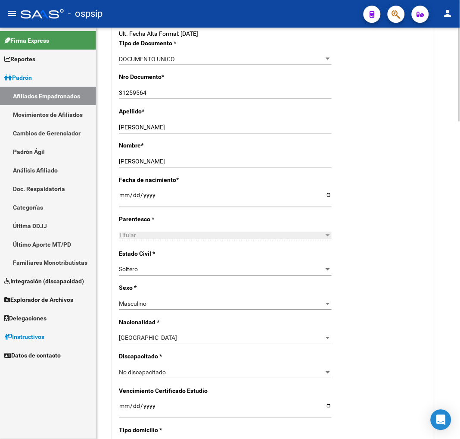
scroll to position [239, 0]
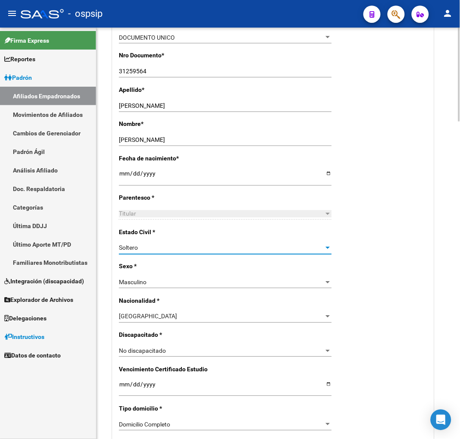
click at [212, 251] on div "Soltero" at bounding box center [221, 247] width 205 height 7
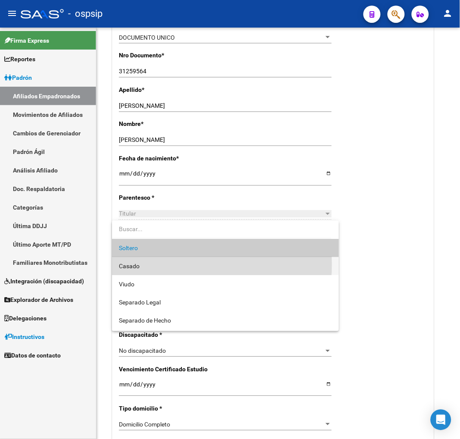
click at [181, 264] on span "Casado" at bounding box center [225, 266] width 213 height 18
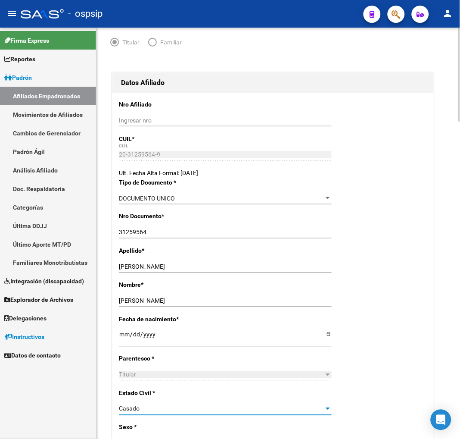
scroll to position [0, 0]
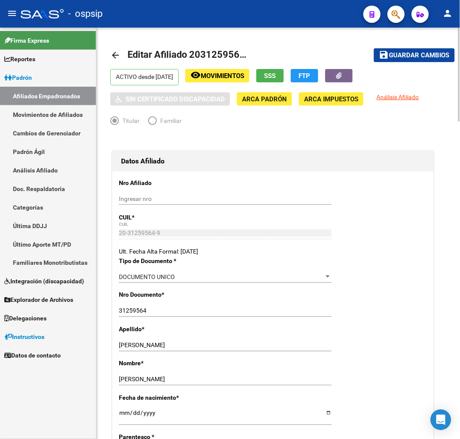
click at [412, 54] on span "Guardar cambios" at bounding box center [420, 56] width 60 height 8
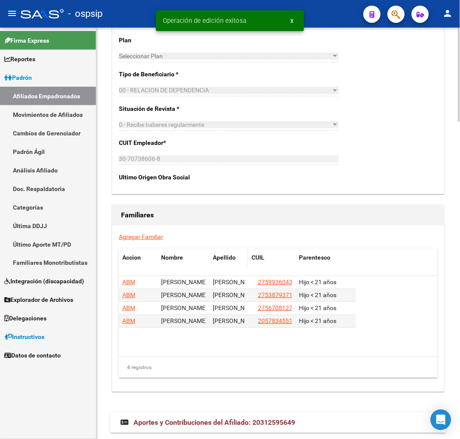
scroll to position [1391, 0]
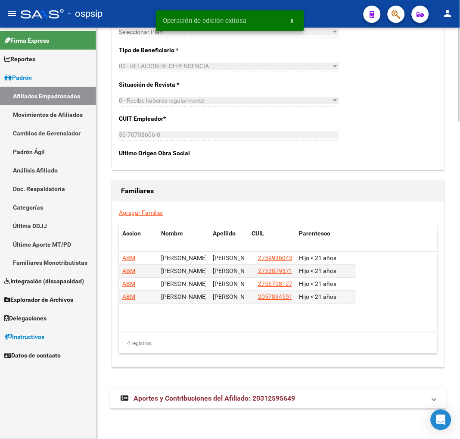
click at [137, 213] on link "Agregar Familiar" at bounding box center [141, 212] width 44 height 7
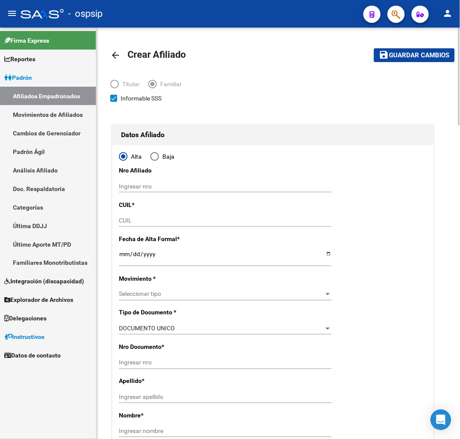
click at [137, 221] on input "CUIL" at bounding box center [225, 220] width 213 height 7
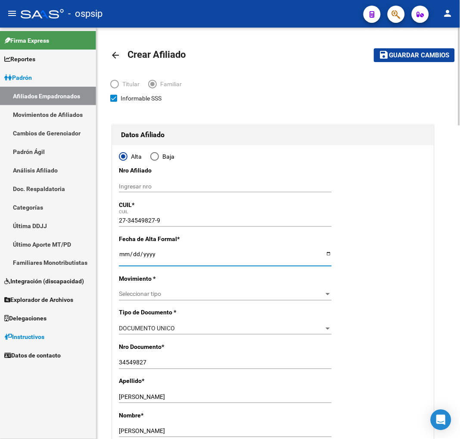
click at [122, 256] on input "Ingresar fecha" at bounding box center [225, 256] width 213 height 13
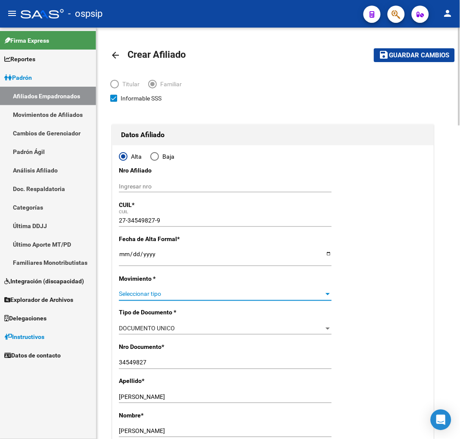
click at [167, 293] on span "Seleccionar tipo" at bounding box center [221, 293] width 205 height 7
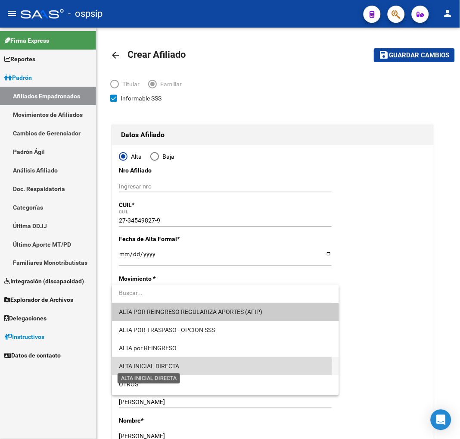
click at [179, 367] on span "ALTA INICIAL DIRECTA" at bounding box center [149, 366] width 60 height 7
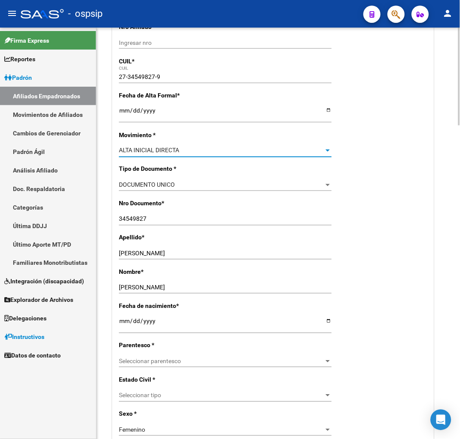
scroll to position [191, 0]
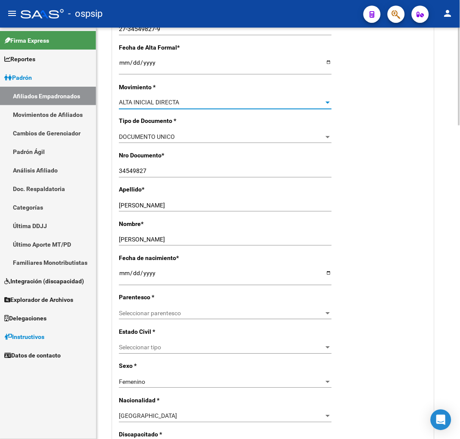
click at [208, 313] on span "Seleccionar parentesco" at bounding box center [221, 313] width 205 height 7
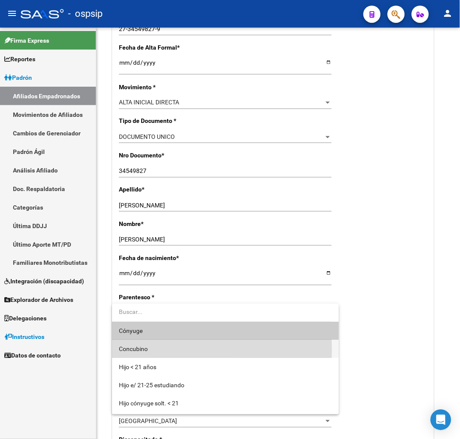
click at [173, 350] on span "Concubino" at bounding box center [225, 349] width 213 height 18
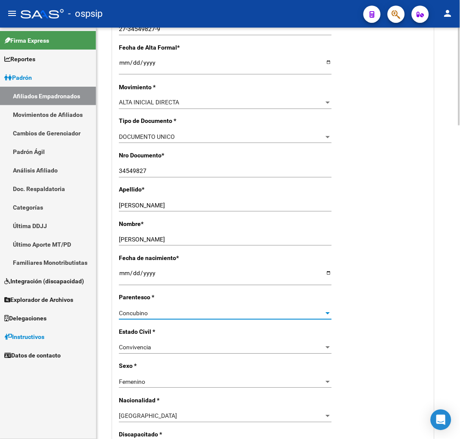
click at [190, 314] on div "Concubino" at bounding box center [221, 313] width 205 height 7
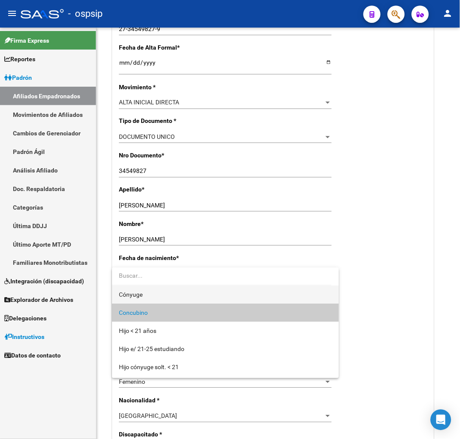
click at [143, 295] on span "Cónyuge" at bounding box center [225, 295] width 213 height 18
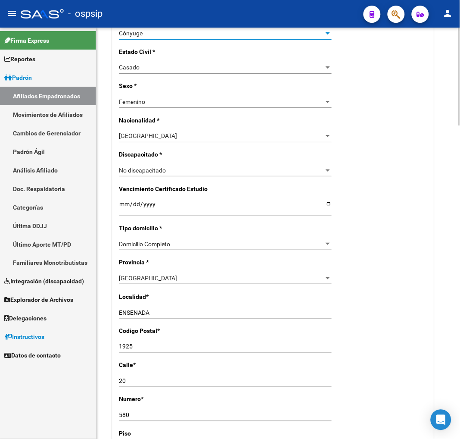
scroll to position [479, 0]
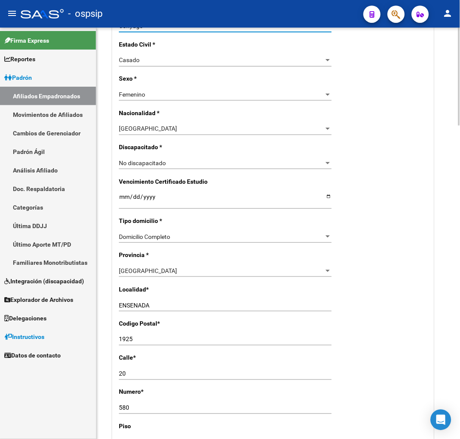
click at [158, 300] on div "ENSENADA Ingresar el nombre" at bounding box center [225, 305] width 213 height 12
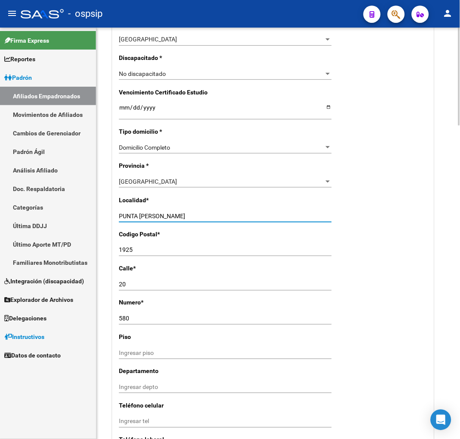
scroll to position [574, 0]
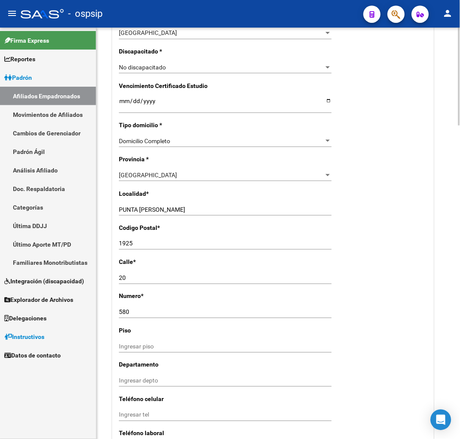
click at [129, 277] on input "20" at bounding box center [225, 277] width 213 height 7
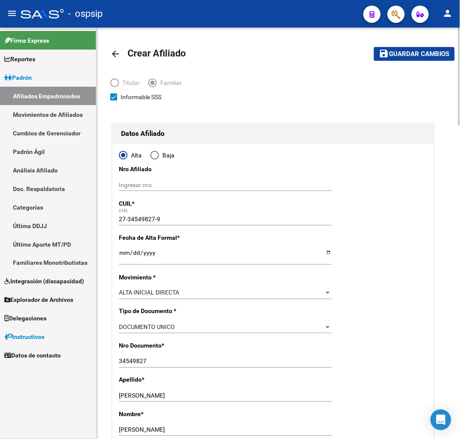
scroll to position [0, 0]
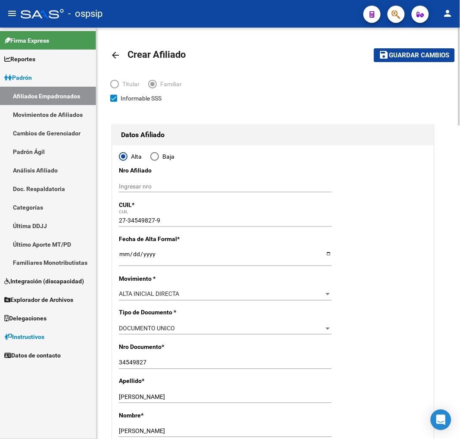
click at [397, 59] on span "Guardar cambios" at bounding box center [420, 56] width 60 height 8
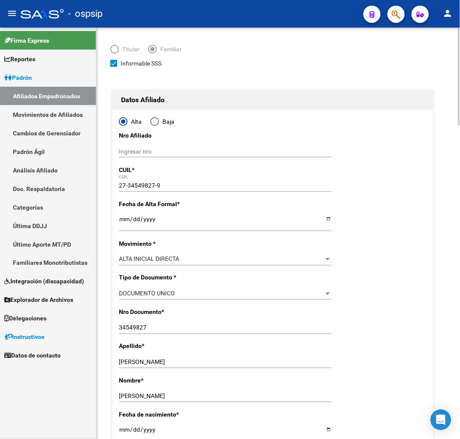
scroll to position [143, 0]
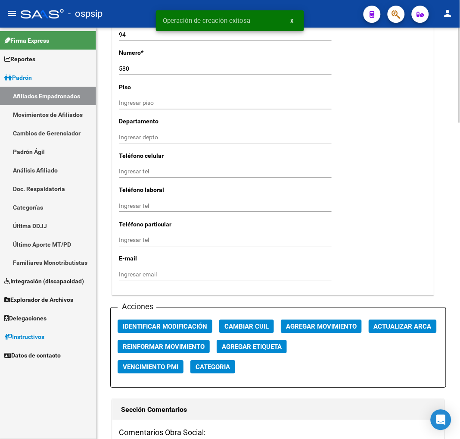
scroll to position [910, 0]
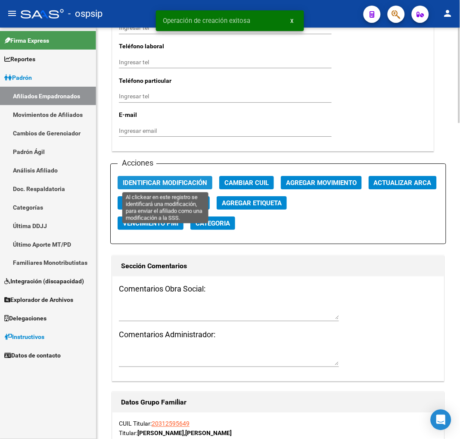
click at [186, 181] on span "Identificar Modificación" at bounding box center [165, 183] width 84 height 8
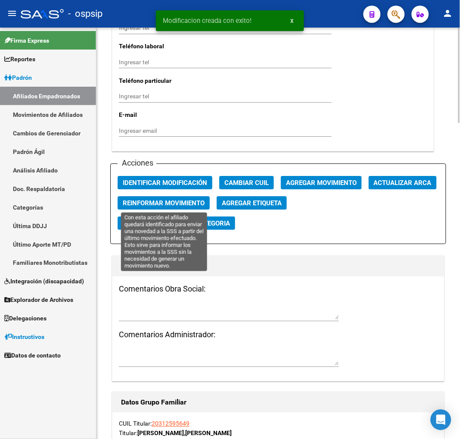
click at [170, 203] on span "Reinformar Movimiento" at bounding box center [164, 203] width 82 height 8
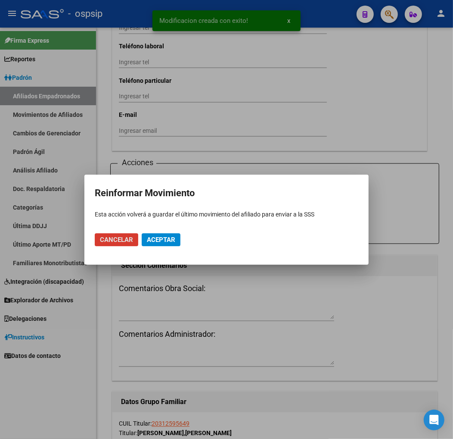
click at [148, 237] on span "Aceptar" at bounding box center [161, 240] width 28 height 8
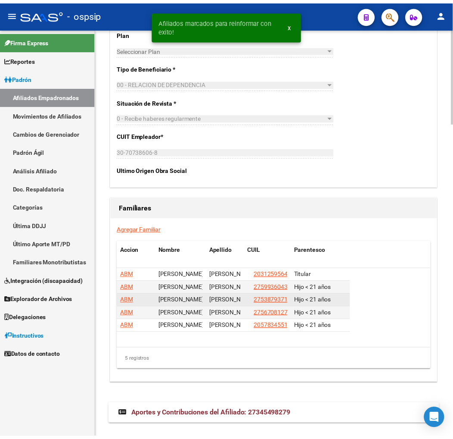
scroll to position [1371, 0]
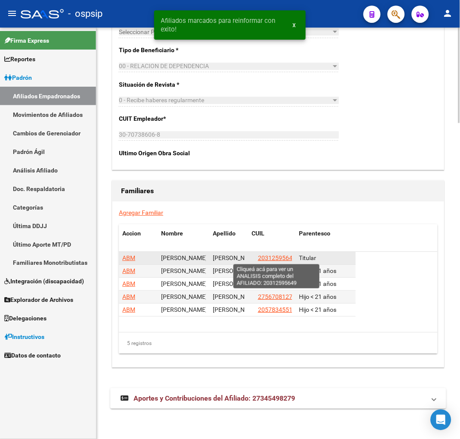
click at [279, 256] on span "20312595649" at bounding box center [277, 257] width 38 height 7
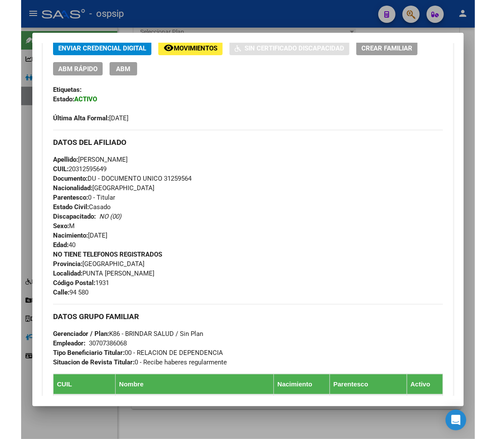
scroll to position [0, 0]
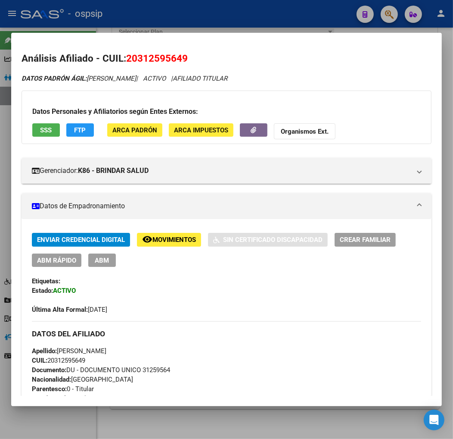
drag, startPoint x: 138, startPoint y: 55, endPoint x: 175, endPoint y: 49, distance: 37.1
click at [179, 46] on mat-dialog-content "Análisis Afiliado - CUIL: 20312595649 DATOS PADRÓN ÁGIL: SURACE NICOLAS DANIEL …" at bounding box center [226, 219] width 431 height 352
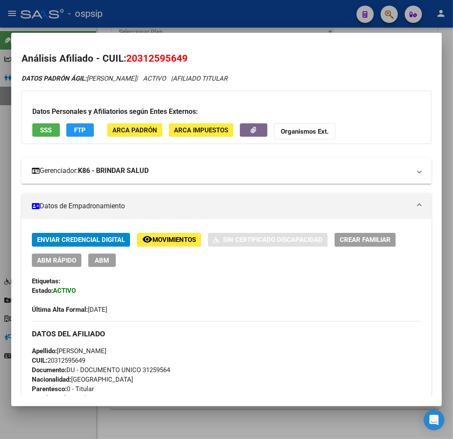
drag, startPoint x: 166, startPoint y: 53, endPoint x: 225, endPoint y: 177, distance: 136.8
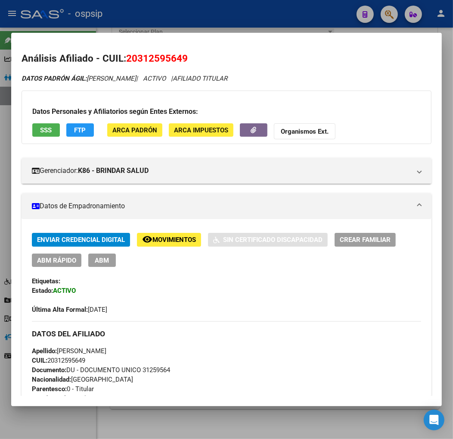
drag, startPoint x: 137, startPoint y: 57, endPoint x: 185, endPoint y: 57, distance: 48.7
click at [185, 57] on span "20312595649" at bounding box center [157, 58] width 62 height 11
copy span "31259564"
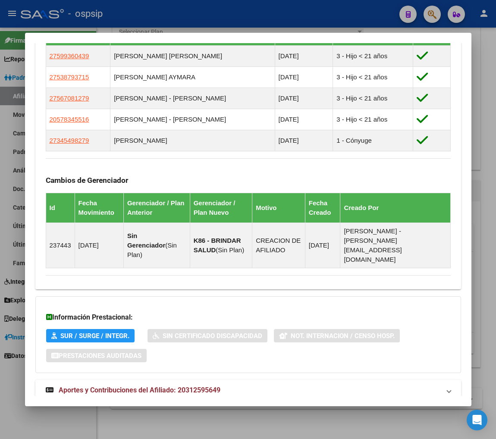
scroll to position [545, 0]
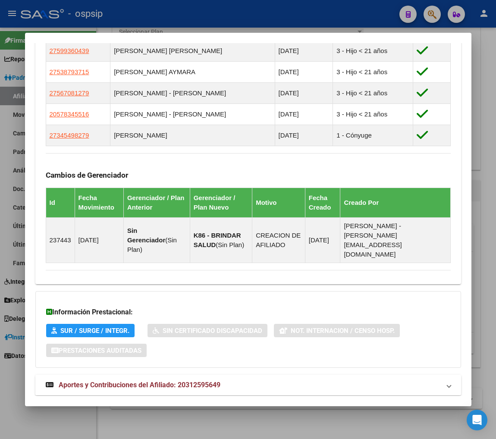
click at [147, 381] on span "Aportes y Contribuciones del Afiliado: 20312595649" at bounding box center [140, 385] width 162 height 8
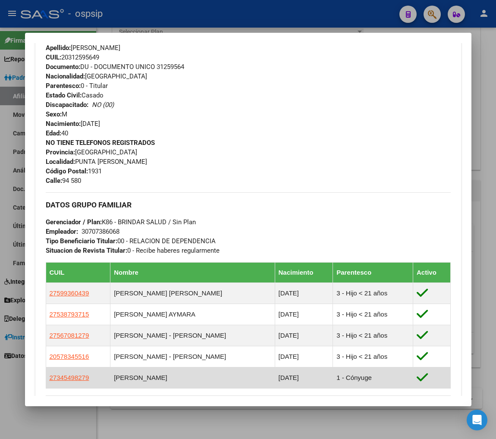
scroll to position [255, 0]
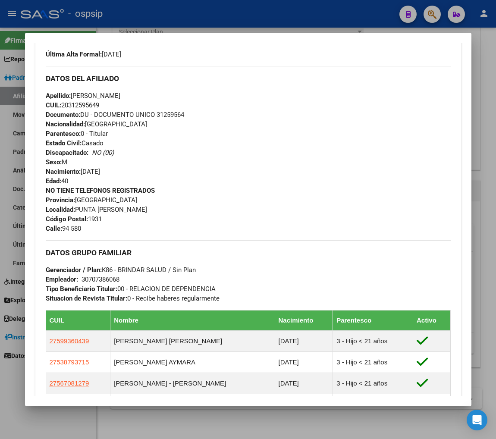
drag, startPoint x: 76, startPoint y: 278, endPoint x: 120, endPoint y: 278, distance: 43.5
click at [120, 278] on div "DATOS GRUPO FAMILIAR Gerenciador / Plan: K86 - BRINDAR SALUD / Sin Plan Emplead…" at bounding box center [248, 271] width 405 height 63
copy span
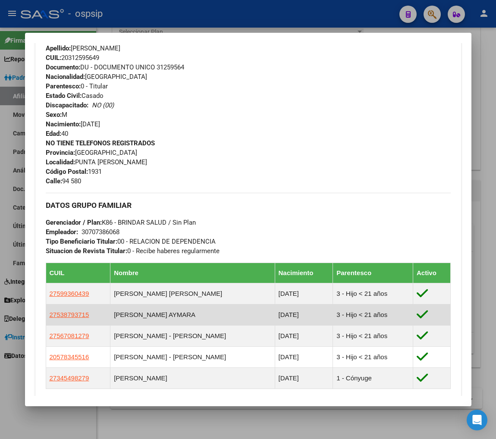
scroll to position [303, 0]
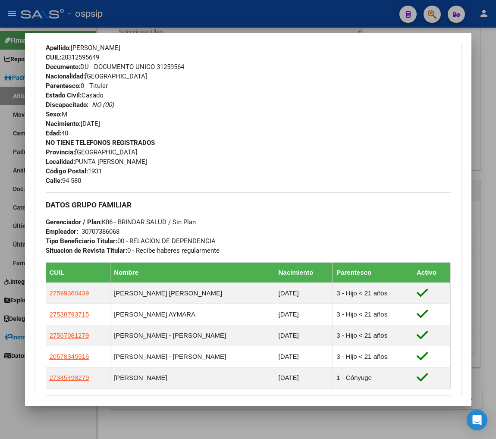
copy span
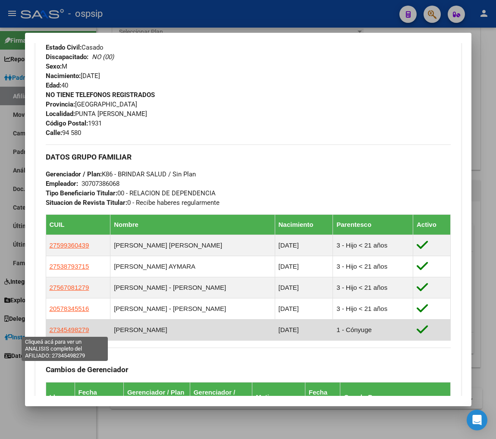
click at [71, 330] on span "27345498279" at bounding box center [70, 329] width 40 height 7
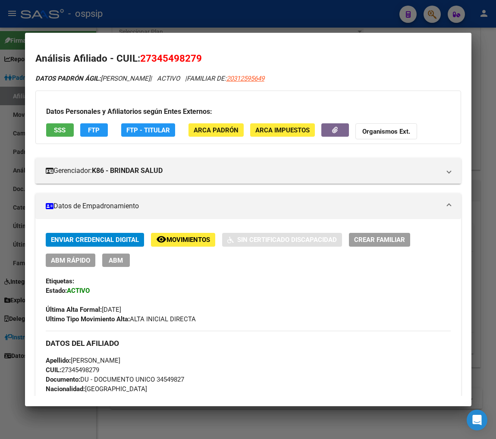
drag, startPoint x: 149, startPoint y: 58, endPoint x: 194, endPoint y: 49, distance: 46.2
click at [194, 49] on mat-dialog-content "Análisis Afiliado - CUIL: 27345498279 DATOS PADRÓN ÁGIL: LEGUIZAMON PATRICIA GI…" at bounding box center [248, 219] width 446 height 352
copy span "34549827"
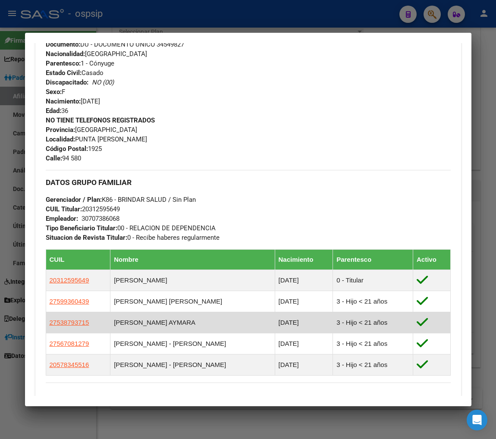
scroll to position [383, 0]
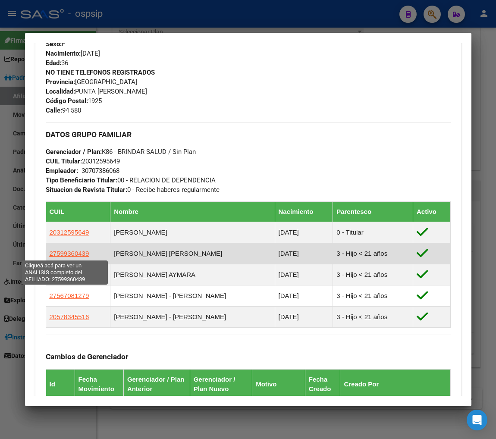
click at [60, 253] on span "27599360439" at bounding box center [70, 253] width 40 height 7
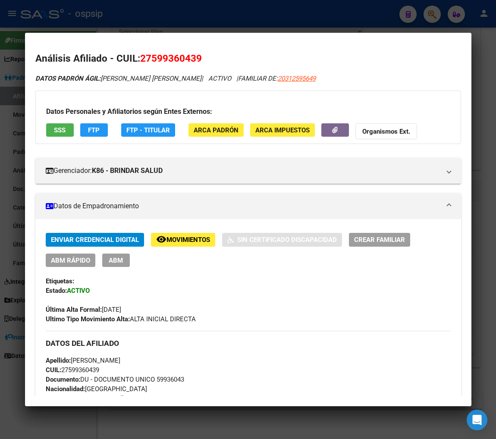
drag, startPoint x: 148, startPoint y: 54, endPoint x: 193, endPoint y: 45, distance: 45.7
click at [193, 45] on mat-dialog-content "Análisis Afiliado - CUIL: 27599360439 DATOS PADRÓN ÁGIL: SURACE LEGUIZAMON CODY…" at bounding box center [248, 219] width 446 height 352
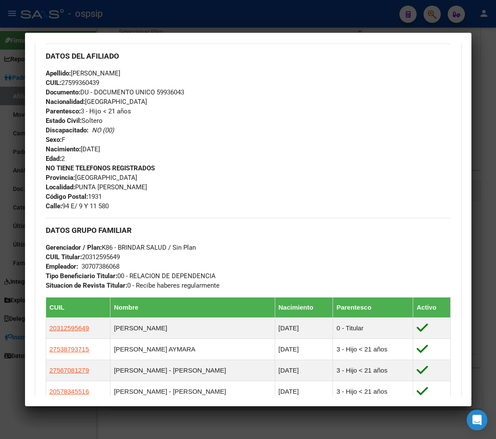
scroll to position [431, 0]
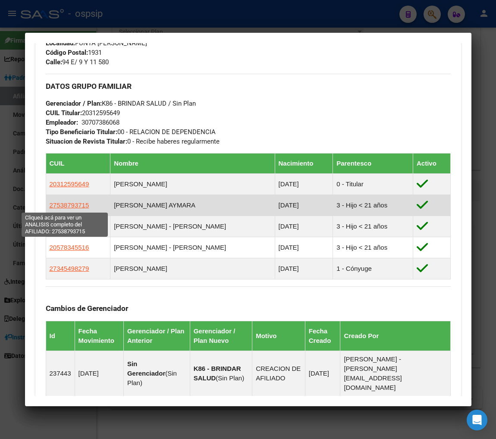
click at [63, 206] on span "27538793715" at bounding box center [70, 204] width 40 height 7
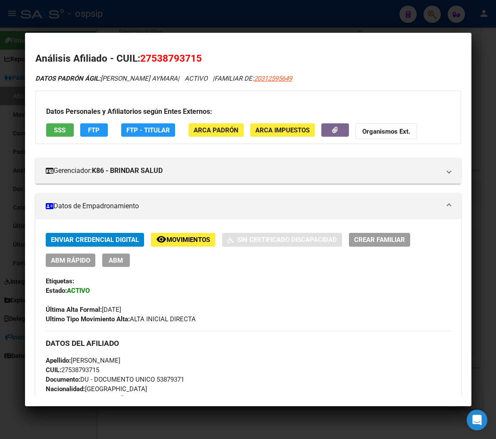
drag, startPoint x: 147, startPoint y: 55, endPoint x: 191, endPoint y: 58, distance: 44.0
click at [191, 58] on span "27538793715" at bounding box center [171, 58] width 62 height 11
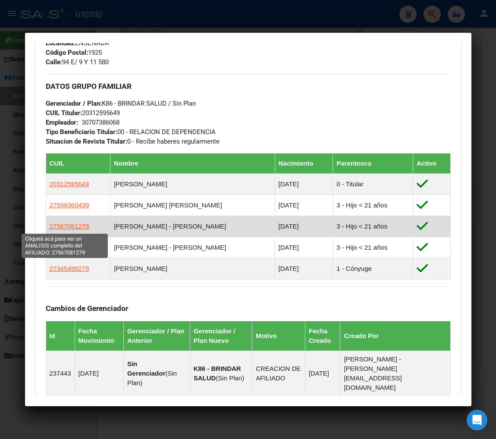
click at [58, 227] on span "27567081279" at bounding box center [70, 225] width 40 height 7
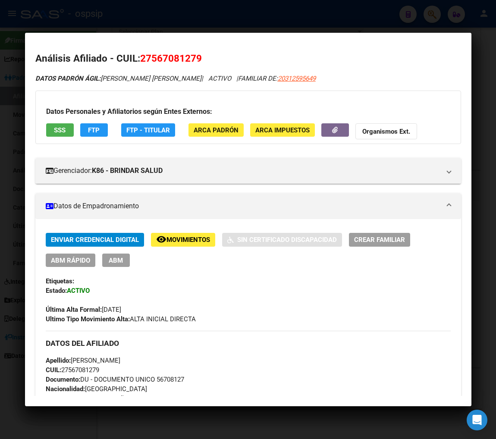
drag, startPoint x: 149, startPoint y: 55, endPoint x: 194, endPoint y: 59, distance: 45.9
click at [194, 59] on span "27567081279" at bounding box center [171, 58] width 62 height 11
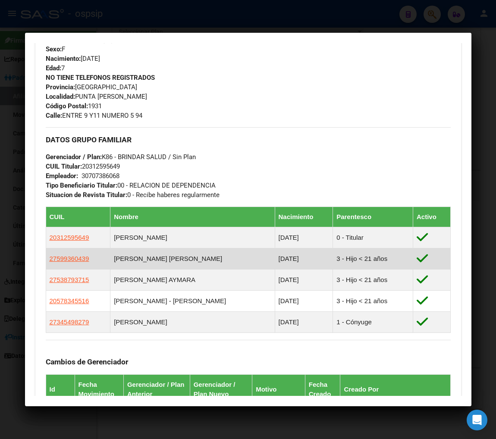
scroll to position [383, 0]
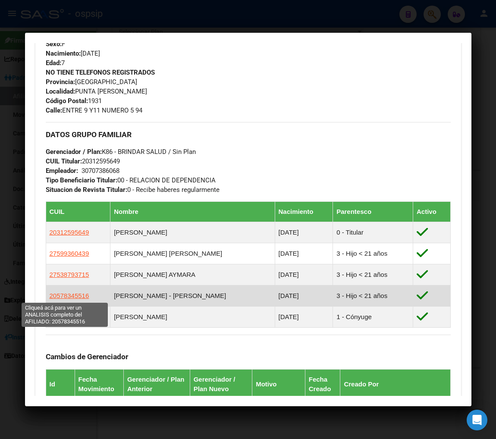
click at [69, 296] on span "20578345516" at bounding box center [70, 295] width 40 height 7
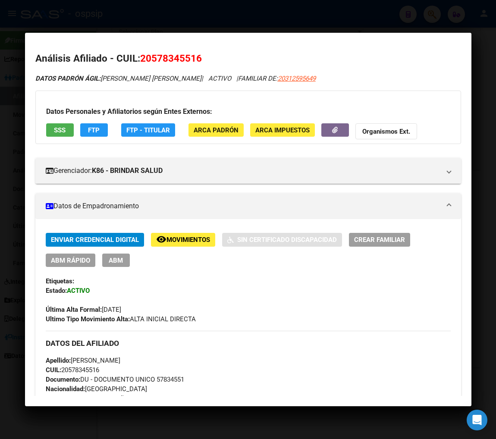
drag, startPoint x: 150, startPoint y: 57, endPoint x: 193, endPoint y: 59, distance: 43.6
click at [193, 59] on span "20578345516" at bounding box center [171, 58] width 62 height 11
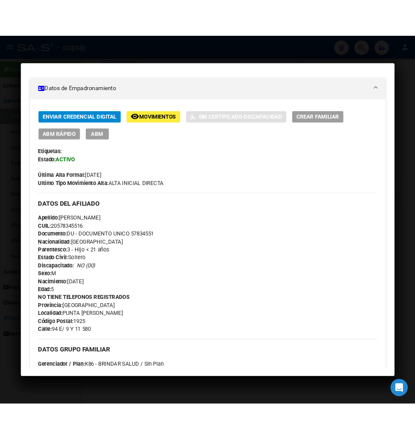
scroll to position [0, 0]
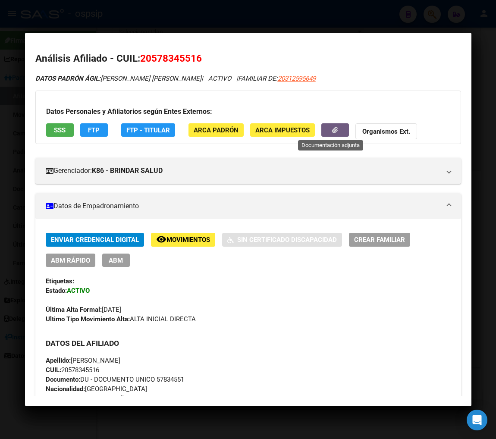
click at [321, 131] on button "button" at bounding box center [335, 129] width 28 height 13
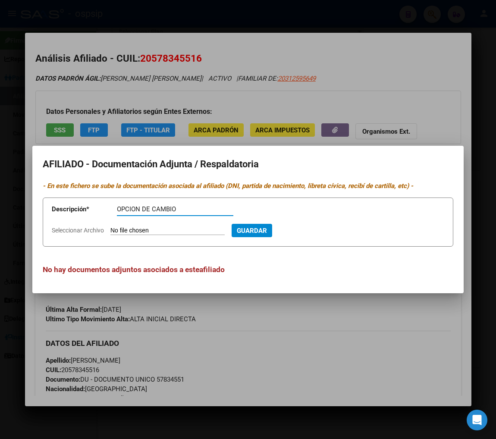
click at [168, 232] on input "Seleccionar Archivo" at bounding box center [167, 231] width 114 height 8
click at [278, 393] on div at bounding box center [248, 219] width 496 height 439
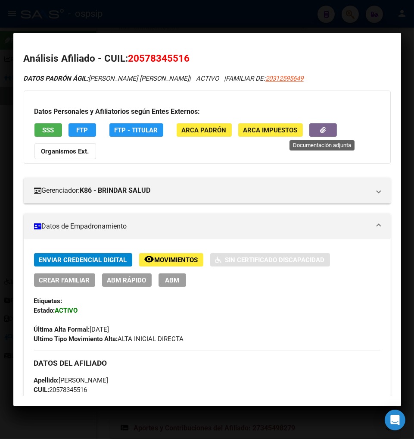
click at [318, 128] on button "button" at bounding box center [323, 129] width 28 height 13
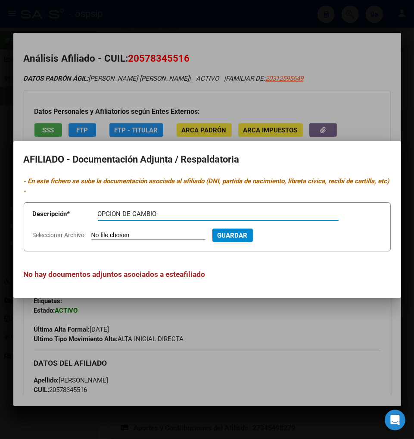
click at [143, 233] on input "Seleccionar Archivo" at bounding box center [148, 235] width 114 height 8
click at [290, 233] on span "Guardar" at bounding box center [279, 235] width 30 height 8
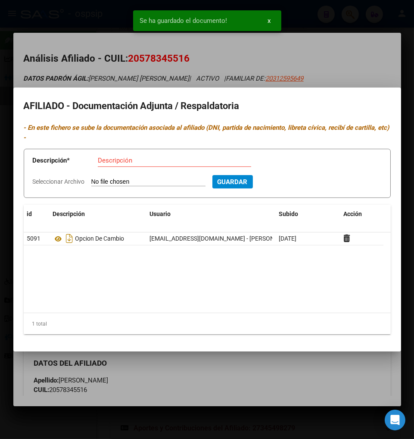
click at [343, 59] on div at bounding box center [207, 219] width 414 height 439
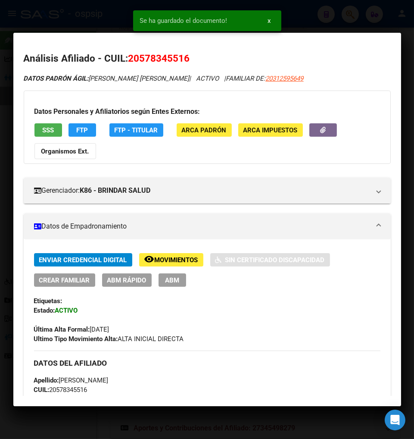
click at [170, 282] on span "ABM" at bounding box center [172, 280] width 14 height 8
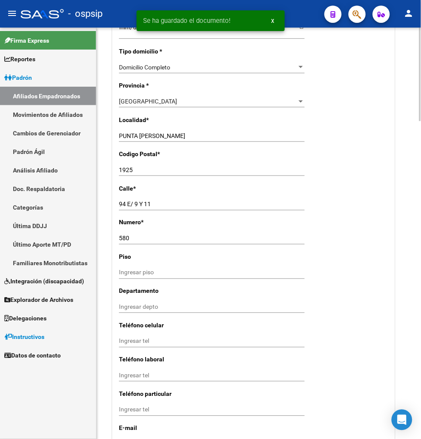
scroll to position [862, 0]
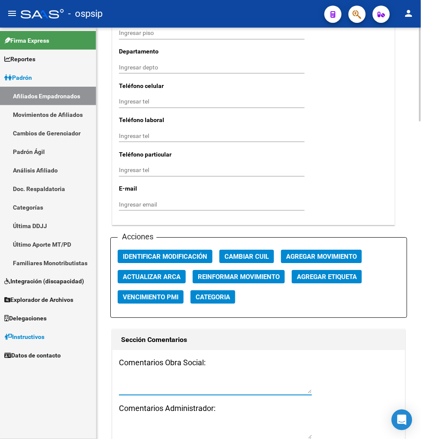
click at [145, 386] on textarea at bounding box center [215, 385] width 193 height 16
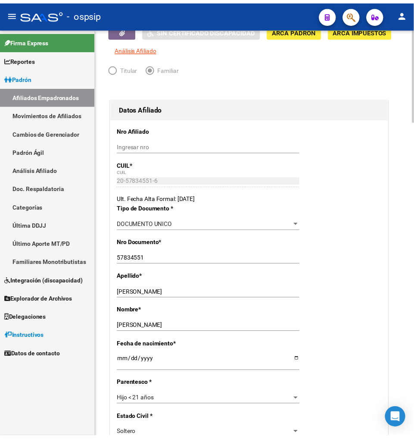
scroll to position [0, 0]
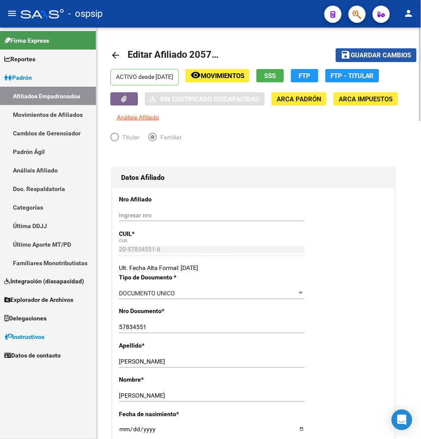
click at [381, 55] on span "Guardar cambios" at bounding box center [381, 56] width 60 height 8
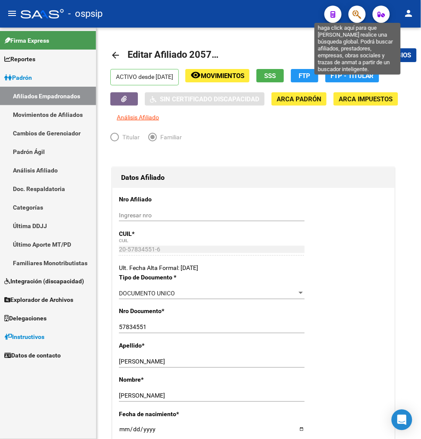
click at [360, 18] on icon "button" at bounding box center [357, 14] width 9 height 10
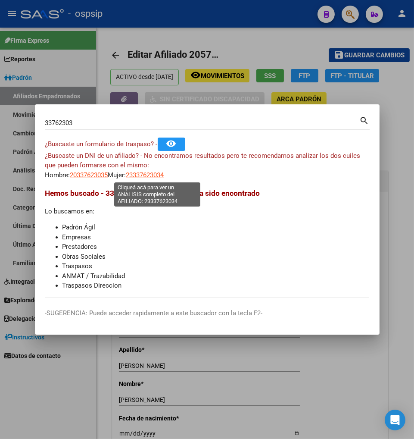
click at [157, 177] on span "23337623034" at bounding box center [145, 175] width 38 height 8
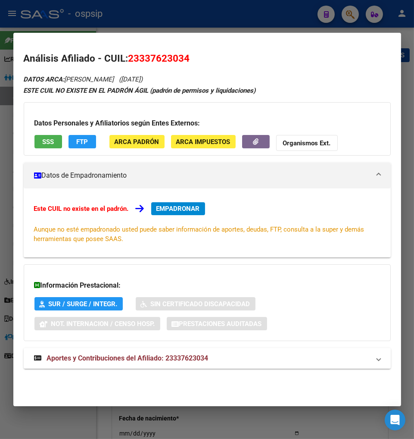
click at [122, 359] on span "Aportes y Contribuciones del Afiliado: 23337623034" at bounding box center [128, 358] width 162 height 8
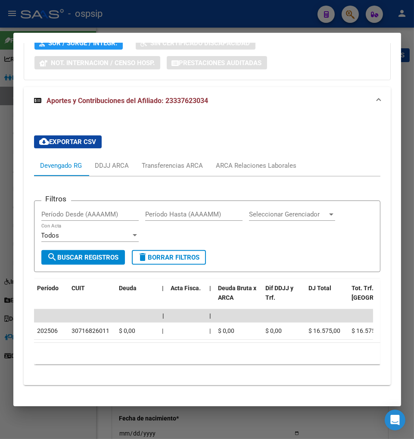
scroll to position [277, 0]
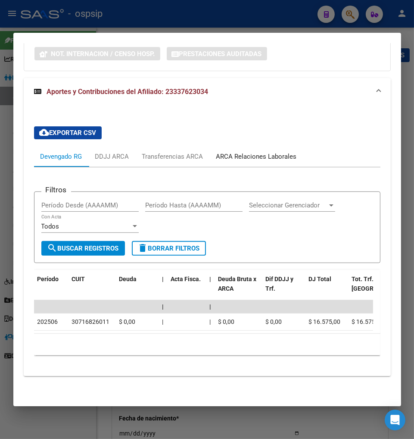
click at [262, 153] on div "ARCA Relaciones Laborales" at bounding box center [256, 156] width 81 height 9
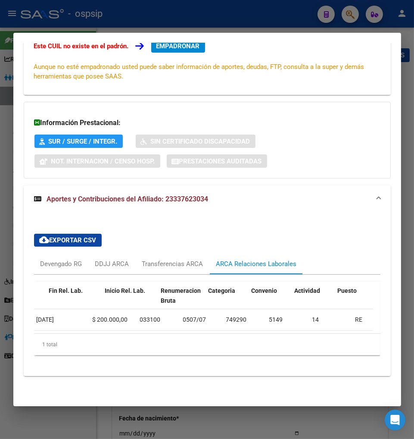
scroll to position [0, 0]
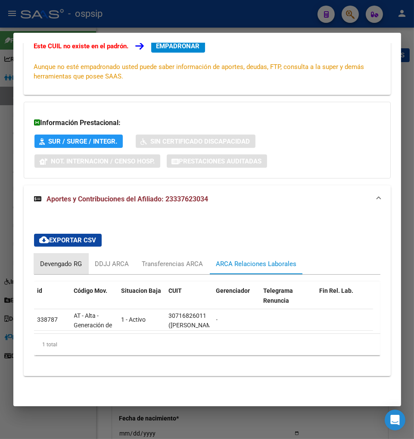
click at [57, 259] on div "Devengado RG" at bounding box center [62, 263] width 42 height 9
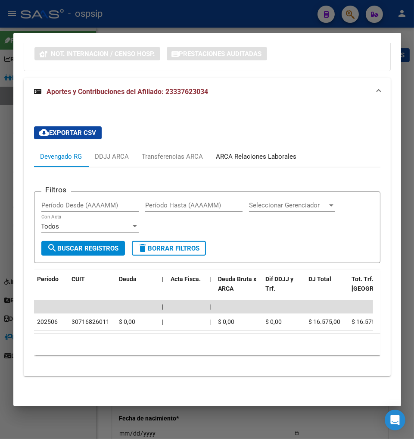
click at [239, 152] on div "ARCA Relaciones Laborales" at bounding box center [256, 156] width 81 height 9
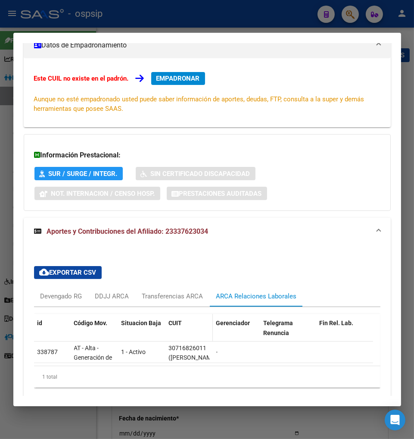
scroll to position [169, 0]
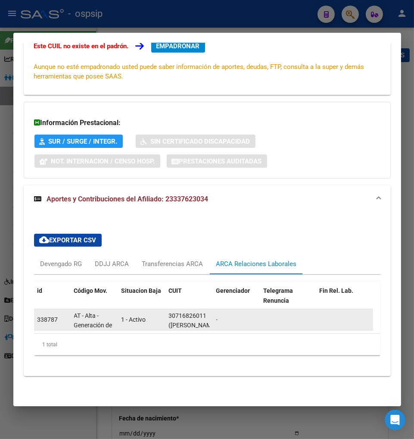
click at [215, 312] on datatable-body-cell "-" at bounding box center [236, 319] width 47 height 21
